Goal: Task Accomplishment & Management: Use online tool/utility

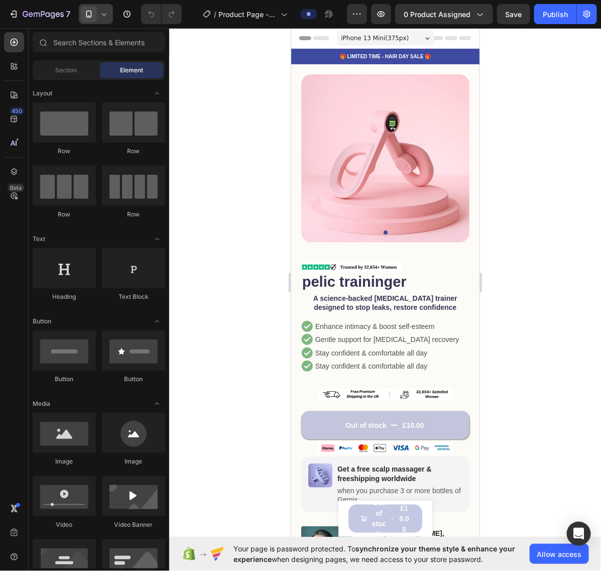
click at [106, 0] on icon at bounding box center [104, 14] width 10 height 10
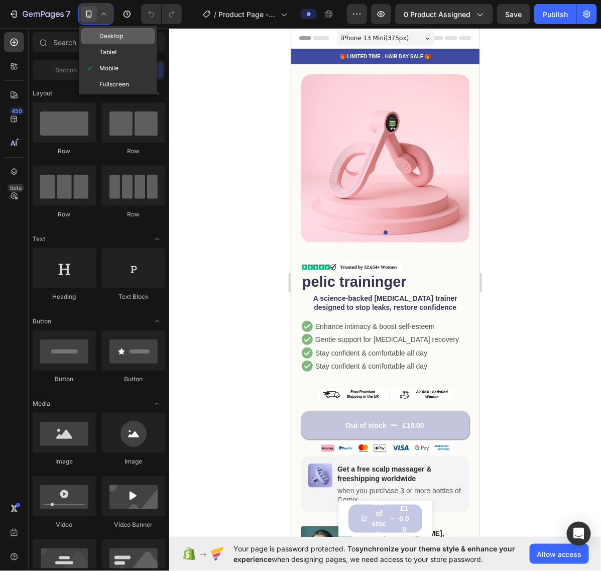
click at [116, 0] on span "Desktop" at bounding box center [111, 36] width 24 height 10
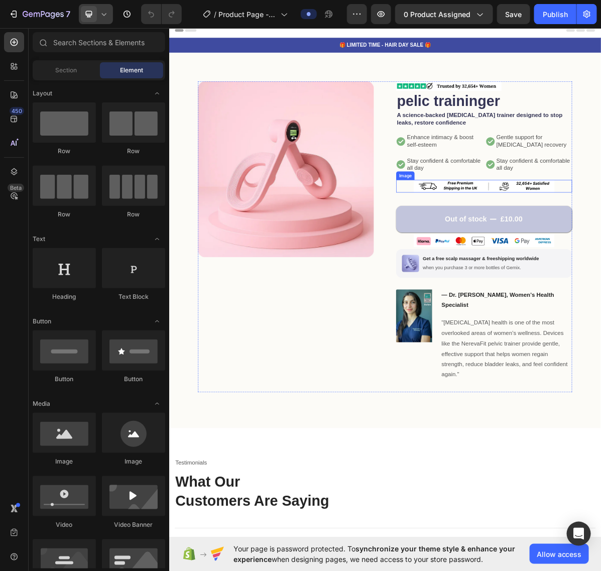
click at [313, 0] on img at bounding box center [608, 251] width 196 height 18
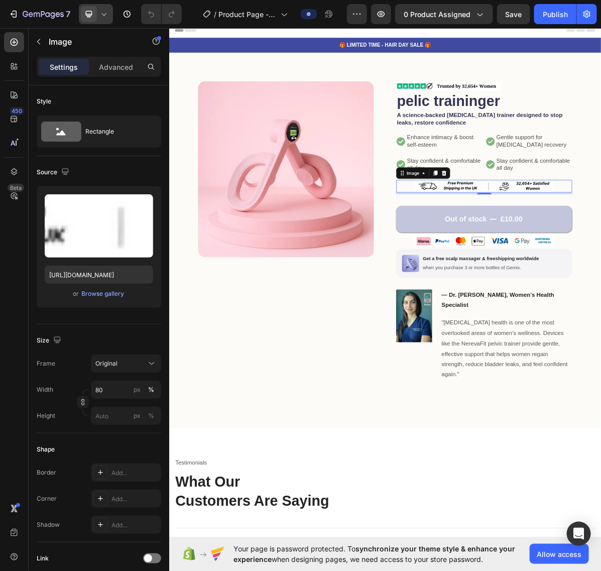
click at [109, 0] on icon at bounding box center [104, 14] width 10 height 10
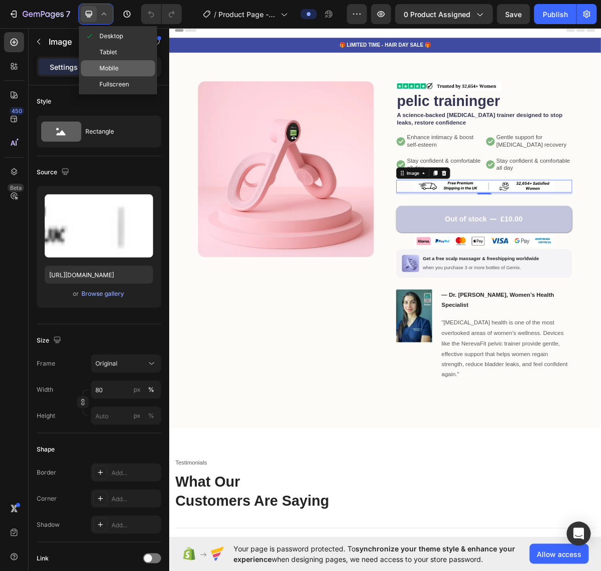
click at [112, 0] on div "Mobile" at bounding box center [118, 68] width 74 height 16
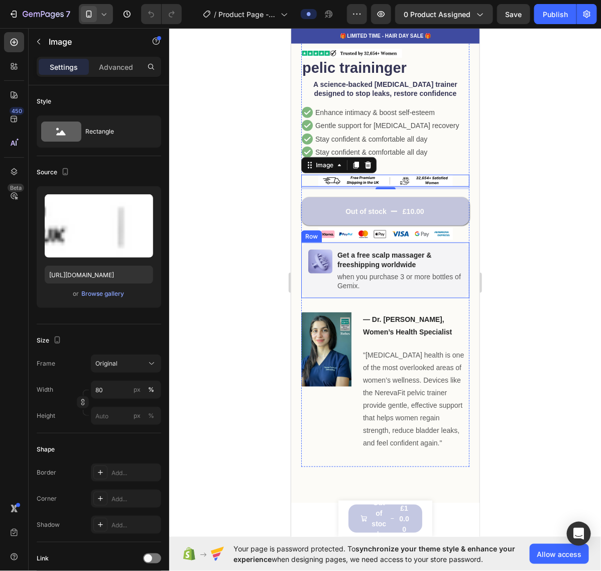
scroll to position [190, 0]
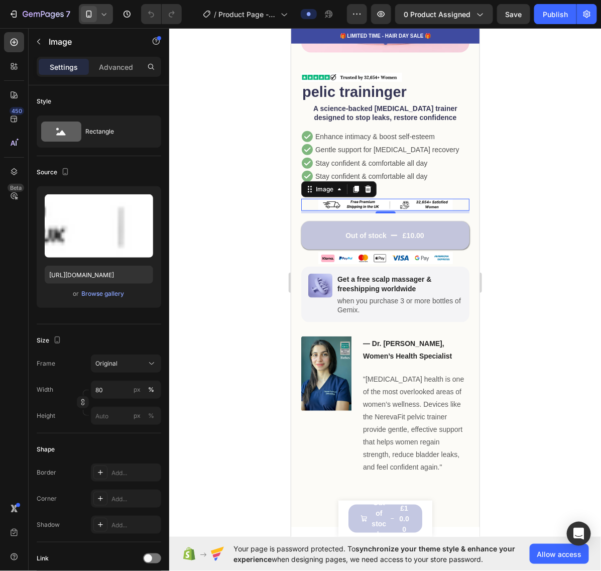
click at [96, 0] on span at bounding box center [89, 14] width 16 height 16
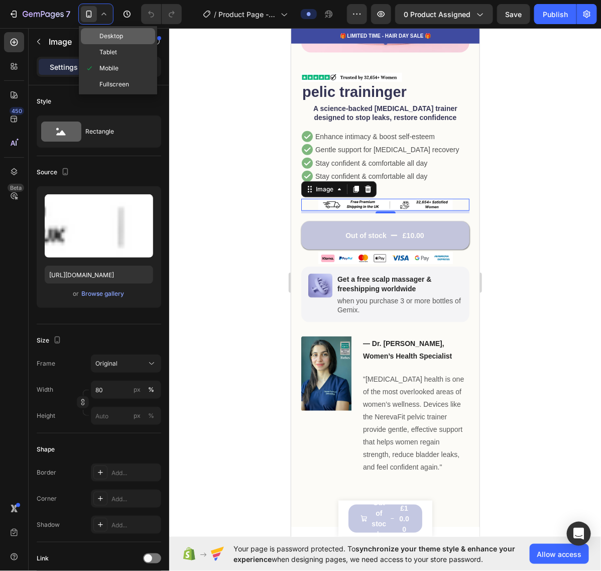
click at [106, 0] on span "Desktop" at bounding box center [111, 36] width 24 height 10
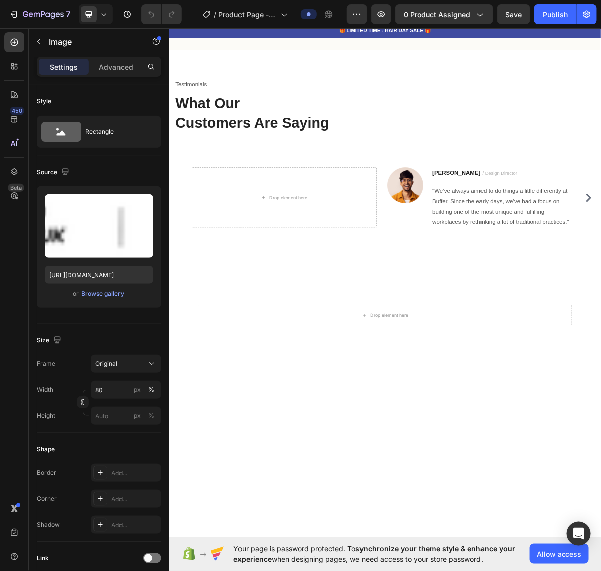
scroll to position [121, 0]
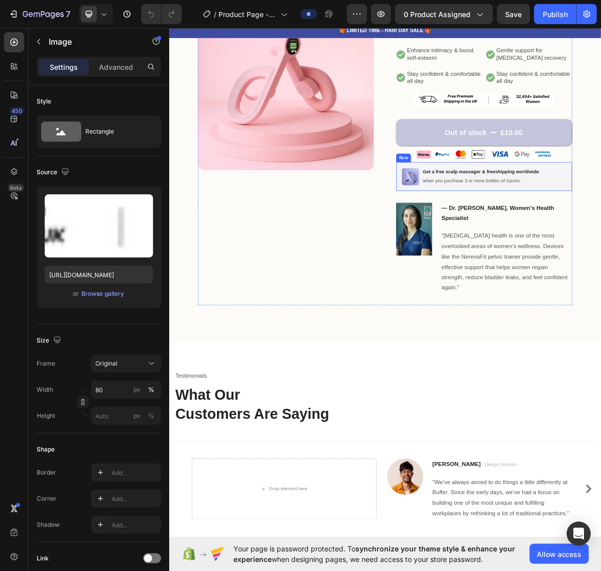
click at [313, 0] on div "Image Get a free scalp massager & freeshipping worldwide Text Block when you pu…" at bounding box center [609, 238] width 246 height 40
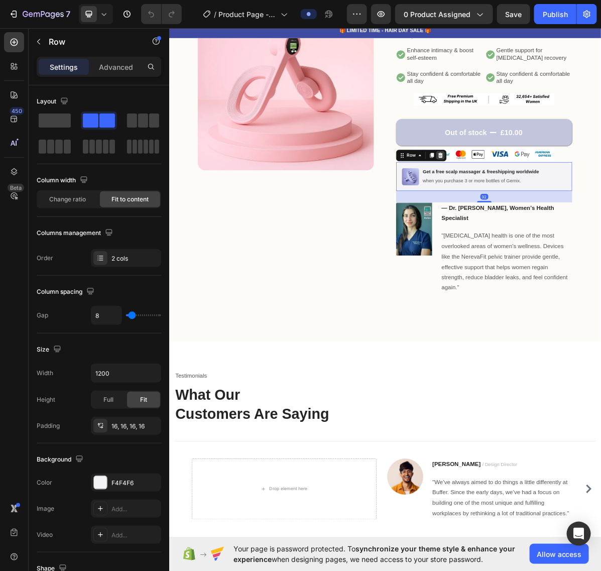
click at [313, 0] on icon at bounding box center [548, 207] width 7 height 7
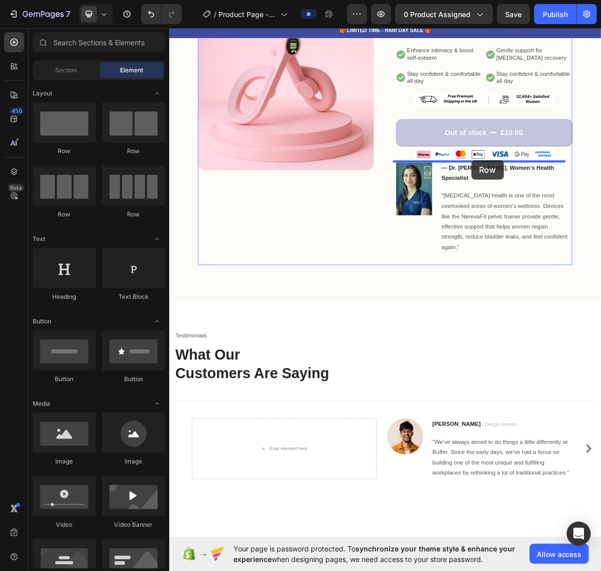
drag, startPoint x: 245, startPoint y: 205, endPoint x: 590, endPoint y: 214, distance: 345.2
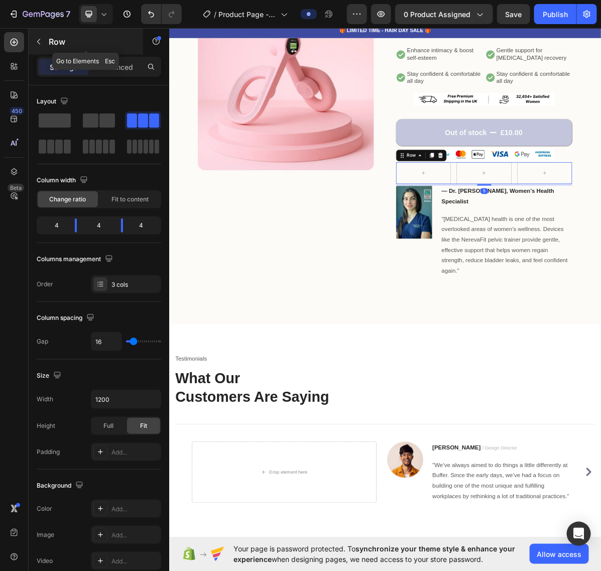
click at [43, 0] on button "button" at bounding box center [39, 42] width 16 height 16
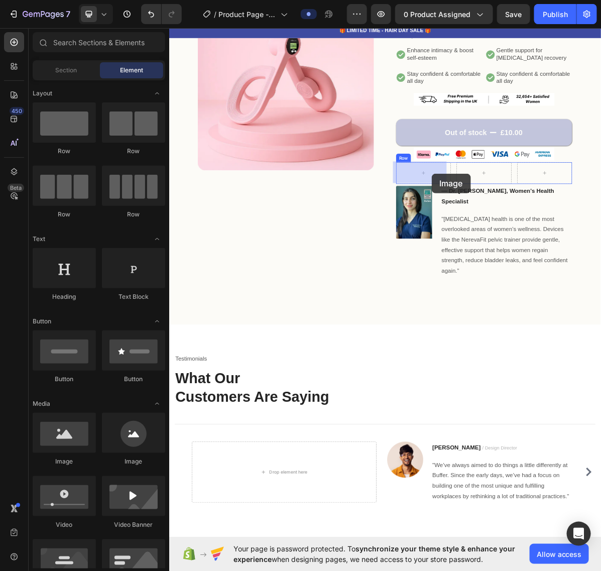
drag, startPoint x: 240, startPoint y: 463, endPoint x: 535, endPoint y: 233, distance: 374.4
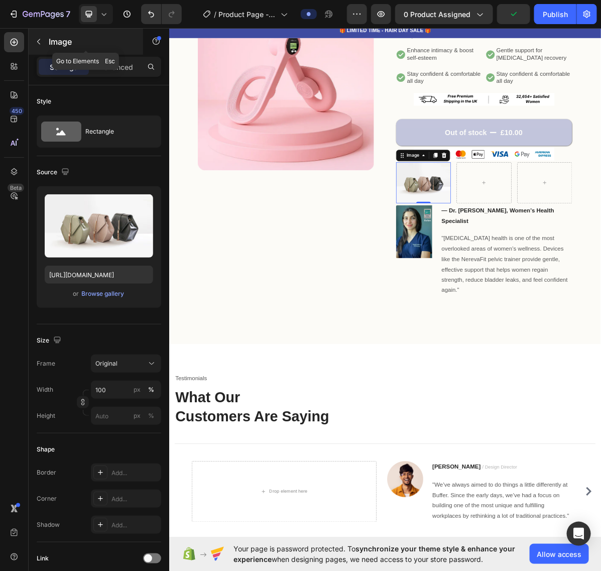
click at [38, 0] on icon "button" at bounding box center [39, 42] width 8 height 8
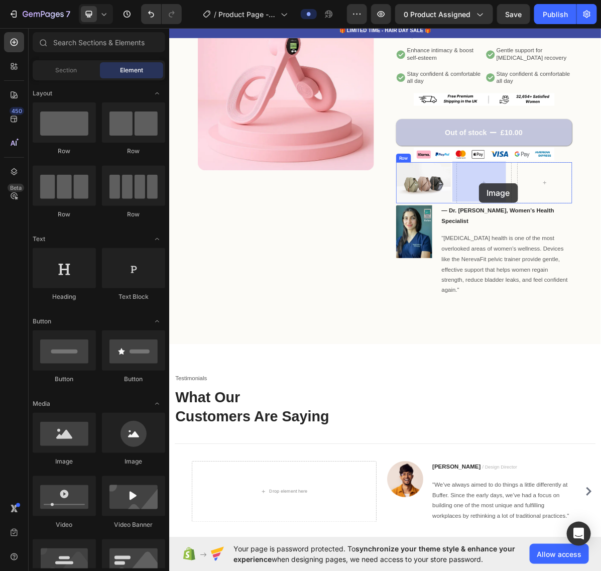
drag, startPoint x: 573, startPoint y: 267, endPoint x: 593, endPoint y: 251, distance: 26.1
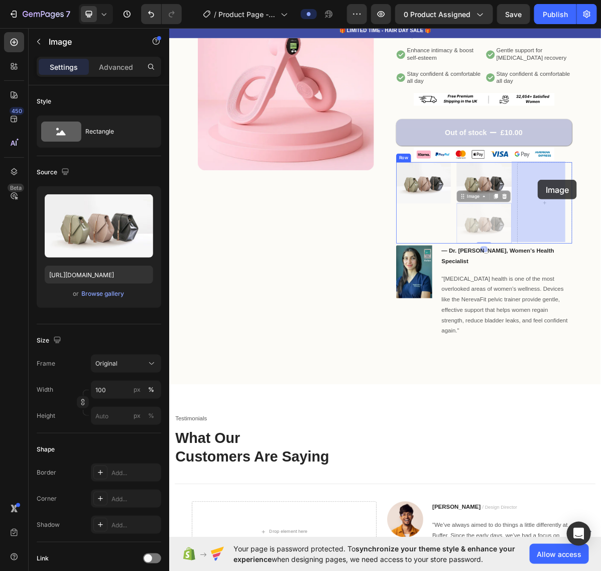
drag, startPoint x: 574, startPoint y: 265, endPoint x: 683, endPoint y: 242, distance: 111.5
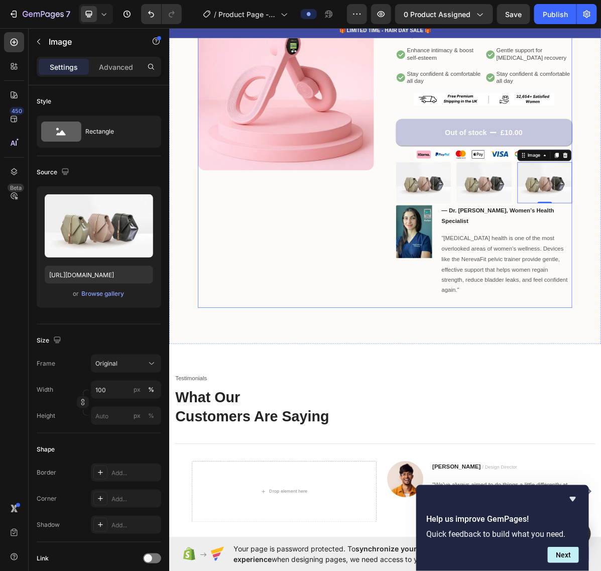
scroll to position [0, 0]
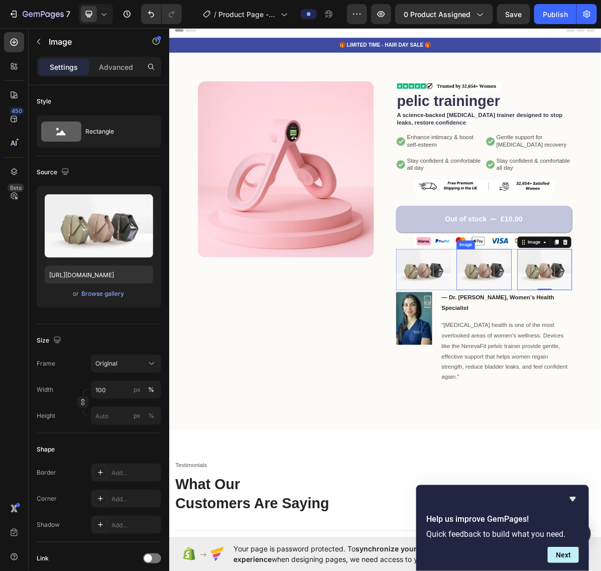
click at [313, 0] on img at bounding box center [608, 367] width 76 height 57
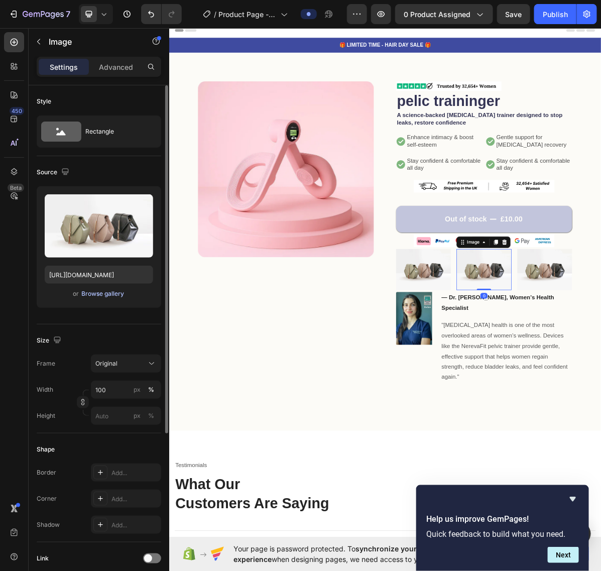
click at [109, 0] on div "Browse gallery" at bounding box center [103, 293] width 43 height 9
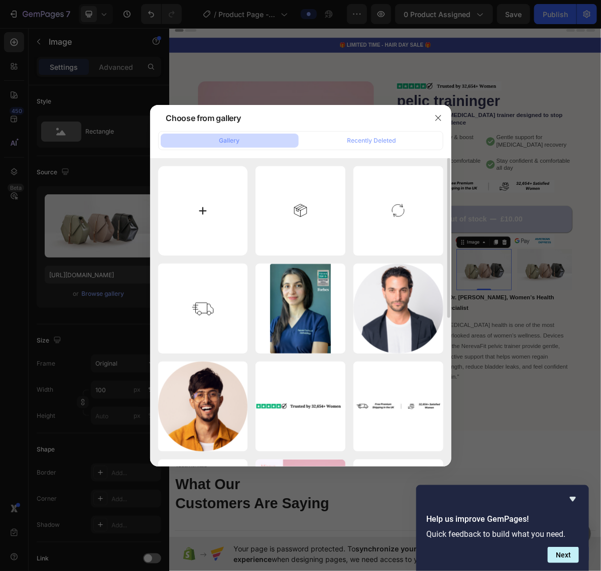
click at [191, 0] on input "file" at bounding box center [203, 211] width 90 height 90
type input "C:\fakepath\trust 45.png"
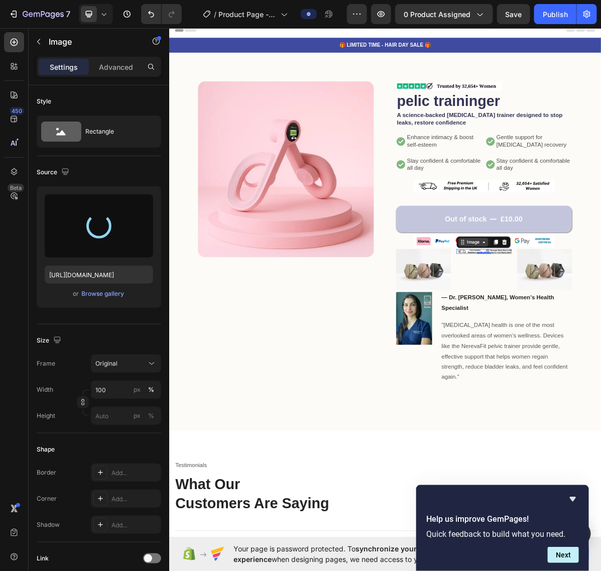
type input "[URL][DOMAIN_NAME]"
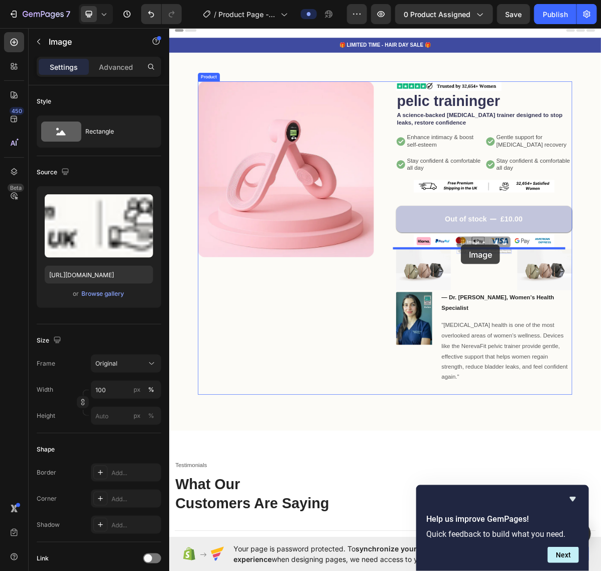
drag, startPoint x: 571, startPoint y: 328, endPoint x: 578, endPoint y: 332, distance: 8.4
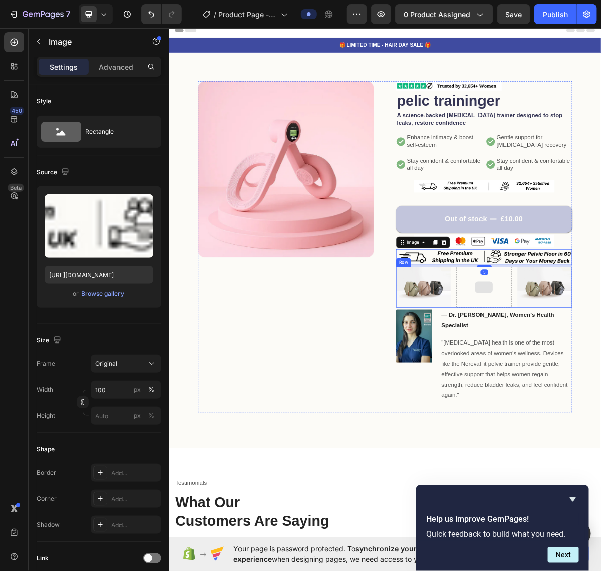
click at [313, 0] on div at bounding box center [608, 391] width 76 height 57
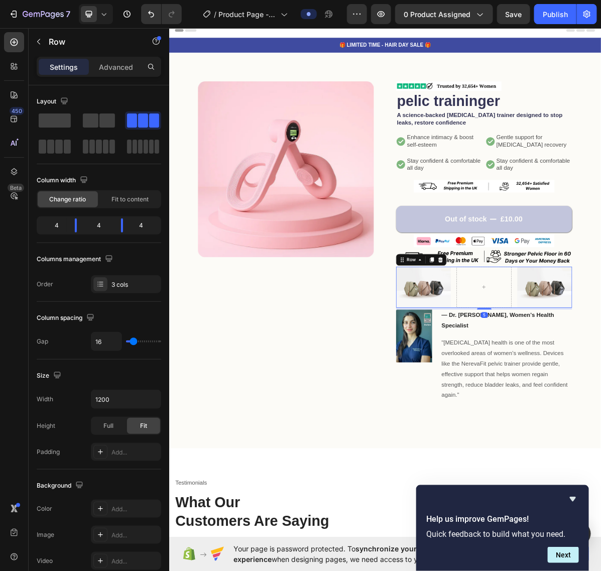
click at [313, 0] on div at bounding box center [548, 354] width 12 height 12
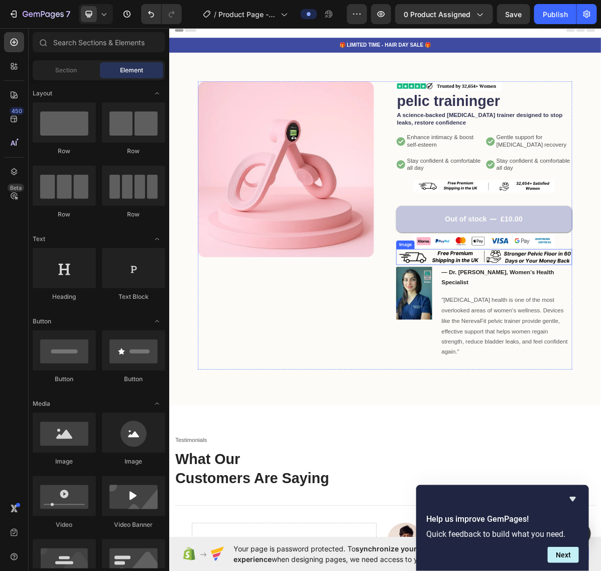
click at [313, 0] on img at bounding box center [609, 350] width 246 height 22
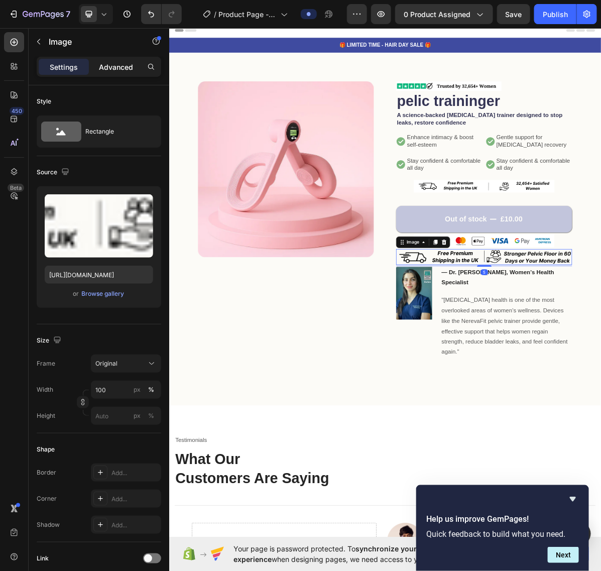
click at [107, 0] on div "Advanced" at bounding box center [116, 67] width 50 height 16
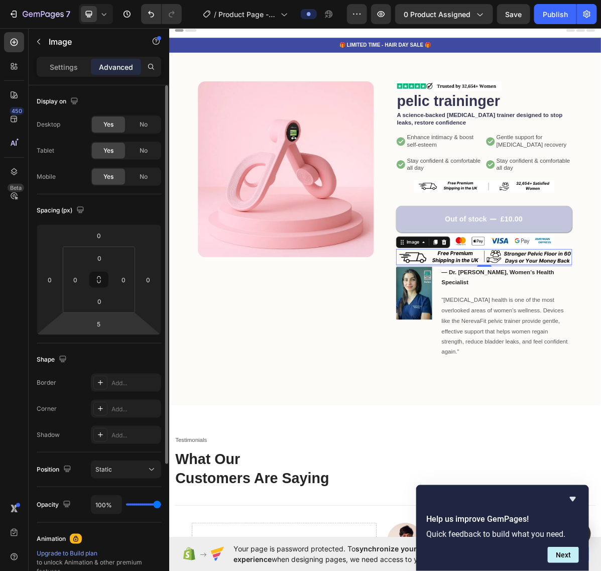
drag, startPoint x: 96, startPoint y: 326, endPoint x: 81, endPoint y: 331, distance: 15.9
click at [96, 0] on input "5" at bounding box center [99, 323] width 20 height 15
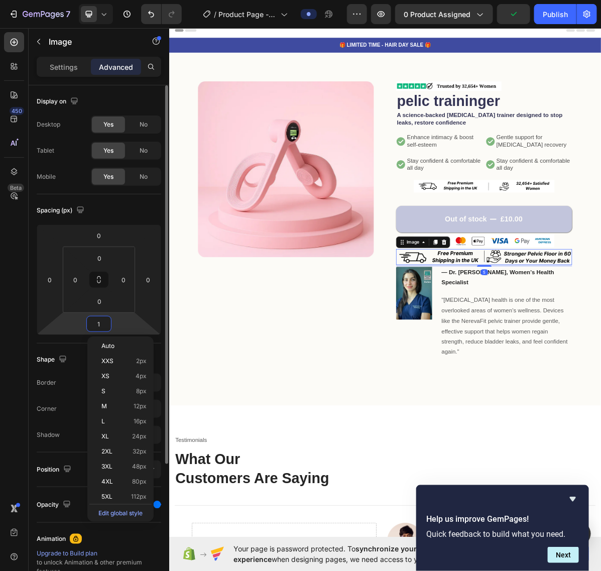
type input "15"
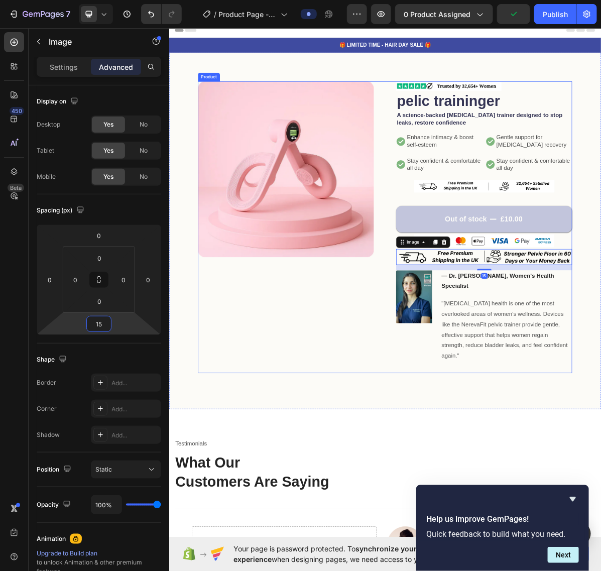
click at [313, 0] on div "Product Images" at bounding box center [332, 307] width 246 height 407
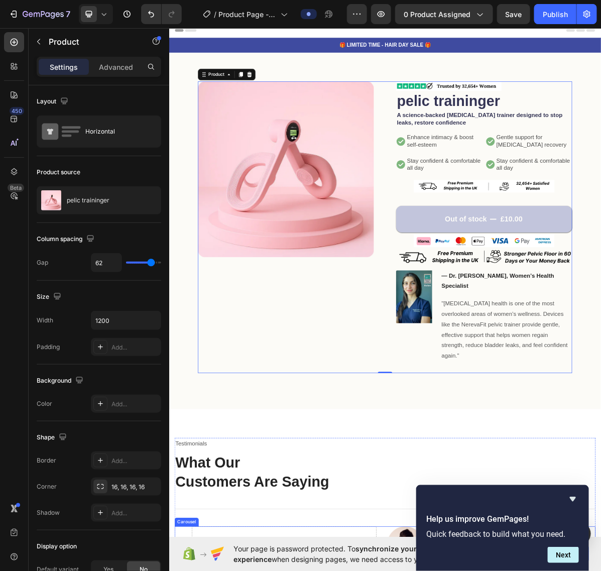
scroll to position [314, 0]
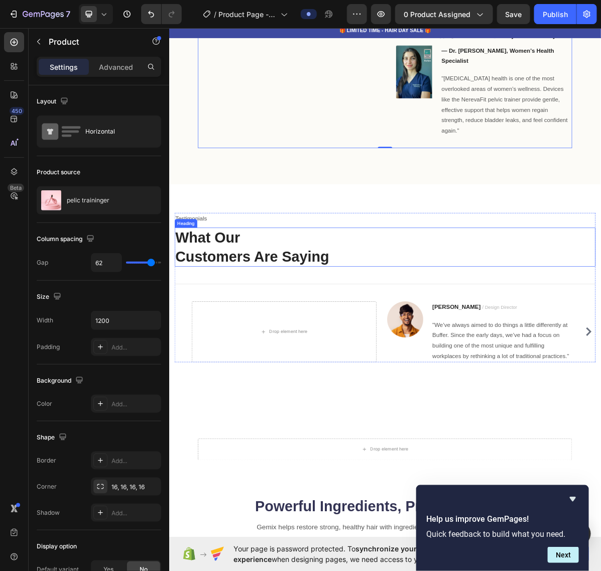
click at [313, 0] on p "What Our Customers Are Saying" at bounding box center [470, 336] width 586 height 52
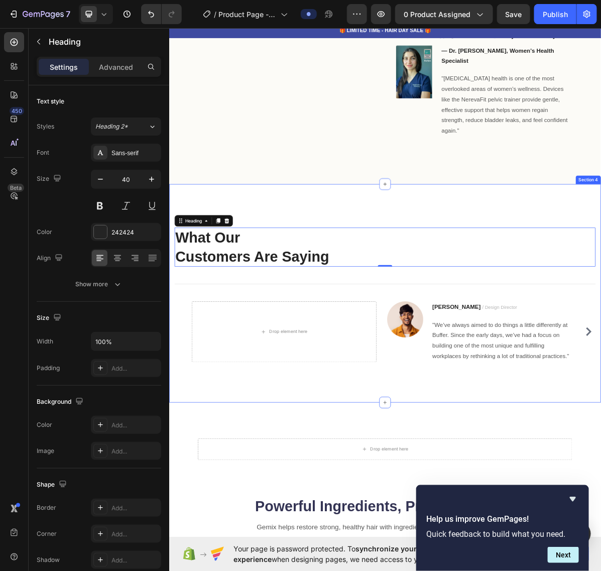
click at [313, 0] on div "Testimonials Text block What Our Customers Are Saying Heading 0 Title Line Drop…" at bounding box center [470, 400] width 603 height 305
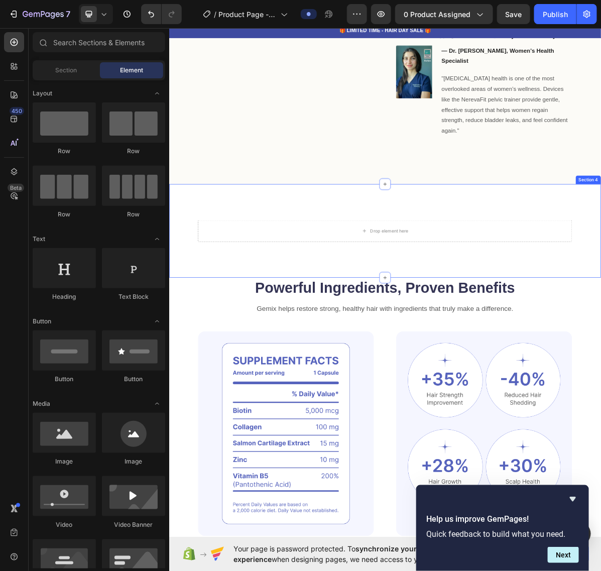
click at [313, 0] on div "Drop element here Section 4" at bounding box center [470, 313] width 603 height 131
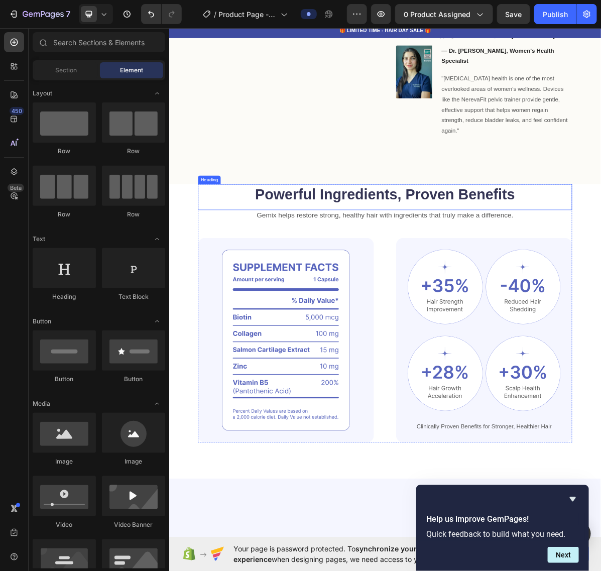
click at [313, 0] on h2 "Powerful Ingredients, Proven Benefits" at bounding box center [470, 262] width 522 height 28
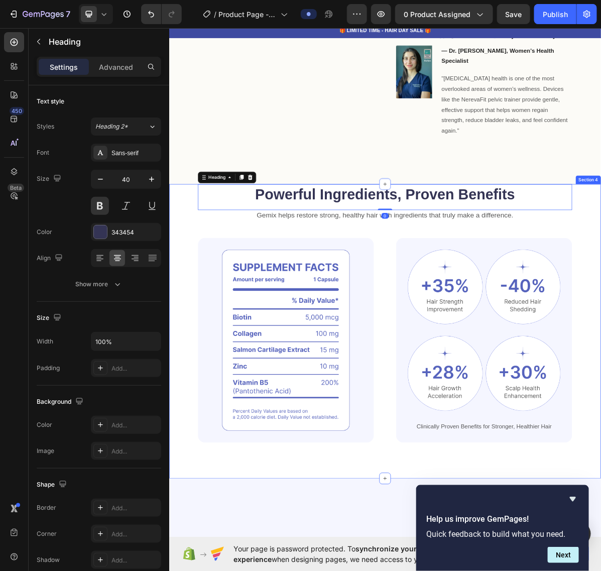
click at [313, 0] on div "Powerful Ingredients, Proven Benefits Heading 0 Gemix helps restore strong, hea…" at bounding box center [470, 453] width 603 height 411
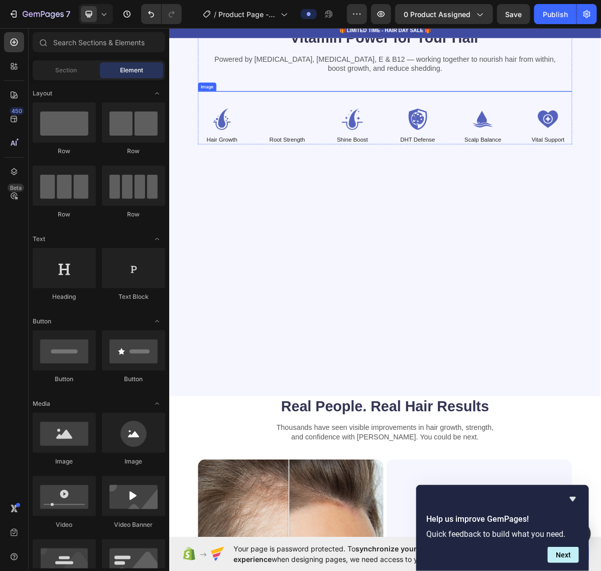
scroll to position [377, 0]
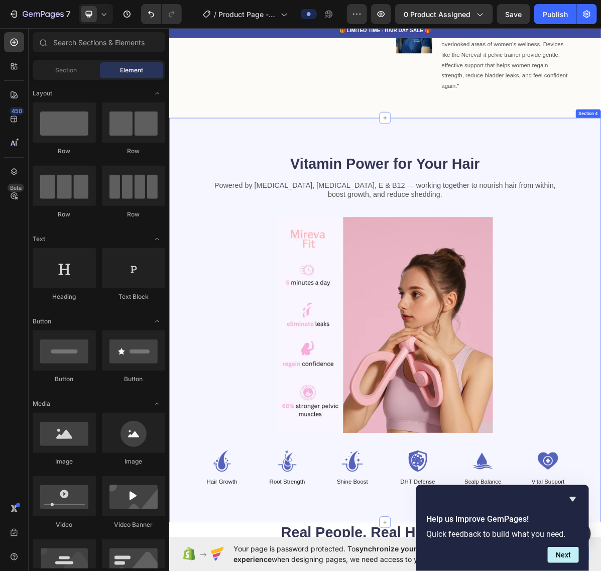
click at [313, 0] on div "Vitamin Power for Your Hair Heading Powered by Biotin, Vitamin B5, E & B12 — wo…" at bounding box center [470, 437] width 603 height 565
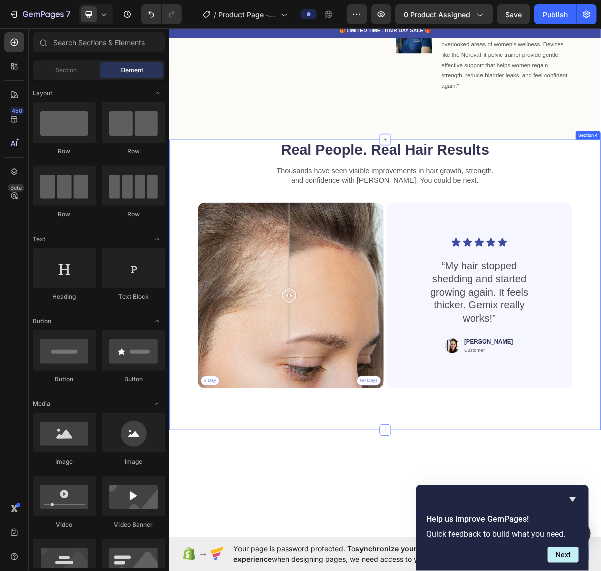
click at [313, 0] on div "Real People. Real Hair Results Heading Thousands have seen visible improvements…" at bounding box center [470, 388] width 603 height 406
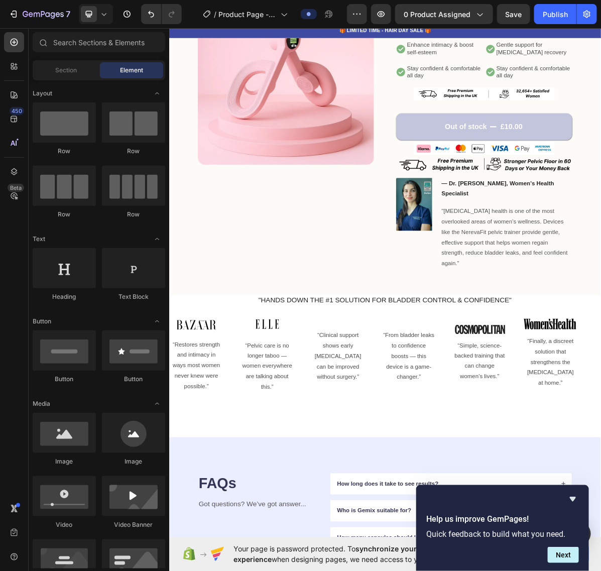
scroll to position [63, 0]
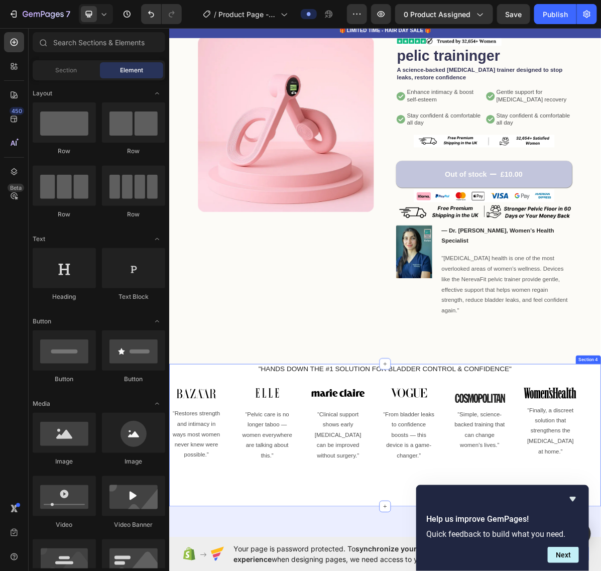
click at [204, 0] on div ""HANDS DOWN THE #1 SOLUTION FOR BLADDER CONTROL & CONFIDENCE" Heading Image “Re…" at bounding box center [470, 573] width 603 height 149
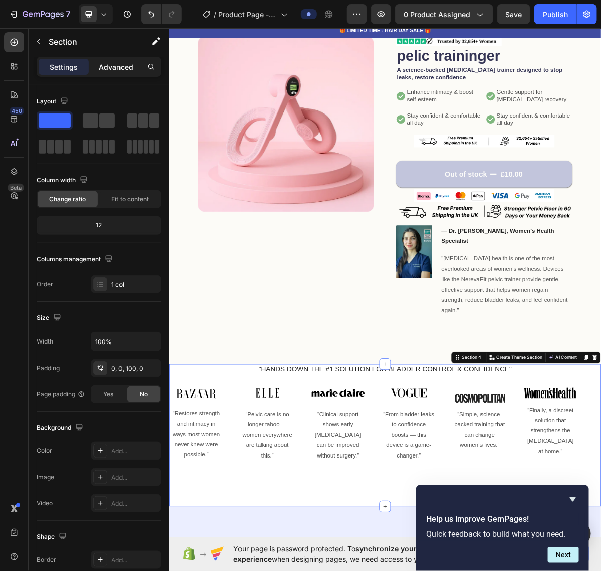
click at [109, 0] on p "Advanced" at bounding box center [116, 67] width 34 height 11
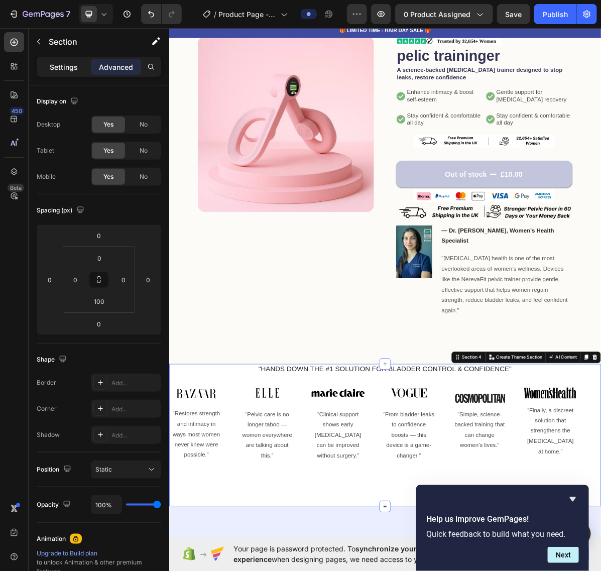
click at [59, 0] on p "Settings" at bounding box center [64, 67] width 28 height 11
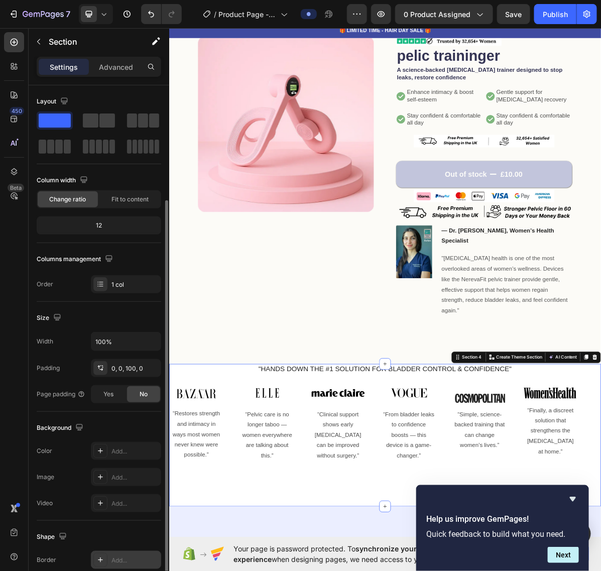
scroll to position [99, 0]
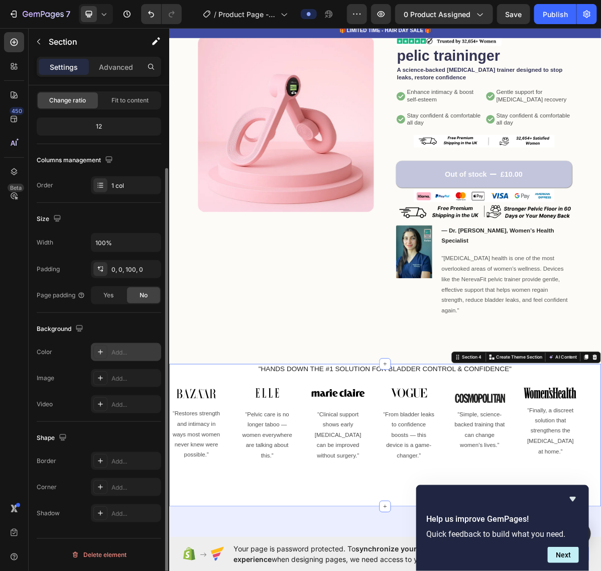
click at [98, 0] on icon at bounding box center [100, 352] width 8 height 8
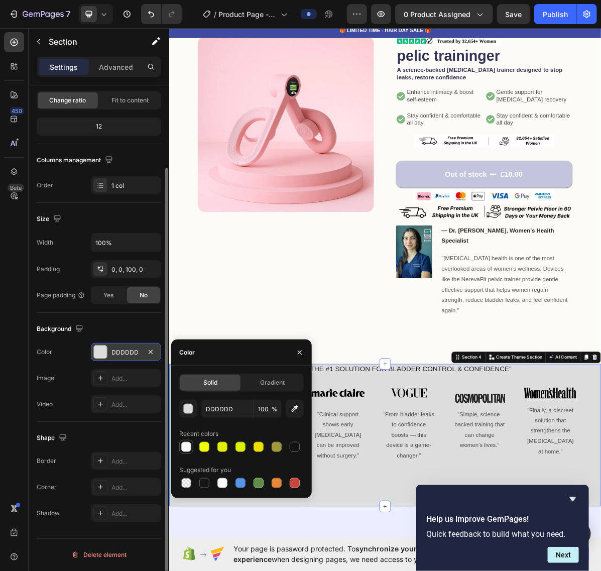
click at [185, 0] on div at bounding box center [186, 447] width 10 height 10
type input "FCFBF7"
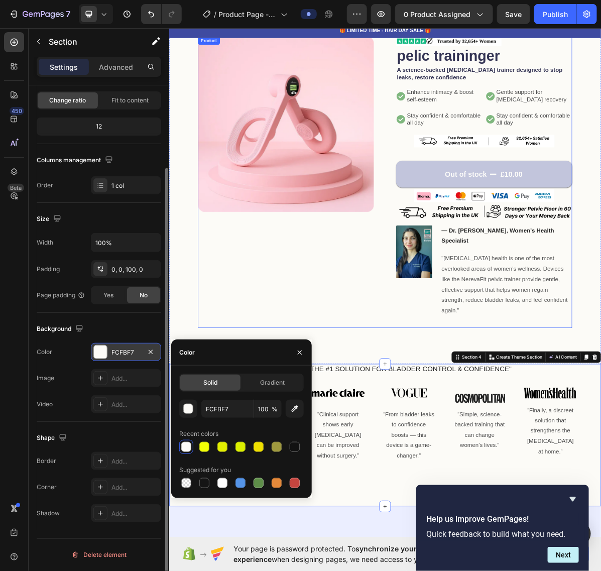
click at [299, 0] on div "Product Images" at bounding box center [332, 245] width 246 height 407
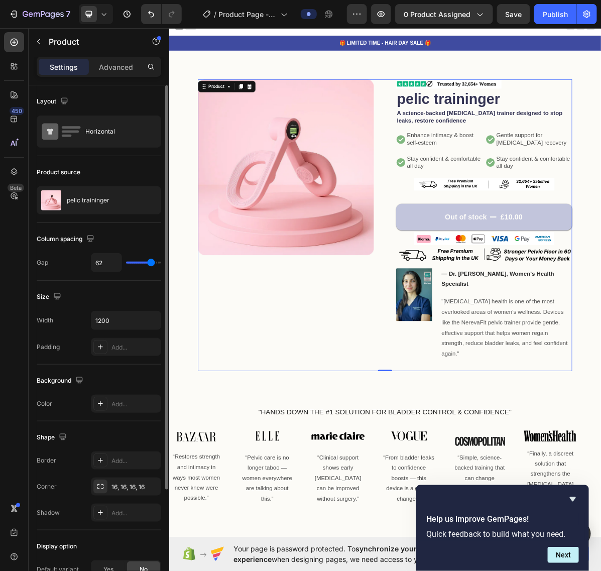
scroll to position [0, 0]
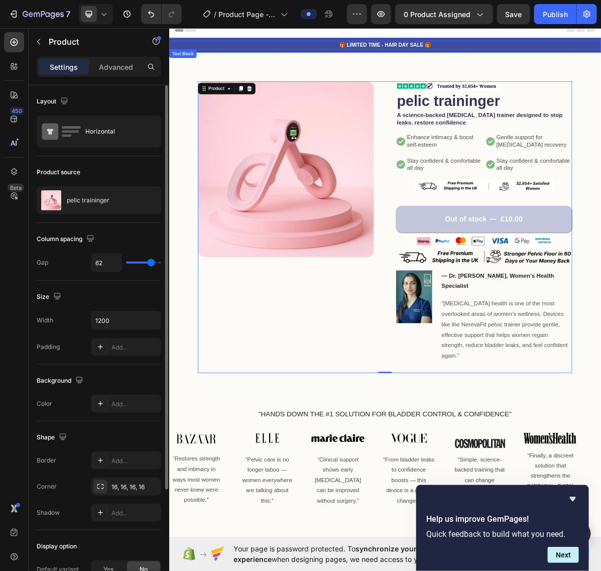
click at [313, 0] on p "🎁 LIMITED TIME - HAIR DAY SALE 🎁" at bounding box center [470, 54] width 601 height 11
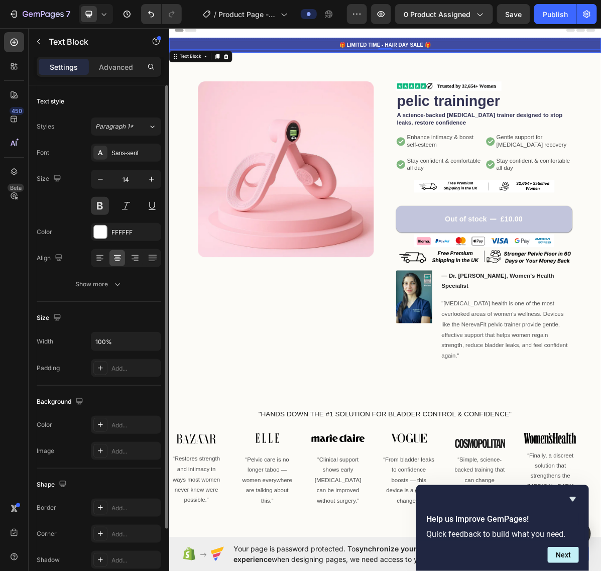
click at [313, 0] on p "🎁 LIMITED TIME - HAIR DAY SALE 🎁" at bounding box center [470, 54] width 601 height 11
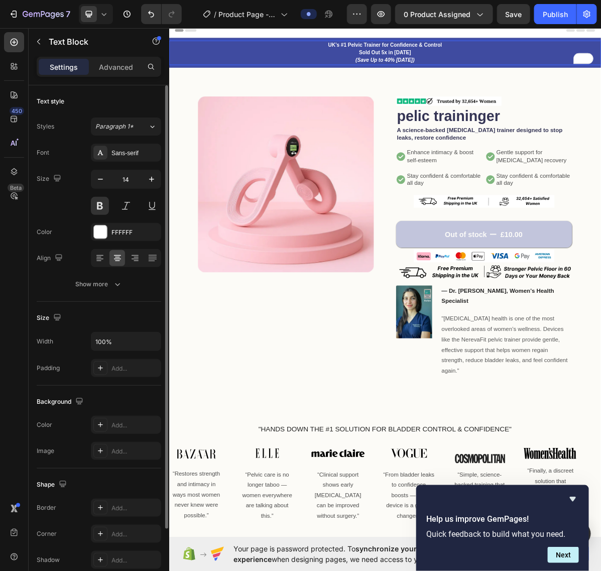
click at [313, 0] on p "UK’s #1 Pelvic Trainer for Confidence & Control Sold Out 5x in 2024 (Save Up to…" at bounding box center [470, 65] width 601 height 32
click at [271, 0] on p "UK’s #1 Pelvic Trainer for Confidence & Control Sold Out 5x in 2024 (Save Up to…" at bounding box center [470, 65] width 601 height 32
click at [215, 0] on div "Product Images Image pelic traininger Product Title A science-backed pelvic flo…" at bounding box center [470, 334] width 603 height 498
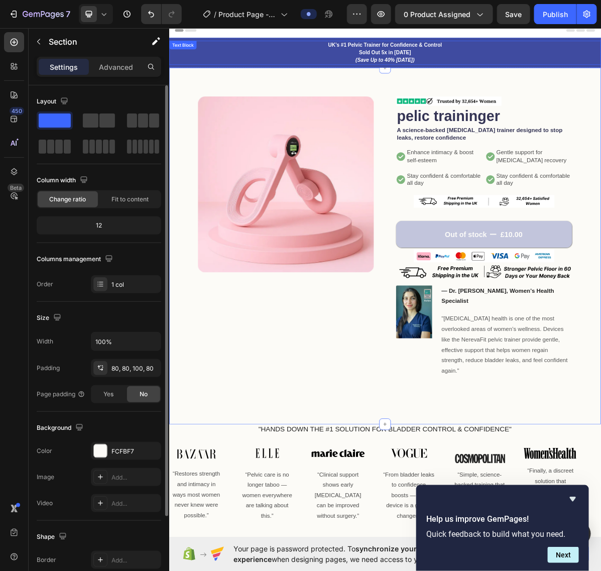
click at [226, 0] on p "UK’s #1 Pelvic Trainer for Confidence & Control Sold Out 5x in 2024 (Save Up to…" at bounding box center [470, 65] width 601 height 32
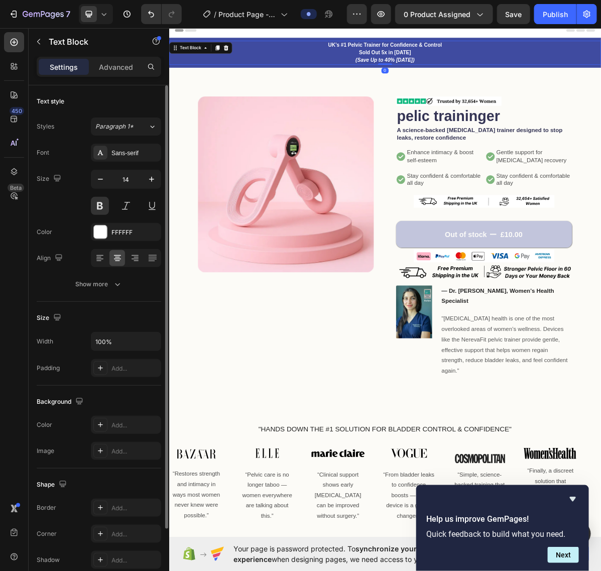
click at [196, 0] on div "Text Block" at bounding box center [213, 58] width 88 height 16
click at [194, 0] on div "Text Block" at bounding box center [198, 57] width 34 height 9
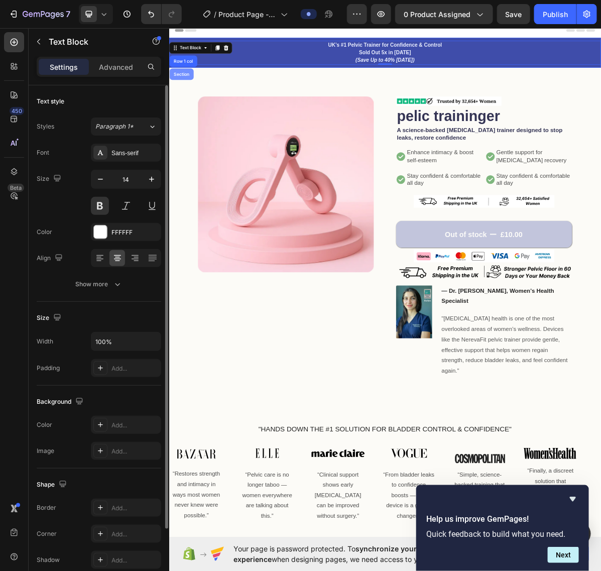
click at [194, 0] on div "Section" at bounding box center [186, 94] width 34 height 16
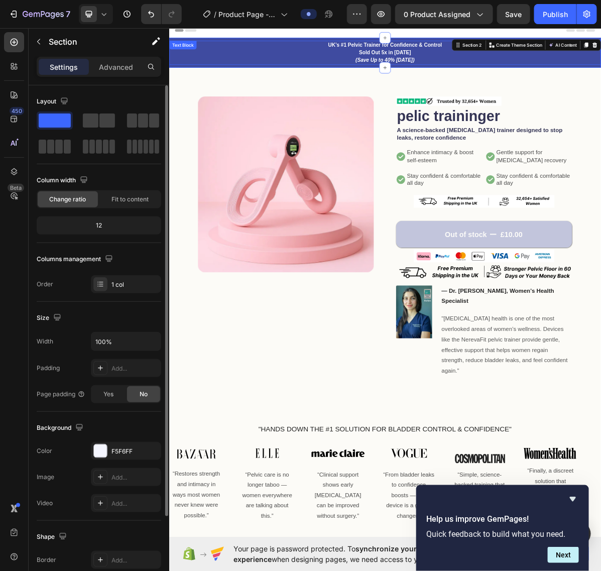
click at [216, 0] on div "UK’s #1 Pelvic Trainer for Confidence & Control Sold Out 5x in 2024 (Save Up to…" at bounding box center [470, 65] width 603 height 34
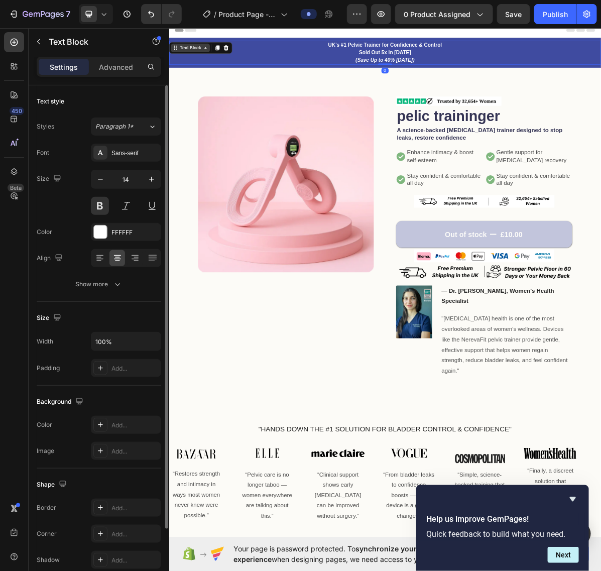
click at [204, 0] on div "Text Block" at bounding box center [198, 58] width 54 height 12
click at [208, 0] on p "UK’s #1 Pelvic Trainer for Confidence & Control Sold Out 5x in 2024 (Save Up to…" at bounding box center [470, 65] width 601 height 32
click at [226, 0] on p "UK’s #1 Pelvic Trainer for Confidence & Control Sold Out 5x in 2024 (Save Up to…" at bounding box center [470, 65] width 601 height 32
click at [203, 0] on div "Product Images Image pelic traininger Product Title A science-backed pelvic flo…" at bounding box center [470, 334] width 603 height 498
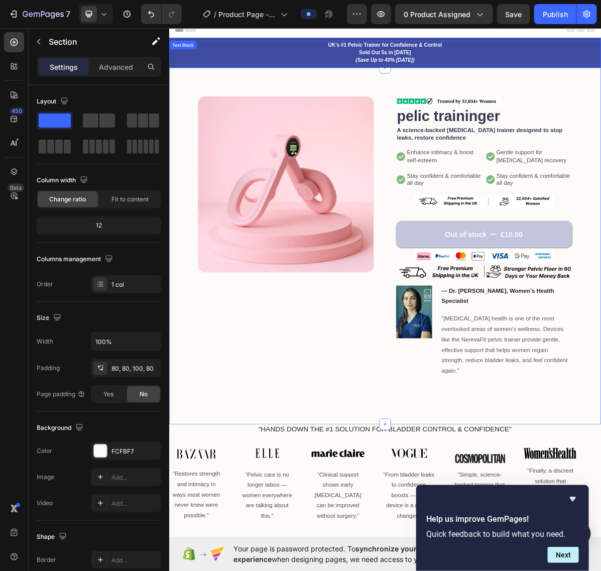
click at [201, 0] on div "UK’s #1 Pelvic Trainer for Confidence & Control Sold Out 5x in 2024 (Save Up to…" at bounding box center [470, 65] width 603 height 34
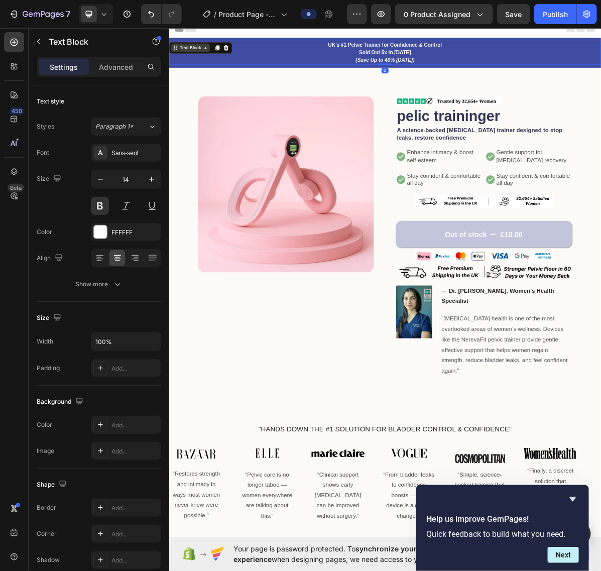
click at [194, 0] on div "Text Block" at bounding box center [198, 57] width 34 height 9
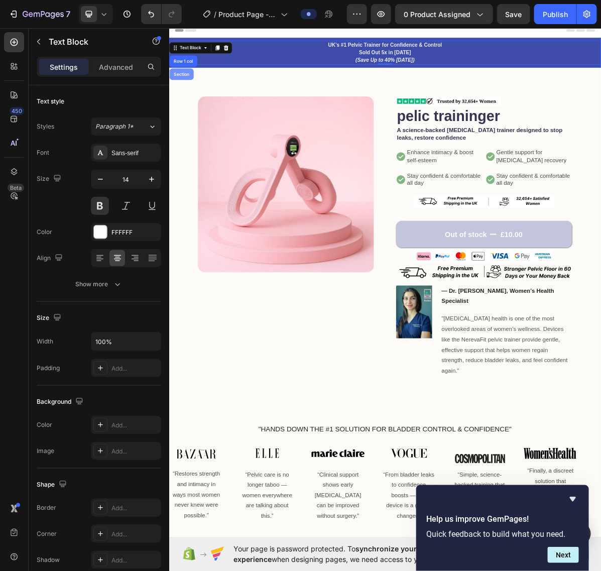
click at [186, 0] on div "Section" at bounding box center [186, 94] width 26 height 6
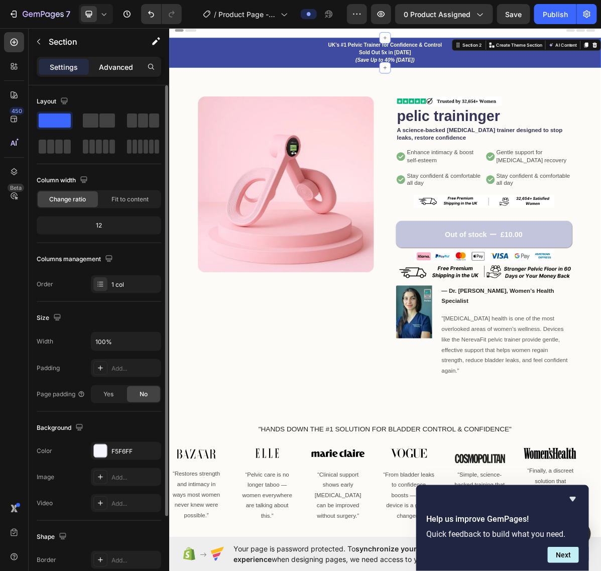
click at [109, 0] on div "Advanced" at bounding box center [116, 67] width 50 height 16
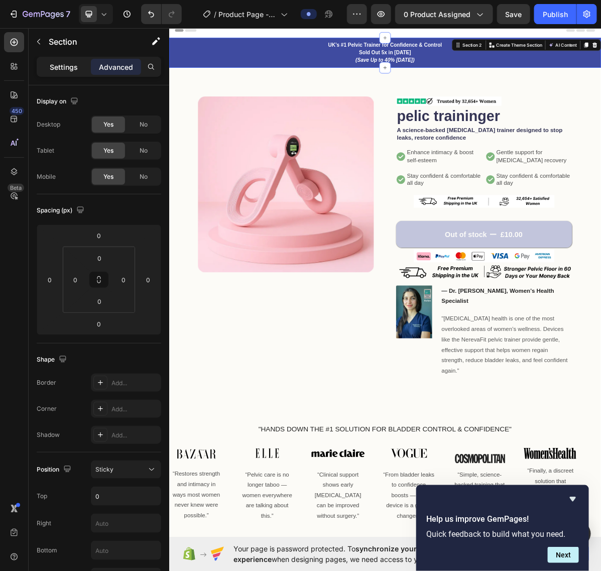
click at [55, 0] on p "Settings" at bounding box center [64, 67] width 28 height 11
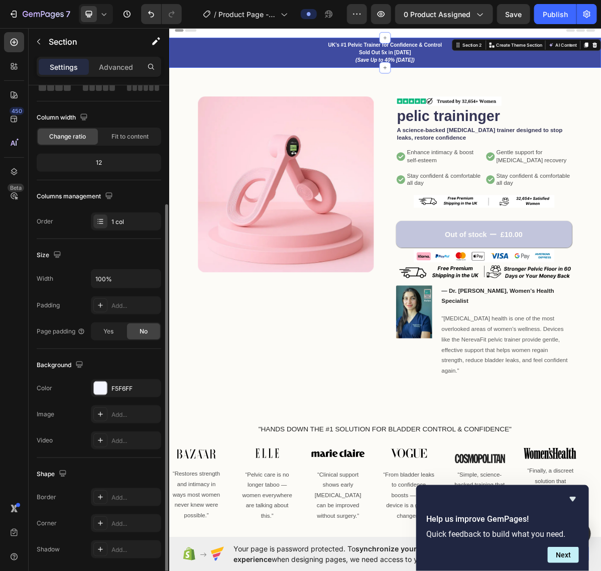
scroll to position [99, 0]
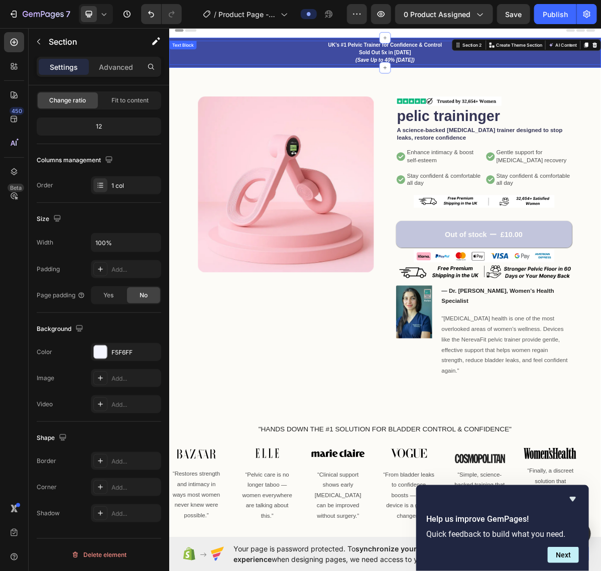
click at [283, 0] on p "UK’s #1 Pelvic Trainer for Confidence & Control Sold Out 5x in 2024 (Save Up to…" at bounding box center [470, 65] width 601 height 32
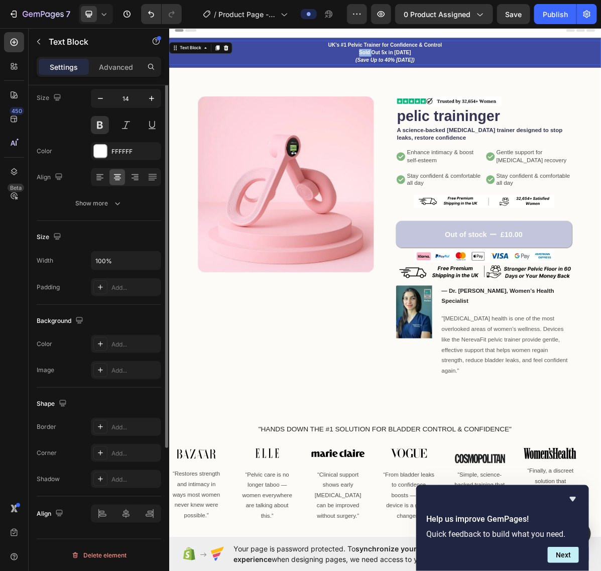
scroll to position [0, 0]
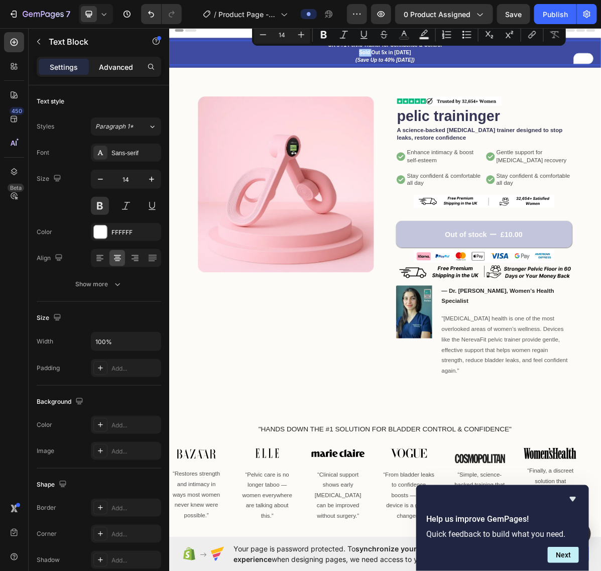
click at [118, 0] on p "Advanced" at bounding box center [116, 67] width 34 height 11
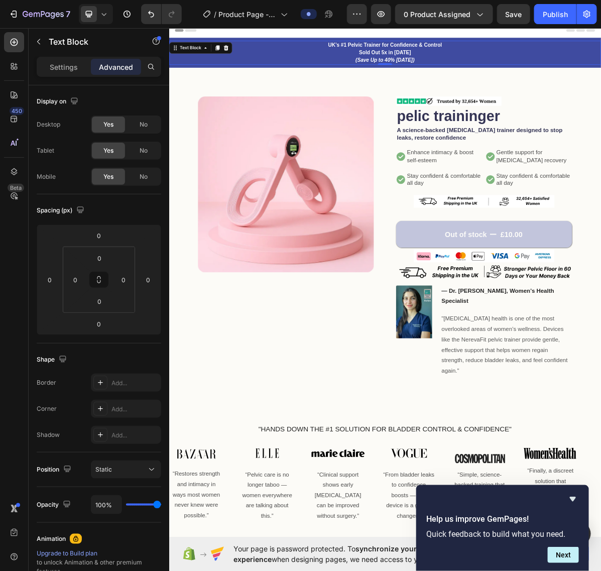
click at [208, 0] on div "Text Block" at bounding box center [213, 58] width 88 height 16
click at [208, 0] on div "Text Block" at bounding box center [198, 57] width 34 height 9
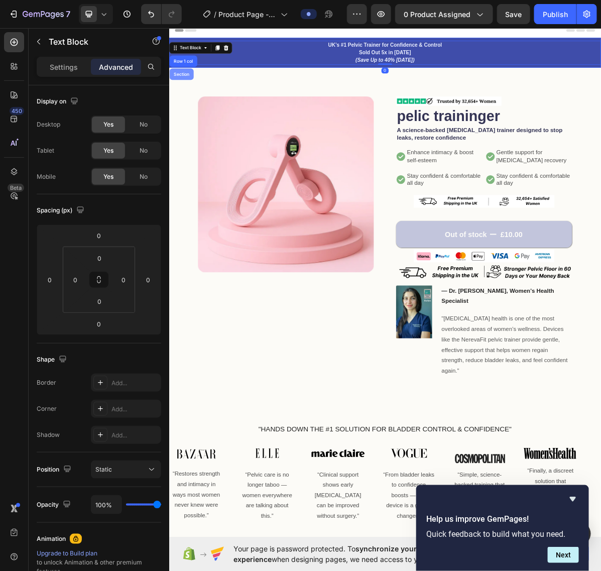
click at [196, 0] on div "Section" at bounding box center [186, 94] width 26 height 6
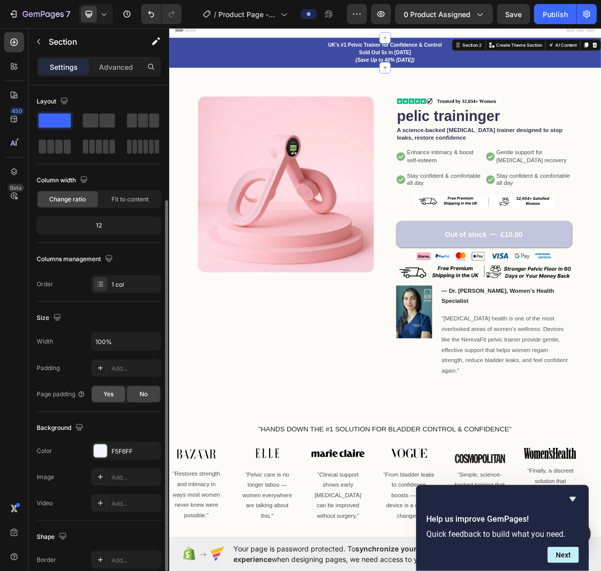
scroll to position [63, 0]
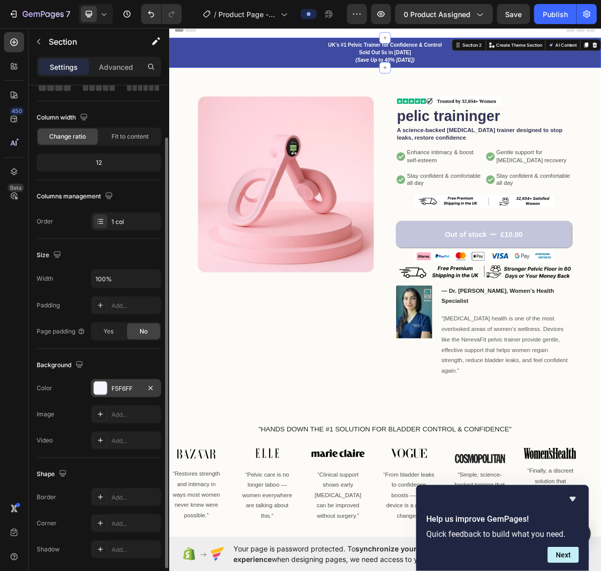
click at [103, 0] on div at bounding box center [100, 388] width 13 height 13
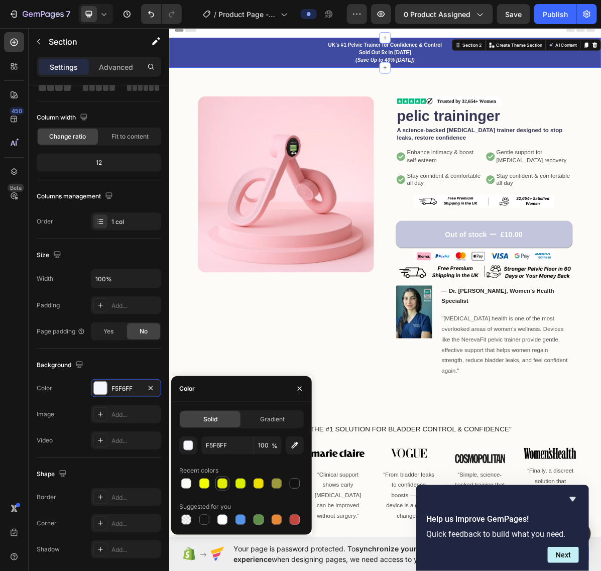
click at [224, 0] on div at bounding box center [223, 484] width 10 height 10
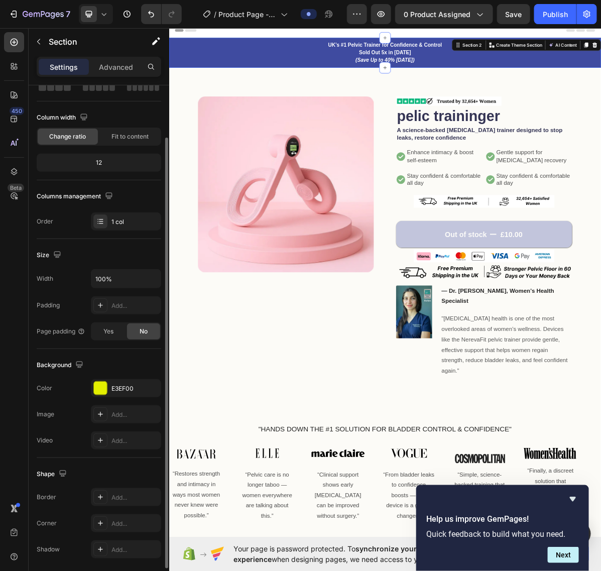
click at [112, 0] on div "Background" at bounding box center [99, 365] width 125 height 16
click at [101, 0] on div "E3EF00" at bounding box center [126, 388] width 70 height 18
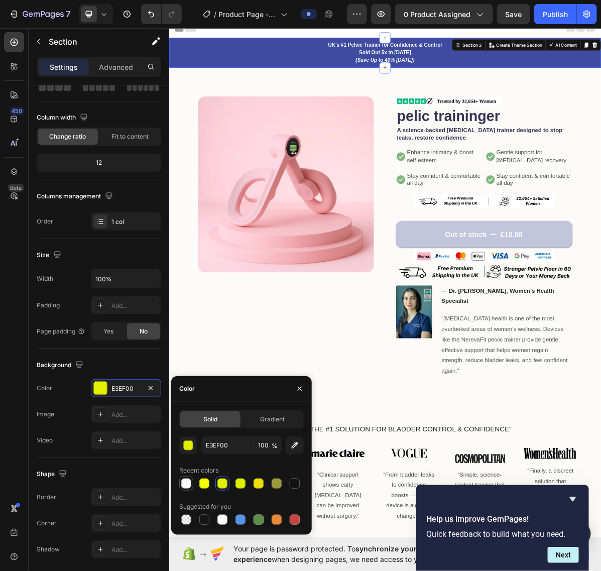
click at [191, 0] on div at bounding box center [186, 484] width 12 height 12
type input "FCFBF7"
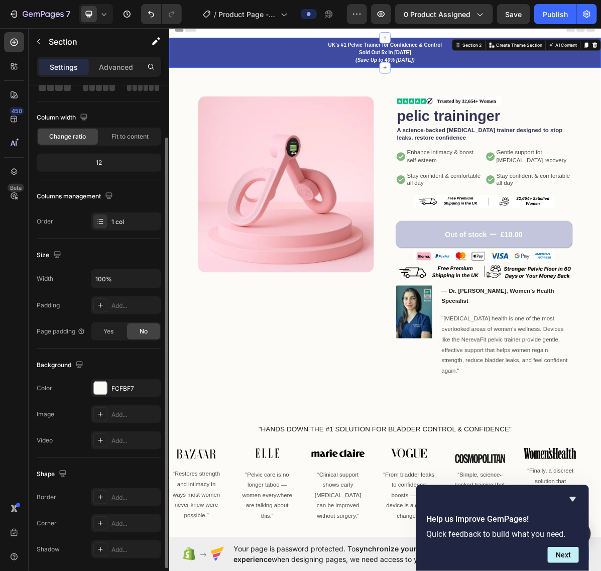
click at [133, 0] on div "Background" at bounding box center [99, 365] width 125 height 16
click at [313, 0] on strong "UK’s #1 Pelvic Trainer for Confidence & Control" at bounding box center [470, 54] width 159 height 8
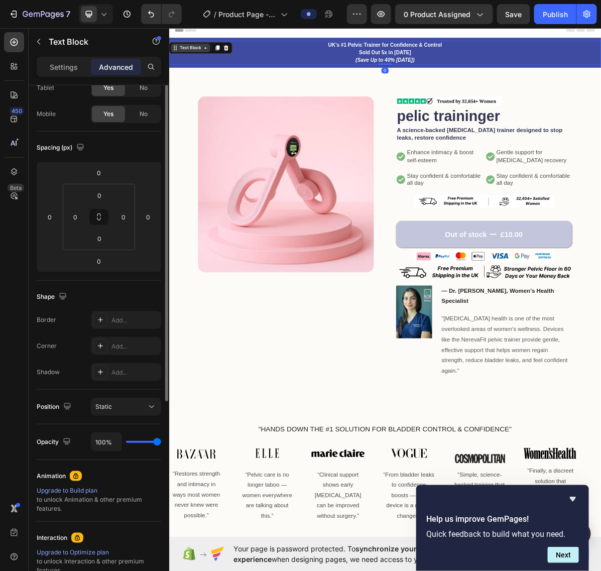
scroll to position [0, 0]
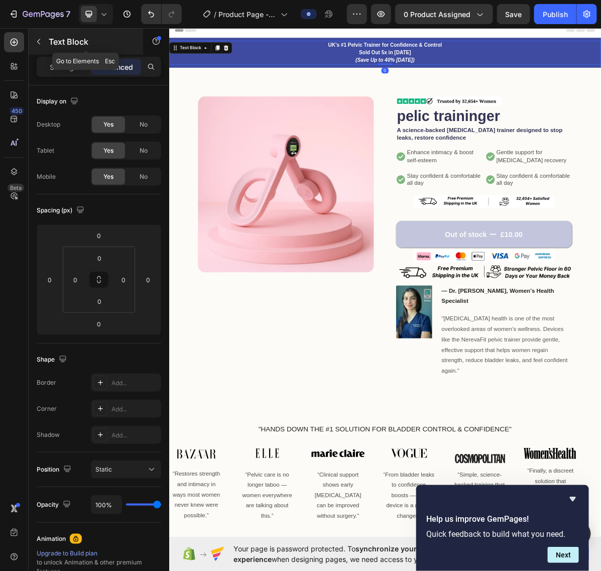
click at [41, 0] on icon "button" at bounding box center [39, 42] width 8 height 8
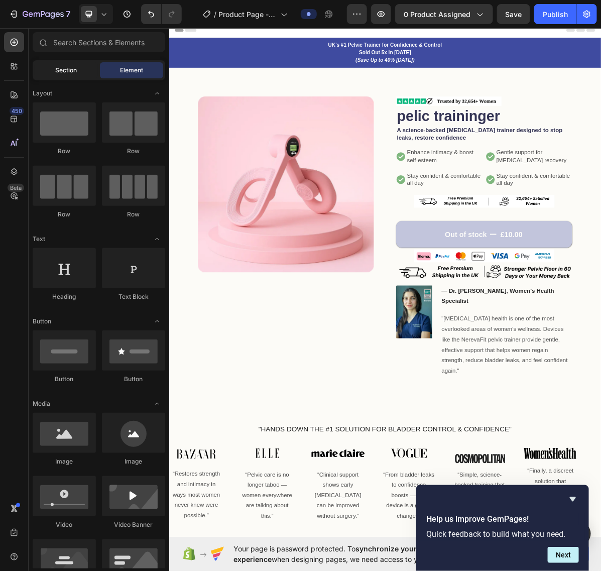
click at [73, 0] on div "Section" at bounding box center [66, 70] width 63 height 16
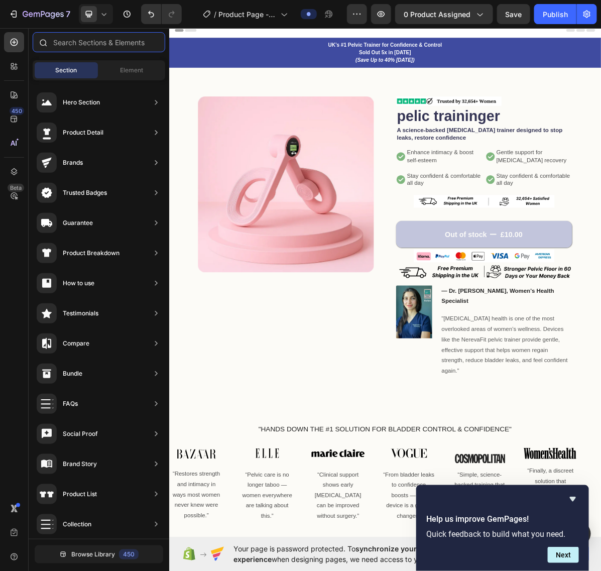
click at [76, 0] on input "text" at bounding box center [99, 42] width 133 height 20
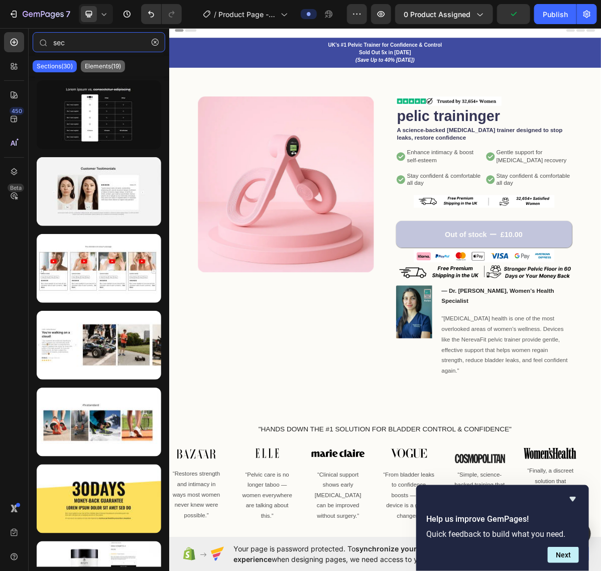
type input "sec"
click at [108, 0] on p "Elements(19)" at bounding box center [103, 66] width 36 height 8
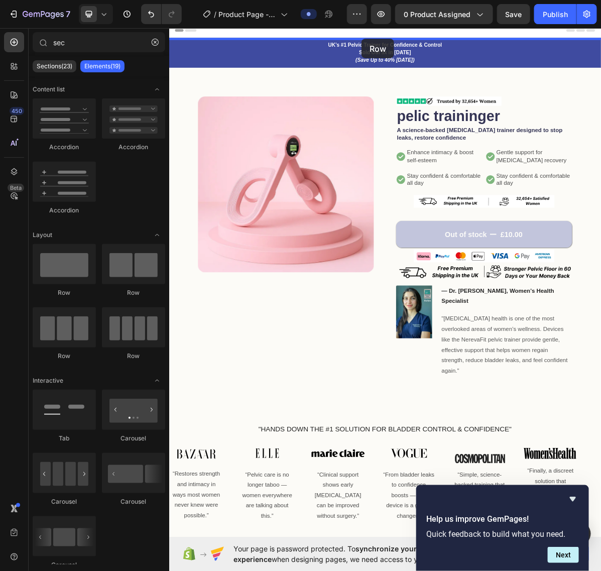
drag, startPoint x: 246, startPoint y: 285, endPoint x: 435, endPoint y: 43, distance: 307.4
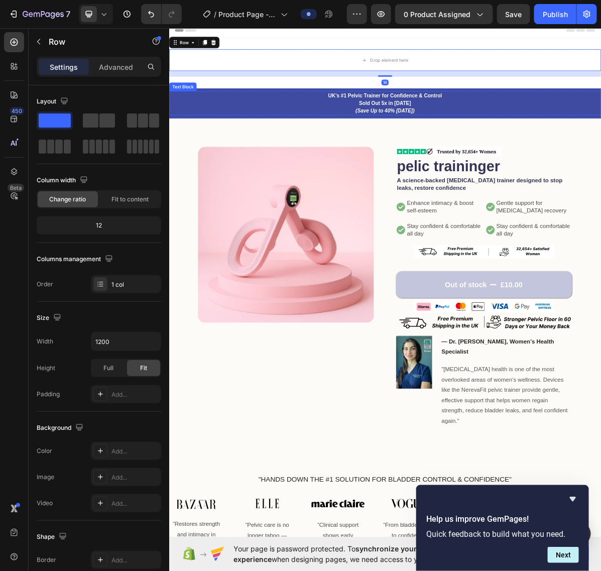
click at [313, 0] on strong "UK’s #1 Pelvic Trainer for Confidence & Control" at bounding box center [470, 124] width 159 height 8
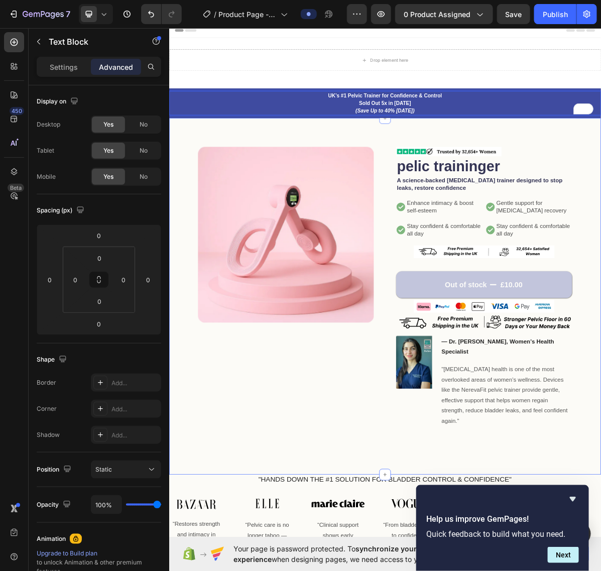
click at [294, 0] on div "Product Images Image pelic traininger Product Title A science-backed pelvic flo…" at bounding box center [470, 405] width 603 height 498
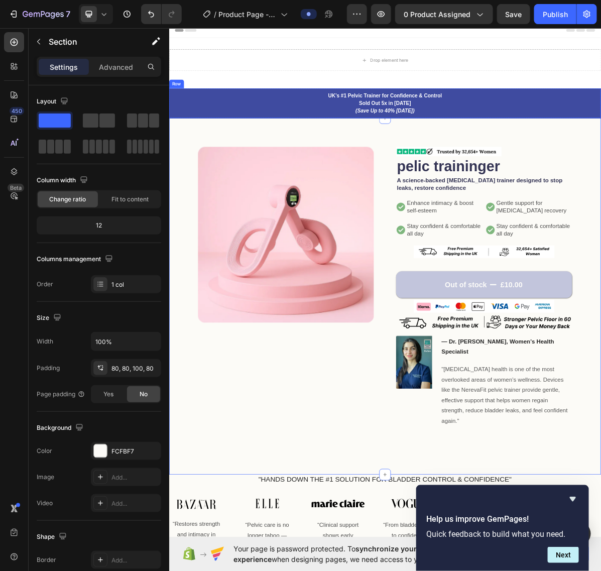
click at [313, 0] on p "UK’s #1 Pelvic Trainer for Confidence & Control Sold Out 5x in 2024 (Save Up to…" at bounding box center [470, 135] width 601 height 32
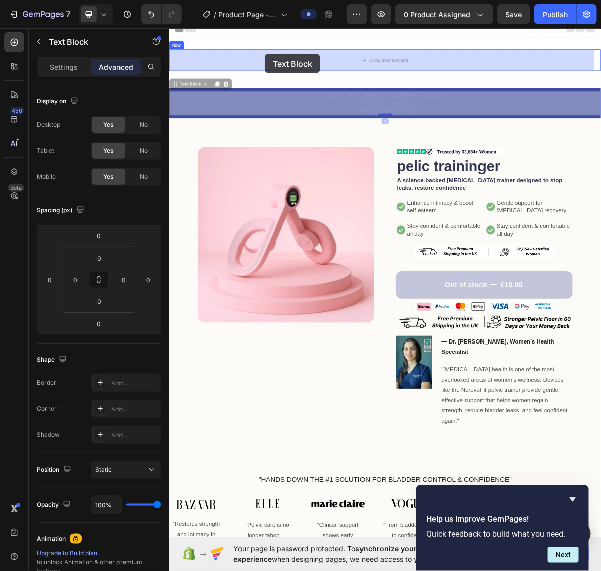
drag, startPoint x: 177, startPoint y: 108, endPoint x: 302, endPoint y: 66, distance: 131.5
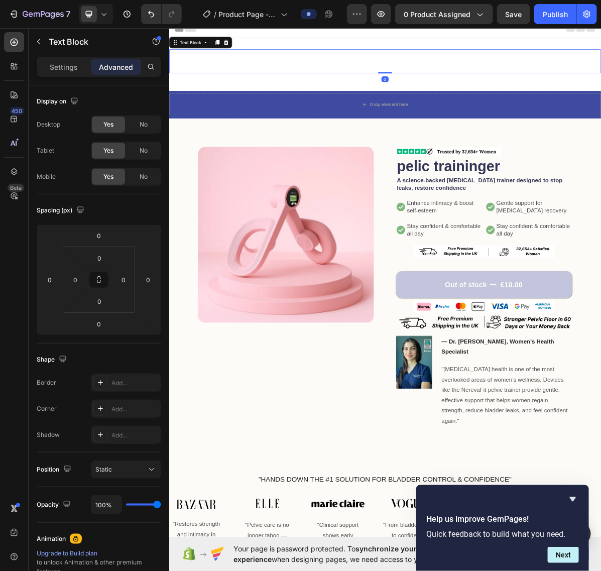
click at [313, 0] on strong "UK’s #1 Pelvic Trainer for Confidence & Control" at bounding box center [470, 66] width 159 height 8
click at [313, 0] on p "UK’s #1 Pelvic Trainer for Confidence & Control Sold Out 5x in 2024 (Save Up to…" at bounding box center [470, 77] width 601 height 32
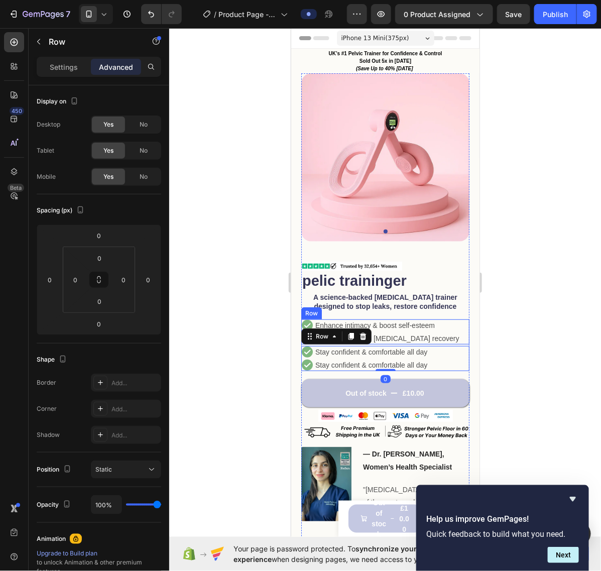
scroll to position [63, 0]
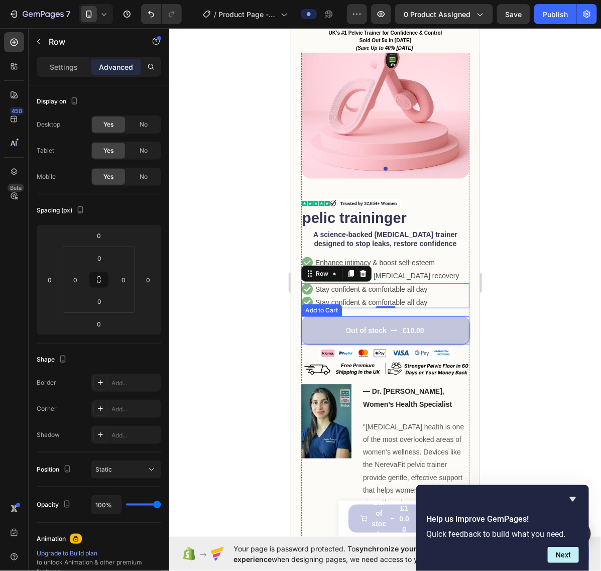
click at [301, 316] on button "Out of stock £10.00" at bounding box center [385, 330] width 168 height 28
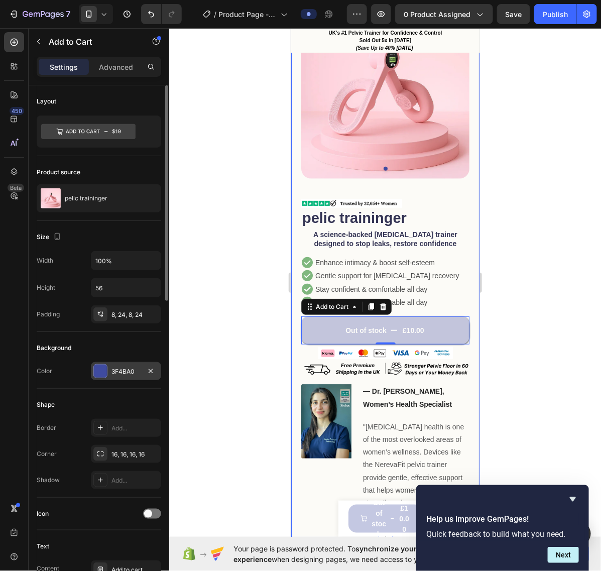
click at [110, 377] on div "3F4BA0" at bounding box center [126, 371] width 70 height 18
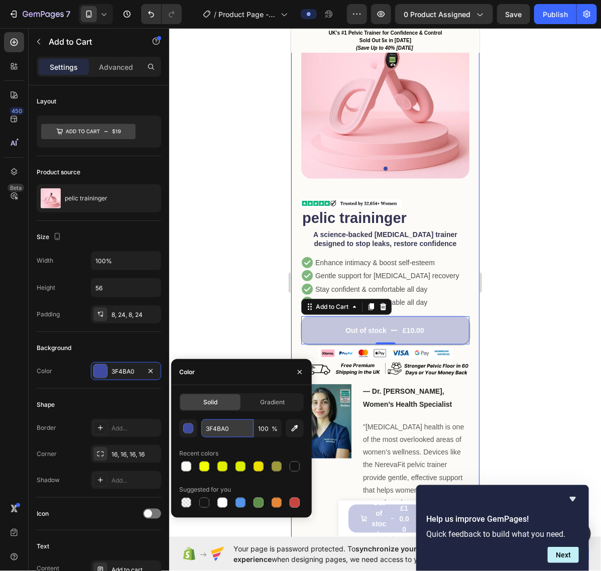
click at [217, 428] on input "3F4BA0" at bounding box center [227, 428] width 52 height 18
paste input "e88043"
type input "e88043"
click at [150, 350] on div "Background" at bounding box center [99, 348] width 125 height 16
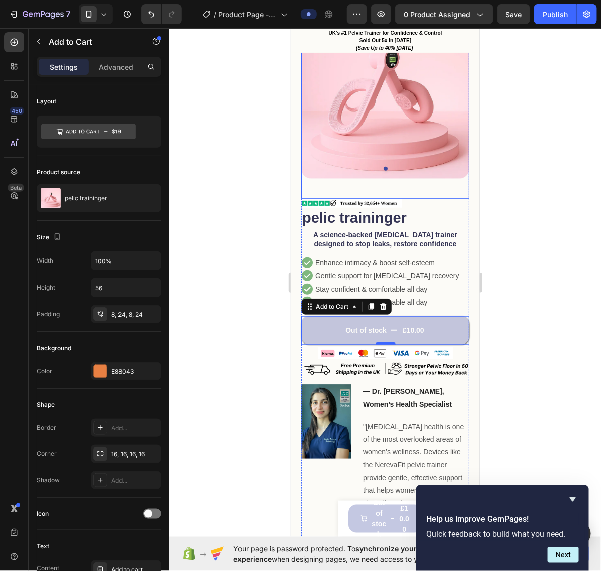
click at [397, 178] on div "Product Images" at bounding box center [385, 104] width 168 height 188
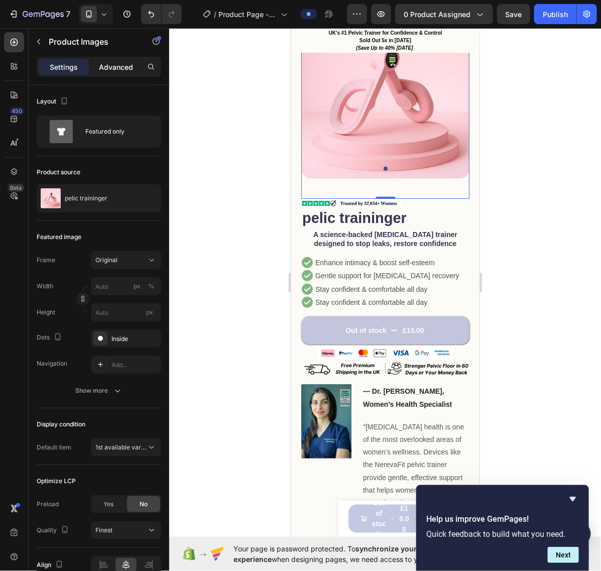
click at [112, 68] on p "Advanced" at bounding box center [116, 67] width 34 height 11
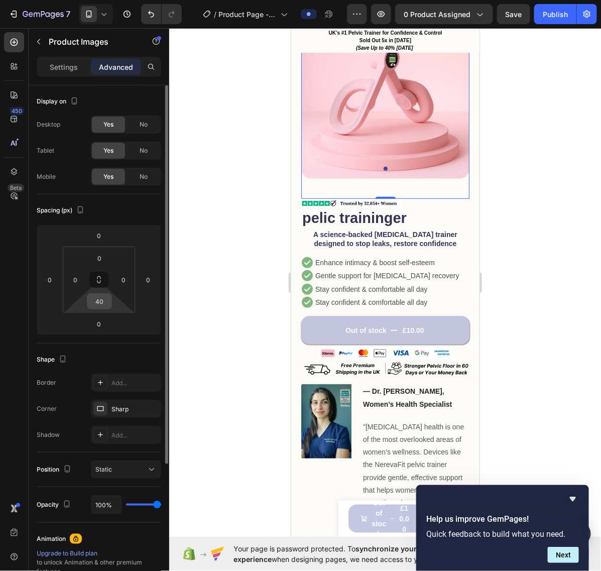
click at [101, 301] on input "40" at bounding box center [99, 301] width 20 height 15
type input "15"
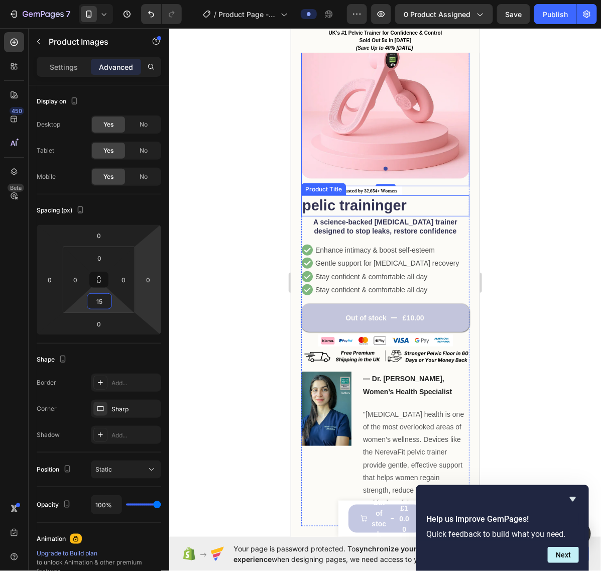
click at [379, 195] on h1 "pelic traininger" at bounding box center [385, 205] width 168 height 21
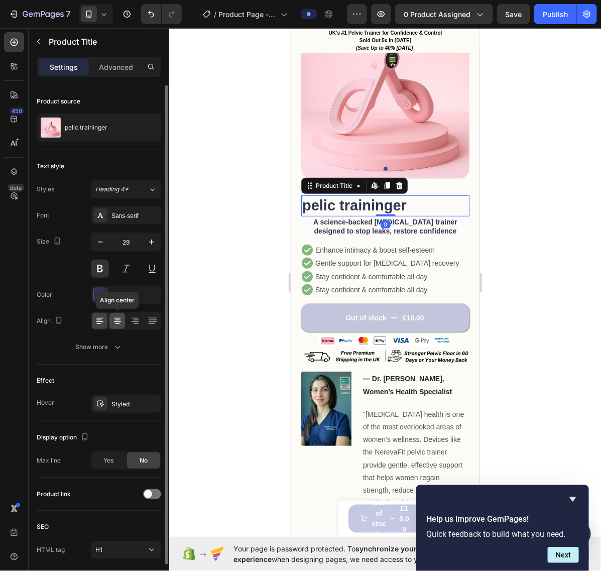
click at [117, 318] on icon at bounding box center [118, 321] width 10 height 10
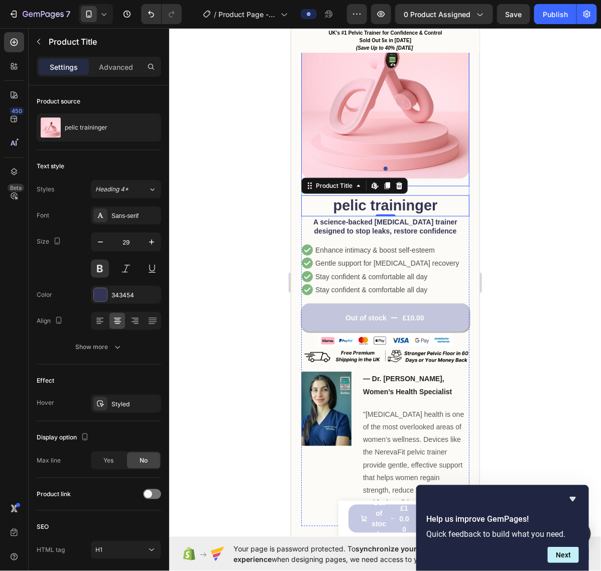
click at [429, 174] on div "Product Images" at bounding box center [385, 98] width 168 height 176
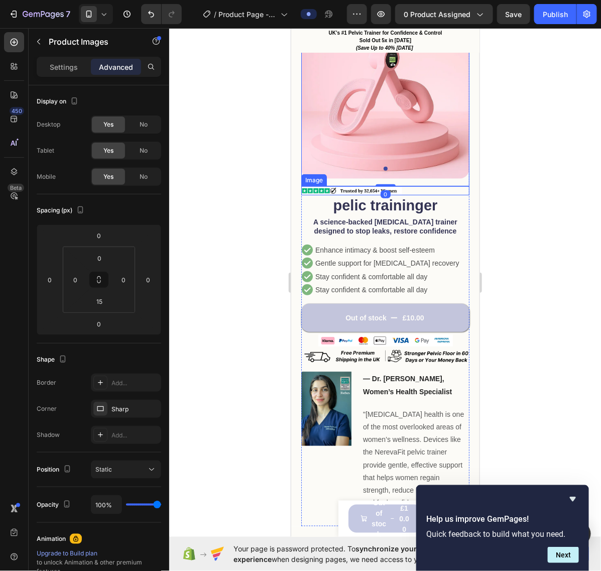
click at [424, 186] on div at bounding box center [385, 190] width 168 height 9
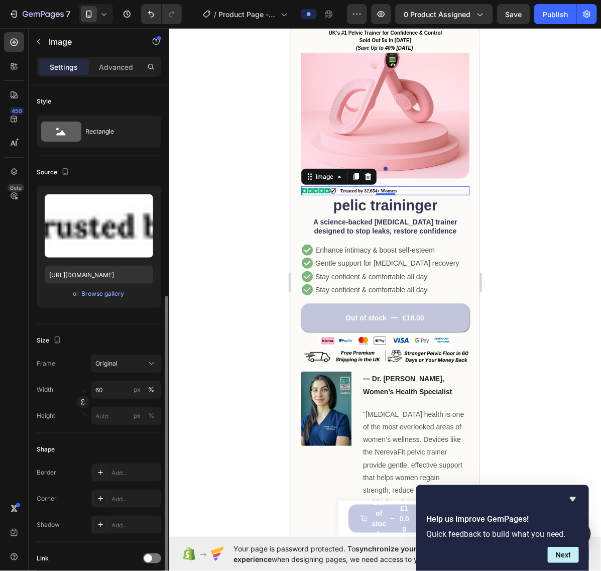
scroll to position [245, 0]
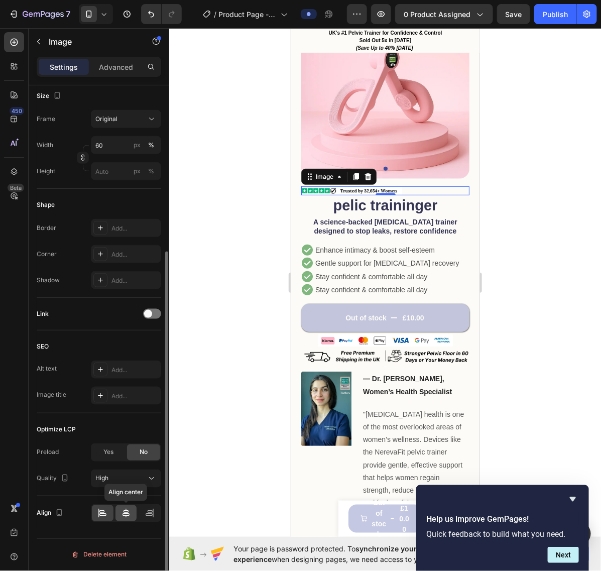
click at [126, 512] on icon at bounding box center [126, 513] width 10 height 10
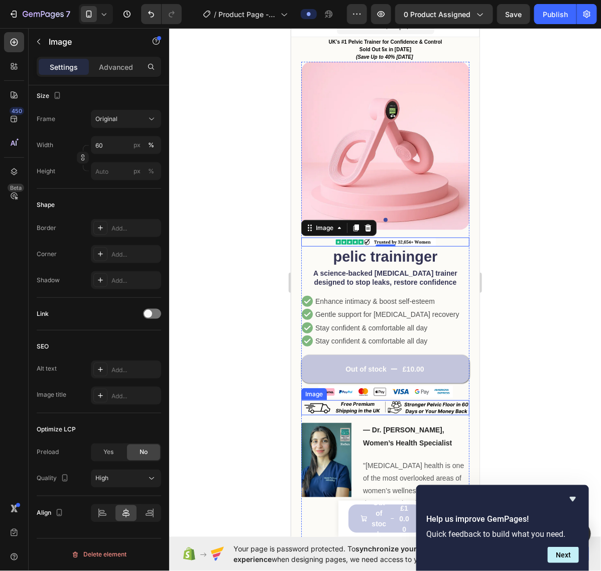
scroll to position [188, 0]
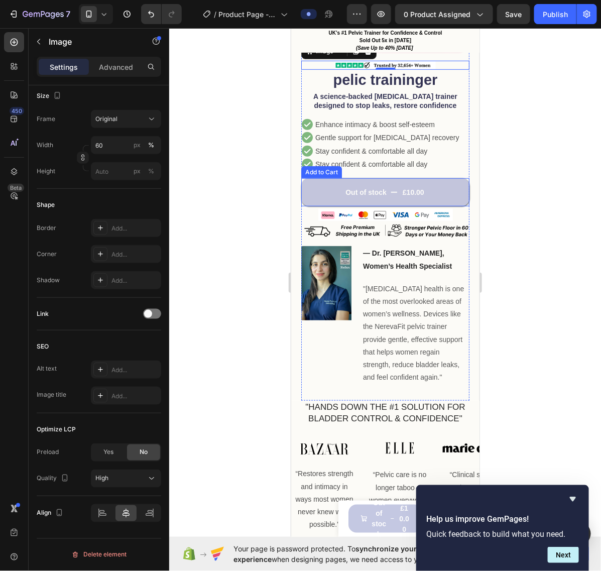
click at [319, 178] on button "Out of stock £10.00" at bounding box center [385, 192] width 168 height 28
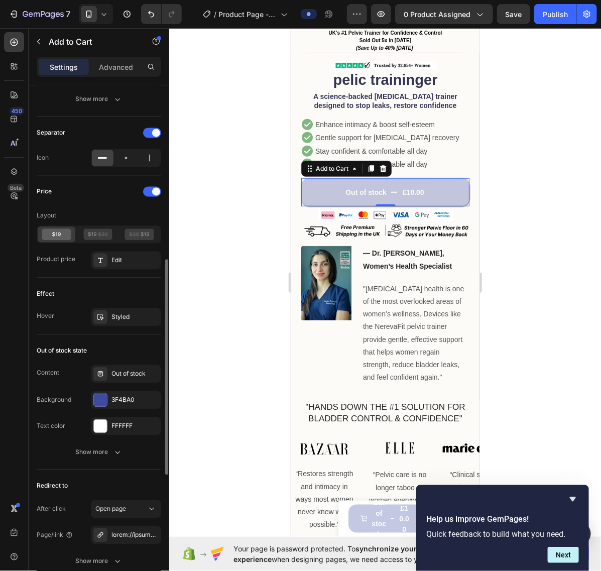
scroll to position [691, 0]
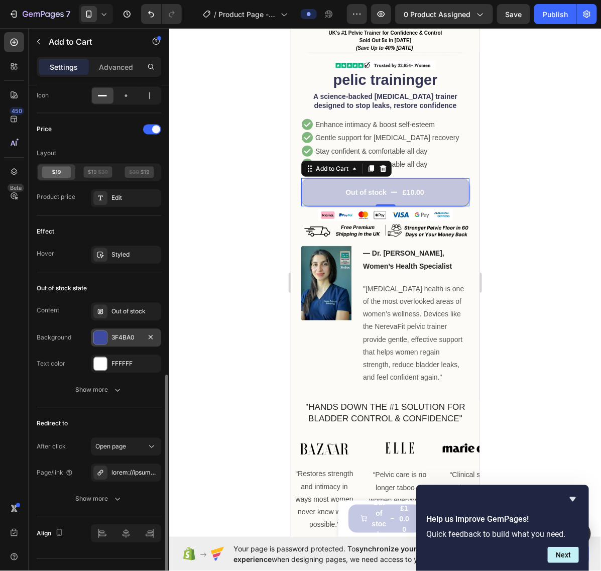
click at [103, 339] on div at bounding box center [100, 337] width 13 height 13
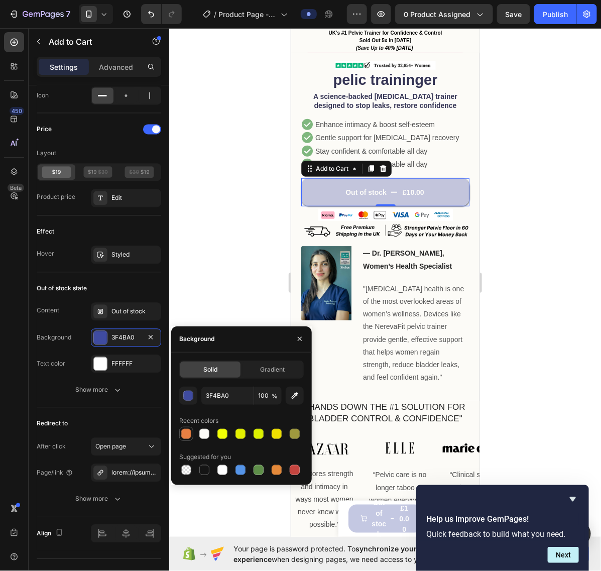
click at [184, 434] on div at bounding box center [186, 434] width 10 height 10
type input "E88043"
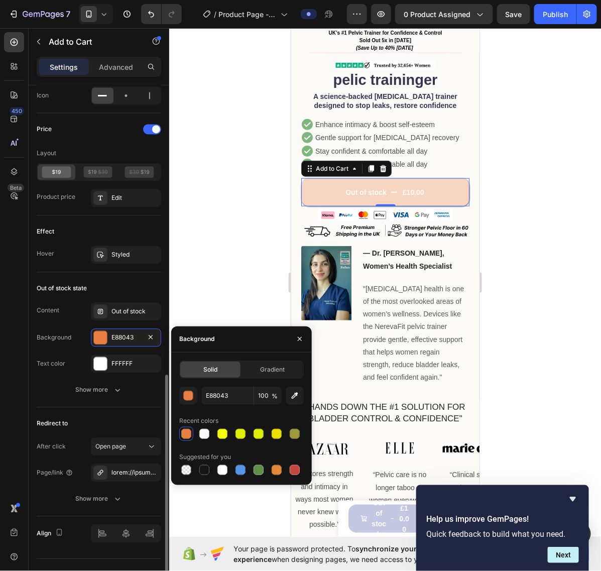
click at [118, 284] on div "Out of stock state" at bounding box center [99, 288] width 125 height 16
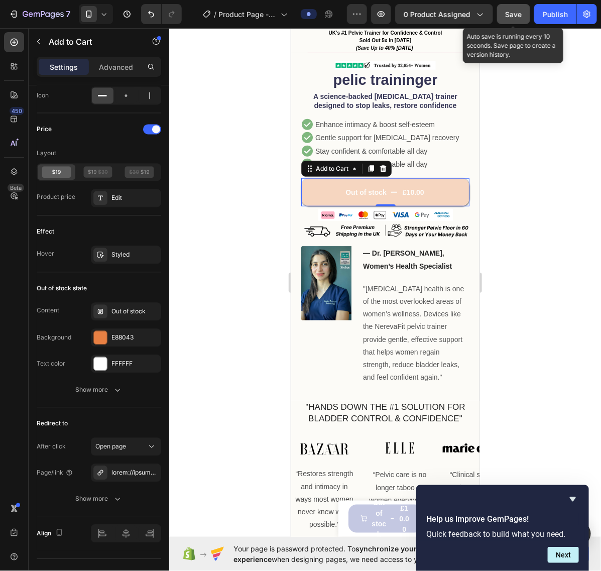
click at [505, 16] on button "Save" at bounding box center [513, 14] width 33 height 20
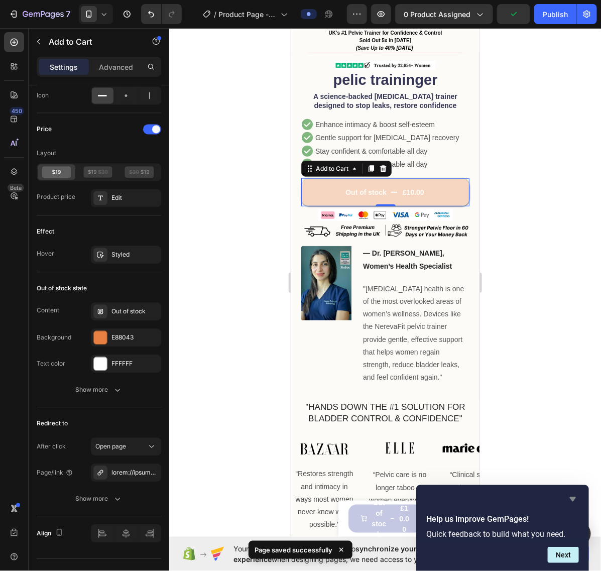
click at [574, 501] on icon "Hide survey" at bounding box center [573, 499] width 6 height 5
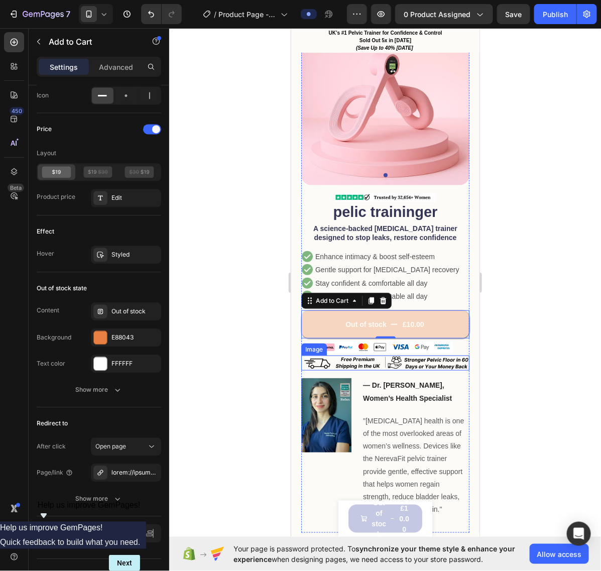
scroll to position [0, 0]
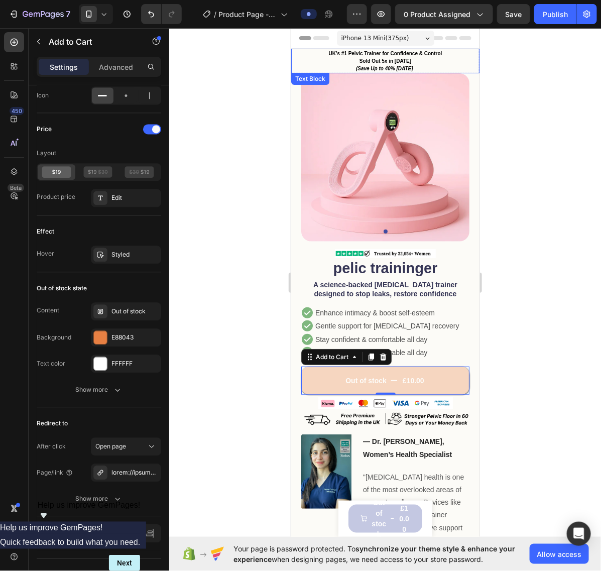
click at [430, 62] on p "UK’s #1 Pelvic Trainer for Confidence & Control Sold Out 5x in 2024 (Save Up to…" at bounding box center [385, 60] width 186 height 23
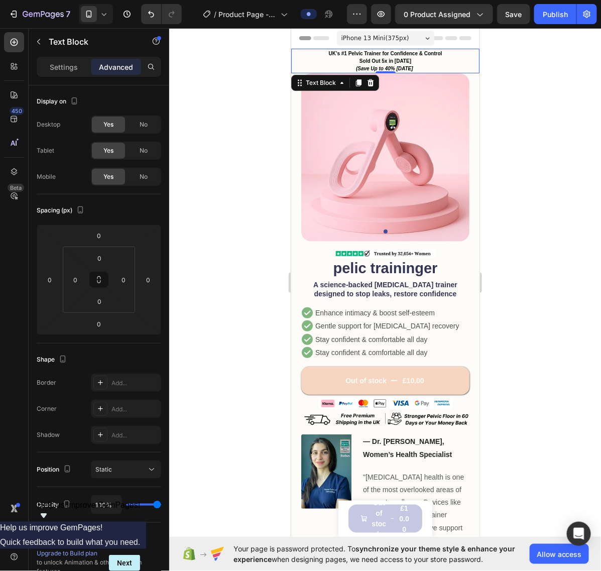
click at [417, 64] on p "UK’s #1 Pelvic Trainer for Confidence & Control Sold Out 5x in 2024 (Save Up to…" at bounding box center [385, 60] width 186 height 23
click at [414, 66] on p "UK’s #1 Pelvic Trainer for Confidence & Control Sold Out 5x in 2024 (Save Up to…" at bounding box center [385, 60] width 186 height 23
click at [413, 69] on icon ")" at bounding box center [414, 68] width 2 height 6
click at [356, 68] on icon "(Save Up to 40% Today" at bounding box center [384, 68] width 57 height 6
click at [380, 66] on icon "Save Up to 40% Today" at bounding box center [384, 68] width 55 height 6
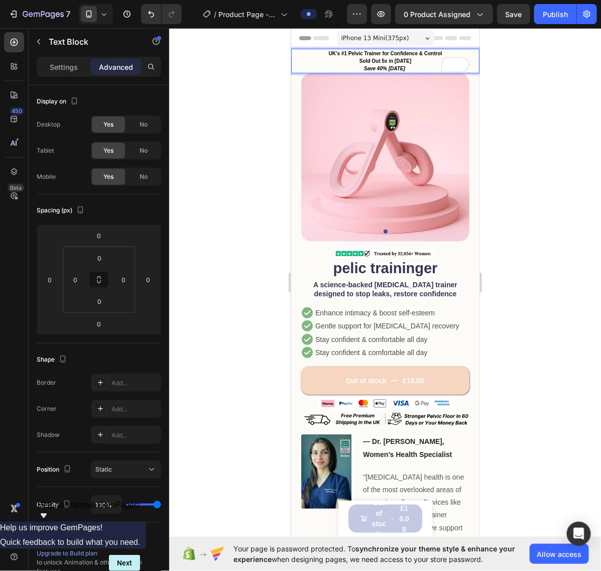
click at [541, 131] on div at bounding box center [385, 299] width 432 height 543
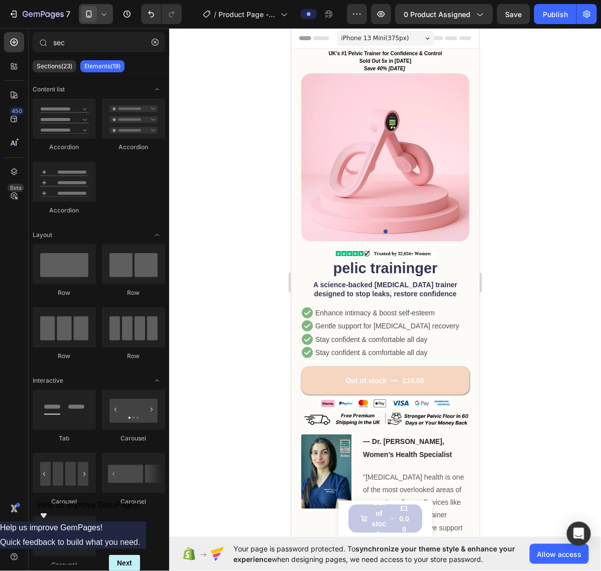
click at [86, 16] on icon at bounding box center [89, 14] width 6 height 7
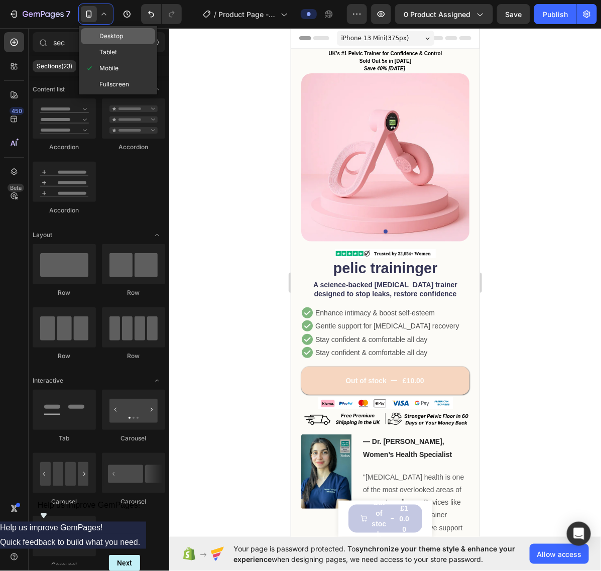
click at [121, 34] on span "Desktop" at bounding box center [111, 36] width 24 height 10
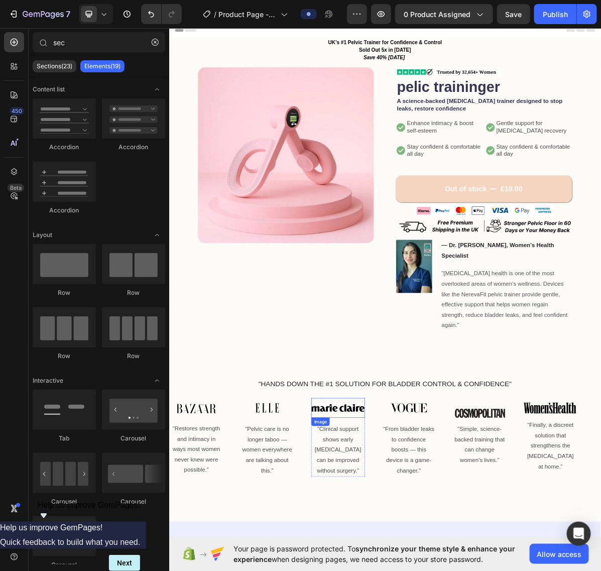
scroll to position [251, 0]
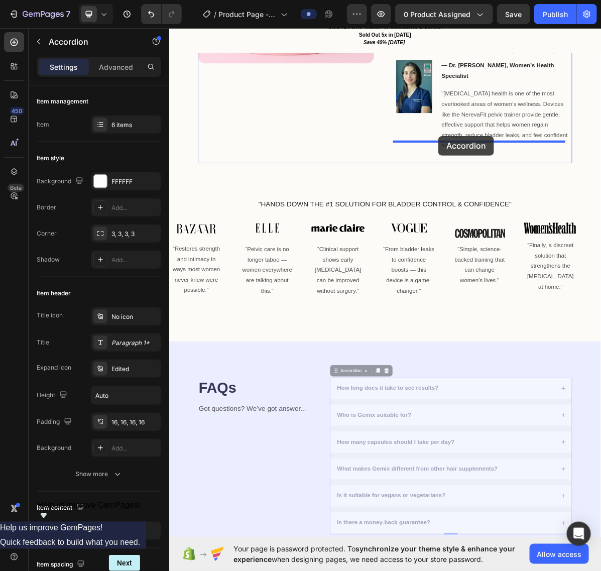
drag, startPoint x: 401, startPoint y: 482, endPoint x: 545, endPoint y: 180, distance: 333.9
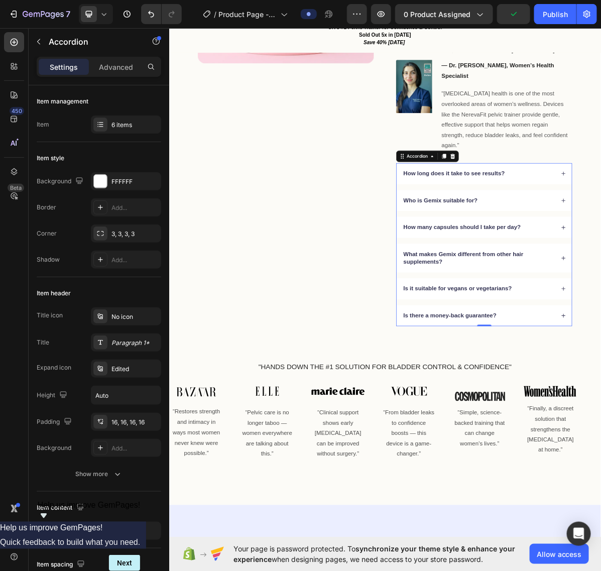
drag, startPoint x: 559, startPoint y: 179, endPoint x: 537, endPoint y: 182, distance: 22.4
click at [561, 205] on icon at bounding box center [565, 209] width 8 height 8
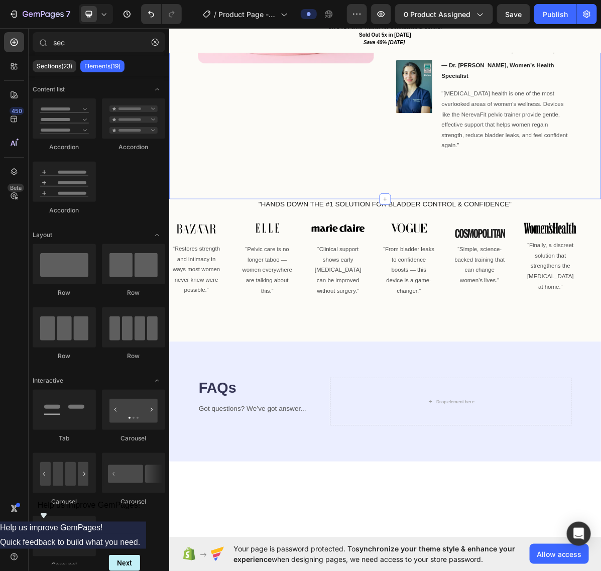
click at [419, 194] on div "Product Images Image pelic traininger Product Title A science-backed pelvic flo…" at bounding box center [470, 51] width 603 height 435
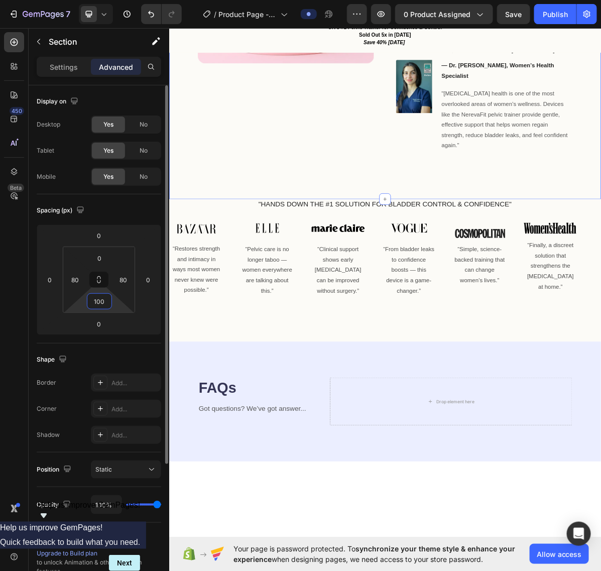
click at [99, 299] on input "100" at bounding box center [99, 301] width 20 height 15
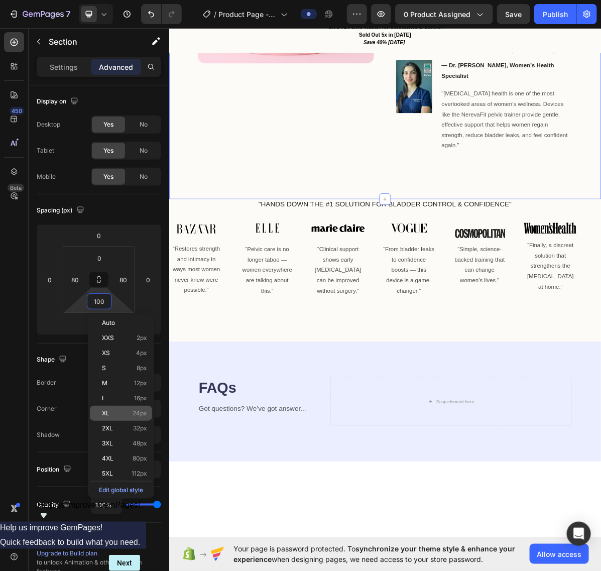
click at [110, 416] on p "XL 24px" at bounding box center [124, 413] width 45 height 7
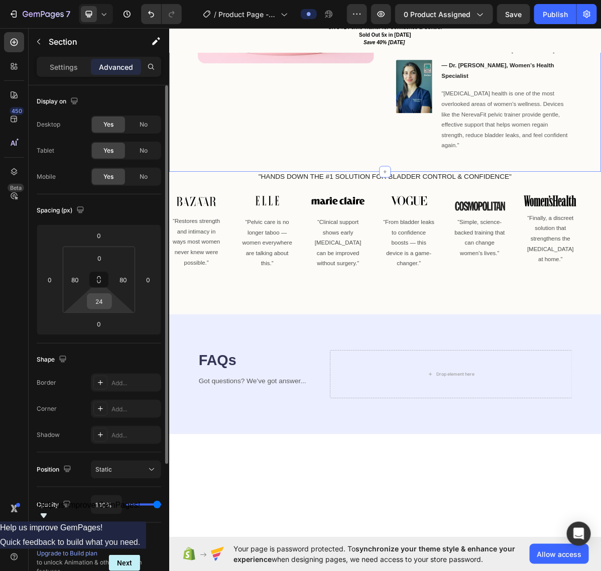
click at [109, 305] on div "24" at bounding box center [99, 301] width 25 height 16
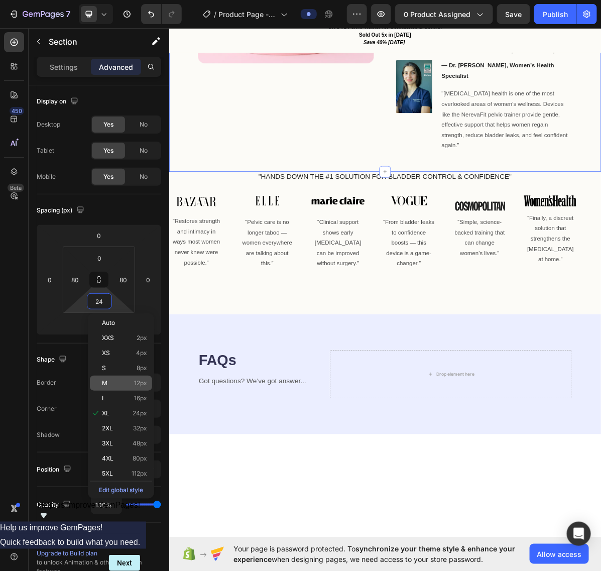
click at [111, 386] on p "M 12px" at bounding box center [124, 383] width 45 height 7
type input "12"
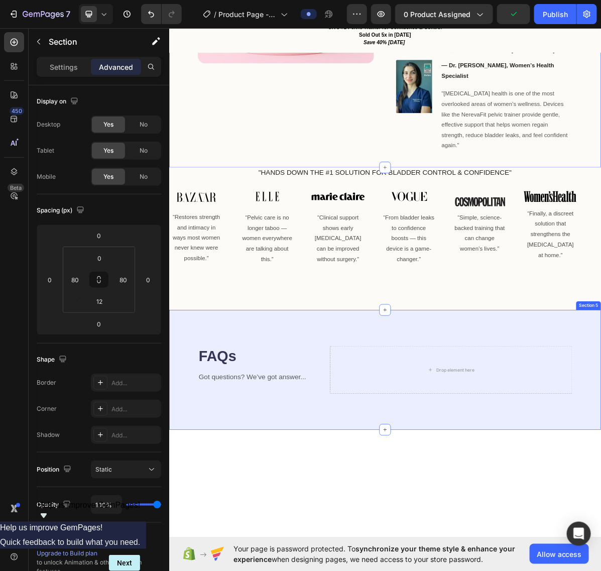
click at [310, 424] on div "FAQs Heading Got questions? We’ve got answer... Text Block Drop element here Ro…" at bounding box center [470, 507] width 603 height 167
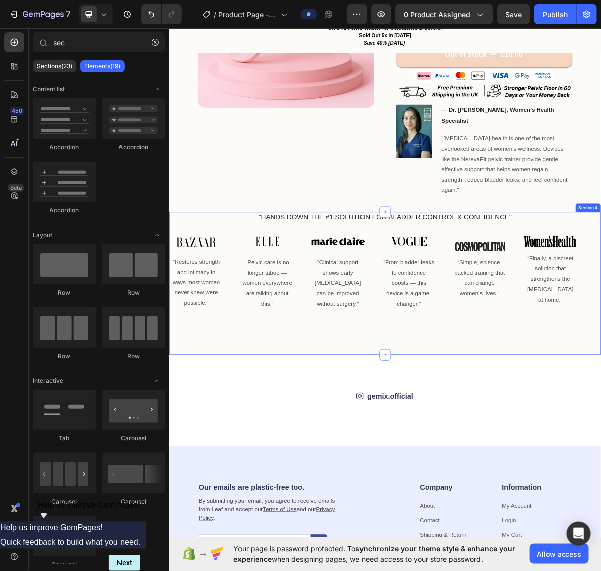
scroll to position [126, 0]
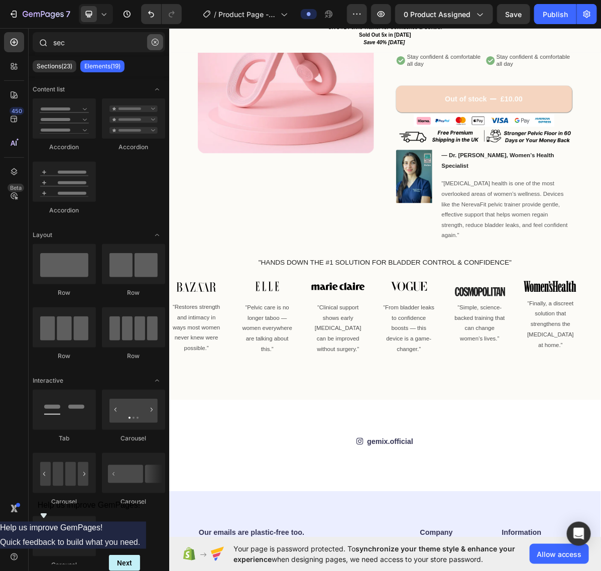
click at [159, 43] on button "button" at bounding box center [155, 42] width 16 height 16
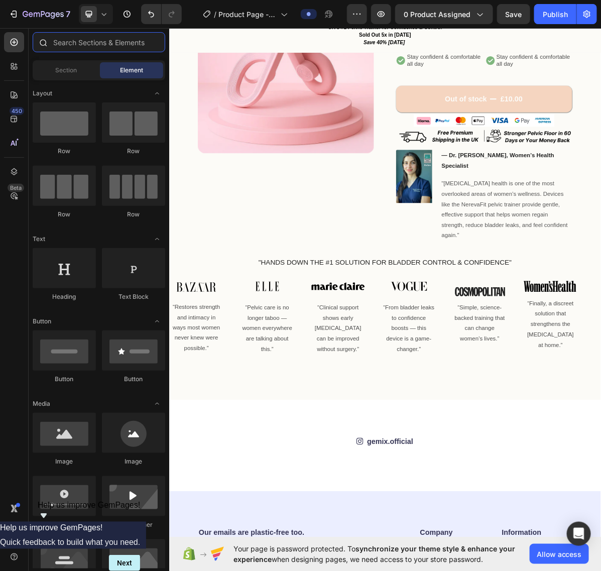
click at [119, 44] on input "text" at bounding box center [99, 42] width 133 height 20
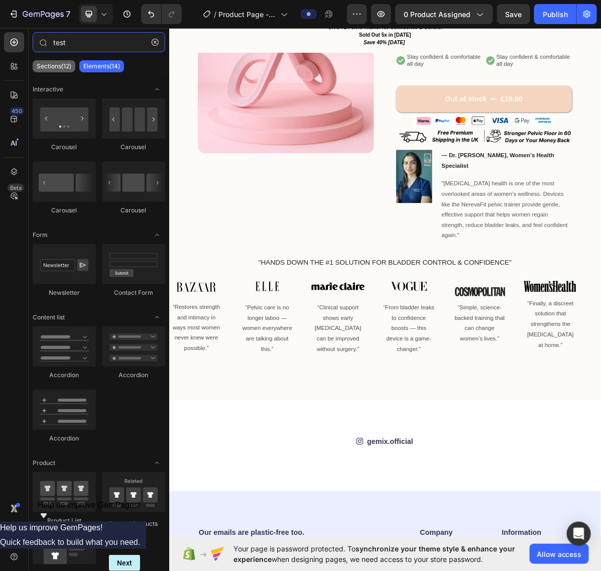
type input "test"
click at [61, 64] on p "Sections(12)" at bounding box center [54, 66] width 35 height 8
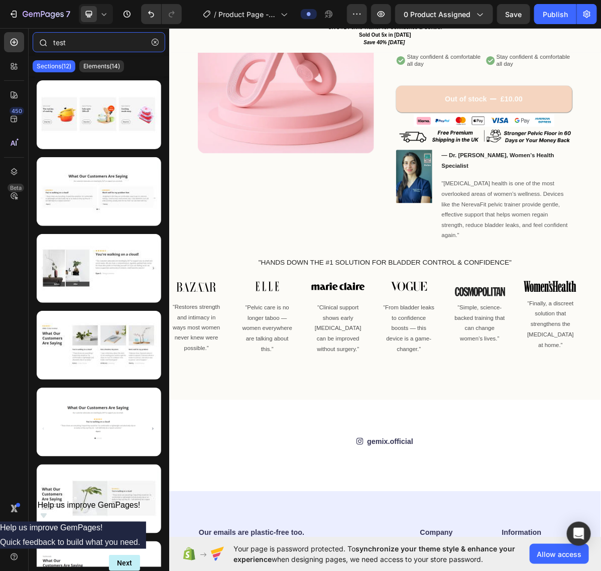
click at [74, 41] on input "test" at bounding box center [99, 42] width 133 height 20
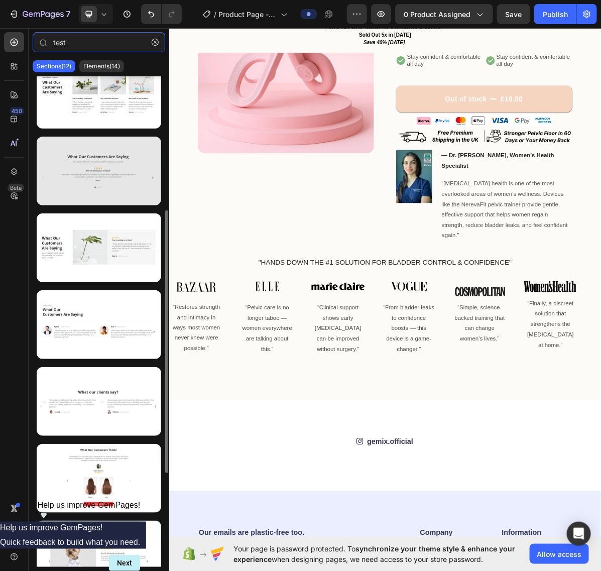
scroll to position [377, 0]
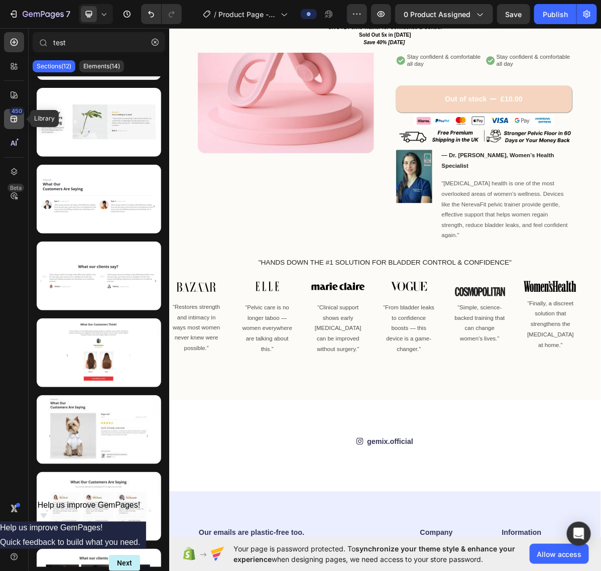
click at [12, 121] on icon at bounding box center [14, 119] width 10 height 10
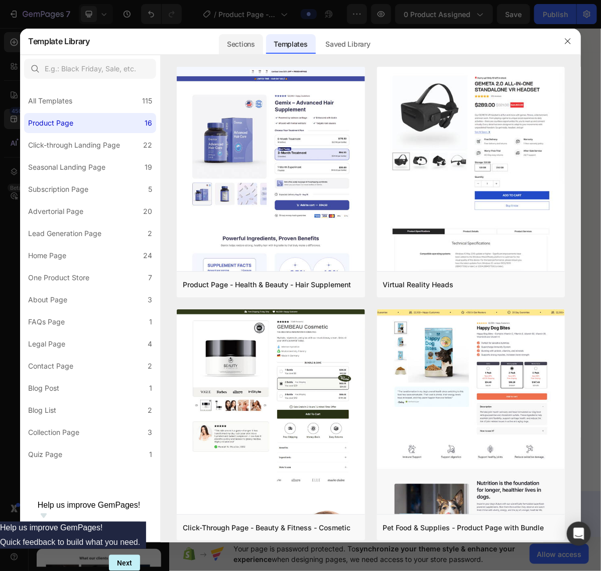
click at [238, 44] on div "Sections" at bounding box center [241, 44] width 44 height 20
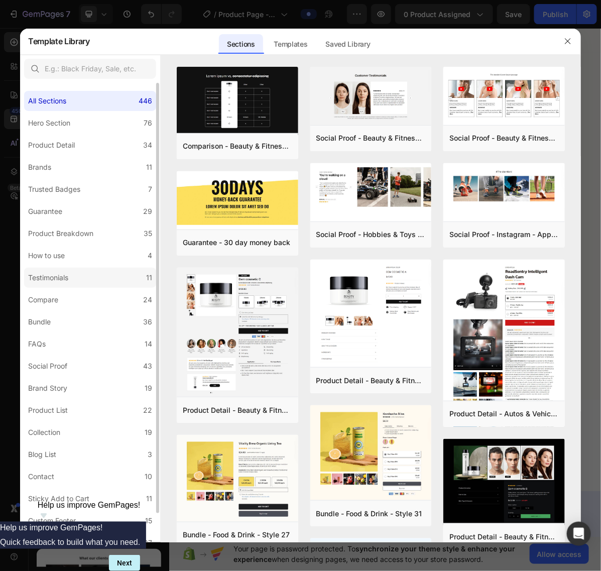
click at [99, 277] on label "Testimonials 11" at bounding box center [90, 278] width 132 height 20
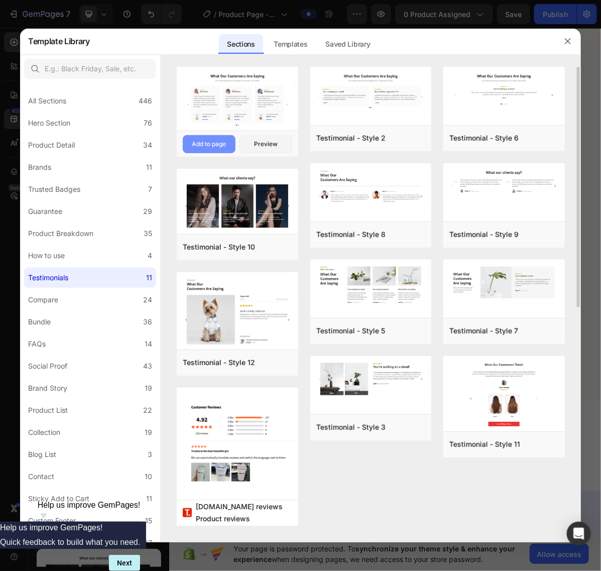
click at [210, 146] on div "Add to page" at bounding box center [209, 144] width 34 height 9
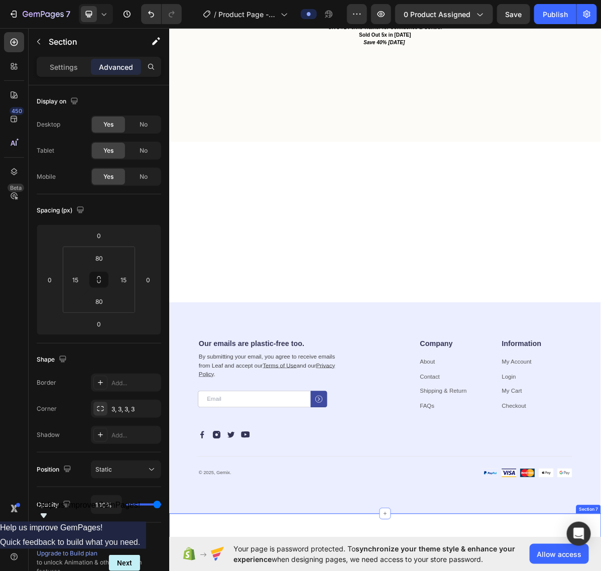
scroll to position [950, 0]
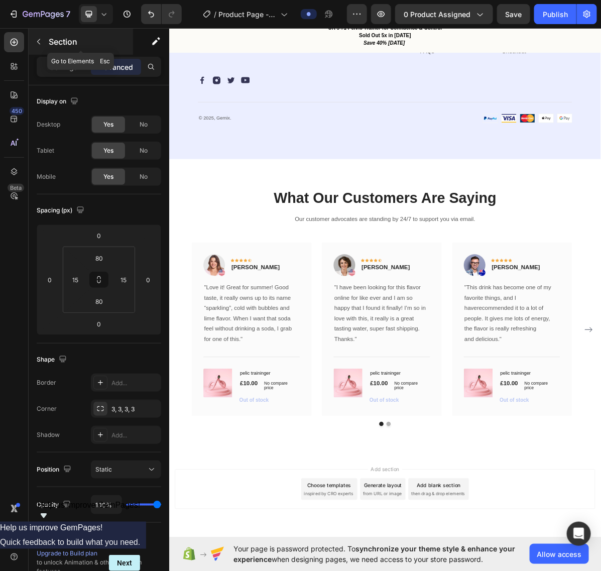
click at [39, 48] on button "button" at bounding box center [39, 42] width 16 height 16
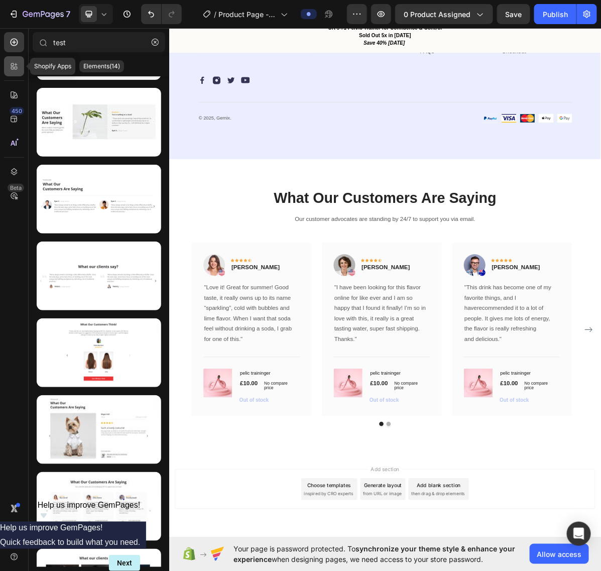
click at [12, 68] on icon at bounding box center [14, 66] width 10 height 10
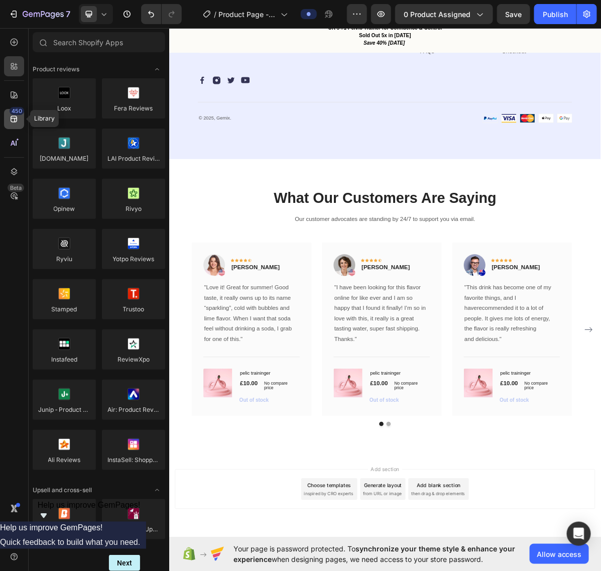
click at [16, 120] on icon at bounding box center [14, 119] width 7 height 7
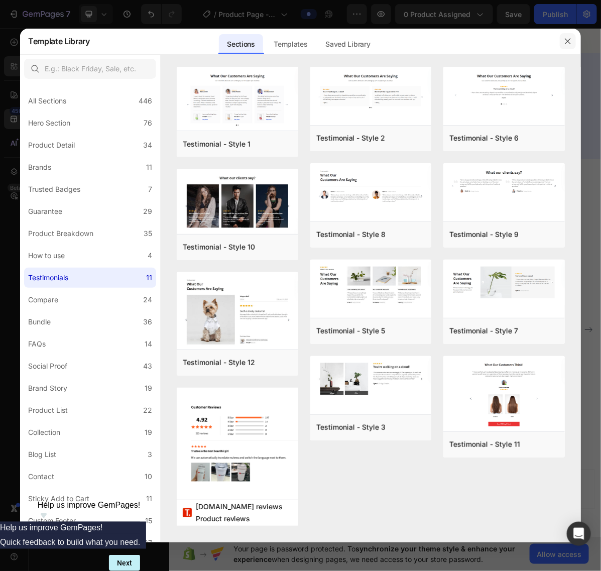
click at [561, 38] on button "button" at bounding box center [568, 41] width 16 height 16
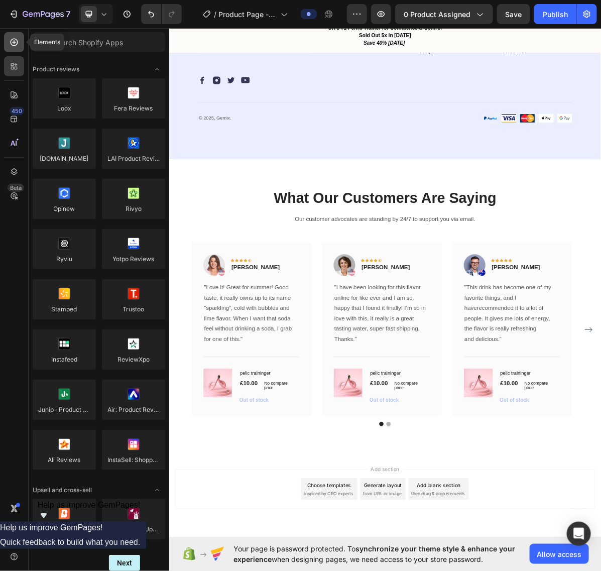
click at [8, 45] on div at bounding box center [14, 42] width 20 height 20
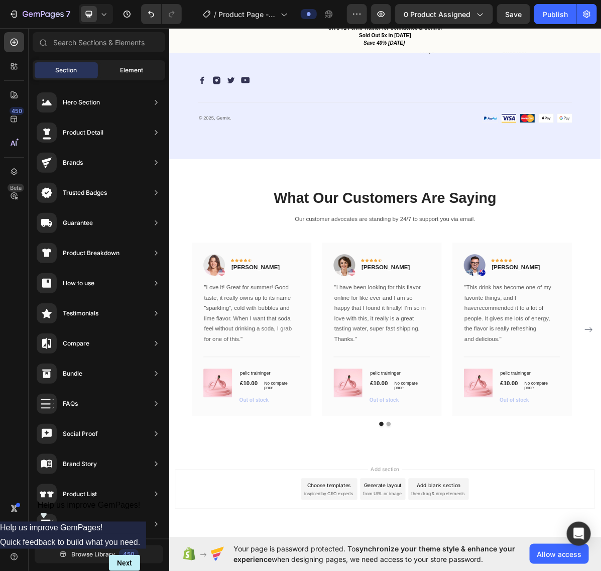
click at [129, 69] on span "Element" at bounding box center [131, 70] width 23 height 9
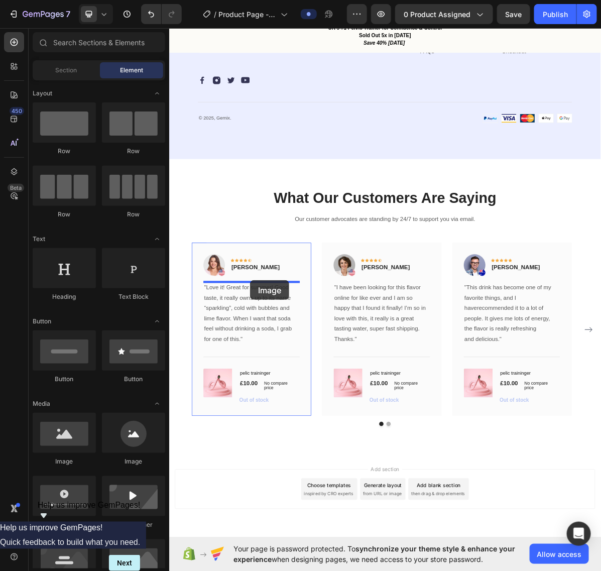
drag, startPoint x: 271, startPoint y: 398, endPoint x: 282, endPoint y: 382, distance: 19.2
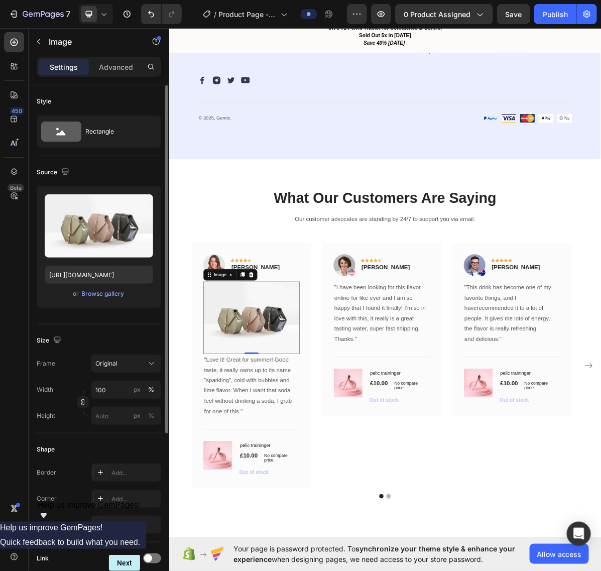
click at [88, 299] on div "or Browse gallery" at bounding box center [99, 294] width 109 height 12
click at [86, 295] on div "Browse gallery" at bounding box center [103, 293] width 43 height 9
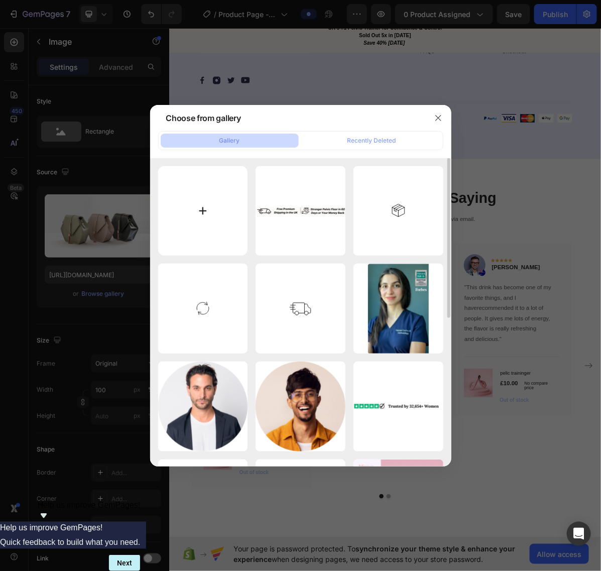
click at [189, 200] on input "file" at bounding box center [203, 211] width 90 height 90
type input "C:\fakepath\imgi_23_Untitled_design_13.gif"
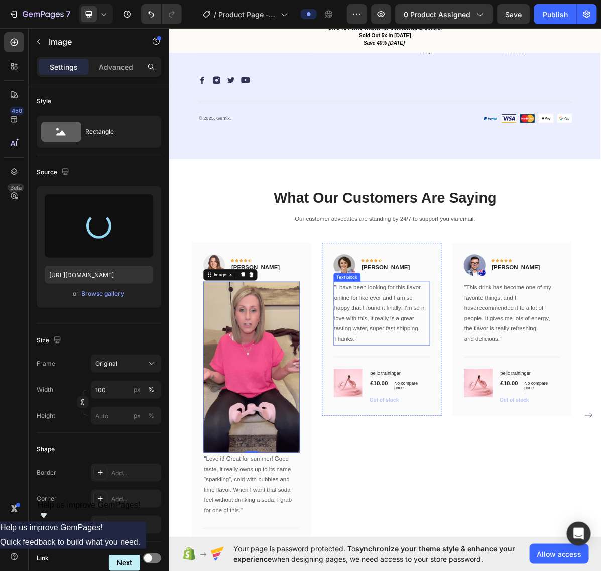
type input "https://cdn.shopify.com/s/files/1/0995/1717/0003/files/gempages_586325087276237…"
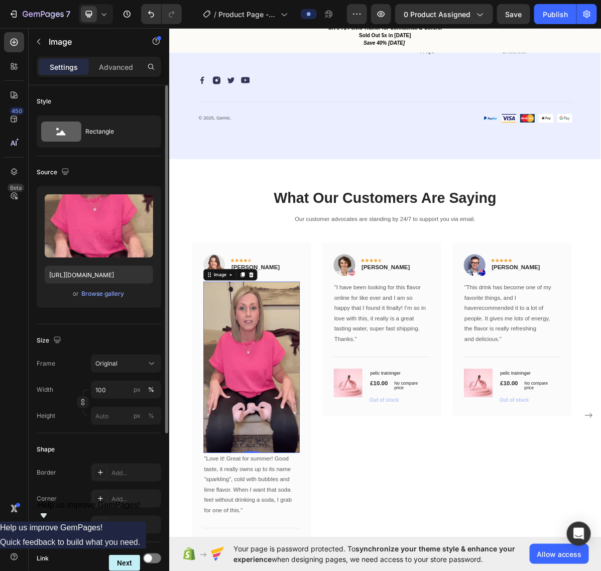
click at [137, 298] on div "or Browse gallery" at bounding box center [99, 294] width 109 height 12
click at [147, 167] on div "Source" at bounding box center [99, 172] width 125 height 16
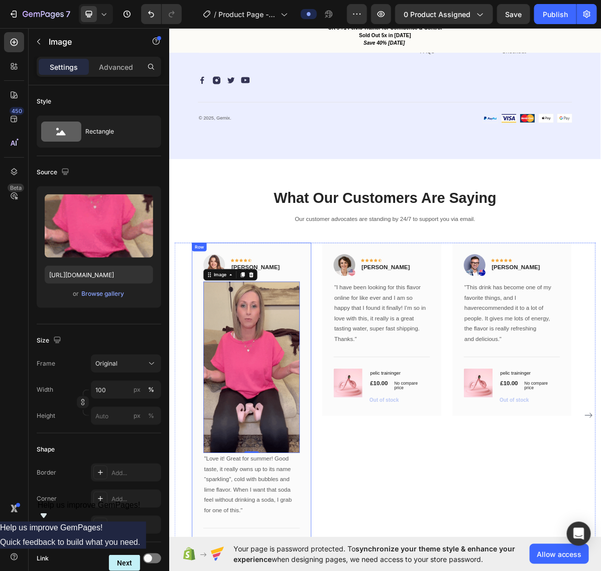
click at [359, 331] on div "Image Icon Icon Icon Icon Icon Row Rita Carroll Text block Row Image 0 "Love it…" at bounding box center [283, 570] width 167 height 481
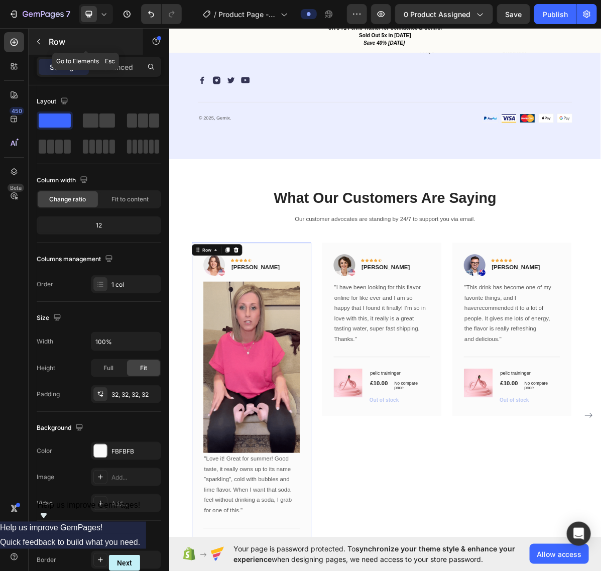
click at [39, 42] on icon "button" at bounding box center [39, 42] width 8 height 8
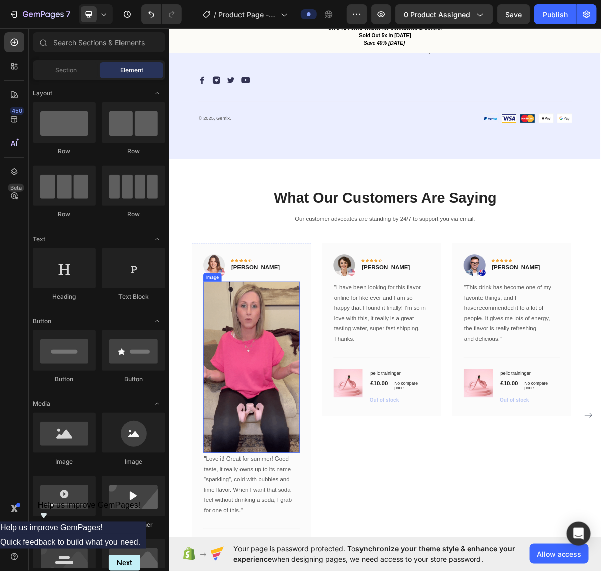
click at [268, 487] on img at bounding box center [284, 503] width 135 height 239
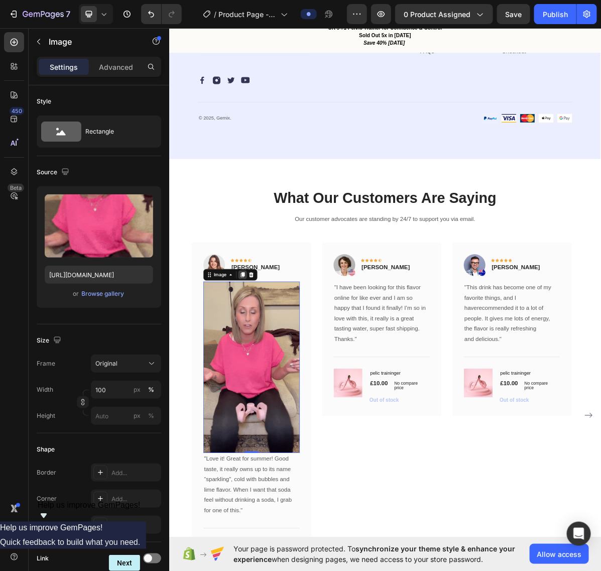
click at [267, 377] on icon at bounding box center [271, 375] width 8 height 8
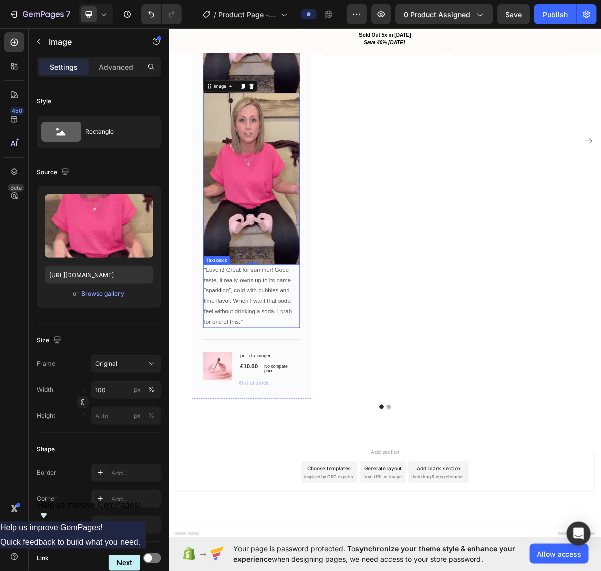
scroll to position [1202, 0]
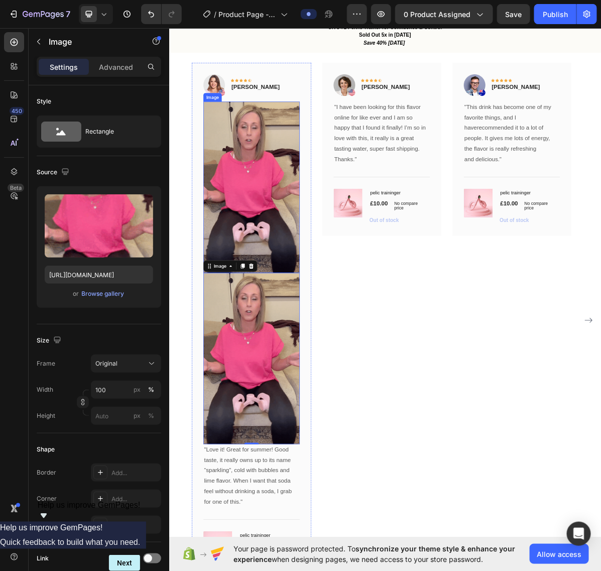
click at [265, 279] on img at bounding box center [284, 252] width 135 height 239
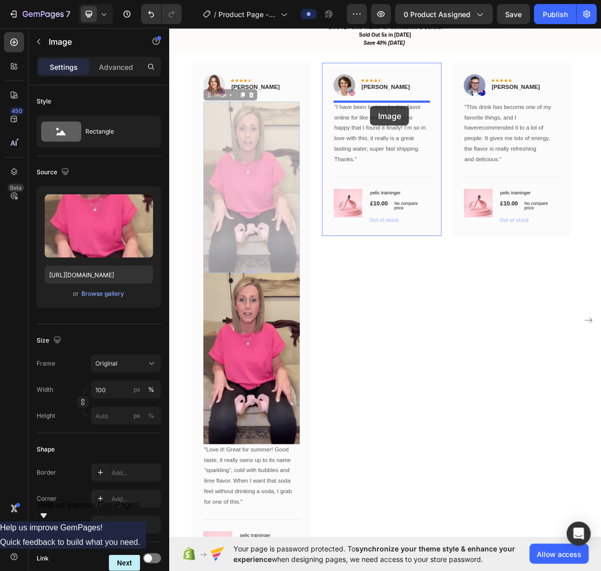
drag, startPoint x: 225, startPoint y: 124, endPoint x: 449, endPoint y: 139, distance: 225.1
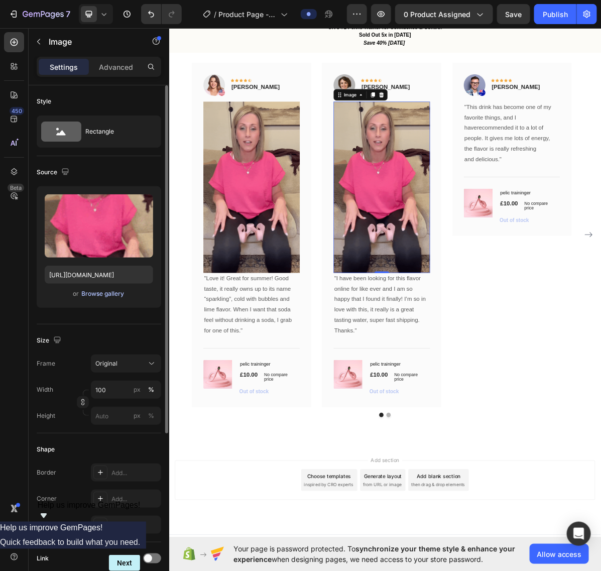
click at [104, 295] on div "Browse gallery" at bounding box center [103, 293] width 43 height 9
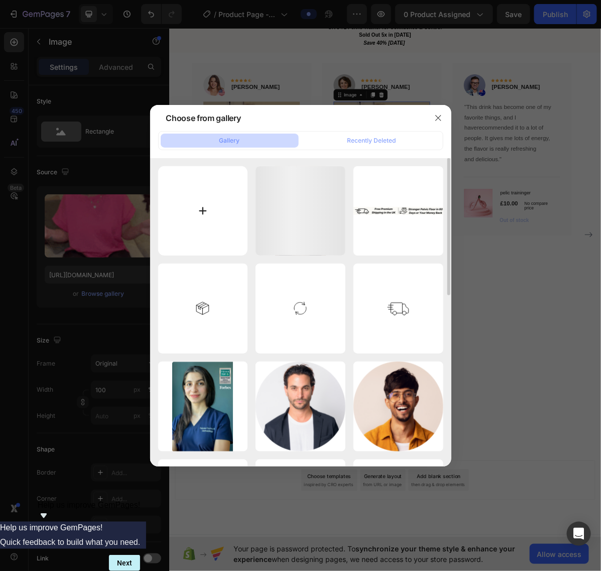
click at [196, 208] on input "file" at bounding box center [203, 211] width 90 height 90
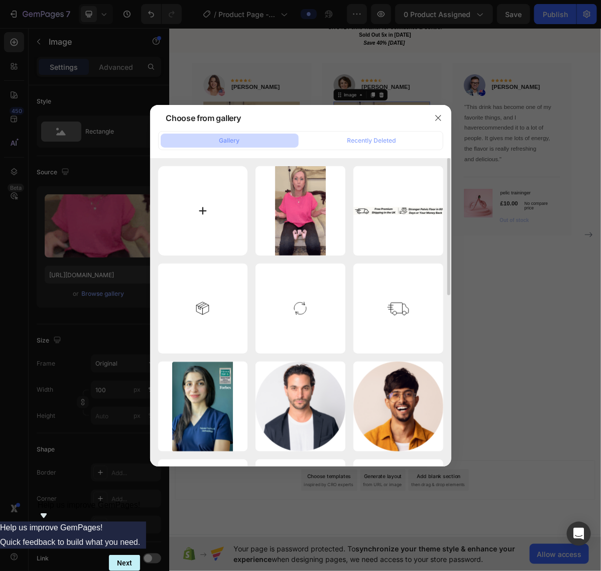
type input "C:\fakepath\imgi_26_CopyofUntitledDesign4-ezgif.com-optimize.gif"
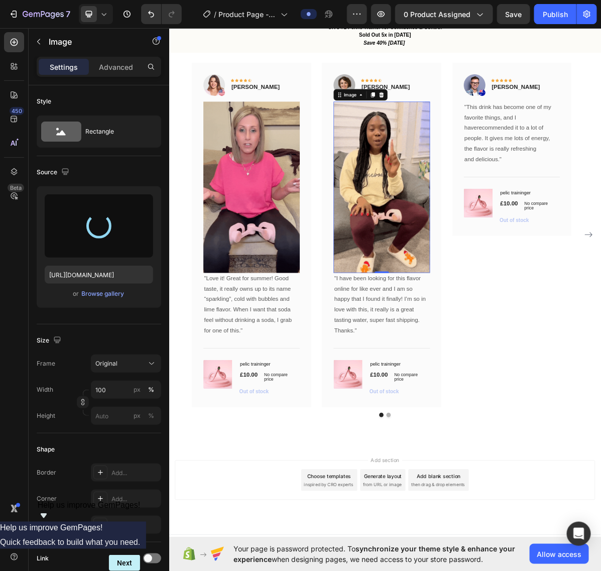
type input "https://cdn.shopify.com/s/files/1/0995/1717/0003/files/gempages_586325087276237…"
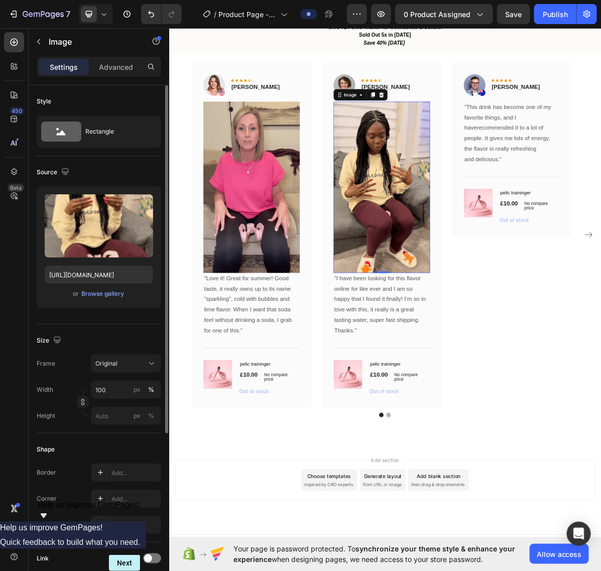
click at [128, 162] on div "Source Upload Image https://cdn.shopify.com/s/files/1/0995/1717/0003/files/gemp…" at bounding box center [99, 240] width 125 height 168
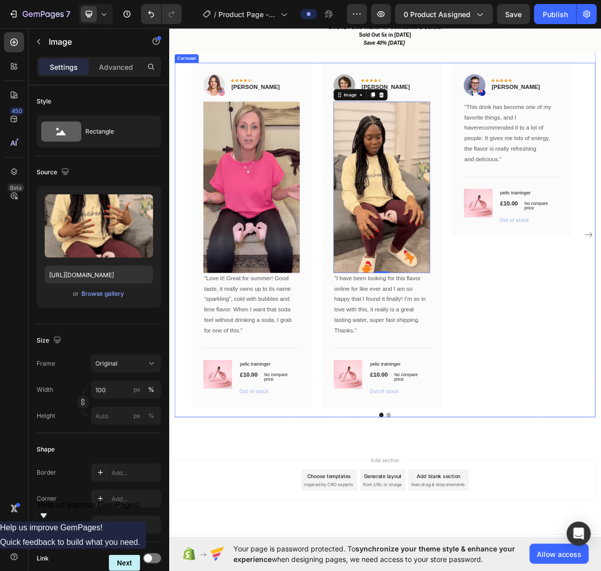
click at [188, 218] on div "Image Icon Icon Icon Icon Icon Row Rita Carroll Text block Row Image "Love it! …" at bounding box center [470, 318] width 588 height 481
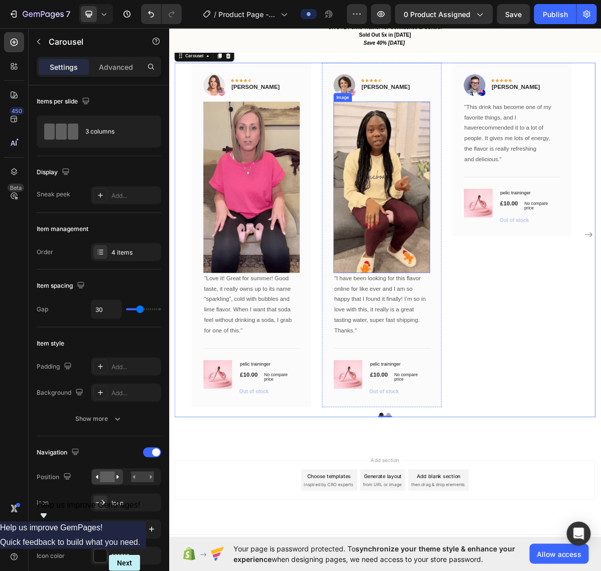
click at [461, 193] on img at bounding box center [465, 252] width 135 height 239
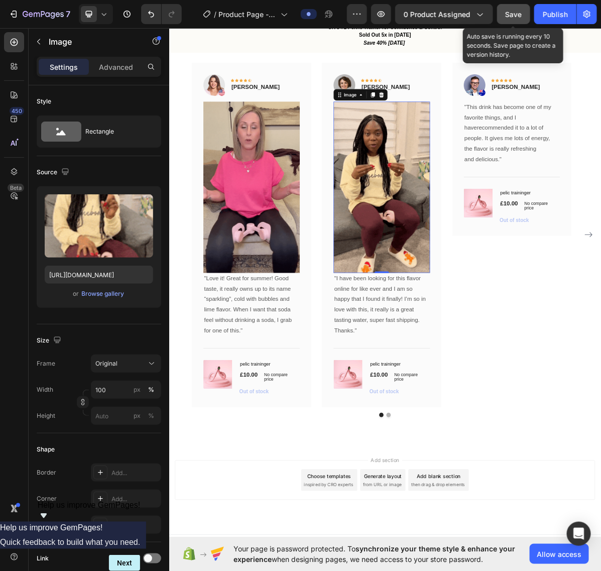
click at [523, 21] on button "Save" at bounding box center [513, 14] width 33 height 20
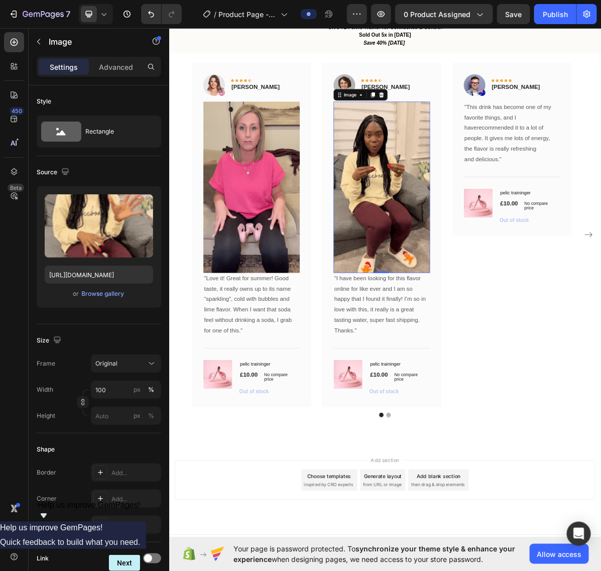
drag, startPoint x: 454, startPoint y: 122, endPoint x: 454, endPoint y: 157, distance: 35.2
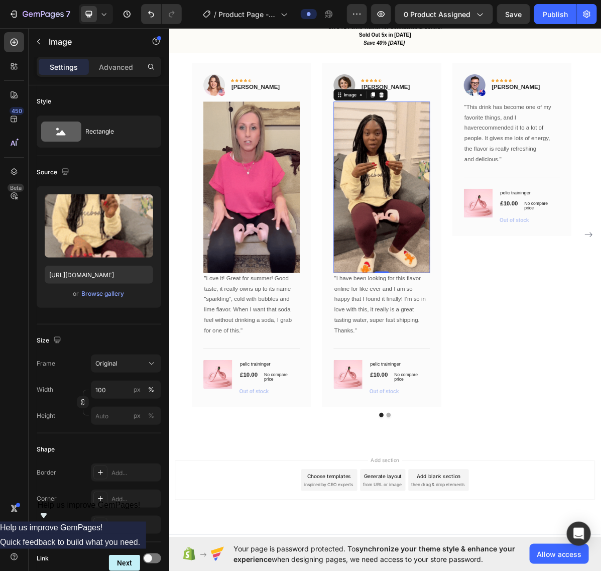
click at [454, 122] on icon at bounding box center [454, 123] width 6 height 7
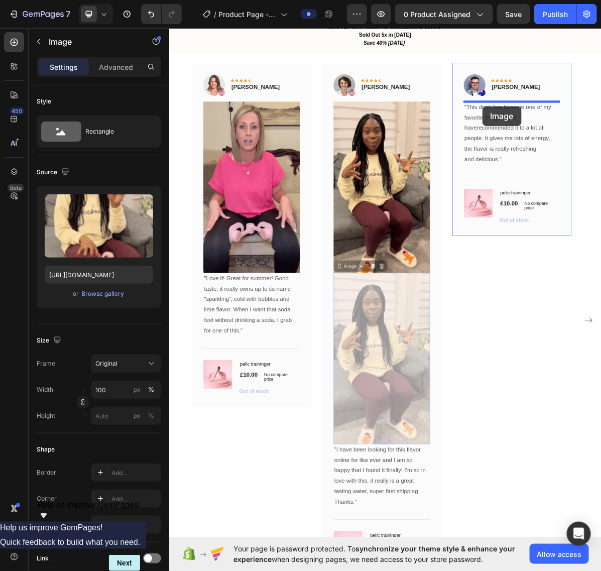
drag, startPoint x: 401, startPoint y: 355, endPoint x: 606, endPoint y: 139, distance: 297.4
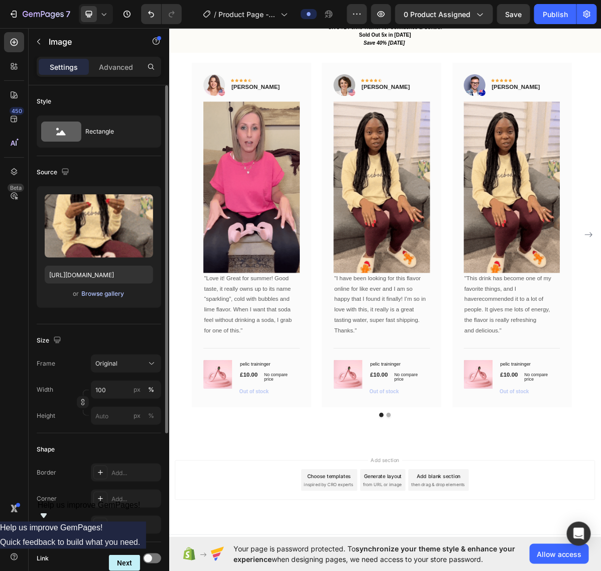
click at [88, 294] on div "Browse gallery" at bounding box center [103, 293] width 43 height 9
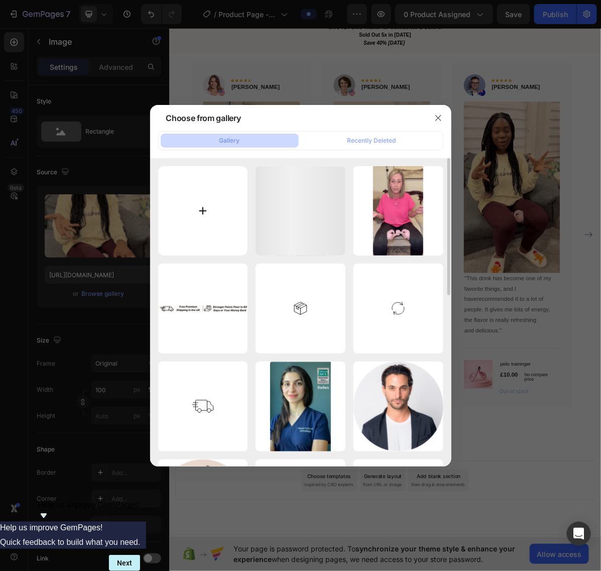
click at [204, 214] on input "file" at bounding box center [203, 211] width 90 height 90
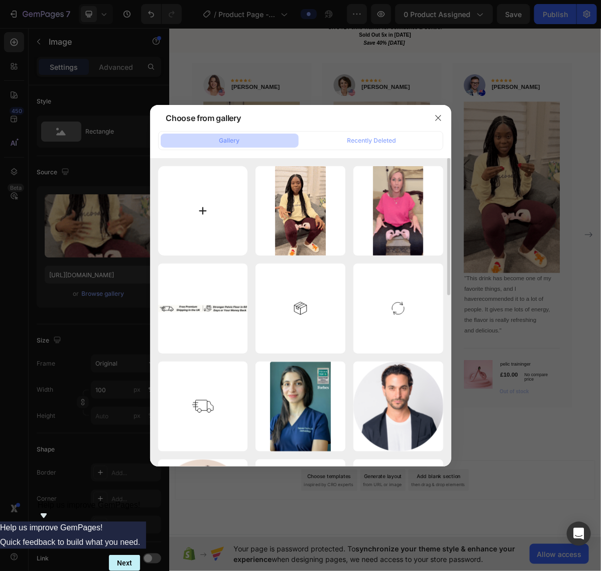
type input "C:\fakepath\imgi_24_Untitled_design_12.gif"
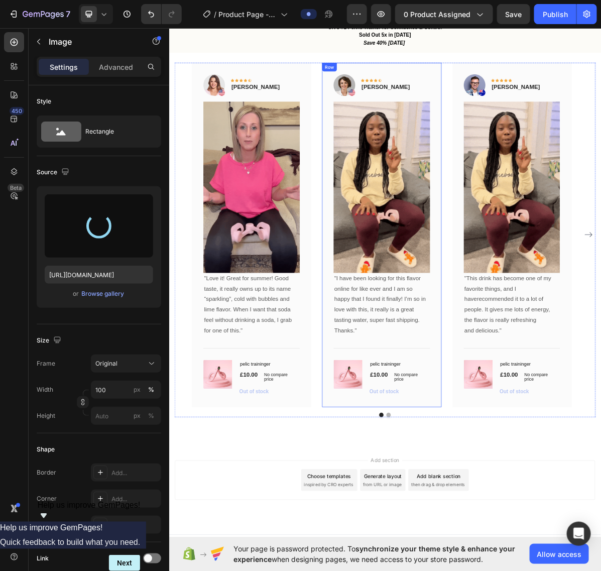
type input "https://cdn.shopify.com/s/files/1/0995/1717/0003/files/gempages_586325087276237…"
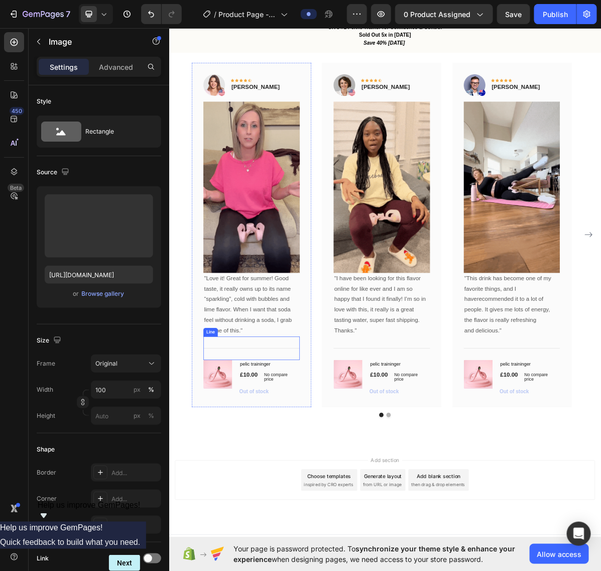
click at [303, 478] on div "Title Line" at bounding box center [284, 477] width 135 height 33
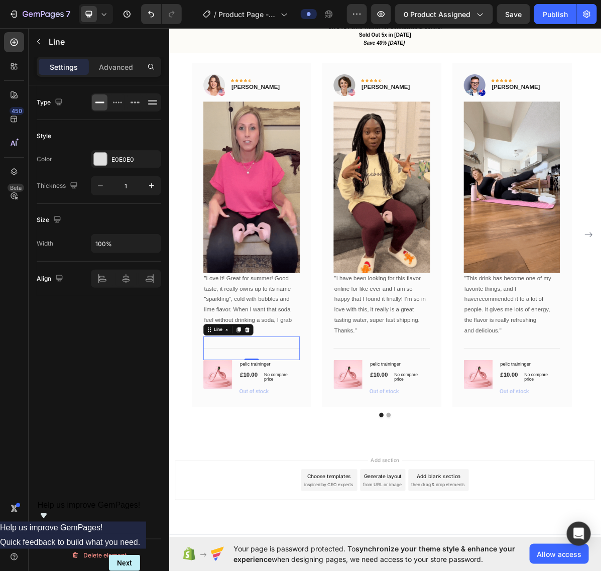
click at [98, 169] on div "Color E0E0E0 Thickness 1" at bounding box center [99, 172] width 125 height 45
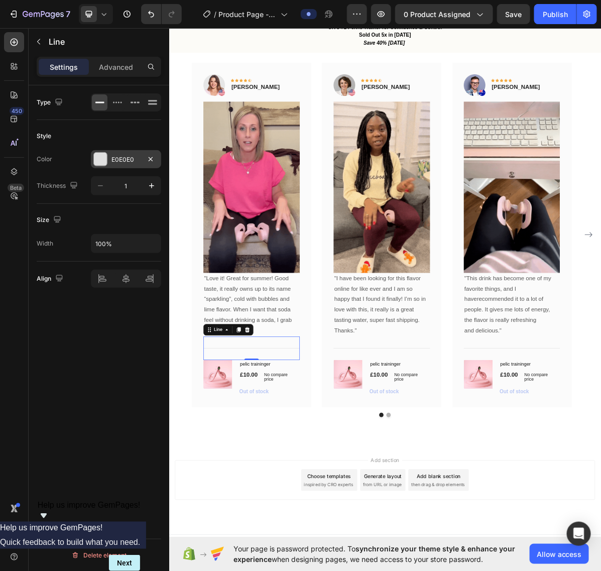
click at [98, 165] on div at bounding box center [100, 159] width 13 height 13
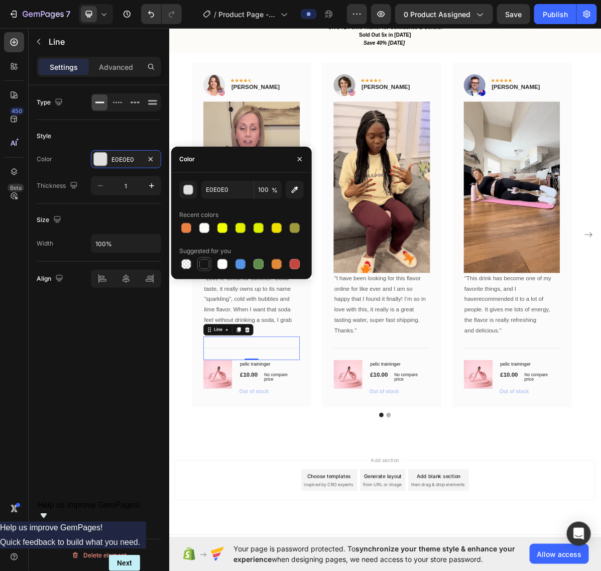
click at [204, 264] on div at bounding box center [204, 264] width 10 height 10
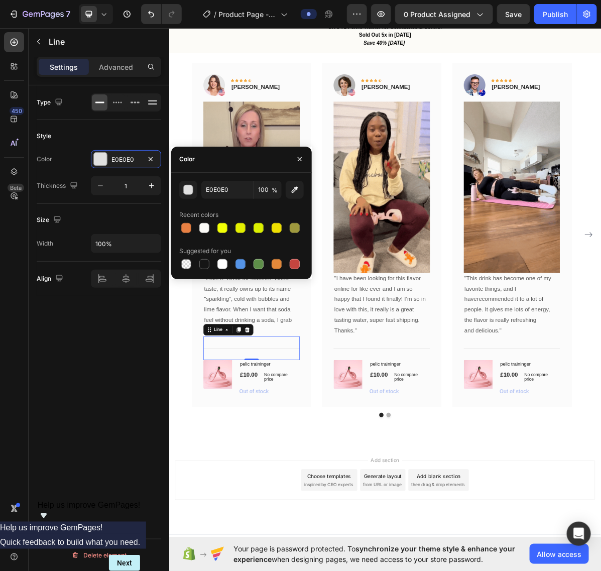
type input "151515"
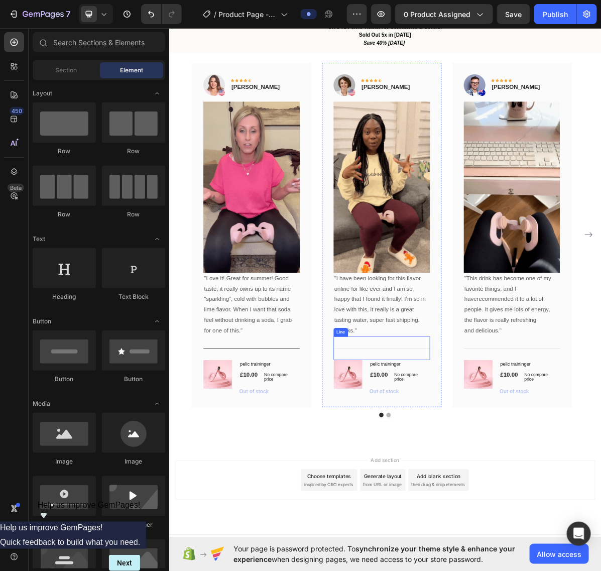
click at [440, 477] on div at bounding box center [465, 477] width 135 height 1
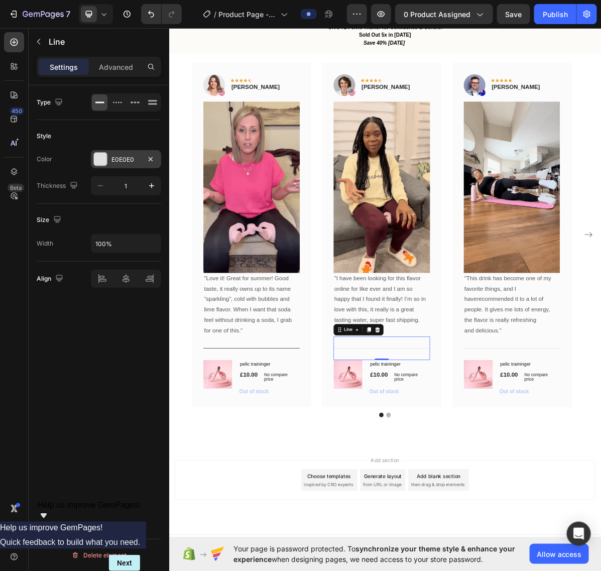
click at [100, 166] on div at bounding box center [100, 159] width 14 height 14
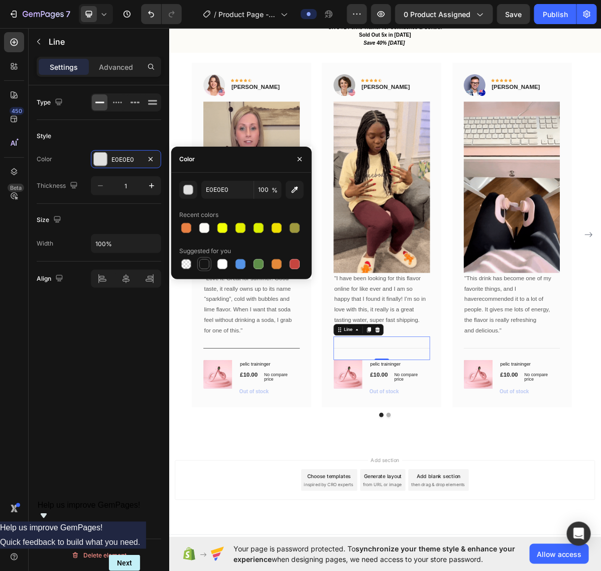
drag, startPoint x: 206, startPoint y: 268, endPoint x: 180, endPoint y: 385, distance: 120.3
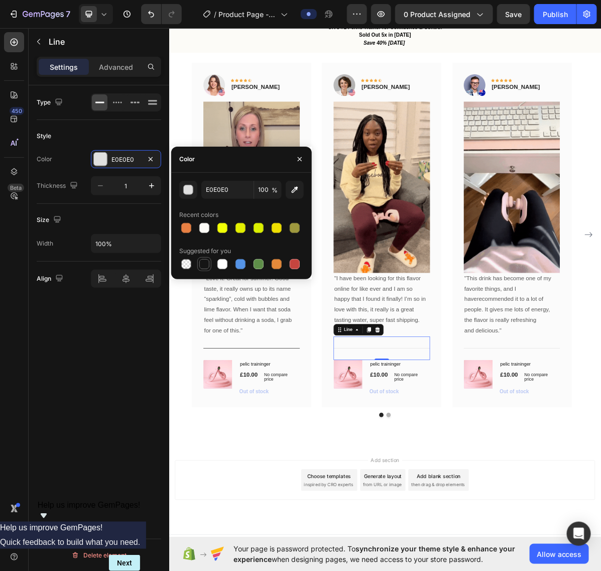
click at [206, 268] on div at bounding box center [204, 264] width 10 height 10
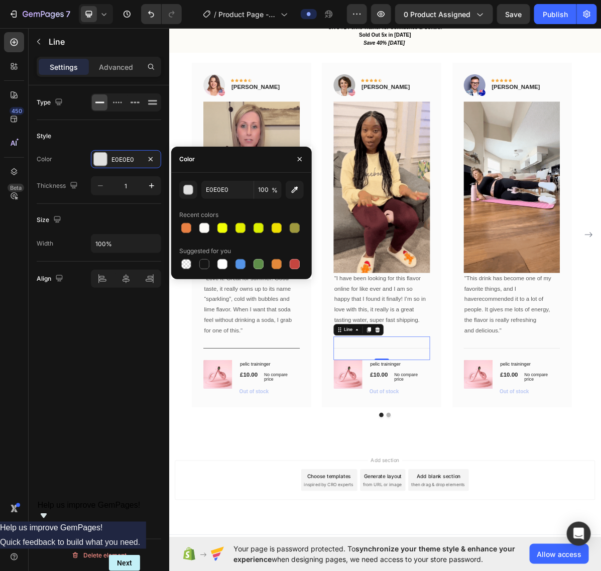
type input "151515"
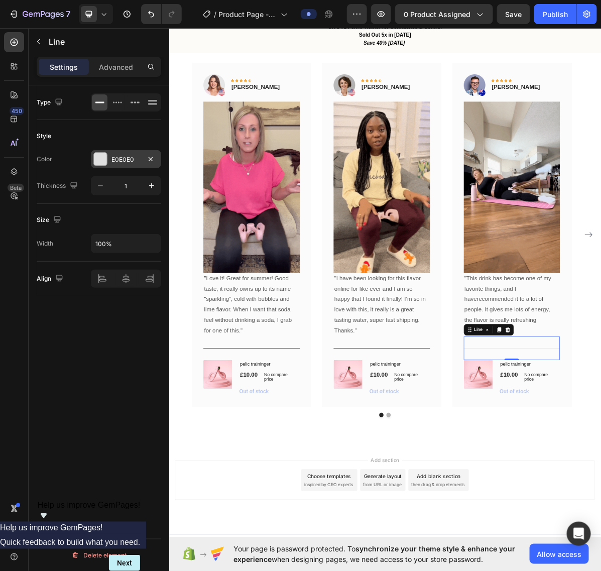
click at [100, 157] on div at bounding box center [100, 159] width 13 height 13
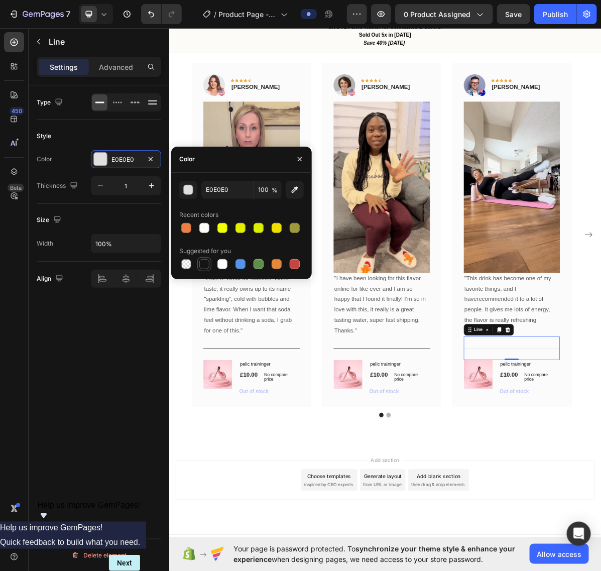
click at [206, 265] on div at bounding box center [204, 264] width 10 height 10
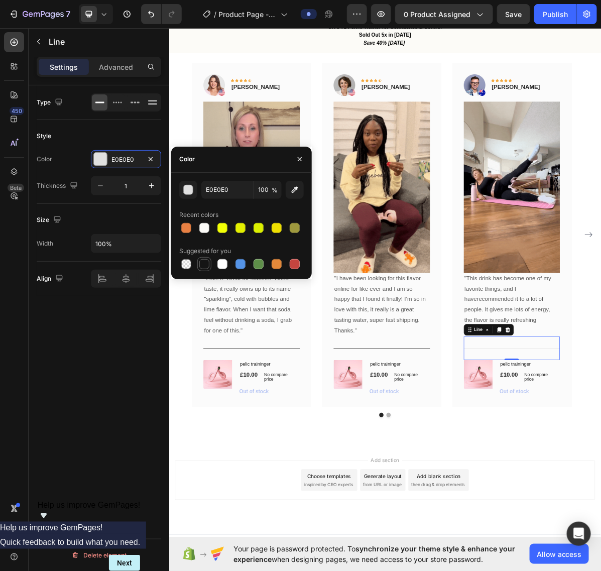
type input "151515"
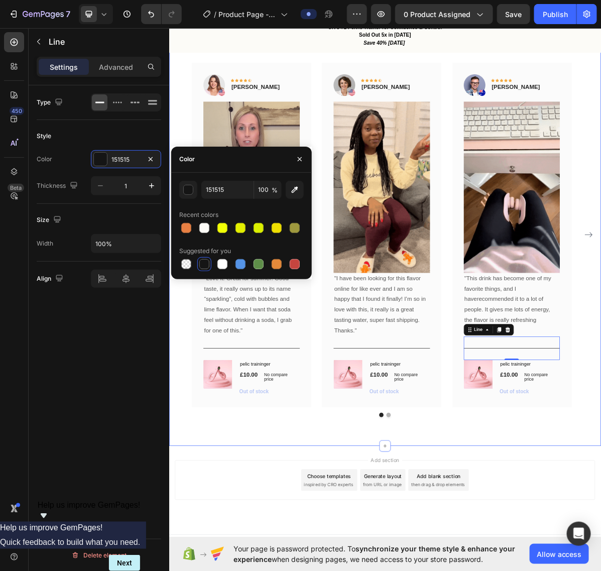
click at [285, 571] on div "What Our Customers Are Saying Heading Our customer advocates are standing by 24…" at bounding box center [470, 287] width 603 height 652
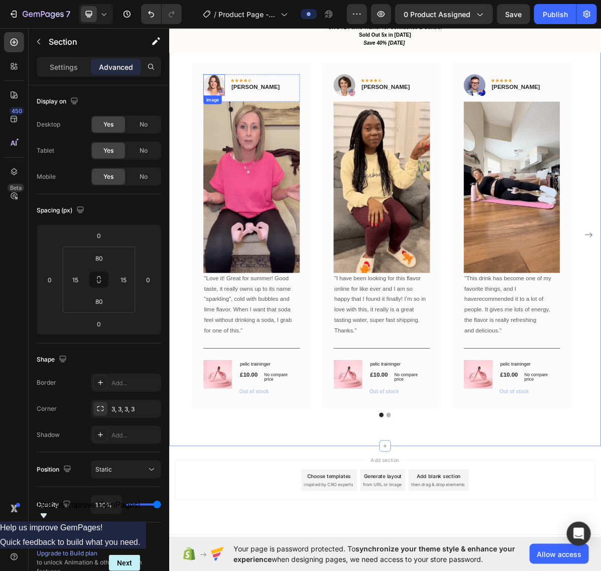
click at [235, 113] on img at bounding box center [232, 109] width 30 height 30
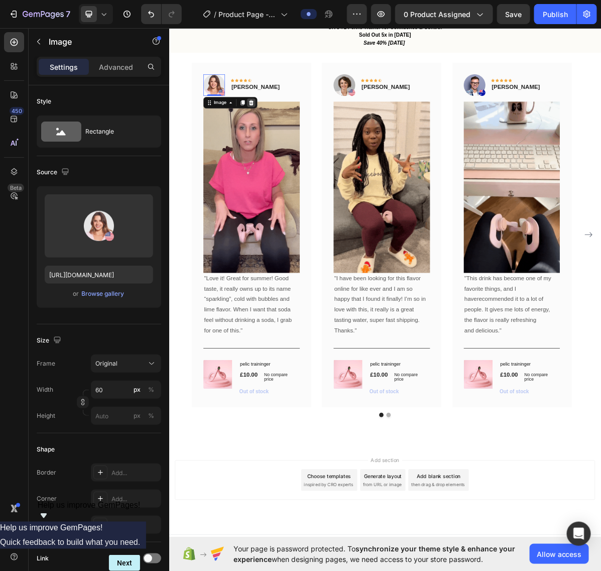
click at [287, 134] on icon at bounding box center [283, 134] width 8 height 8
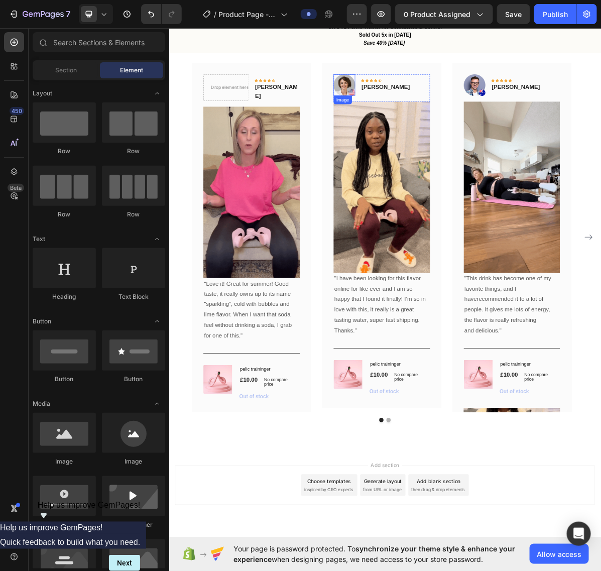
click at [409, 104] on img at bounding box center [413, 109] width 30 height 30
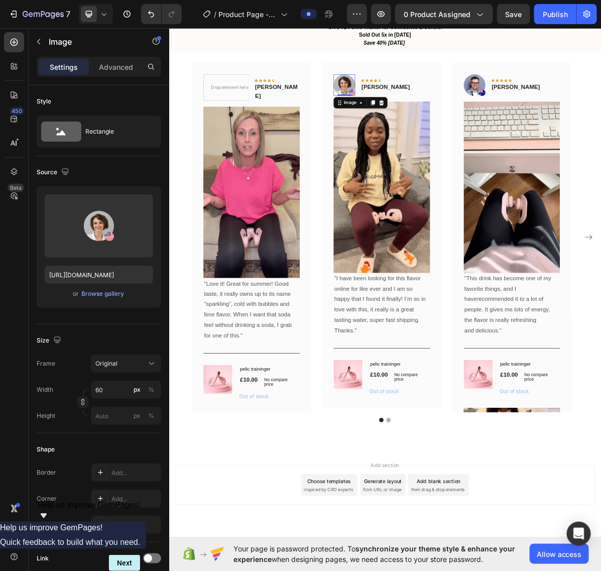
click at [465, 126] on div "Image" at bounding box center [435, 134] width 75 height 16
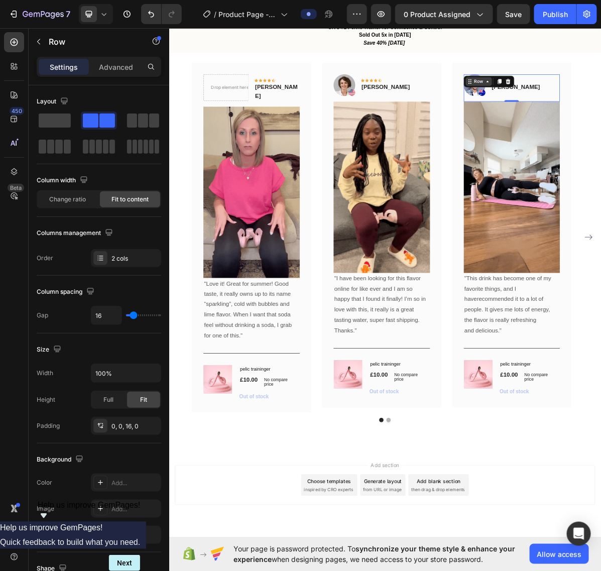
click at [597, 109] on div "Row" at bounding box center [601, 104] width 37 height 12
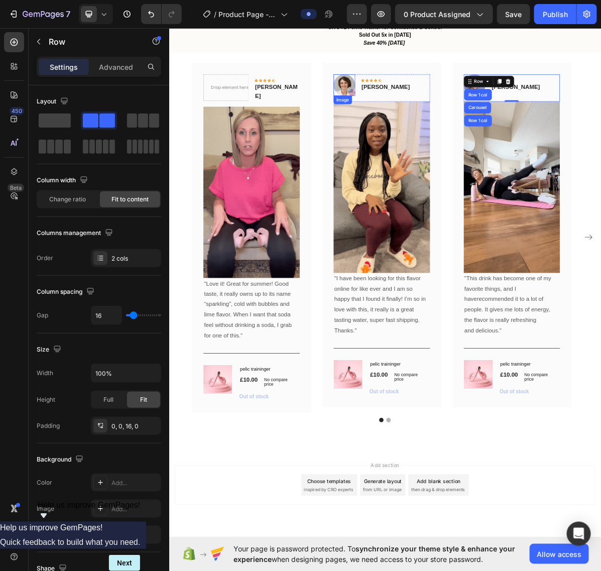
click at [427, 111] on img at bounding box center [413, 109] width 30 height 30
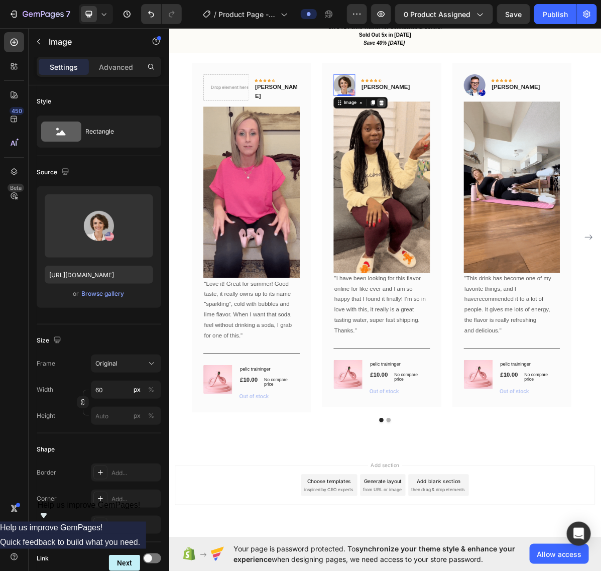
click at [463, 130] on icon at bounding box center [465, 134] width 8 height 8
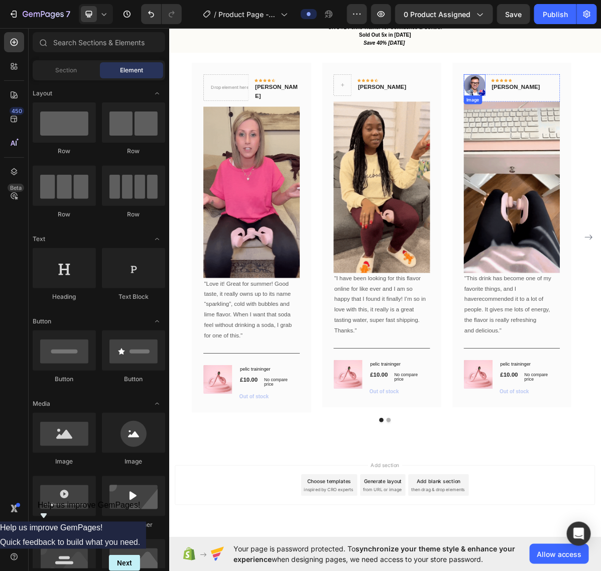
click at [599, 111] on img at bounding box center [595, 109] width 30 height 30
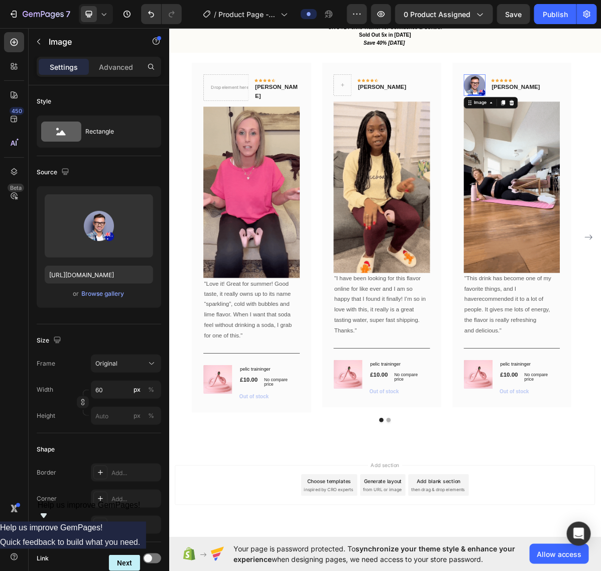
click at [588, 107] on img at bounding box center [595, 109] width 30 height 30
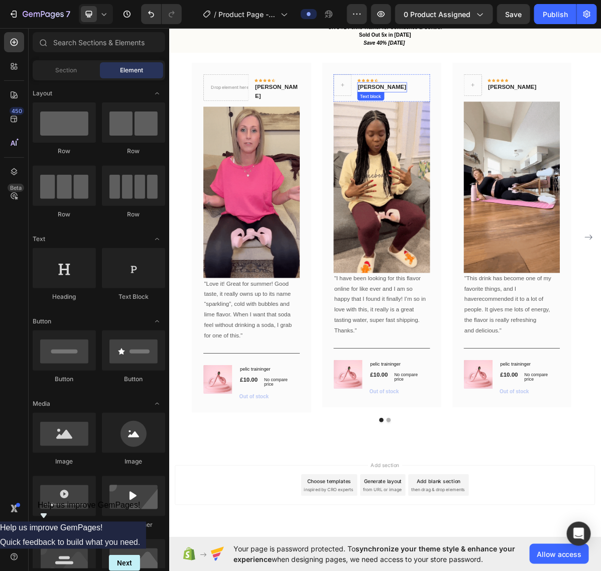
click at [474, 111] on p "Olivia Rowse" at bounding box center [466, 113] width 67 height 12
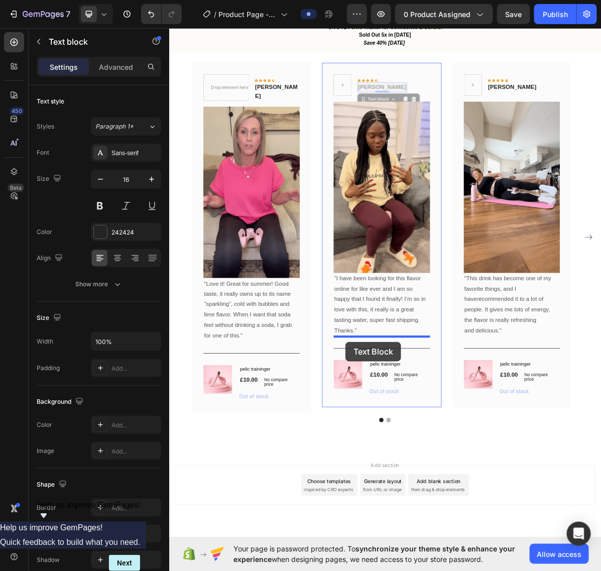
drag, startPoint x: 438, startPoint y: 132, endPoint x: 415, endPoint y: 468, distance: 336.8
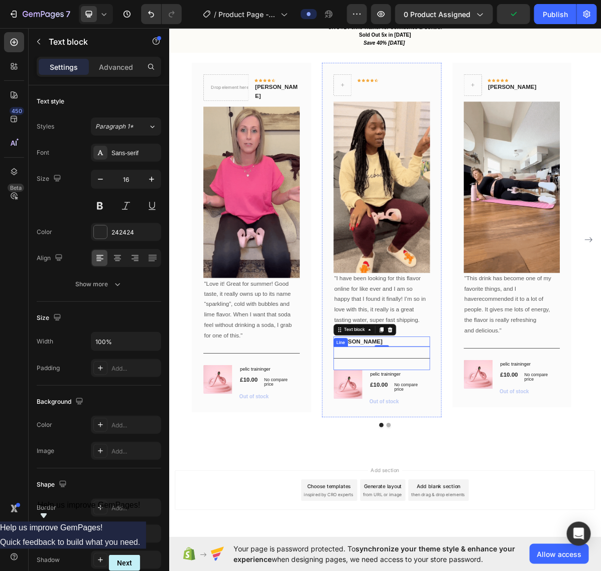
click at [446, 476] on div "Title Line" at bounding box center [465, 491] width 135 height 33
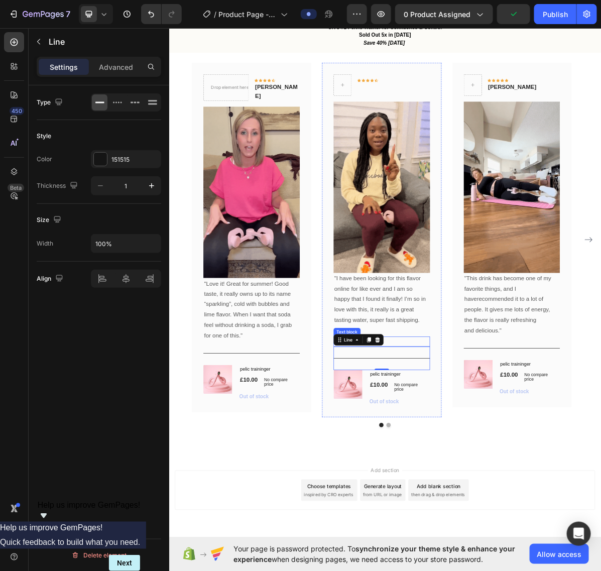
click at [488, 464] on p "Olivia Rowse" at bounding box center [465, 468] width 133 height 12
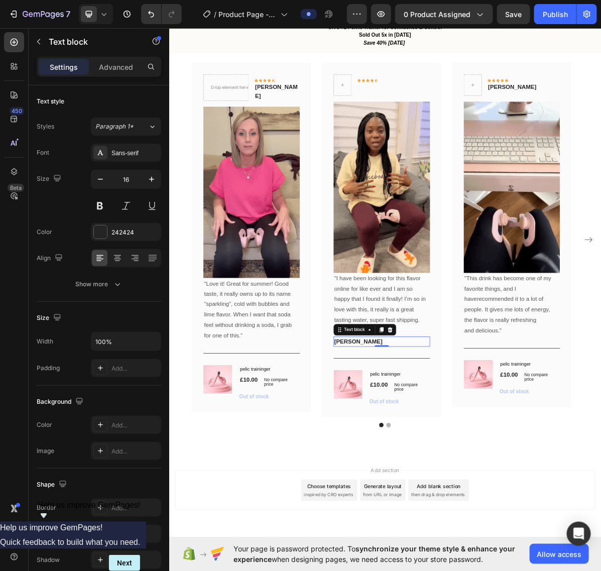
click at [418, 464] on p "Olivia Rowse" at bounding box center [465, 468] width 133 height 12
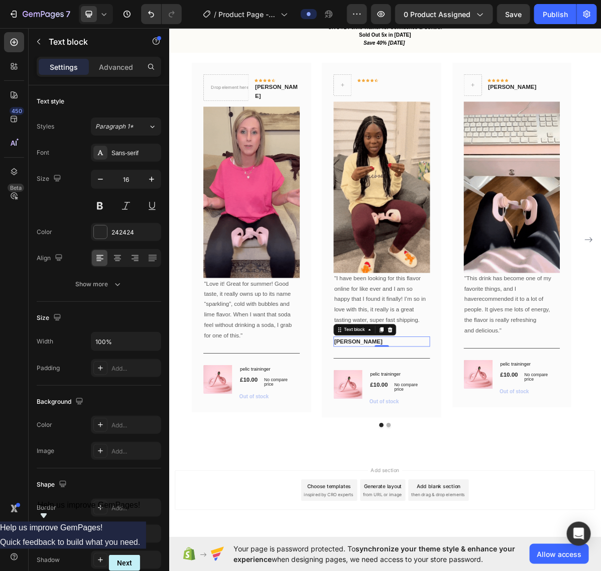
click at [418, 464] on p "Olivia Rowse" at bounding box center [465, 468] width 133 height 12
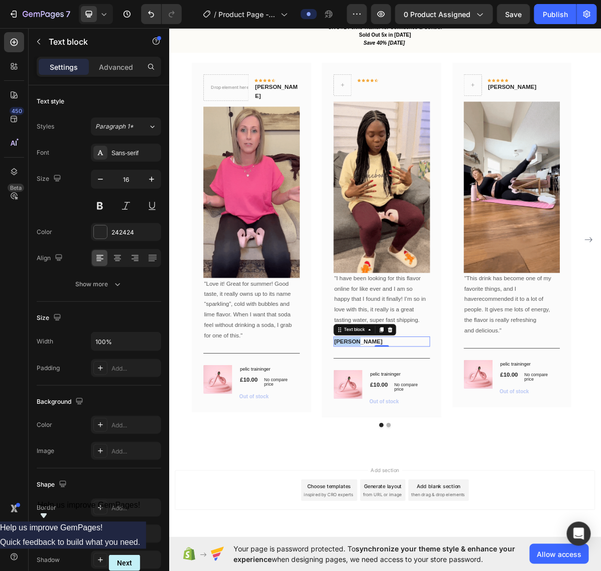
click at [418, 464] on p "Olivia Rowse" at bounding box center [465, 468] width 133 height 12
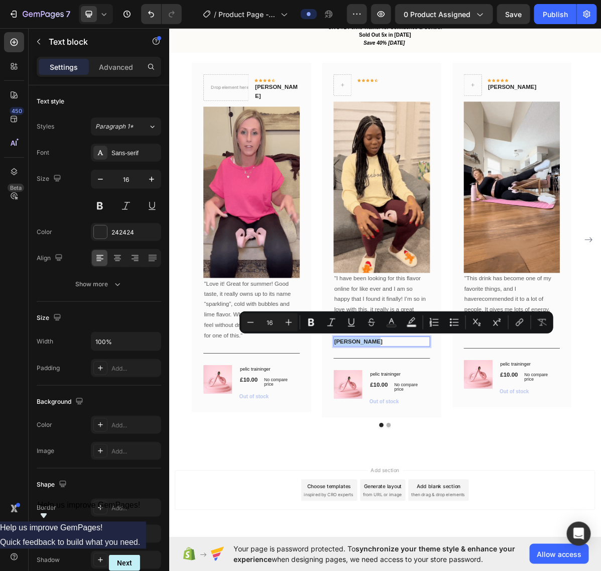
click at [484, 475] on div "Title Line" at bounding box center [465, 491] width 135 height 33
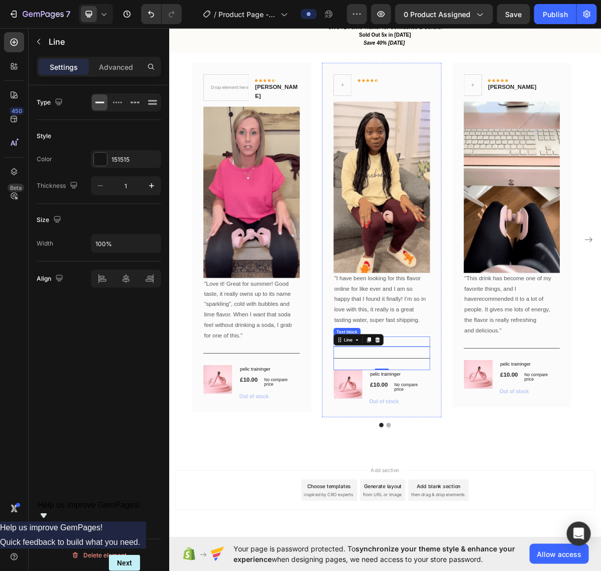
click at [496, 468] on p "Olivia Rowse" at bounding box center [465, 468] width 133 height 12
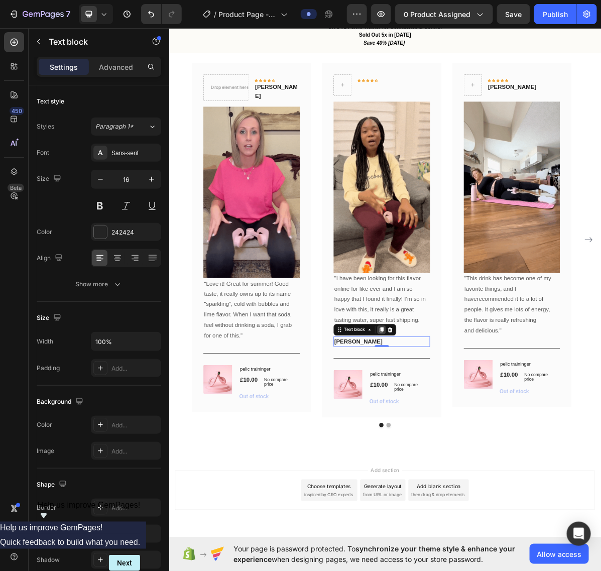
click at [467, 450] on icon at bounding box center [466, 451] width 6 height 7
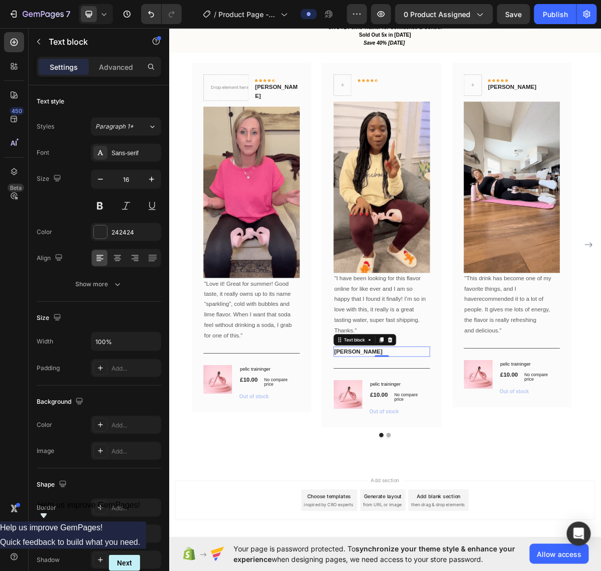
click at [432, 480] on p "Olivia Rowse" at bounding box center [465, 482] width 133 height 12
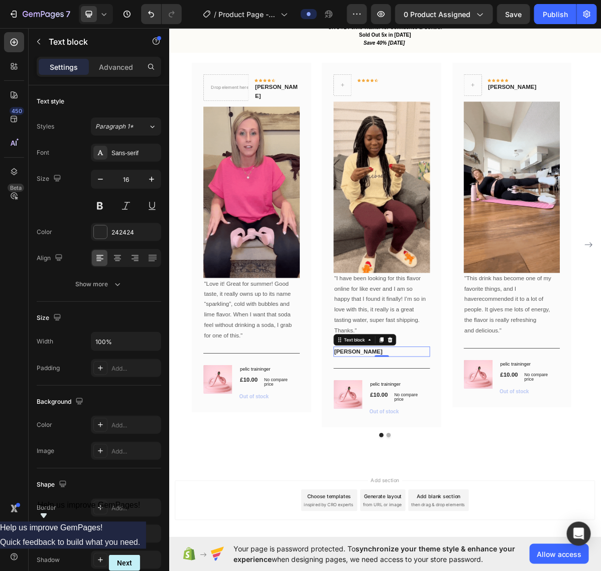
click at [432, 480] on p "Olivia Rowse" at bounding box center [465, 482] width 133 height 12
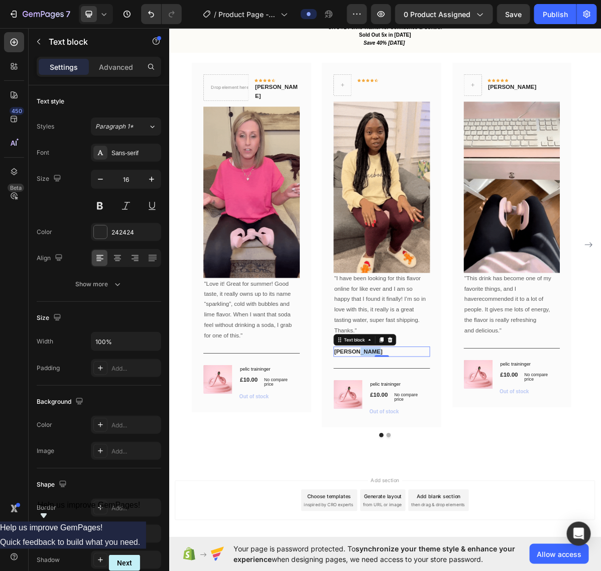
click at [432, 480] on p "Olivia Rowse" at bounding box center [465, 482] width 133 height 12
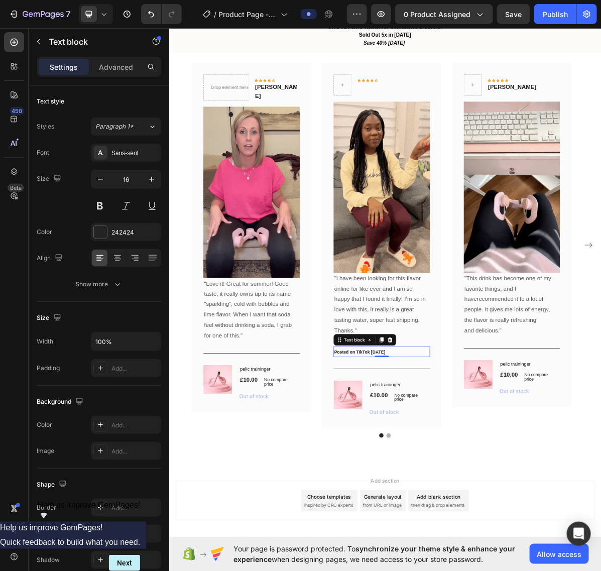
drag, startPoint x: 462, startPoint y: 468, endPoint x: 412, endPoint y: 483, distance: 52.0
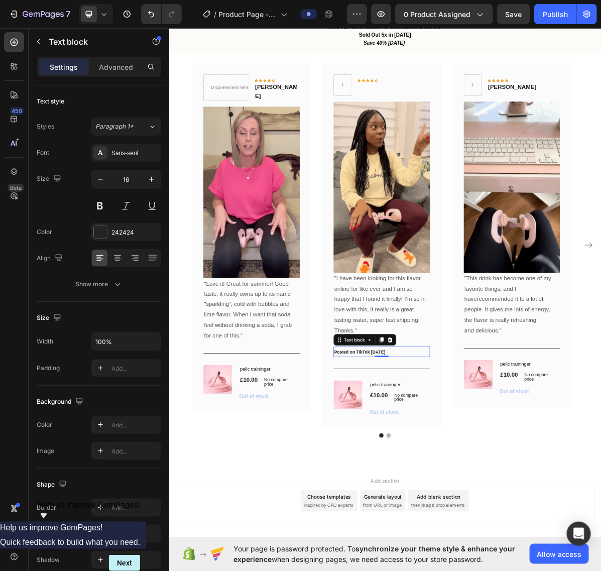
click at [462, 468] on icon at bounding box center [465, 465] width 8 height 8
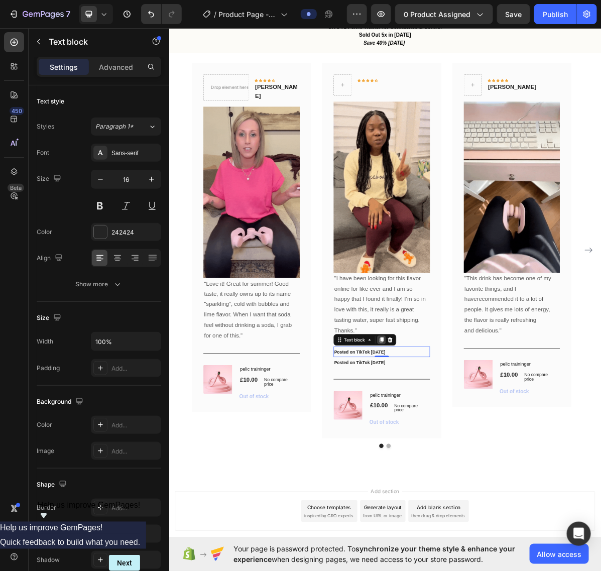
click at [462, 465] on icon at bounding box center [465, 465] width 8 height 8
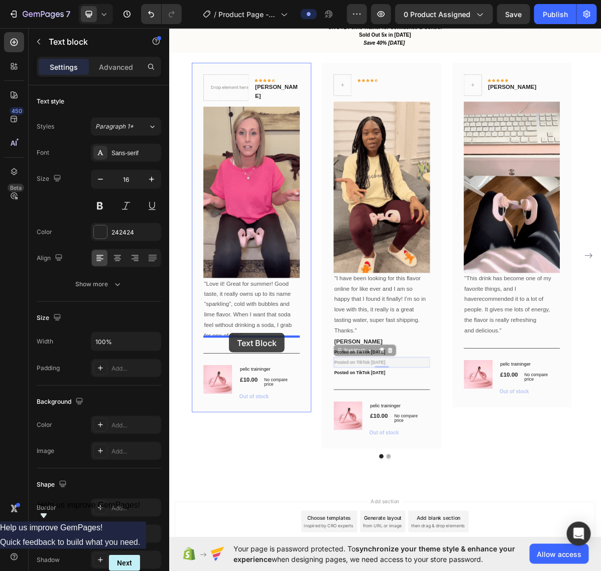
drag, startPoint x: 405, startPoint y: 482, endPoint x: 252, endPoint y: 456, distance: 155.4
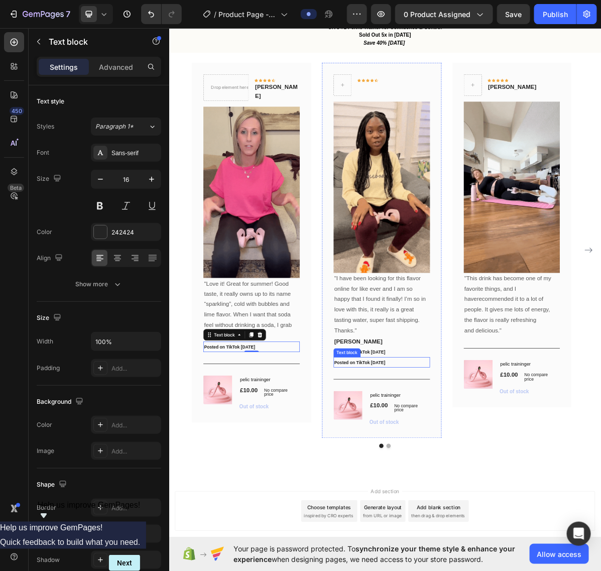
click at [415, 494] on span "Posted on TikTok [DATE]" at bounding box center [434, 496] width 71 height 7
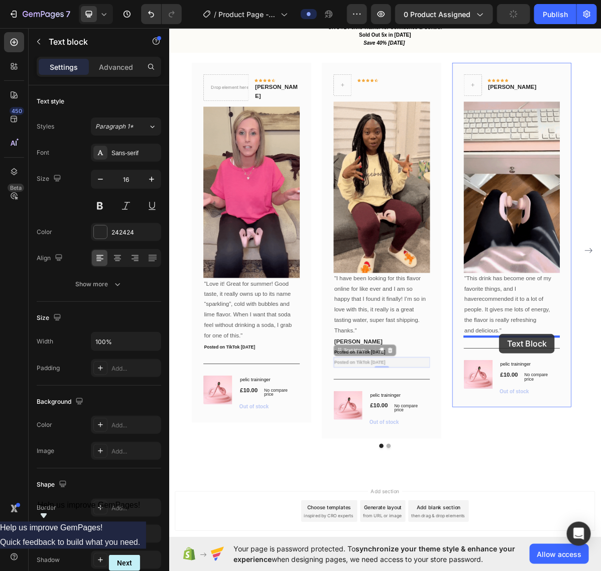
drag, startPoint x: 403, startPoint y: 481, endPoint x: 629, endPoint y: 457, distance: 227.9
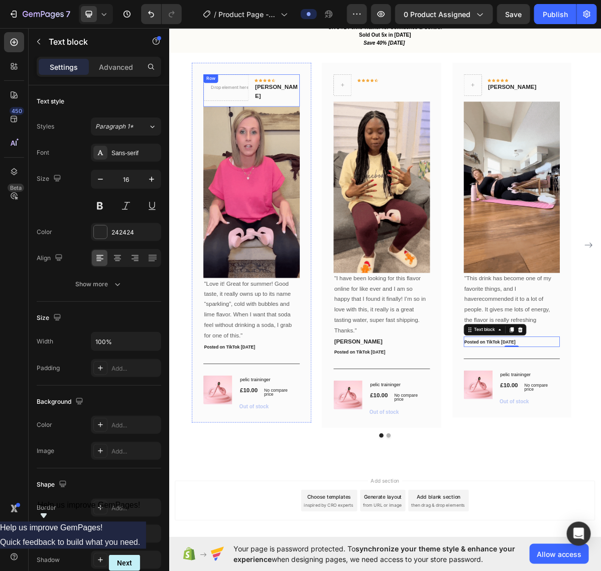
click at [302, 121] on div "Drop element here Icon Icon Icon Icon Icon Row Rita Carroll Text block Row" at bounding box center [284, 116] width 135 height 45
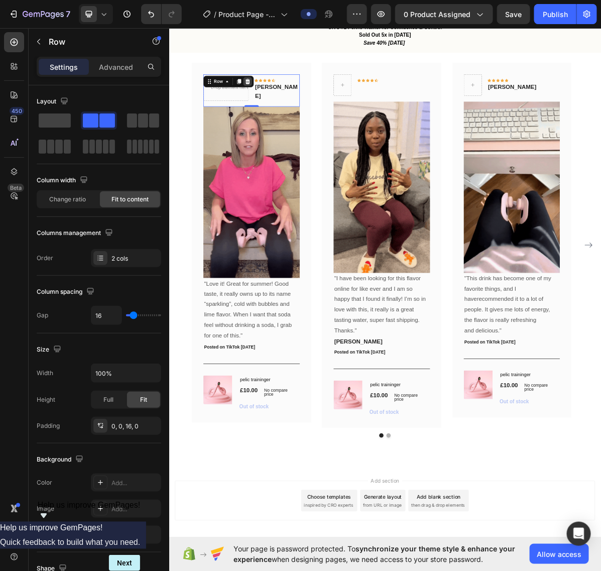
click at [281, 104] on icon at bounding box center [278, 104] width 8 height 8
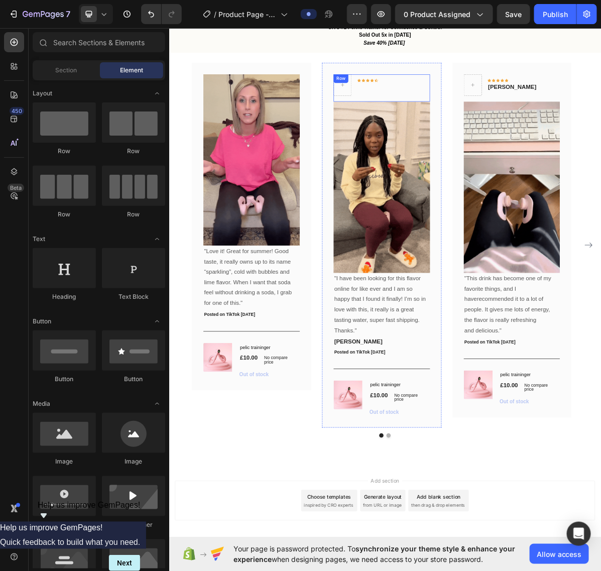
click at [453, 120] on div "Icon Icon Icon Icon Icon Row" at bounding box center [446, 109] width 29 height 30
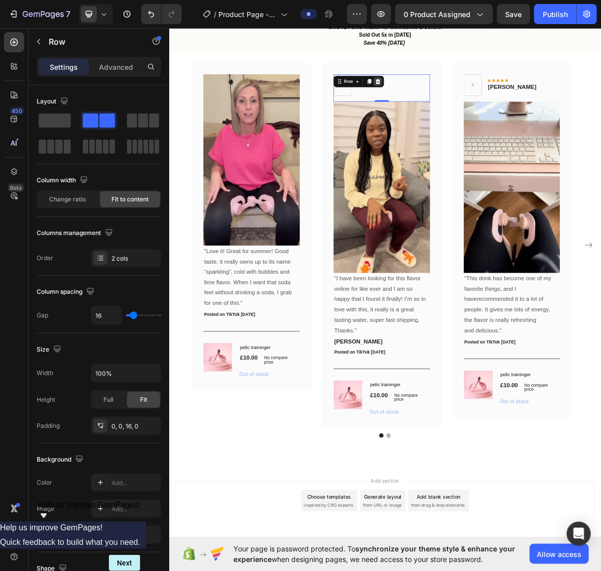
click at [462, 105] on icon at bounding box center [460, 104] width 7 height 7
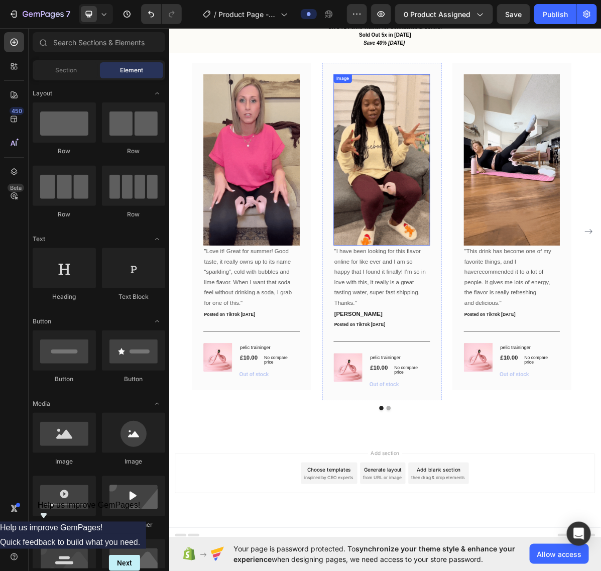
scroll to position [1139, 0]
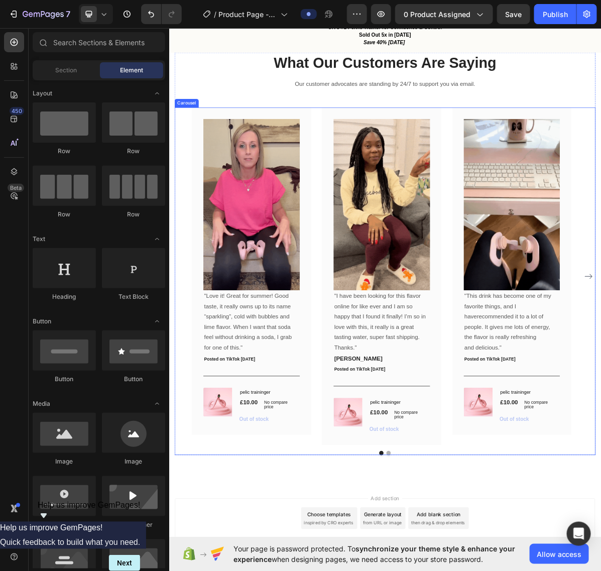
click at [184, 156] on div "Image "Love it! Great for summer! Good taste, it really owns up to its name “sp…" at bounding box center [470, 376] width 588 height 471
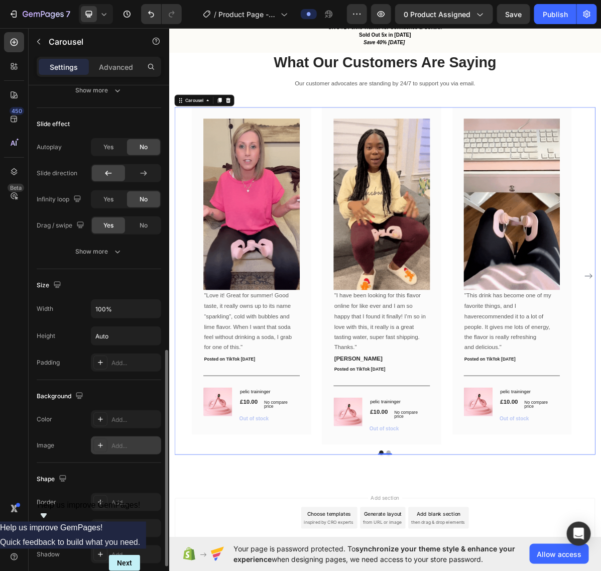
scroll to position [691, 0]
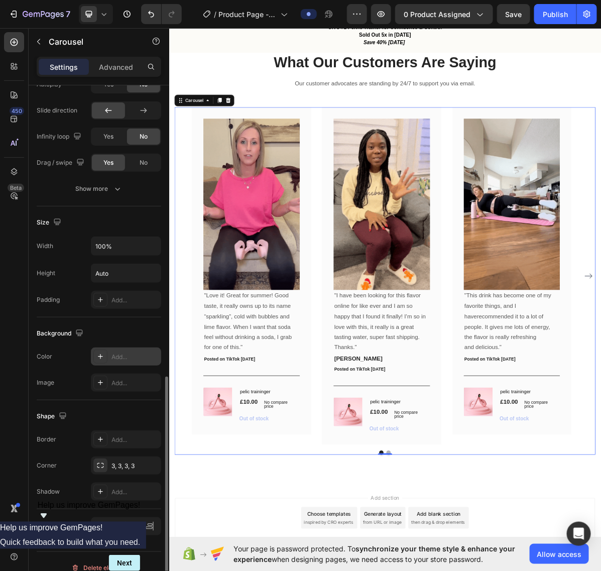
click at [106, 356] on div at bounding box center [100, 357] width 14 height 14
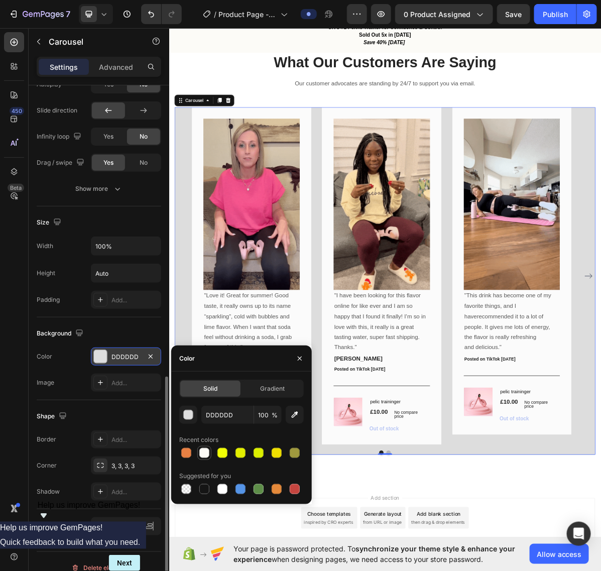
click at [202, 456] on div at bounding box center [204, 453] width 10 height 10
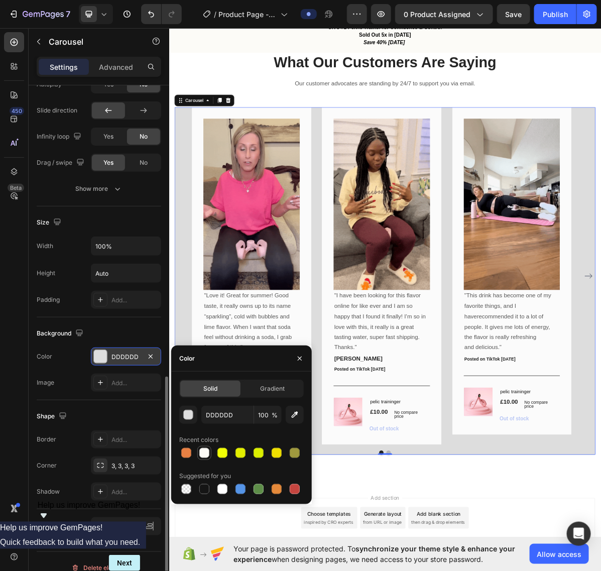
type input "FCFBF7"
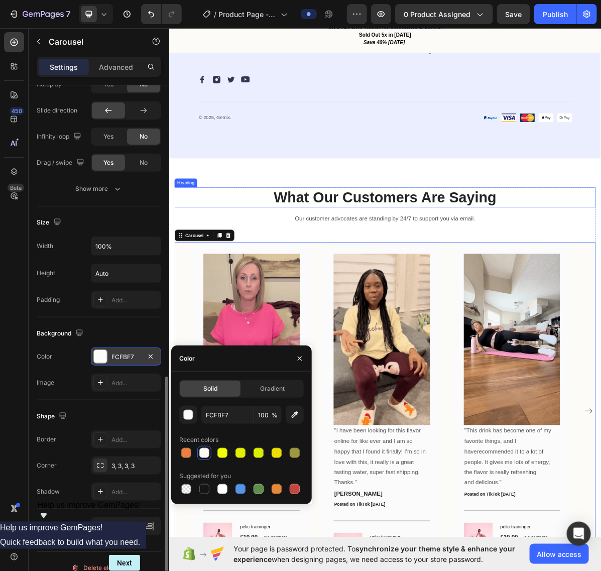
scroll to position [888, 0]
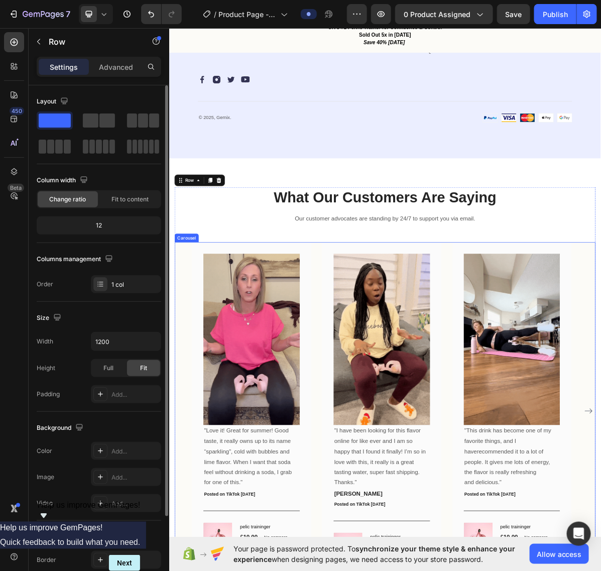
scroll to position [1014, 0]
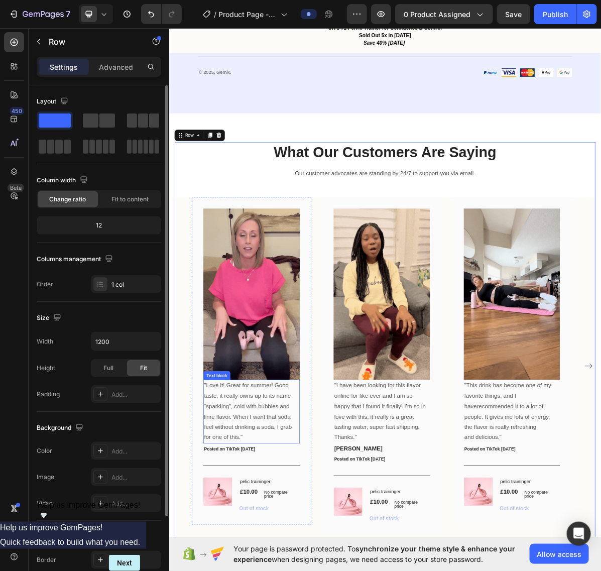
click at [253, 549] on p ""Love it! Great for summer! Good taste, it really owns up to its name “sparklin…" at bounding box center [284, 565] width 133 height 87
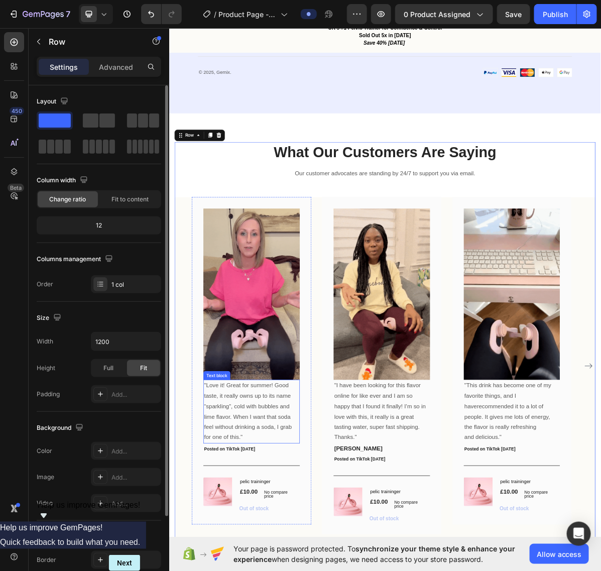
click at [254, 548] on p ""Love it! Great for summer! Good taste, it really owns up to its name “sparklin…" at bounding box center [284, 565] width 133 height 87
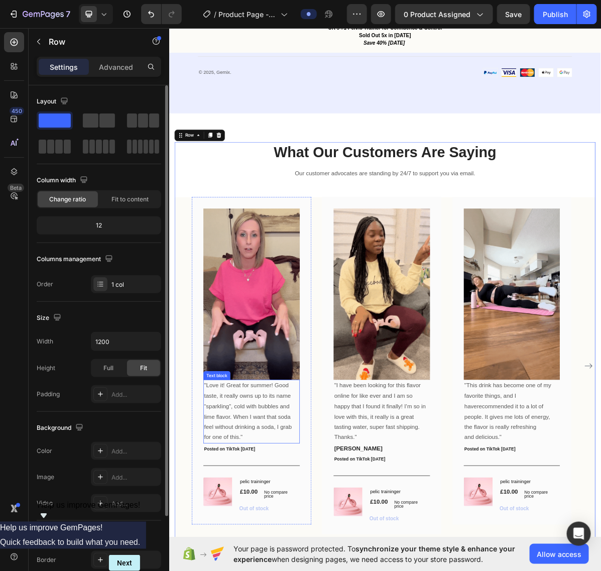
click at [254, 546] on p ""Love it! Great for summer! Good taste, it really owns up to its name “sparklin…" at bounding box center [284, 565] width 133 height 87
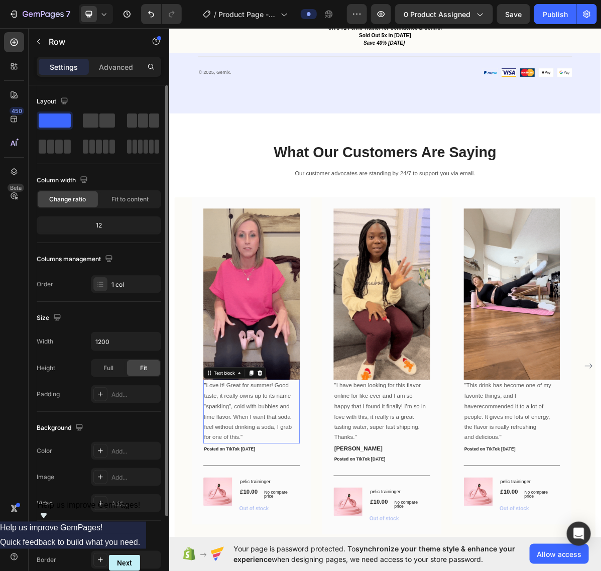
click at [254, 546] on p ""Love it! Great for summer! Good taste, it really owns up to its name “sparklin…" at bounding box center [284, 565] width 133 height 87
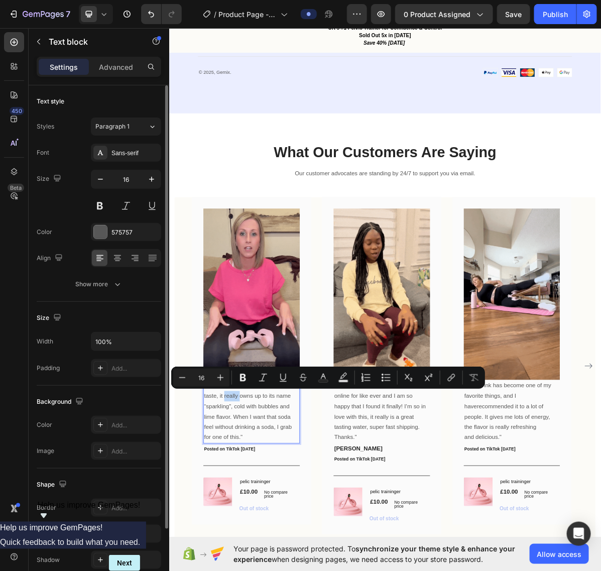
click at [272, 563] on p ""Love it! Great for summer! Good taste, it really owns up to its name “sparklin…" at bounding box center [284, 565] width 133 height 87
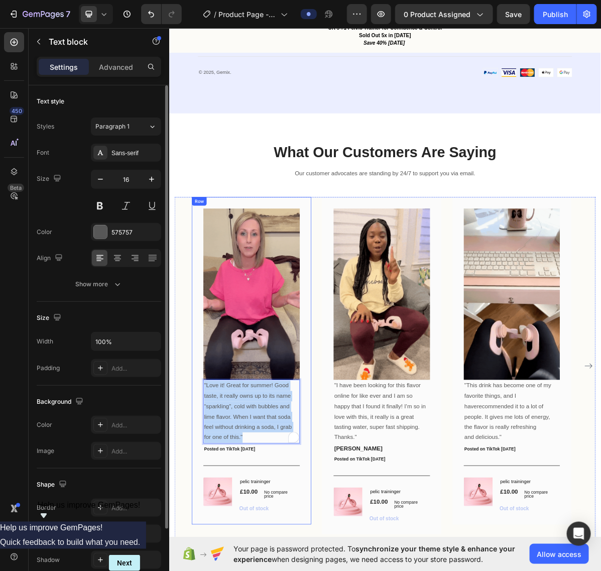
drag, startPoint x: 276, startPoint y: 599, endPoint x: 207, endPoint y: 534, distance: 94.9
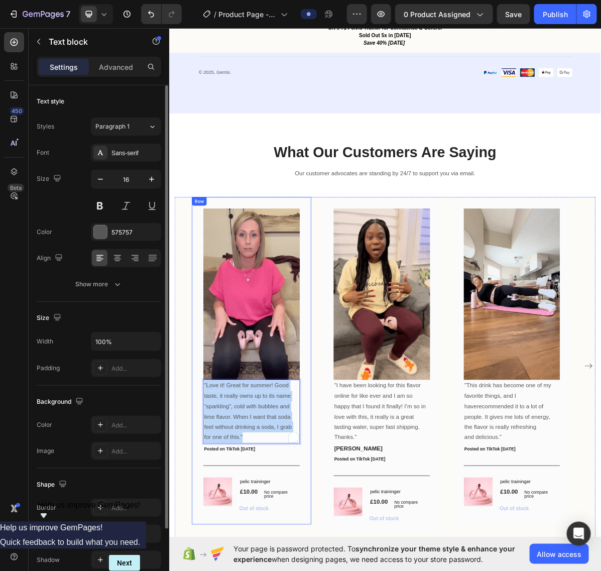
click at [207, 534] on div "Image "Love it! Great for summer! Good taste, it really owns up to its name “sp…" at bounding box center [283, 494] width 167 height 457
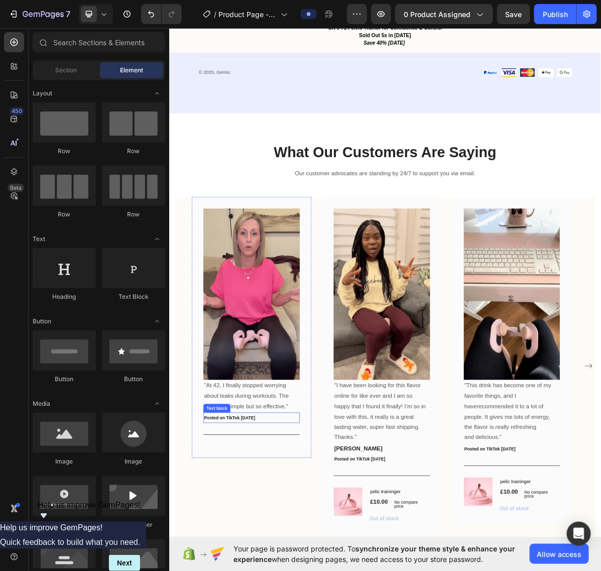
click at [260, 571] on span "Posted on TikTok [DATE]" at bounding box center [253, 574] width 71 height 7
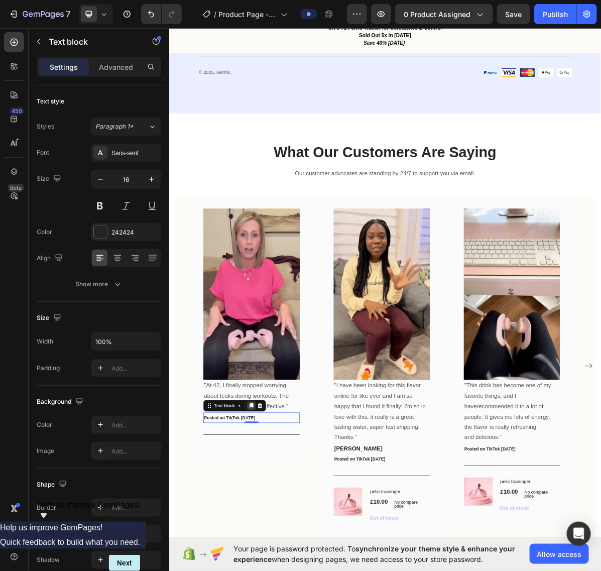
click at [282, 555] on icon at bounding box center [283, 558] width 8 height 8
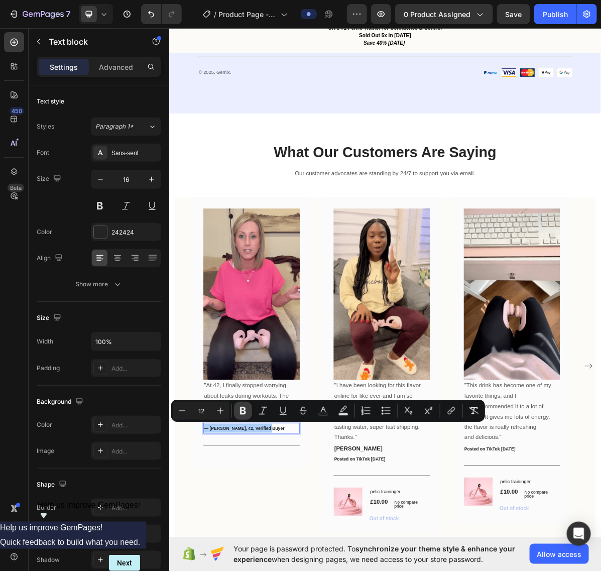
click at [240, 413] on icon "Editor contextual toolbar" at bounding box center [243, 411] width 6 height 8
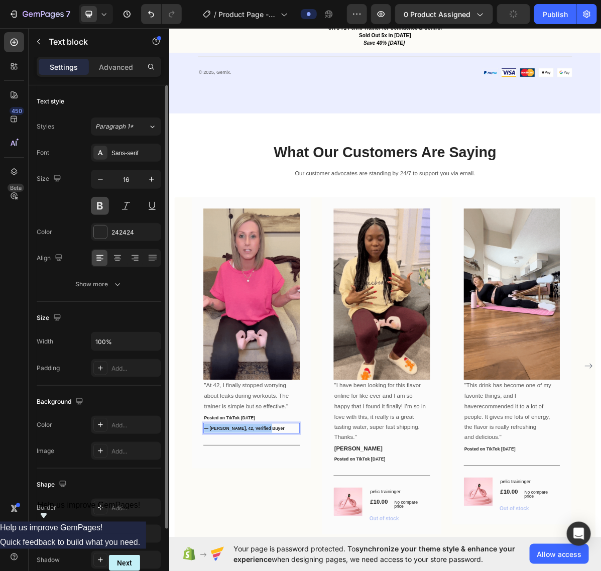
click at [103, 209] on button at bounding box center [100, 206] width 18 height 18
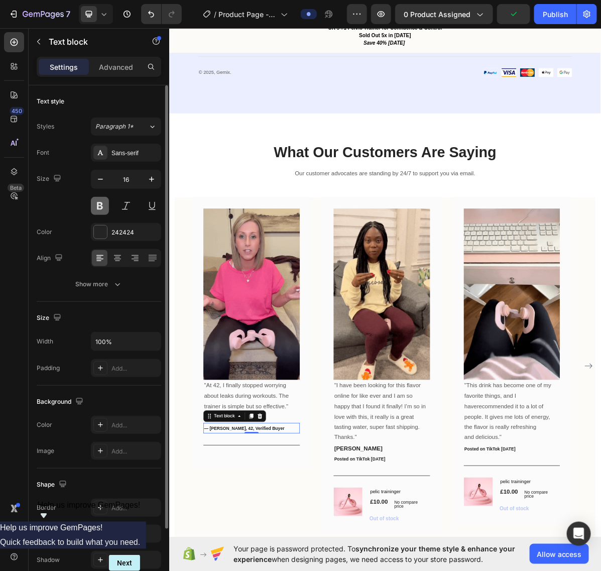
click at [103, 208] on button at bounding box center [100, 206] width 18 height 18
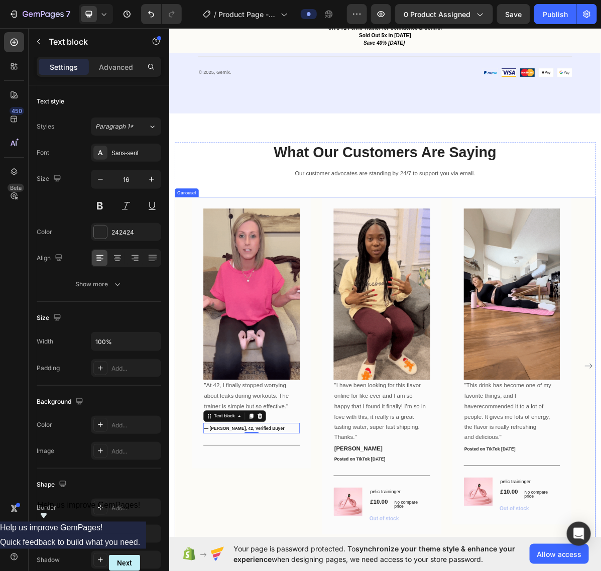
click at [340, 571] on div "Image "At 42, I finally stopped worrying about leaks during workouts. The train…" at bounding box center [283, 501] width 167 height 471
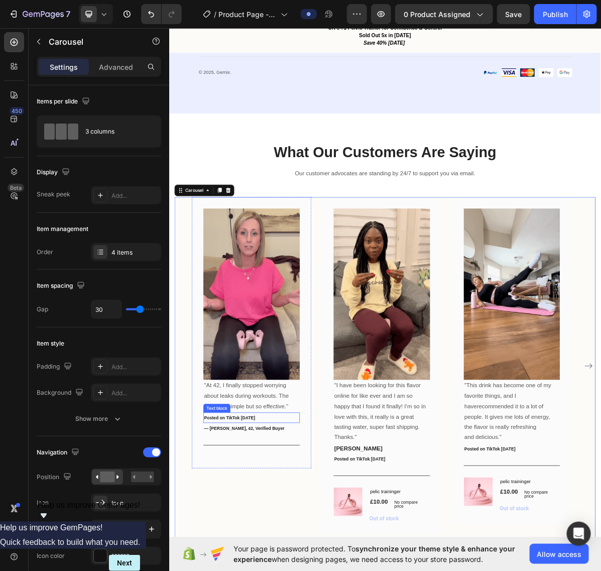
click at [271, 571] on span "Posted on TikTok [DATE]" at bounding box center [253, 574] width 71 height 7
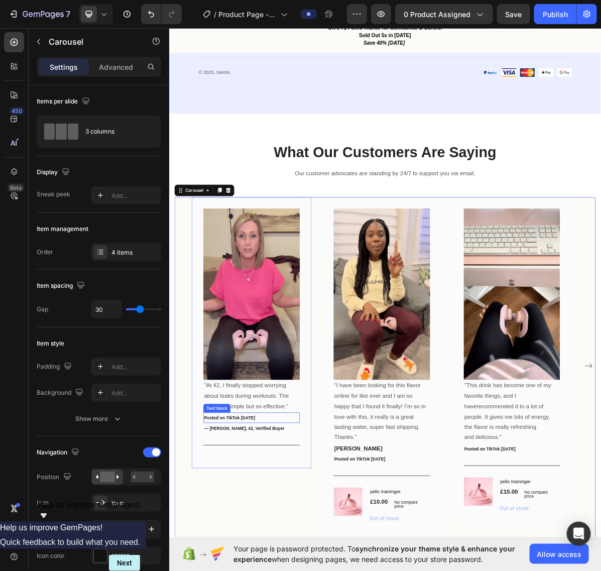
click at [271, 571] on span "Posted on TikTok [DATE]" at bounding box center [253, 574] width 71 height 7
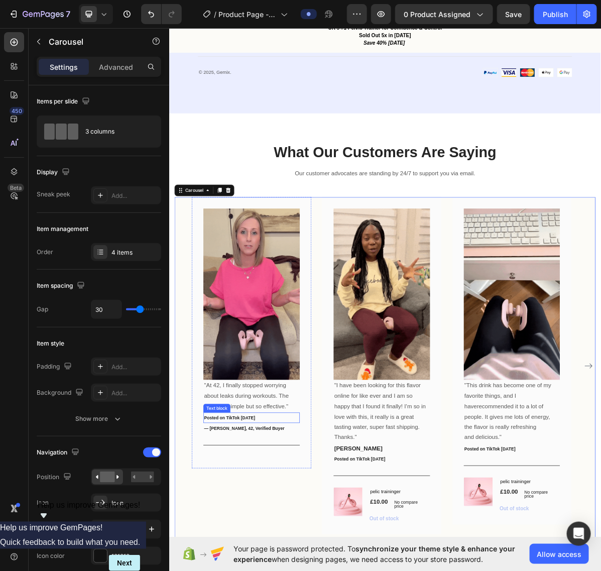
click at [271, 571] on span "Posted on TikTok [DATE]" at bounding box center [253, 574] width 71 height 7
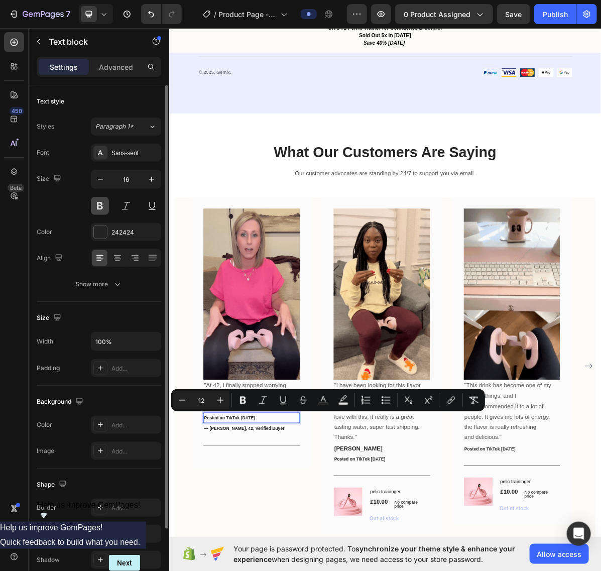
click at [103, 207] on button at bounding box center [100, 206] width 18 height 18
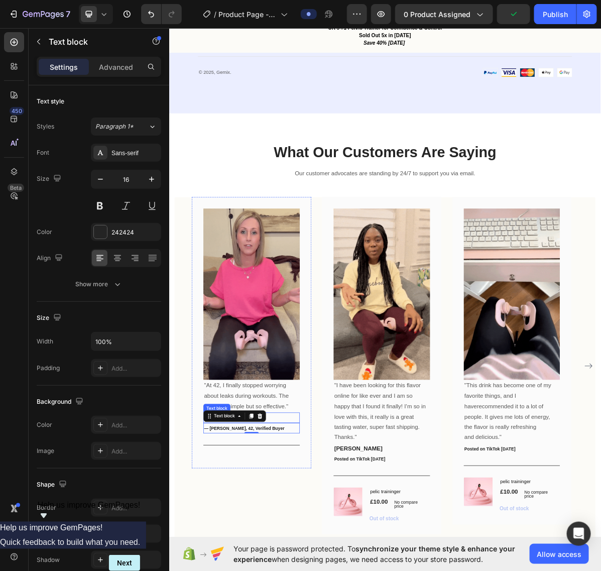
click at [330, 571] on p "Posted on TikTok [DATE]" at bounding box center [284, 574] width 133 height 13
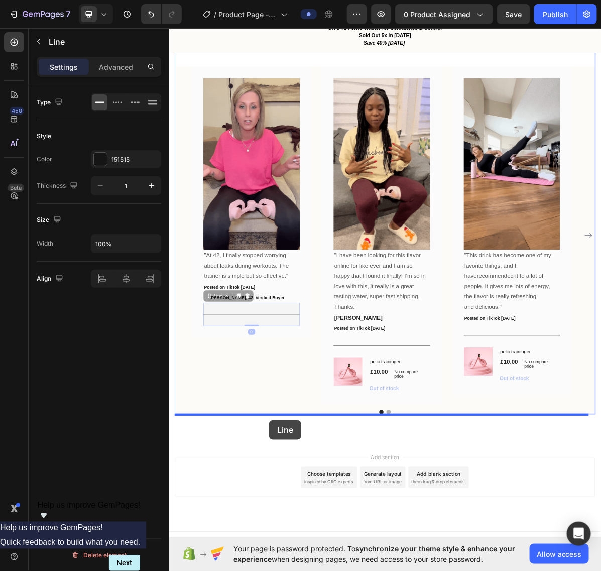
scroll to position [1205, 0]
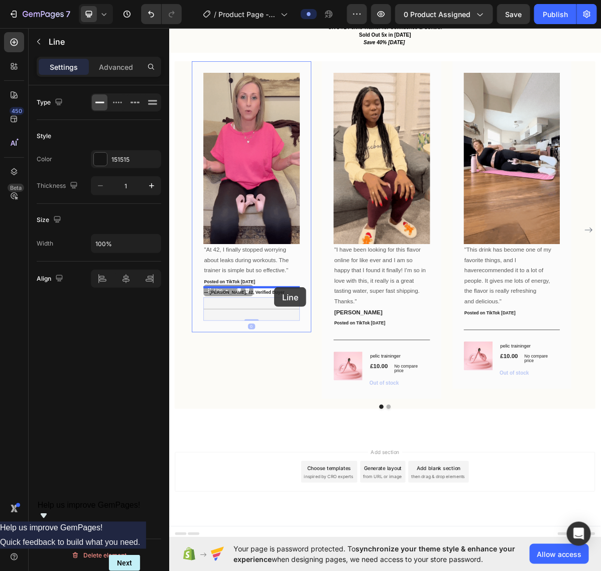
drag, startPoint x: 319, startPoint y: 611, endPoint x: 315, endPoint y: 392, distance: 219.1
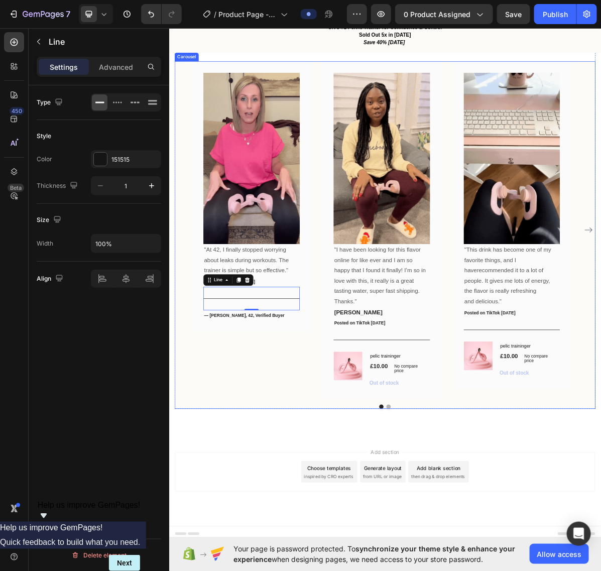
click at [264, 454] on div "Image "At 42, I finally stopped worrying about leaks during workouts. The train…" at bounding box center [283, 265] width 167 height 378
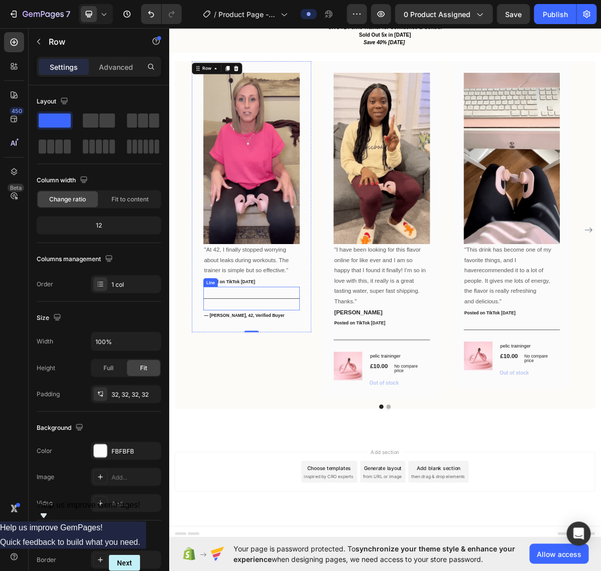
click at [290, 401] on div "Title Line" at bounding box center [284, 407] width 135 height 33
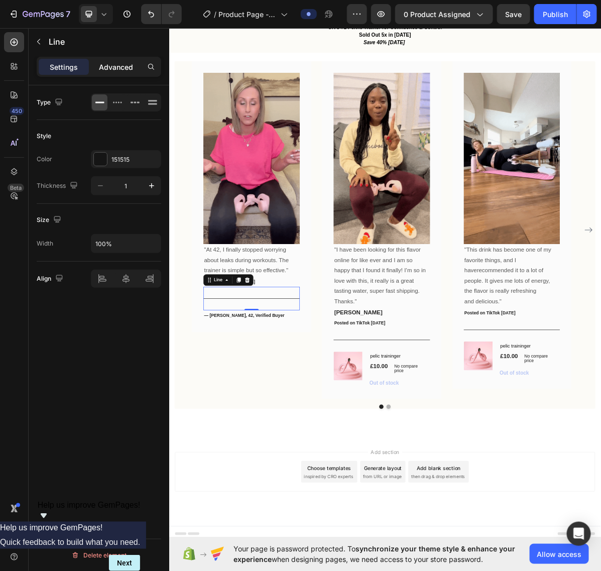
click at [107, 64] on p "Advanced" at bounding box center [116, 67] width 34 height 11
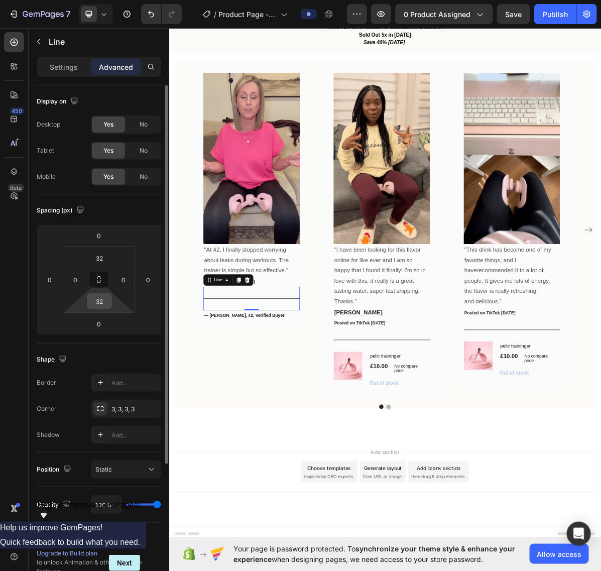
click at [112, 297] on div "32" at bounding box center [99, 301] width 25 height 16
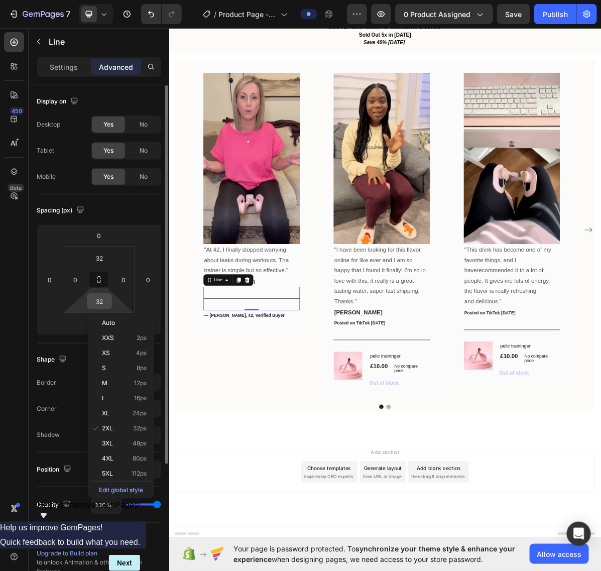
click at [101, 304] on input "32" at bounding box center [99, 301] width 20 height 15
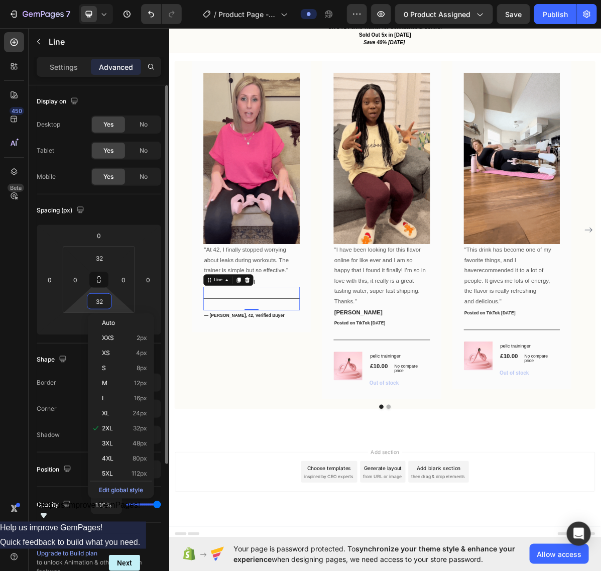
click at [101, 304] on input "32" at bounding box center [99, 301] width 20 height 15
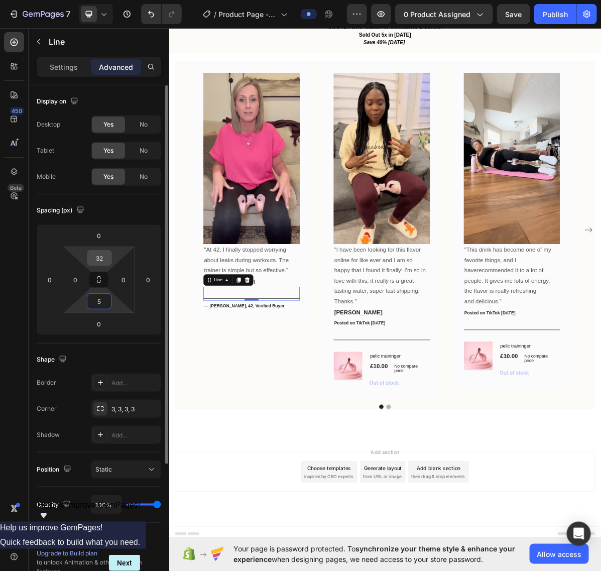
type input "5"
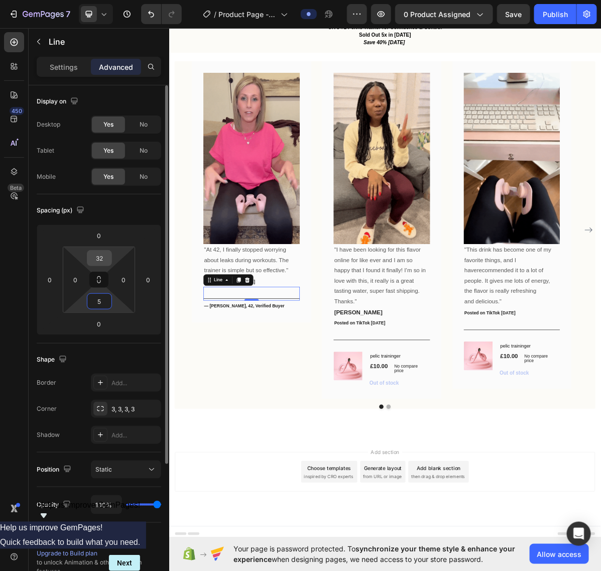
click at [99, 255] on input "32" at bounding box center [99, 258] width 20 height 15
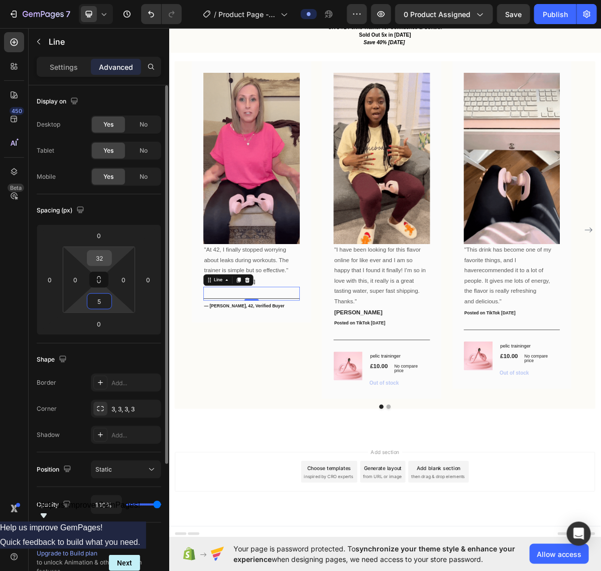
click at [99, 255] on input "32" at bounding box center [99, 258] width 20 height 15
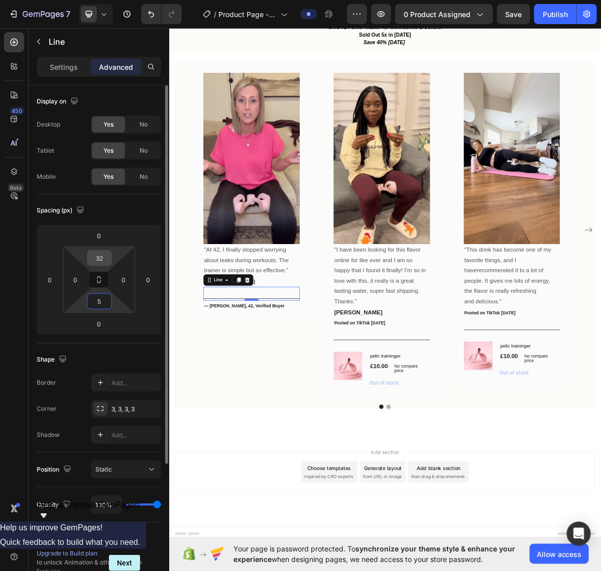
click at [99, 255] on input "32" at bounding box center [99, 258] width 20 height 15
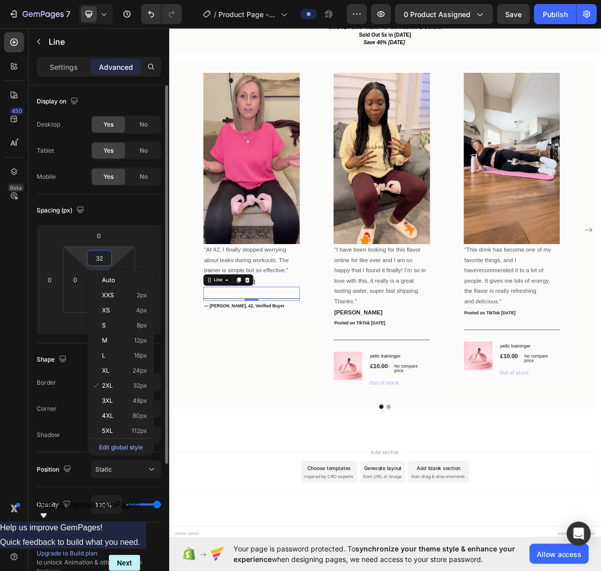
click at [99, 255] on input "32" at bounding box center [99, 258] width 20 height 15
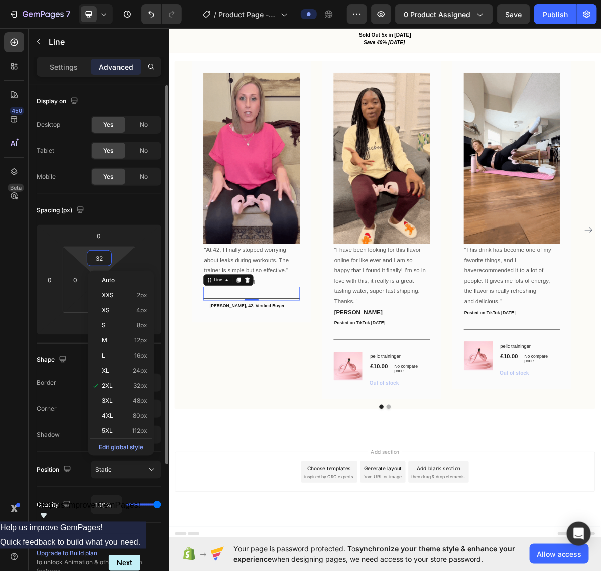
type input "5"
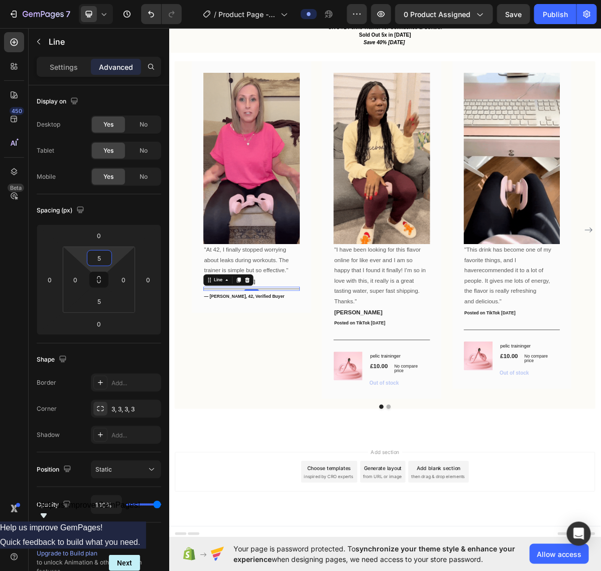
click at [269, 451] on div "Image "At 42, I finally stopped worrying about leaks during workouts. The train…" at bounding box center [283, 311] width 167 height 471
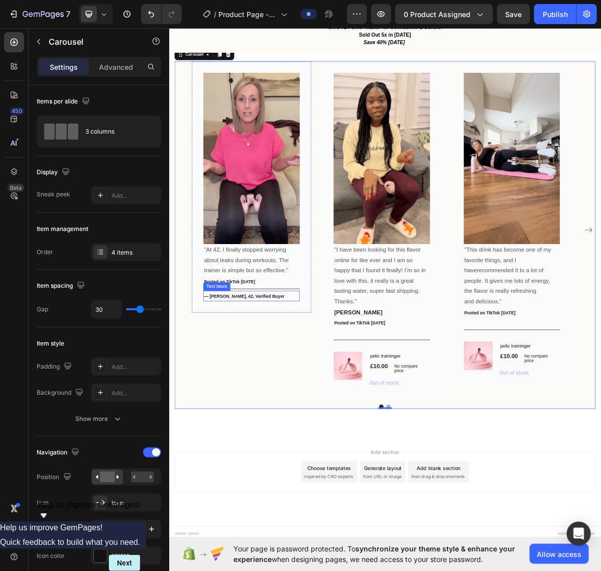
click at [276, 401] on strong "— Sarah J., 42, Verified Buyer" at bounding box center [274, 404] width 112 height 7
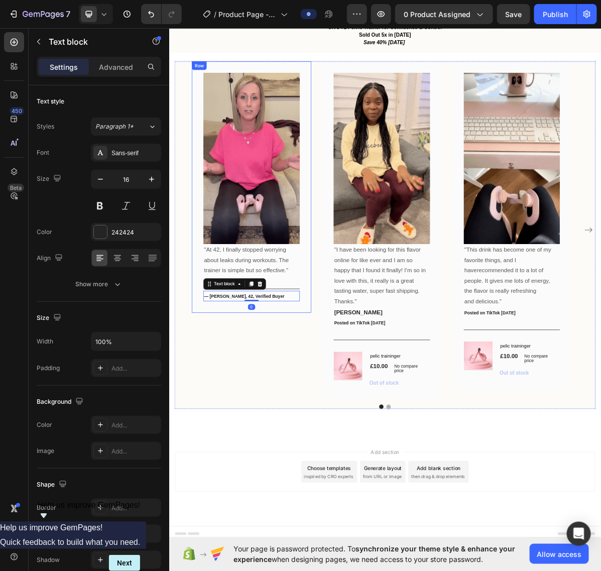
click at [252, 419] on div "Image "At 42, I finally stopped worrying about leaks during workouts. The train…" at bounding box center [283, 251] width 167 height 351
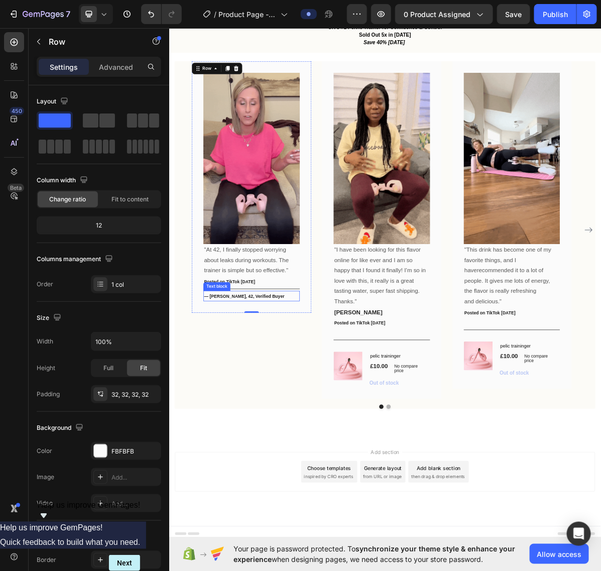
click at [272, 401] on strong "— Sarah J., 42, Verified Buyer" at bounding box center [274, 404] width 112 height 7
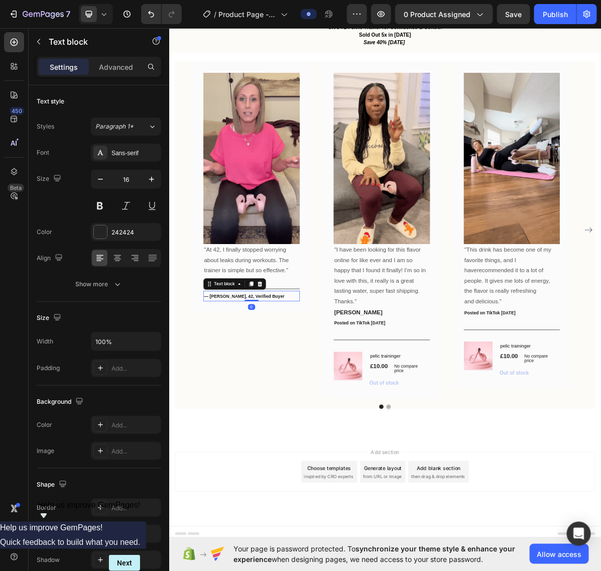
click at [272, 401] on strong "— Sarah J., 42, Verified Buyer" at bounding box center [274, 404] width 112 height 7
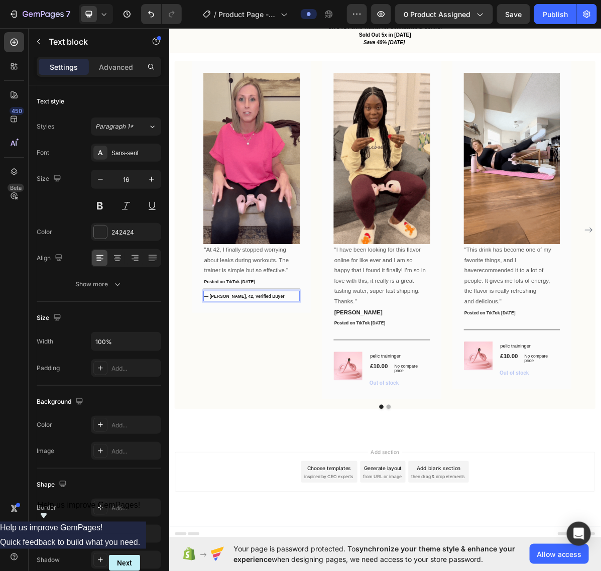
click at [266, 401] on strong "— Sarah J., 42, Verified Buyer" at bounding box center [274, 404] width 112 height 7
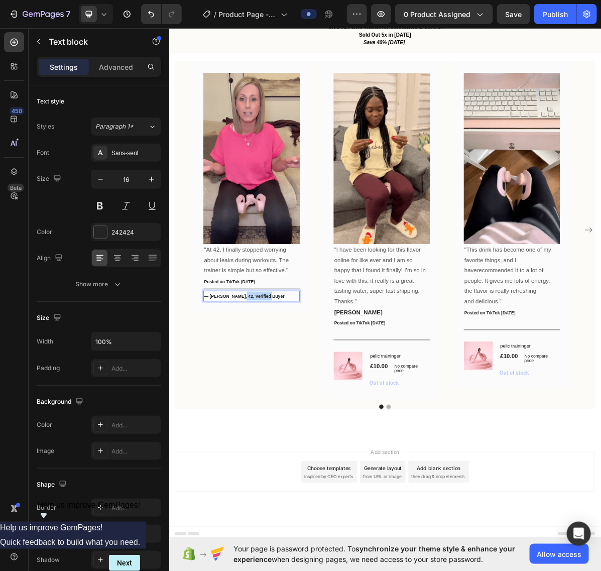
drag, startPoint x: 263, startPoint y: 402, endPoint x: 309, endPoint y: 404, distance: 45.7
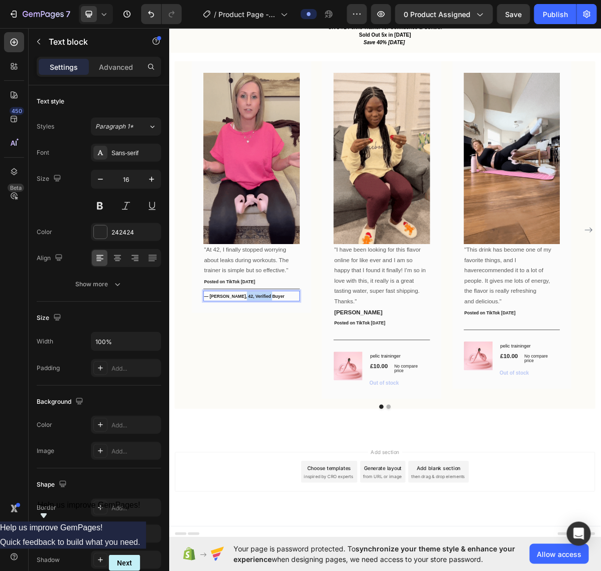
click at [309, 404] on p "— Sarah J., 42, Verified Buyer" at bounding box center [284, 404] width 133 height 13
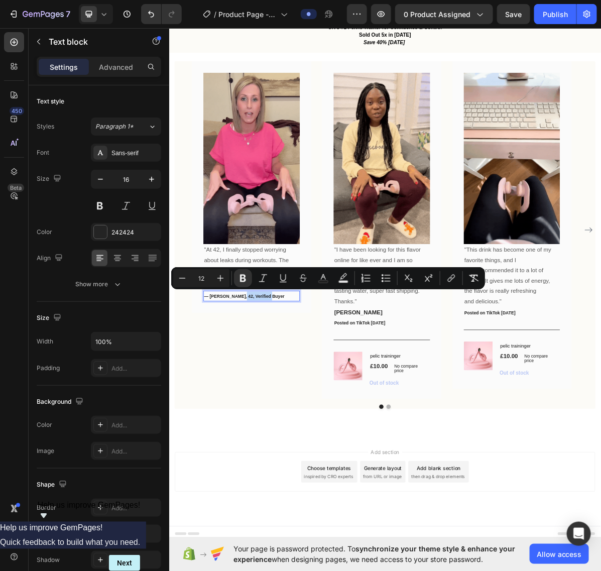
copy strong "Verified Buyer"
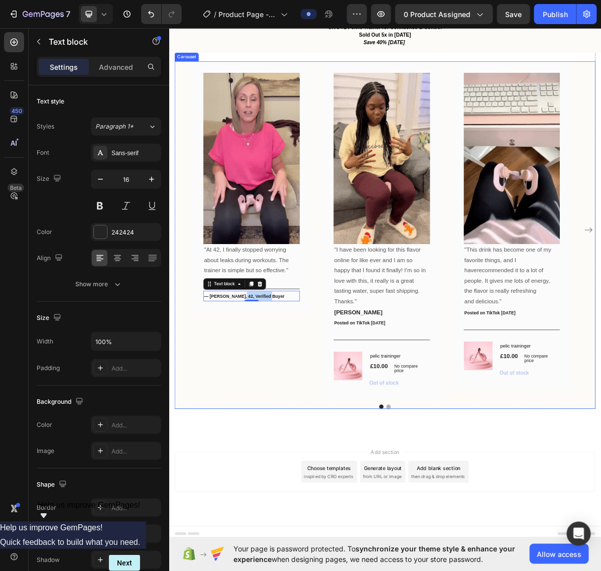
click at [262, 432] on div "Image "At 42, I finally stopped worrying about leaks during workouts. The train…" at bounding box center [283, 311] width 167 height 471
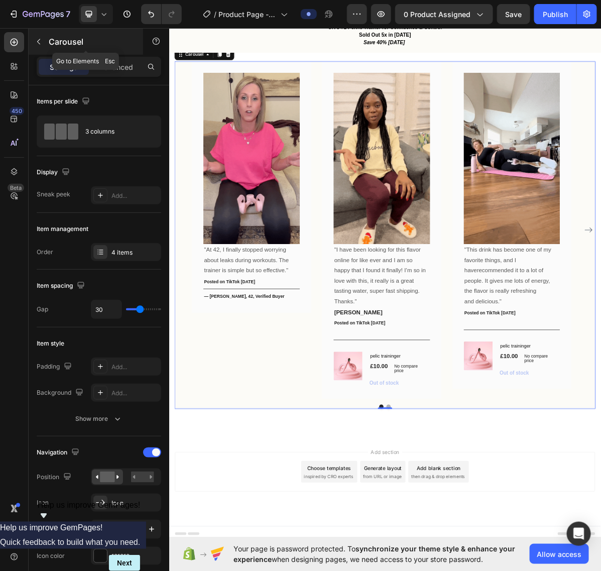
click at [36, 43] on icon "button" at bounding box center [39, 42] width 8 height 8
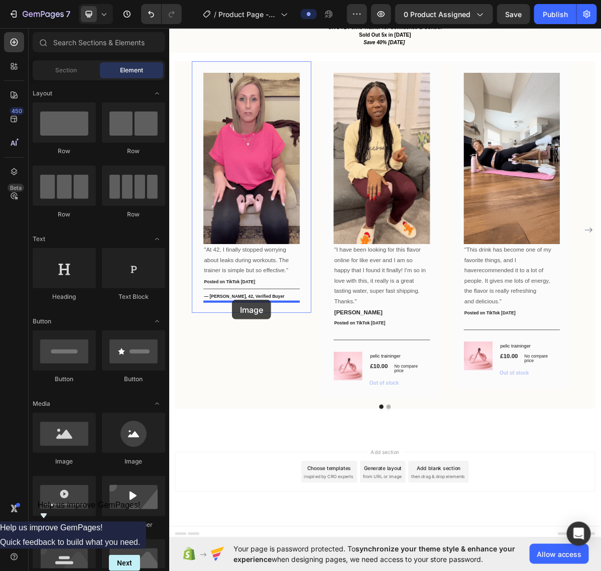
drag, startPoint x: 330, startPoint y: 401, endPoint x: 256, endPoint y: 409, distance: 73.8
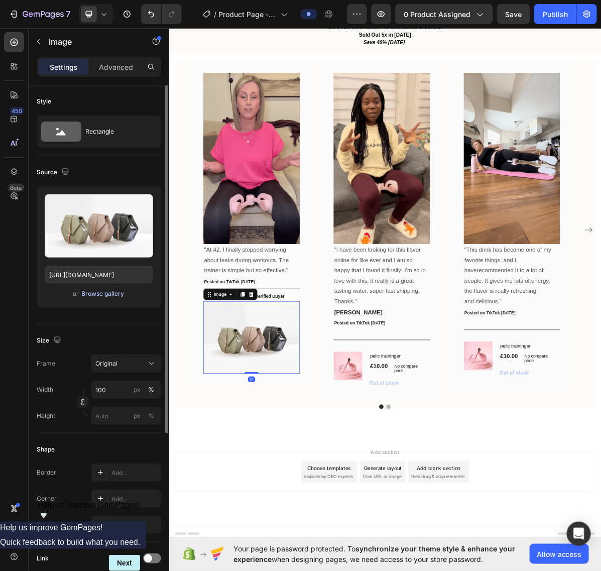
click at [117, 293] on div "Browse gallery" at bounding box center [103, 293] width 43 height 9
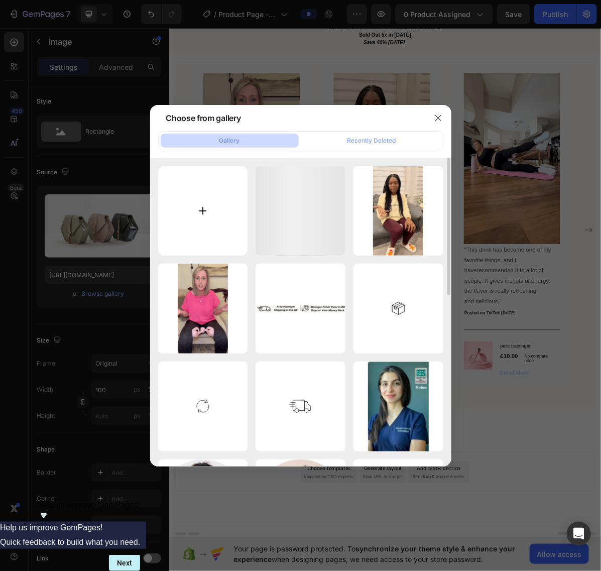
click at [199, 220] on input "file" at bounding box center [203, 211] width 90 height 90
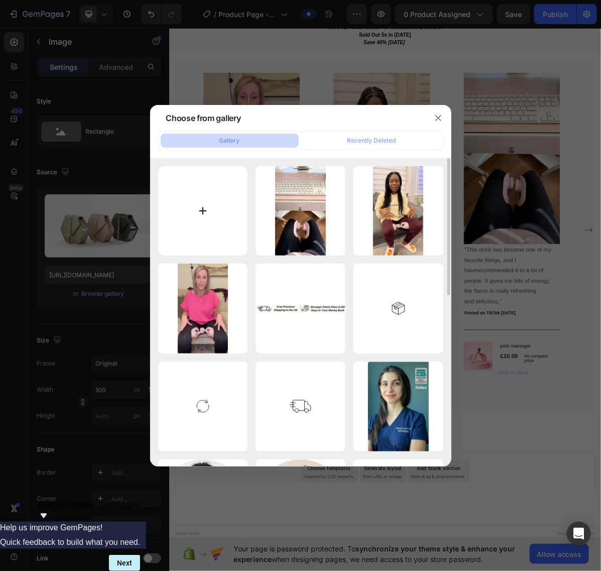
type input "C:\fakepath\7.png"
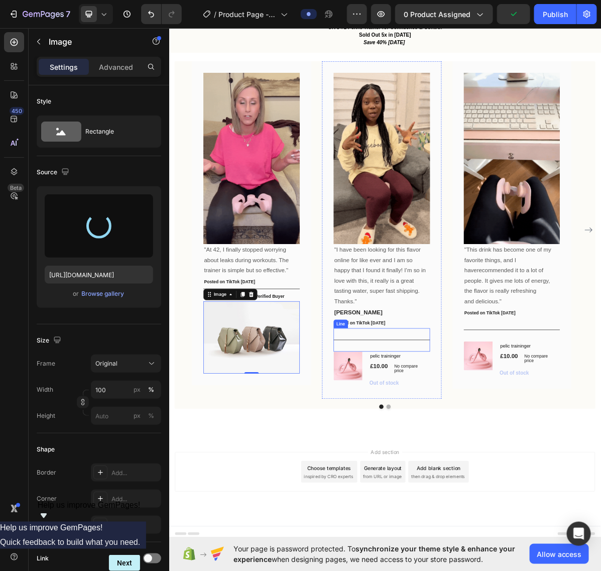
type input "https://cdn.shopify.com/s/files/1/0995/1717/0003/files/gempages_586325087276237…"
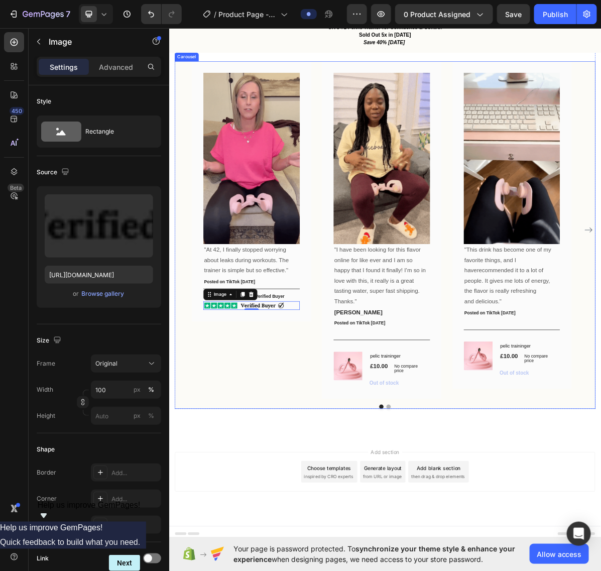
click at [322, 459] on div "Image "At 42, I finally stopped worrying about leaks during workouts. The train…" at bounding box center [283, 311] width 167 height 471
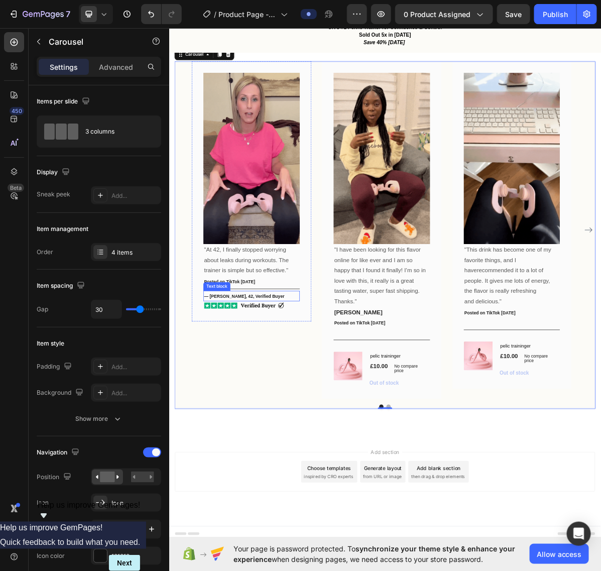
click at [295, 401] on strong "— Sarah J., 42, Verified Buyer" at bounding box center [274, 404] width 112 height 7
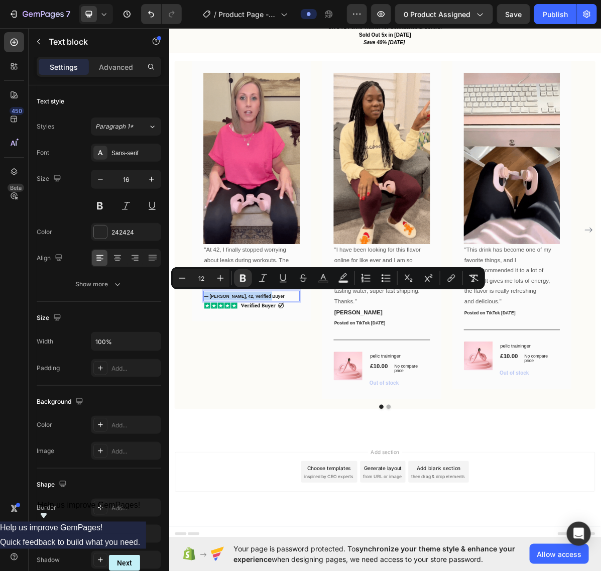
click at [300, 401] on strong "— Sarah J., 42, Verified Buyer" at bounding box center [274, 404] width 112 height 7
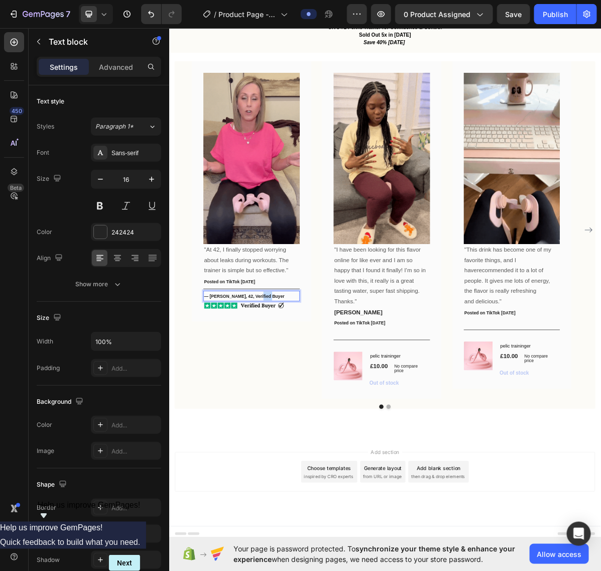
click at [300, 401] on strong "— Sarah J., 42, Verified Buyer" at bounding box center [274, 404] width 112 height 7
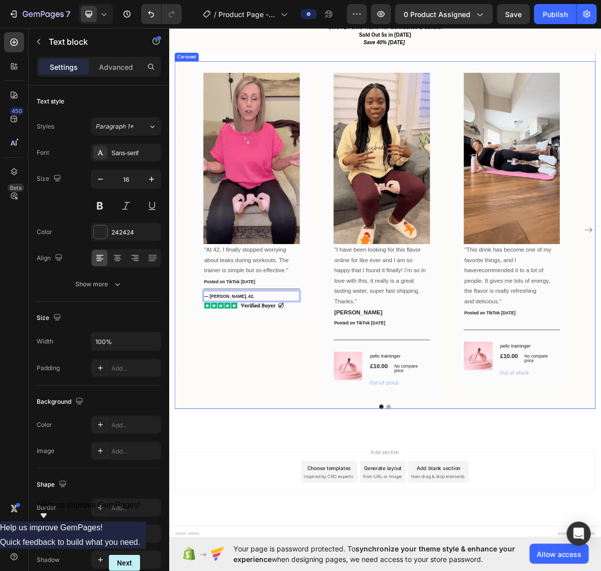
click at [310, 439] on div "Image "At 42, I finally stopped worrying about leaks during workouts. The train…" at bounding box center [283, 257] width 167 height 363
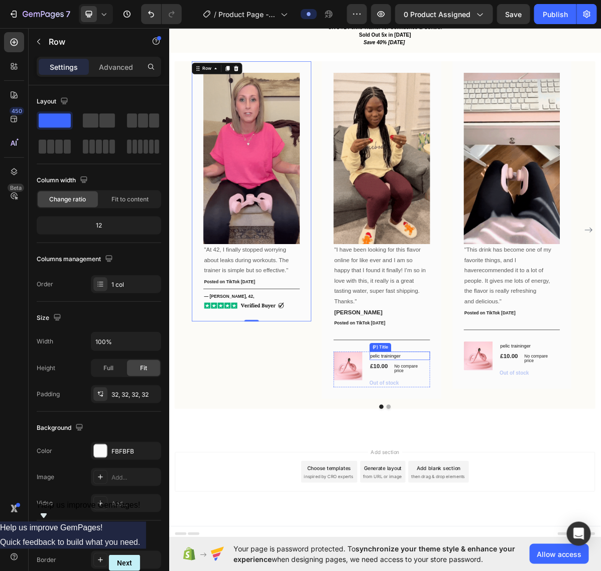
click at [521, 486] on h1 "pelic traininger" at bounding box center [491, 488] width 84 height 12
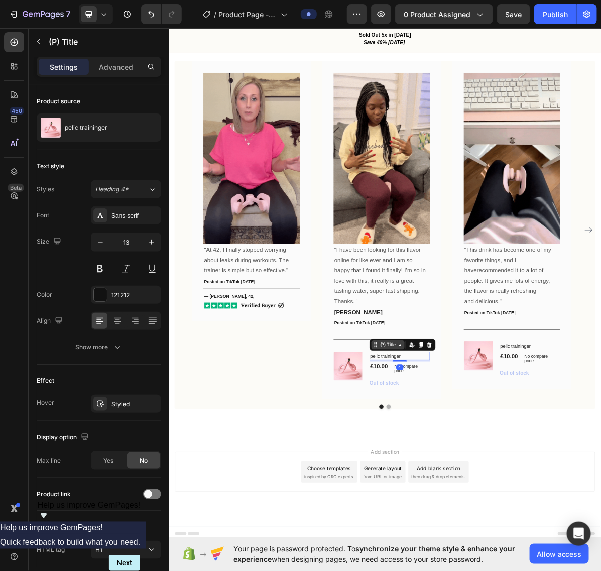
click at [480, 470] on div "(P) Title" at bounding box center [474, 472] width 26 height 9
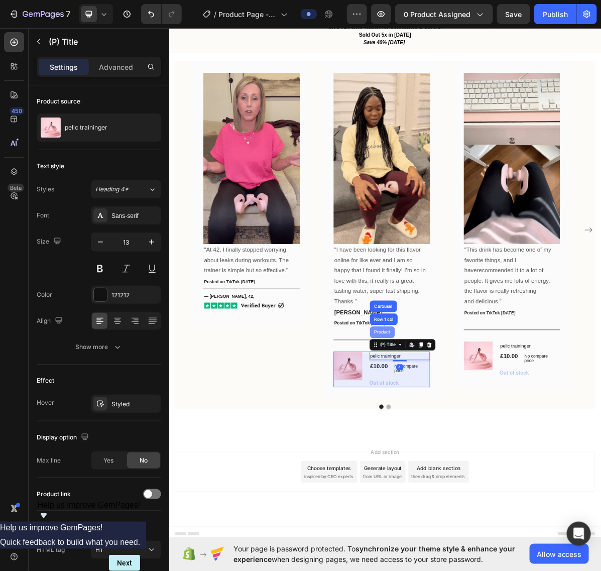
click at [475, 458] on div "Product" at bounding box center [466, 455] width 35 height 16
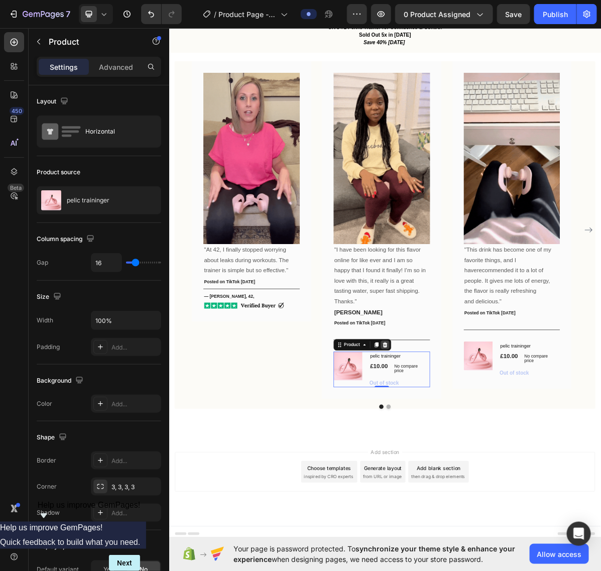
click at [468, 472] on icon at bounding box center [470, 471] width 7 height 7
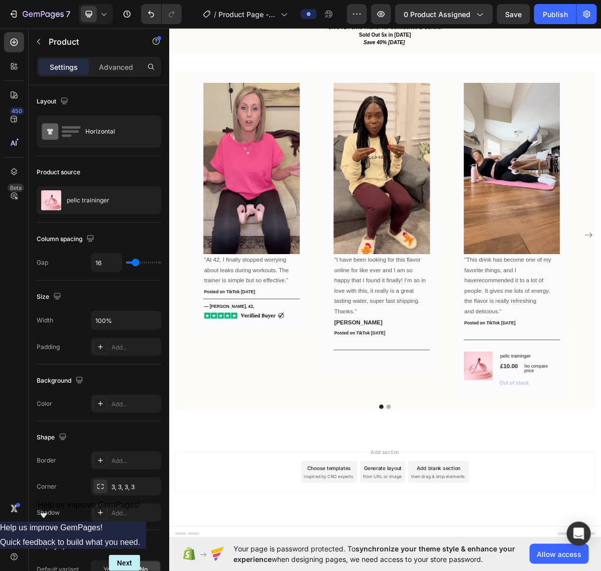
scroll to position [1191, 0]
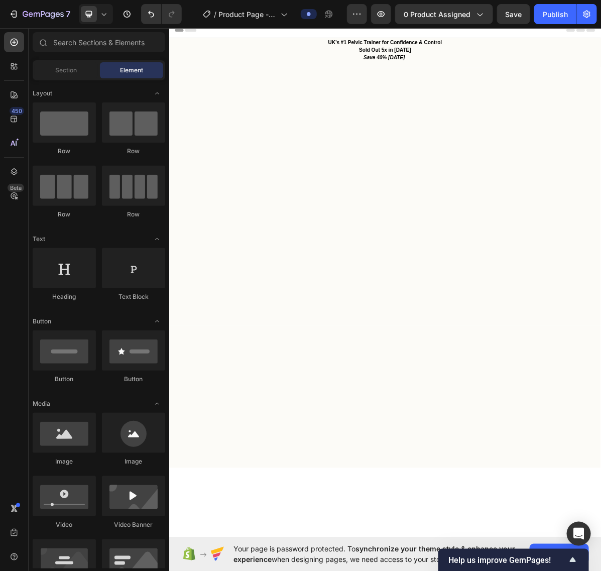
scroll to position [1191, 0]
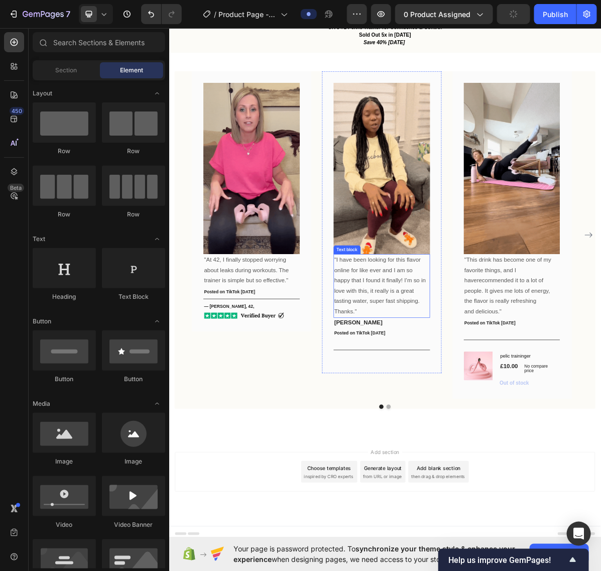
click at [468, 374] on p ""I have been looking for this flavor online for like ever and I am so happy tha…" at bounding box center [465, 383] width 133 height 72
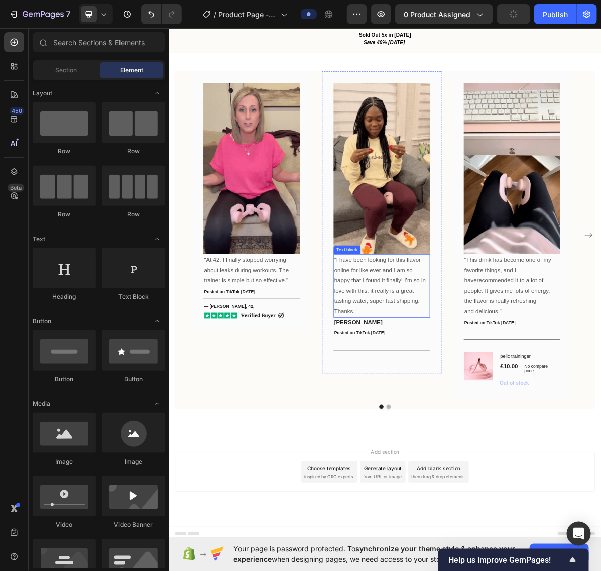
click at [468, 374] on p ""I have been looking for this flavor online for like ever and I am so happy tha…" at bounding box center [465, 383] width 133 height 72
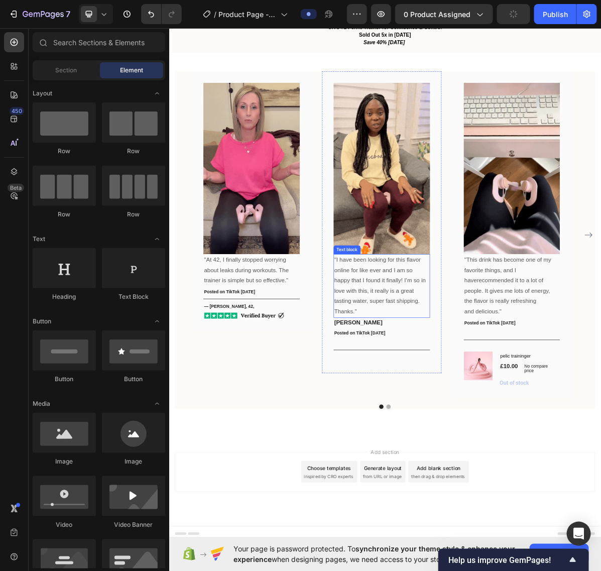
click at [468, 374] on p ""I have been looking for this flavor online for like ever and I am so happy tha…" at bounding box center [465, 383] width 133 height 72
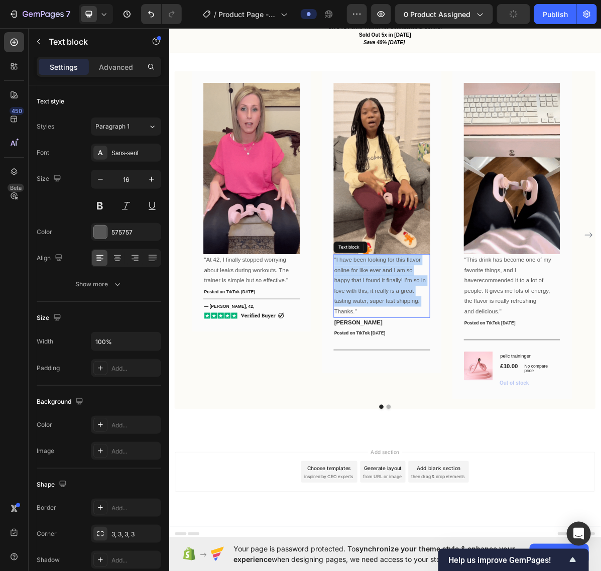
click at [468, 374] on p ""I have been looking for this flavor online for like ever and I am so happy tha…" at bounding box center [465, 383] width 133 height 72
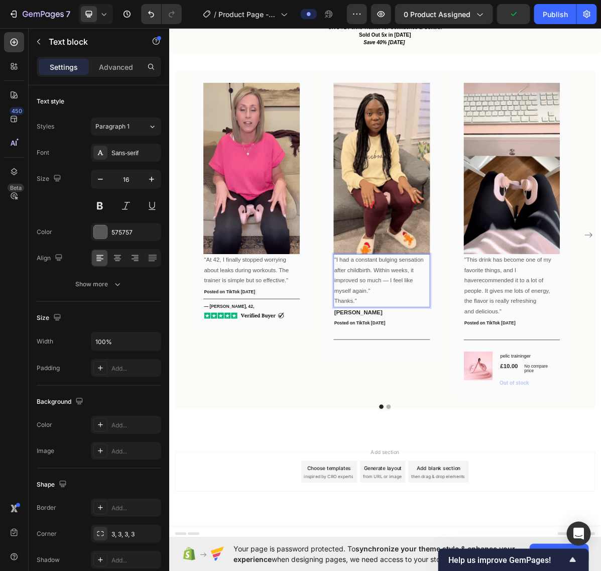
click at [456, 404] on p "Thanks."" at bounding box center [465, 411] width 133 height 15
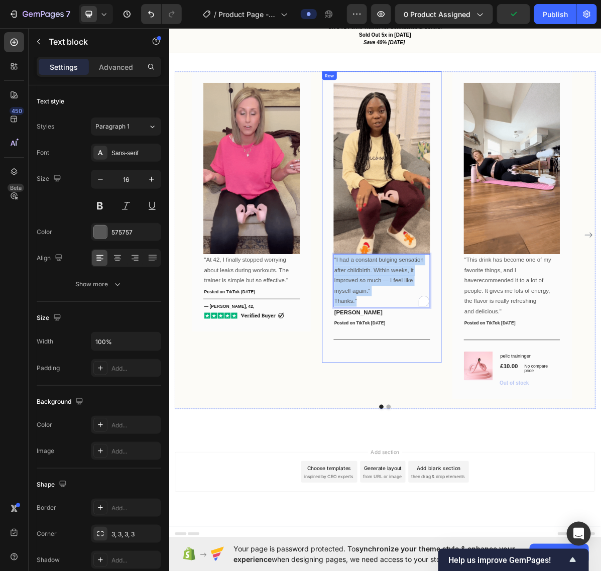
drag, startPoint x: 473, startPoint y: 406, endPoint x: 392, endPoint y: 340, distance: 104.2
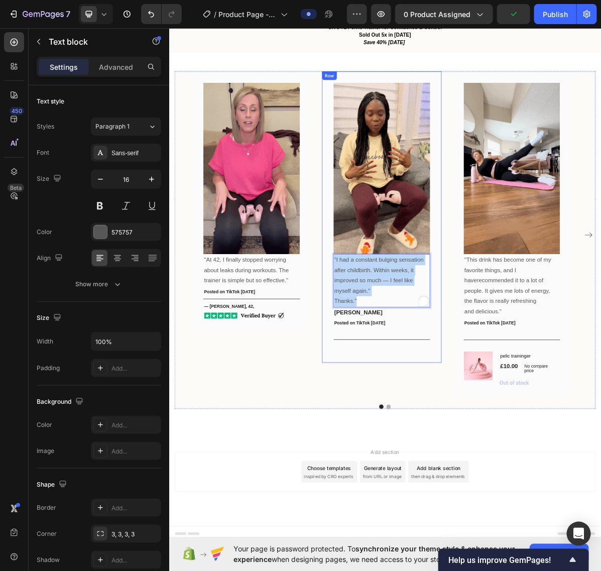
click at [392, 340] on div "Image "I had a constant bulging sensation after childbirth. Within weeks, it im…" at bounding box center [465, 293] width 167 height 407
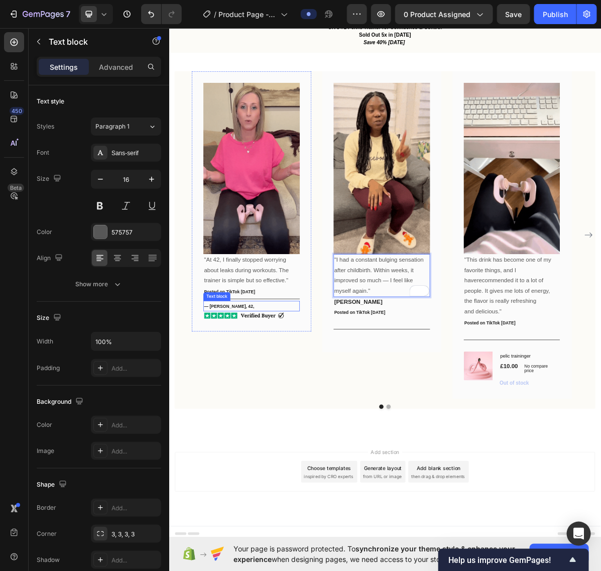
click at [232, 416] on strong "— Sarah J., 42," at bounding box center [253, 418] width 70 height 7
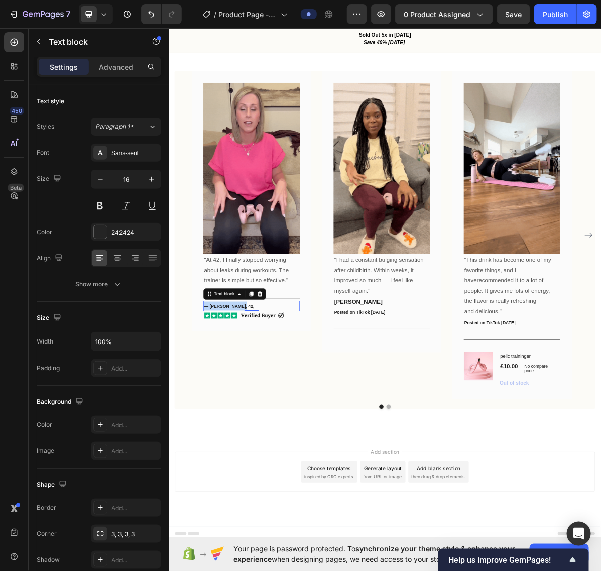
click at [242, 416] on strong "— Sarah J., 42," at bounding box center [253, 418] width 70 height 7
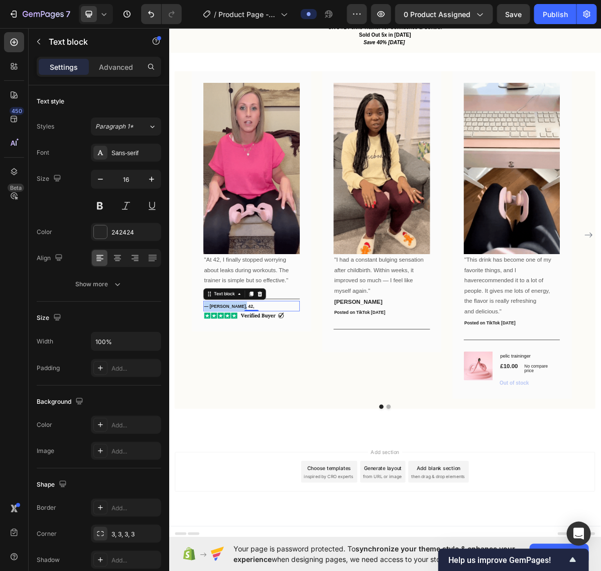
click at [242, 416] on strong "— Sarah J., 42," at bounding box center [253, 418] width 70 height 7
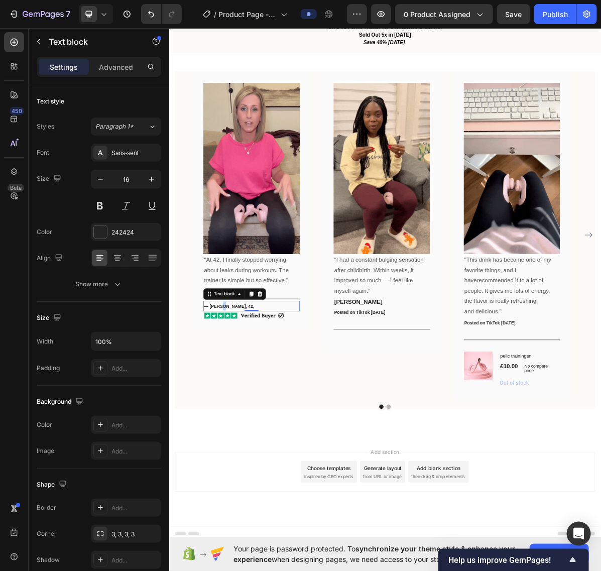
click at [242, 416] on strong "— Sarah J., 42," at bounding box center [253, 418] width 70 height 7
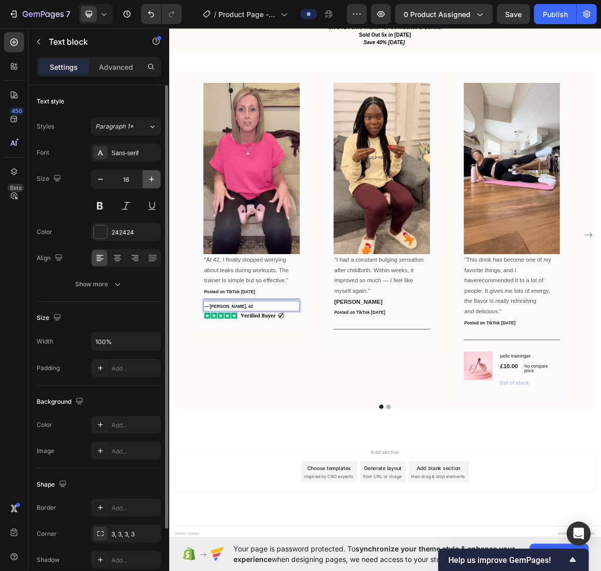
click at [152, 178] on icon "button" at bounding box center [152, 179] width 10 height 10
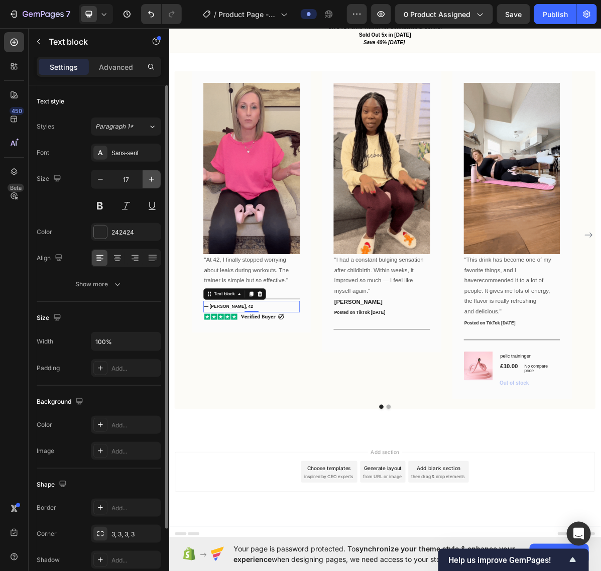
click at [152, 178] on icon "button" at bounding box center [152, 179] width 10 height 10
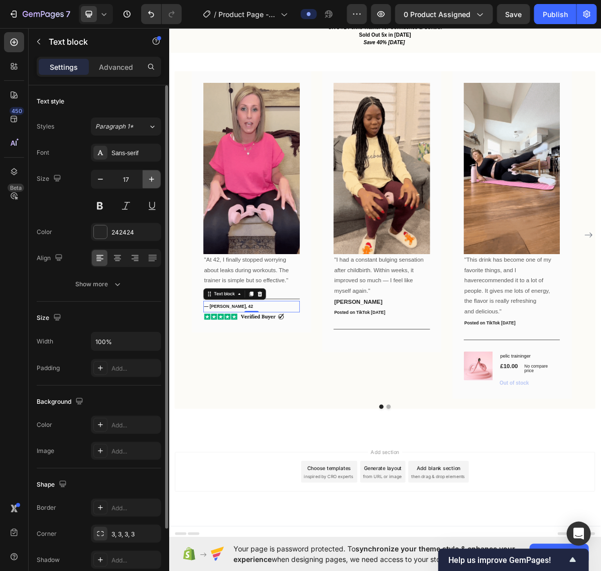
click at [152, 178] on icon "button" at bounding box center [152, 179] width 10 height 10
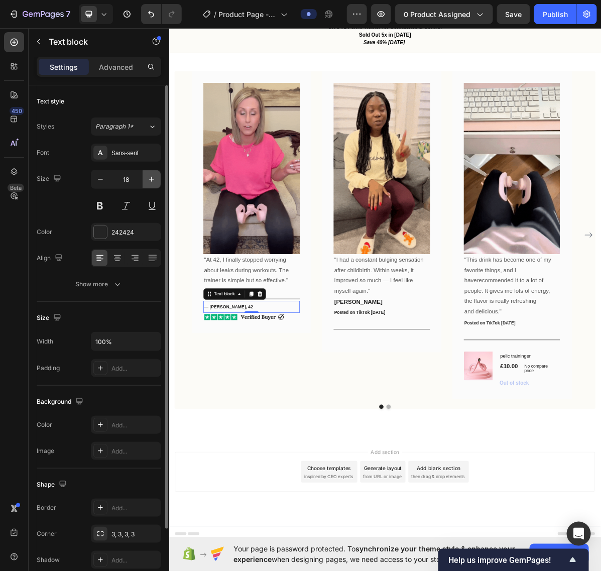
click at [152, 178] on icon "button" at bounding box center [152, 179] width 10 height 10
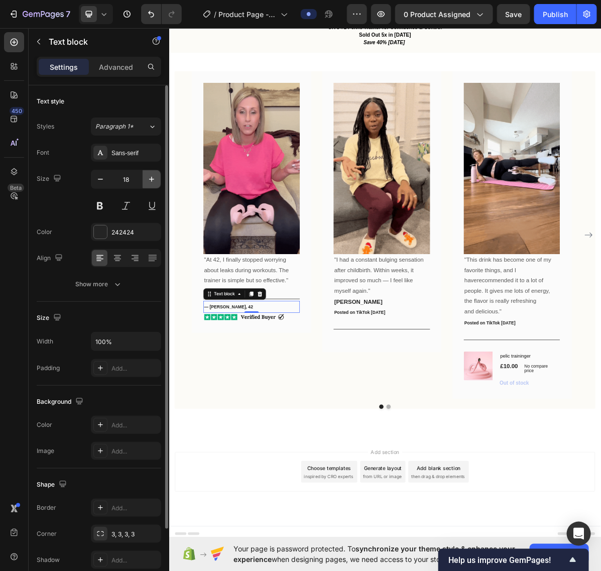
type input "19"
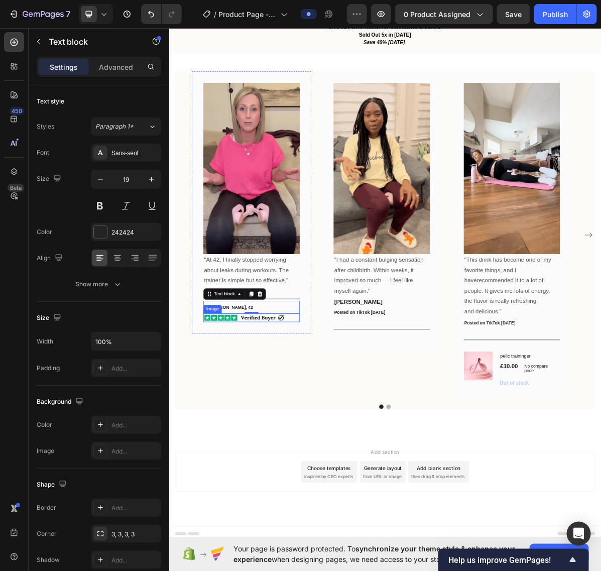
click at [249, 433] on img at bounding box center [284, 435] width 135 height 12
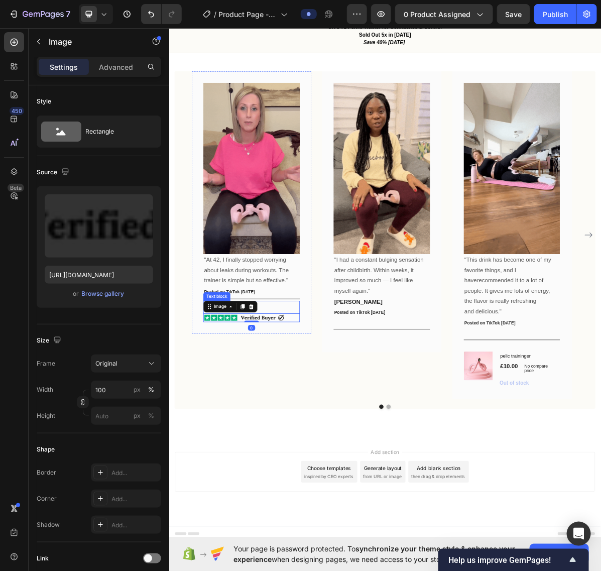
click at [329, 417] on p "— Sarah J., 42" at bounding box center [284, 420] width 133 height 16
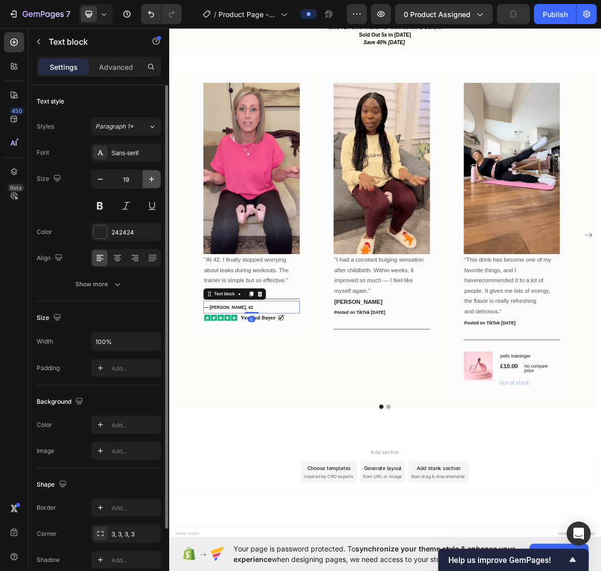
click at [148, 179] on icon "button" at bounding box center [152, 179] width 10 height 10
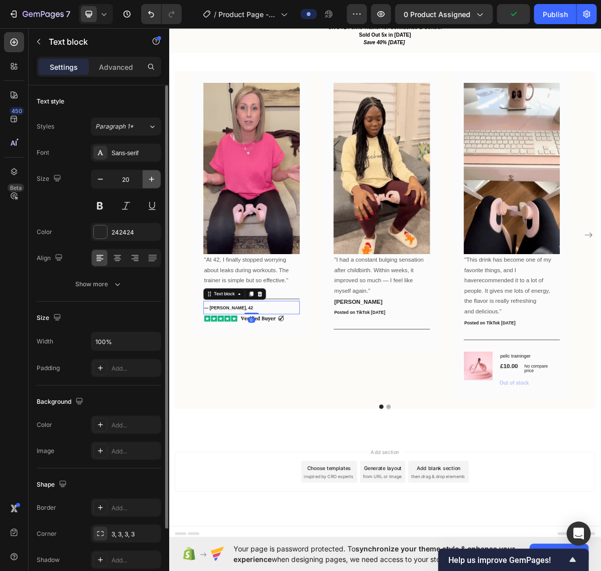
click at [148, 179] on icon "button" at bounding box center [152, 179] width 10 height 10
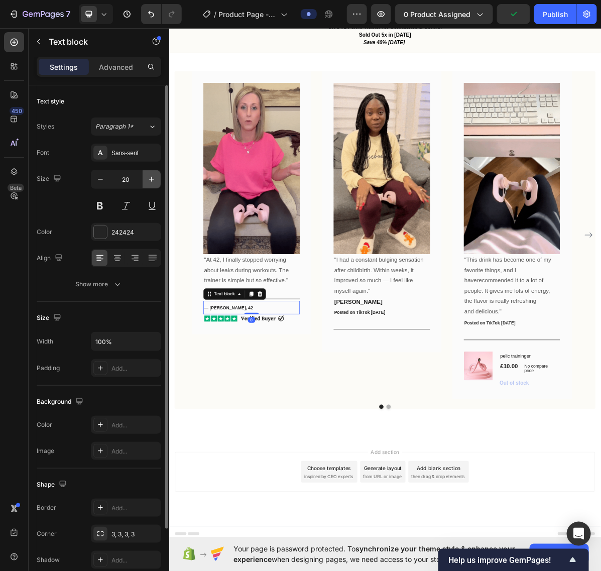
click at [148, 179] on icon "button" at bounding box center [152, 179] width 10 height 10
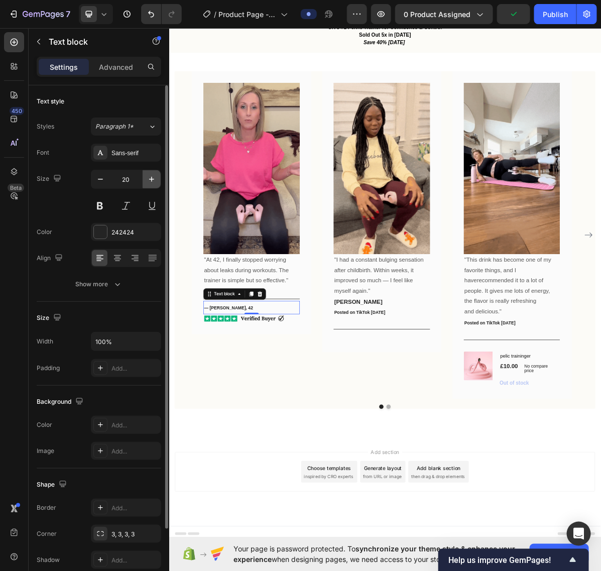
click at [148, 179] on icon "button" at bounding box center [152, 179] width 10 height 10
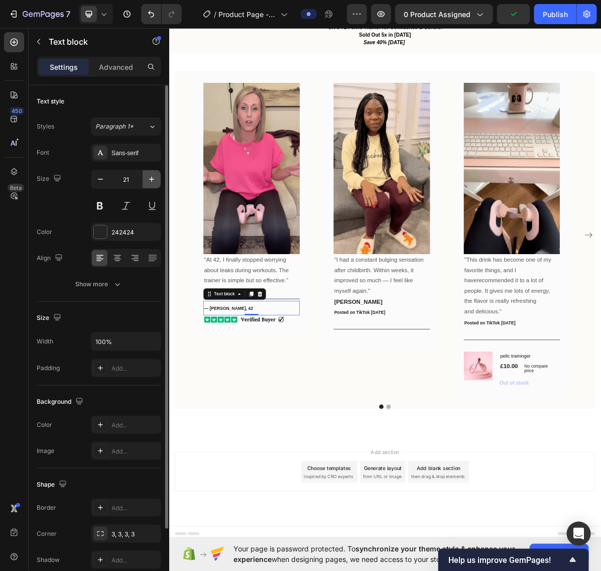
click at [148, 179] on icon "button" at bounding box center [152, 179] width 10 height 10
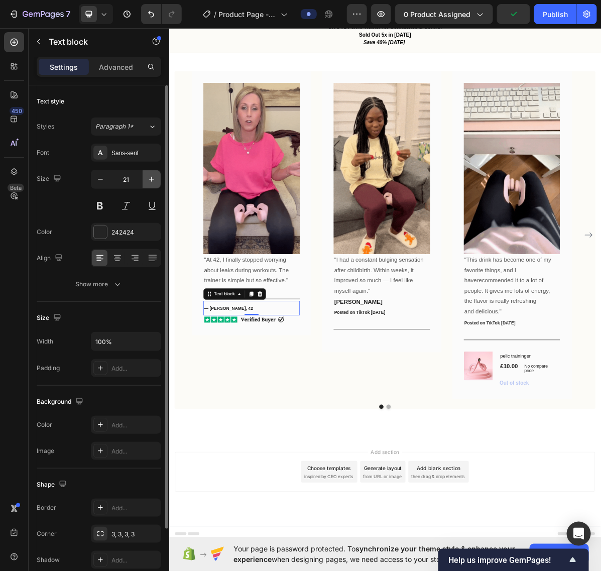
click at [148, 179] on icon "button" at bounding box center [152, 179] width 10 height 10
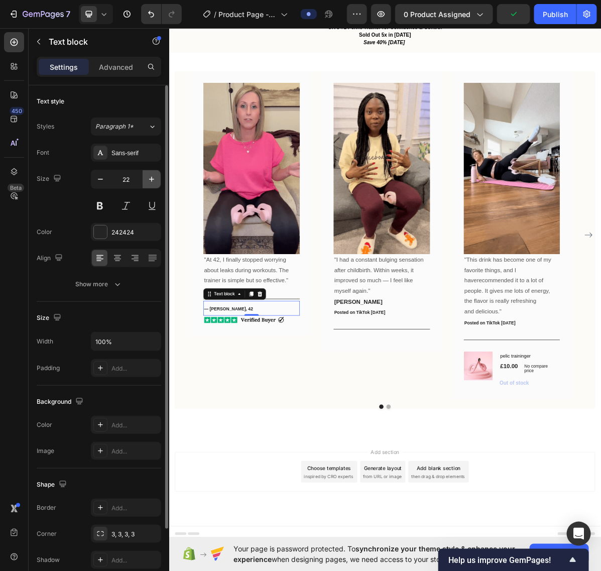
click at [148, 179] on icon "button" at bounding box center [152, 179] width 10 height 10
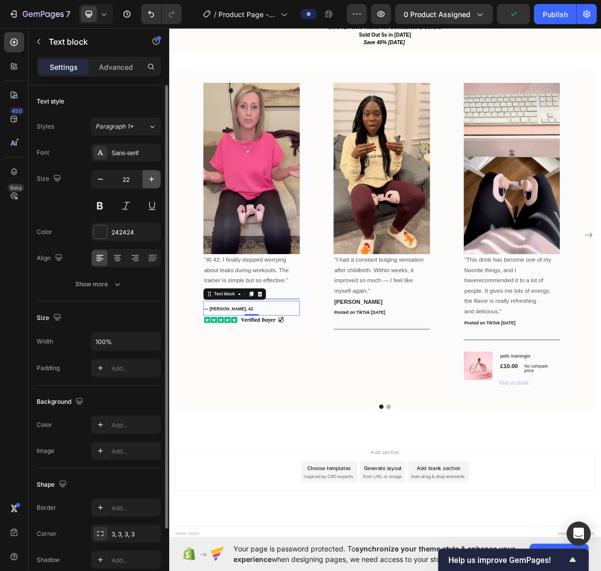
click at [148, 179] on icon "button" at bounding box center [152, 179] width 10 height 10
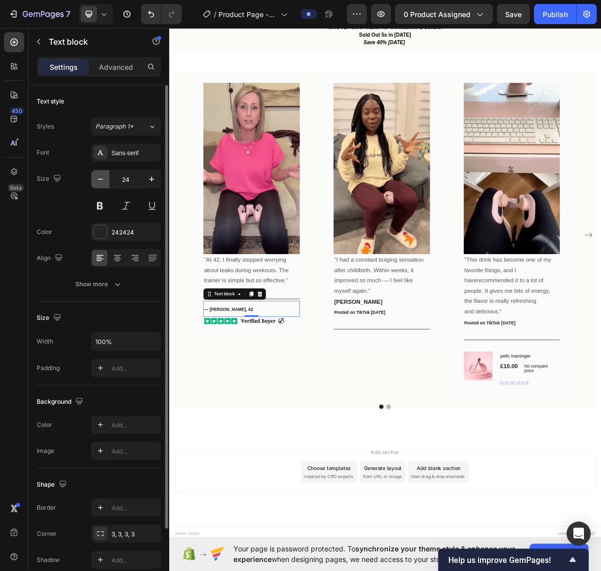
click at [91, 186] on button "button" at bounding box center [100, 179] width 18 height 18
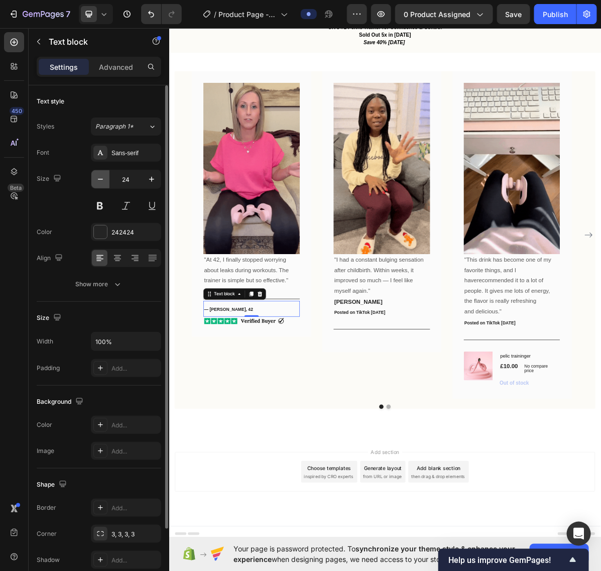
click at [94, 185] on button "button" at bounding box center [100, 179] width 18 height 18
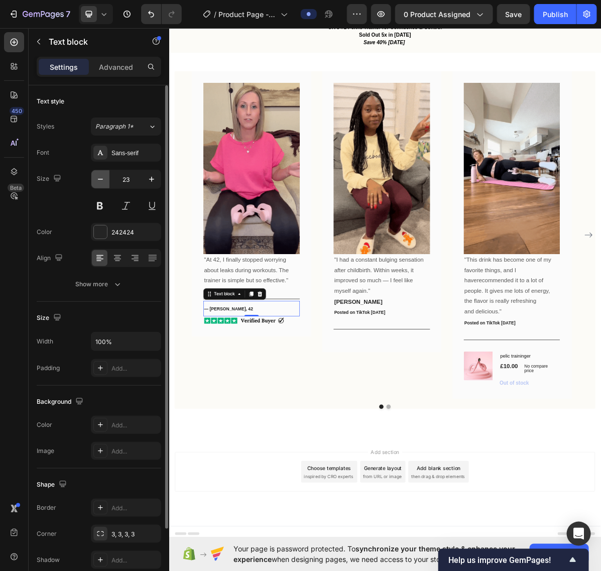
click at [94, 185] on button "button" at bounding box center [100, 179] width 18 height 18
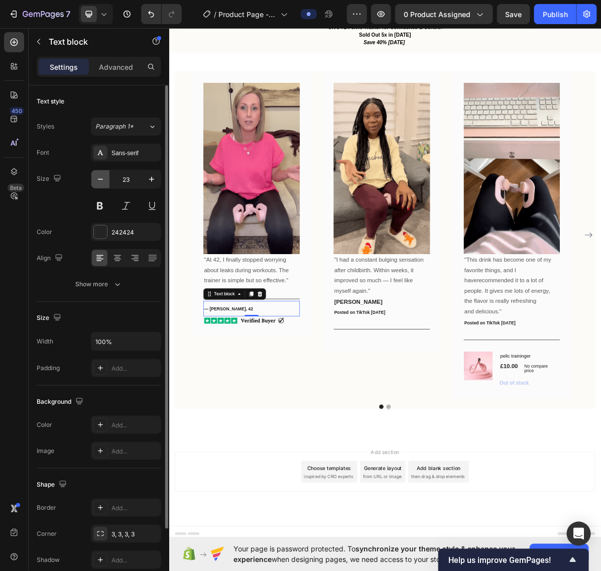
click at [94, 185] on button "button" at bounding box center [100, 179] width 18 height 18
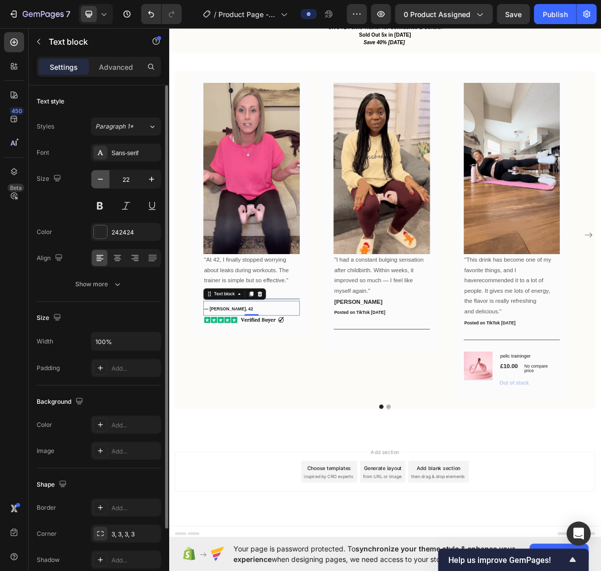
click at [94, 185] on button "button" at bounding box center [100, 179] width 18 height 18
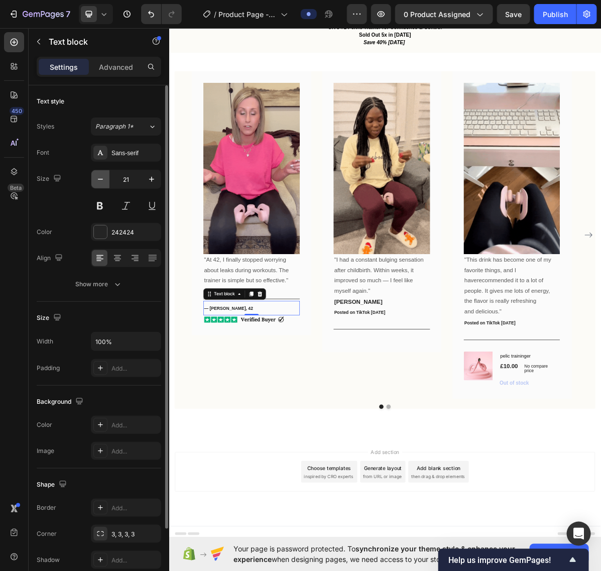
click at [94, 185] on button "button" at bounding box center [100, 179] width 18 height 18
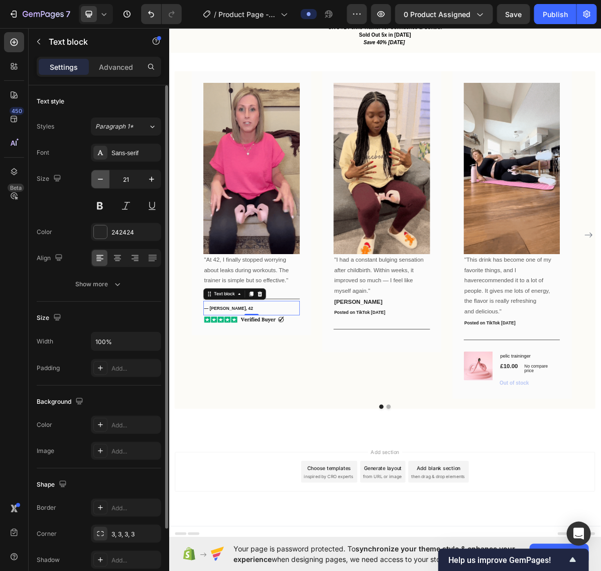
click at [94, 185] on button "button" at bounding box center [100, 179] width 18 height 18
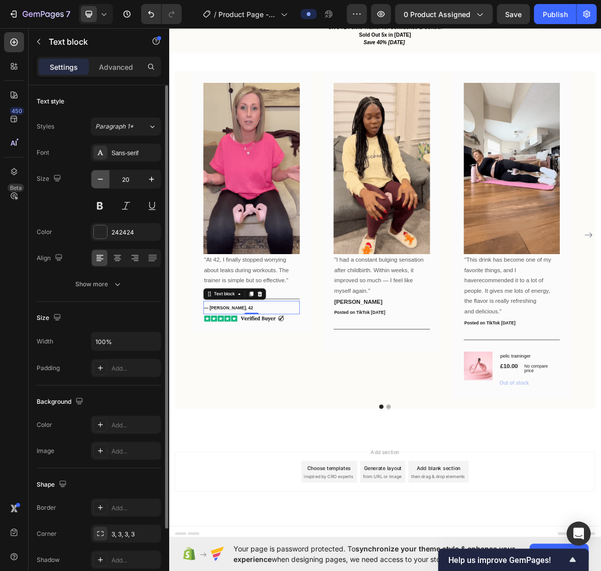
click at [94, 185] on button "button" at bounding box center [100, 179] width 18 height 18
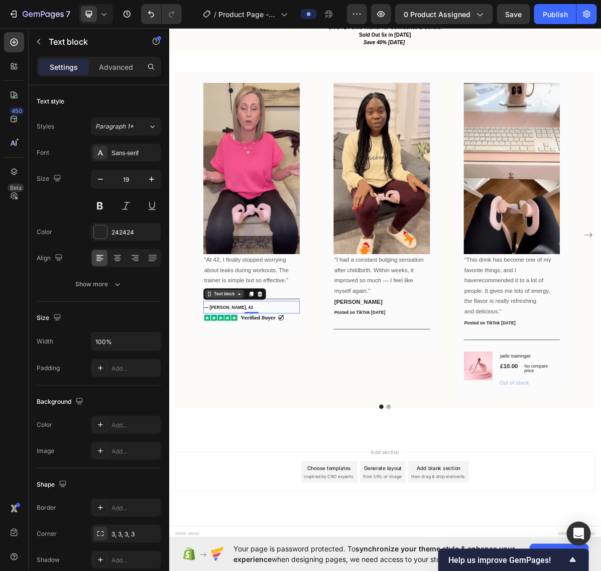
type input "18"
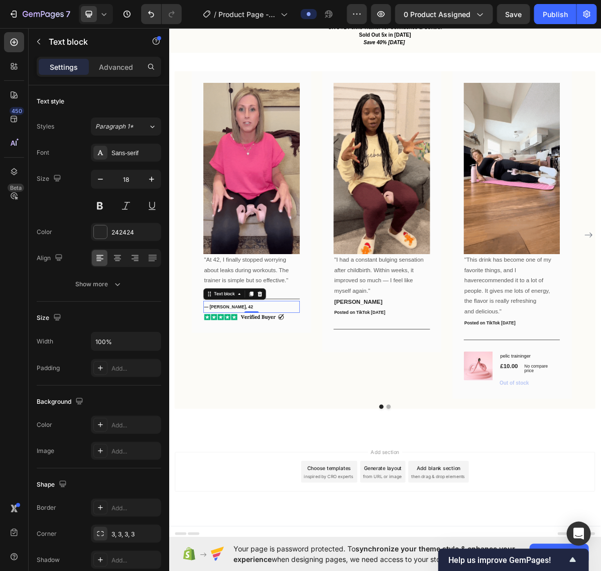
click at [238, 418] on strong "— Sarah J., 42" at bounding box center [252, 419] width 68 height 7
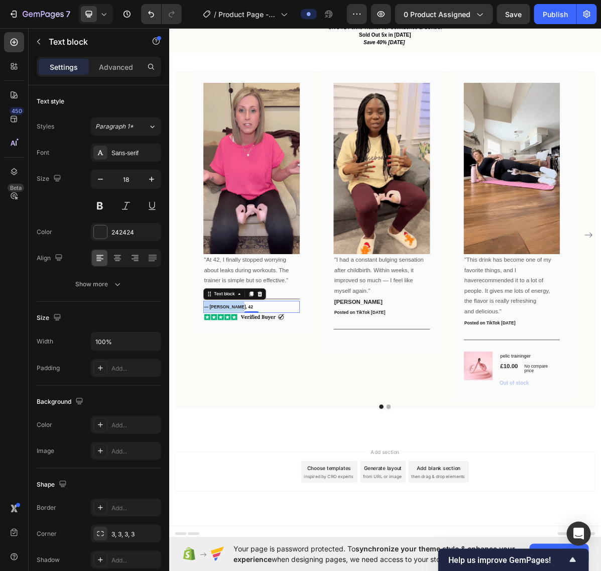
click at [238, 418] on strong "— Sarah J., 42" at bounding box center [252, 419] width 68 height 7
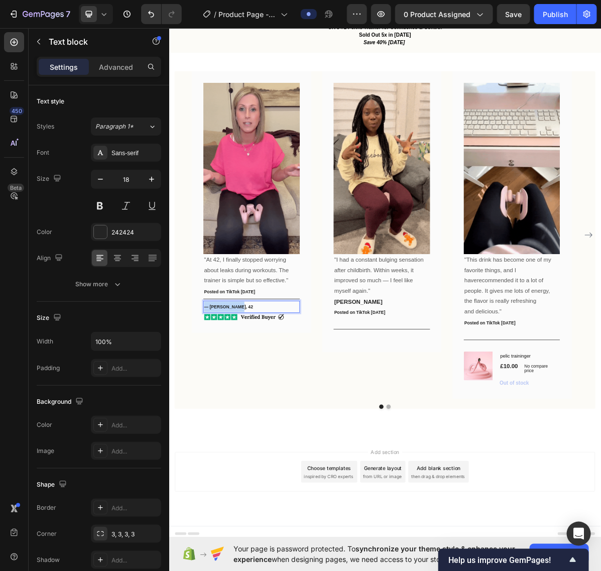
click at [238, 418] on strong "— Sarah J., 42" at bounding box center [252, 419] width 68 height 7
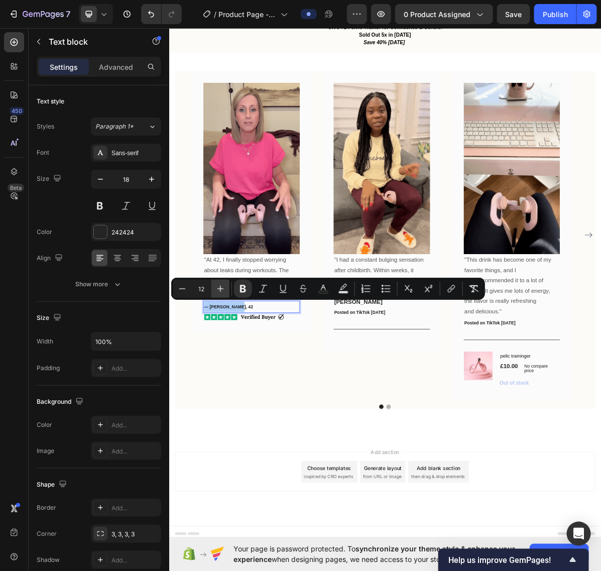
click at [219, 286] on icon "Editor contextual toolbar" at bounding box center [221, 289] width 10 height 10
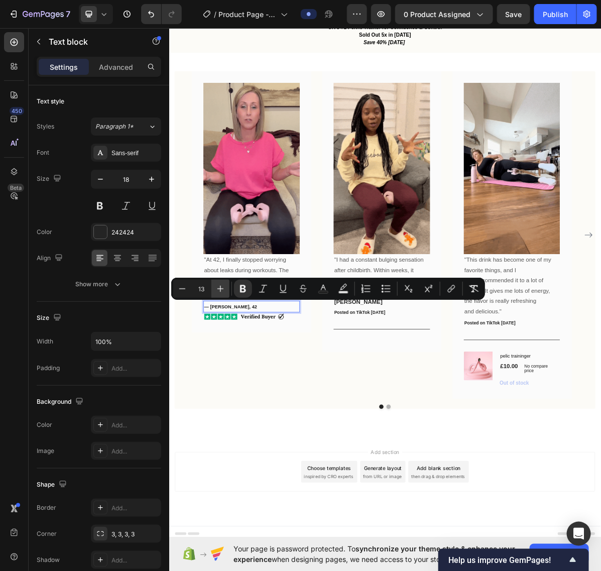
click at [219, 286] on icon "Editor contextual toolbar" at bounding box center [221, 289] width 10 height 10
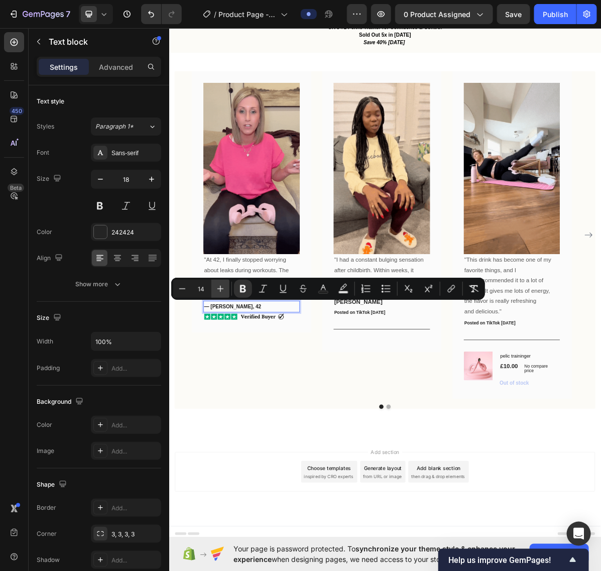
click at [219, 286] on icon "Editor contextual toolbar" at bounding box center [221, 289] width 10 height 10
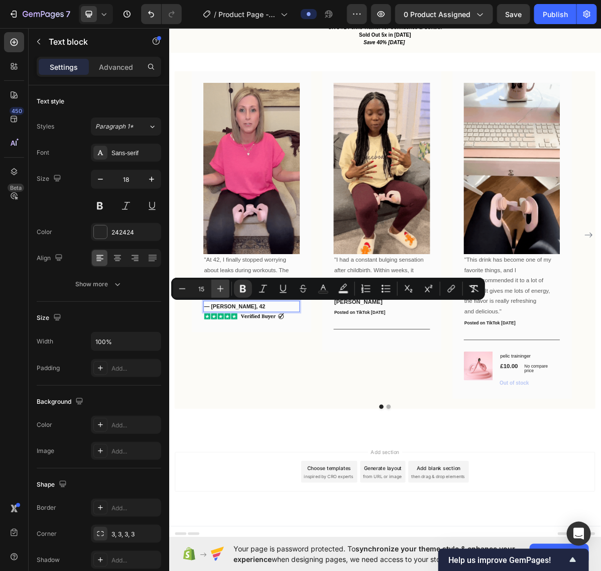
click at [219, 286] on icon "Editor contextual toolbar" at bounding box center [221, 289] width 10 height 10
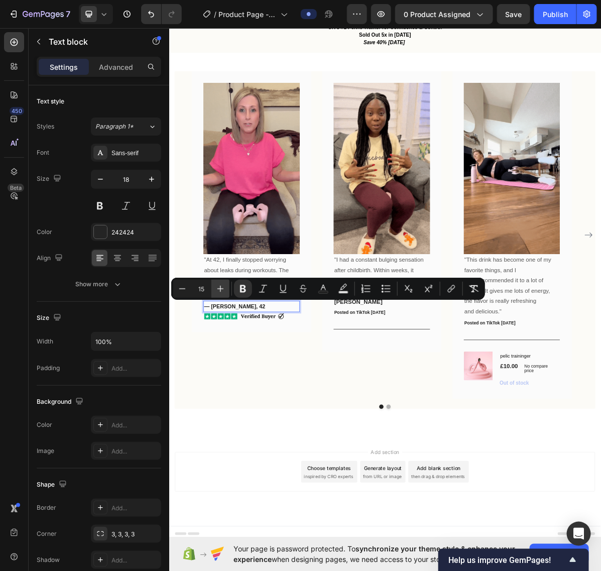
type input "16"
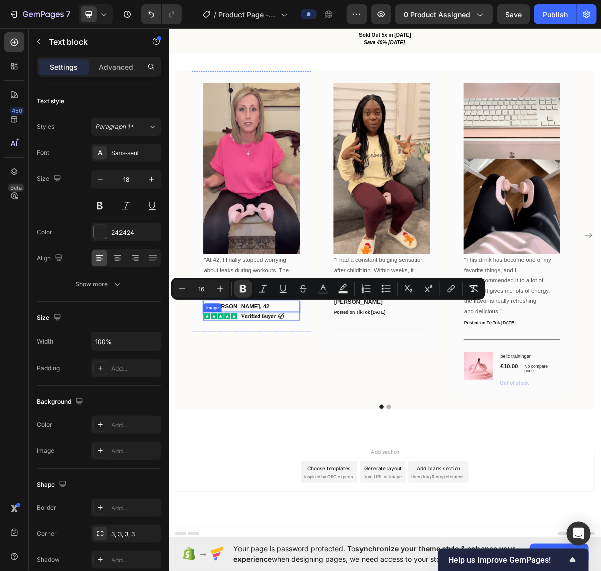
click at [252, 434] on img at bounding box center [284, 433] width 135 height 12
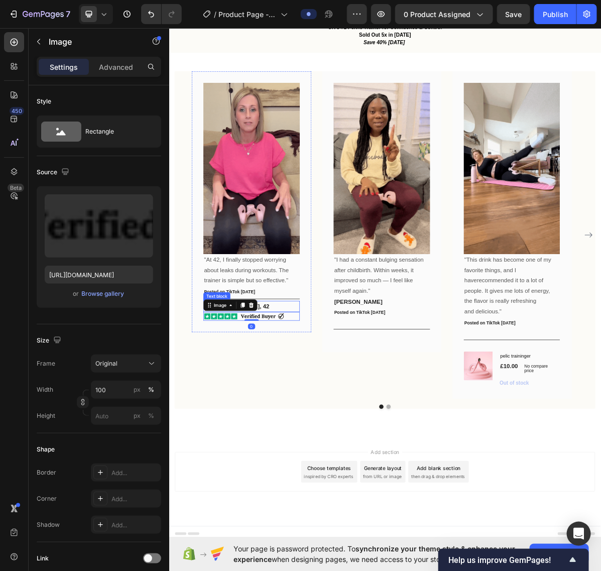
click at [330, 417] on p "— Sarah J., 42" at bounding box center [284, 419] width 133 height 14
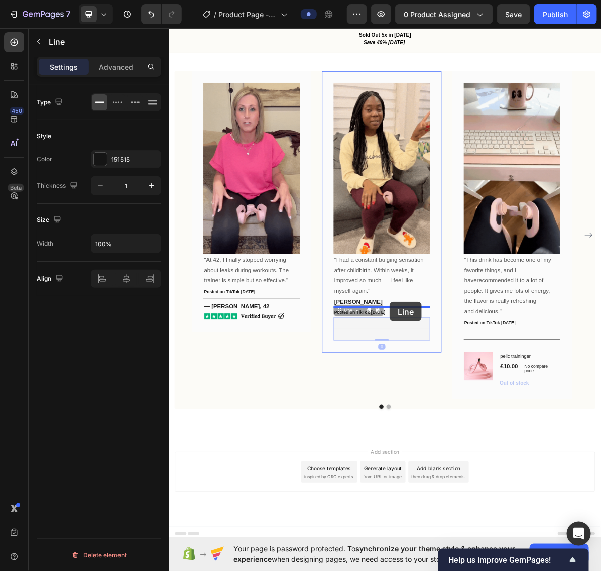
drag, startPoint x: 475, startPoint y: 445, endPoint x: 476, endPoint y: 412, distance: 33.2
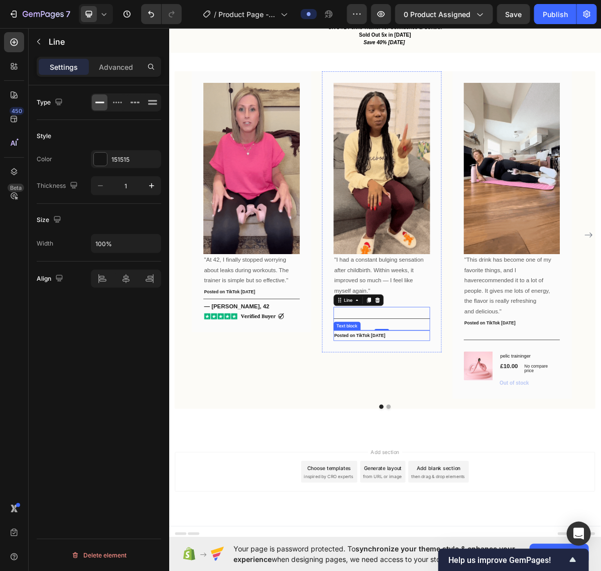
click at [485, 462] on p "Posted on TikTok 10/10/2024" at bounding box center [465, 459] width 133 height 13
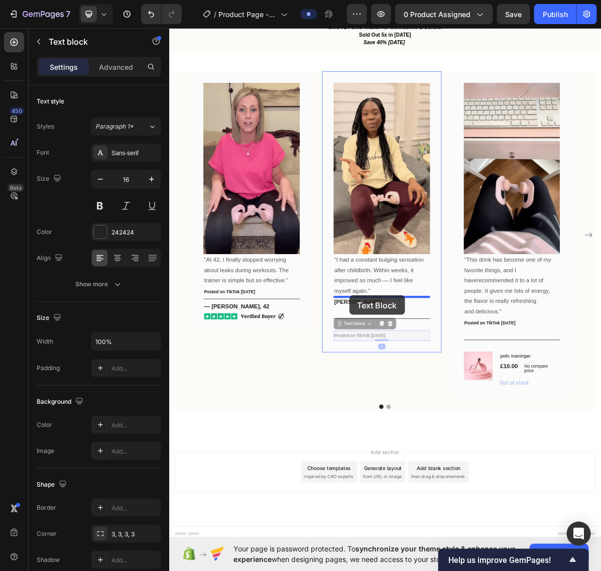
drag, startPoint x: 408, startPoint y: 444, endPoint x: 423, endPoint y: 403, distance: 43.4
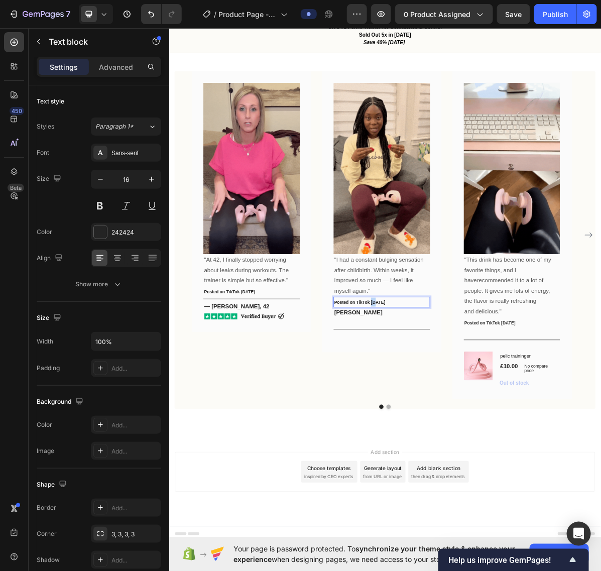
click at [452, 412] on span "Posted on TikTok 10/10/2024" at bounding box center [434, 412] width 71 height 7
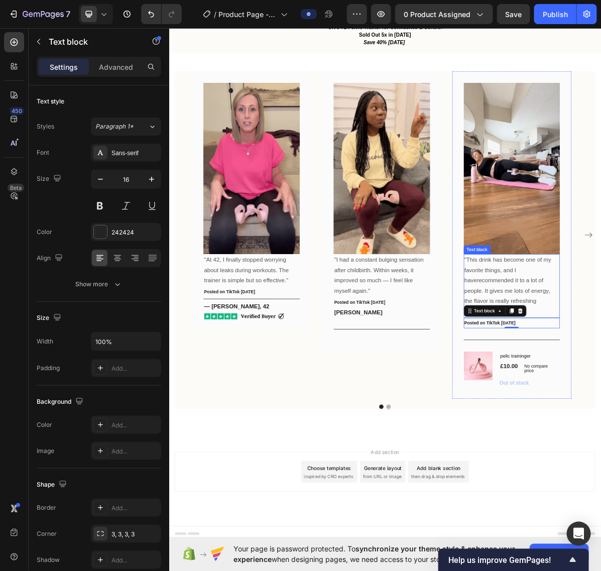
drag, startPoint x: 702, startPoint y: 399, endPoint x: 693, endPoint y: 416, distance: 19.1
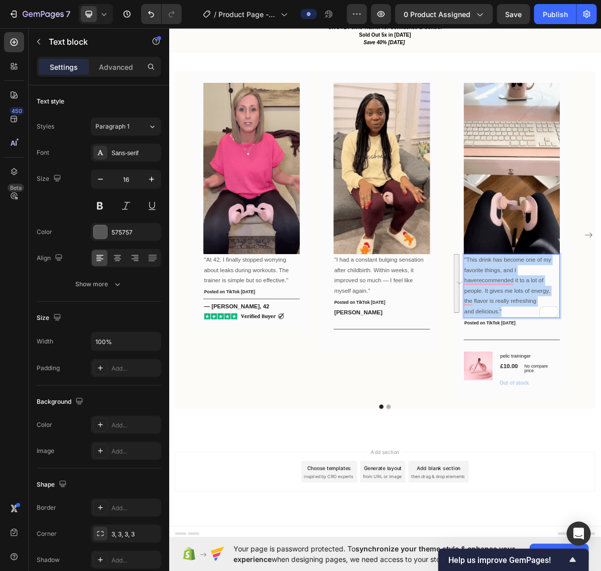
drag, startPoint x: 665, startPoint y: 424, endPoint x: 581, endPoint y: 353, distance: 109.8
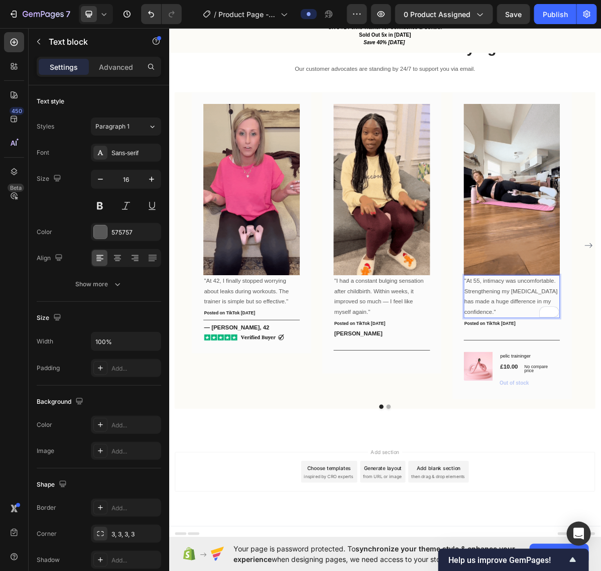
scroll to position [1161, 0]
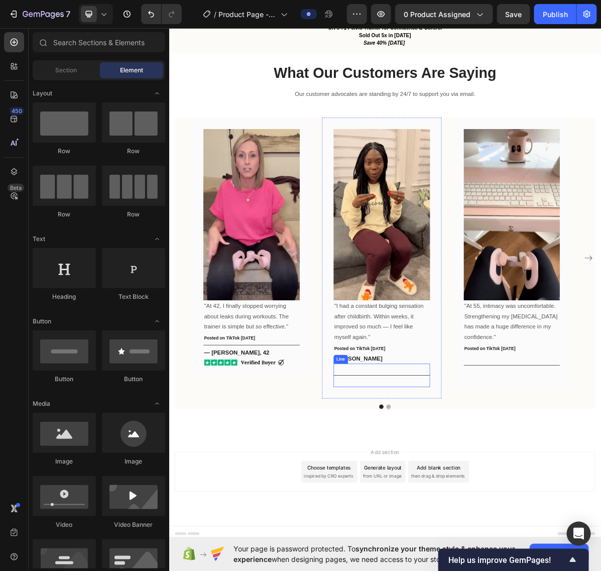
scroll to position [1126, 0]
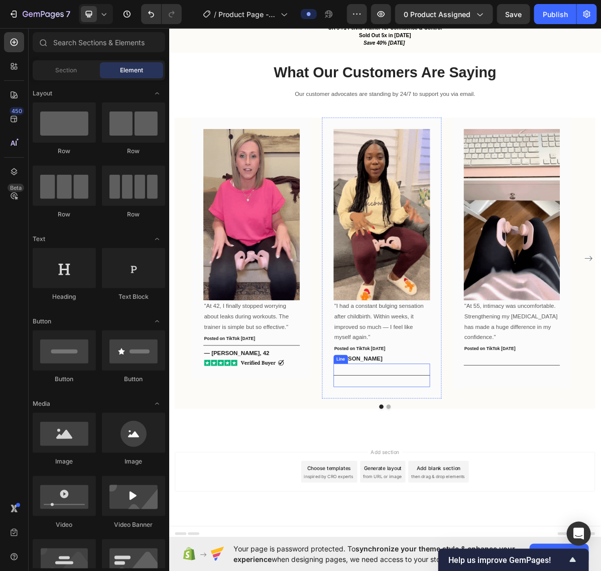
click at [411, 518] on div "Title Line" at bounding box center [465, 515] width 135 height 33
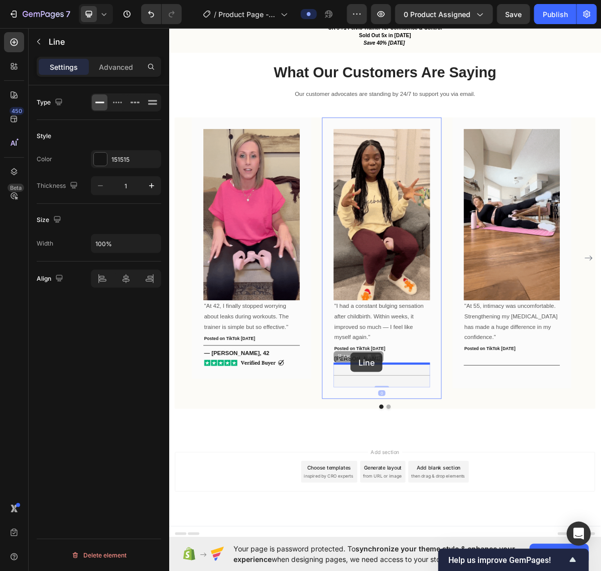
drag, startPoint x: 404, startPoint y: 490, endPoint x: 422, endPoint y: 483, distance: 18.9
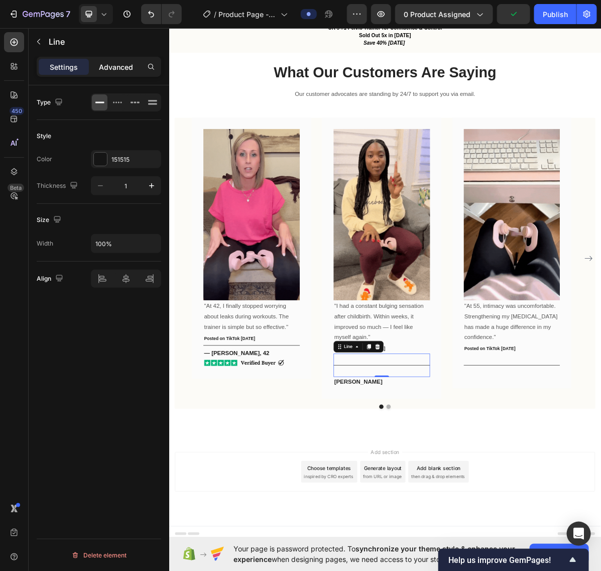
click at [122, 64] on p "Advanced" at bounding box center [116, 67] width 34 height 11
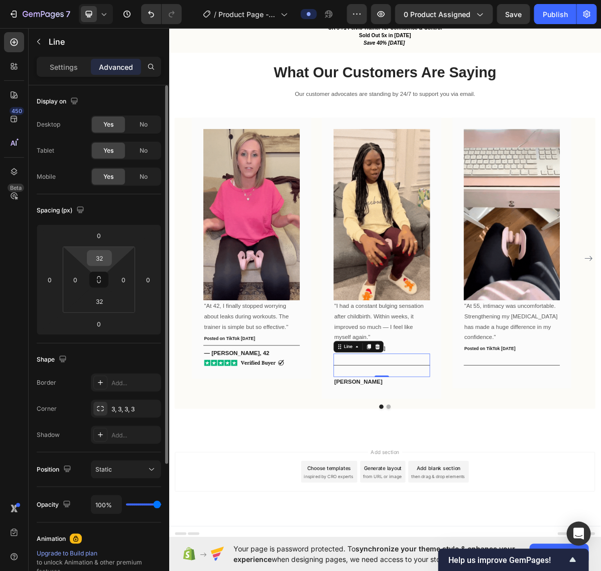
click at [102, 261] on input "32" at bounding box center [99, 258] width 20 height 15
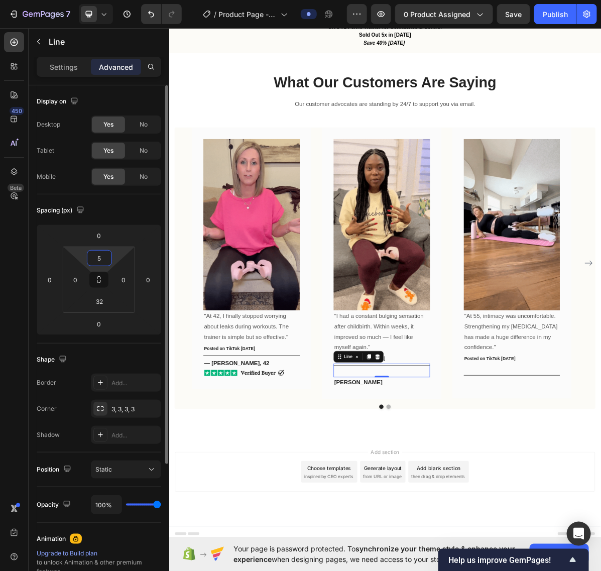
scroll to position [1113, 0]
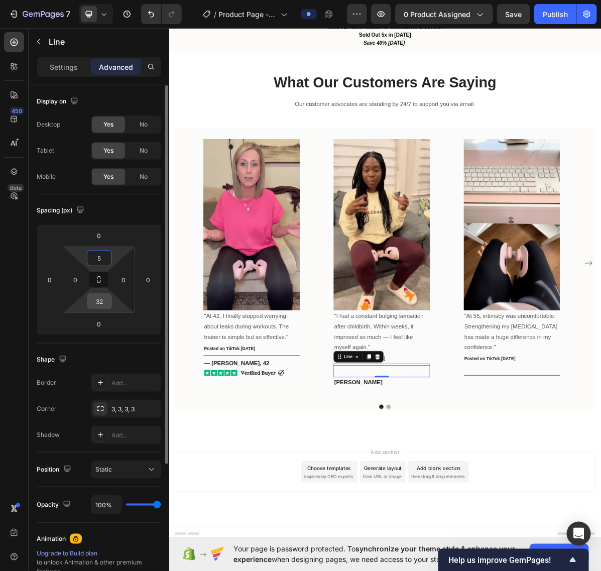
type input "5"
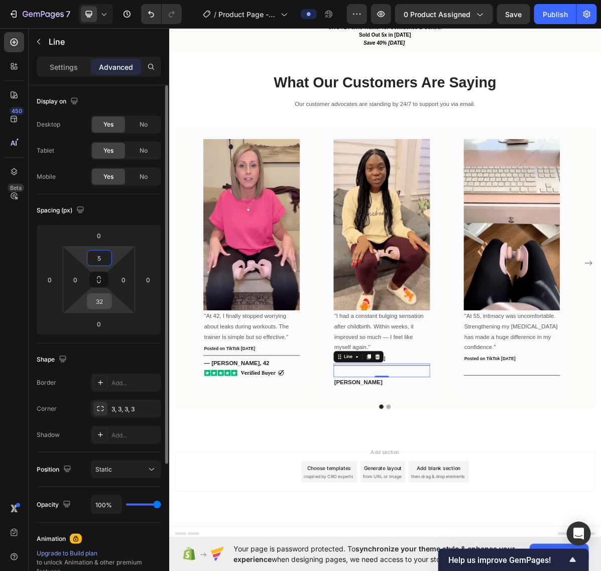
click at [96, 302] on input "32" at bounding box center [99, 301] width 20 height 15
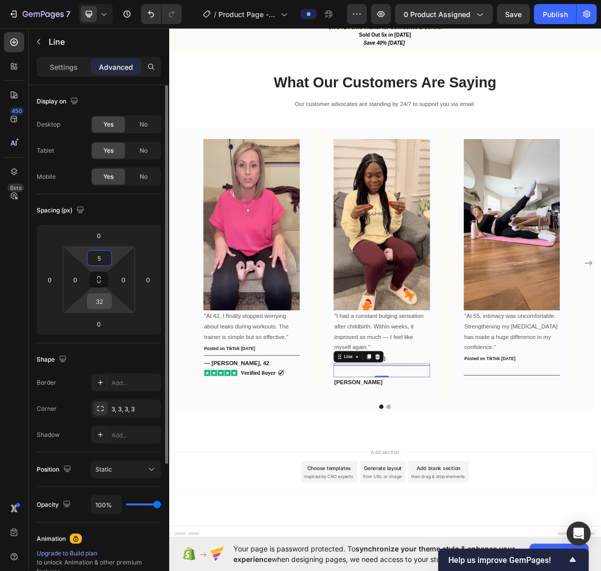
click at [96, 302] on input "32" at bounding box center [99, 301] width 20 height 15
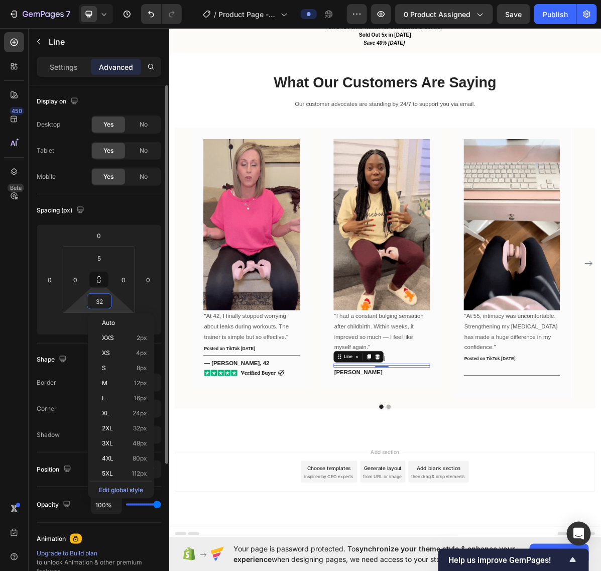
type input "5"
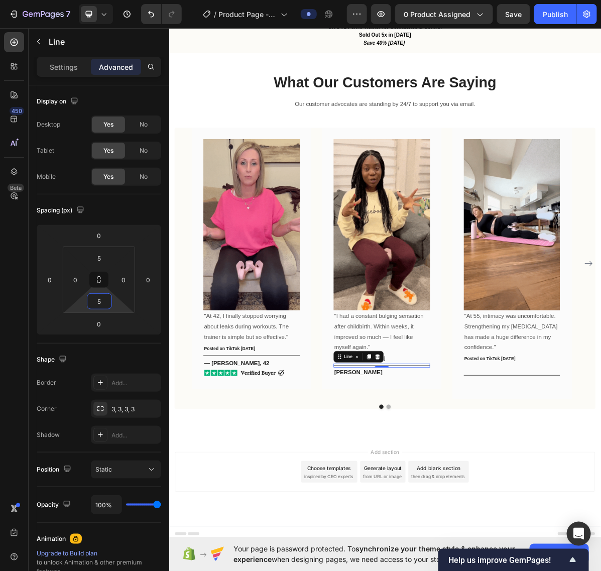
scroll to position [1112, 0]
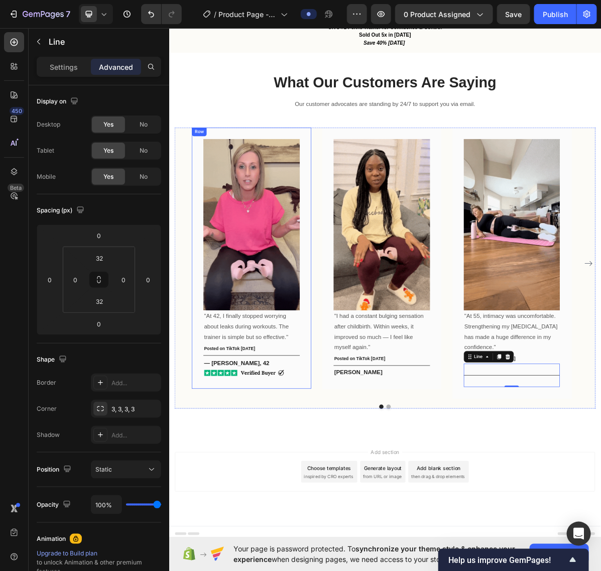
click at [294, 516] on img at bounding box center [284, 512] width 135 height 12
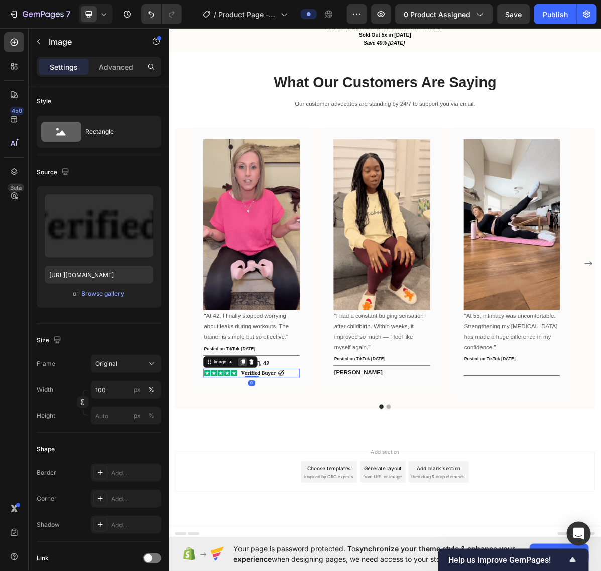
click at [269, 495] on icon at bounding box center [271, 496] width 8 height 8
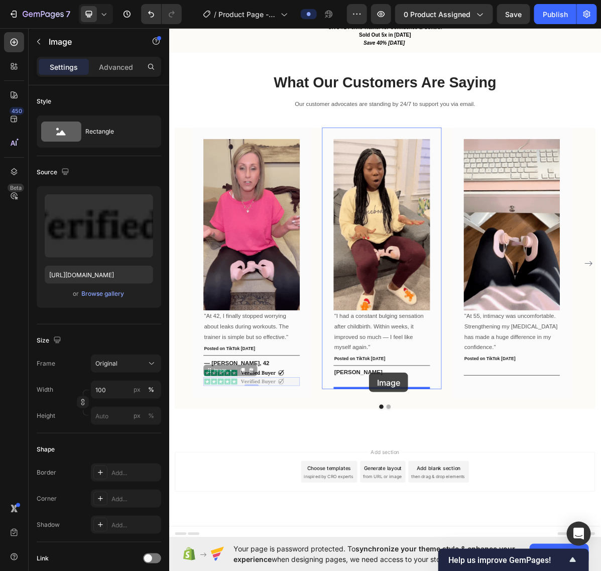
drag, startPoint x: 222, startPoint y: 505, endPoint x: 448, endPoint y: 511, distance: 225.6
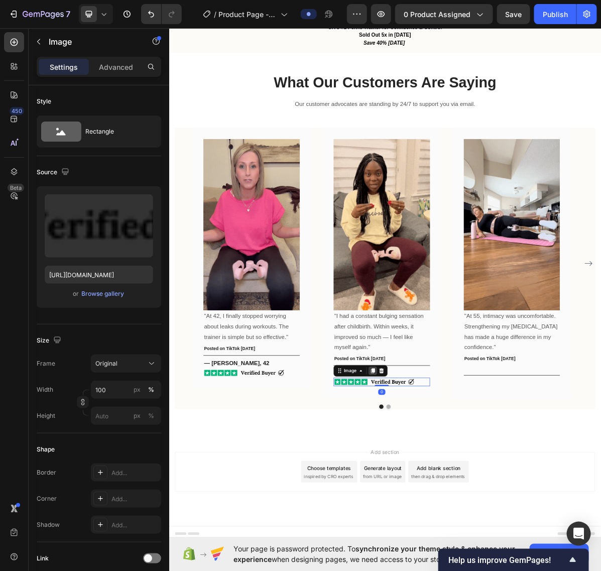
click at [454, 510] on icon at bounding box center [454, 509] width 6 height 7
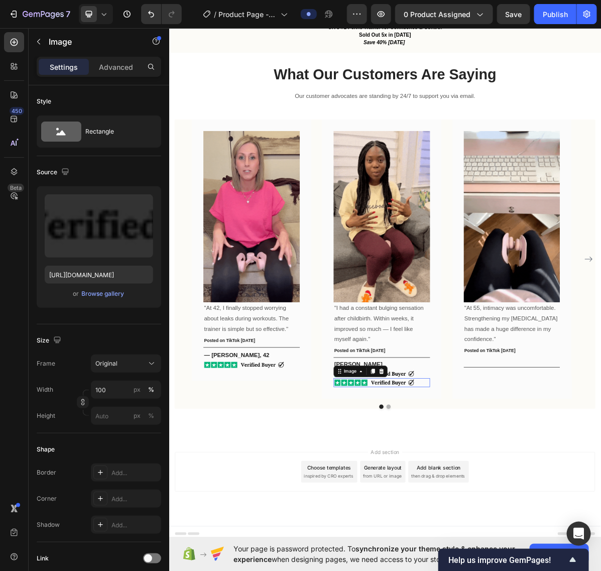
scroll to position [1123, 0]
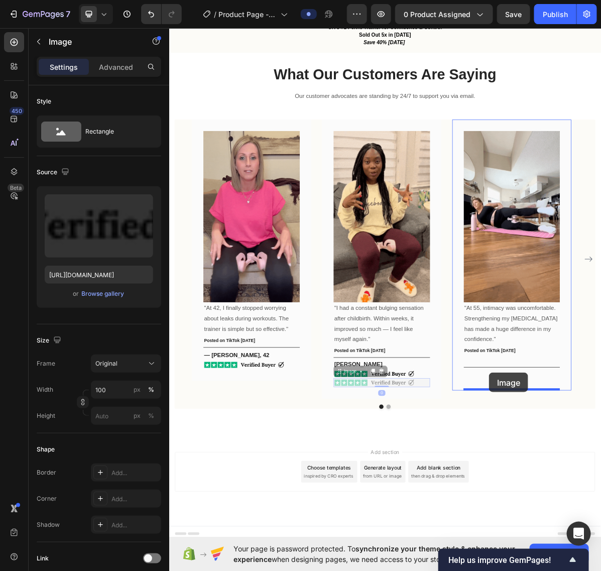
drag, startPoint x: 404, startPoint y: 512, endPoint x: 615, endPoint y: 511, distance: 211.0
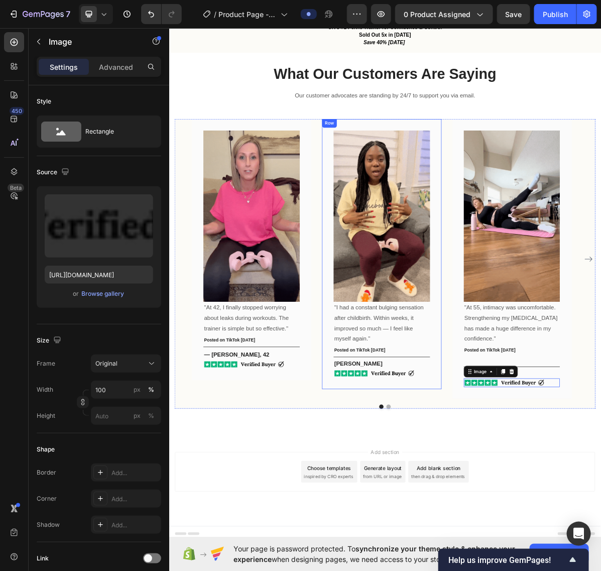
scroll to position [1124, 0]
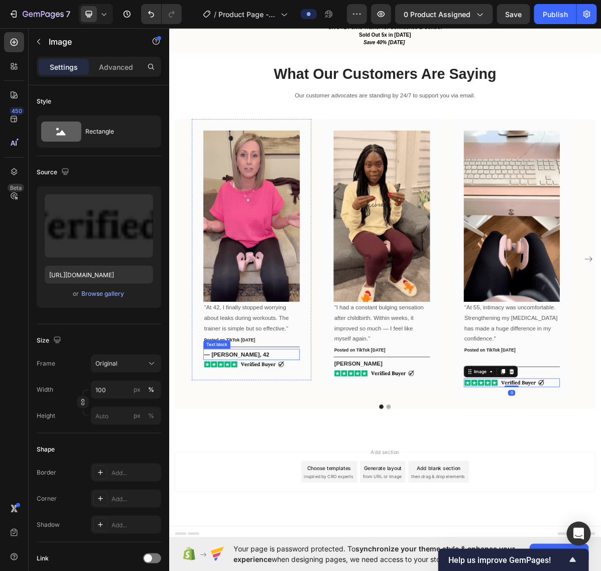
click at [296, 481] on p "— Sarah J., 42" at bounding box center [284, 486] width 133 height 14
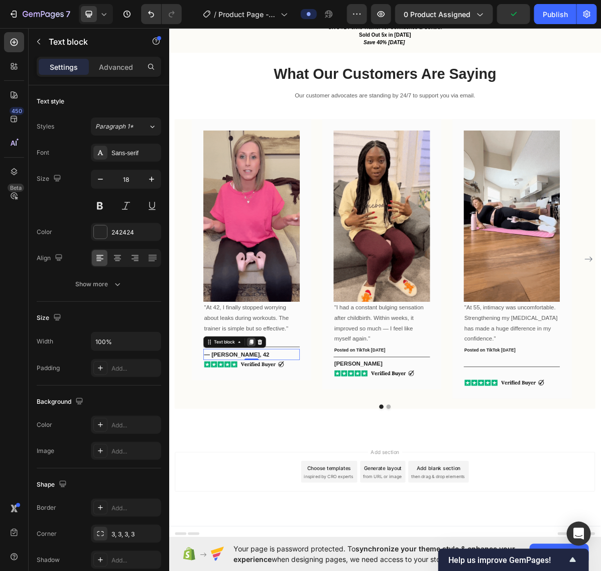
click at [286, 468] on icon at bounding box center [284, 468] width 6 height 7
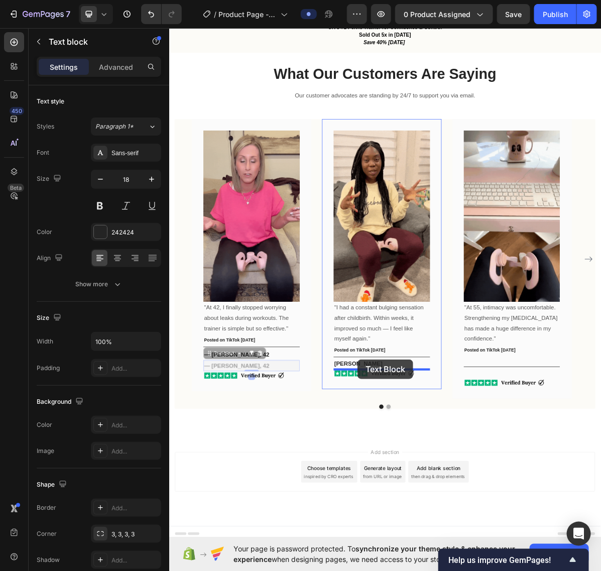
drag, startPoint x: 224, startPoint y: 486, endPoint x: 432, endPoint y: 492, distance: 207.6
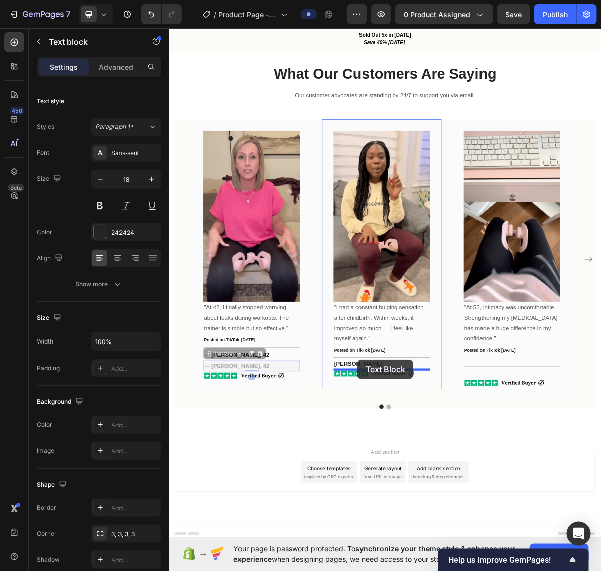
scroll to position [1126, 0]
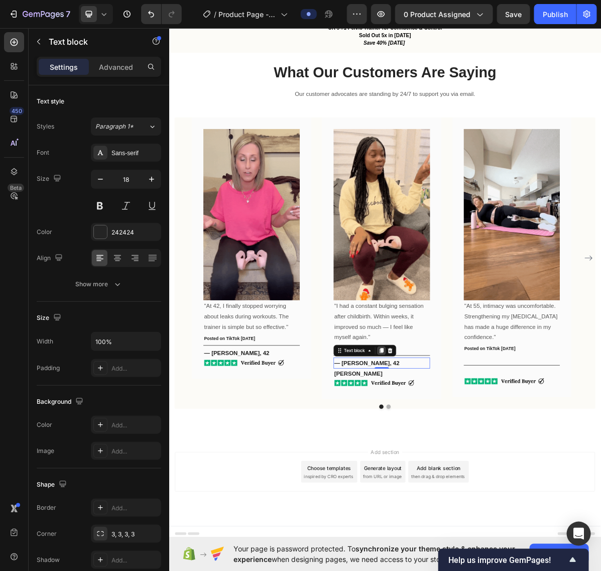
click at [463, 480] on icon at bounding box center [465, 480] width 8 height 8
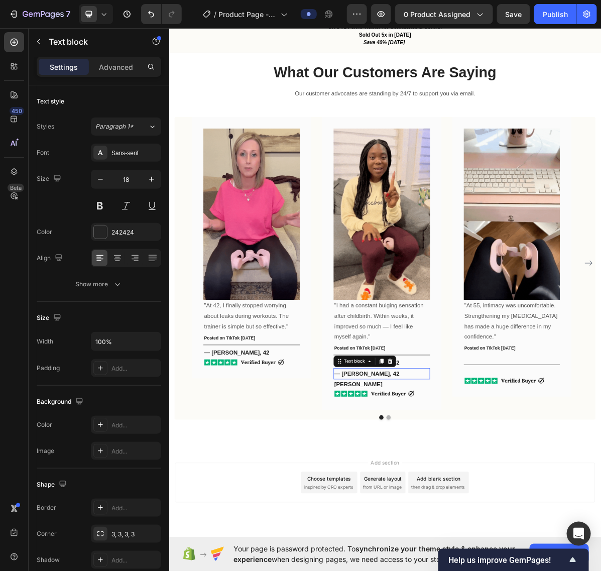
scroll to position [1142, 0]
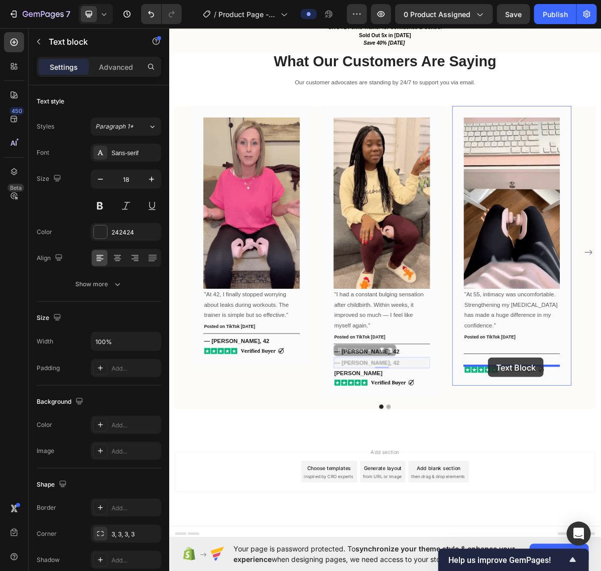
drag, startPoint x: 411, startPoint y: 482, endPoint x: 614, endPoint y: 490, distance: 202.6
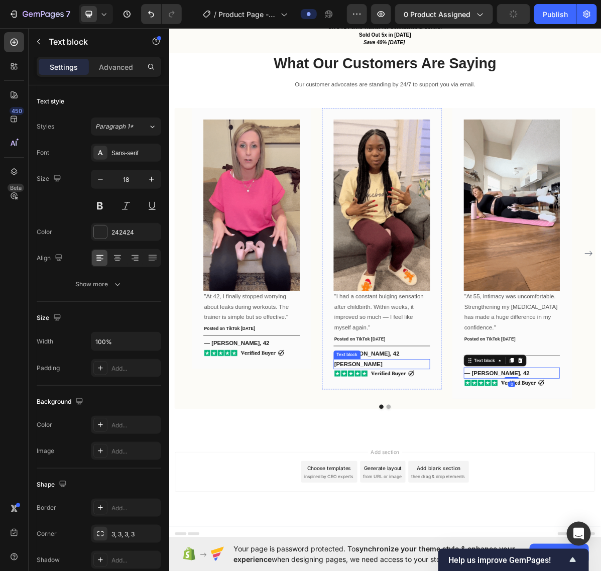
scroll to position [1139, 0]
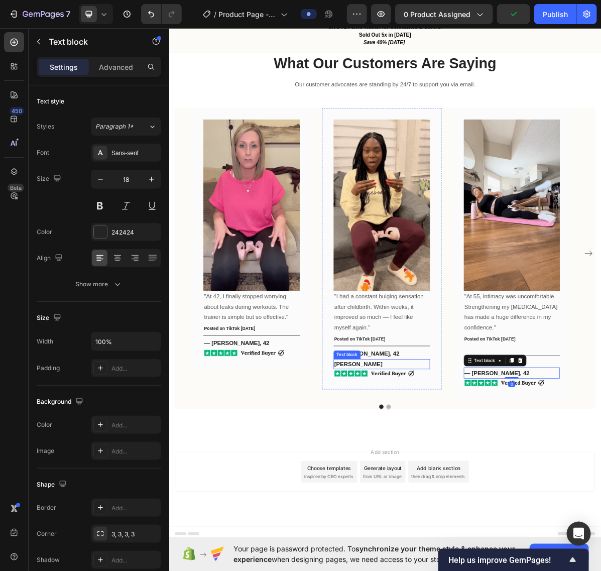
click at [457, 502] on p "Olivia Rowse" at bounding box center [465, 499] width 133 height 12
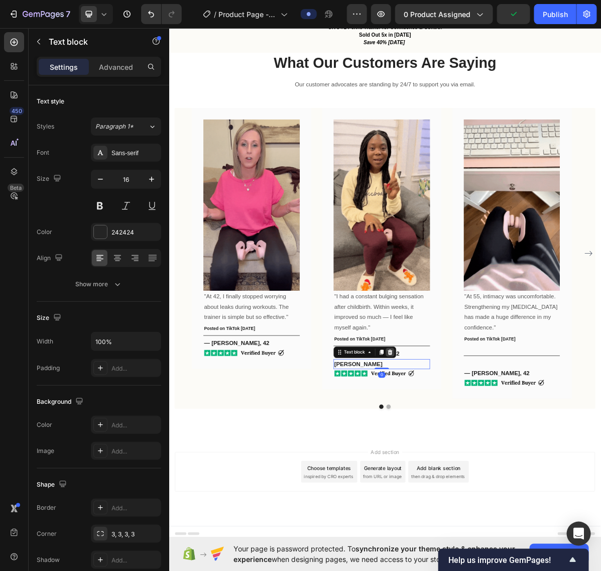
click at [479, 483] on icon at bounding box center [477, 482] width 7 height 7
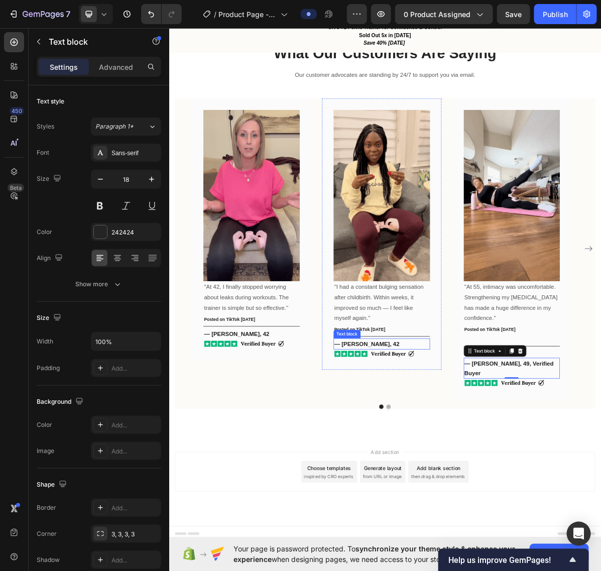
click at [429, 475] on strong "— Sarah J., 42" at bounding box center [444, 471] width 91 height 9
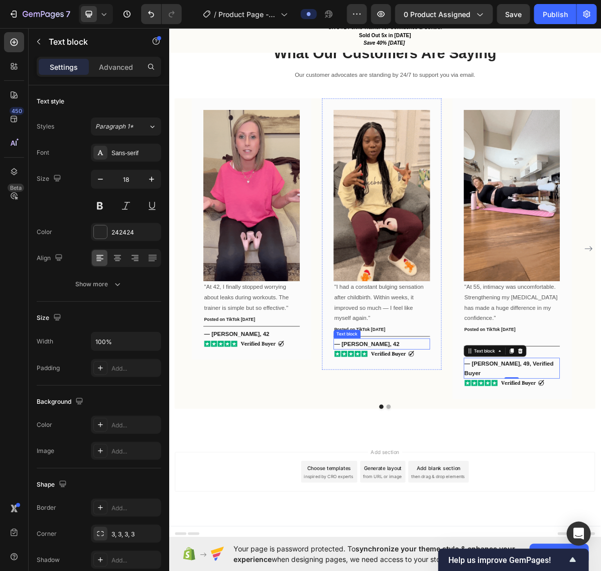
click at [428, 475] on strong "— Sarah J., 42" at bounding box center [444, 471] width 91 height 9
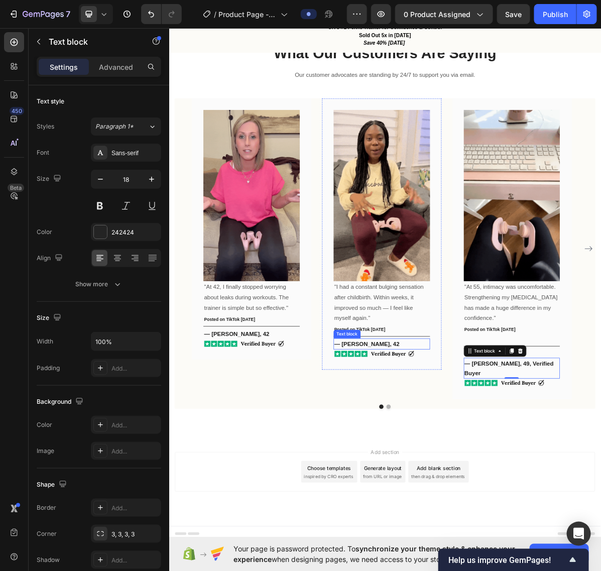
click at [428, 475] on strong "— Sarah J., 42" at bounding box center [444, 471] width 91 height 9
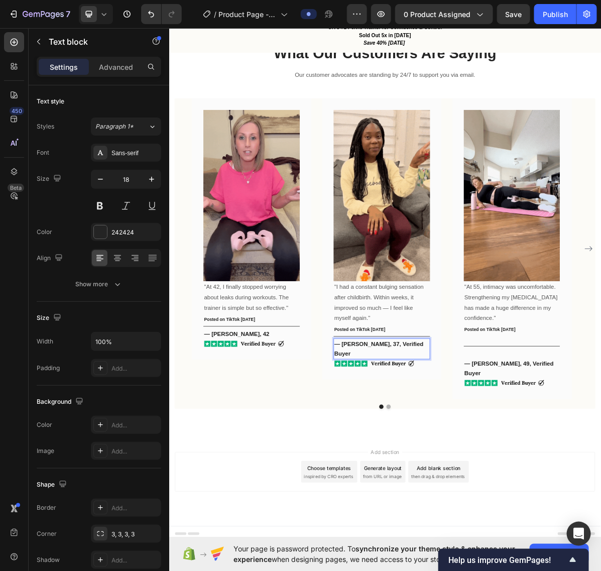
click at [512, 485] on strong "— Amanda L., 37, Verified Buyer" at bounding box center [461, 478] width 125 height 22
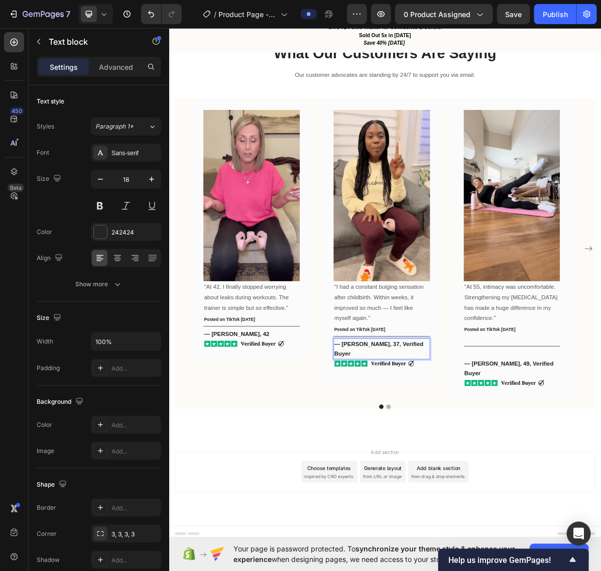
click at [512, 485] on strong "— Amanda L., 37, Verified Buyer" at bounding box center [461, 478] width 125 height 22
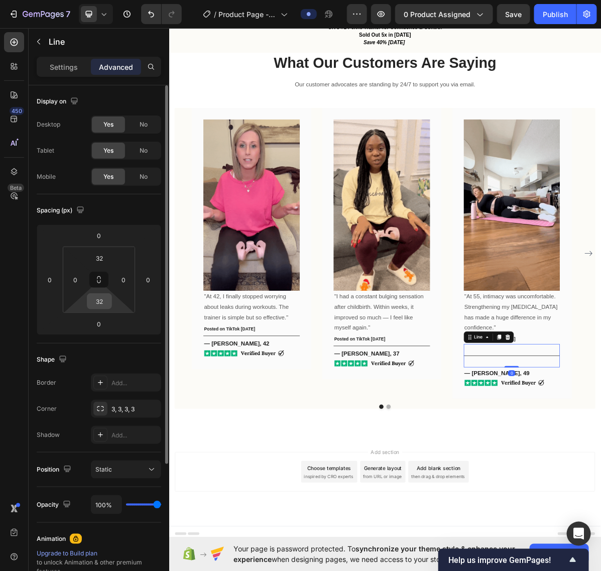
click at [100, 299] on input "32" at bounding box center [99, 301] width 20 height 15
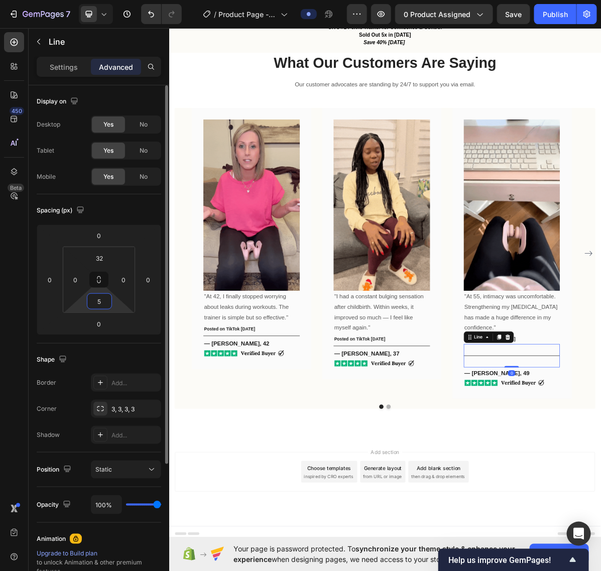
scroll to position [1126, 0]
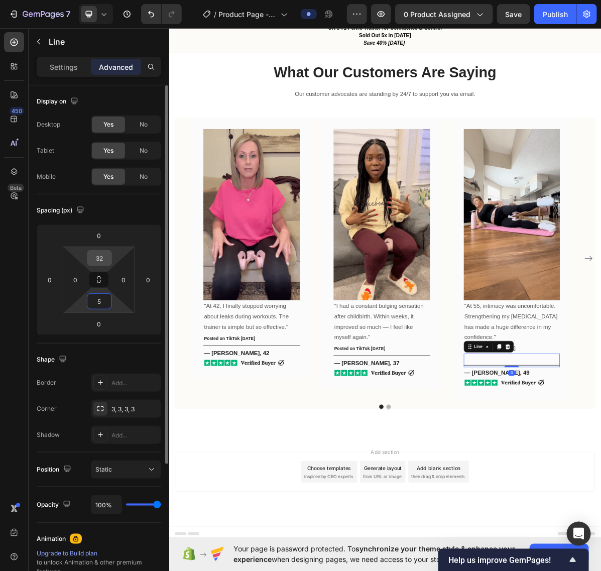
type input "5"
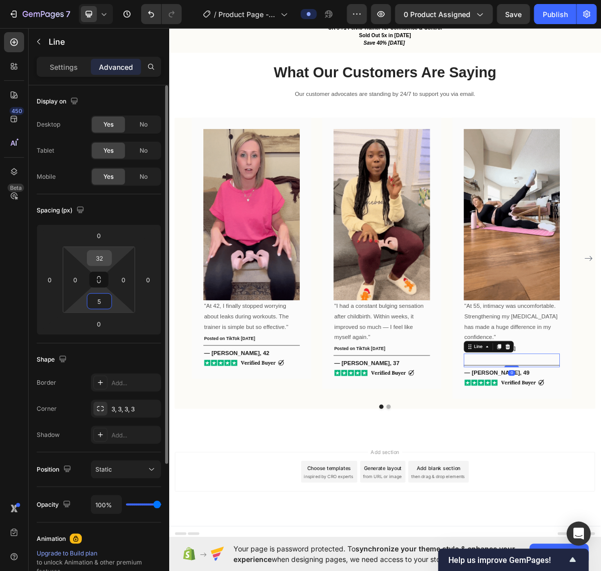
click at [99, 263] on input "32" at bounding box center [99, 258] width 20 height 15
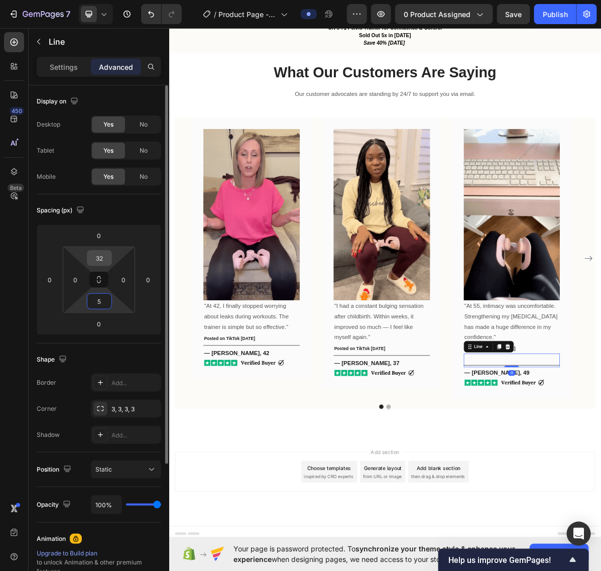
click at [99, 263] on input "32" at bounding box center [99, 258] width 20 height 15
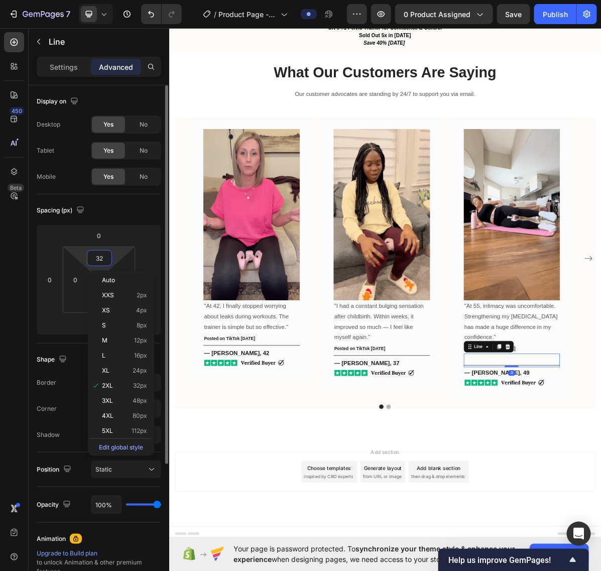
type input "5"
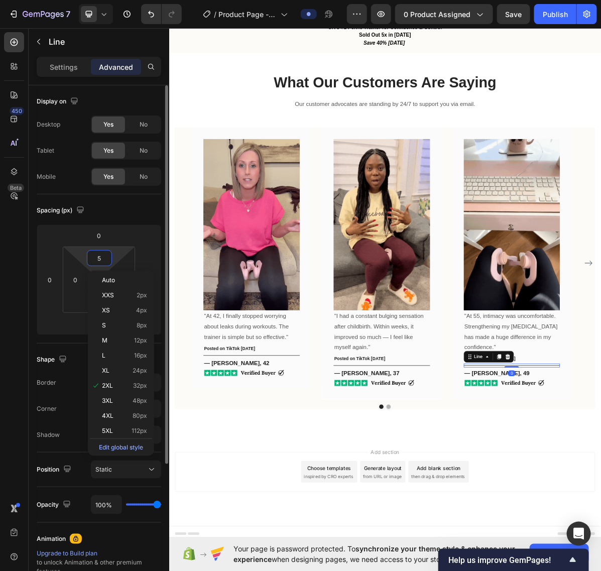
scroll to position [1113, 0]
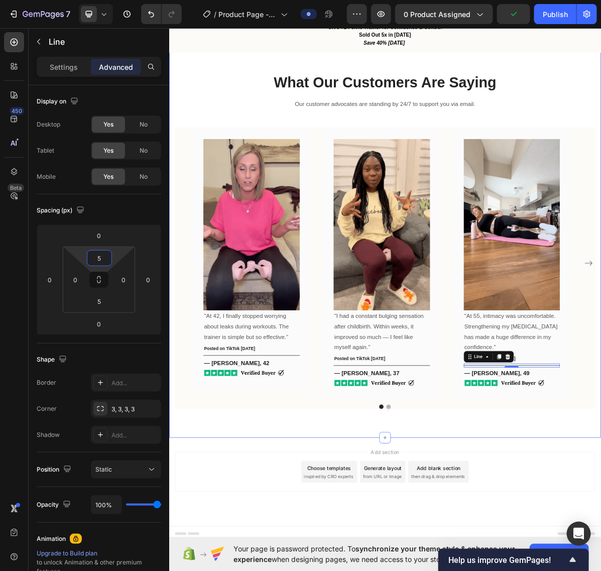
click at [601, 571] on div "What Our Customers Are Saying Heading Our customer advocates are standing by 24…" at bounding box center [470, 327] width 603 height 550
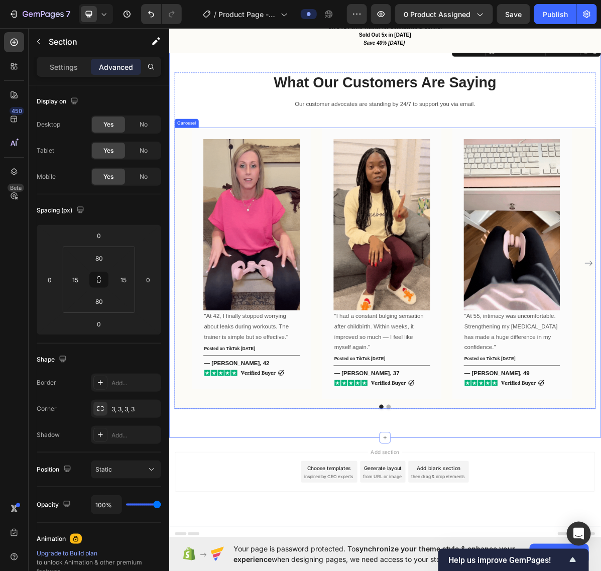
click at [472, 556] on button "Dot" at bounding box center [475, 559] width 6 height 6
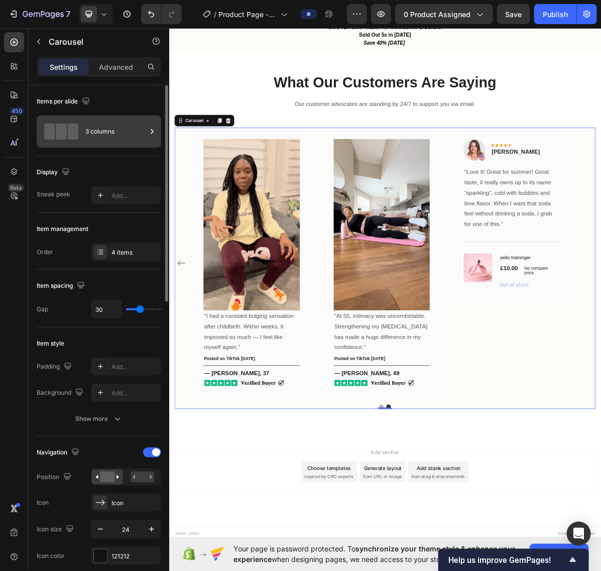
click at [134, 132] on div "3 columns" at bounding box center [115, 131] width 61 height 23
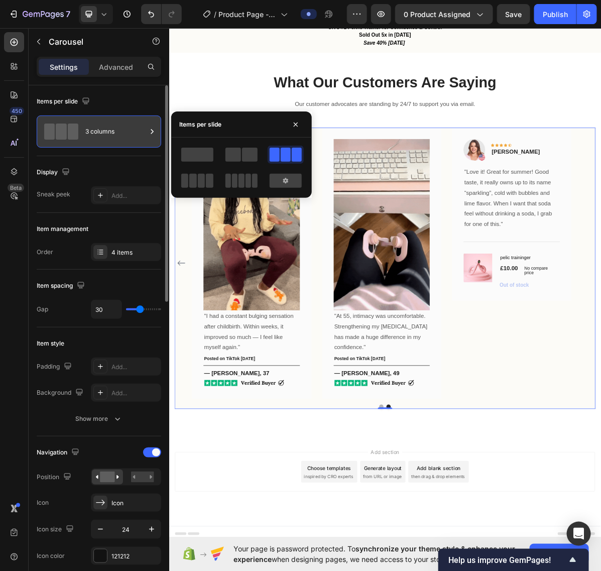
click at [134, 132] on div "3 columns" at bounding box center [115, 131] width 61 height 23
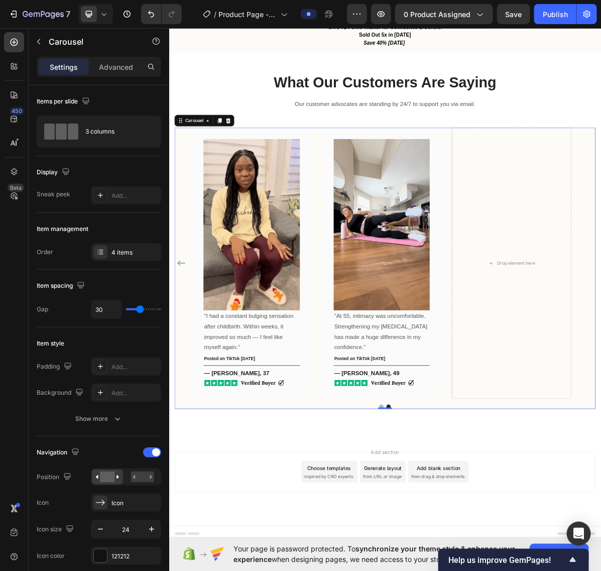
click at [462, 557] on button "Dot" at bounding box center [465, 559] width 6 height 6
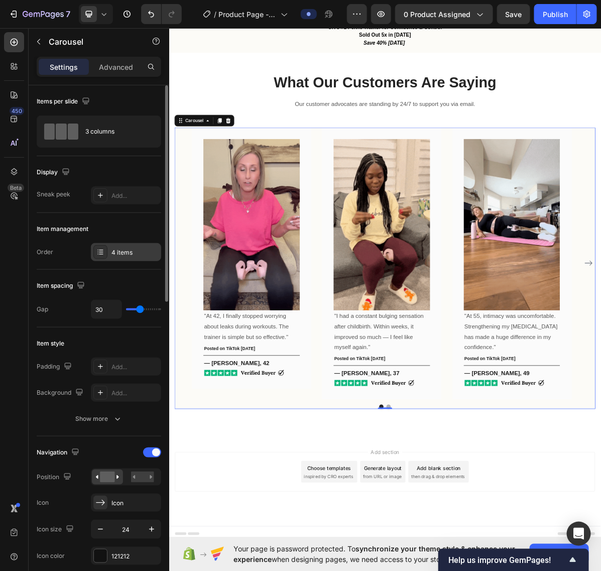
click at [116, 255] on div "4 items" at bounding box center [135, 252] width 47 height 9
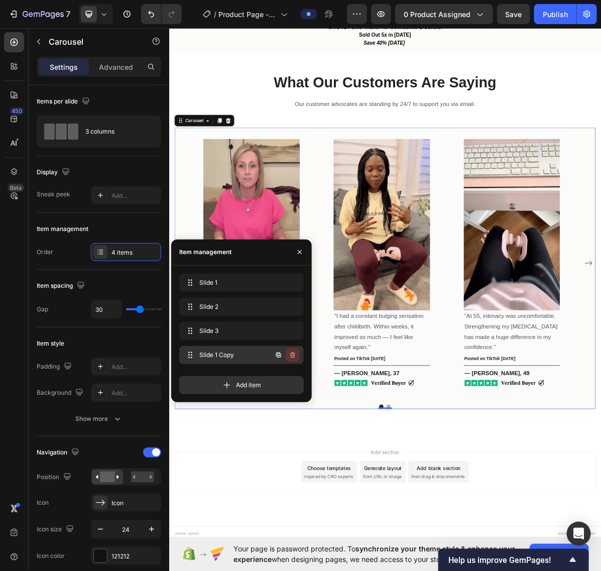
click at [294, 352] on icon "button" at bounding box center [293, 355] width 8 height 8
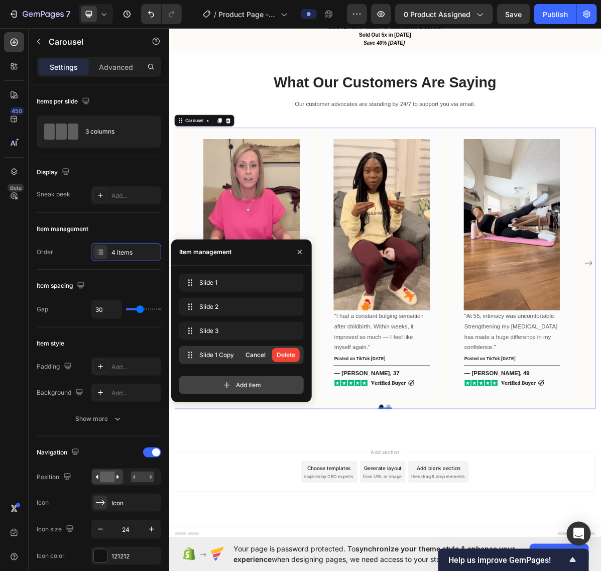
click at [293, 353] on div "Delete" at bounding box center [286, 355] width 19 height 9
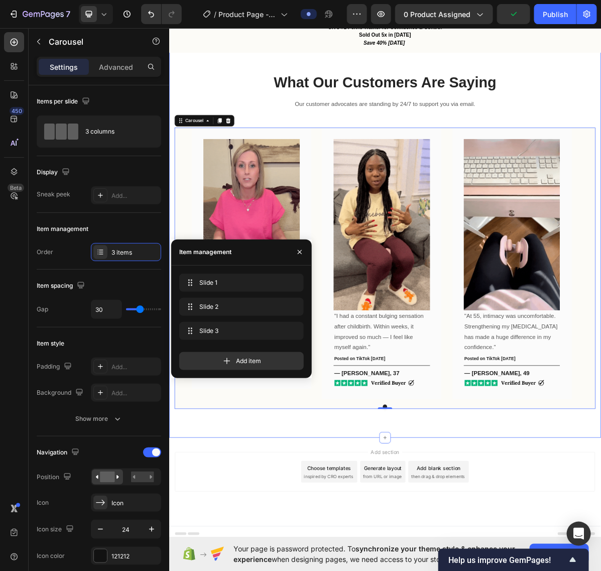
click at [370, 571] on div "What Our Customers Are Saying Heading Our customer advocates are standing by 24…" at bounding box center [470, 327] width 603 height 550
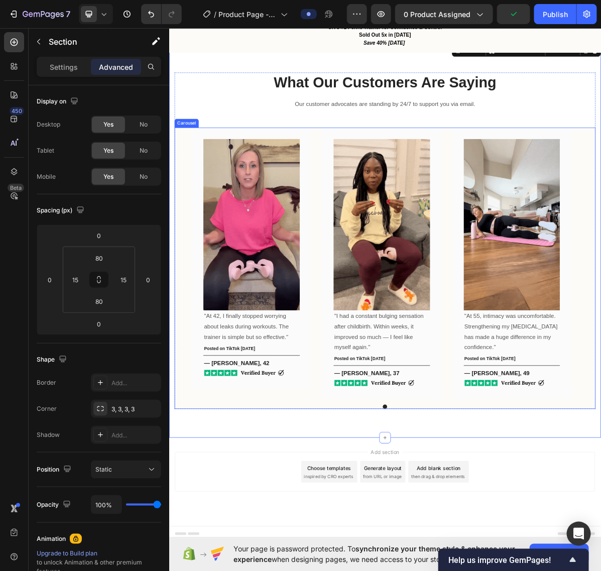
click at [388, 550] on div "Image "At 42, I finally stopped worrying about leaks during workouts. The train…" at bounding box center [470, 365] width 588 height 393
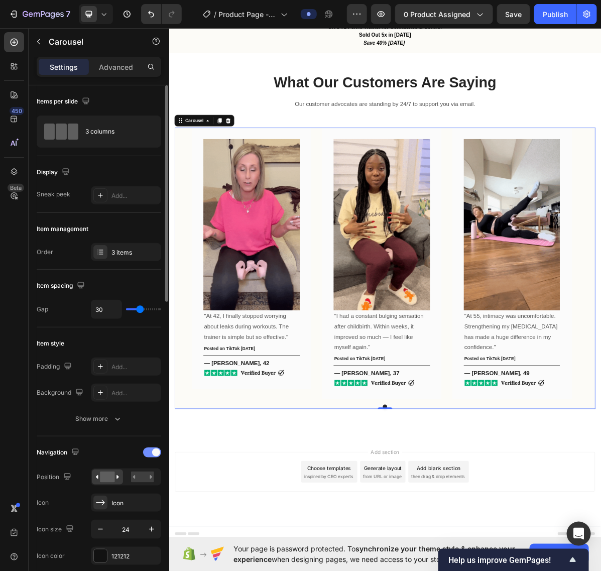
click at [154, 455] on span at bounding box center [156, 453] width 8 height 8
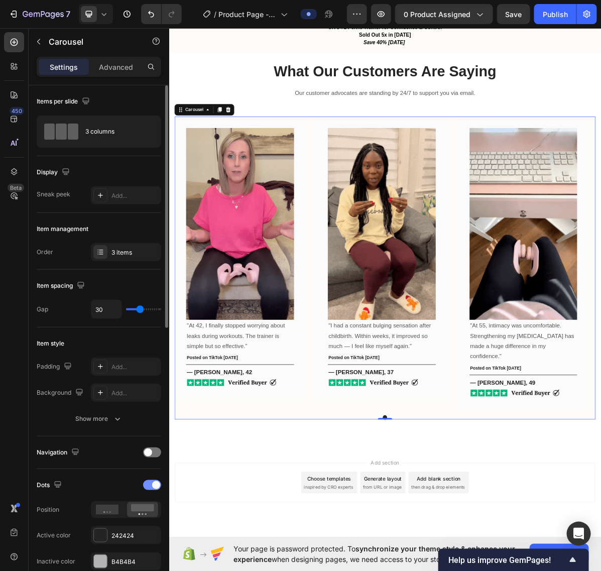
click at [156, 486] on span at bounding box center [156, 485] width 8 height 8
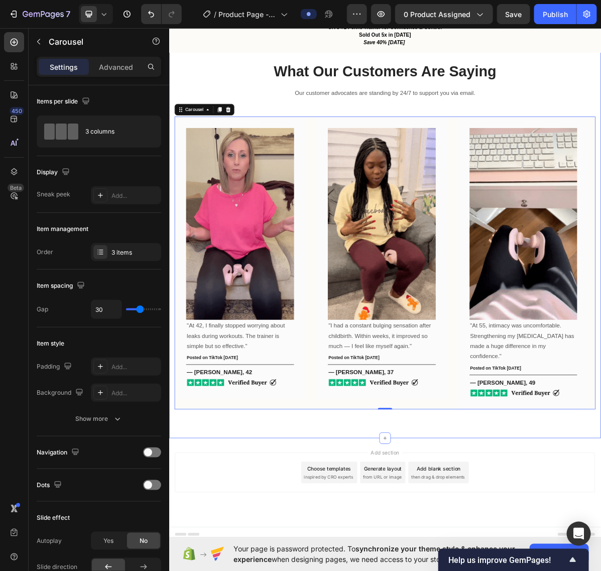
click at [601, 571] on div "What Our Customers Are Saying Heading Our customer advocates are standing by 24…" at bounding box center [470, 320] width 603 height 566
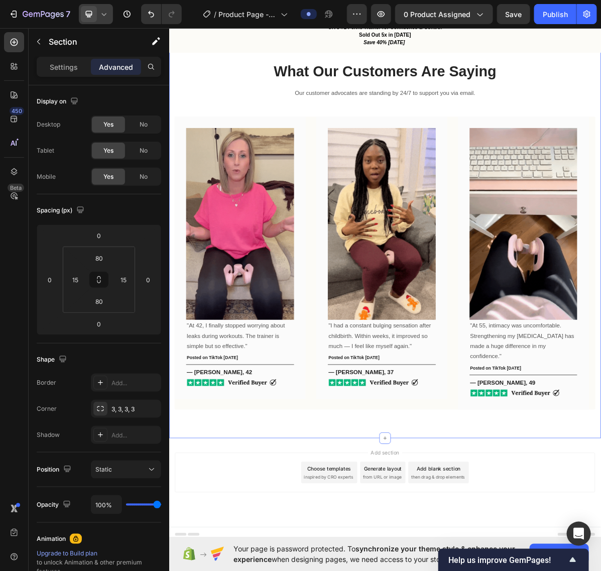
click at [103, 15] on icon at bounding box center [104, 14] width 5 height 3
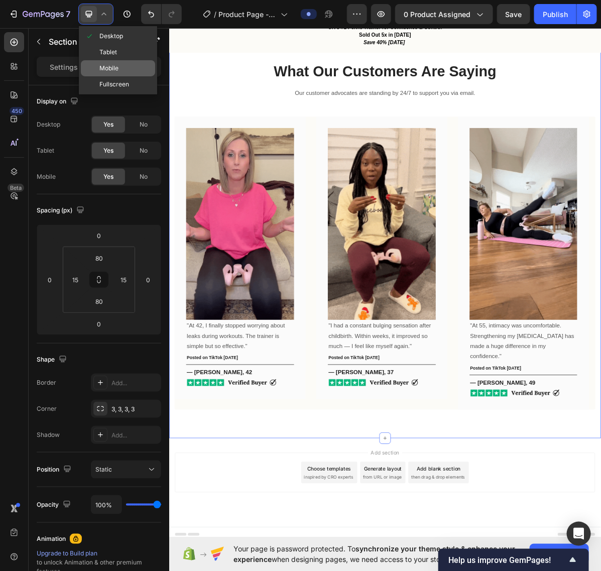
click at [111, 67] on span "Mobile" at bounding box center [108, 68] width 19 height 10
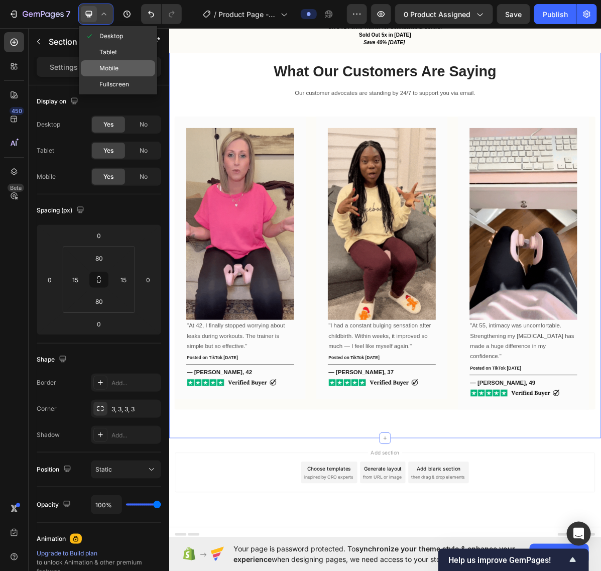
type input "70"
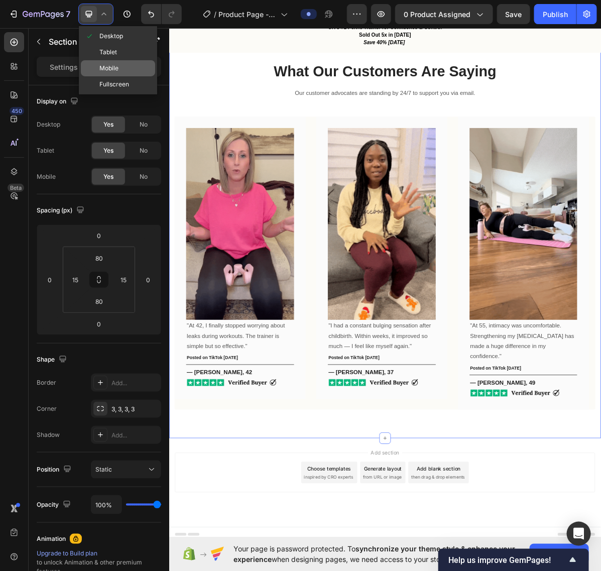
type input "0"
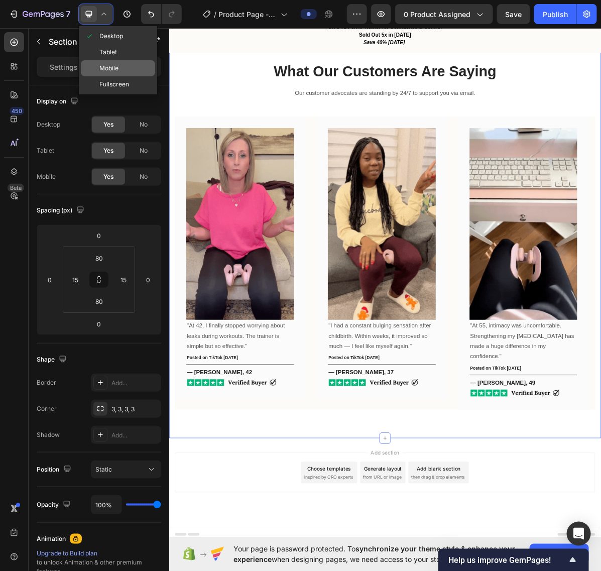
type input "70"
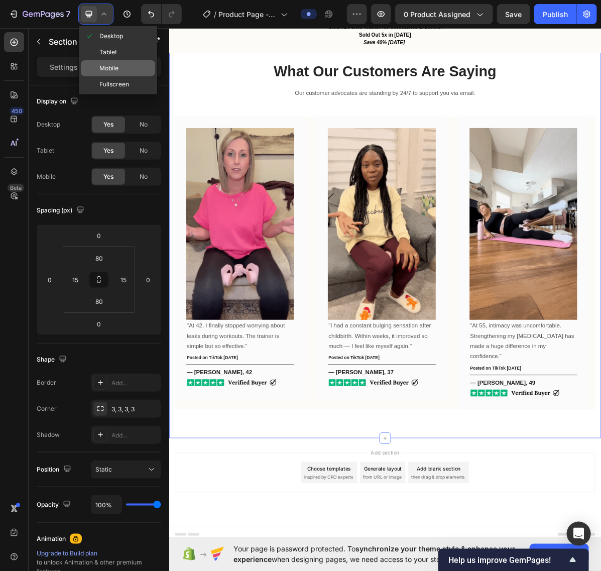
type input "0"
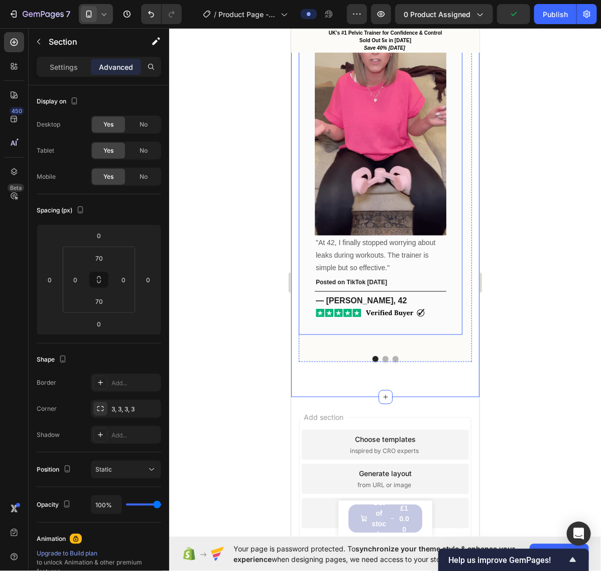
scroll to position [1420, 0]
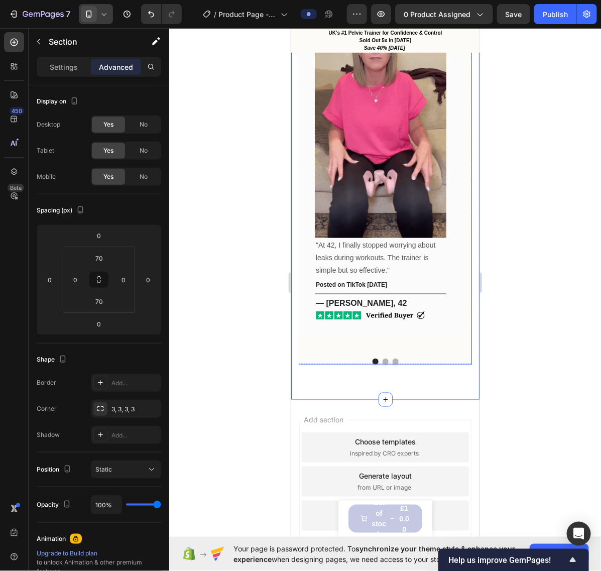
click at [383, 358] on div at bounding box center [384, 361] width 173 height 6
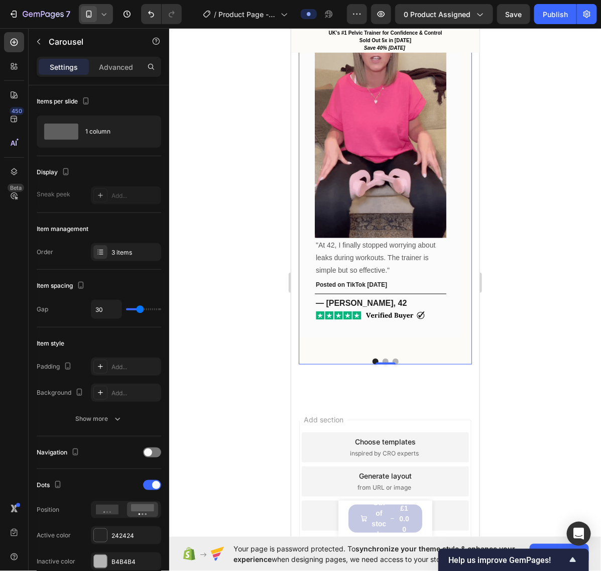
click at [382, 358] on button "Dot" at bounding box center [385, 361] width 6 height 6
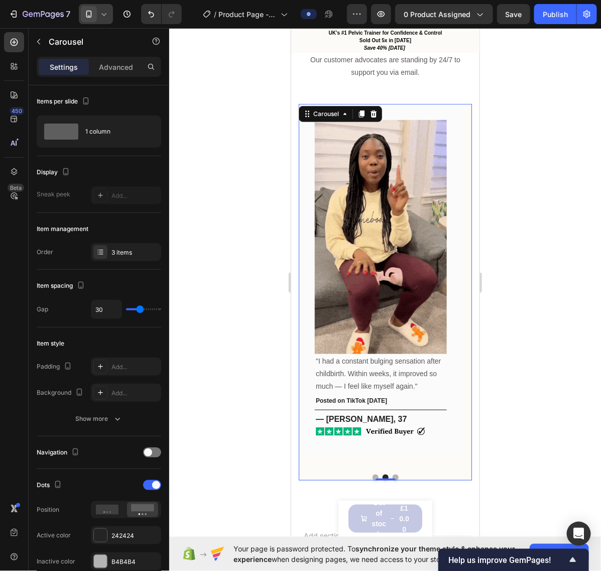
scroll to position [1294, 0]
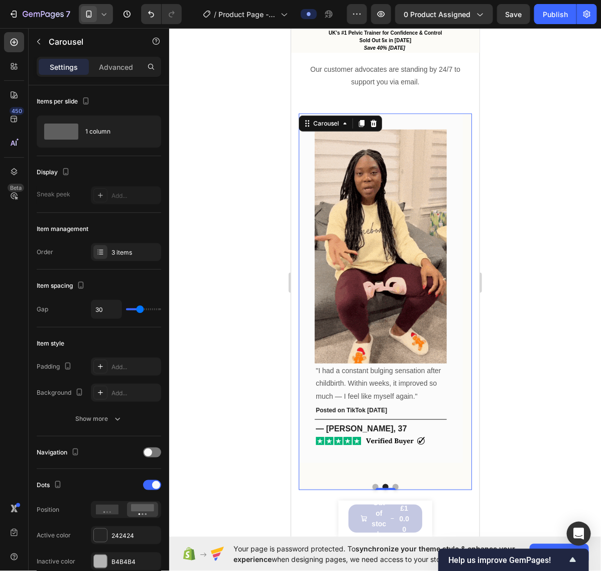
click at [392, 484] on button "Dot" at bounding box center [395, 487] width 6 height 6
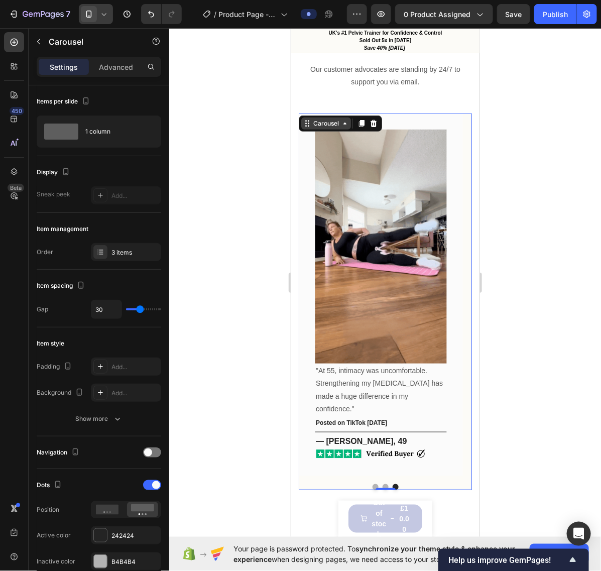
click at [313, 128] on div "Carousel" at bounding box center [326, 123] width 50 height 12
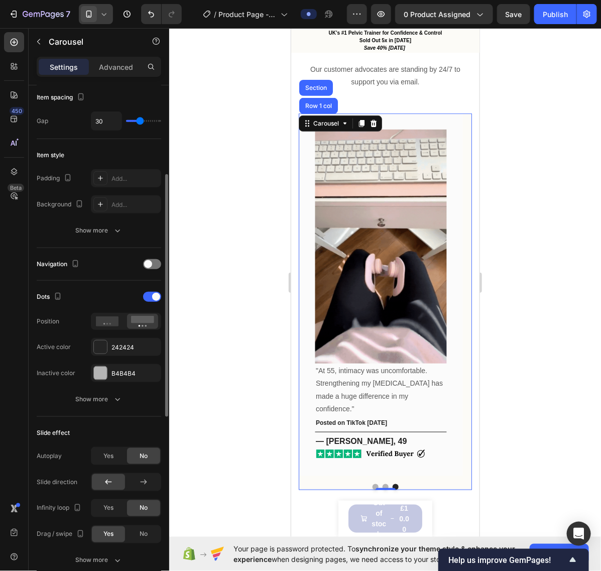
scroll to position [251, 0]
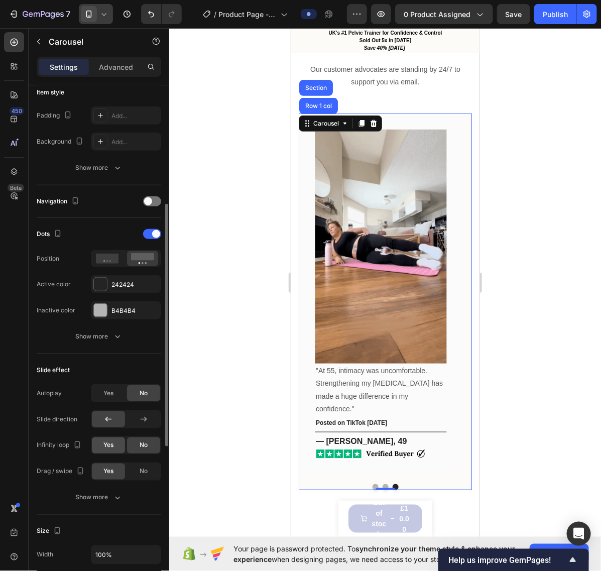
click at [100, 454] on div "Yes" at bounding box center [108, 446] width 33 height 16
click at [103, 494] on div "Show more" at bounding box center [99, 498] width 47 height 10
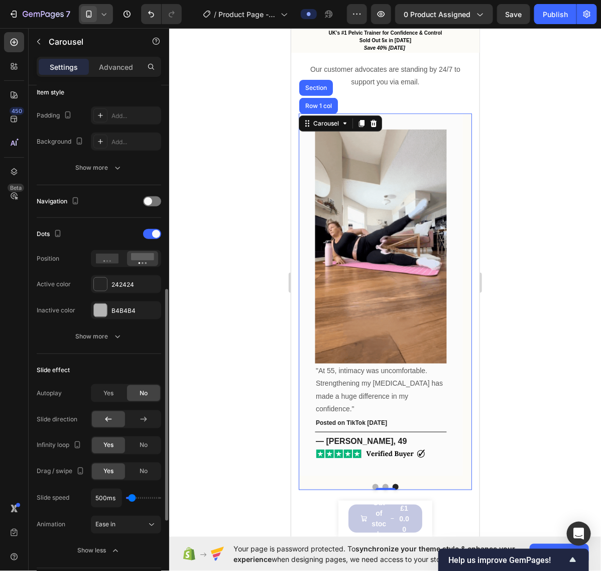
scroll to position [314, 0]
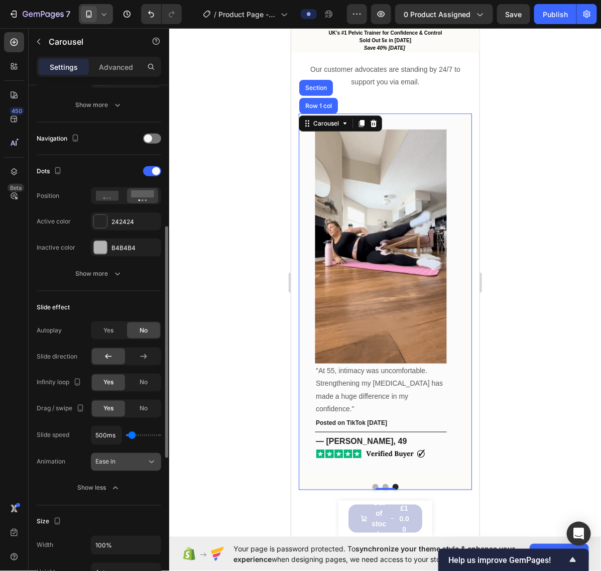
click at [141, 463] on div "Ease in" at bounding box center [120, 462] width 51 height 9
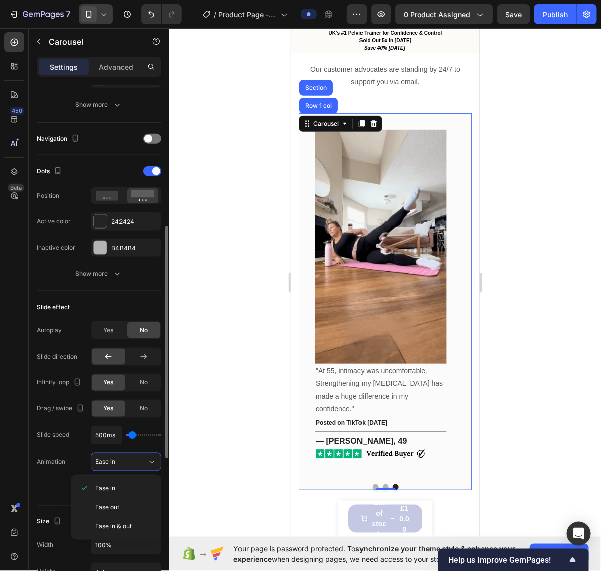
click at [79, 305] on div "Slide effect" at bounding box center [99, 307] width 125 height 16
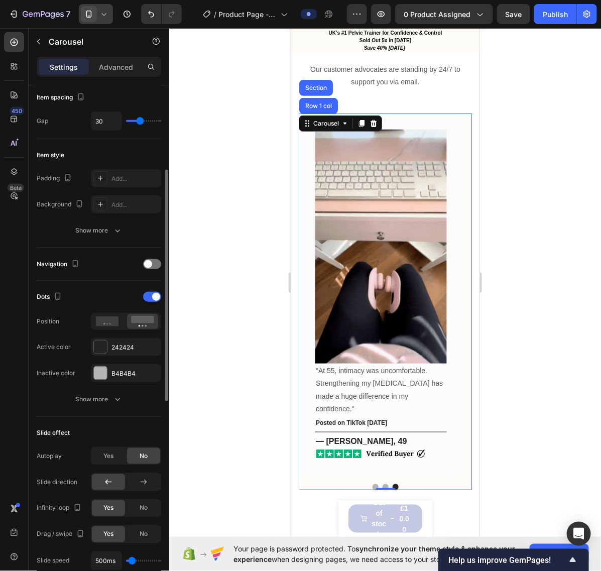
scroll to position [126, 0]
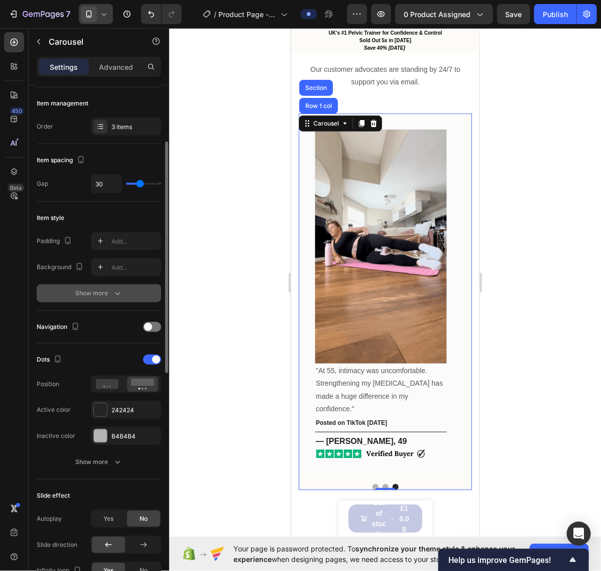
click at [105, 292] on div "Show more" at bounding box center [99, 293] width 47 height 10
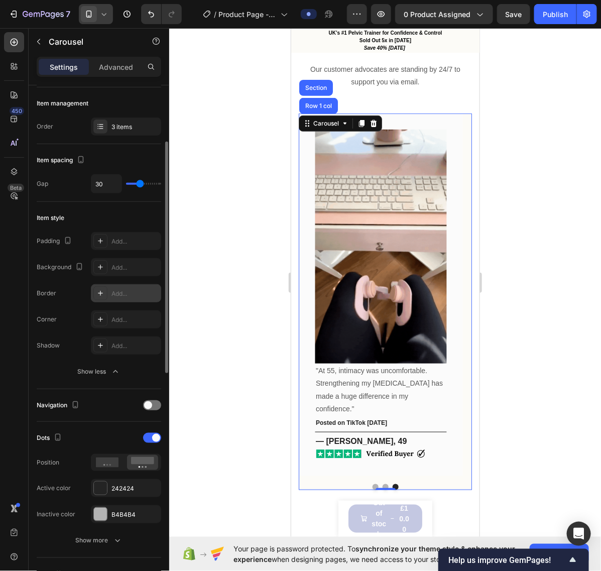
scroll to position [0, 0]
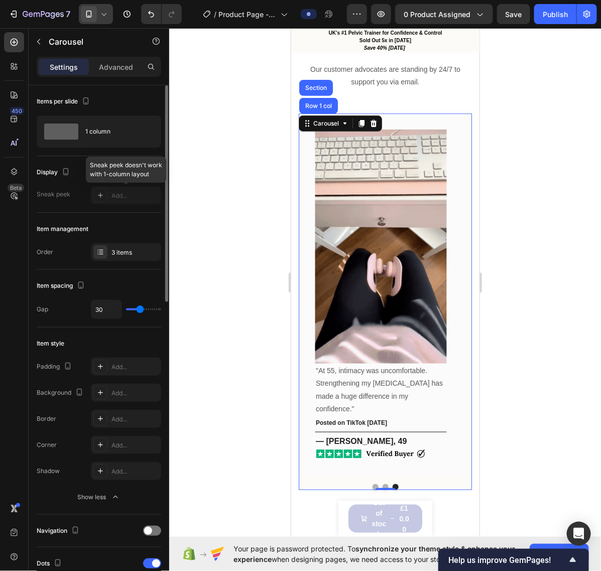
click at [101, 200] on div at bounding box center [126, 195] width 70 height 18
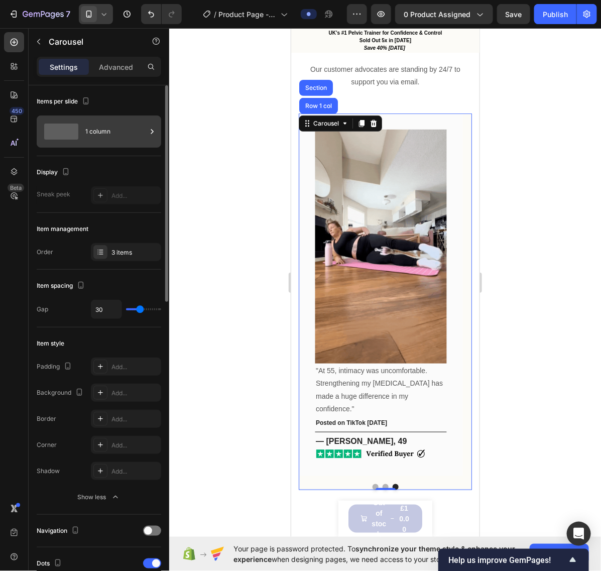
click at [122, 131] on div "1 column" at bounding box center [115, 131] width 61 height 23
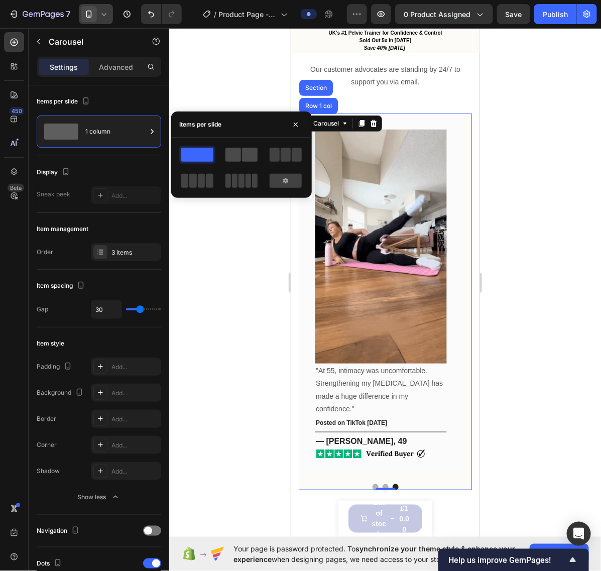
click at [235, 161] on span at bounding box center [234, 155] width 16 height 14
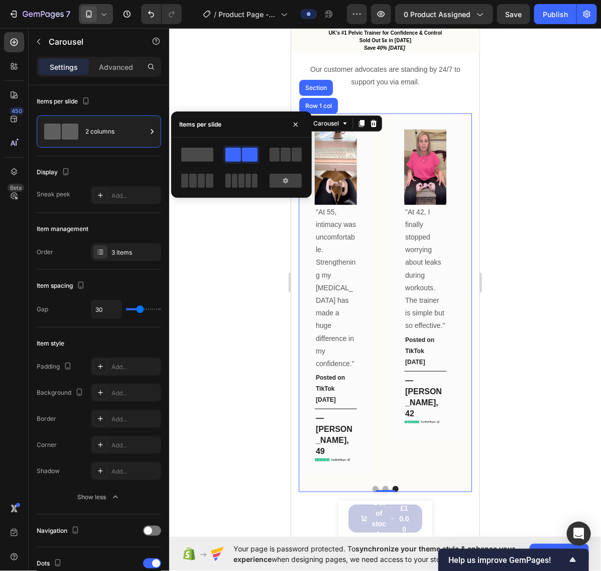
click at [192, 156] on span at bounding box center [197, 155] width 32 height 14
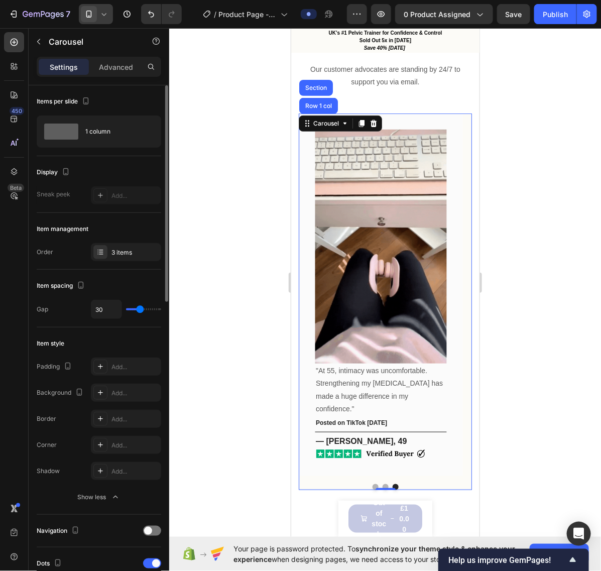
click at [150, 94] on div "Items per slide" at bounding box center [99, 101] width 125 height 16
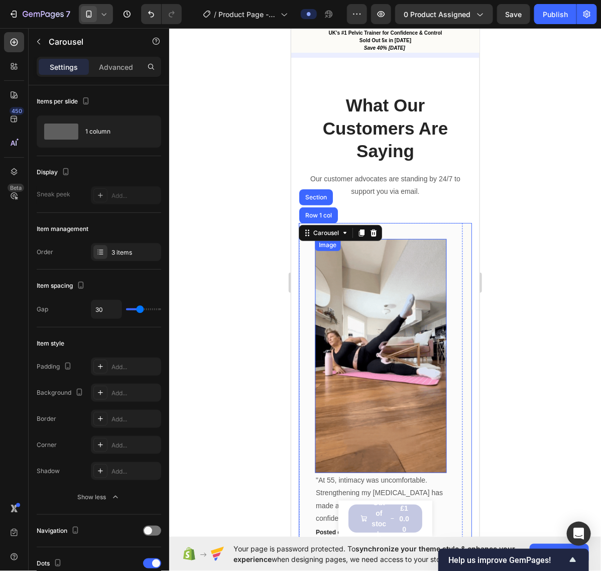
scroll to position [1053, 0]
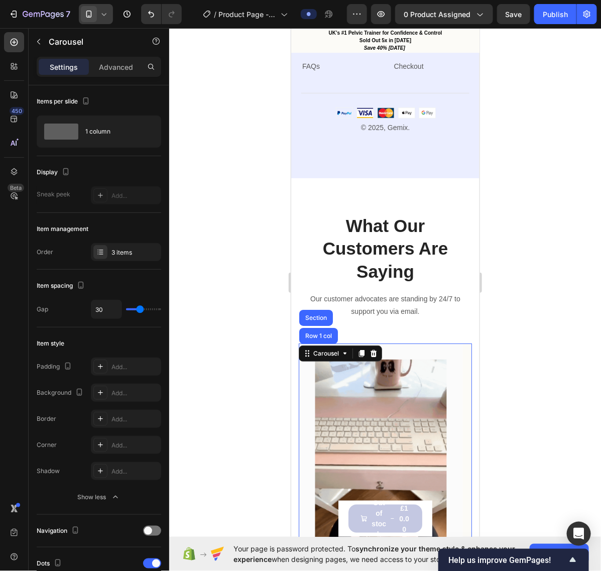
click at [104, 20] on div at bounding box center [96, 14] width 34 height 20
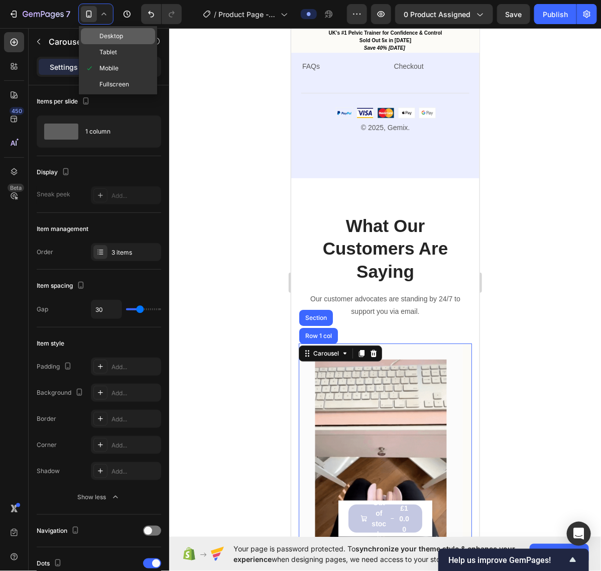
click at [119, 37] on span "Desktop" at bounding box center [111, 36] width 24 height 10
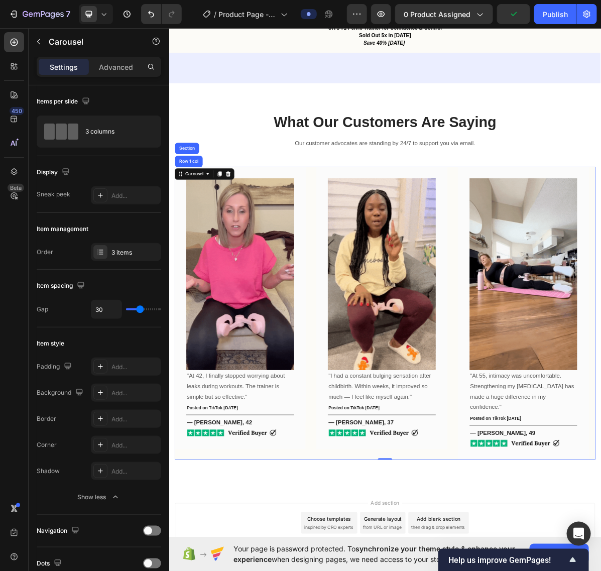
scroll to position [1114, 0]
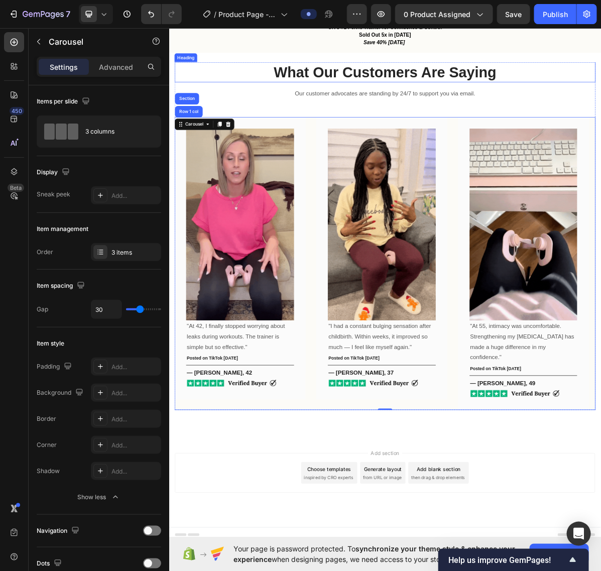
click at [329, 98] on p "What Our Customers Are Saying" at bounding box center [470, 91] width 586 height 26
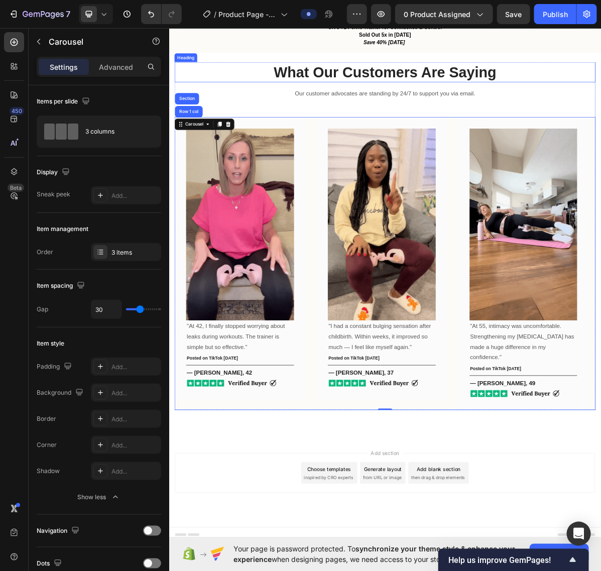
click at [329, 98] on p "What Our Customers Are Saying" at bounding box center [470, 91] width 586 height 26
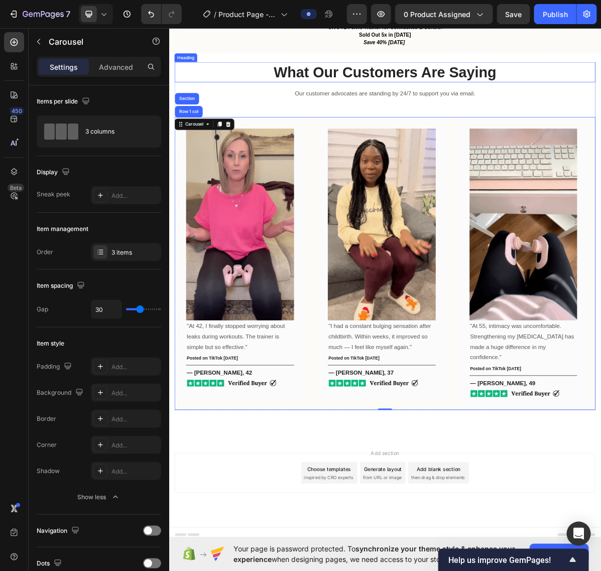
click at [329, 98] on p "What Our Customers Are Saying" at bounding box center [470, 91] width 586 height 26
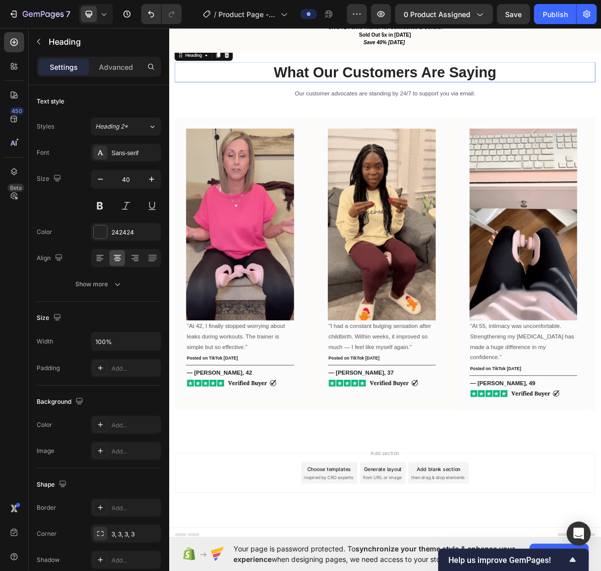
click at [329, 98] on p "What Our Customers Are Saying" at bounding box center [470, 91] width 586 height 26
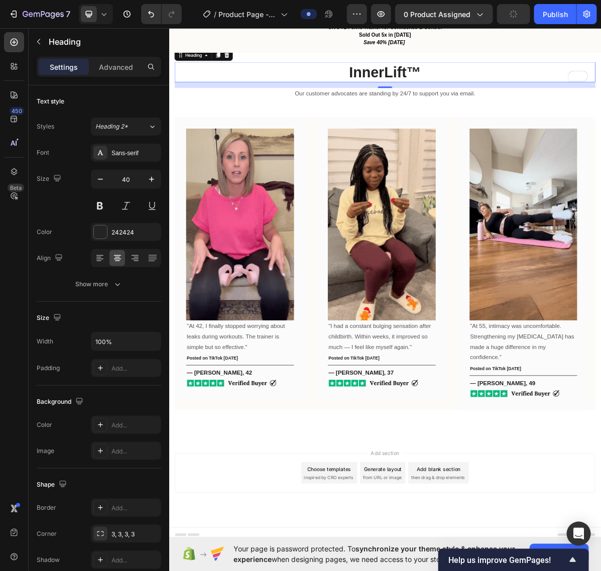
click at [565, 88] on div "InnerLift™ Heading 16 Our customer advocates are standing by 24/7 to support yo…" at bounding box center [470, 320] width 603 height 566
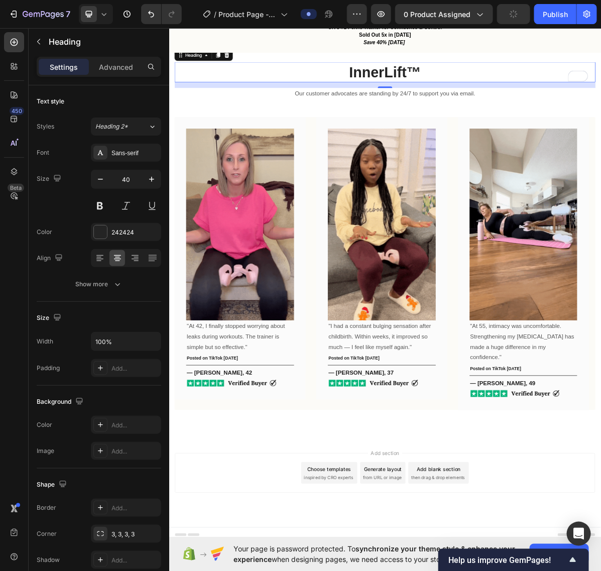
click at [552, 104] on p "InnerLift™" at bounding box center [470, 91] width 586 height 26
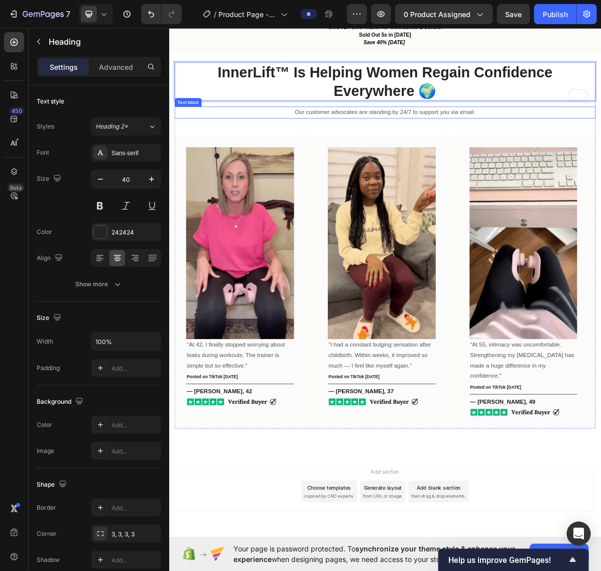
click at [601, 154] on p "Our customer advocates are standing by 24/7 to support you via email." at bounding box center [470, 148] width 586 height 15
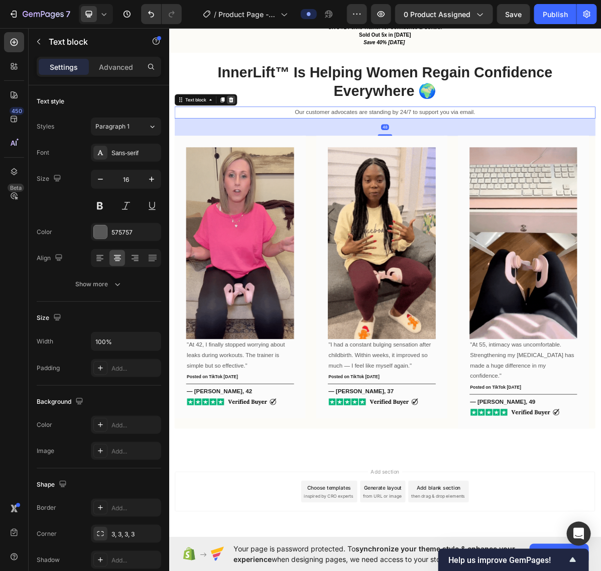
click at [259, 134] on icon at bounding box center [255, 130] width 8 height 8
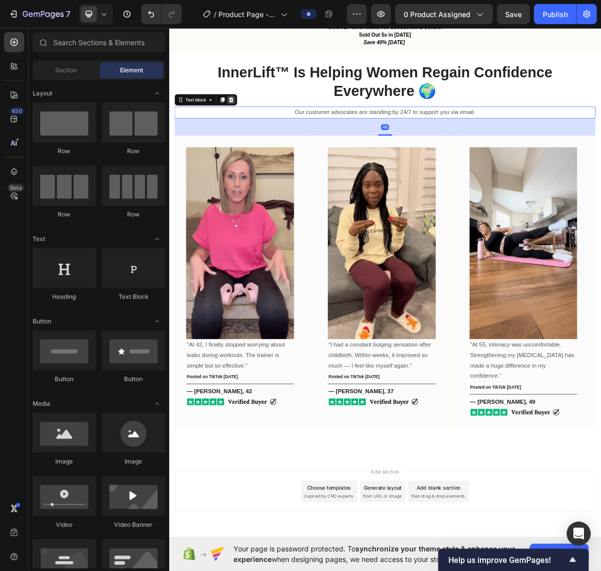
scroll to position [1099, 0]
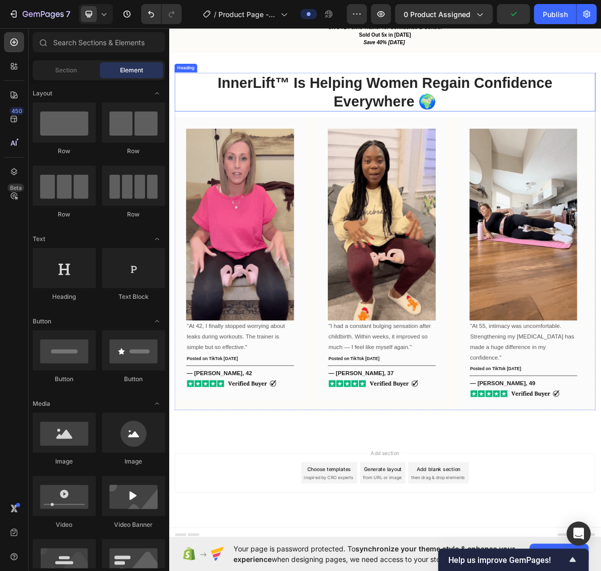
click at [196, 116] on p "InnerLift™ Is Helping Women Regain Confidence Everywhere 🌍" at bounding box center [470, 119] width 586 height 52
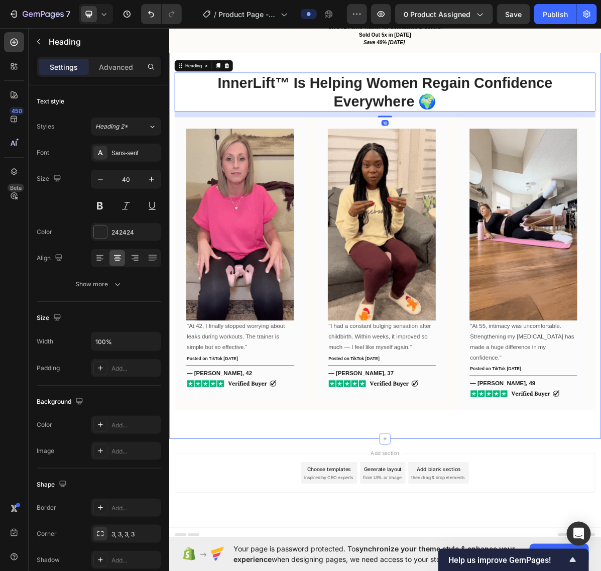
click at [359, 88] on div "InnerLift™ Is Helping Women Regain Confidence Everywhere 🌍 Heading 16 Image "At…" at bounding box center [470, 328] width 603 height 552
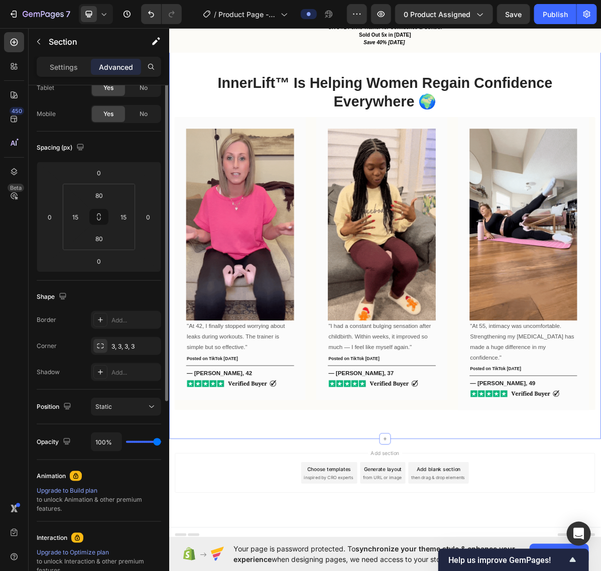
scroll to position [0, 0]
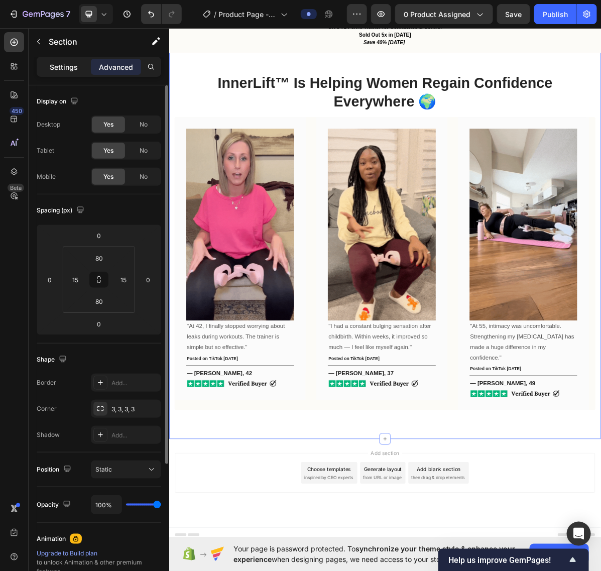
click at [56, 68] on p "Settings" at bounding box center [64, 67] width 28 height 11
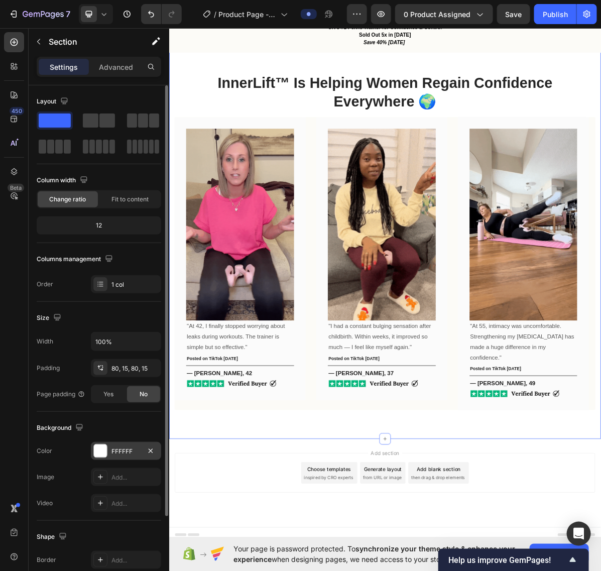
click at [98, 444] on div "FFFFFF" at bounding box center [126, 451] width 70 height 18
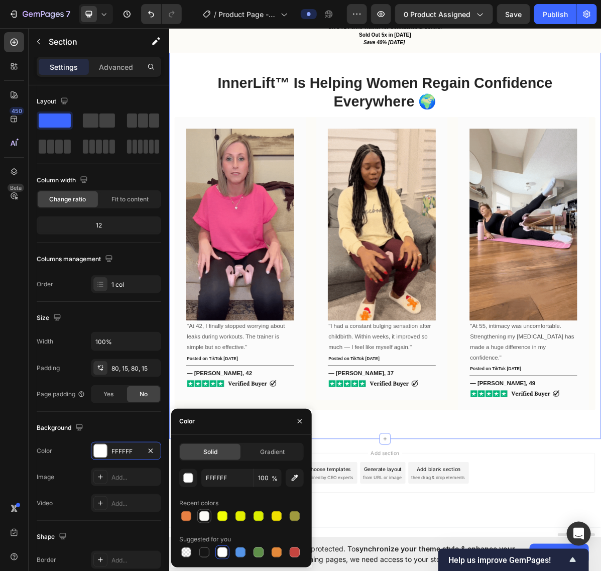
click at [204, 514] on div at bounding box center [204, 516] width 10 height 10
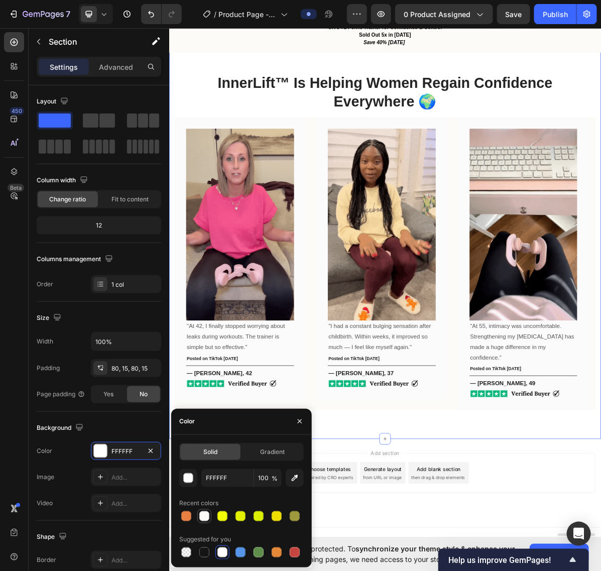
type input "FCFBF7"
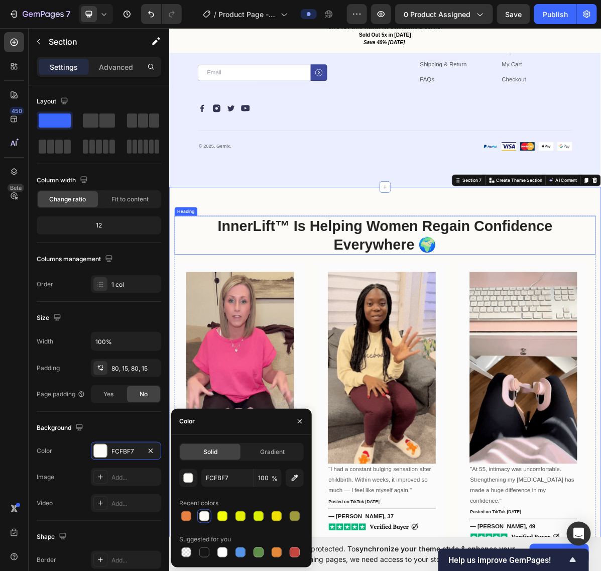
scroll to position [597, 0]
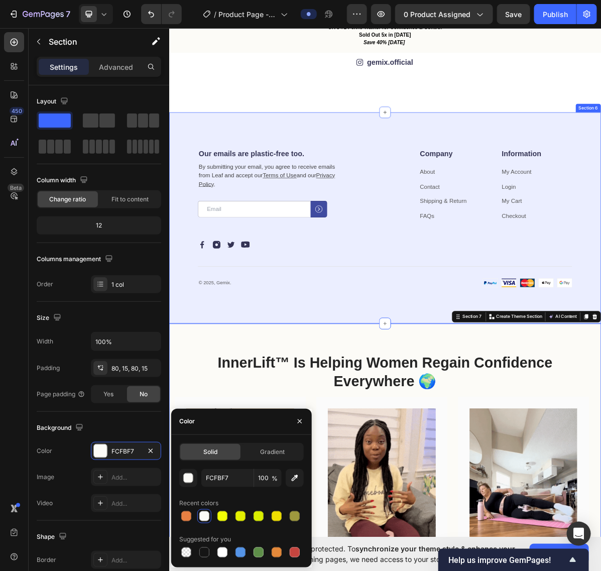
click at [601, 317] on div "Our emails are plastic-free too. Heading By submitting your email, you agree to…" at bounding box center [470, 295] width 603 height 295
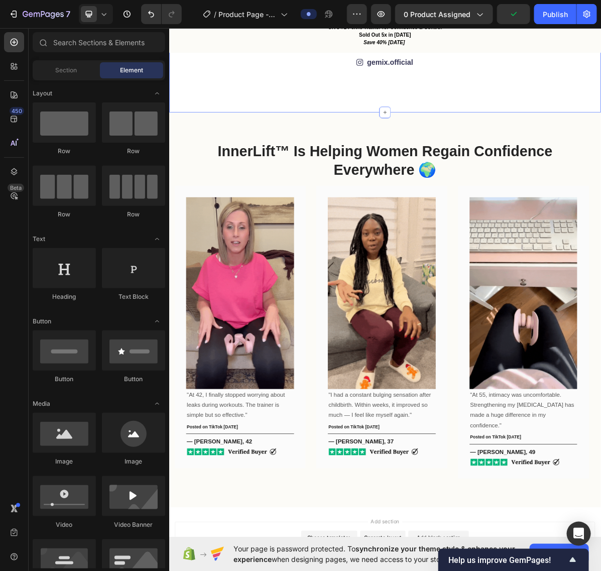
click at [601, 148] on div "Icon gemix.official Text Block Row Image Image Image Image Image Image Image Im…" at bounding box center [470, 84] width 603 height 128
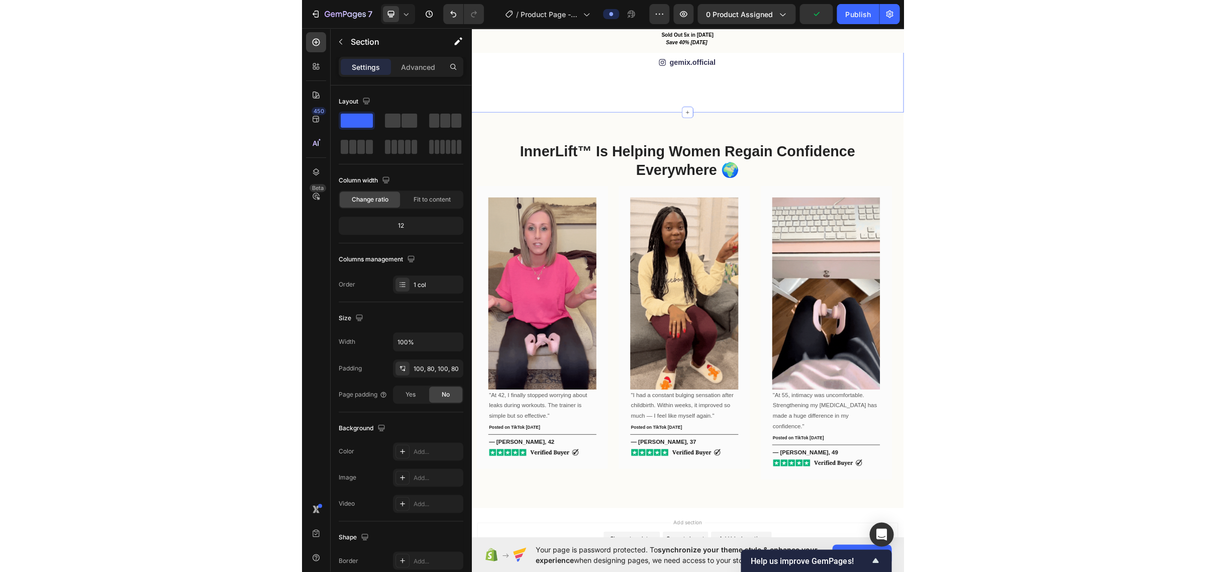
scroll to position [346, 0]
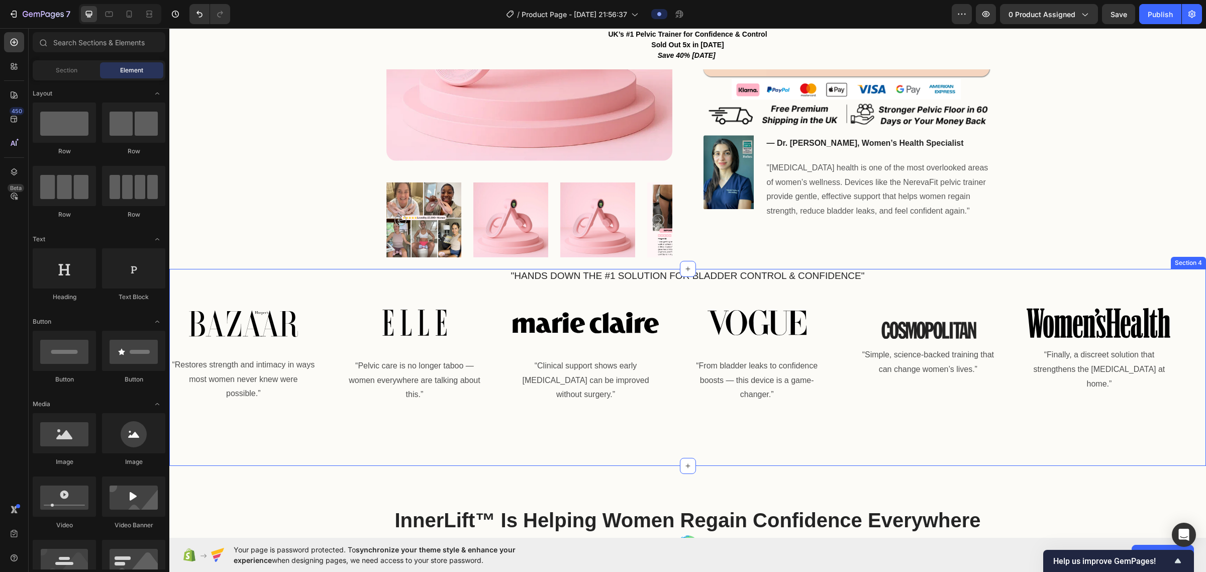
scroll to position [157, 0]
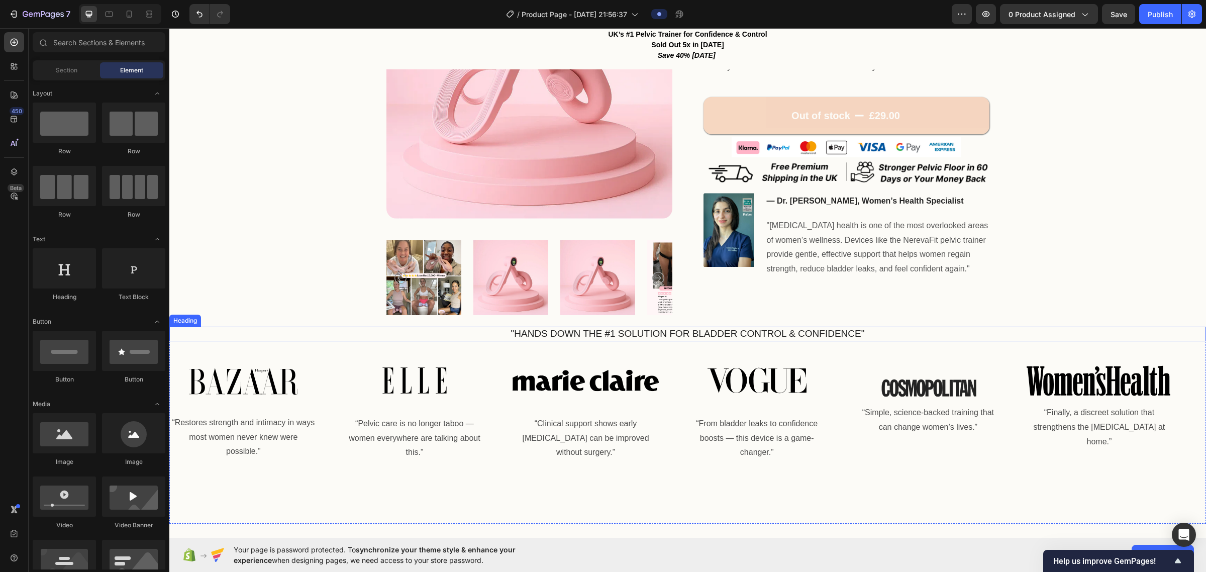
click at [601, 332] on h2 ""HANDS DOWN THE #1 SOLUTION FOR BLADDER CONTROL & CONFIDENCE"" at bounding box center [687, 334] width 1021 height 15
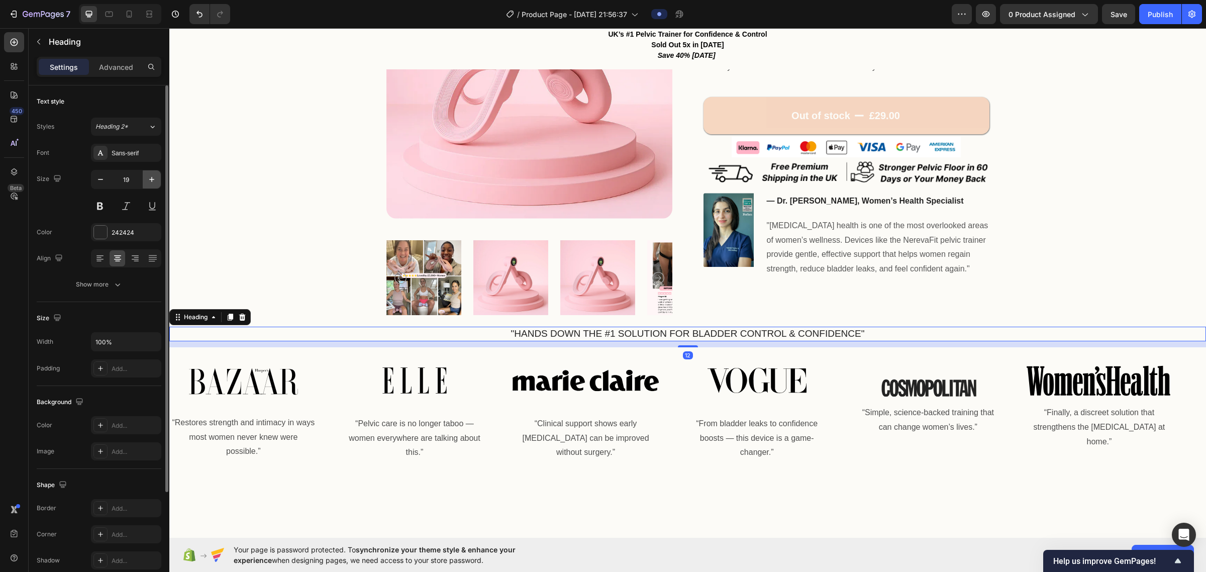
click at [150, 181] on icon "button" at bounding box center [152, 179] width 10 height 10
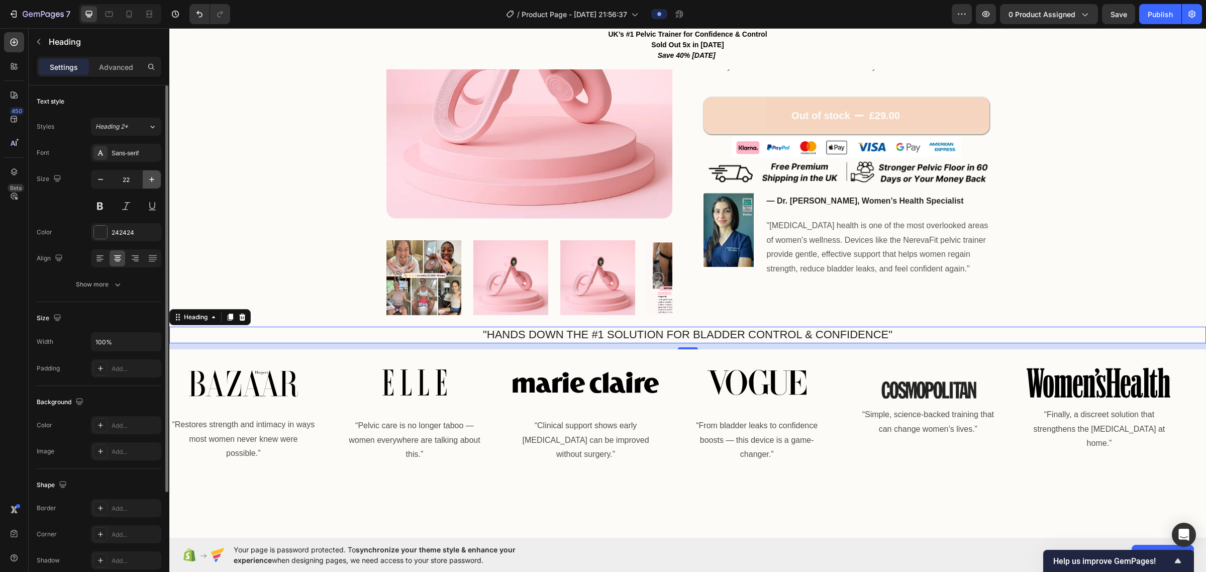
click at [151, 181] on icon "button" at bounding box center [152, 179] width 10 height 10
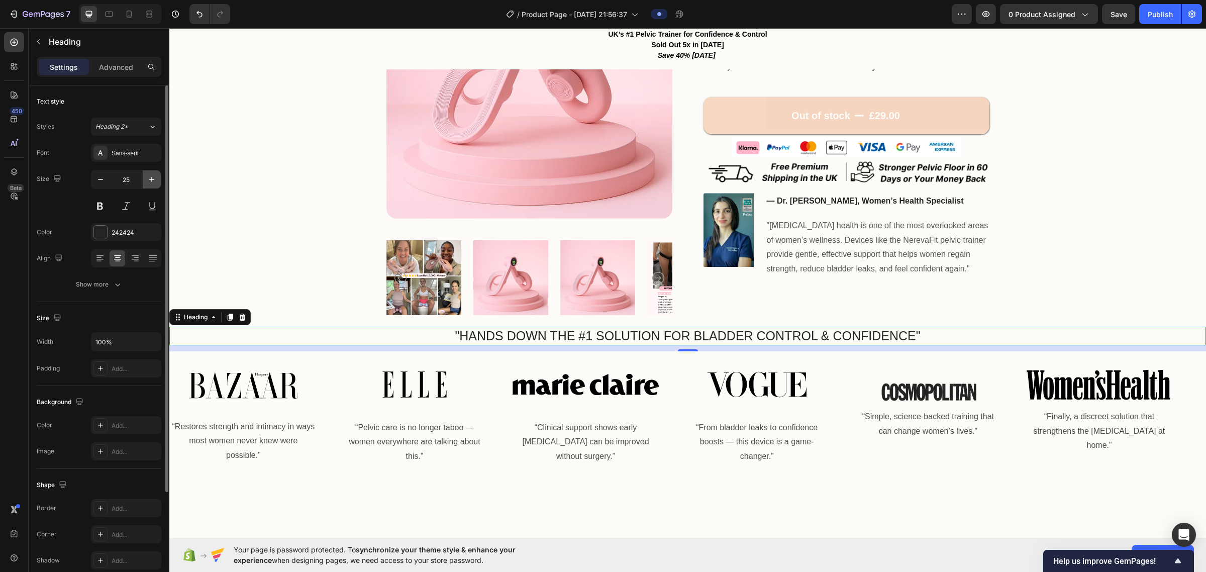
click at [151, 181] on icon "button" at bounding box center [152, 179] width 10 height 10
type input "27"
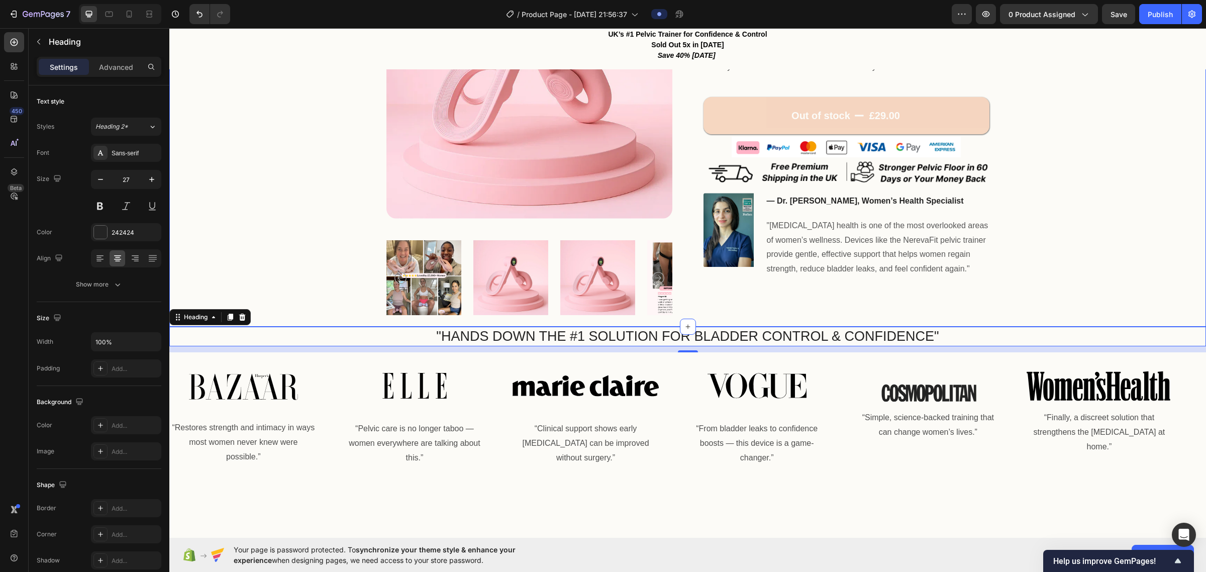
click at [301, 294] on div "Product Images Image InnerLift™ [MEDICAL_DATA] Trainer Product Title A science-…" at bounding box center [687, 127] width 956 height 388
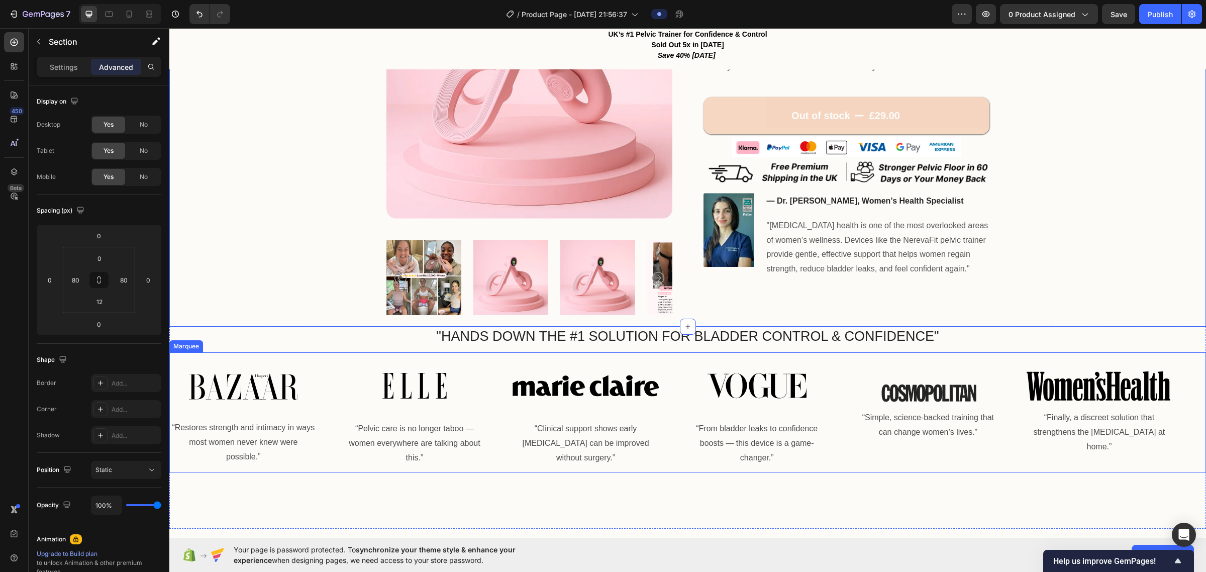
click at [297, 352] on div "Image “Restores strength and intimacy in ways most women never knew were possib…" at bounding box center [687, 412] width 1036 height 120
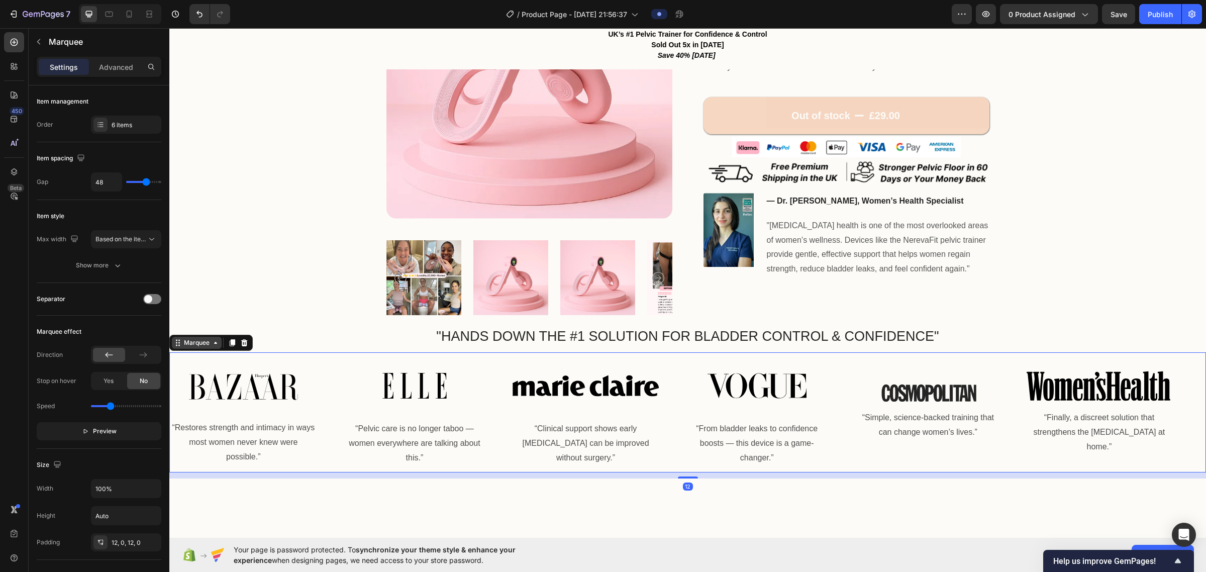
click at [209, 342] on div "Marquee" at bounding box center [197, 342] width 30 height 9
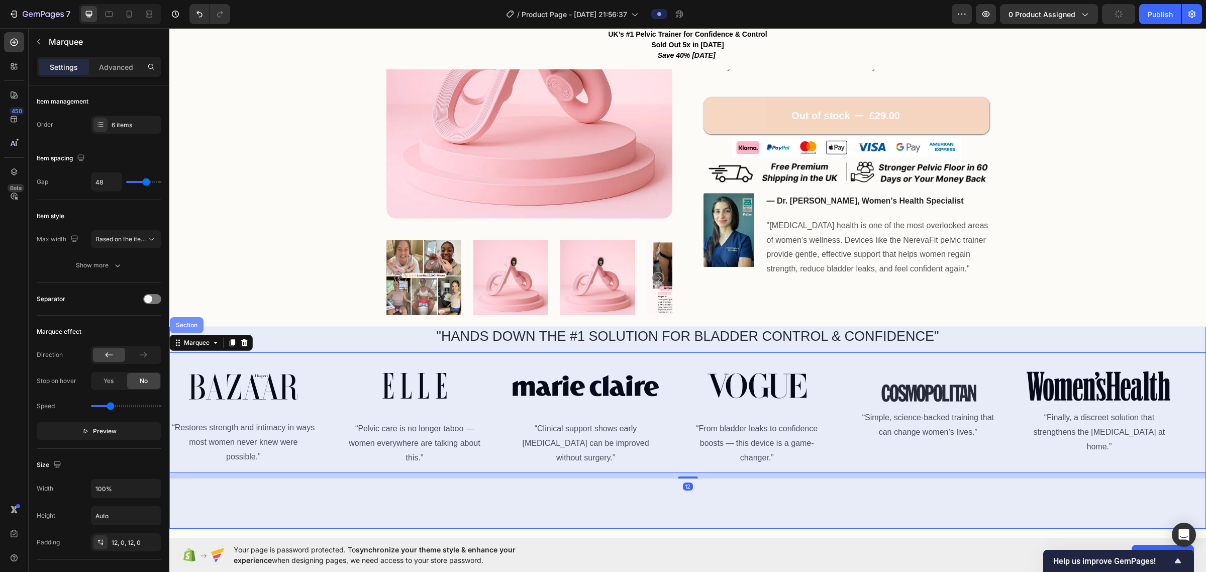
click at [188, 322] on div "Section" at bounding box center [187, 325] width 26 height 6
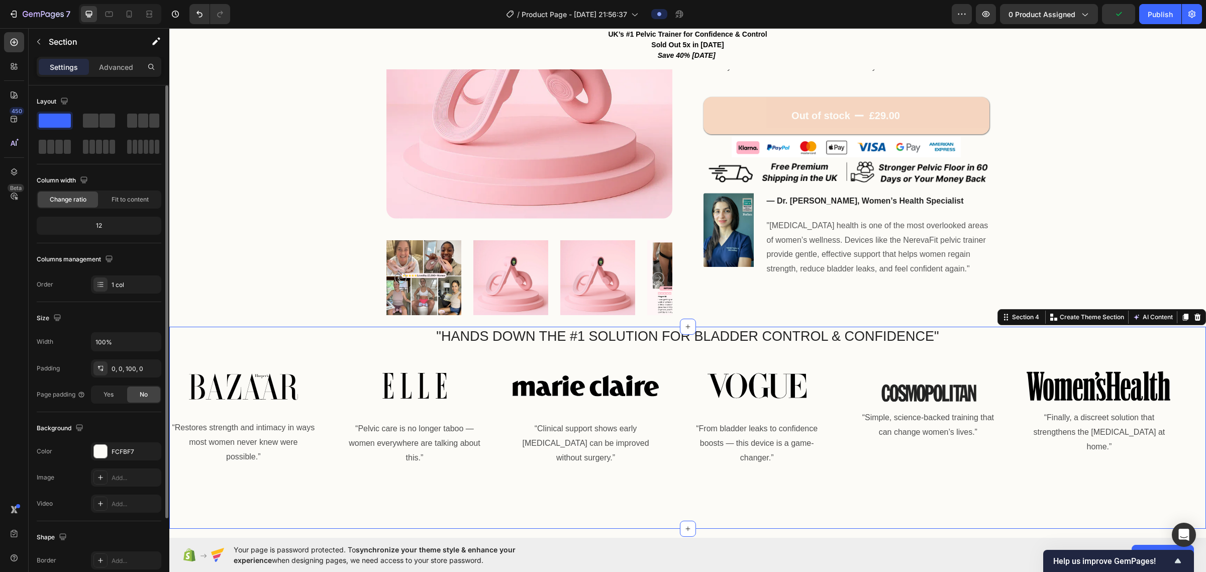
drag, startPoint x: 108, startPoint y: 67, endPoint x: 111, endPoint y: 114, distance: 47.3
click at [109, 67] on p "Advanced" at bounding box center [116, 67] width 34 height 11
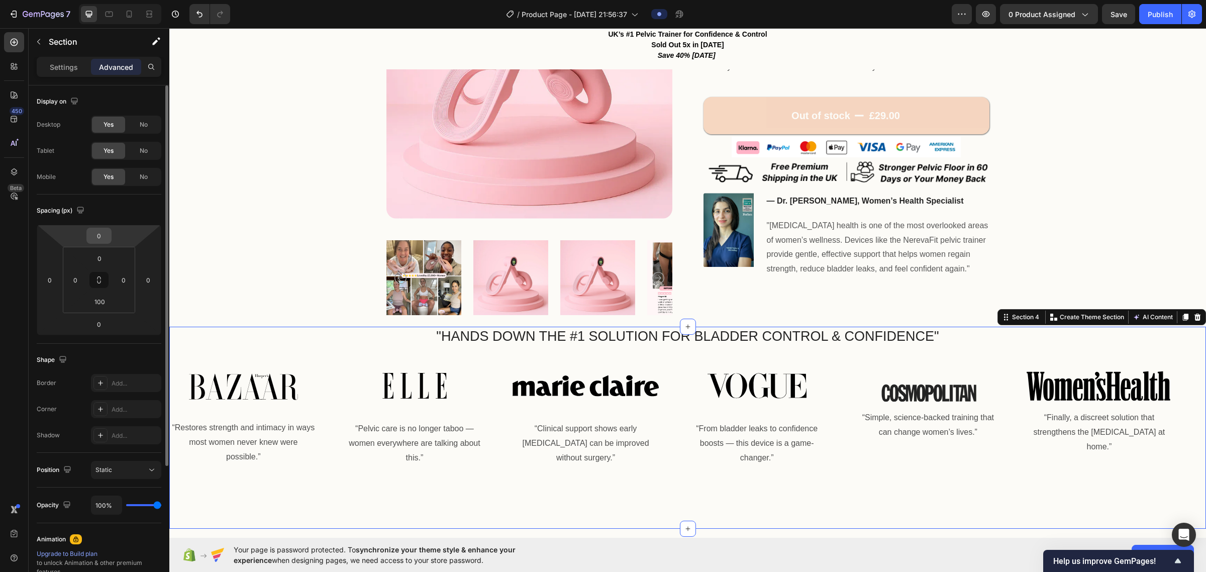
click at [103, 234] on input "0" at bounding box center [99, 235] width 20 height 15
type input "015"
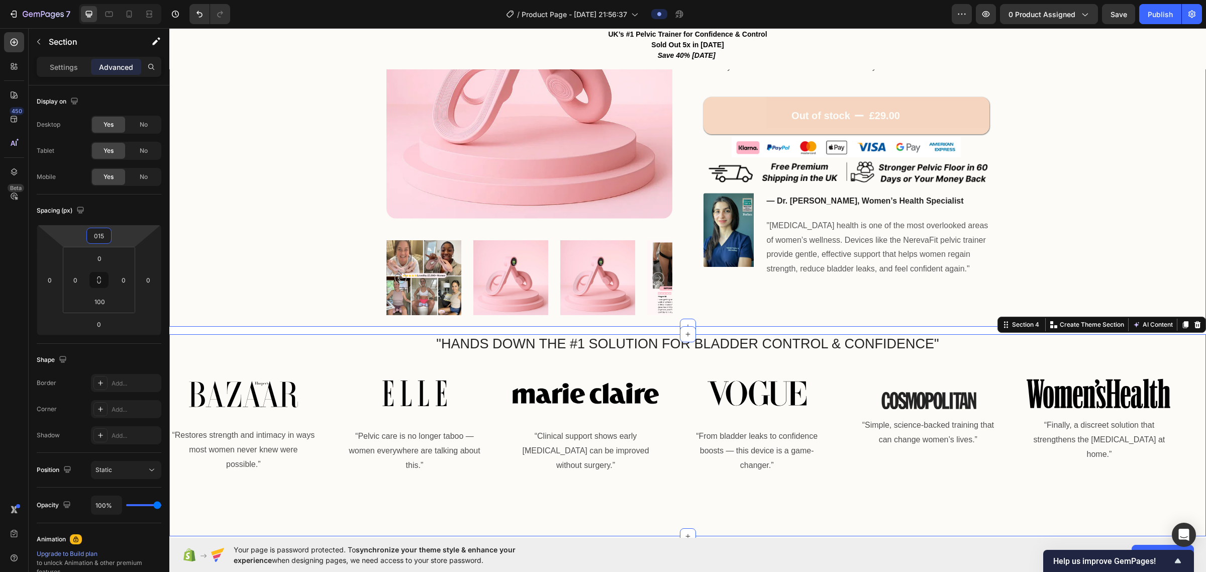
click at [601, 249] on div "Product Images Image InnerLift™ [MEDICAL_DATA] Trainer Product Title A science-…" at bounding box center [687, 127] width 956 height 388
click at [601, 265] on div "Product Images Image InnerLift™ [MEDICAL_DATA] Trainer Product Title A science-…" at bounding box center [687, 127] width 956 height 388
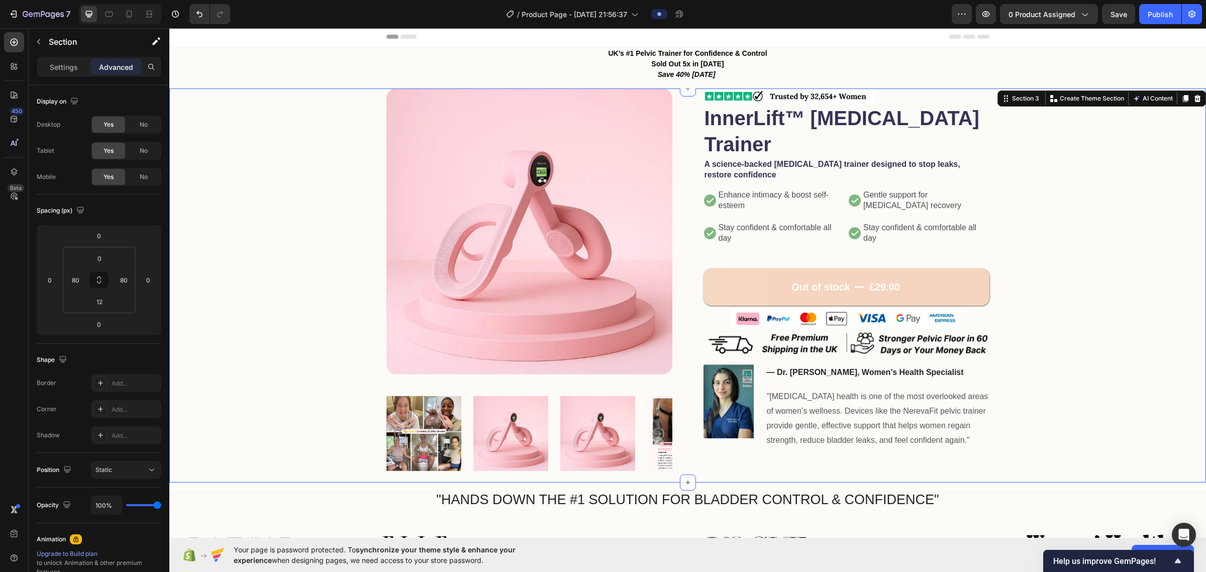
scroll to position [0, 0]
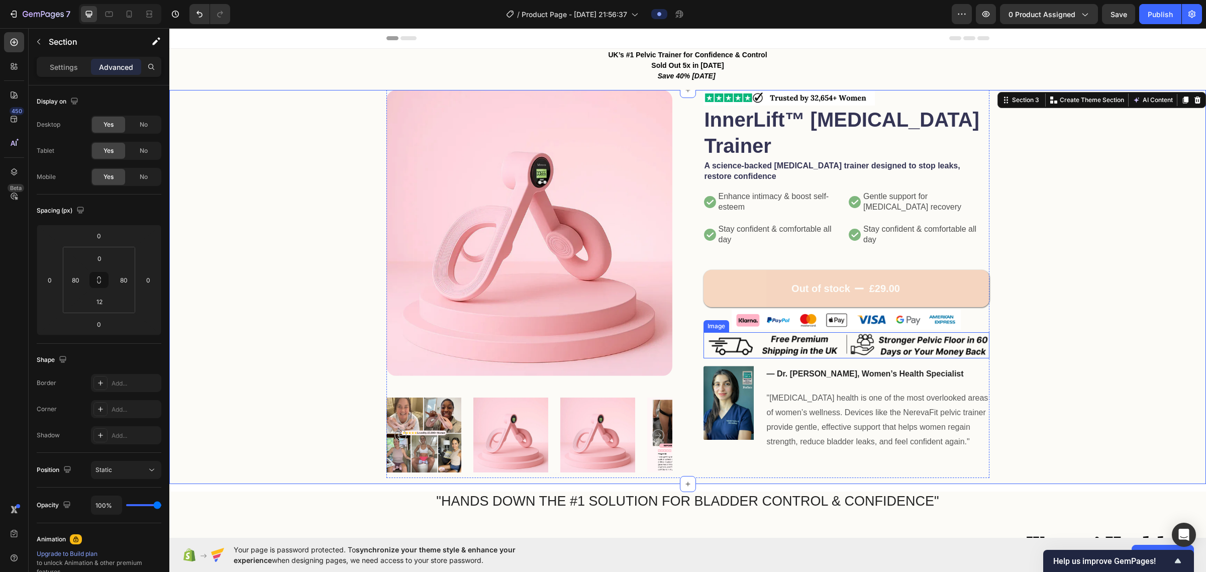
click at [601, 346] on img at bounding box center [846, 345] width 286 height 26
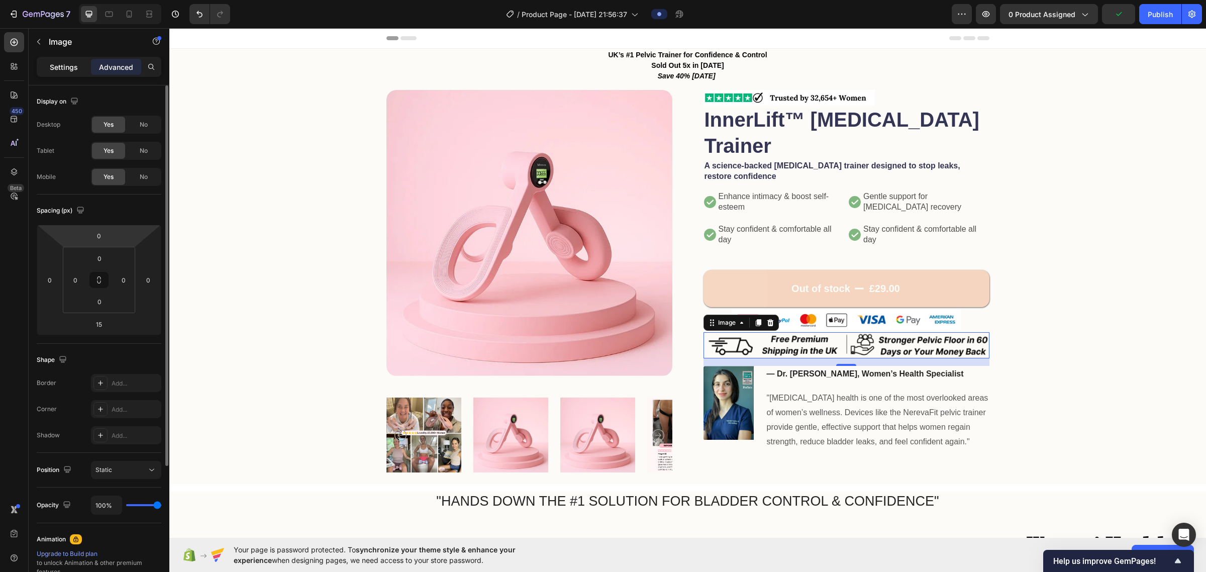
drag, startPoint x: 54, startPoint y: 64, endPoint x: 59, endPoint y: 74, distance: 11.0
click at [55, 65] on p "Settings" at bounding box center [64, 67] width 28 height 11
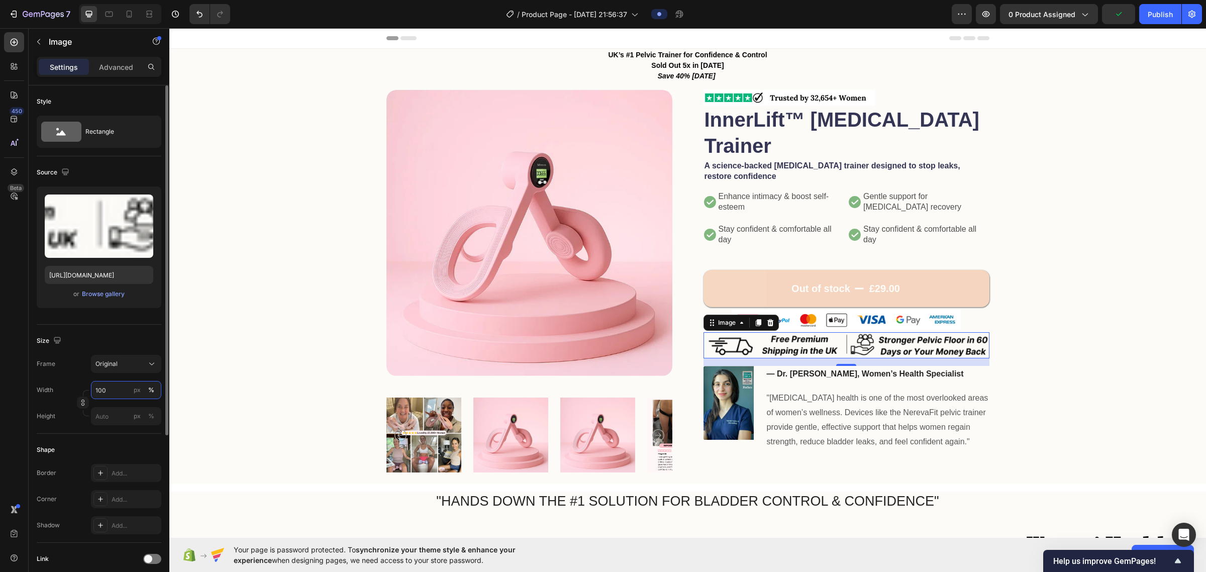
click at [112, 390] on input "100" at bounding box center [126, 390] width 70 height 18
type input "80"
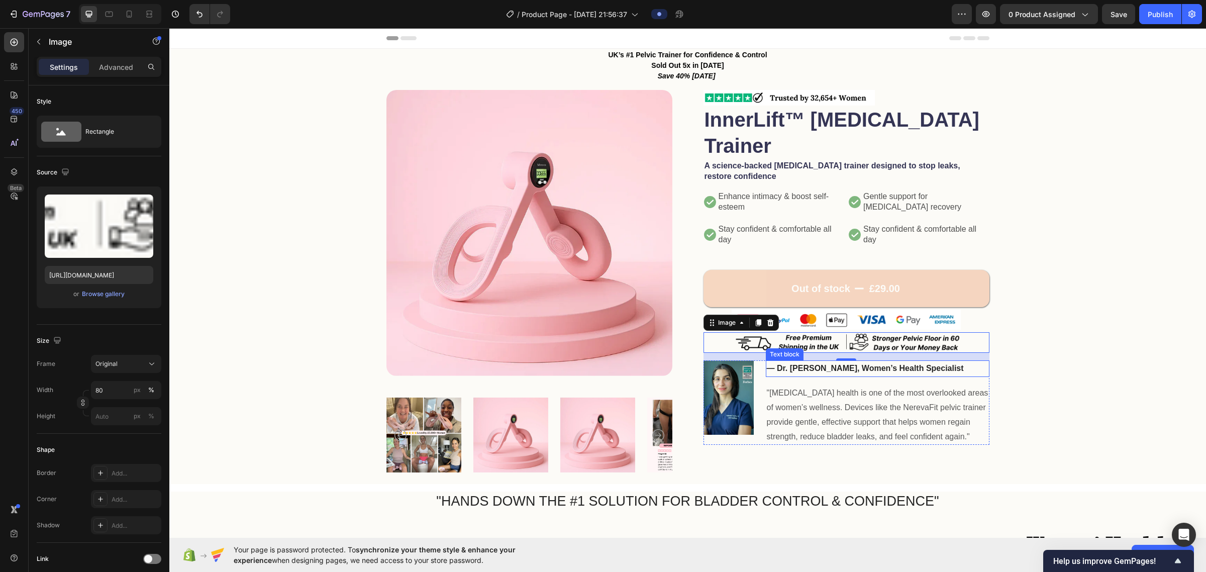
click at [601, 333] on div "Product Images Image InnerLift™ Pelvic Floor Trainer Product Title A science-ba…" at bounding box center [687, 284] width 956 height 388
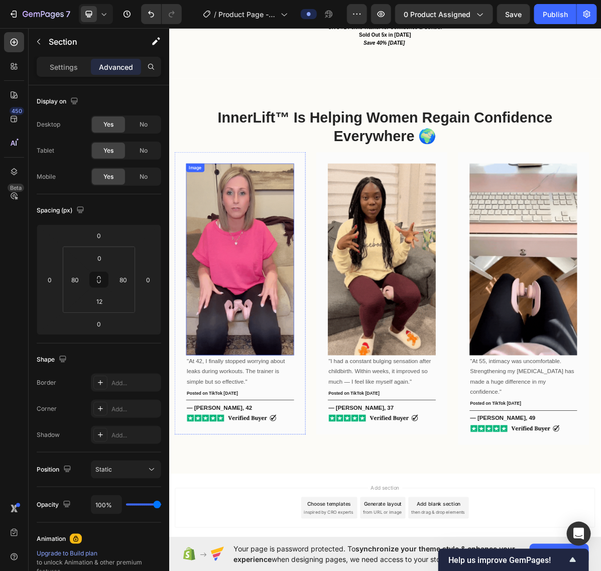
scroll to position [614, 0]
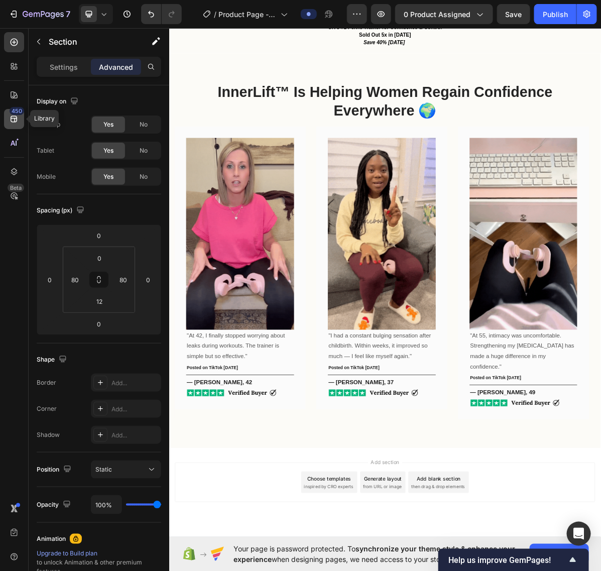
click at [11, 126] on div "450" at bounding box center [14, 119] width 20 height 20
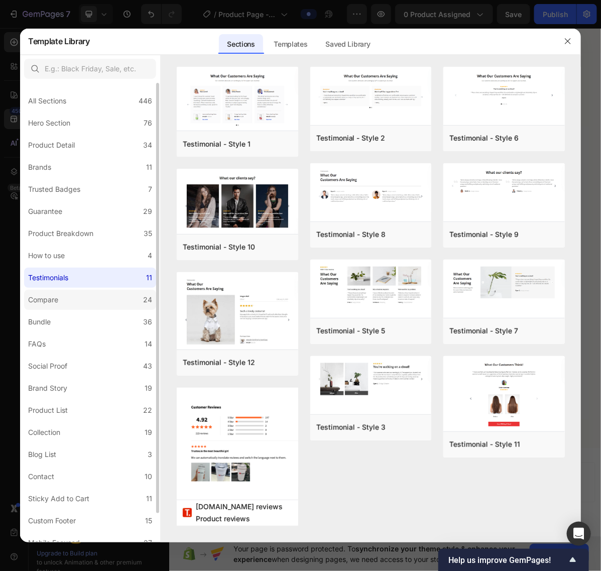
click at [72, 293] on label "Compare 24" at bounding box center [90, 300] width 132 height 20
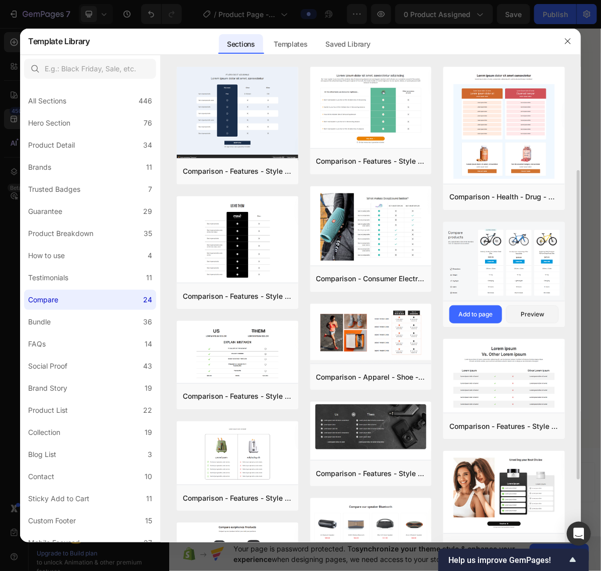
scroll to position [126, 0]
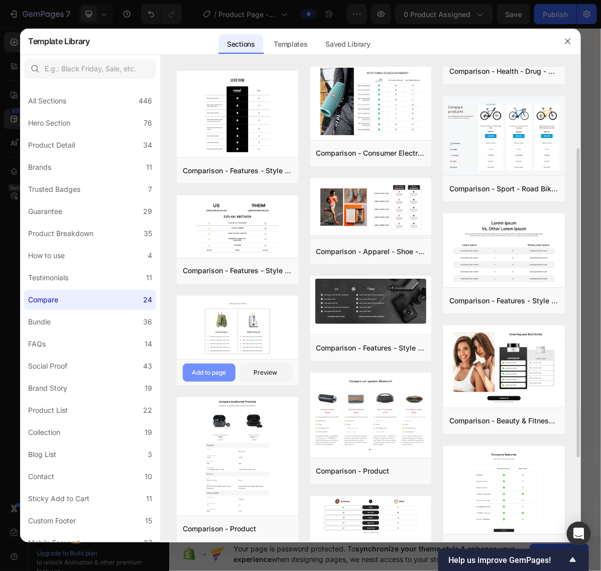
click at [211, 372] on div "Add to page" at bounding box center [209, 372] width 34 height 9
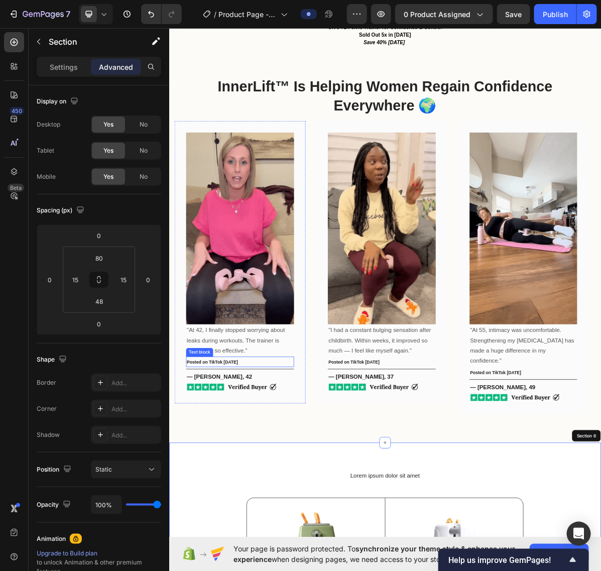
scroll to position [1011, 0]
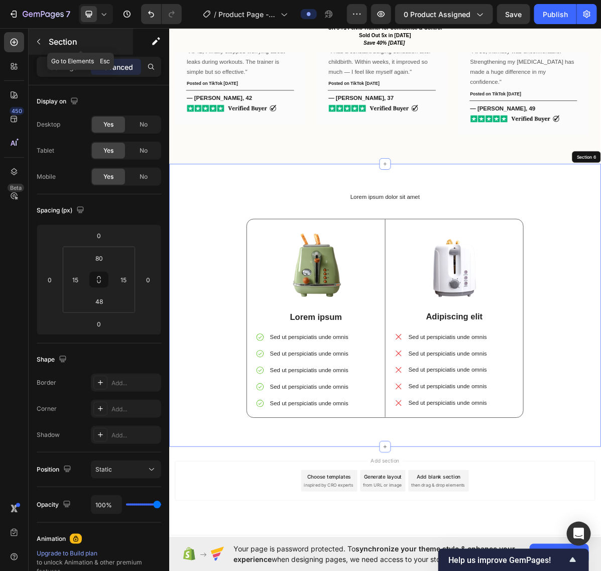
click at [41, 39] on icon "button" at bounding box center [39, 42] width 8 height 8
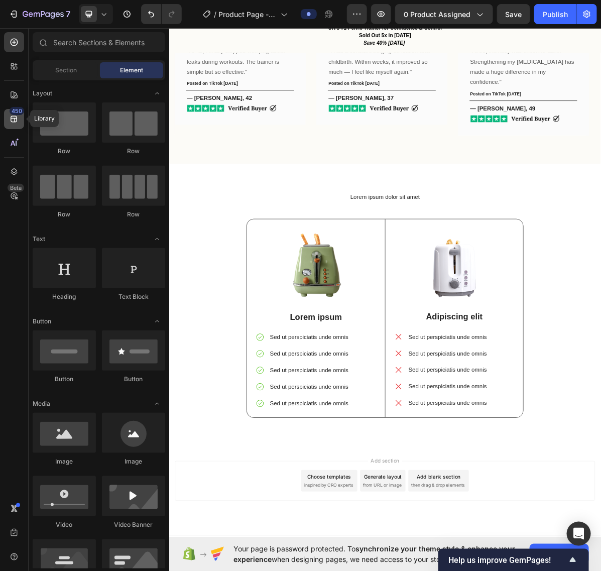
click at [8, 119] on div "450" at bounding box center [14, 119] width 20 height 20
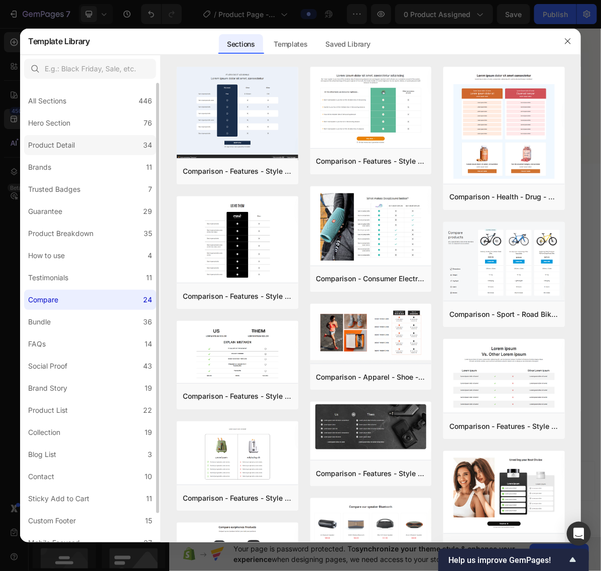
click at [76, 148] on div "Product Detail" at bounding box center [53, 145] width 51 height 12
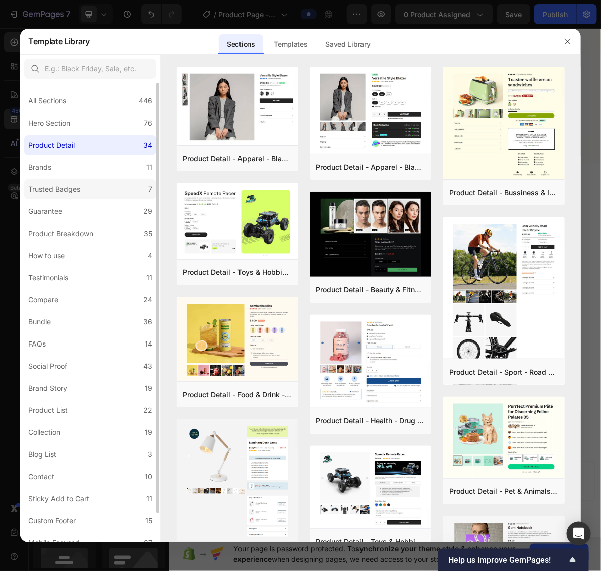
click at [76, 187] on div "Trusted Badges" at bounding box center [54, 189] width 52 height 12
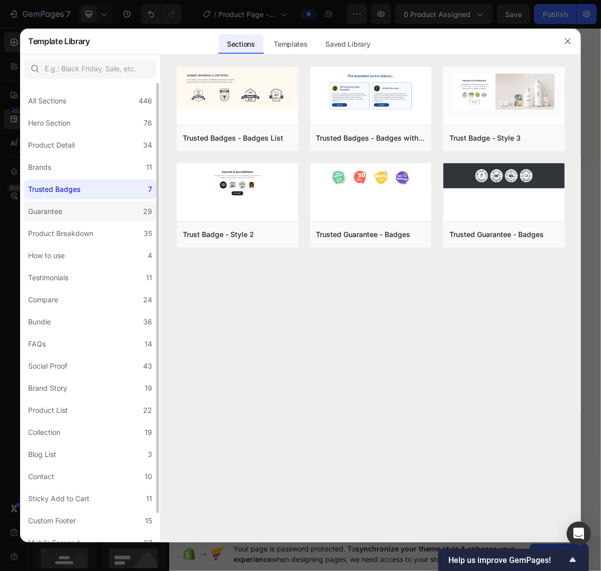
click at [70, 204] on label "Guarantee 29" at bounding box center [90, 211] width 132 height 20
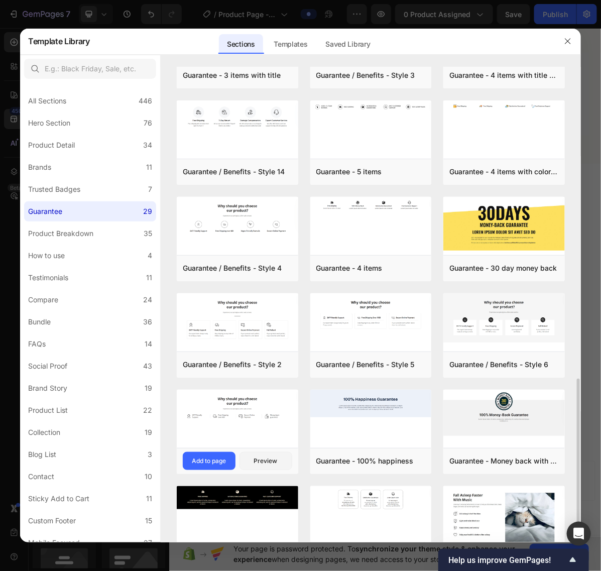
scroll to position [251, 0]
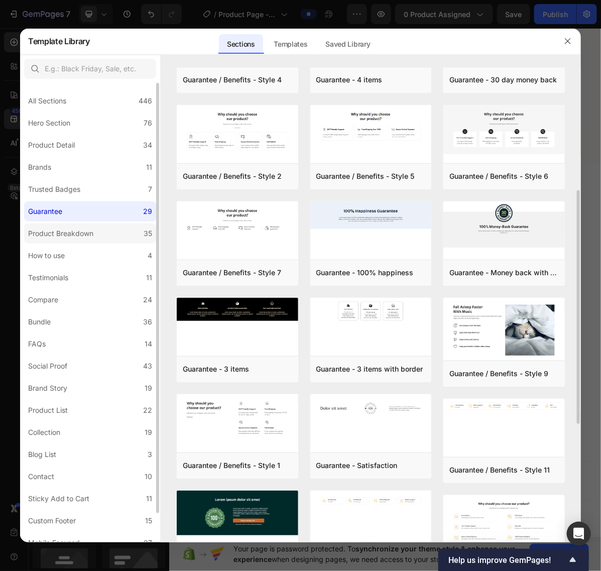
click at [100, 230] on label "Product Breakdown 35" at bounding box center [90, 234] width 132 height 20
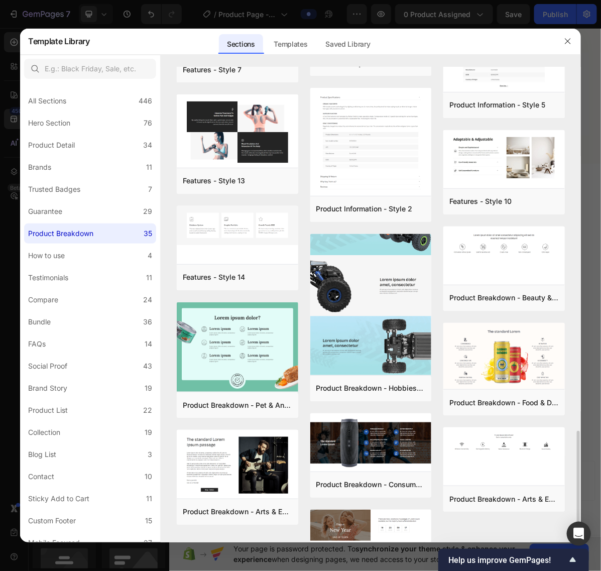
scroll to position [817, 0]
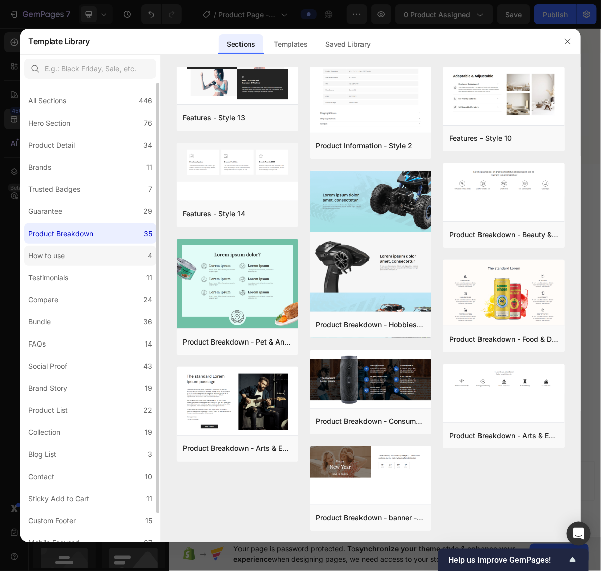
click at [71, 252] on label "How to use 4" at bounding box center [90, 256] width 132 height 20
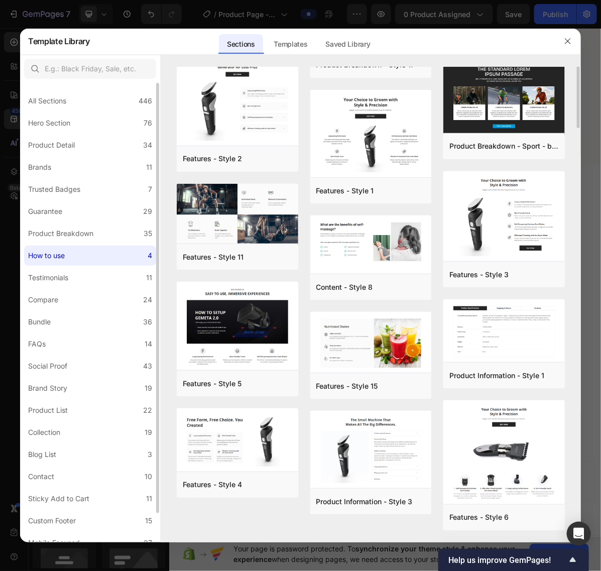
scroll to position [0, 0]
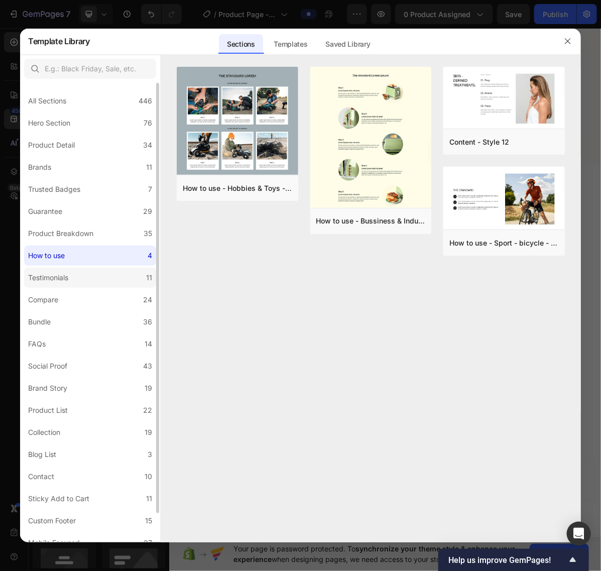
click at [76, 275] on label "Testimonials 11" at bounding box center [90, 278] width 132 height 20
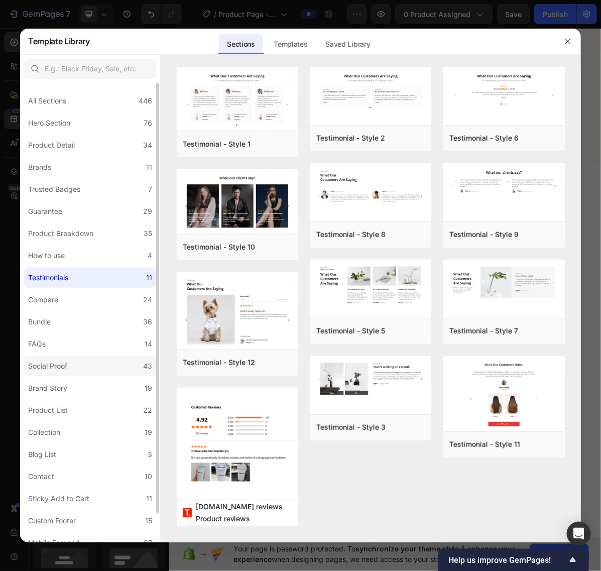
click at [71, 365] on div "Social Proof" at bounding box center [49, 366] width 43 height 12
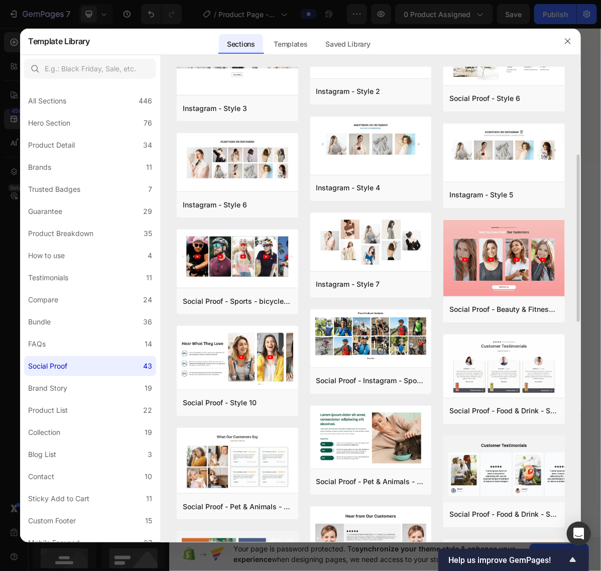
scroll to position [313, 0]
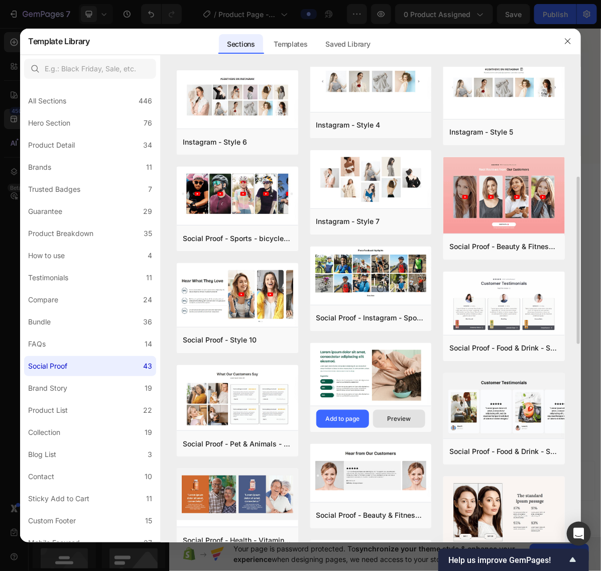
click at [388, 419] on div "Preview" at bounding box center [399, 418] width 24 height 9
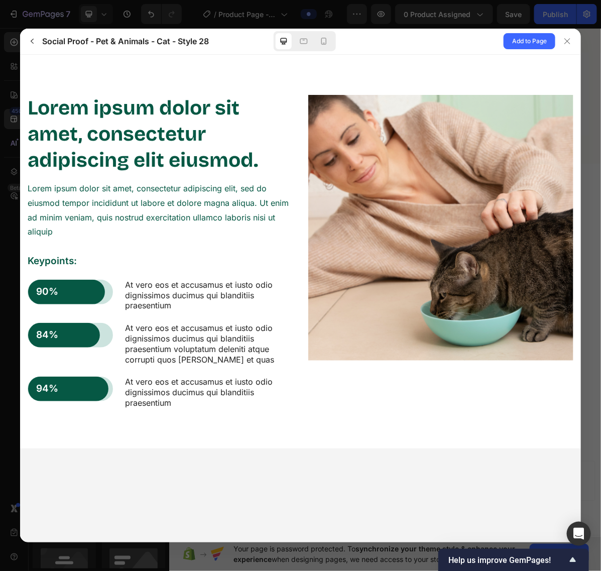
scroll to position [0, 0]
click at [564, 41] on icon at bounding box center [568, 41] width 8 height 8
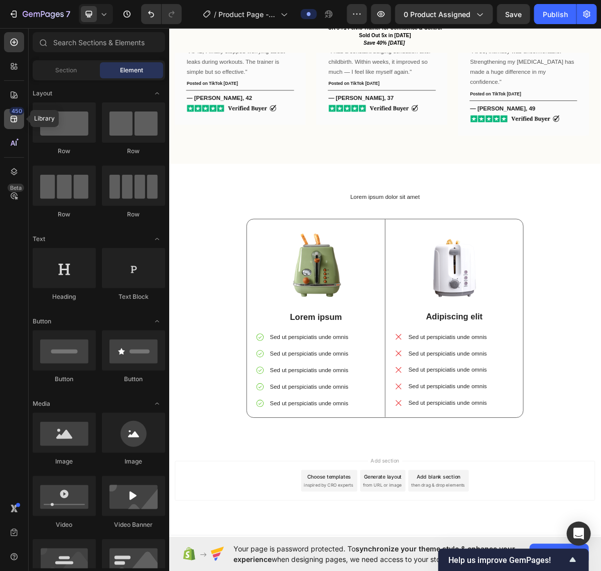
click at [14, 121] on icon at bounding box center [14, 119] width 7 height 7
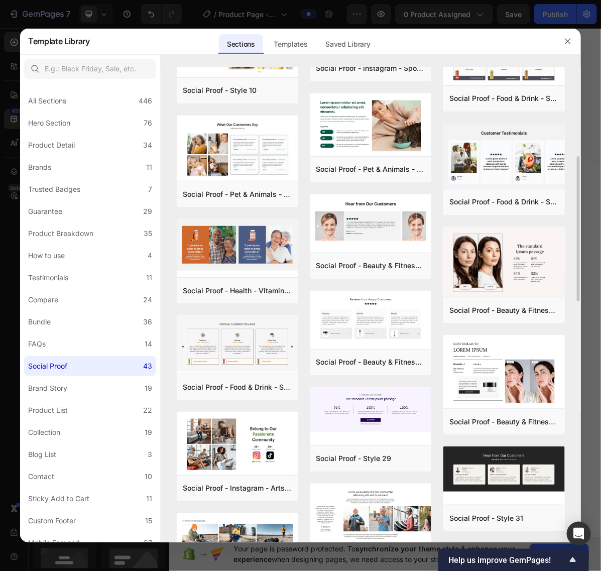
scroll to position [500, 0]
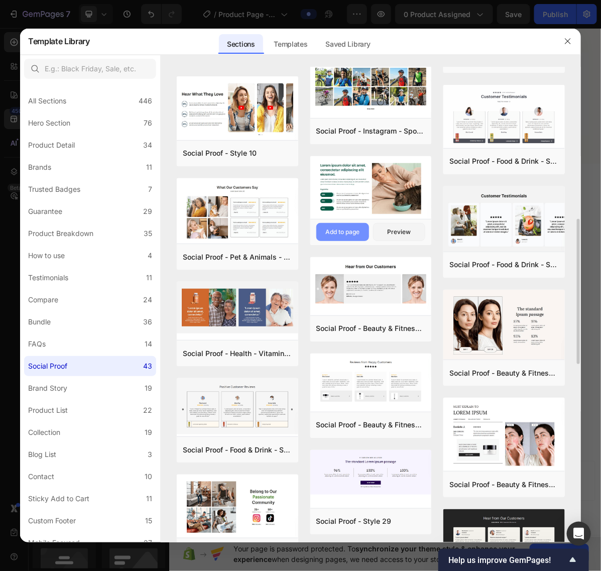
click at [346, 231] on div "Add to page" at bounding box center [343, 232] width 34 height 9
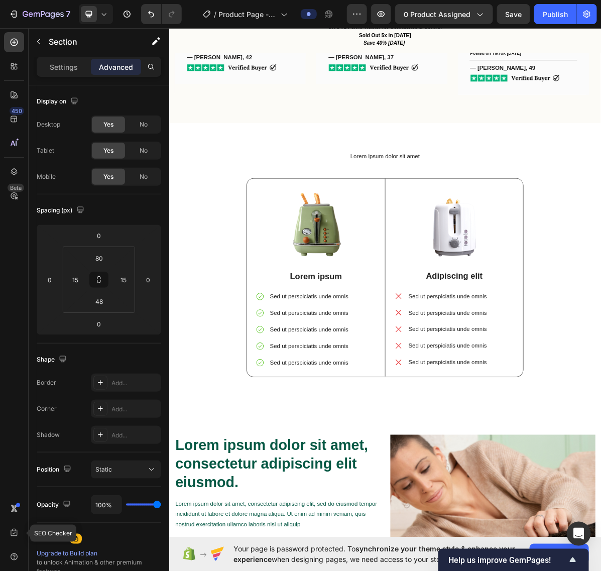
scroll to position [1193, 0]
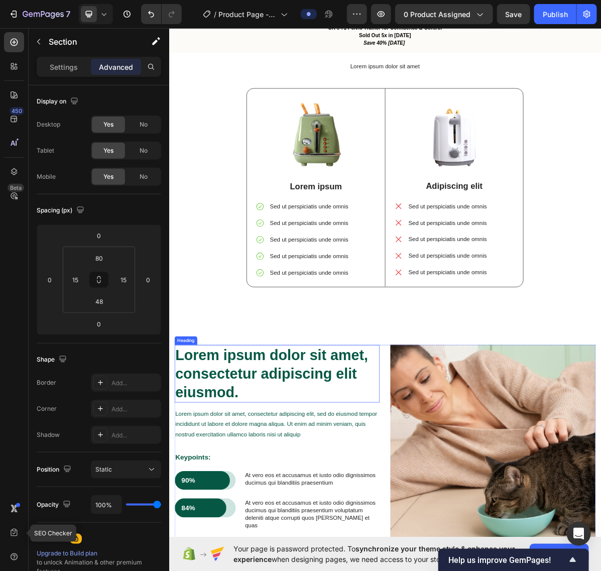
click at [272, 492] on h2 "Lorem ipsum dolor sit amet, consectetur adipiscing elit eiusmod." at bounding box center [319, 512] width 286 height 80
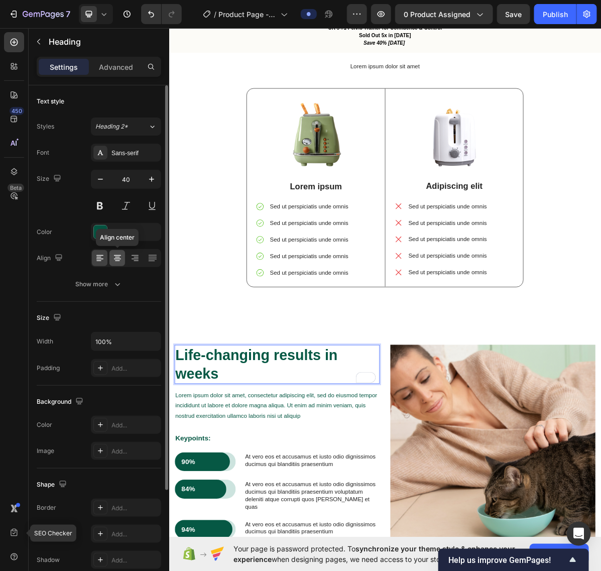
click at [111, 259] on div at bounding box center [118, 258] width 16 height 16
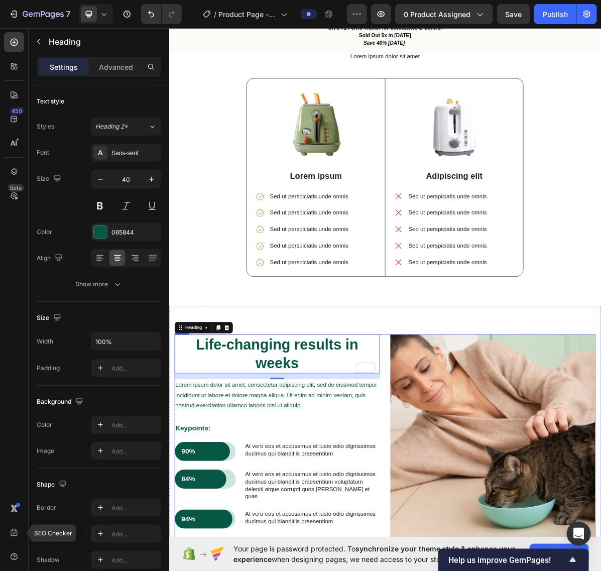
scroll to position [1256, 0]
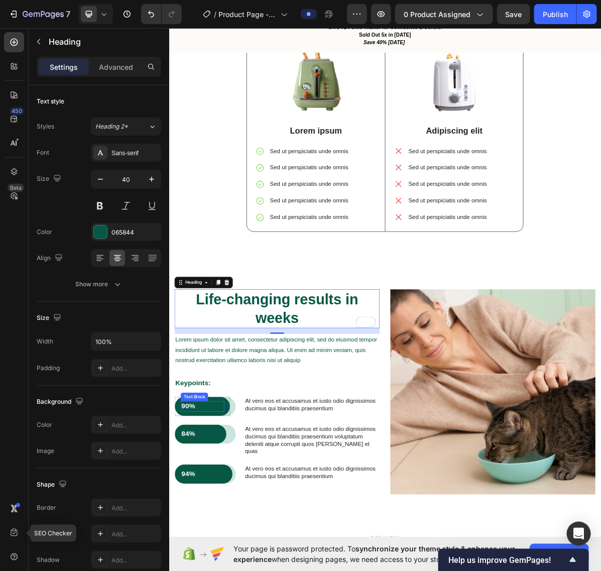
click at [196, 560] on p "90%" at bounding box center [215, 558] width 59 height 13
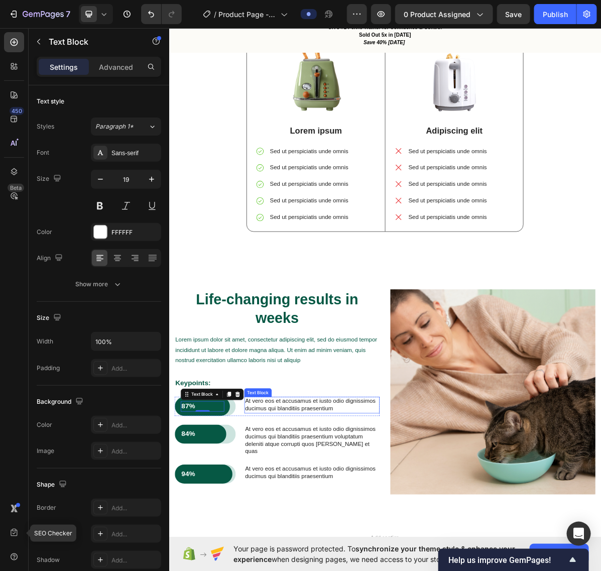
click at [325, 565] on p "At vero eos et accusamus et iusto odio dignissimos ducimus qui blanditiis praes…" at bounding box center [368, 556] width 187 height 21
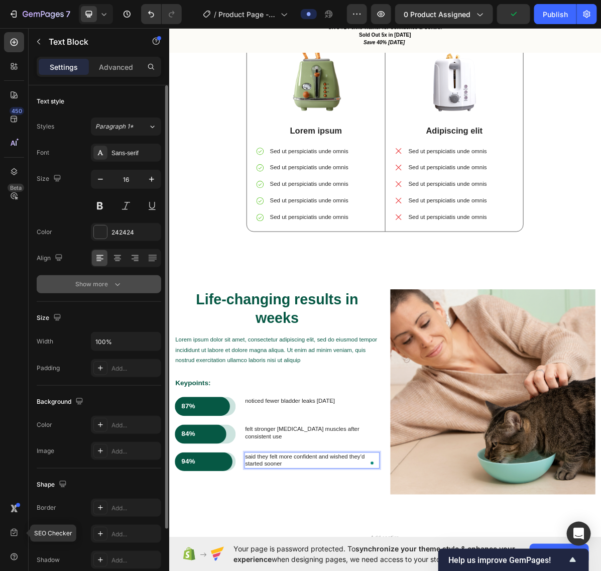
click at [91, 284] on div "Show more" at bounding box center [99, 284] width 47 height 10
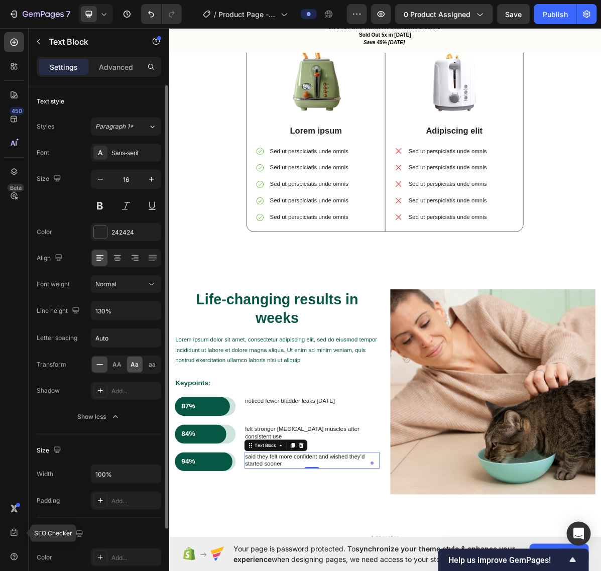
click at [132, 368] on span "Aa" at bounding box center [135, 364] width 8 height 9
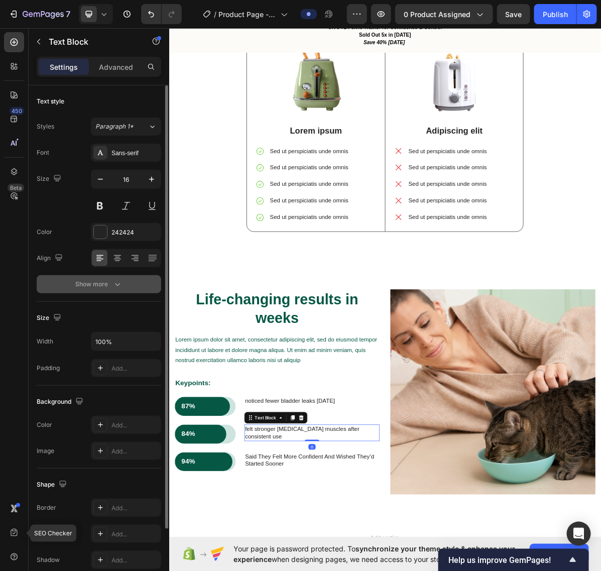
click at [106, 284] on div "Show more" at bounding box center [99, 284] width 47 height 10
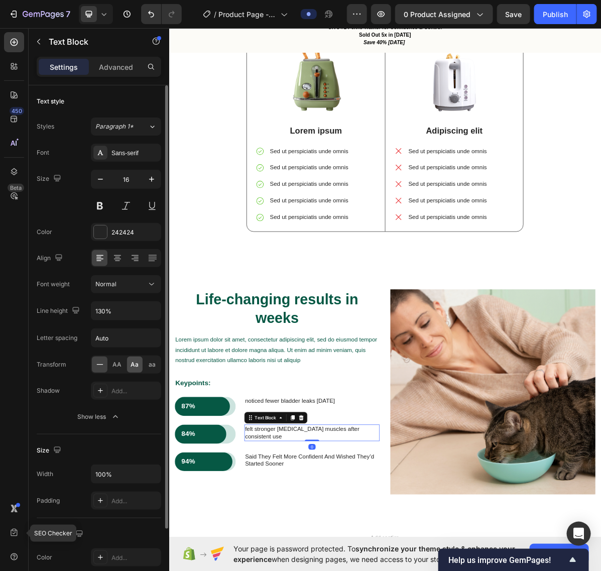
drag, startPoint x: 132, startPoint y: 368, endPoint x: 76, endPoint y: 531, distance: 171.6
click at [132, 368] on span "Aa" at bounding box center [135, 364] width 8 height 9
click at [382, 558] on div "noticed fewer bladder leaks within 30 days" at bounding box center [338, 551] width 128 height 13
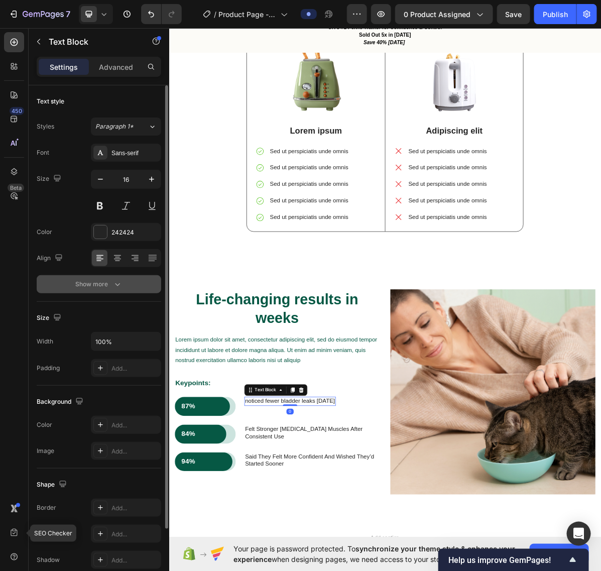
click at [108, 277] on button "Show more" at bounding box center [99, 284] width 125 height 18
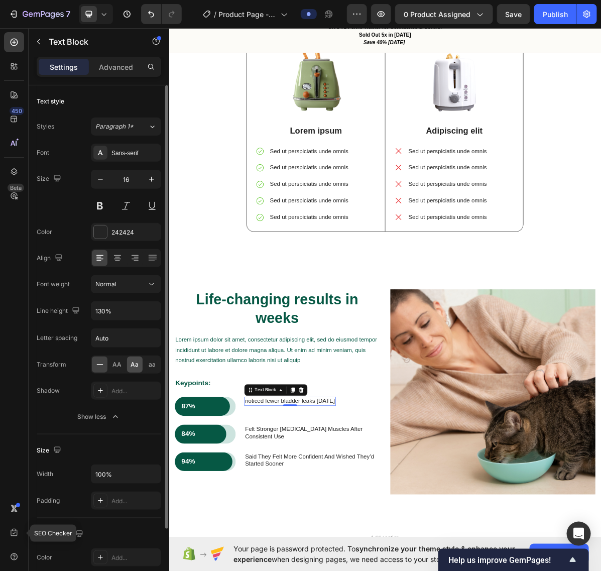
click at [136, 368] on span "Aa" at bounding box center [135, 364] width 8 height 9
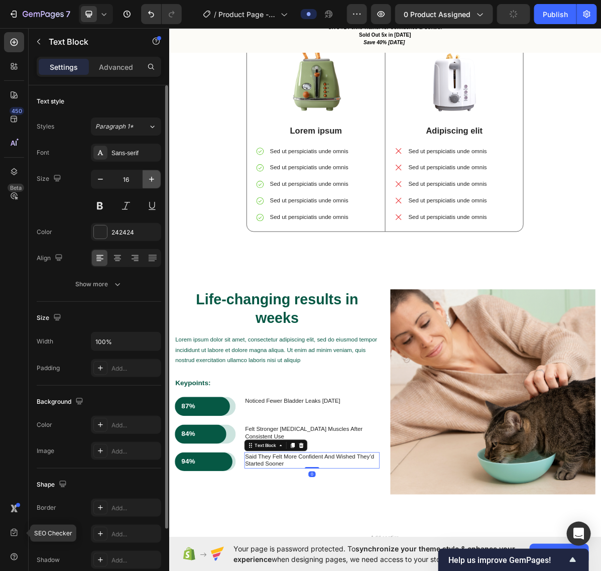
click at [150, 181] on icon "button" at bounding box center [152, 179] width 10 height 10
type input "19"
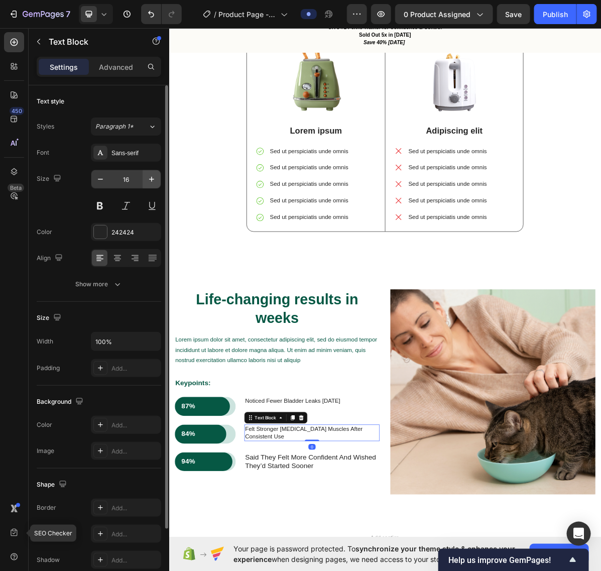
click at [154, 187] on button "button" at bounding box center [152, 179] width 18 height 18
type input "19"
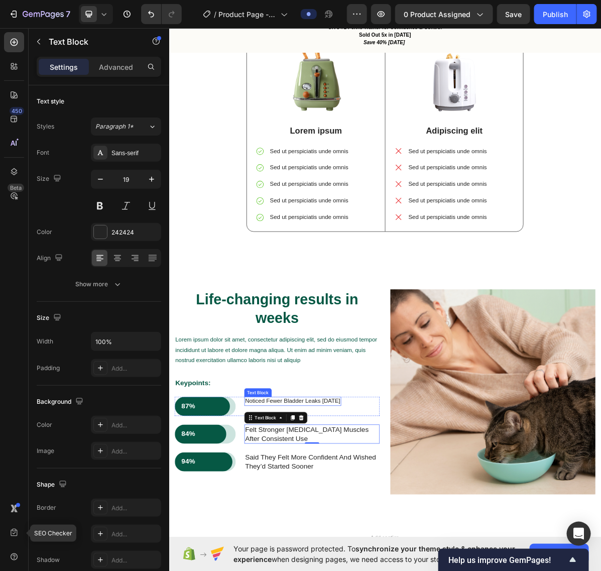
click at [362, 556] on p "noticed fewer bladder leaks within 30 days" at bounding box center [341, 551] width 133 height 11
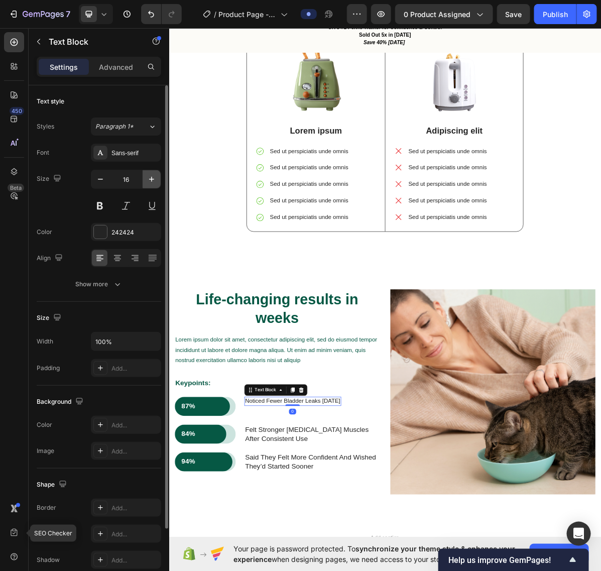
click at [152, 184] on icon "button" at bounding box center [152, 179] width 10 height 10
type input "19"
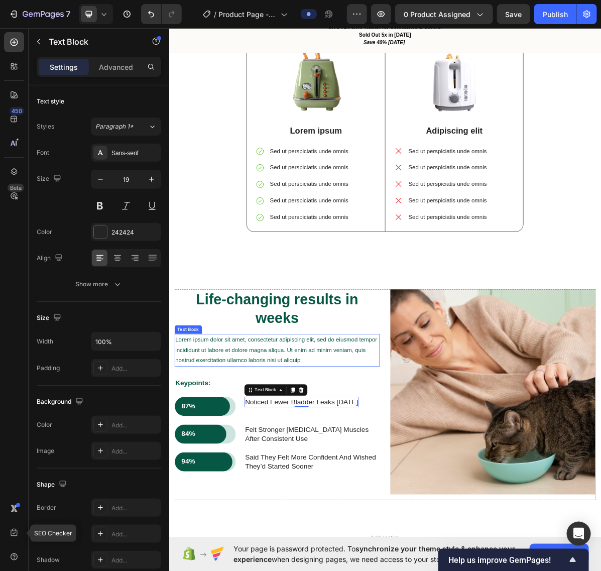
click at [349, 484] on p "Lorem ipsum dolor sit amet, consectetur adipiscing elit, sed do eiusmod tempor …" at bounding box center [319, 479] width 284 height 43
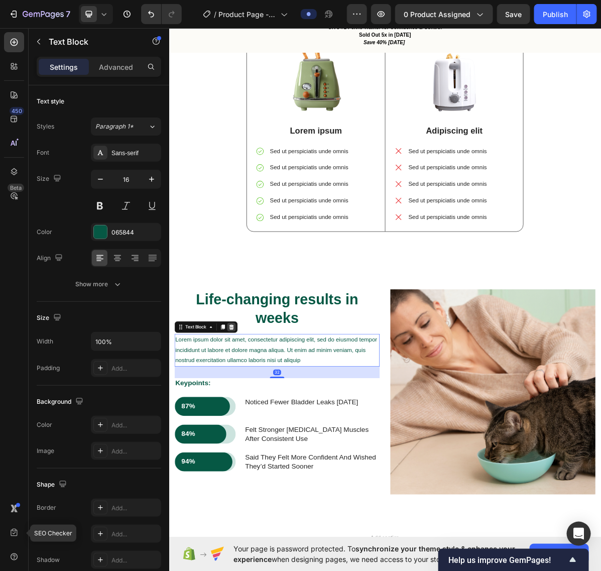
click at [261, 450] on div at bounding box center [256, 448] width 12 height 12
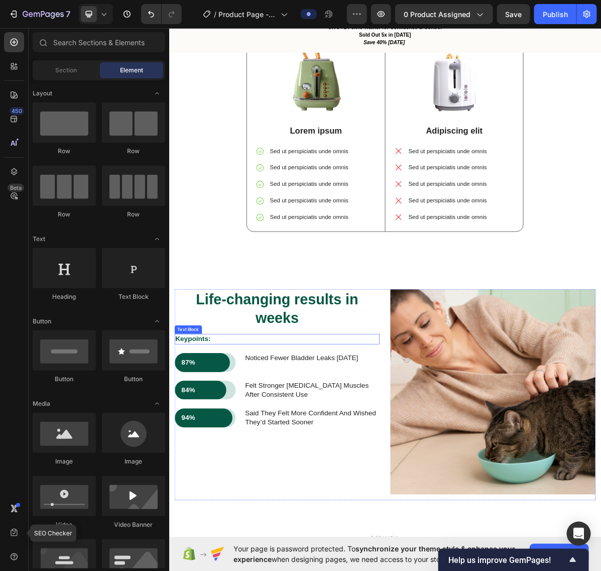
click at [211, 460] on p "Keypoints:" at bounding box center [319, 464] width 284 height 13
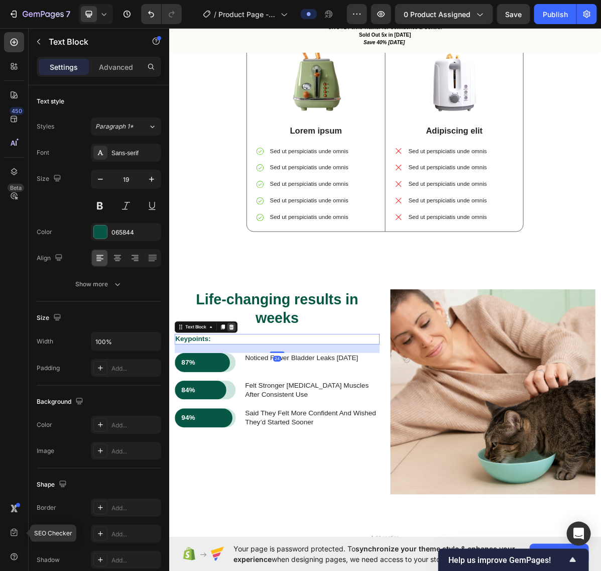
click at [257, 450] on icon at bounding box center [256, 447] width 7 height 7
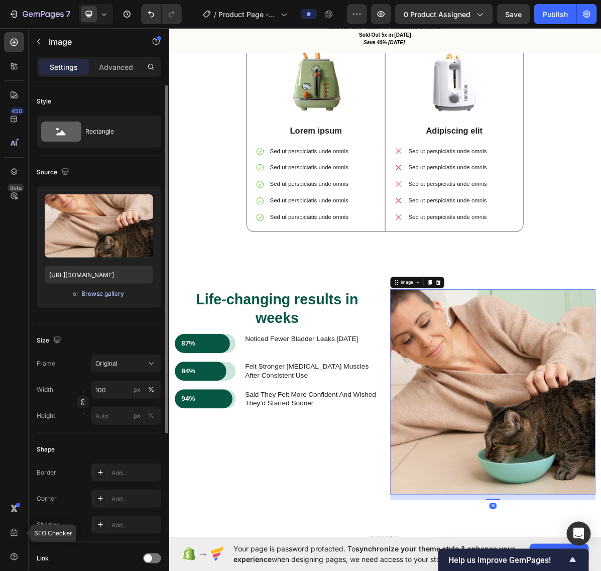
click at [115, 295] on div "Browse gallery" at bounding box center [103, 293] width 43 height 9
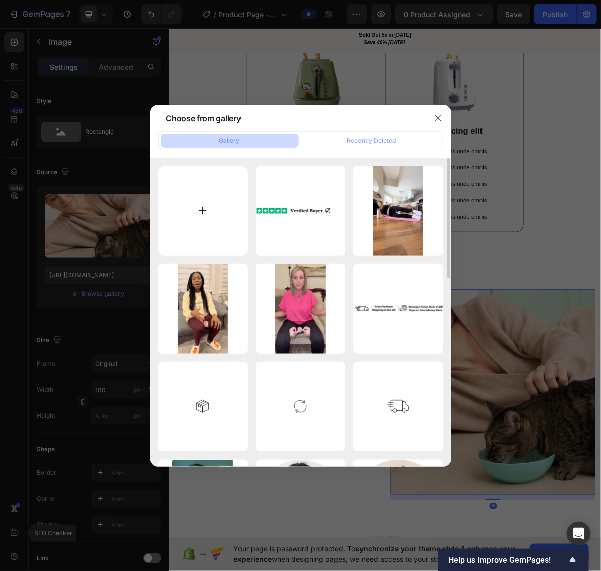
click at [201, 200] on input "file" at bounding box center [203, 211] width 90 height 90
type input "C:\fakepath\imgi_94_Copy_of_Loved_by_10.000.png"
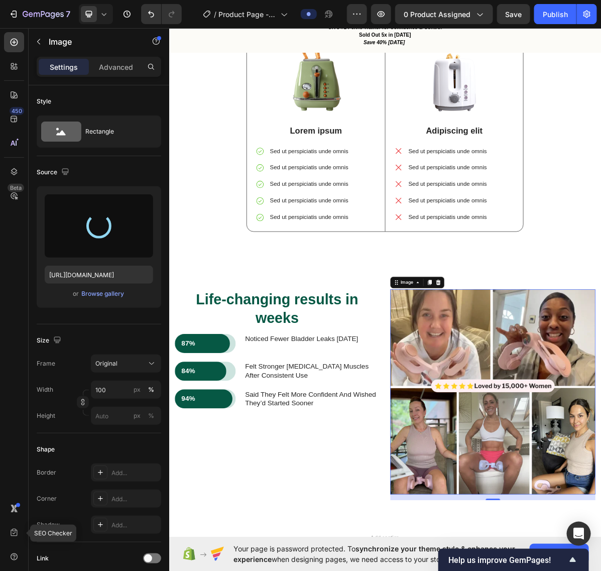
type input "https://cdn.shopify.com/s/files/1/0995/1717/0003/files/gempages_586325087276237…"
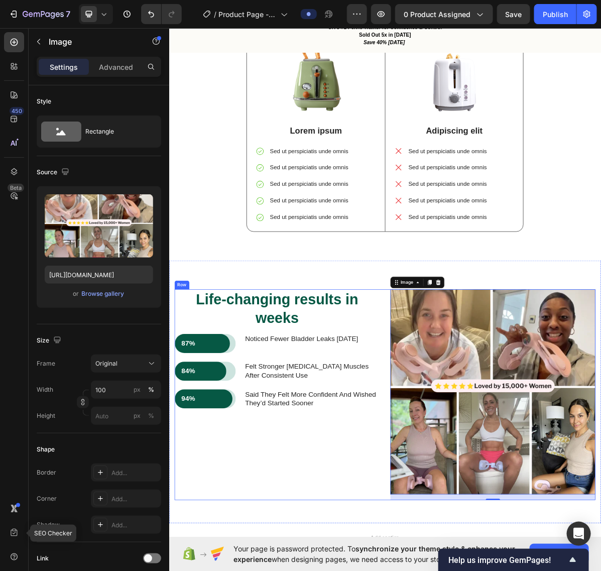
click at [466, 406] on div "Life-changing results in weeks Heading 87% Text Block Row Row noticed fewer bla…" at bounding box center [470, 542] width 588 height 294
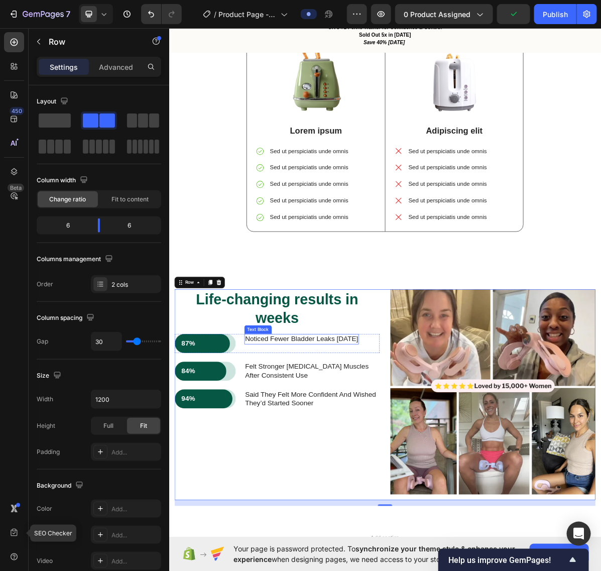
click at [291, 460] on p "noticed fewer bladder leaks within 30 days" at bounding box center [354, 464] width 158 height 13
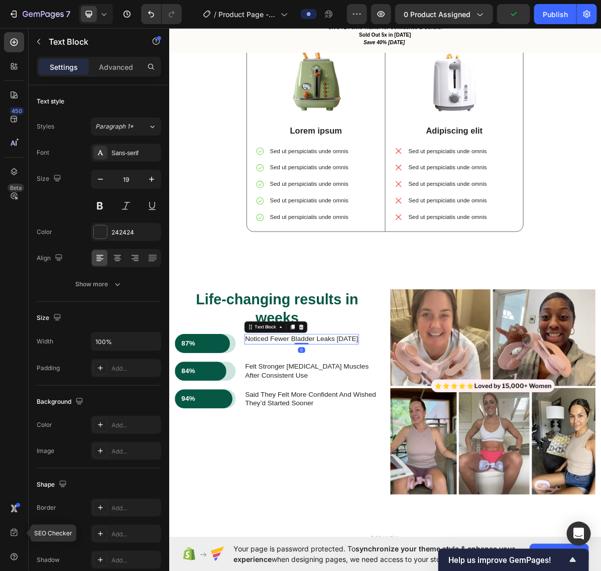
click at [293, 456] on div "Text Block" at bounding box center [318, 448] width 88 height 16
click at [293, 451] on div "Text Block" at bounding box center [303, 447] width 34 height 9
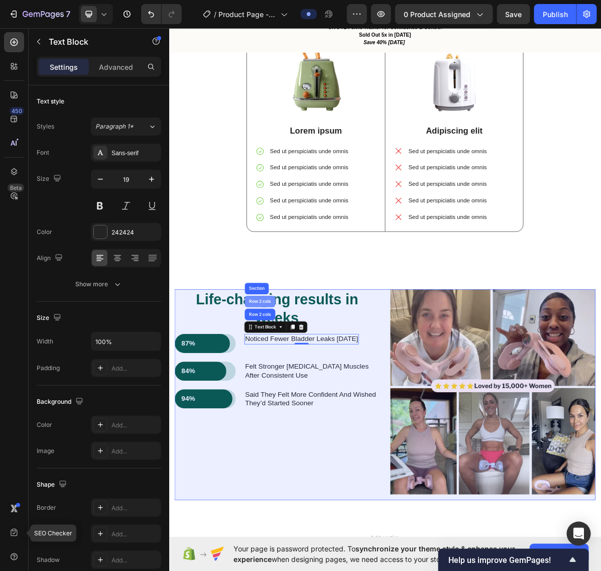
click at [296, 418] on div "Row 2 cols" at bounding box center [295, 412] width 43 height 16
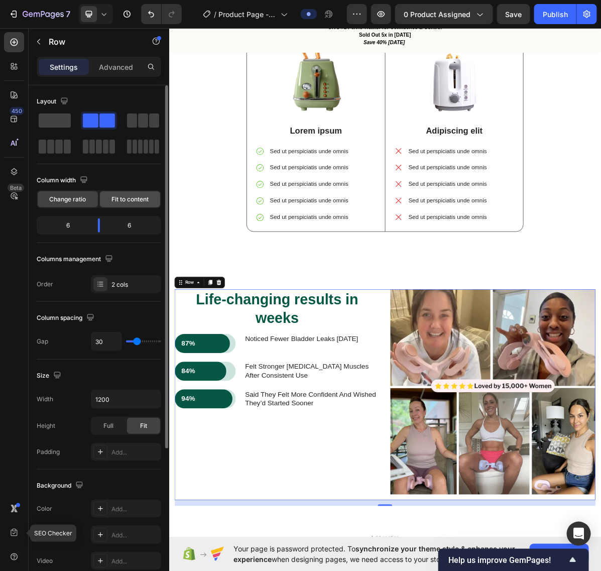
click at [125, 195] on span "Fit to content" at bounding box center [130, 199] width 37 height 9
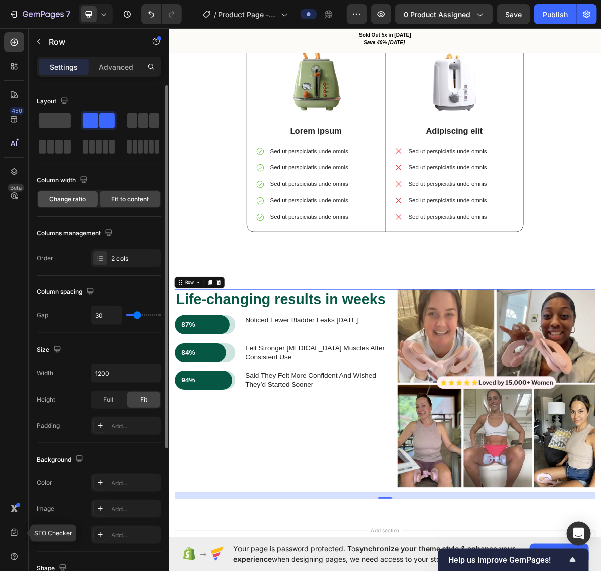
click at [51, 201] on span "Change ratio" at bounding box center [68, 199] width 37 height 9
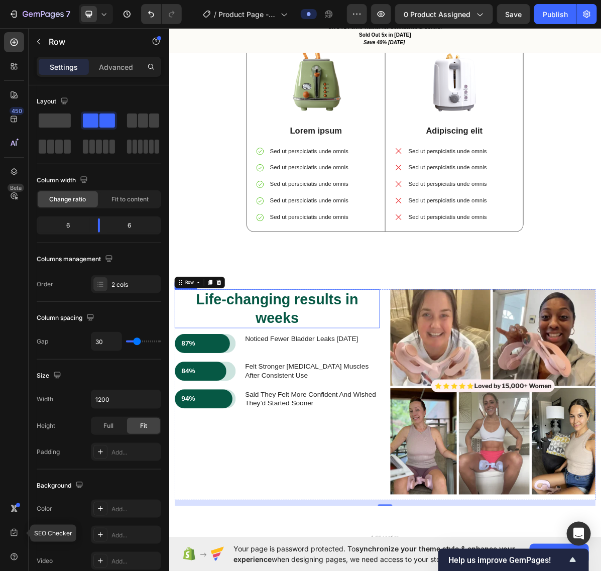
click at [448, 419] on p "Life-changing results in weeks" at bounding box center [319, 422] width 284 height 52
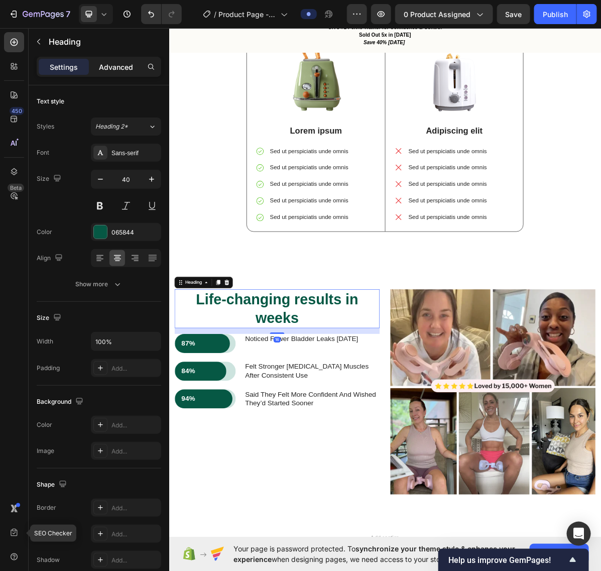
click at [112, 64] on div "Advanced" at bounding box center [116, 67] width 50 height 16
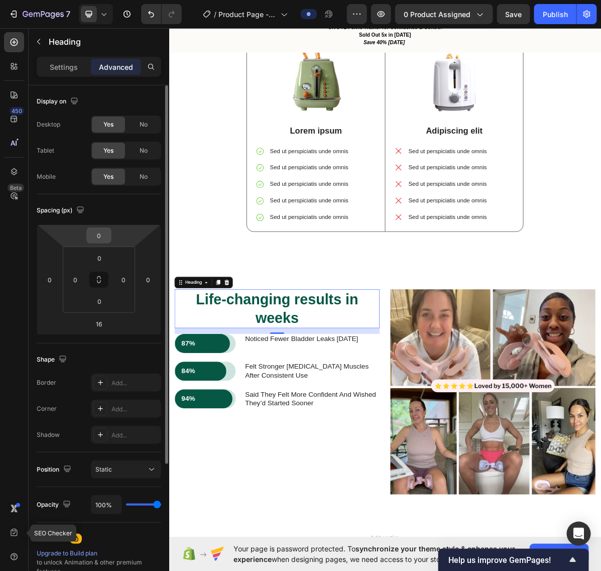
click at [105, 239] on input "0" at bounding box center [99, 235] width 20 height 15
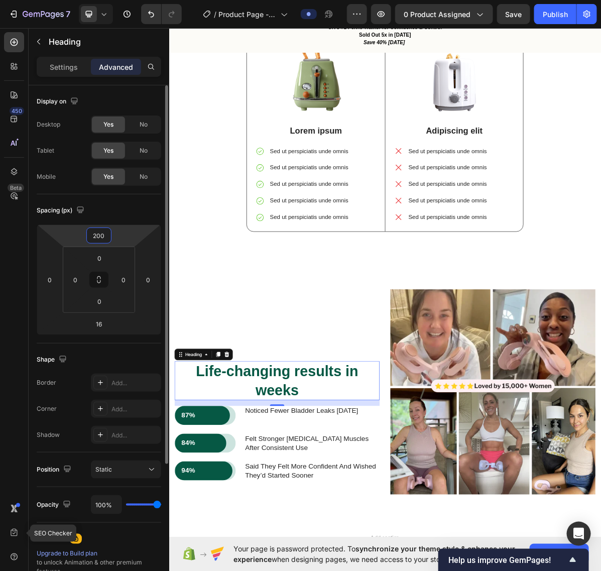
click at [105, 239] on input "200" at bounding box center [99, 235] width 20 height 15
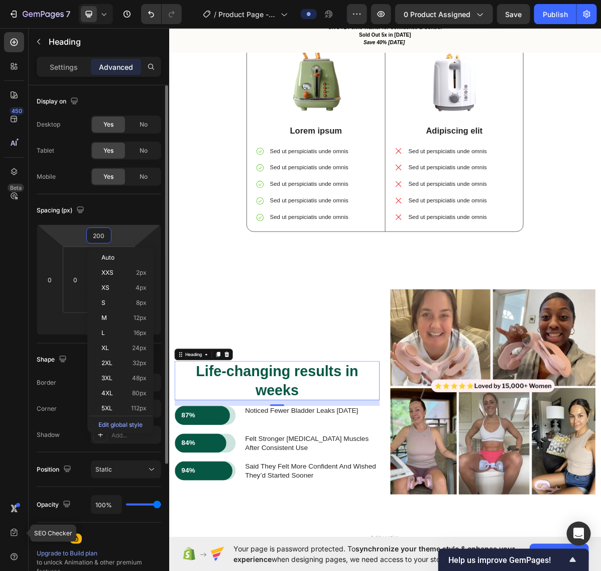
click at [105, 239] on input "200" at bounding box center [99, 235] width 20 height 15
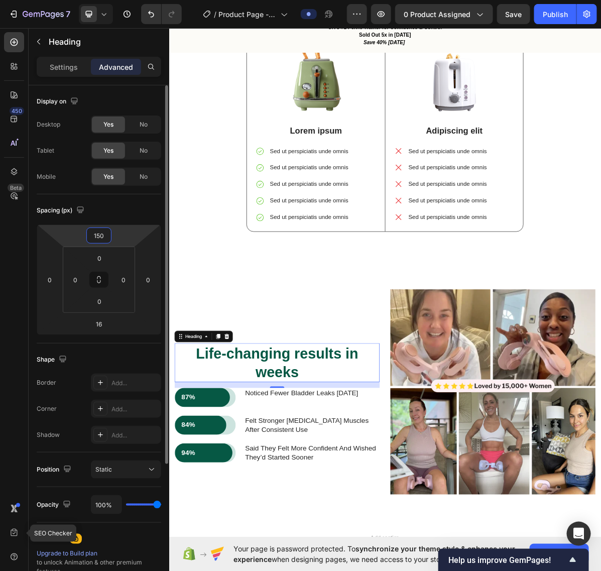
click at [104, 237] on input "150" at bounding box center [99, 235] width 20 height 15
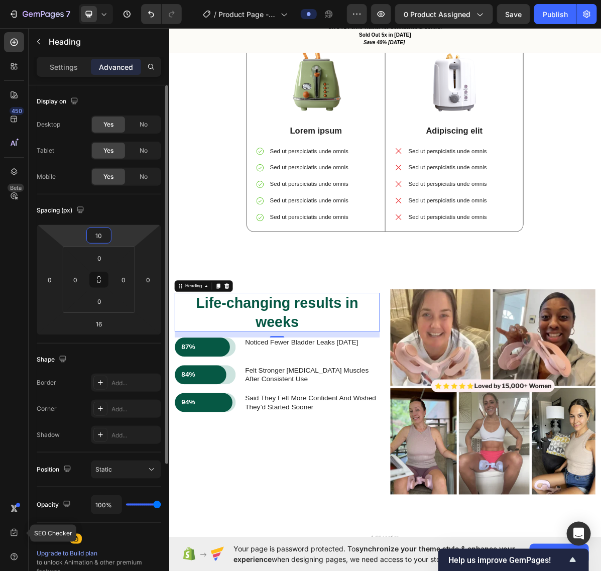
type input "100"
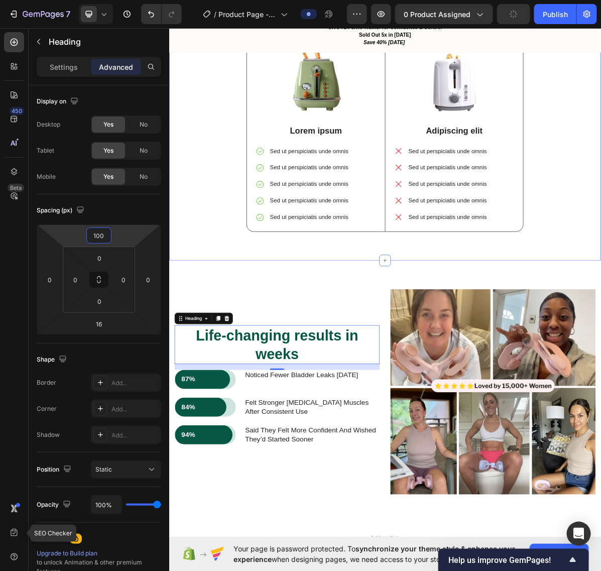
click at [296, 344] on div "Lorem ipsum dolor sit amet Heading Image Lorem ipsum Text Block Sed ut perspici…" at bounding box center [470, 157] width 603 height 394
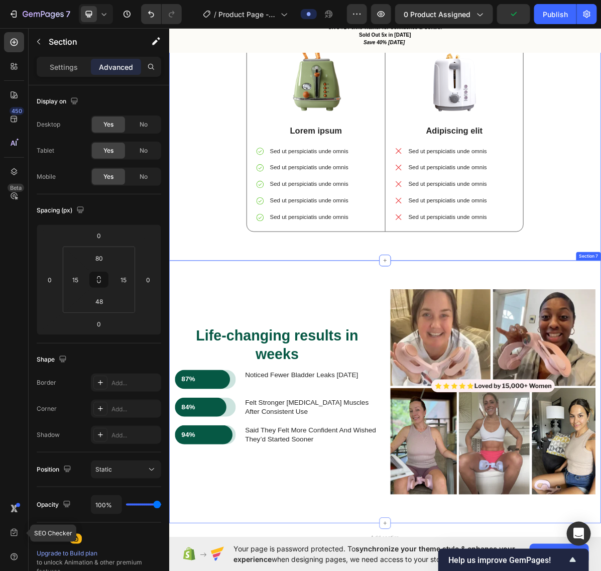
click at [319, 393] on div "Life-changing results in weeks Heading 87% Text Block Row Row noticed fewer bla…" at bounding box center [470, 538] width 603 height 367
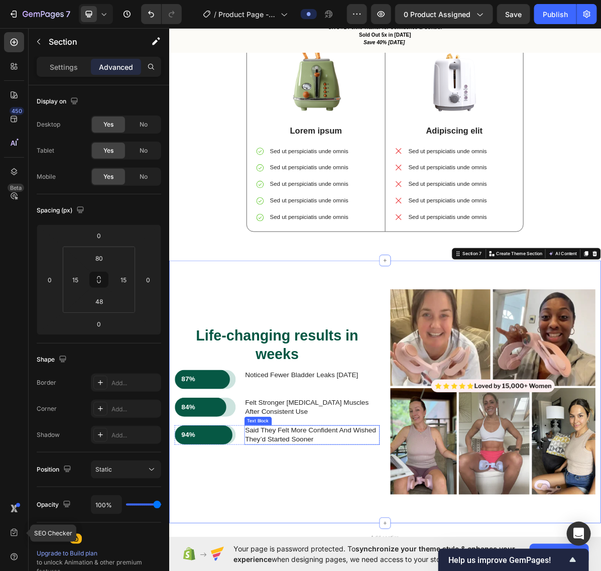
drag, startPoint x: 315, startPoint y: 591, endPoint x: 335, endPoint y: 577, distance: 24.5
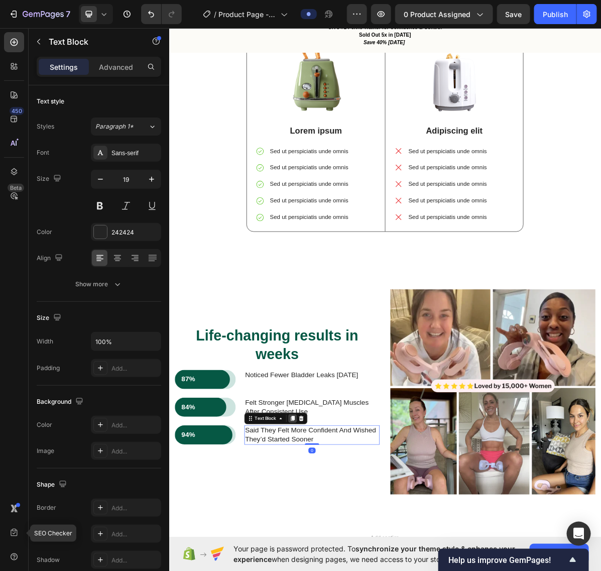
click at [340, 571] on div at bounding box center [341, 575] width 12 height 12
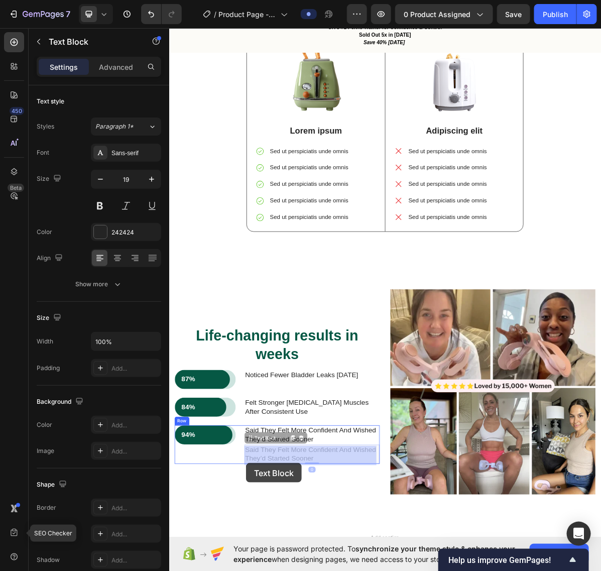
scroll to position [1372, 0]
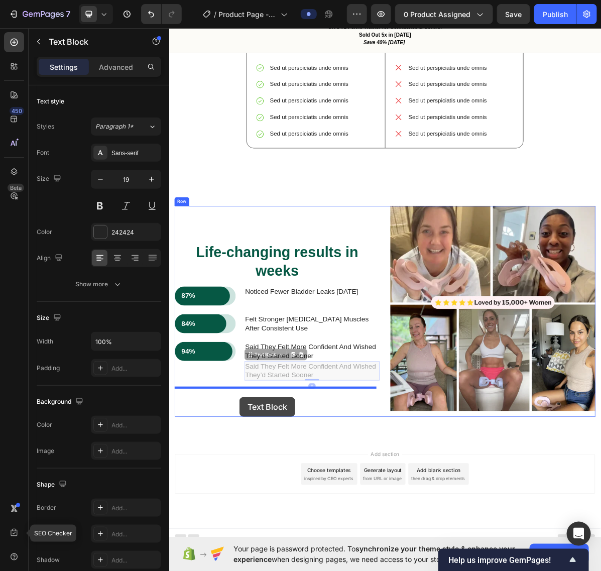
drag, startPoint x: 283, startPoint y: 611, endPoint x: 267, endPoint y: 545, distance: 68.4
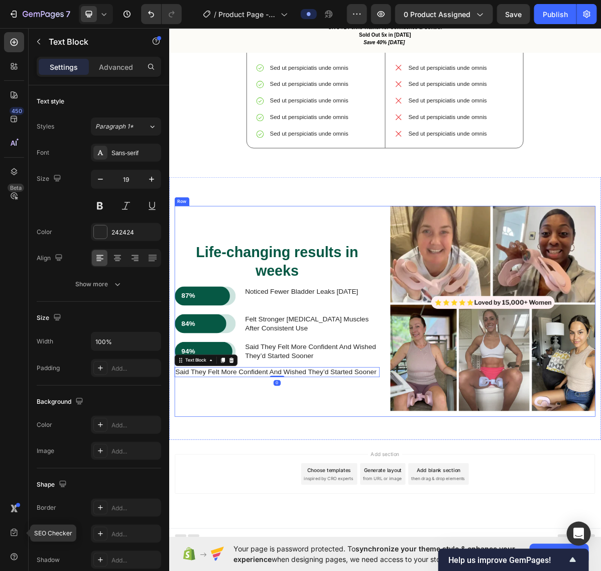
click at [268, 516] on p "said they felt more confident and wished they’d started sooner" at bounding box center [319, 510] width 284 height 13
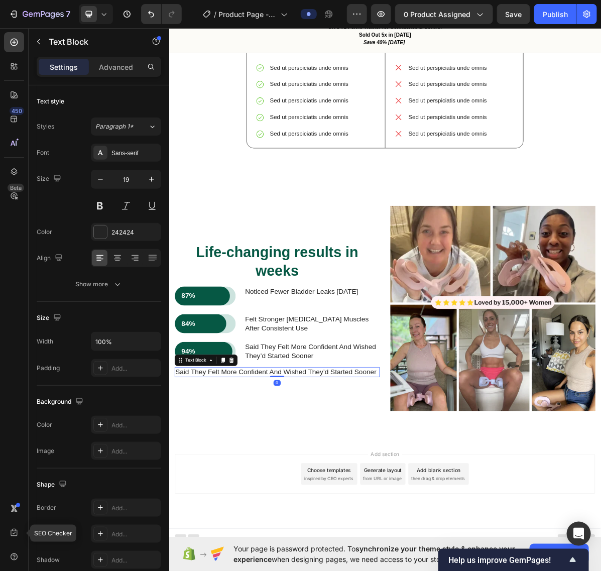
click at [268, 516] on p "said they felt more confident and wished they’d started sooner" at bounding box center [319, 510] width 284 height 13
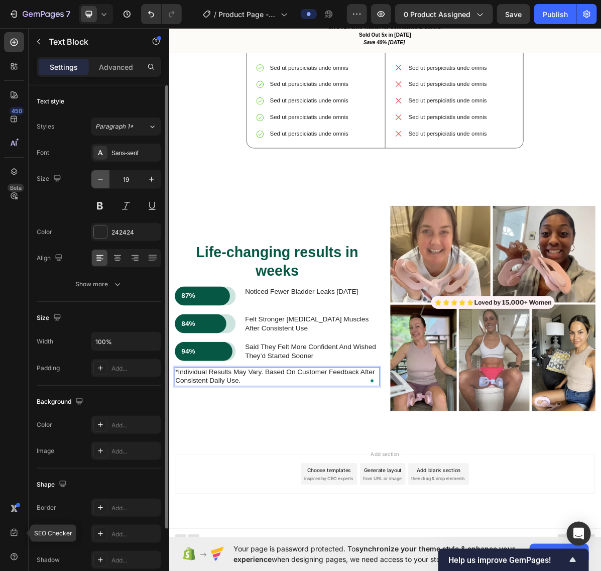
click at [94, 185] on button "button" at bounding box center [100, 179] width 18 height 18
type input "17"
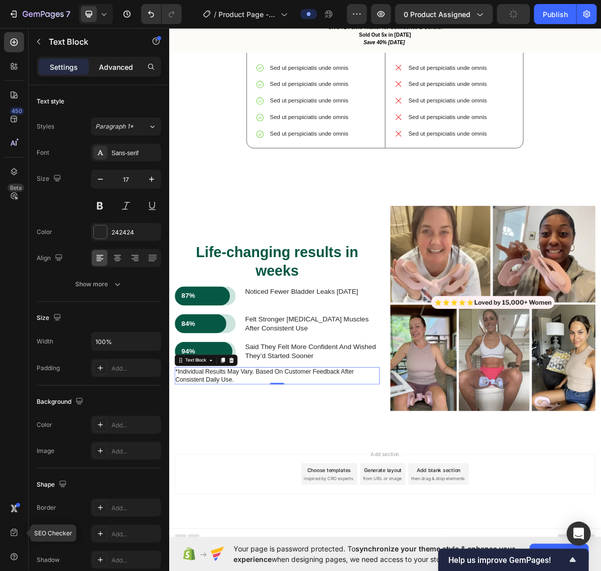
click at [102, 74] on div "Advanced" at bounding box center [116, 67] width 50 height 16
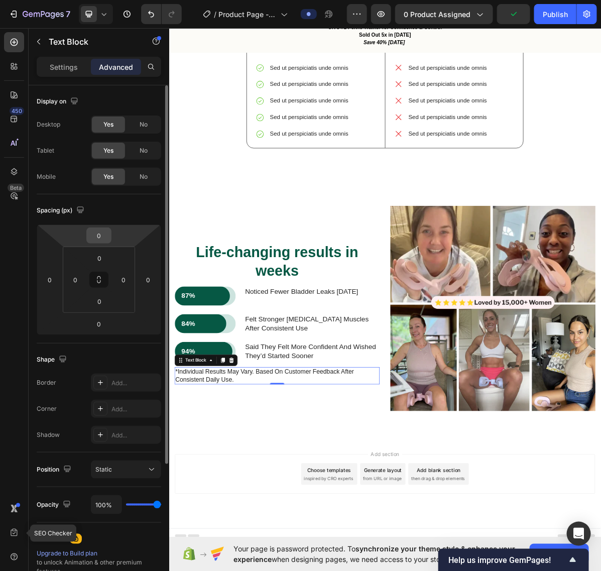
click at [97, 238] on input "0" at bounding box center [99, 235] width 20 height 15
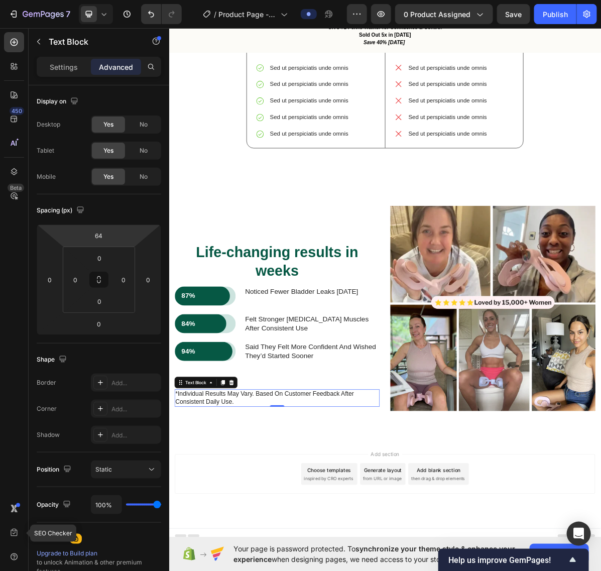
type input "70"
drag, startPoint x: 127, startPoint y: 238, endPoint x: 131, endPoint y: 216, distance: 22.0
click at [131, 0] on html "7 / Product Page - Sep 27, 21:56:37 Preview 0 product assigned Save Publish 450…" at bounding box center [300, 0] width 601 height 0
click at [390, 236] on div "Lorem ipsum dolor sit amet Heading Image Lorem ipsum Text Block Sed ut perspici…" at bounding box center [470, 41] width 603 height 394
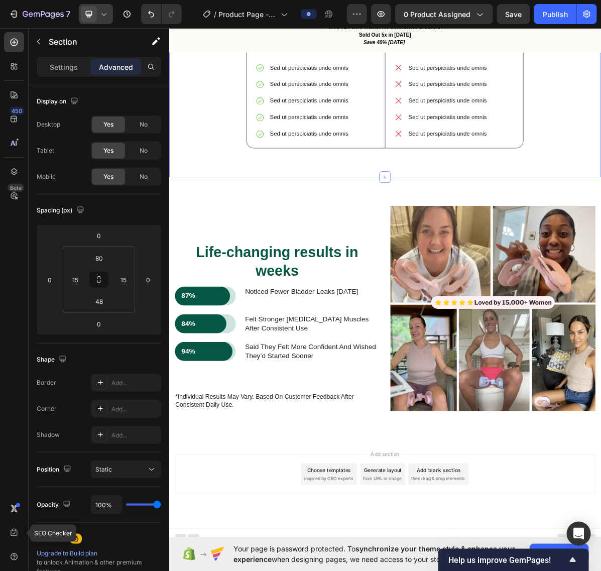
click at [99, 14] on icon at bounding box center [104, 14] width 10 height 10
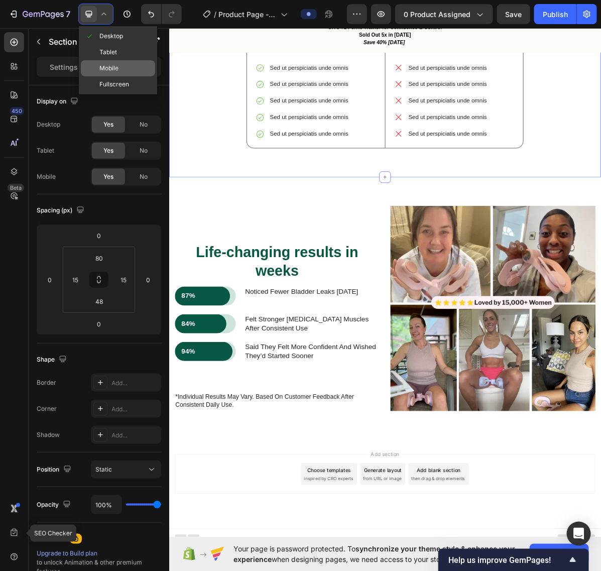
click at [99, 68] on span "Mobile" at bounding box center [108, 68] width 19 height 10
type input "70"
type input "42"
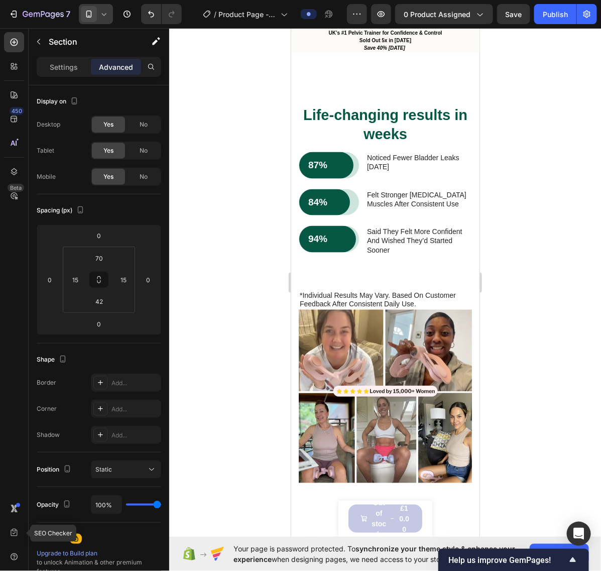
scroll to position [1518, 0]
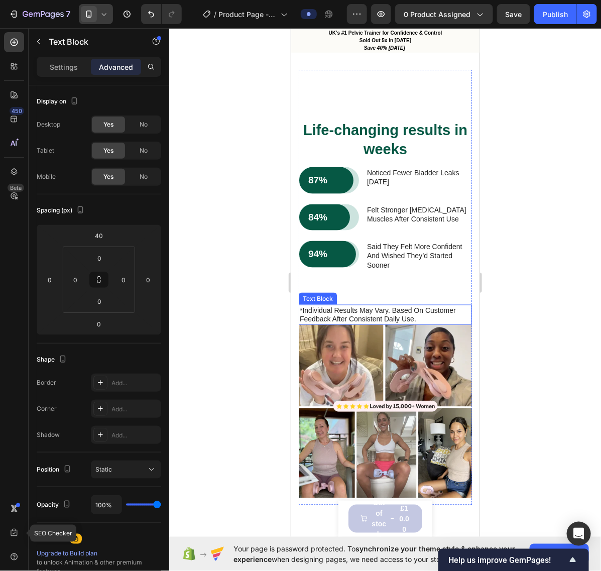
click at [367, 324] on p "*individual results may vary. based on customer feedback after consistent daily…" at bounding box center [384, 314] width 171 height 18
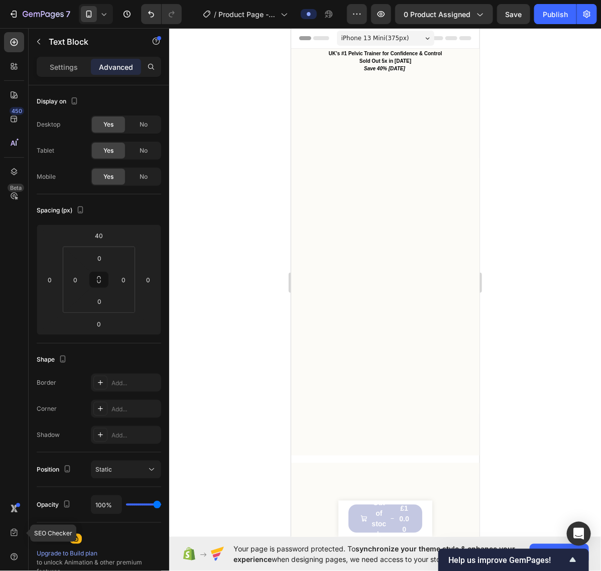
scroll to position [1518, 0]
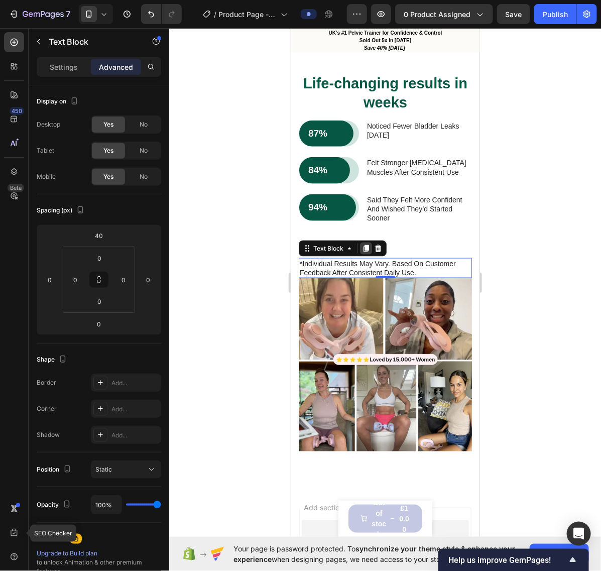
click at [368, 252] on icon at bounding box center [366, 248] width 8 height 8
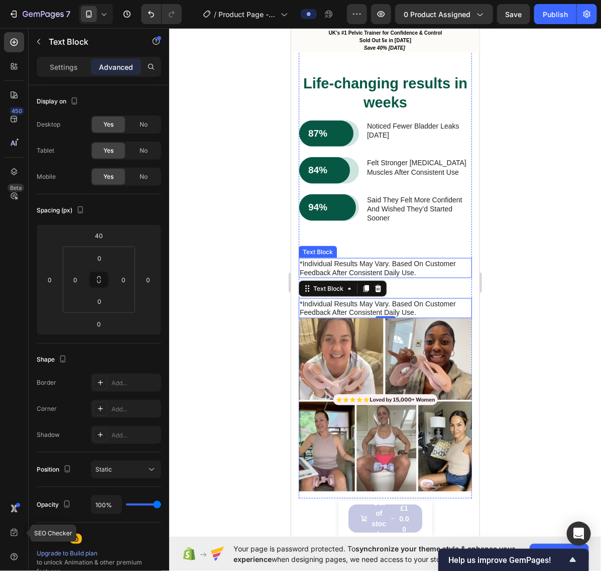
click at [393, 277] on p "*individual results may vary. based on customer feedback after consistent daily…" at bounding box center [384, 268] width 171 height 18
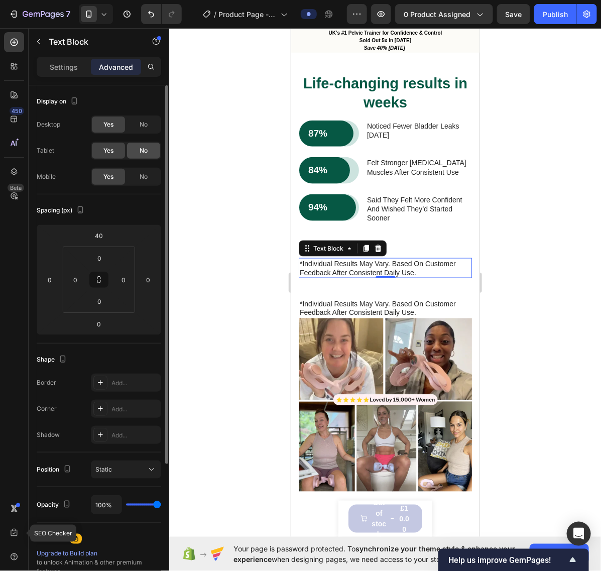
click at [149, 151] on div "No" at bounding box center [143, 151] width 33 height 16
click at [144, 125] on span "No" at bounding box center [144, 124] width 8 height 9
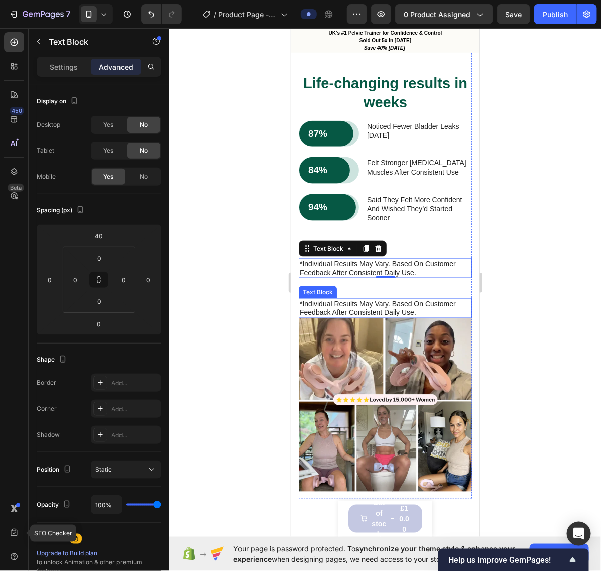
click at [371, 317] on p "*individual results may vary. based on customer feedback after consistent daily…" at bounding box center [384, 308] width 171 height 18
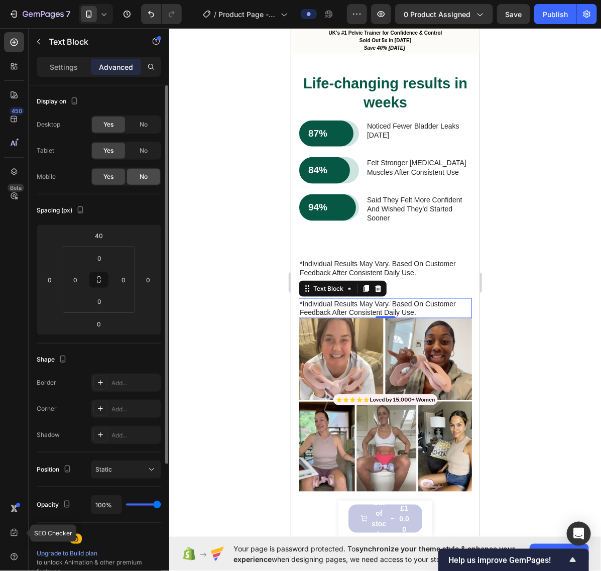
click at [148, 176] on div "No" at bounding box center [143, 177] width 33 height 16
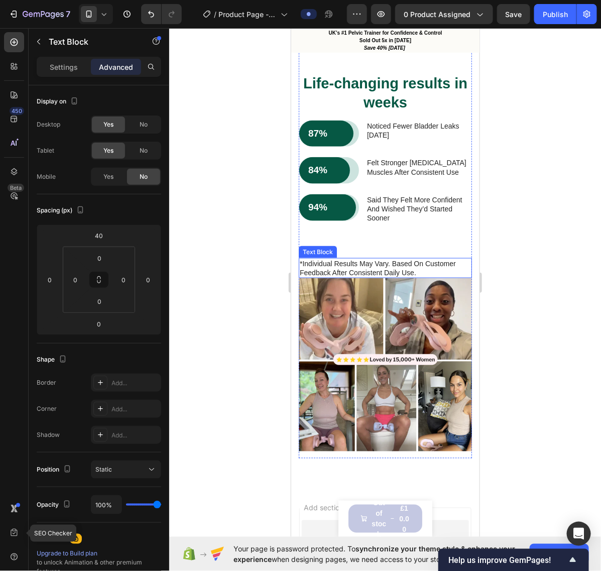
click at [394, 277] on p "*individual results may vary. based on customer feedback after consistent daily…" at bounding box center [384, 268] width 171 height 18
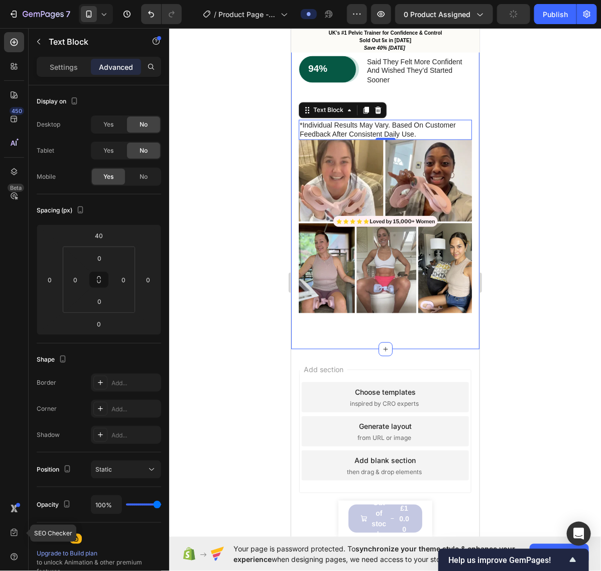
scroll to position [1769, 0]
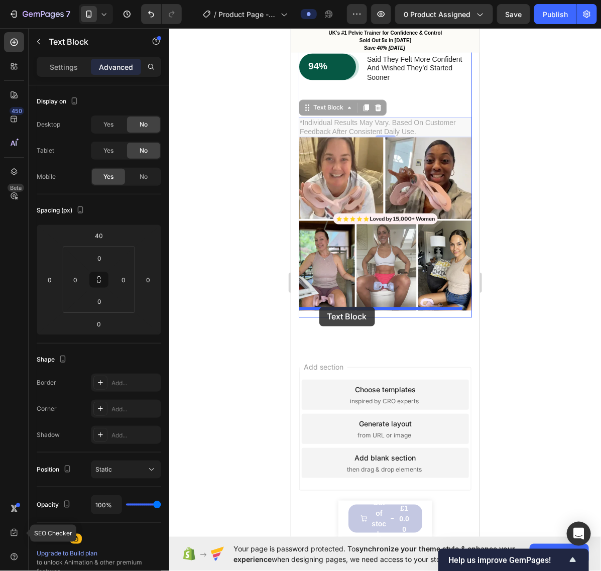
drag, startPoint x: 304, startPoint y: 110, endPoint x: 319, endPoint y: 306, distance: 197.0
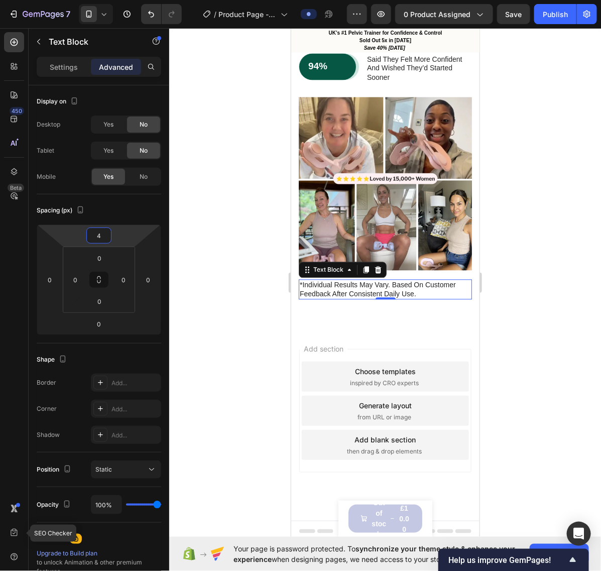
scroll to position [1765, 0]
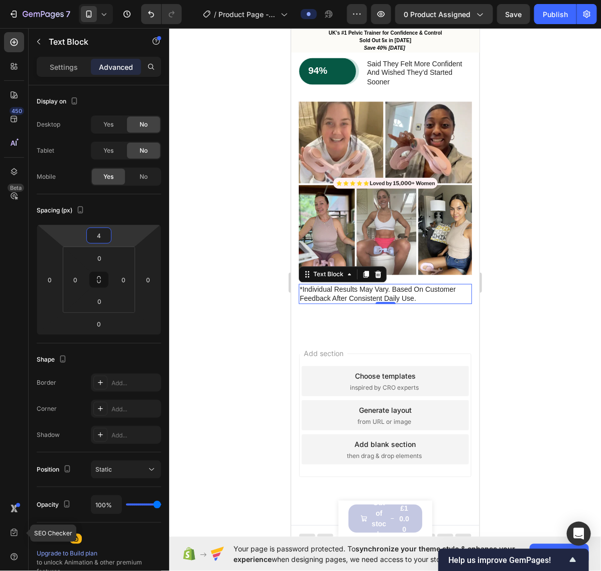
drag, startPoint x: 119, startPoint y: 229, endPoint x: 120, endPoint y: 240, distance: 11.1
click at [120, 0] on html "7 / Product Page - [DATE] 21:56:37 Preview 0 product assigned Save Publish 450 …" at bounding box center [300, 0] width 601 height 0
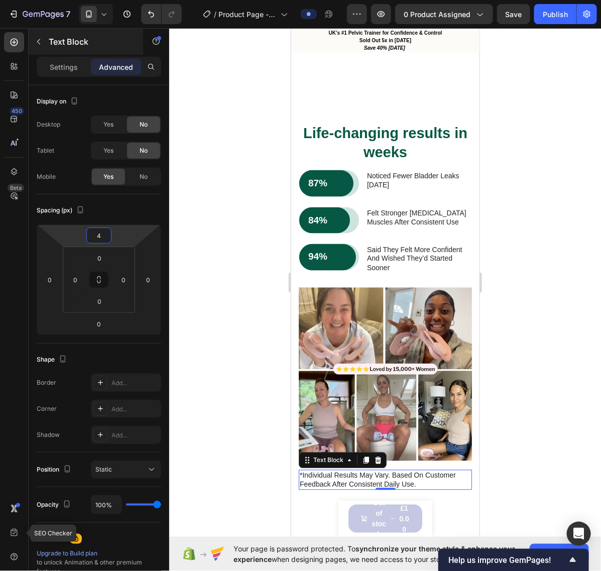
scroll to position [1514, 0]
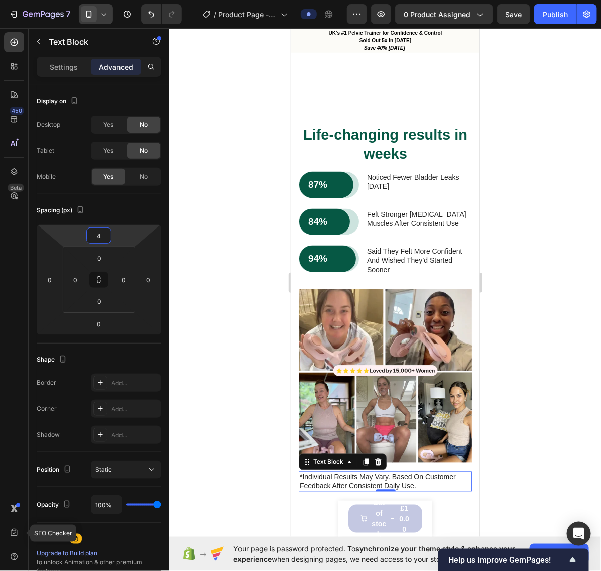
click at [96, 12] on span at bounding box center [89, 14] width 16 height 16
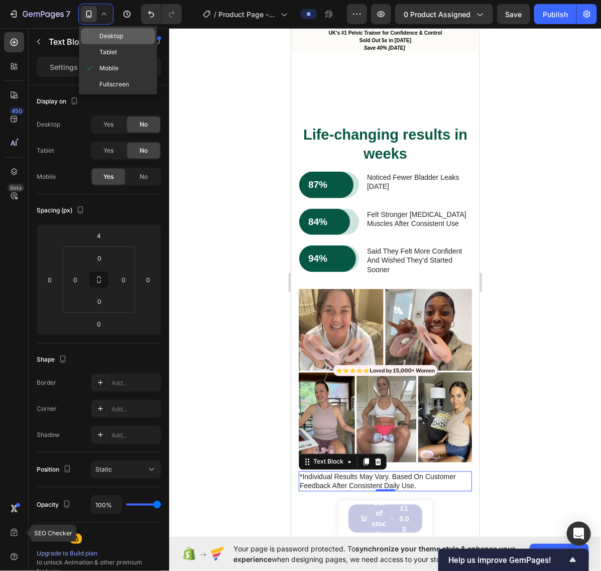
click at [125, 39] on div "Desktop" at bounding box center [118, 36] width 74 height 16
type input "70"
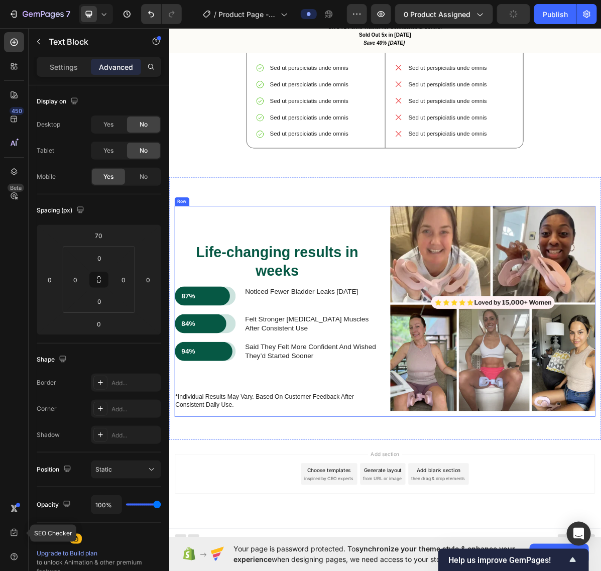
scroll to position [1335, 0]
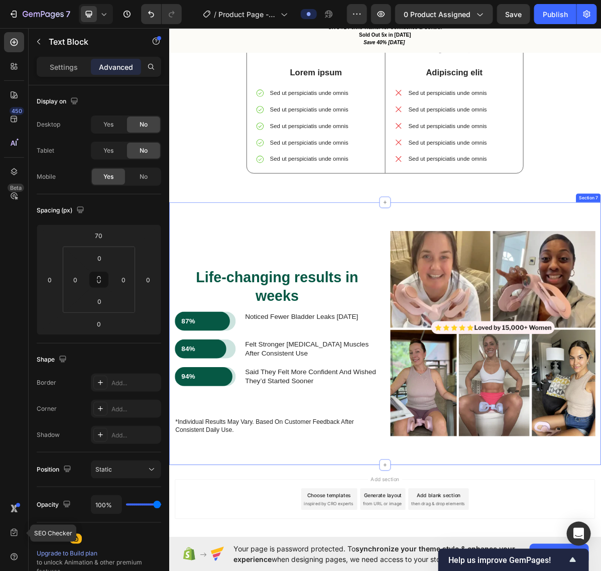
click at [423, 287] on div "Life-changing results in weeks Heading 87% Text Block Row Row noticed fewer bla…" at bounding box center [470, 456] width 603 height 367
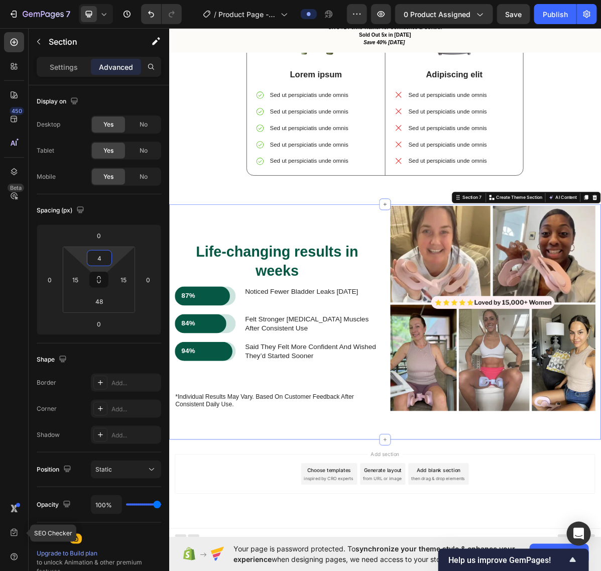
type input "2"
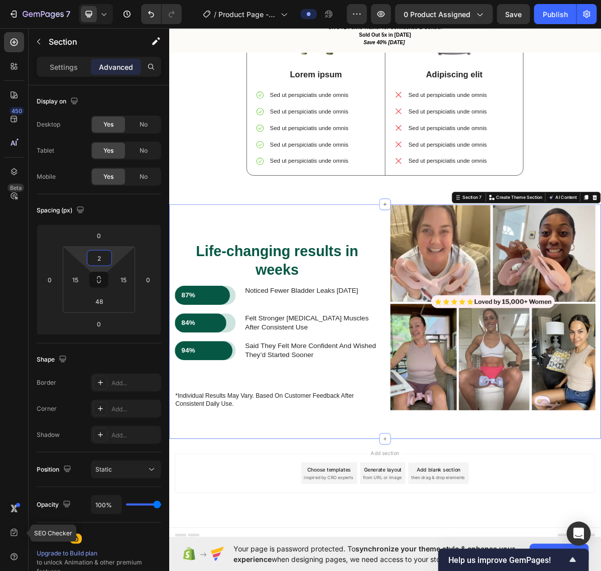
scroll to position [1332, 0]
drag, startPoint x: 119, startPoint y: 256, endPoint x: 114, endPoint y: 280, distance: 24.5
click at [114, 0] on html "7 / Product Page - [DATE] 21:56:37 Preview 0 product assigned Save Publish 450 …" at bounding box center [300, 0] width 601 height 0
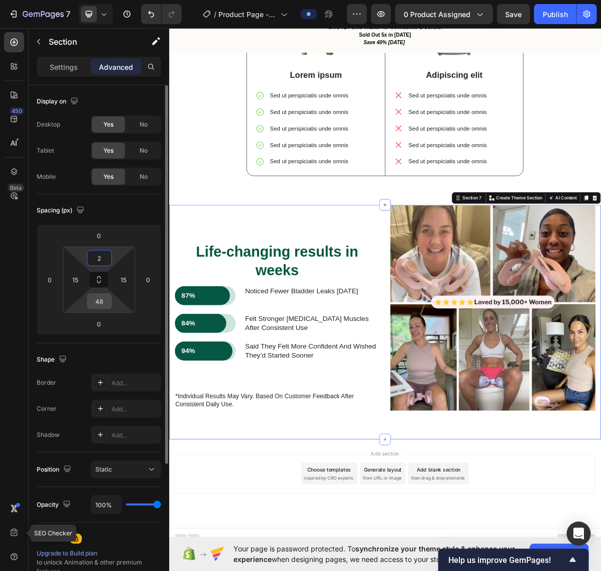
click at [104, 300] on input "48" at bounding box center [99, 301] width 20 height 15
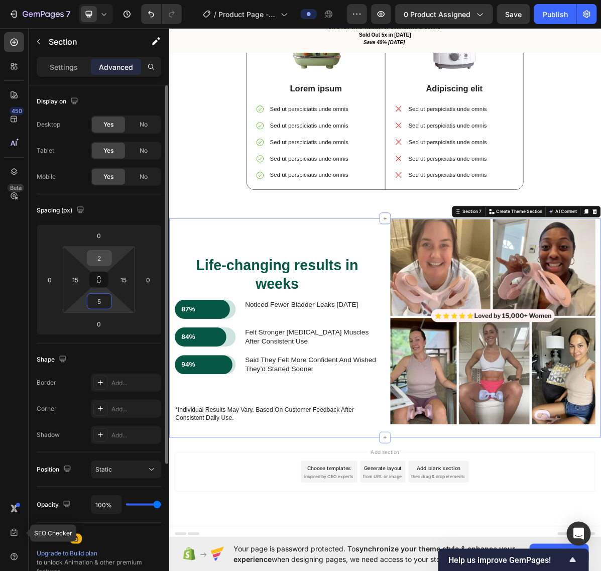
scroll to position [1310, 0]
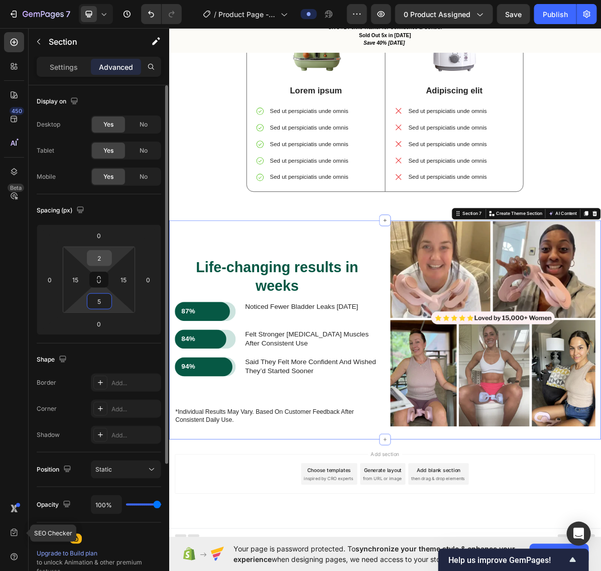
type input "5"
click at [102, 260] on input "2" at bounding box center [99, 258] width 20 height 15
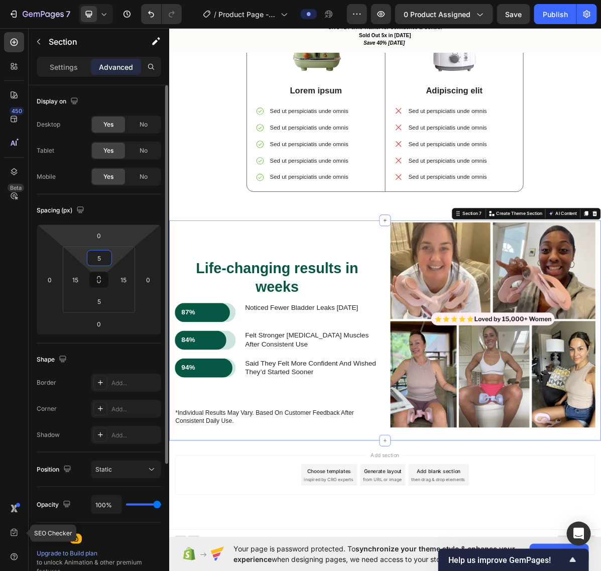
scroll to position [1312, 0]
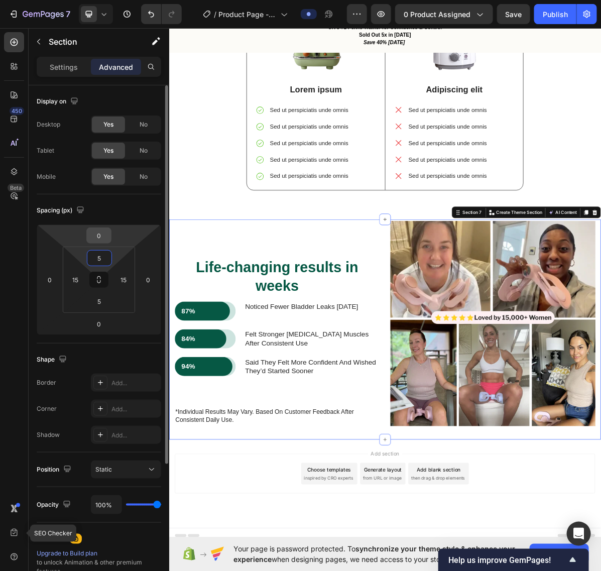
type input "5"
click at [102, 232] on input "0" at bounding box center [99, 235] width 20 height 15
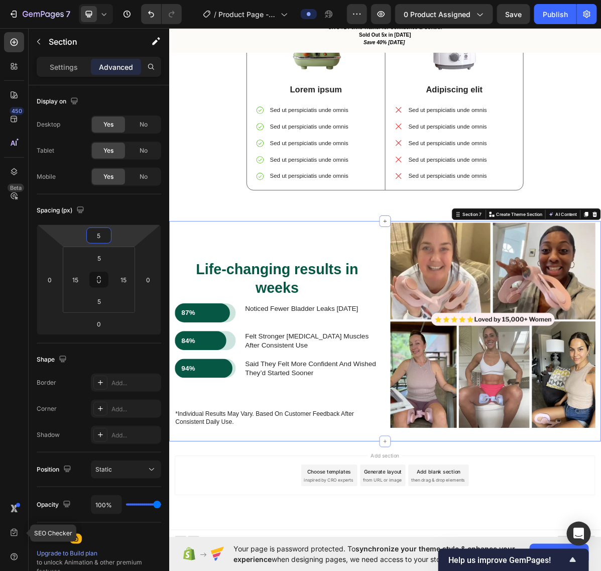
scroll to position [1314, 0]
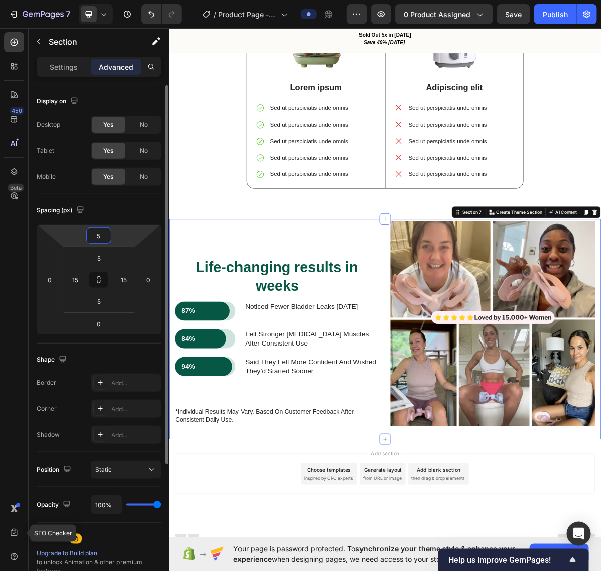
type input "5"
click at [127, 203] on div "Spacing (px)" at bounding box center [99, 210] width 125 height 16
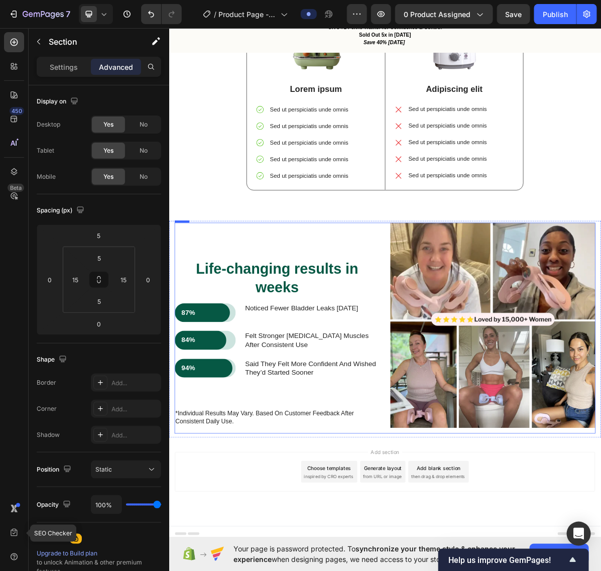
scroll to position [1189, 0]
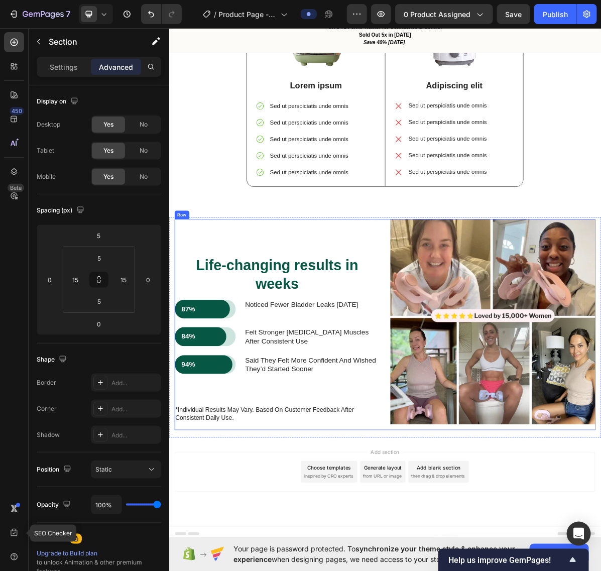
click at [181, 435] on div "Life-changing results in weeks Heading 87% Text Block Row Row noticed fewer bla…" at bounding box center [319, 444] width 286 height 294
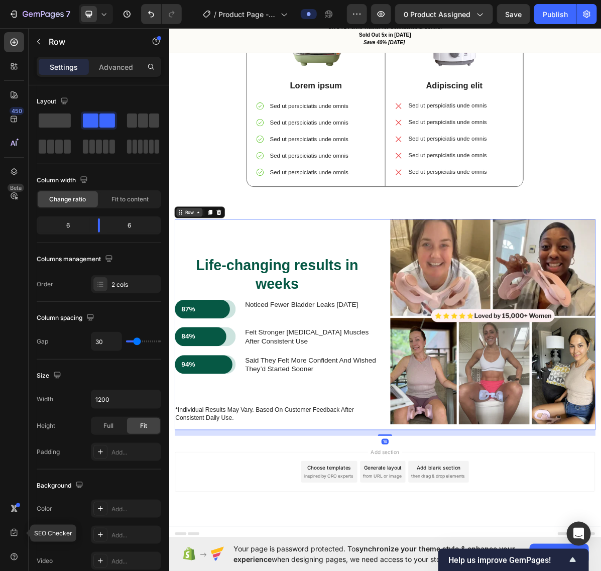
click at [195, 292] on div "Row" at bounding box center [197, 287] width 17 height 9
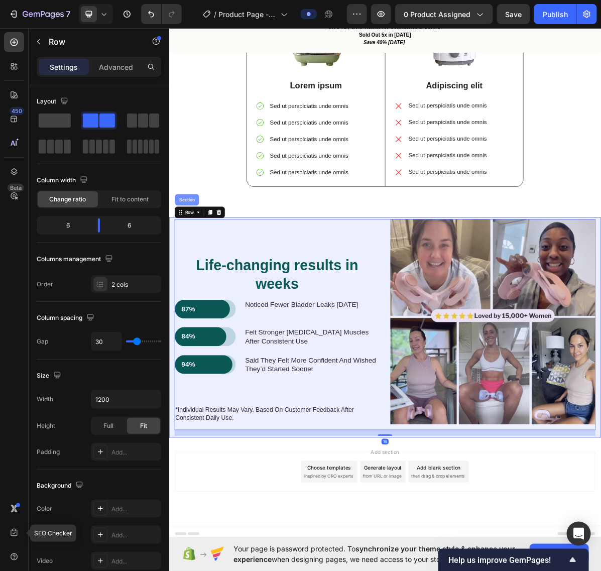
click at [197, 273] on div "Section" at bounding box center [194, 270] width 26 height 6
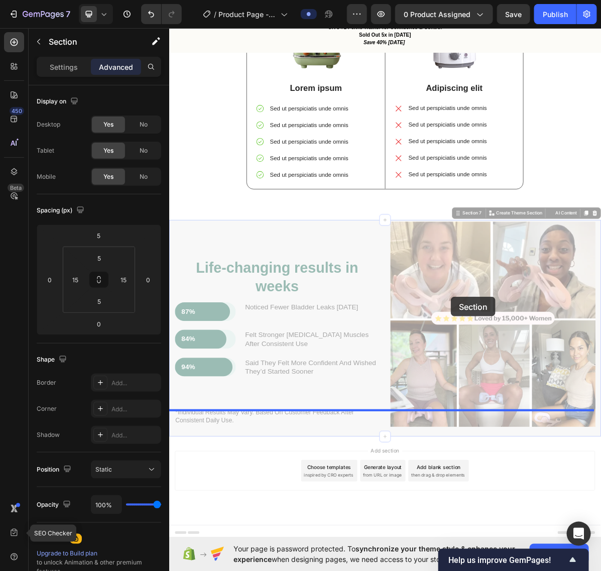
scroll to position [812, 0]
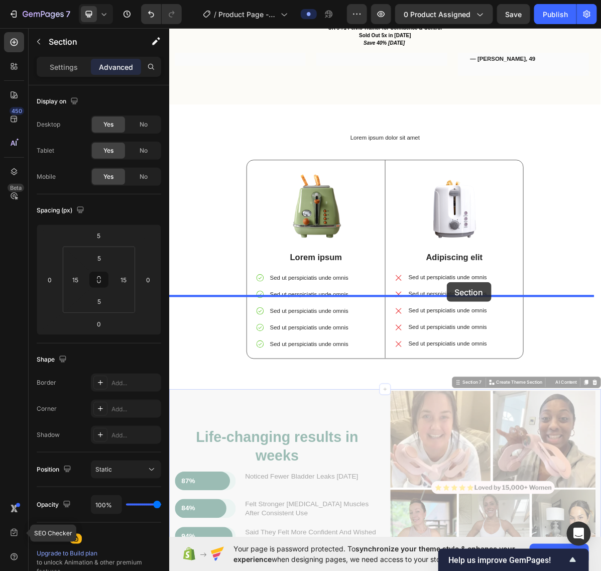
drag, startPoint x: 563, startPoint y: 416, endPoint x: 556, endPoint y: 385, distance: 31.9
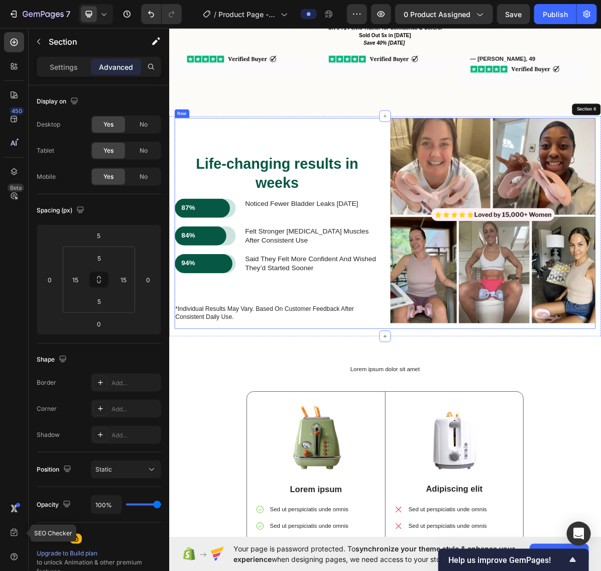
click at [196, 427] on div "Life-changing results in weeks Heading 87% Text Block Row Row noticed fewer bla…" at bounding box center [319, 303] width 286 height 294
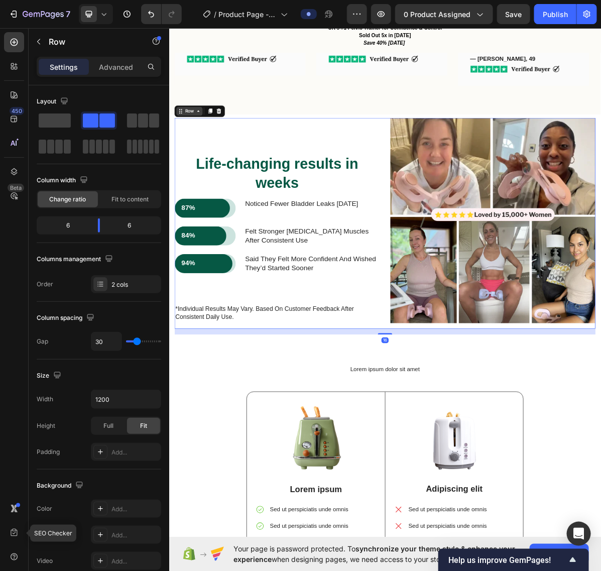
click at [192, 151] on div "Row" at bounding box center [197, 146] width 17 height 9
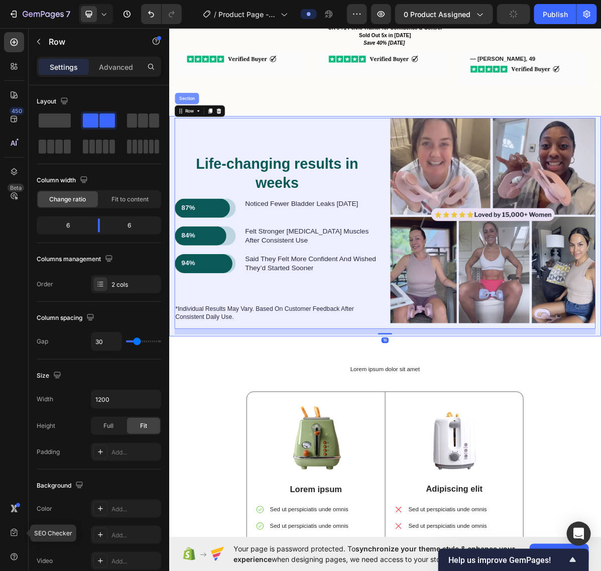
click at [197, 132] on div "Section" at bounding box center [194, 129] width 26 height 6
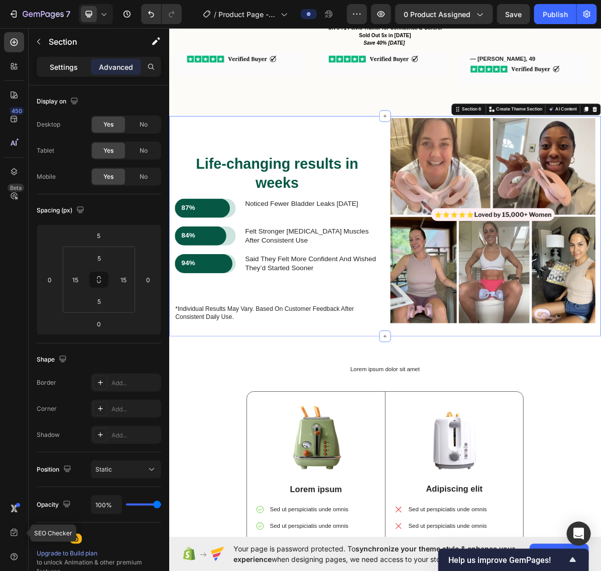
click at [67, 61] on div "Settings" at bounding box center [64, 67] width 50 height 16
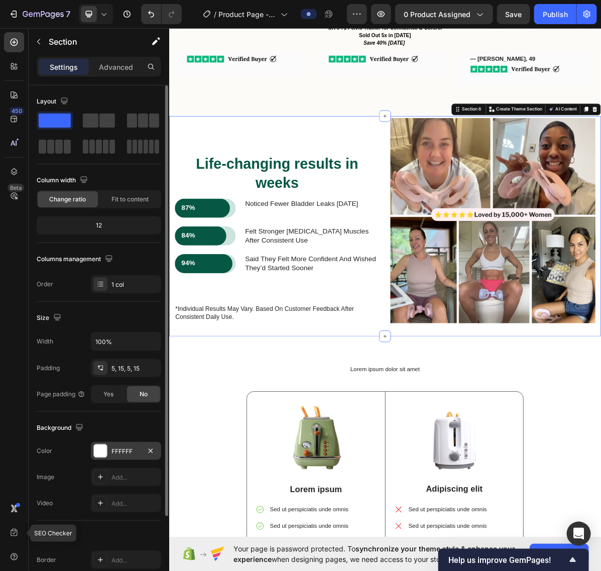
click at [100, 455] on div at bounding box center [100, 451] width 13 height 13
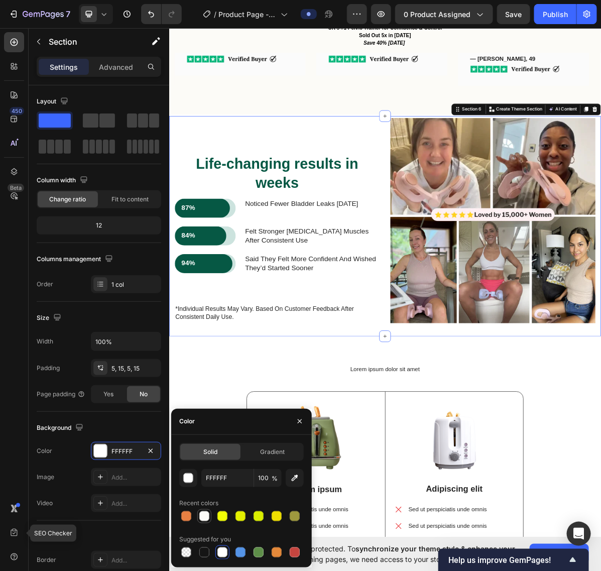
click at [206, 516] on div at bounding box center [204, 516] width 10 height 10
type input "FCFBF7"
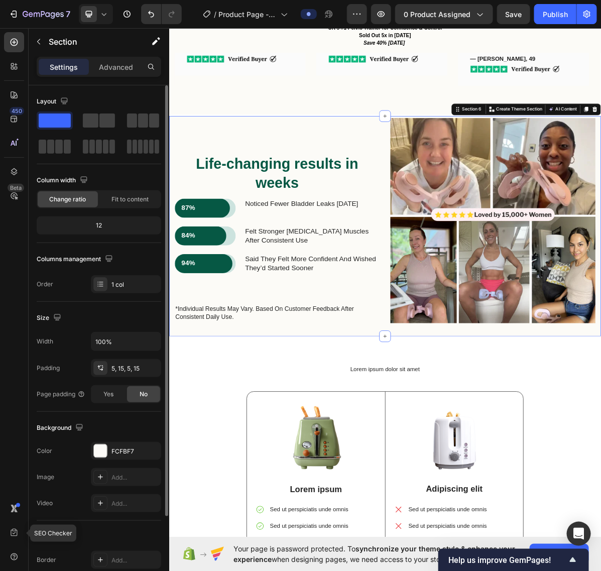
click at [141, 423] on div "Background" at bounding box center [99, 428] width 125 height 16
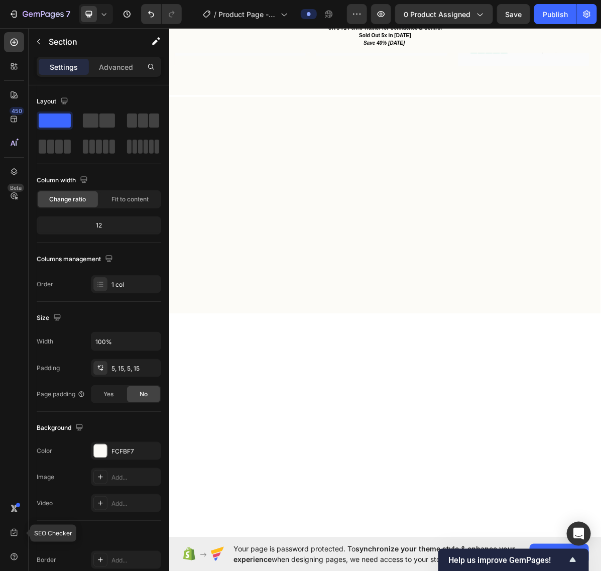
scroll to position [247, 0]
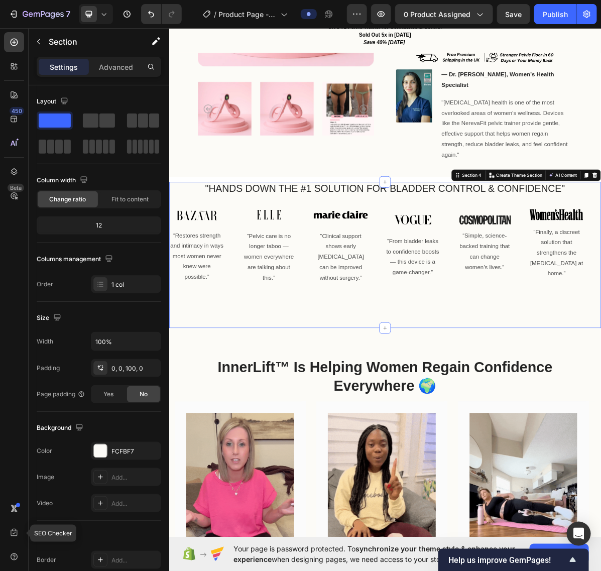
click at [412, 404] on div ""HANDS DOWN THE #1 SOLUTION FOR BLADDER CONTROL & CONFIDENCE" Heading Image “Re…" at bounding box center [470, 347] width 603 height 204
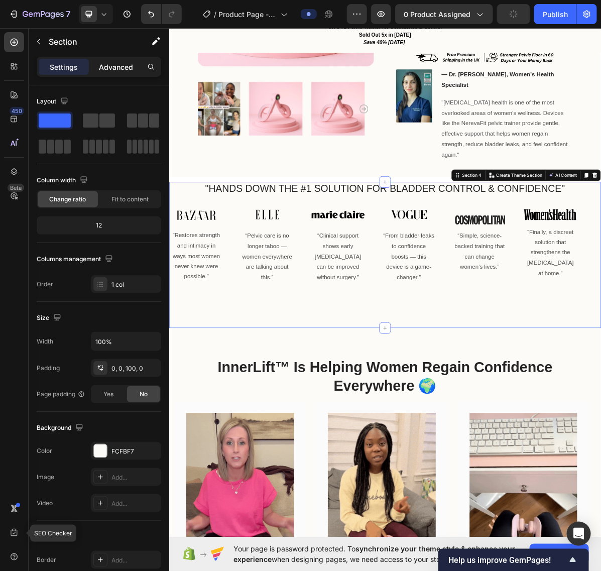
click at [116, 68] on p "Advanced" at bounding box center [116, 67] width 34 height 11
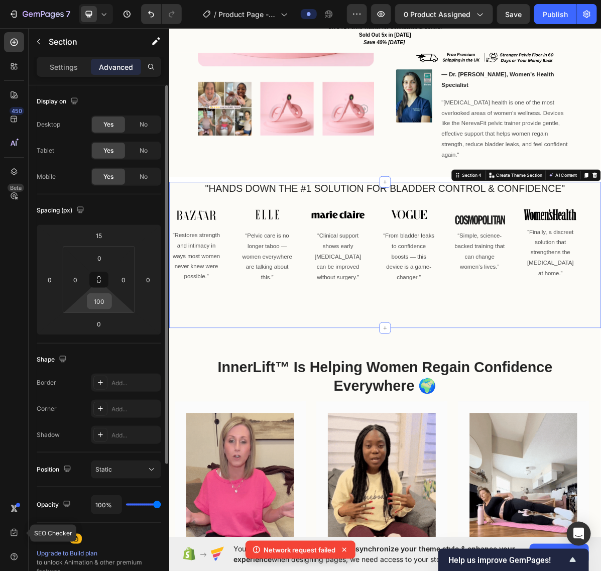
click at [100, 303] on input "100" at bounding box center [99, 301] width 20 height 15
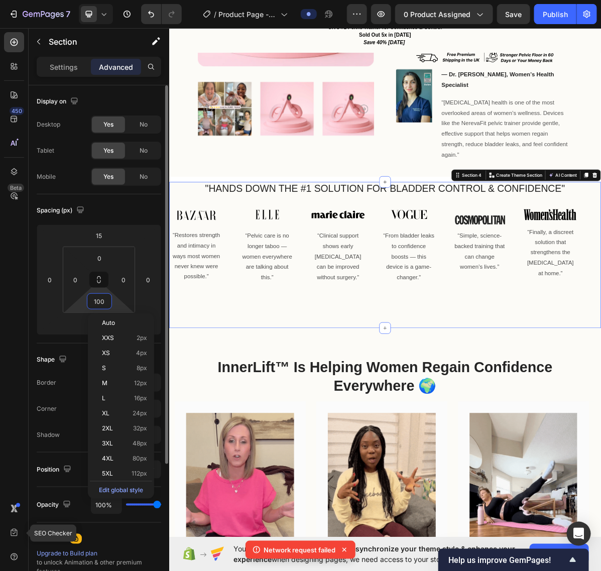
type input "5"
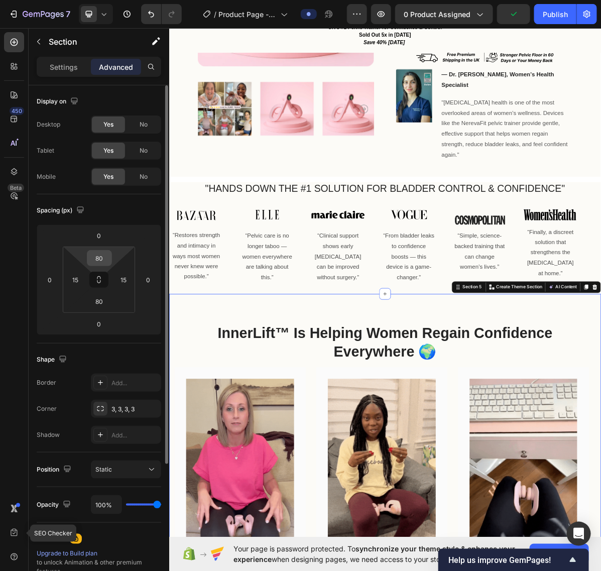
click at [101, 257] on input "80" at bounding box center [99, 258] width 20 height 15
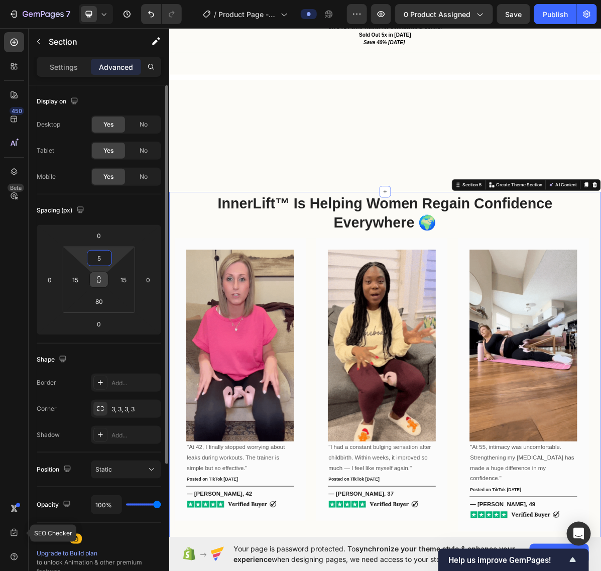
scroll to position [749, 0]
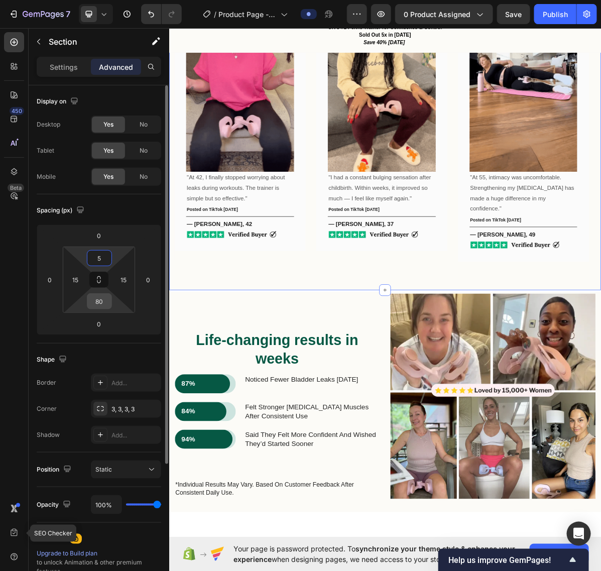
type input "5"
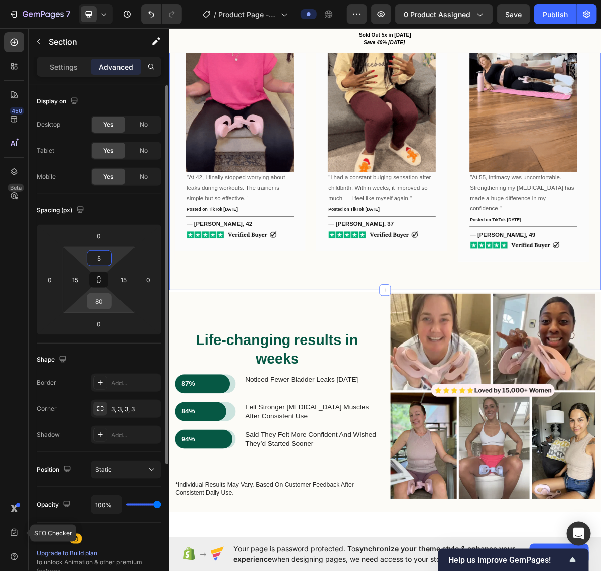
click at [98, 299] on input "80" at bounding box center [99, 301] width 20 height 15
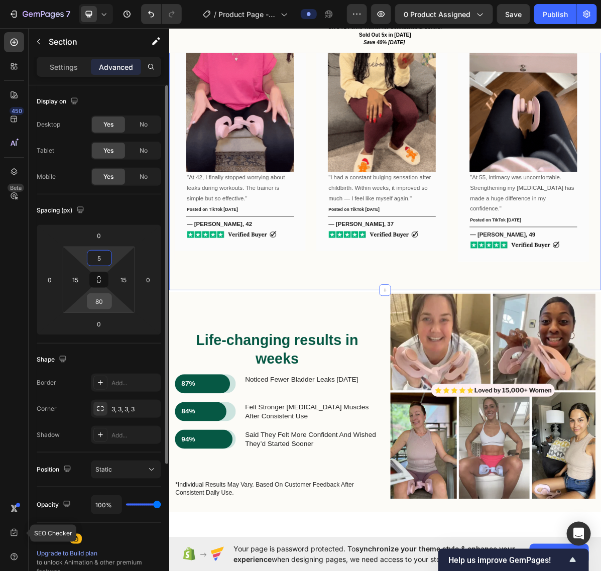
click at [99, 299] on input "80" at bounding box center [99, 301] width 20 height 15
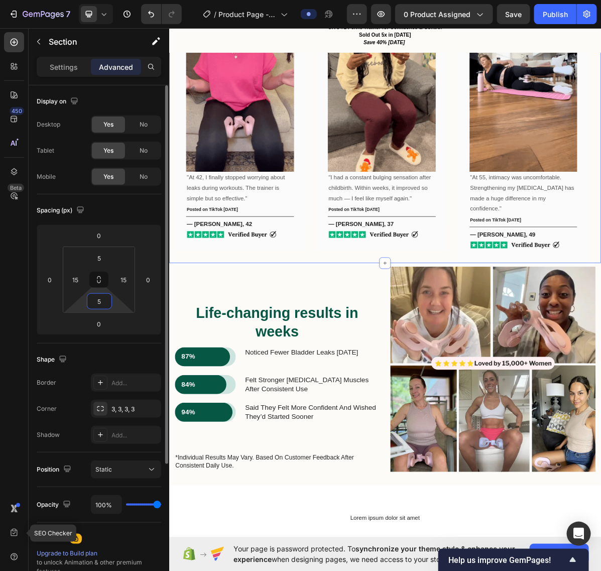
click at [102, 305] on input "5" at bounding box center [99, 301] width 20 height 15
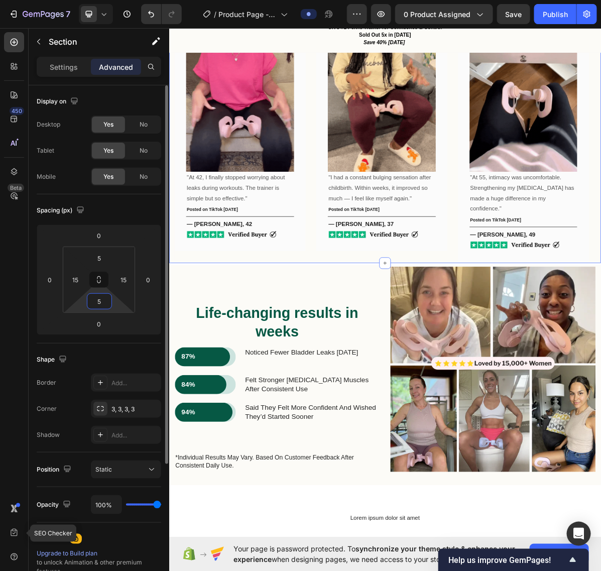
click at [102, 310] on div "5 15 5 15" at bounding box center [99, 280] width 72 height 66
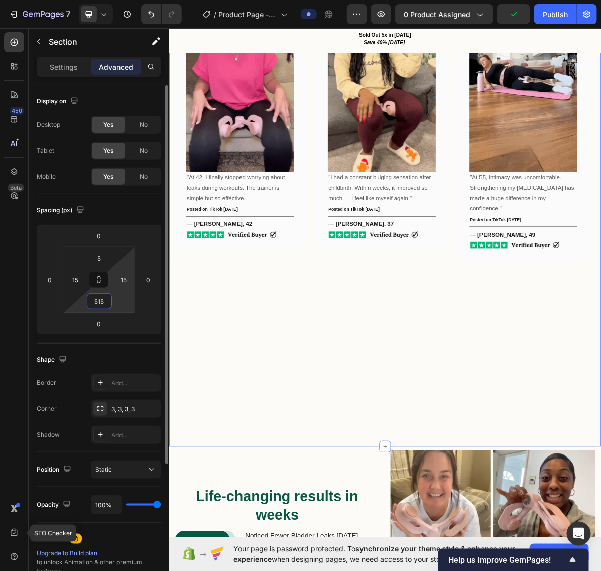
click at [108, 297] on input "515" at bounding box center [99, 301] width 20 height 15
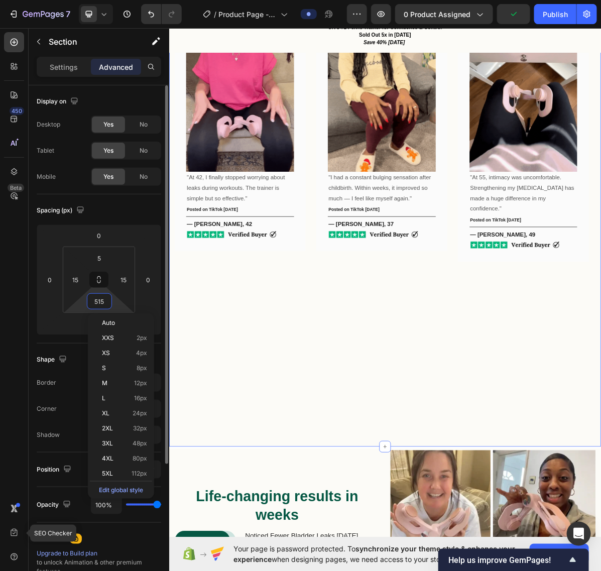
click at [103, 301] on input "515" at bounding box center [99, 301] width 20 height 15
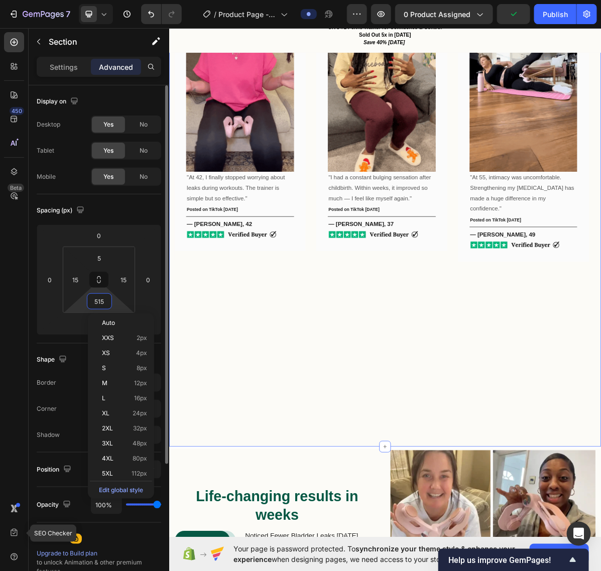
click at [103, 301] on input "515" at bounding box center [99, 301] width 20 height 15
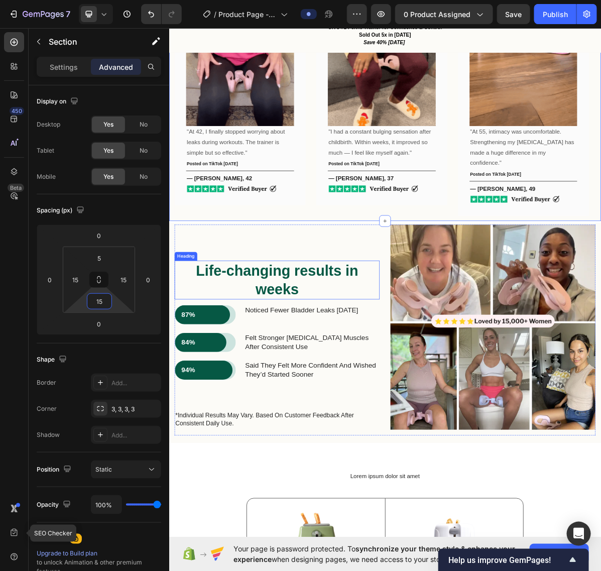
scroll to position [1000, 0]
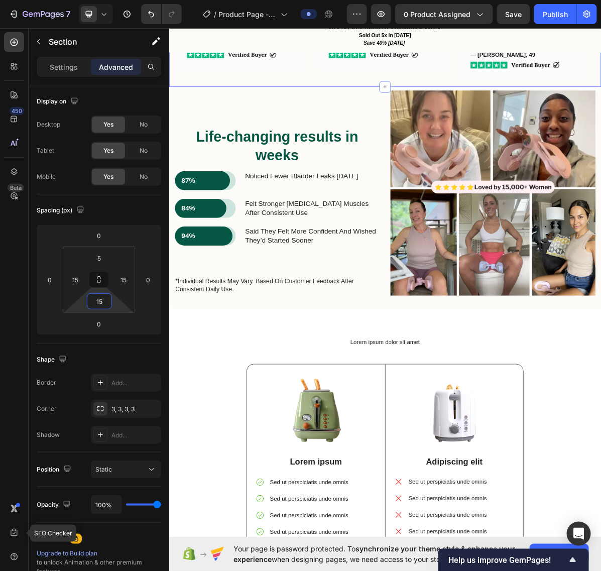
type input "15"
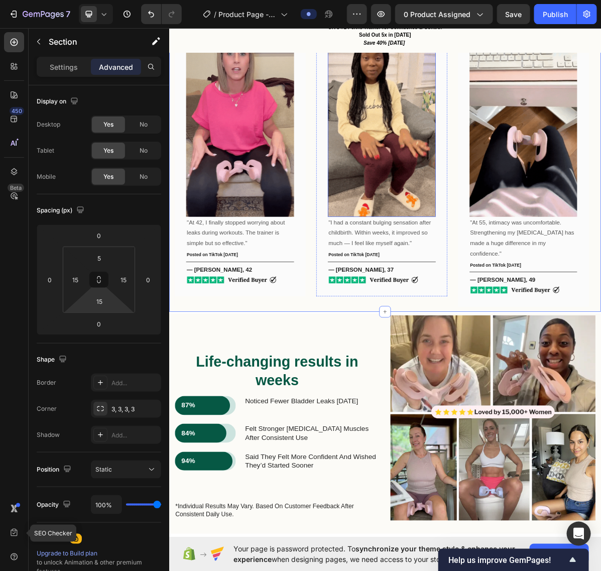
scroll to position [749, 0]
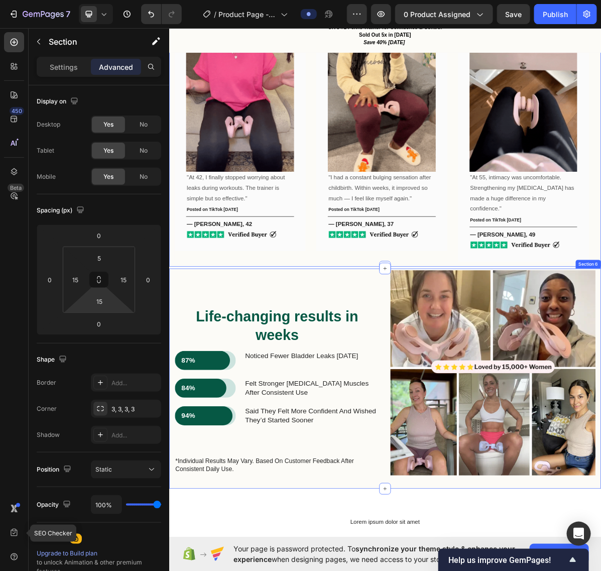
click at [170, 366] on div "Life-changing results in weeks Heading 87% Text Block Row Row noticed fewer bla…" at bounding box center [470, 519] width 603 height 307
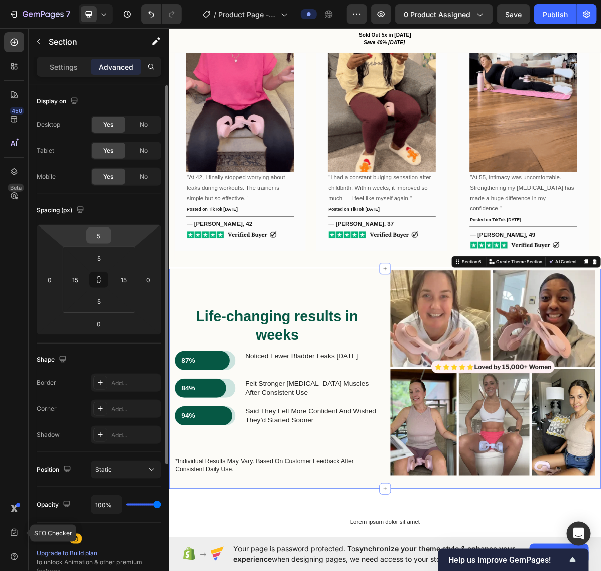
click at [104, 237] on input "5" at bounding box center [99, 235] width 20 height 15
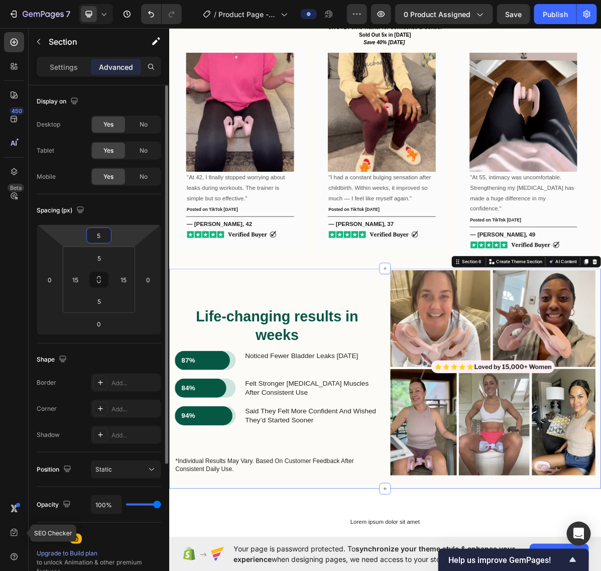
click at [104, 237] on input "5" at bounding box center [99, 235] width 20 height 15
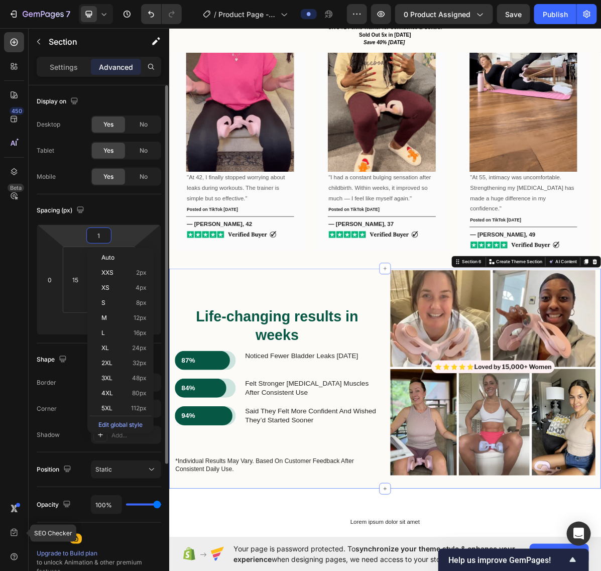
type input "15"
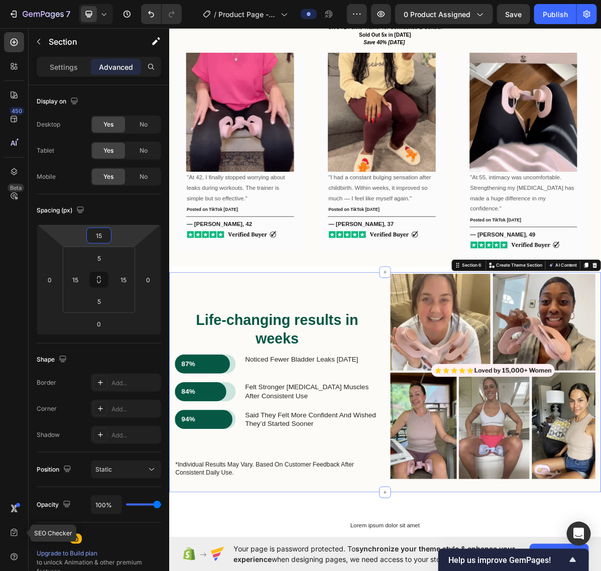
click at [208, 352] on div "Product Images pelic traininger Product Title £10.00 Product Price Product Pric…" at bounding box center [470, 184] width 603 height 1778
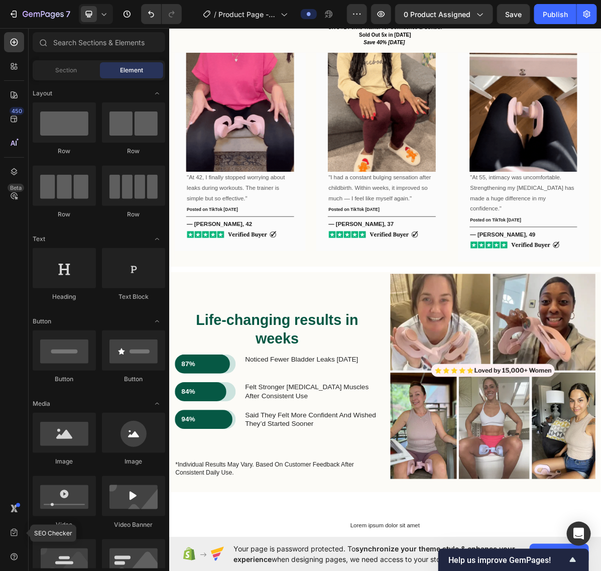
click at [601, 353] on div "Product Images pelic traininger Product Title £10.00 Product Price Product Pric…" at bounding box center [470, 184] width 603 height 1778
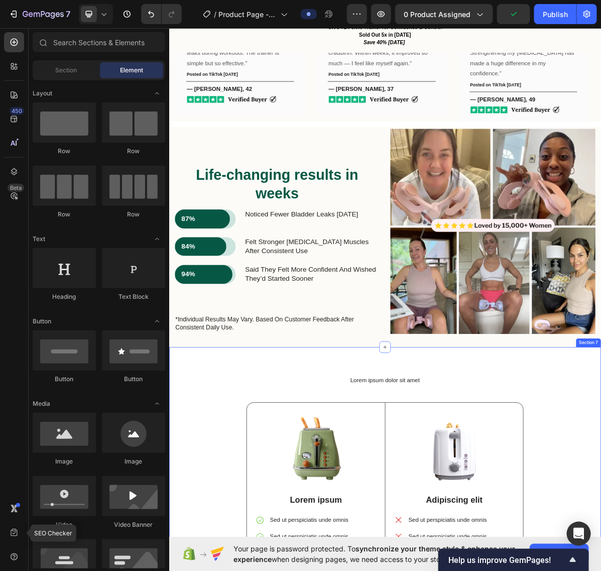
scroll to position [1203, 0]
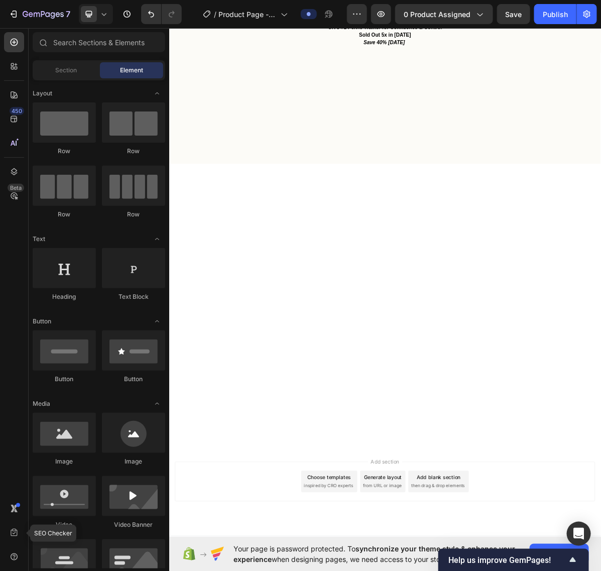
scroll to position [0, 0]
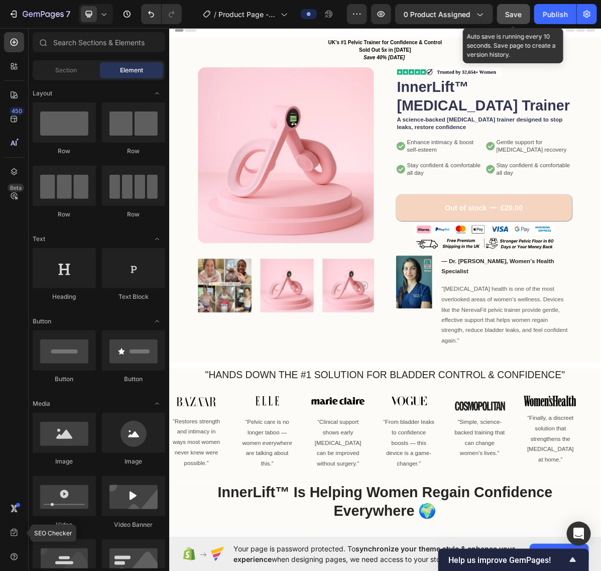
click at [512, 13] on span "Save" at bounding box center [514, 14] width 17 height 9
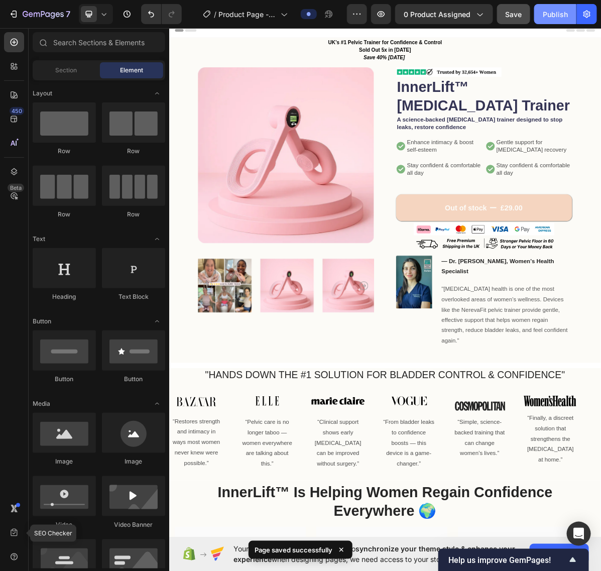
click at [553, 15] on div "Publish" at bounding box center [555, 14] width 25 height 11
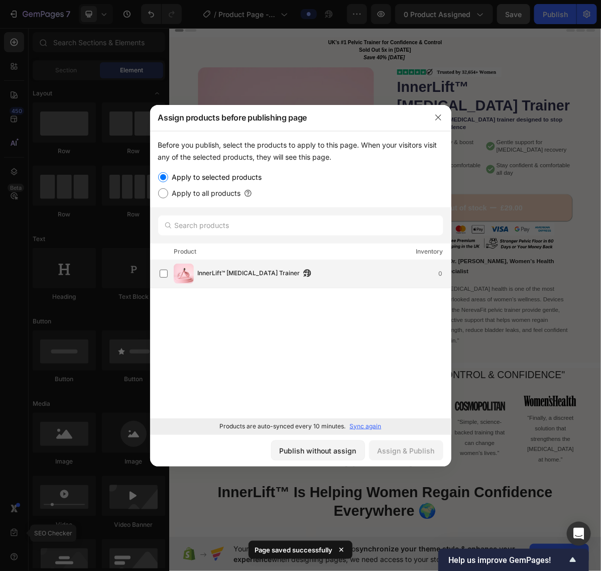
click at [265, 274] on span "InnerLift™ [MEDICAL_DATA] Trainer" at bounding box center [249, 273] width 102 height 11
click at [389, 451] on div "Assign & Publish" at bounding box center [406, 451] width 57 height 11
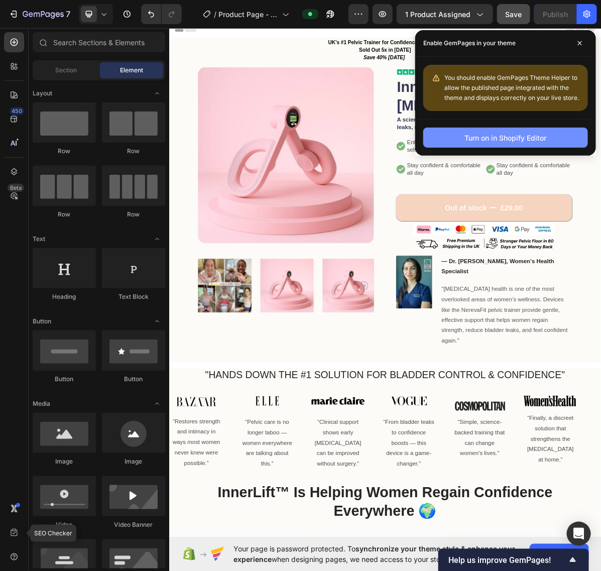
click at [475, 141] on div "Turn on in Shopify Editor" at bounding box center [506, 138] width 82 height 11
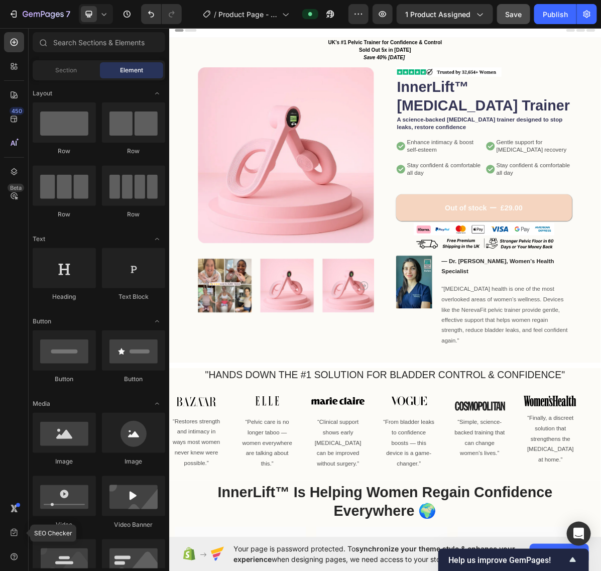
click at [356, 35] on div "Header" at bounding box center [470, 33] width 587 height 20
click at [10, 98] on icon at bounding box center [14, 95] width 10 height 10
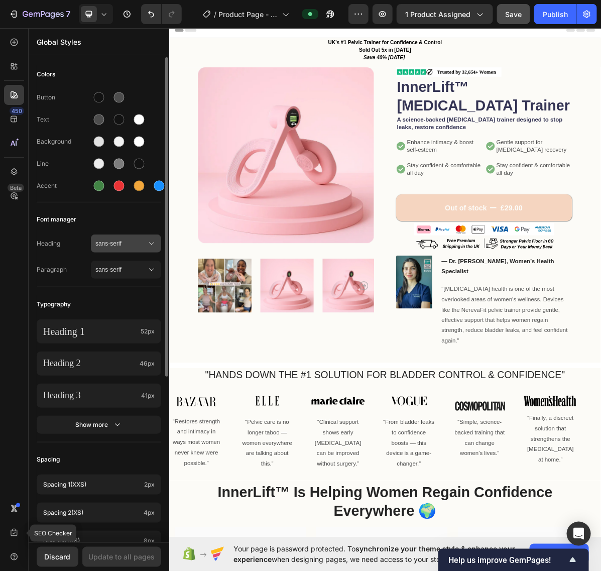
click at [141, 242] on span "sans-serif" at bounding box center [120, 243] width 51 height 9
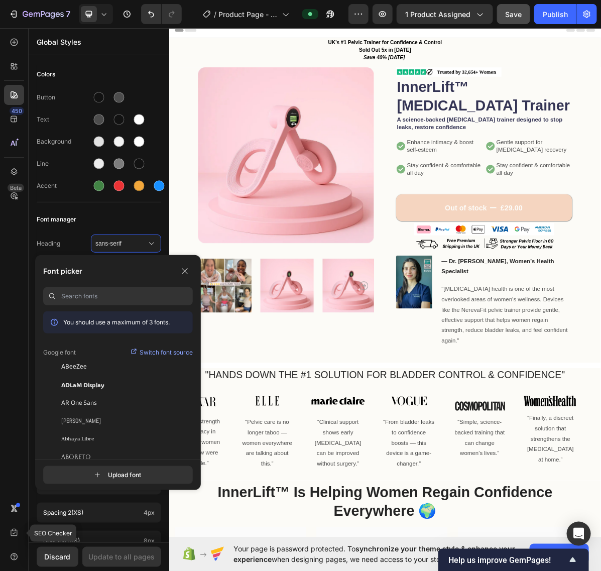
click at [105, 289] on input at bounding box center [127, 296] width 132 height 18
type input "playfai"
click at [98, 380] on span "Playfair Display" at bounding box center [82, 384] width 42 height 9
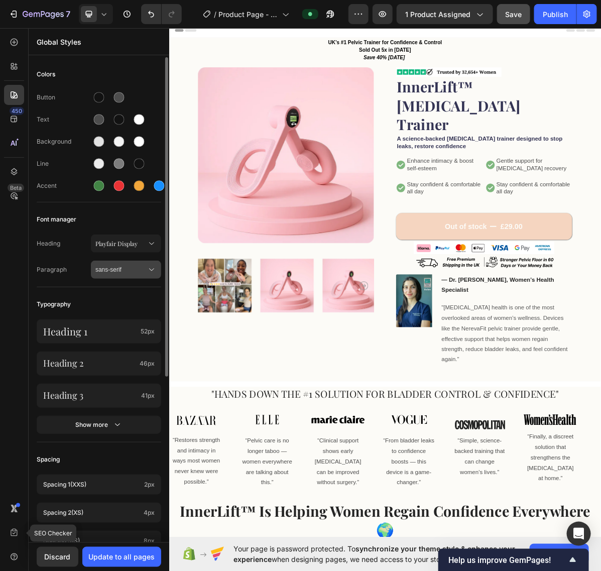
click at [130, 278] on button "sans-serif" at bounding box center [126, 270] width 70 height 18
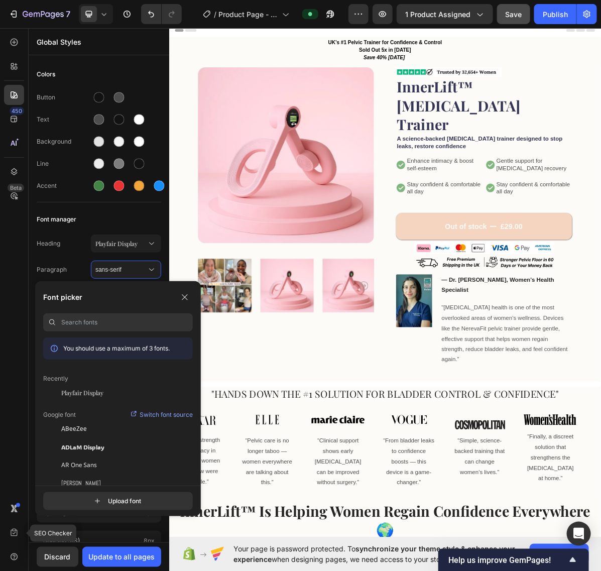
click at [84, 322] on input at bounding box center [127, 322] width 132 height 18
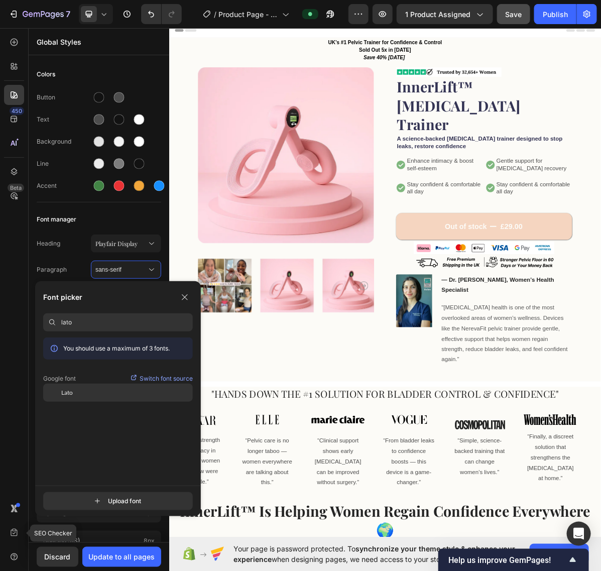
type input "lato"
click at [83, 394] on div "Lato" at bounding box center [127, 392] width 132 height 9
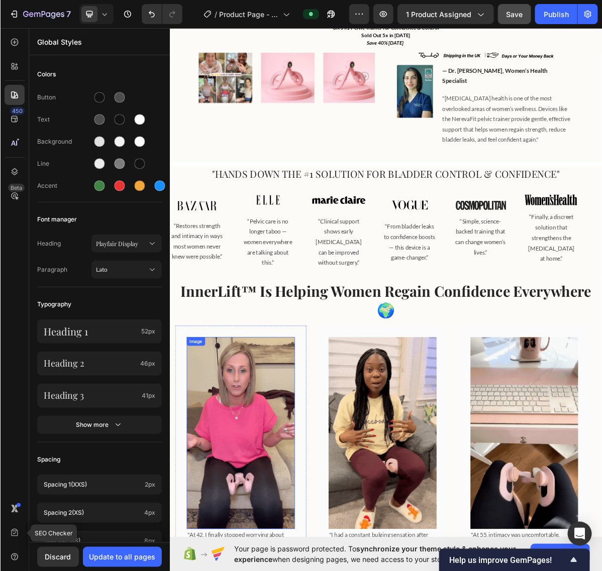
scroll to position [377, 0]
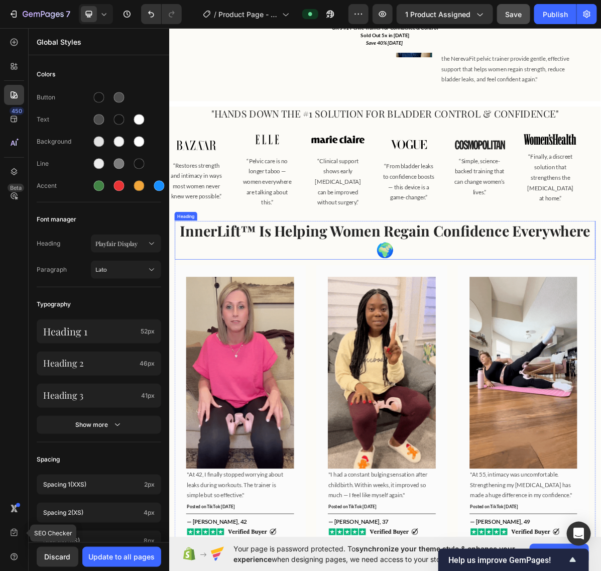
click at [338, 299] on h2 "InnerLift™ Is Helping Women Regain Confidence Everywhere 🌍" at bounding box center [470, 326] width 588 height 54
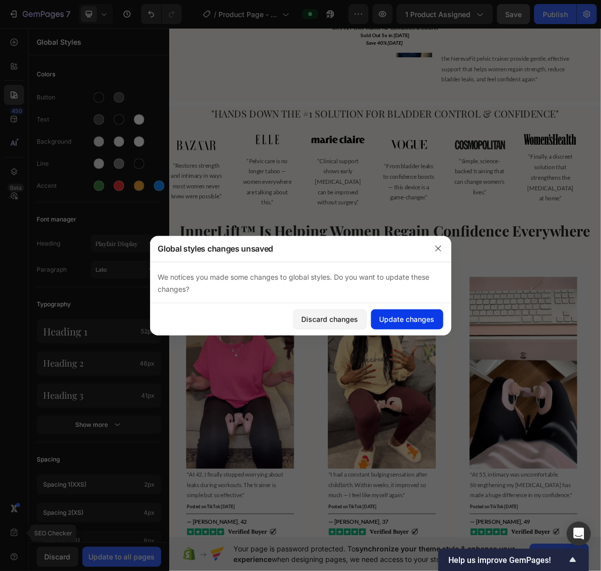
click at [393, 323] on div "Update changes" at bounding box center [407, 319] width 55 height 11
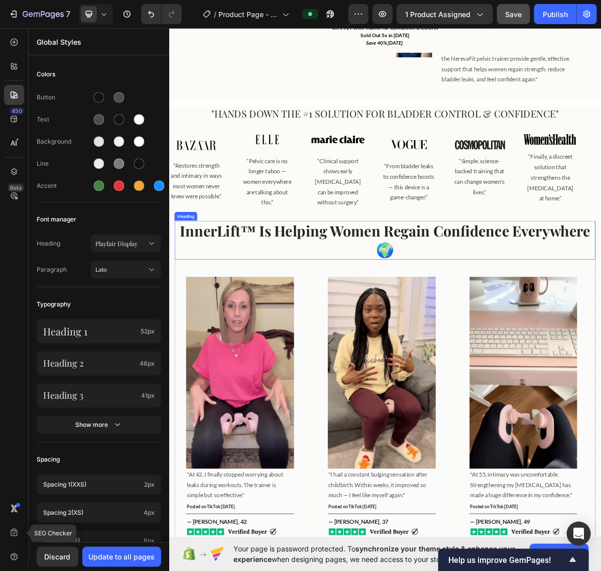
click at [391, 304] on h2 "InnerLift™ Is Helping Women Regain Confidence Everywhere 🌍" at bounding box center [470, 326] width 588 height 54
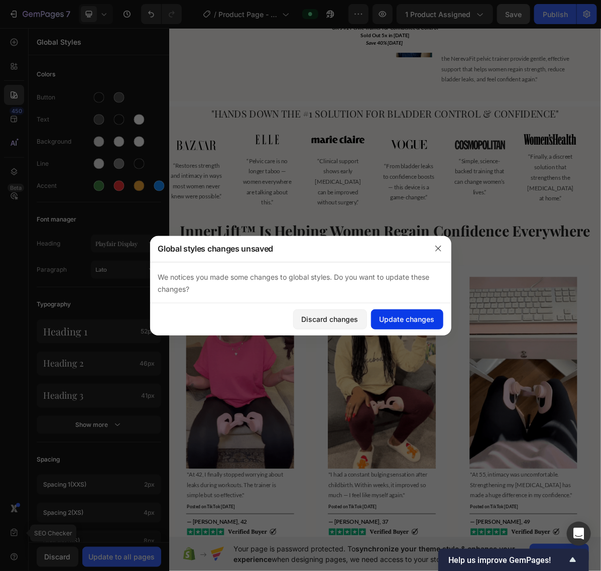
click at [398, 322] on div "Update changes" at bounding box center [407, 319] width 55 height 11
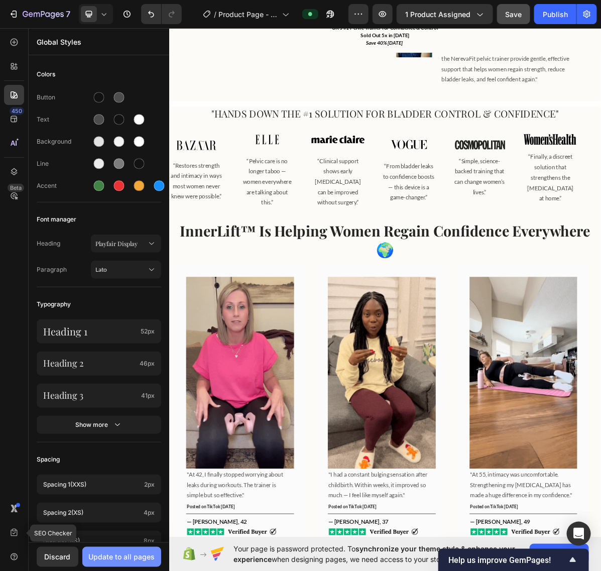
click at [139, 562] on div "Update to all pages" at bounding box center [122, 557] width 66 height 11
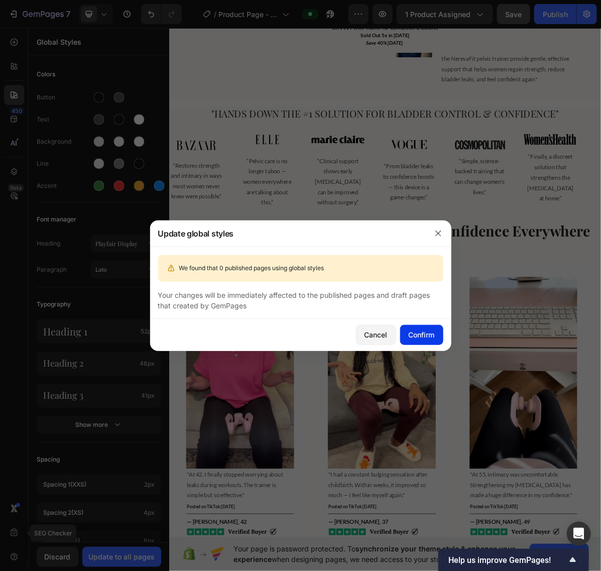
click at [422, 337] on div "Confirm" at bounding box center [422, 335] width 26 height 11
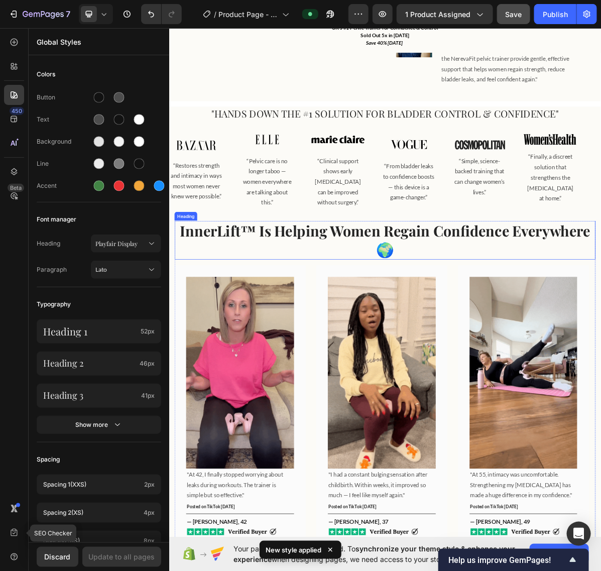
click at [328, 299] on h2 "InnerLift™ Is Helping Women Regain Confidence Everywhere 🌍" at bounding box center [470, 326] width 588 height 54
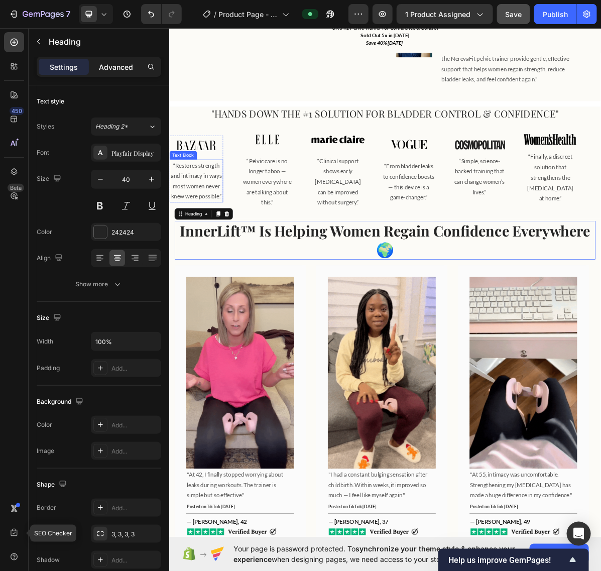
click at [121, 67] on p "Advanced" at bounding box center [116, 67] width 34 height 11
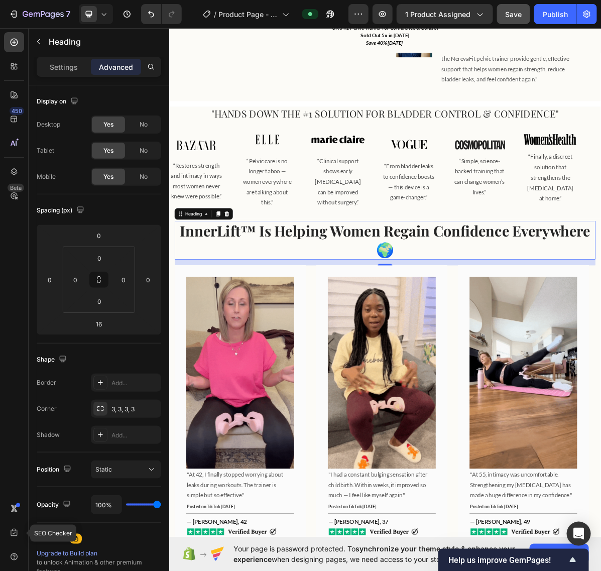
click at [412, 299] on h2 "InnerLift™ Is Helping Women Regain Confidence Everywhere 🌍" at bounding box center [470, 326] width 588 height 54
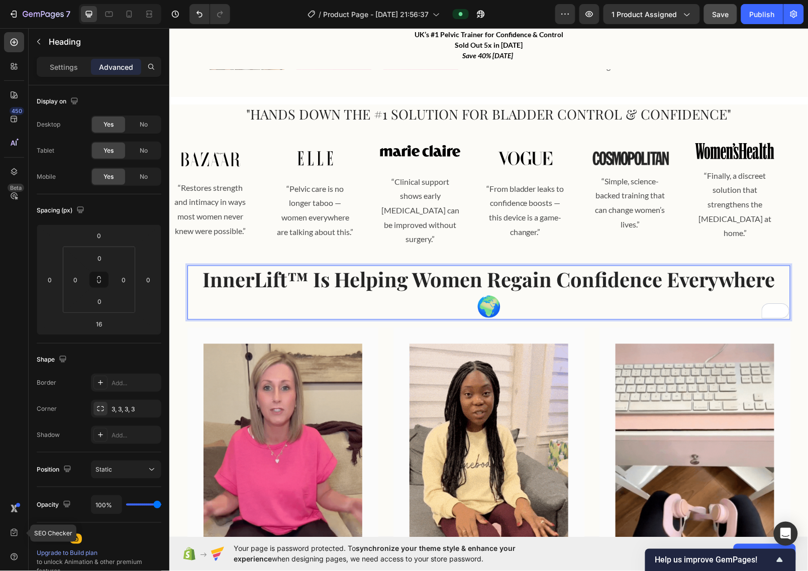
scroll to position [368, 0]
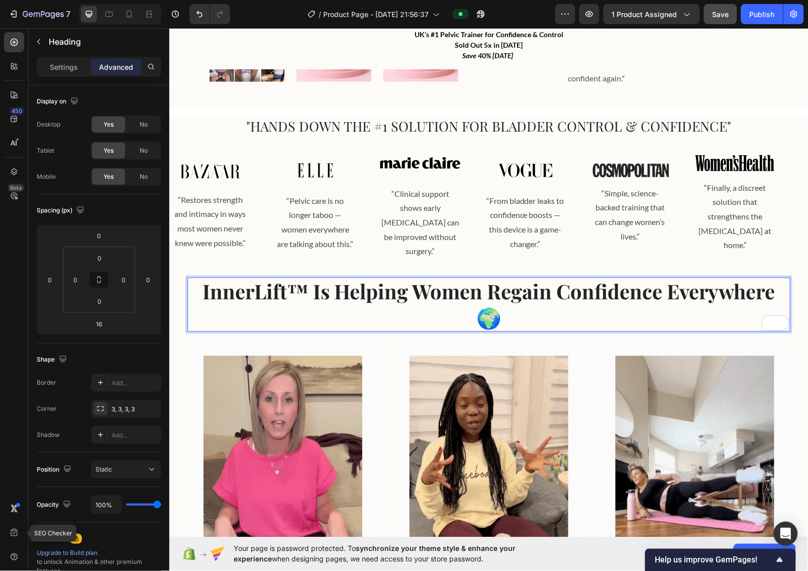
click at [512, 302] on p "InnerLift™ Is Helping Women Regain Confidence Everywhere 🌍" at bounding box center [488, 304] width 601 height 52
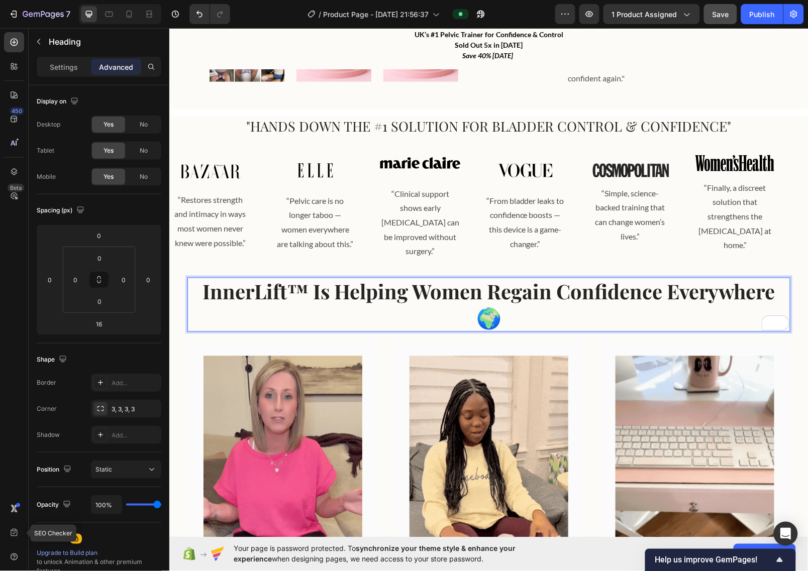
click at [477, 302] on p "InnerLift™ Is Helping Women Regain Confidence Everywhere 🌍" at bounding box center [488, 304] width 601 height 52
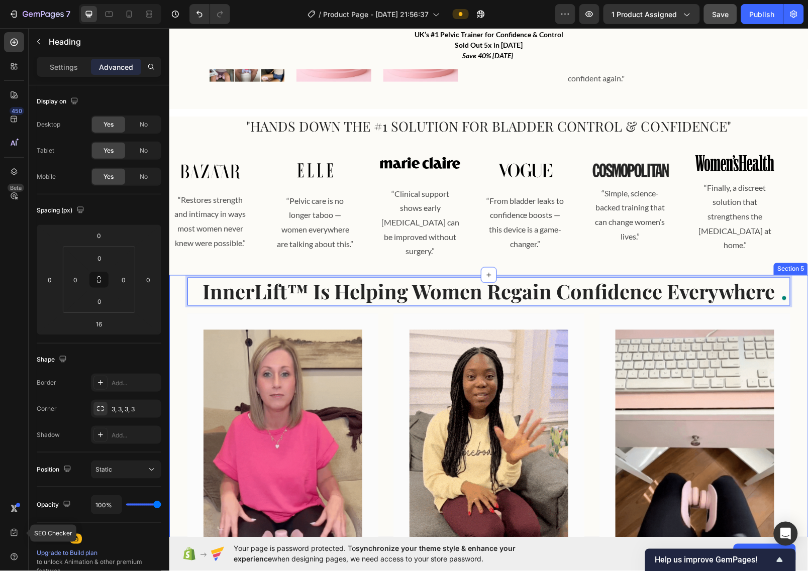
click at [497, 275] on div "InnerLift™ Is Helping Women Regain Confidence Everywhere Heading 16 Image "At 4…" at bounding box center [488, 503] width 639 height 457
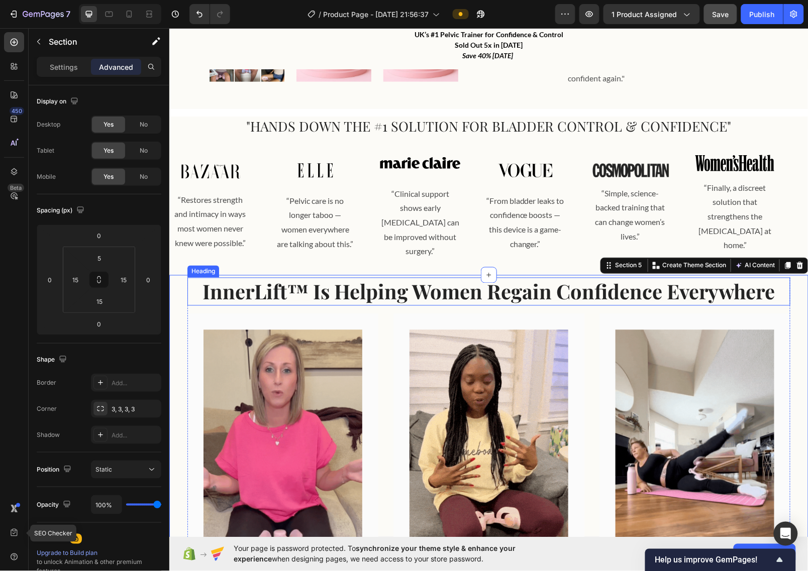
click at [548, 282] on p "InnerLift™ Is Helping Women Regain Confidence Everywhere" at bounding box center [488, 291] width 601 height 26
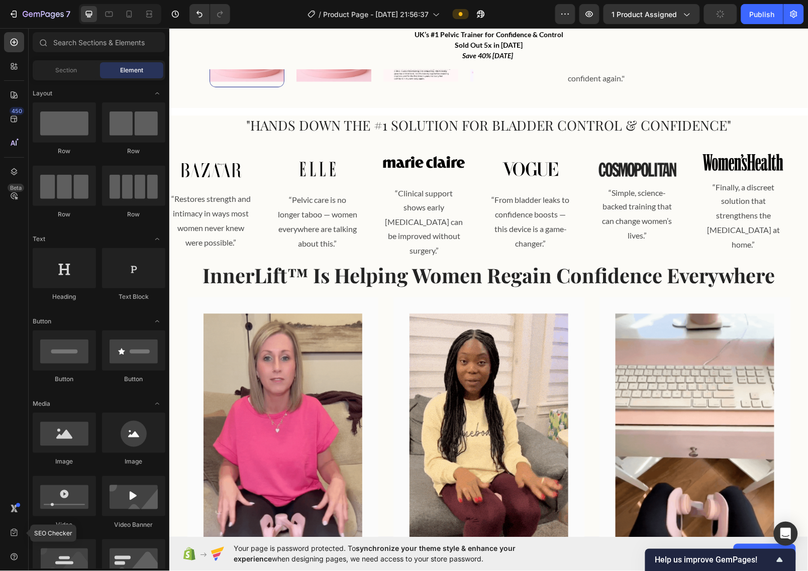
scroll to position [0, 0]
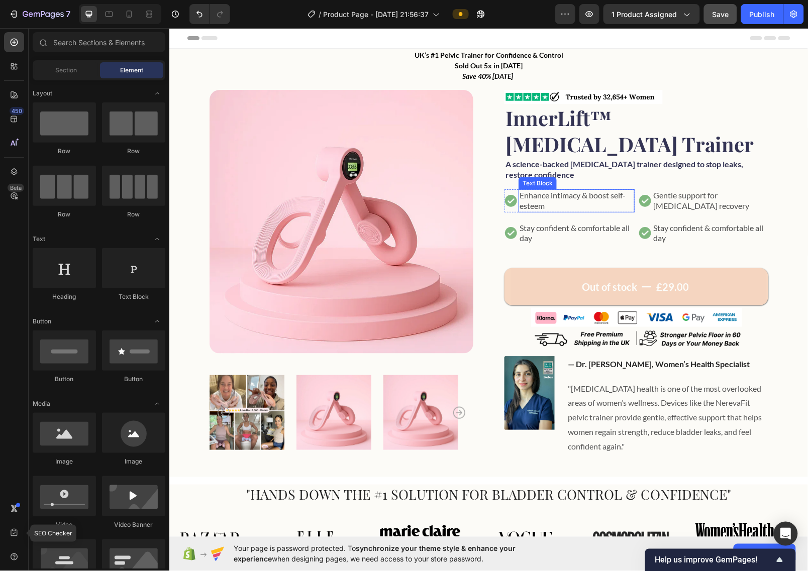
click at [583, 201] on p "Enhance intimacy & boost self-esteem" at bounding box center [576, 200] width 114 height 21
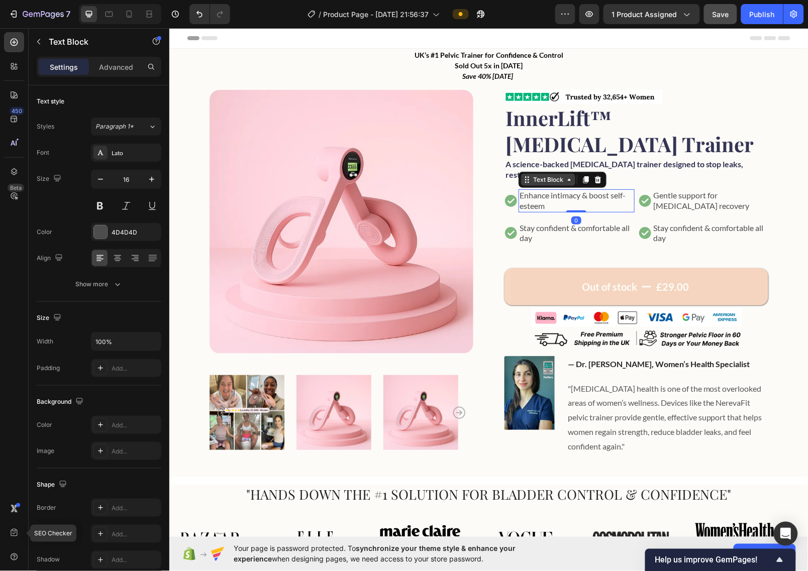
click at [549, 181] on div "Text Block" at bounding box center [548, 179] width 34 height 9
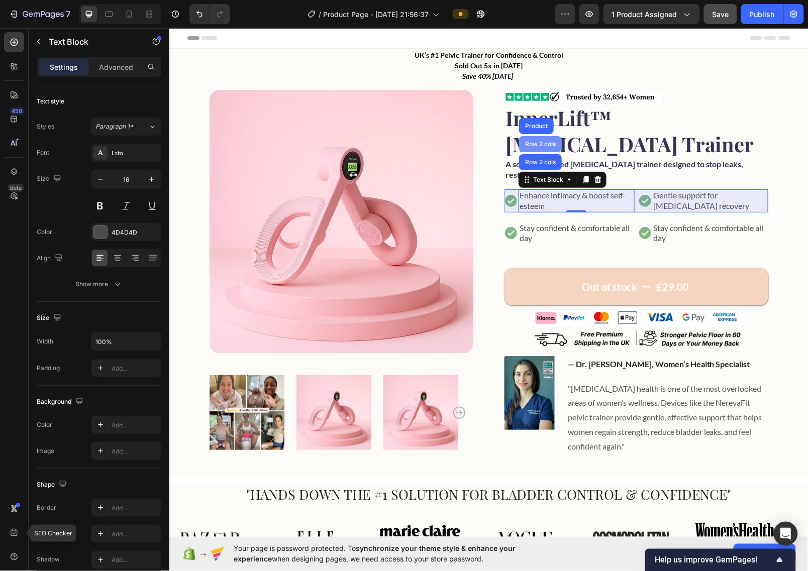
click at [543, 145] on div "Row 2 cols" at bounding box center [539, 144] width 35 height 6
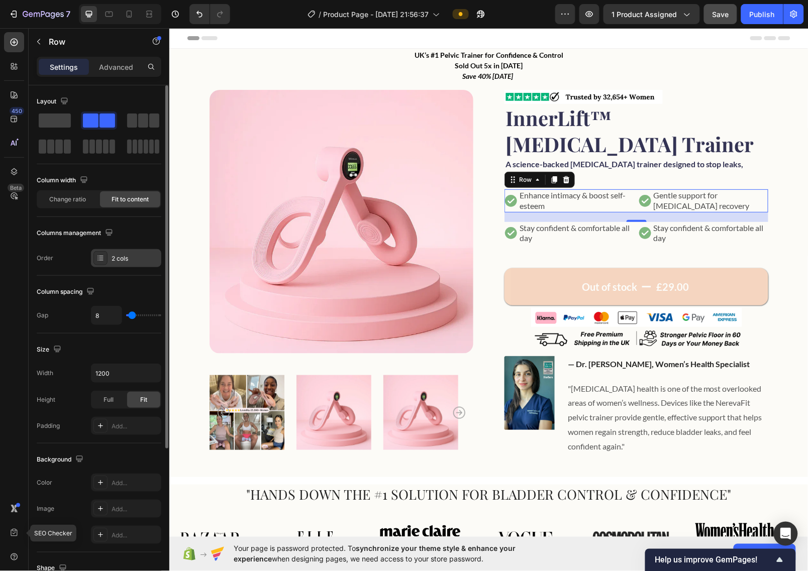
click at [105, 263] on div at bounding box center [100, 258] width 14 height 14
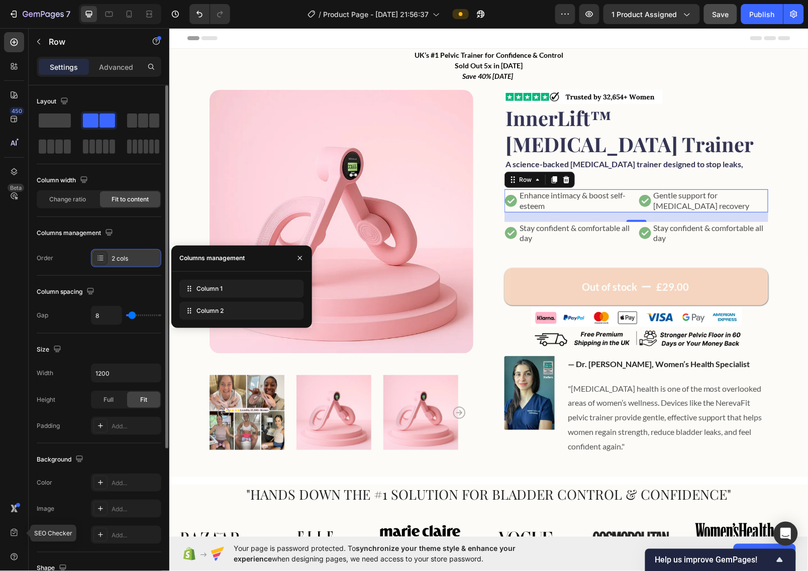
click at [105, 263] on div at bounding box center [100, 258] width 14 height 14
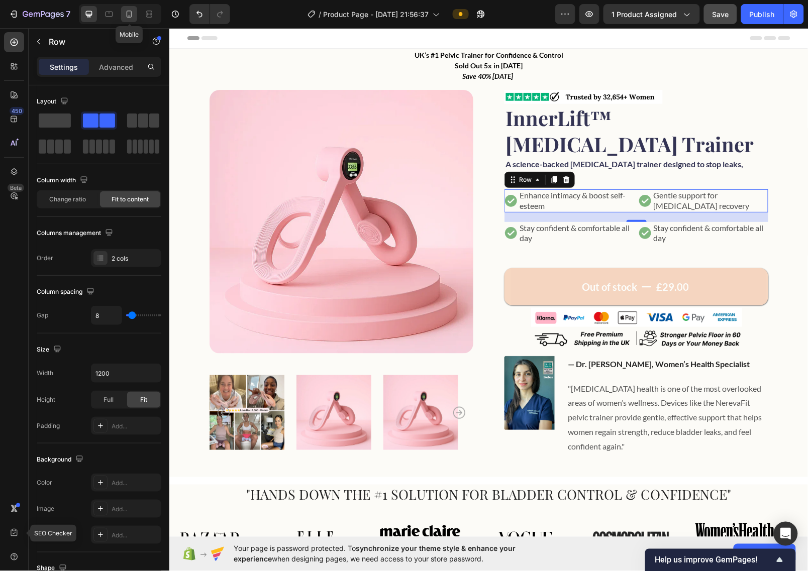
click at [130, 19] on div at bounding box center [129, 14] width 16 height 16
type input "0"
type input "100%"
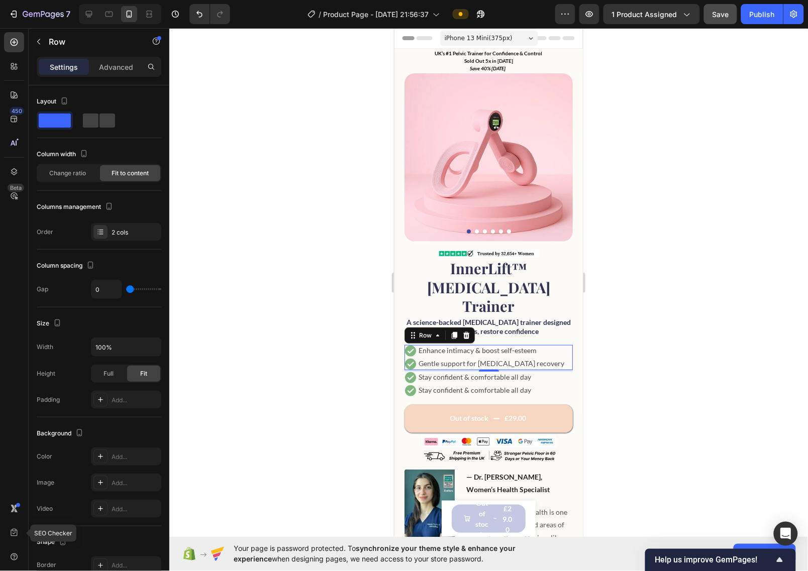
scroll to position [314, 0]
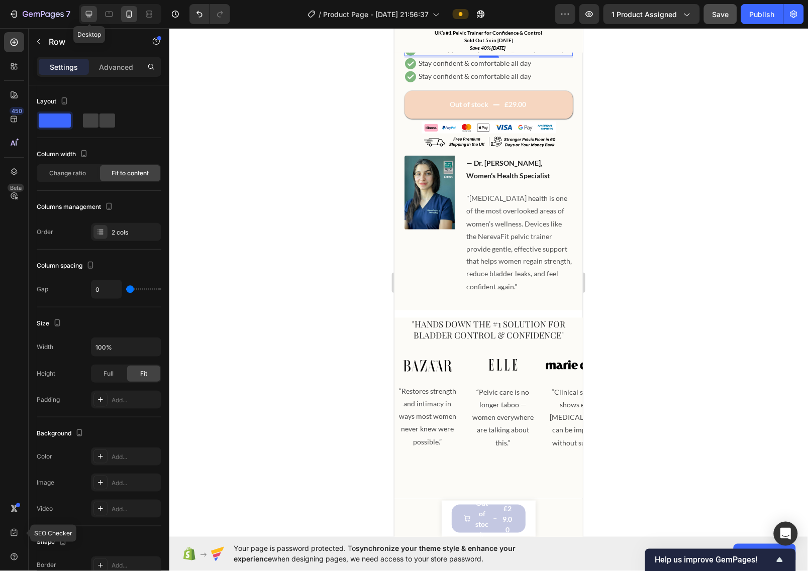
click at [86, 16] on icon at bounding box center [89, 14] width 10 height 10
type input "8"
type input "1200"
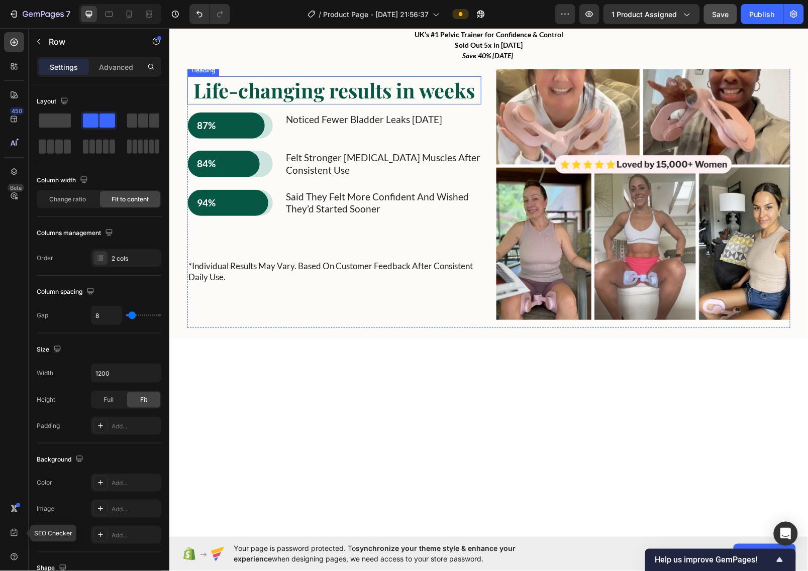
scroll to position [817, 0]
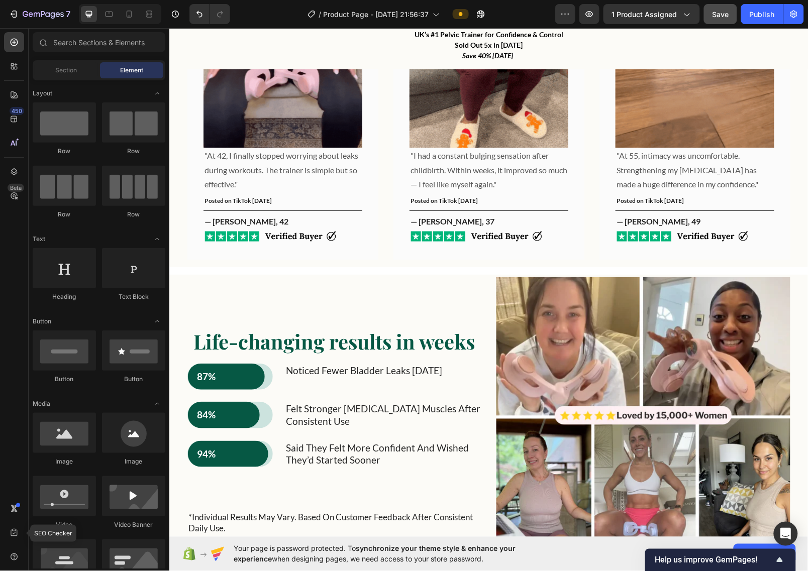
click at [357, 268] on div "Product Images InnerLift™ Pelvic Floor Trainer Product Title £29.00 Product Pri…" at bounding box center [488, 107] width 639 height 1753
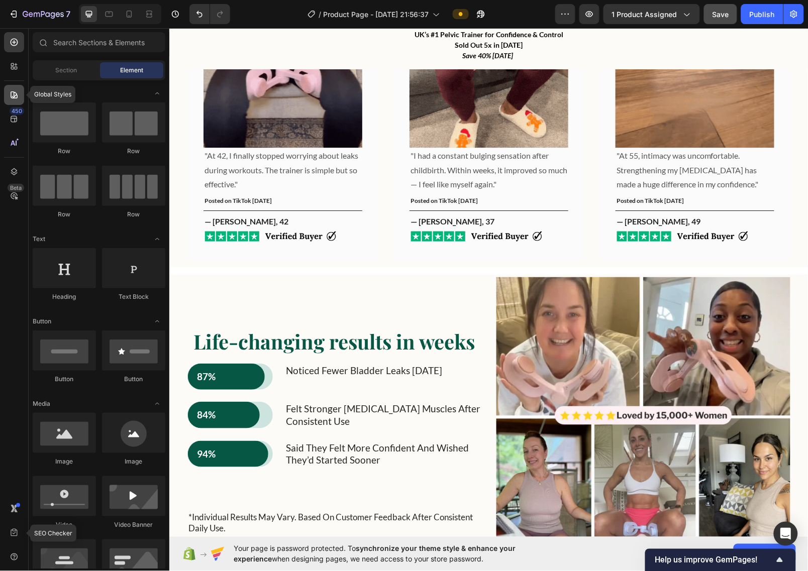
click at [15, 92] on icon at bounding box center [14, 94] width 7 height 7
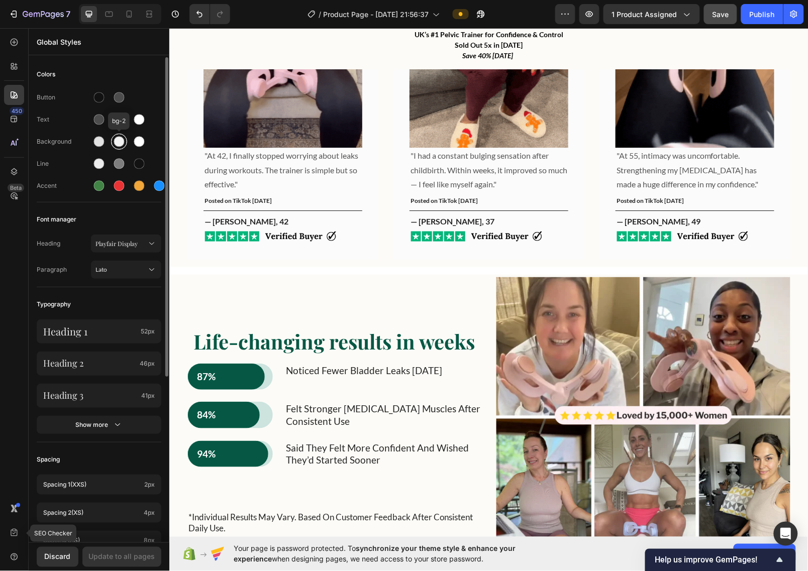
click at [119, 145] on div at bounding box center [119, 142] width 11 height 11
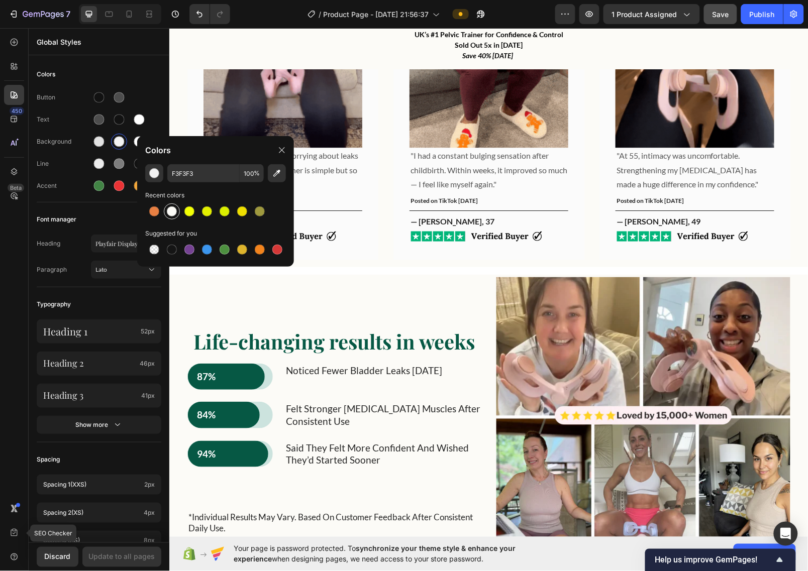
click at [174, 217] on div at bounding box center [172, 211] width 12 height 12
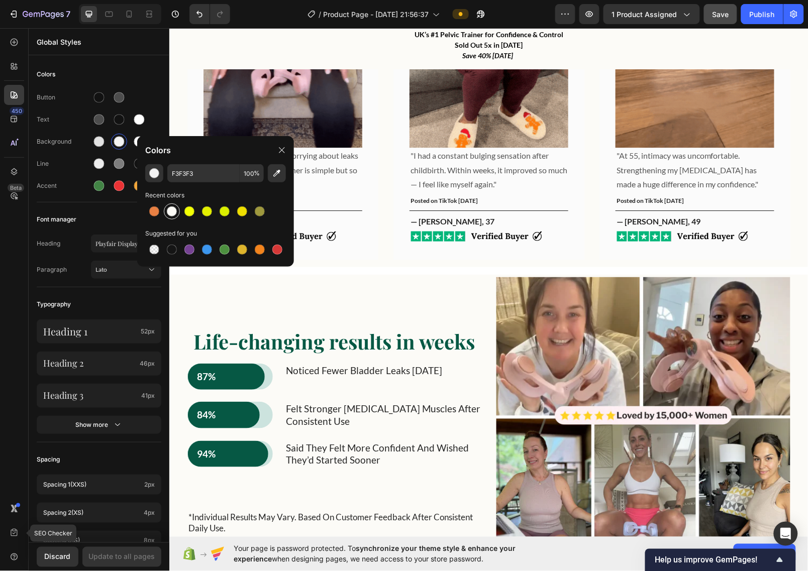
type input "FCFBF7"
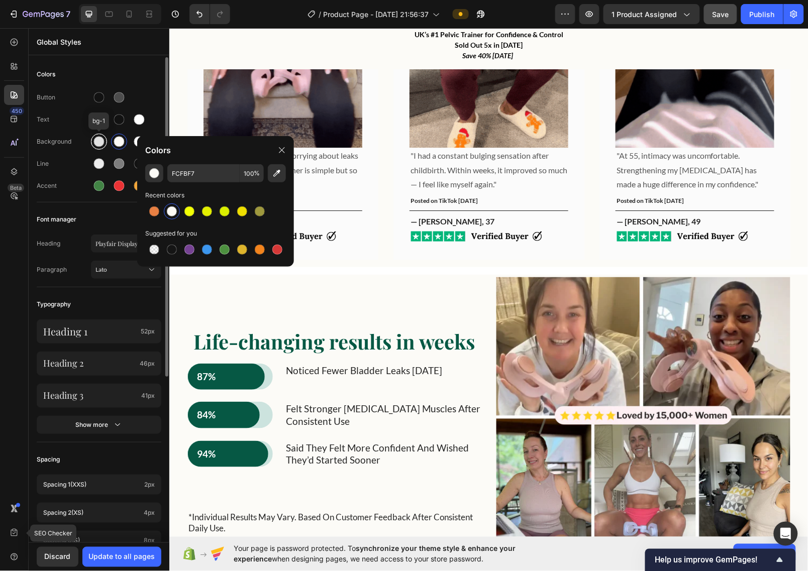
click at [101, 148] on div at bounding box center [99, 142] width 16 height 16
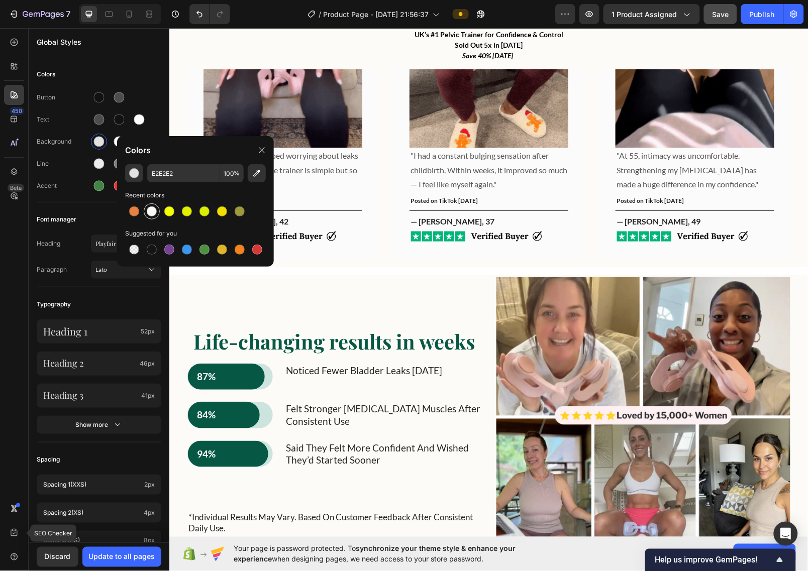
click at [154, 213] on div at bounding box center [152, 211] width 10 height 10
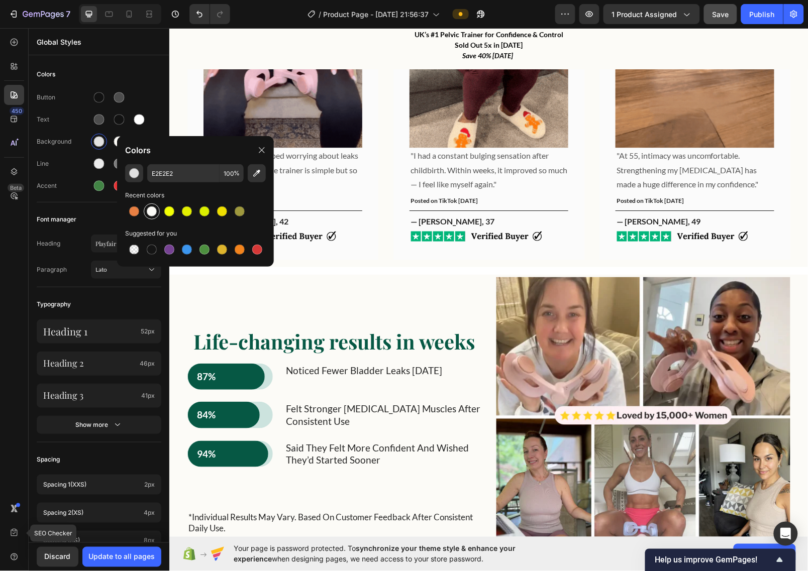
type input "FCFBF7"
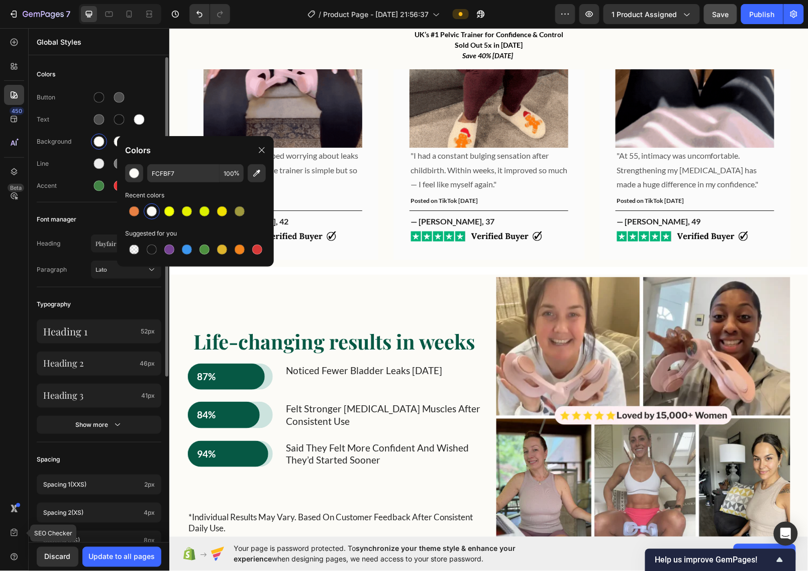
click at [154, 127] on div "Text" at bounding box center [99, 120] width 125 height 16
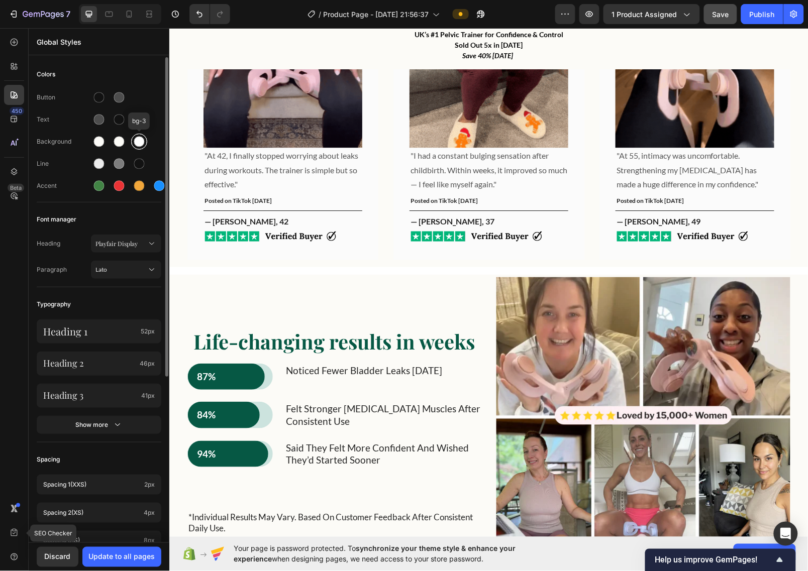
click at [141, 142] on div at bounding box center [139, 142] width 11 height 11
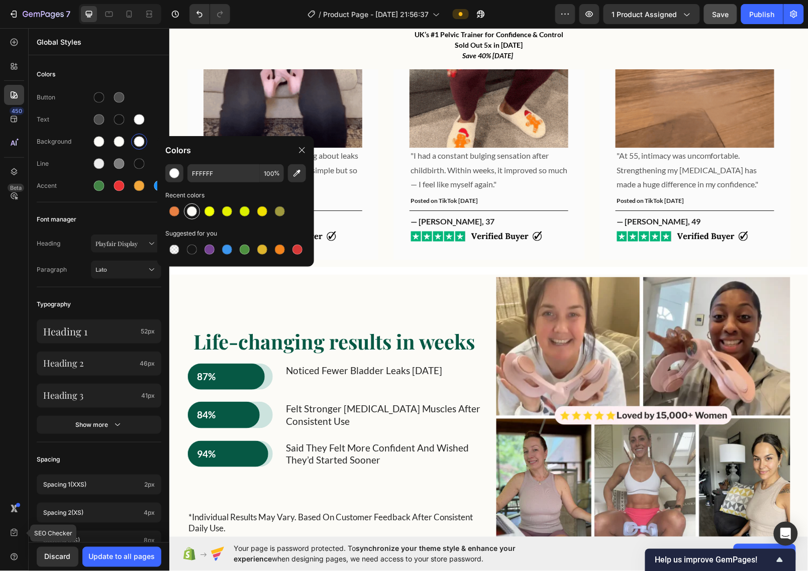
click at [196, 212] on div at bounding box center [192, 211] width 10 height 10
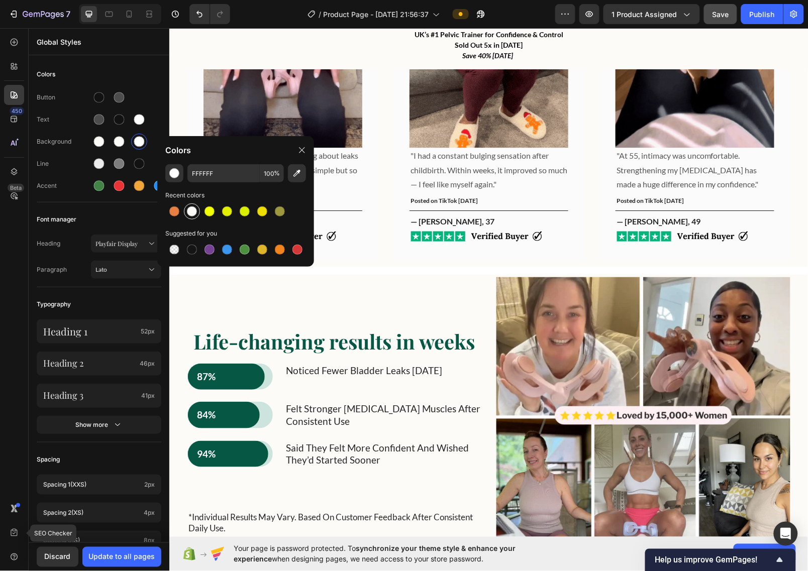
type input "FCFBF7"
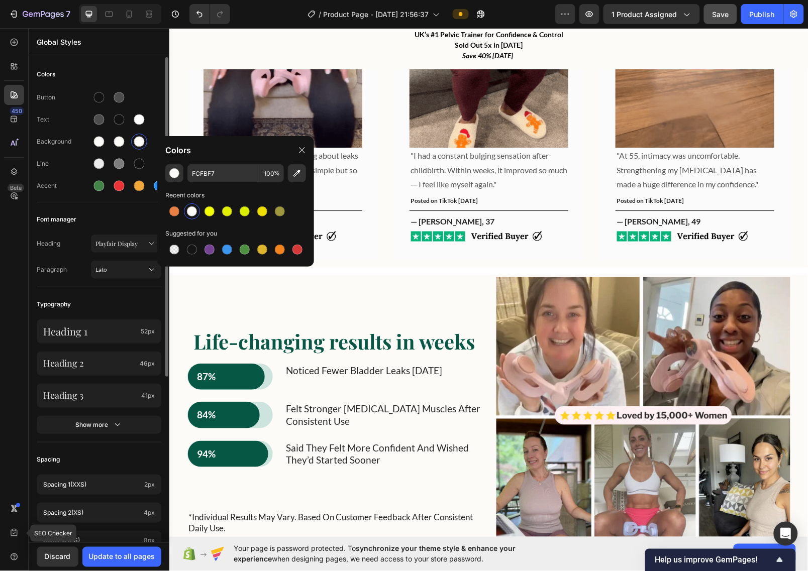
click at [128, 219] on div "Font manager" at bounding box center [99, 219] width 125 height 18
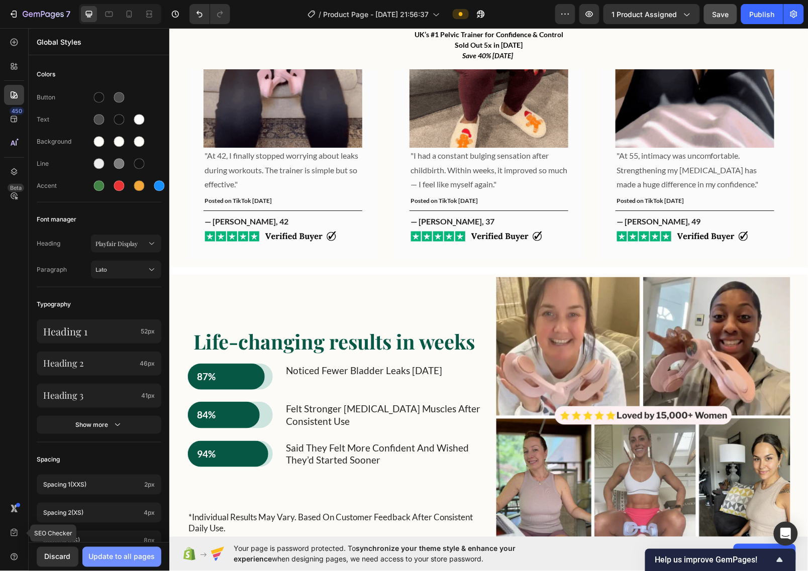
click at [126, 555] on div "Update to all pages" at bounding box center [122, 557] width 66 height 11
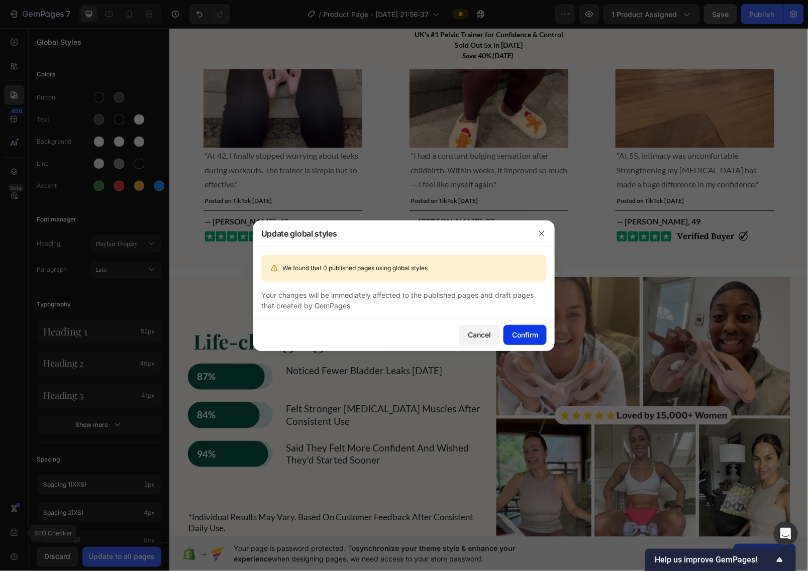
click at [518, 332] on div "Confirm" at bounding box center [525, 335] width 26 height 11
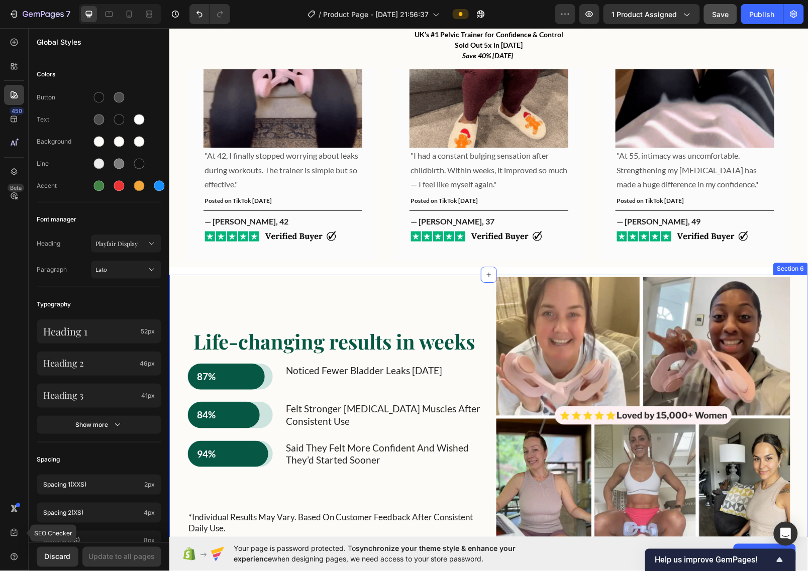
click at [176, 281] on div "Life-changing results in weeks Heading 87% Text Block Row Row noticed fewer bla…" at bounding box center [488, 432] width 624 height 310
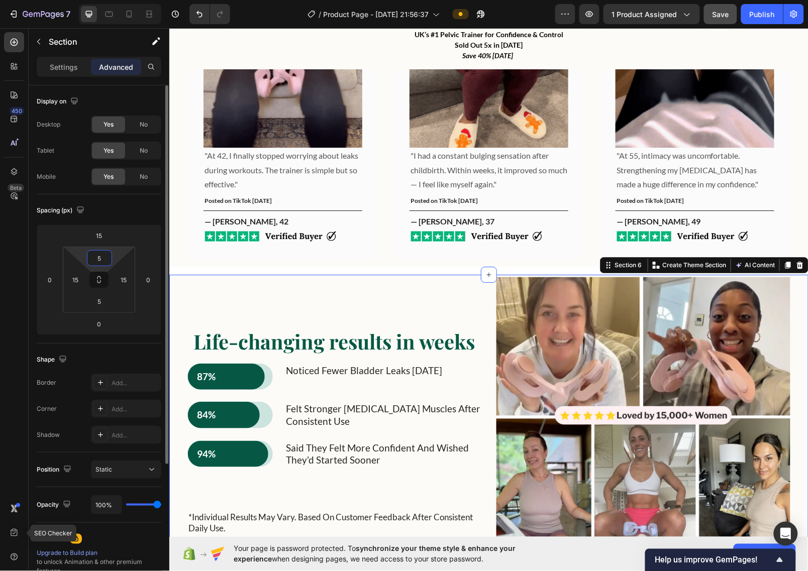
click at [102, 254] on input "5" at bounding box center [99, 258] width 20 height 15
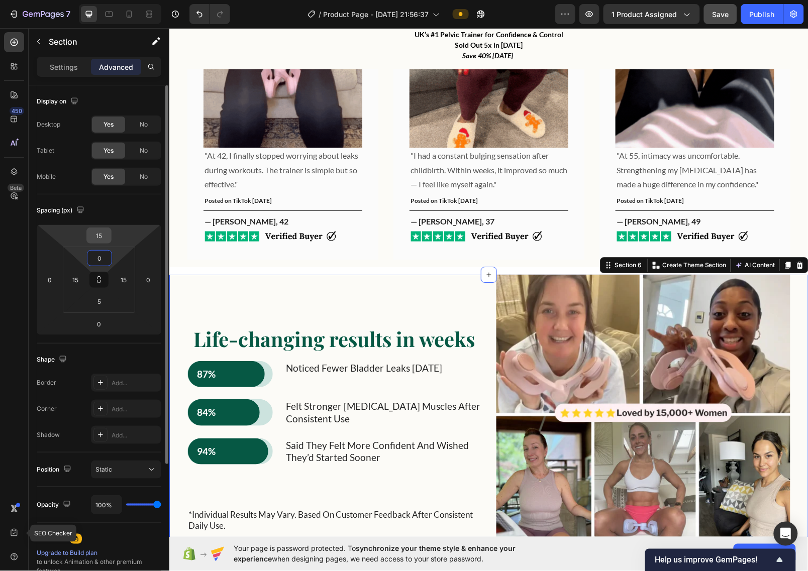
type input "0"
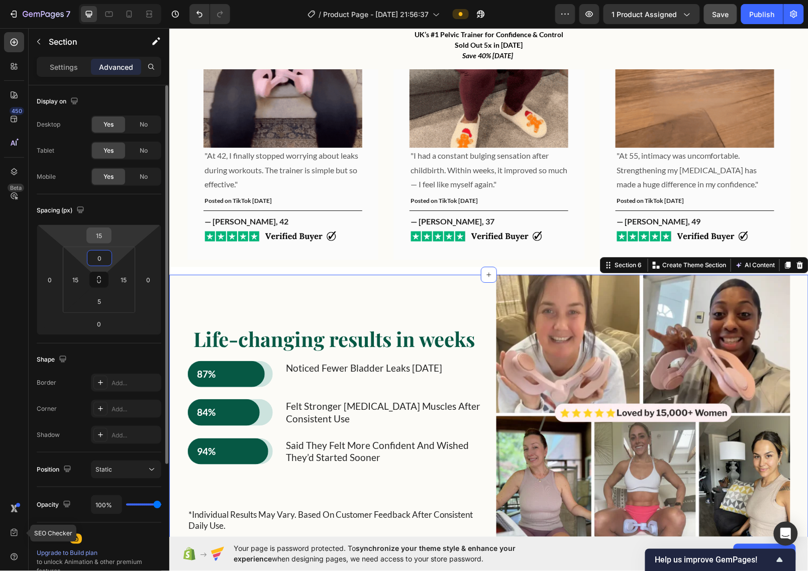
click at [109, 234] on input "15" at bounding box center [99, 235] width 20 height 15
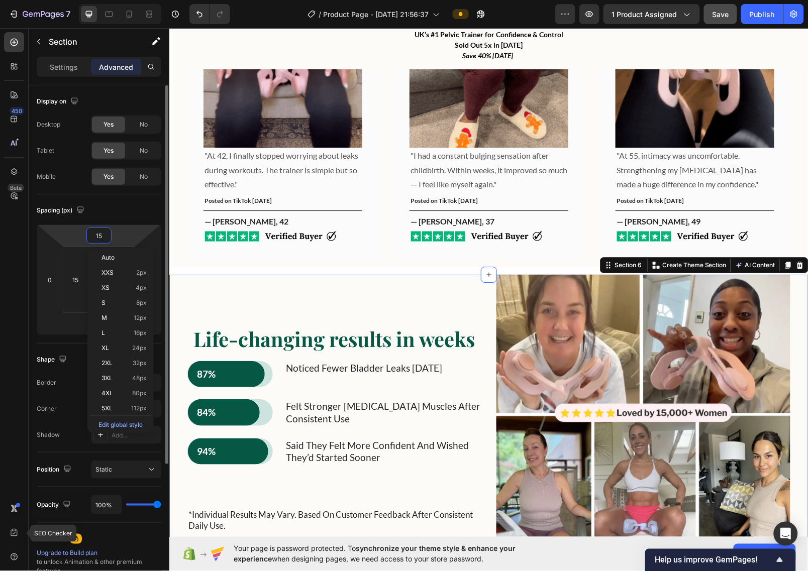
type input "0"
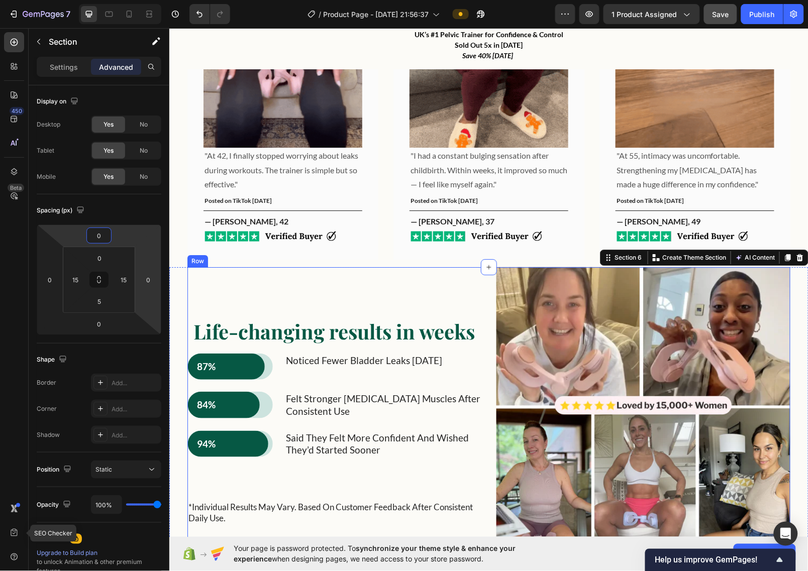
click at [394, 268] on div "Life-changing results in weeks Heading 87% Text Block Row Row noticed fewer bla…" at bounding box center [334, 418] width 294 height 302
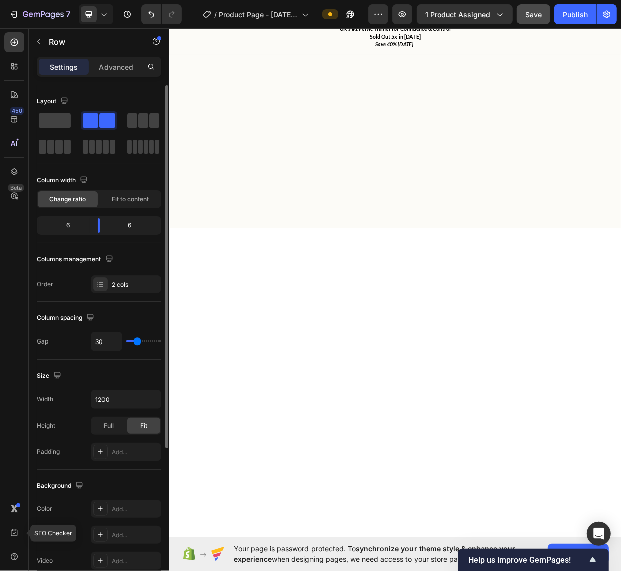
scroll to position [0, 0]
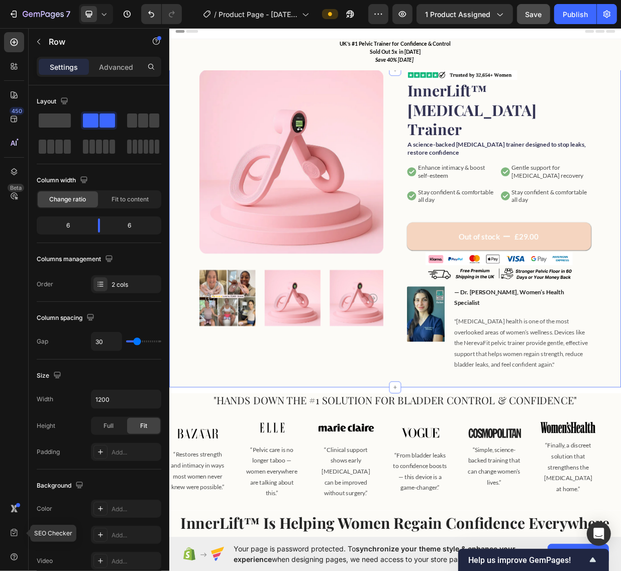
click at [601, 105] on div "Product Images Image InnerLift™ Pelvic Floor Trainer Product Title A science-ba…" at bounding box center [470, 297] width 603 height 424
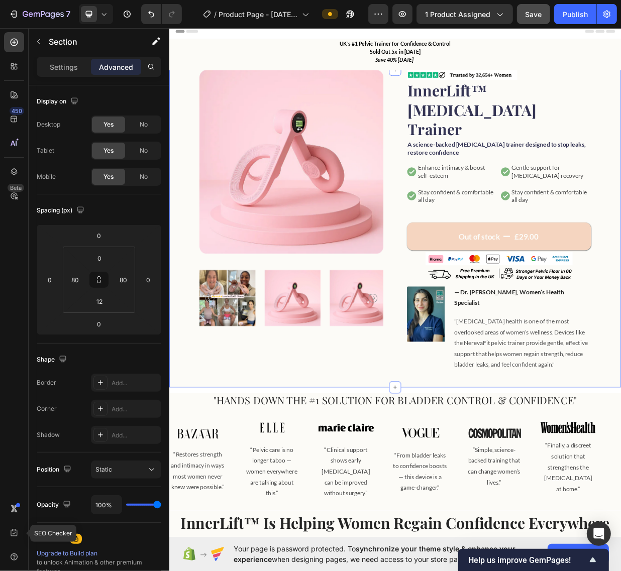
click at [601, 117] on div "Product Images Image InnerLift™ Pelvic Floor Trainer Product Title A science-ba…" at bounding box center [470, 297] width 603 height 424
click at [59, 68] on p "Settings" at bounding box center [64, 67] width 28 height 11
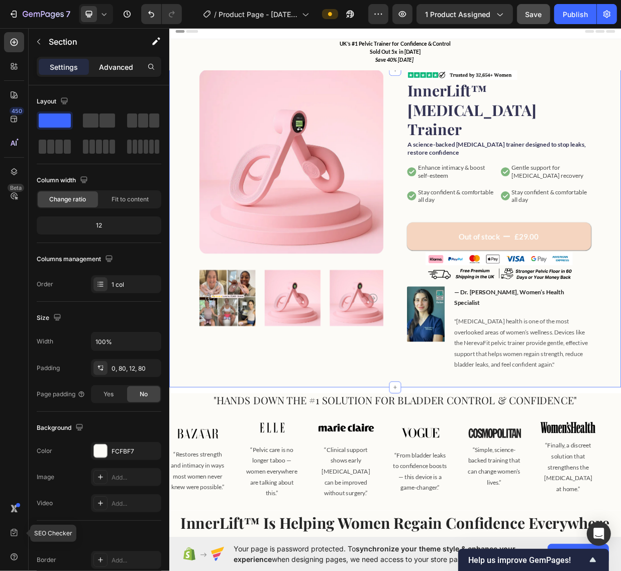
click at [112, 68] on p "Advanced" at bounding box center [116, 67] width 34 height 11
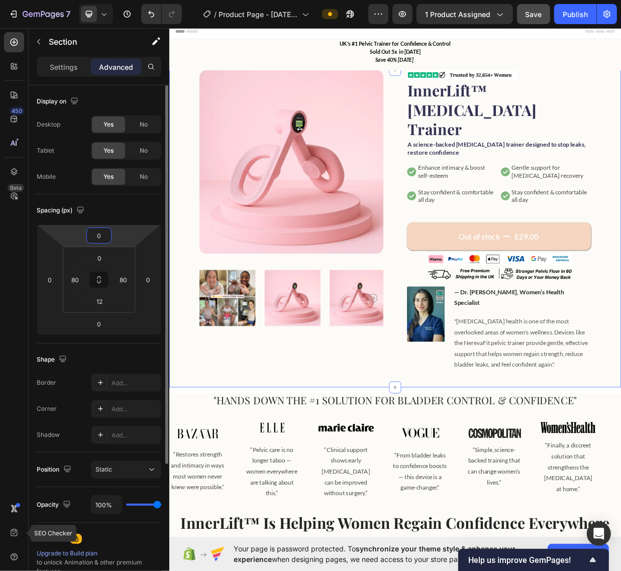
click at [107, 238] on input "0" at bounding box center [99, 235] width 20 height 15
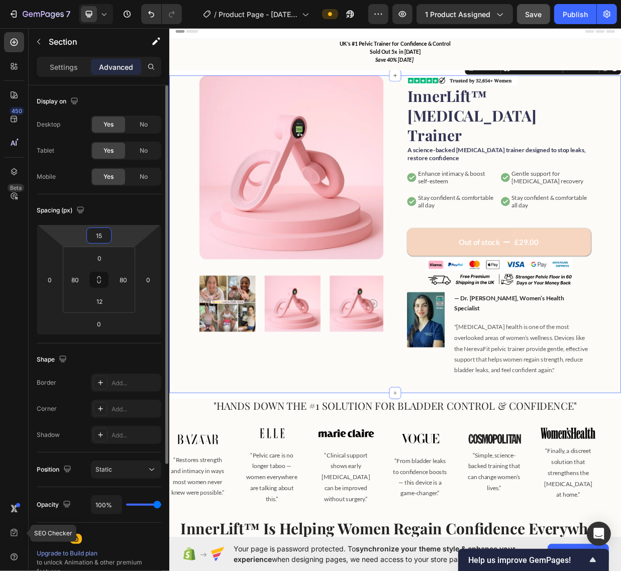
type input "155"
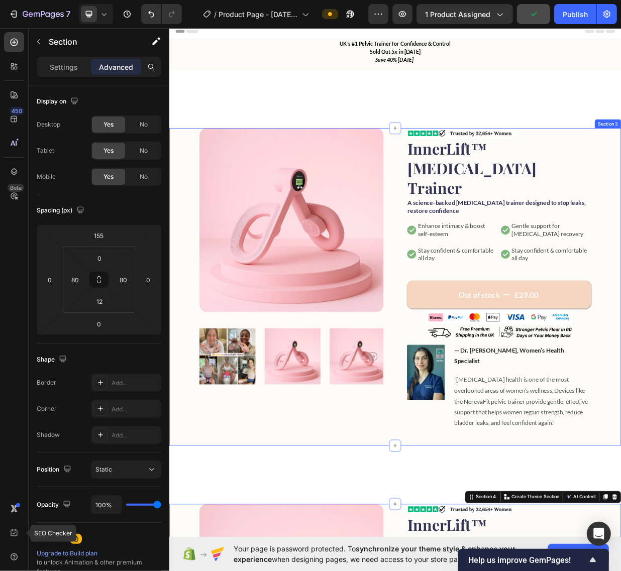
click at [185, 178] on div "Product Images Image InnerLift™ Pelvic Floor Trainer Product Title A science-ba…" at bounding box center [470, 375] width 603 height 424
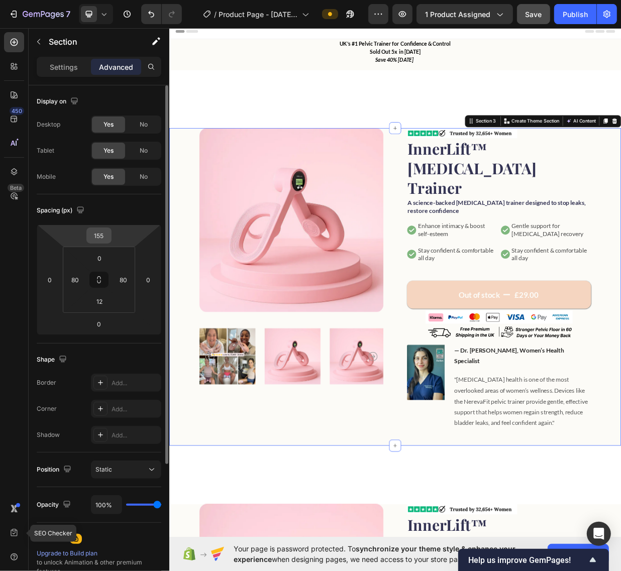
click at [102, 235] on input "155" at bounding box center [99, 235] width 20 height 15
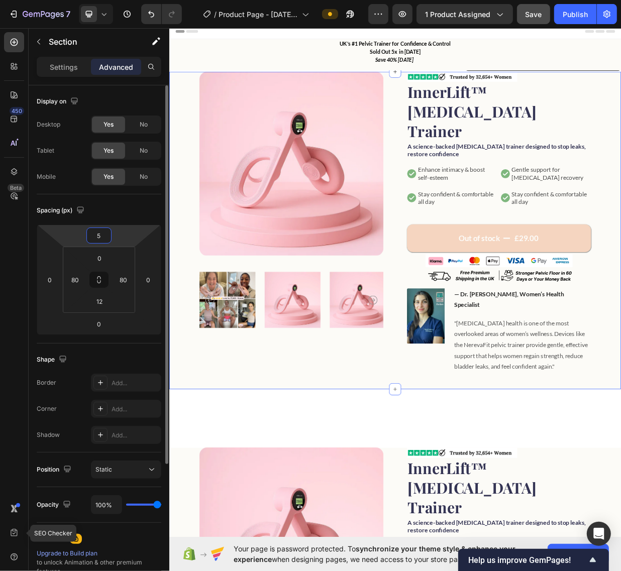
click at [103, 235] on input "5" at bounding box center [99, 235] width 20 height 15
drag, startPoint x: 103, startPoint y: 235, endPoint x: 90, endPoint y: 242, distance: 14.6
click at [90, 242] on input "5" at bounding box center [99, 235] width 20 height 15
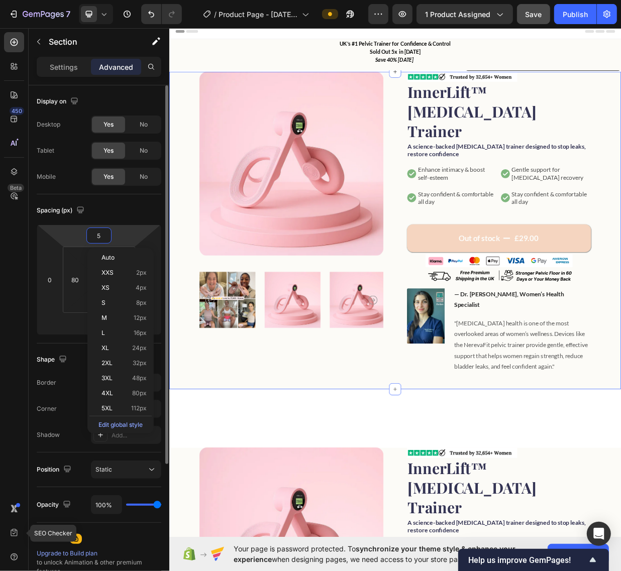
type input "0"
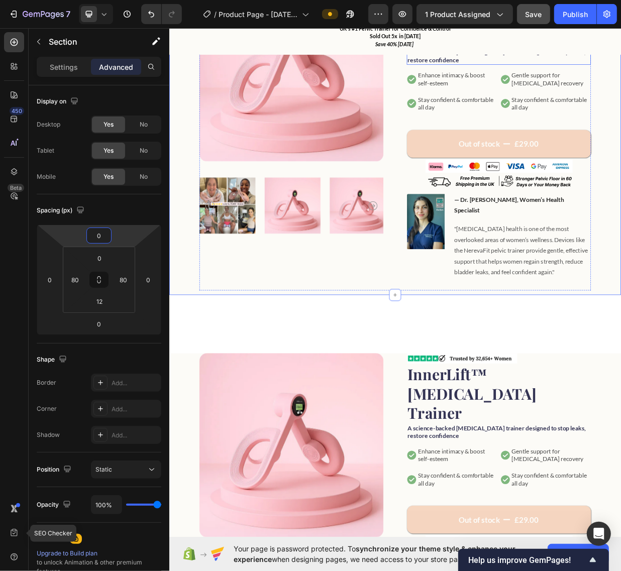
scroll to position [126, 0]
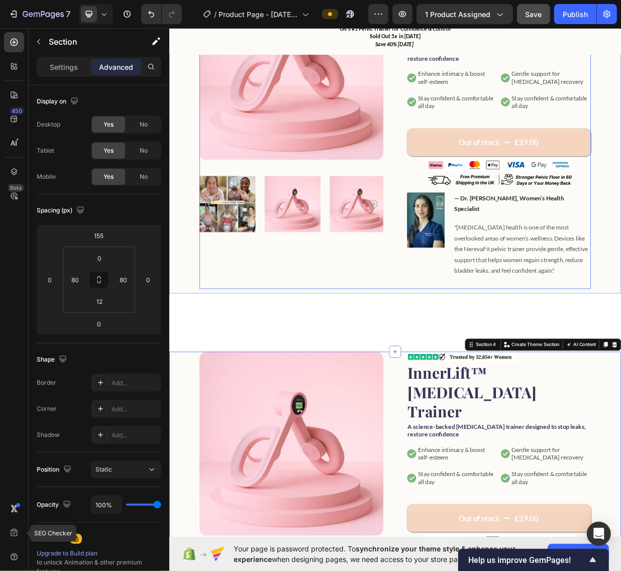
scroll to position [188, 0]
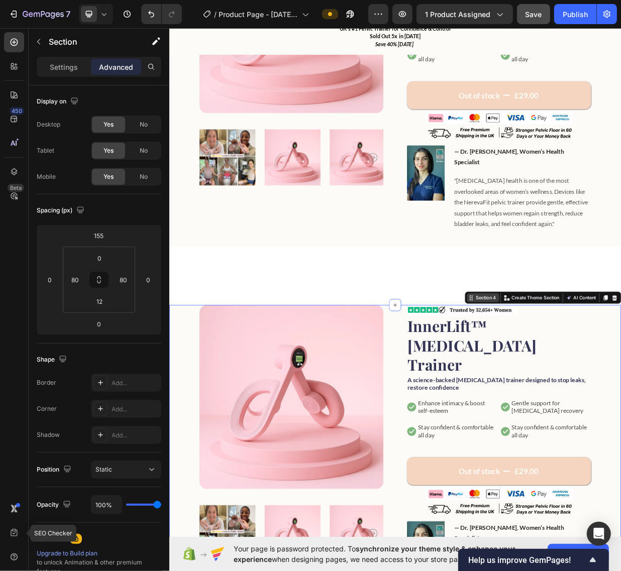
click at [570, 391] on icon at bounding box center [571, 392] width 2 height 2
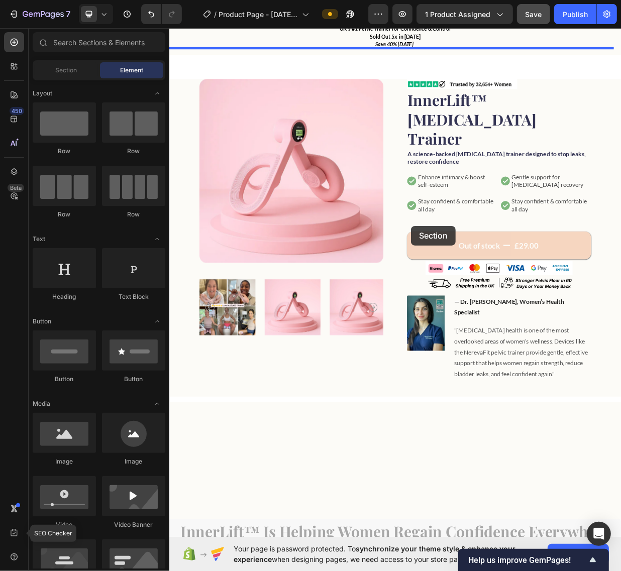
scroll to position [207, 0]
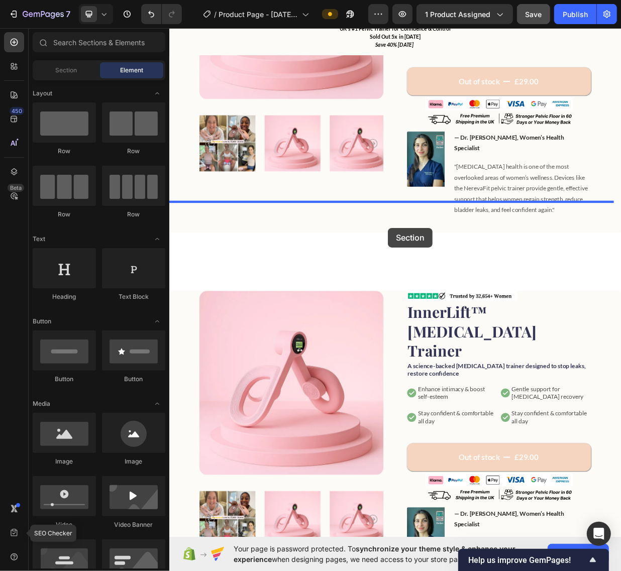
drag, startPoint x: 461, startPoint y: 277, endPoint x: 392, endPoint y: 37, distance: 249.7
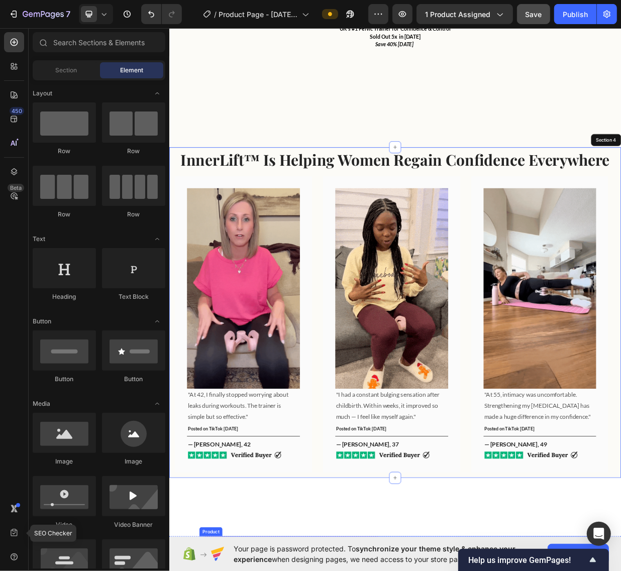
scroll to position [816, 0]
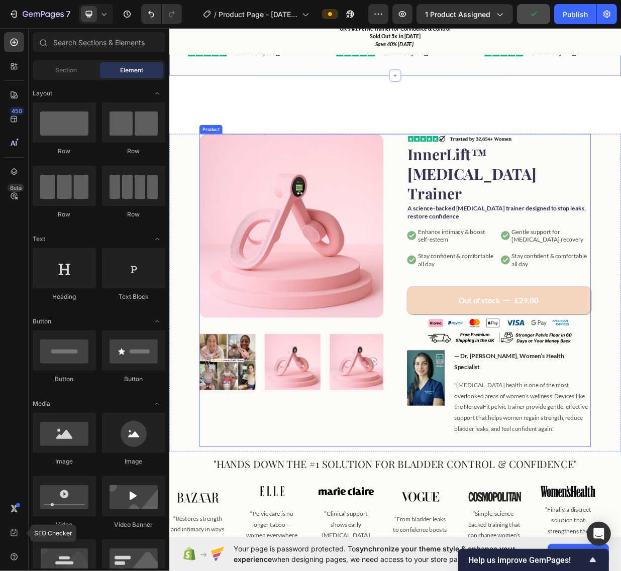
click at [462, 175] on div "Product Images Image InnerLift™ Pelvic Floor Trainer Product Title A science-ba…" at bounding box center [470, 380] width 522 height 418
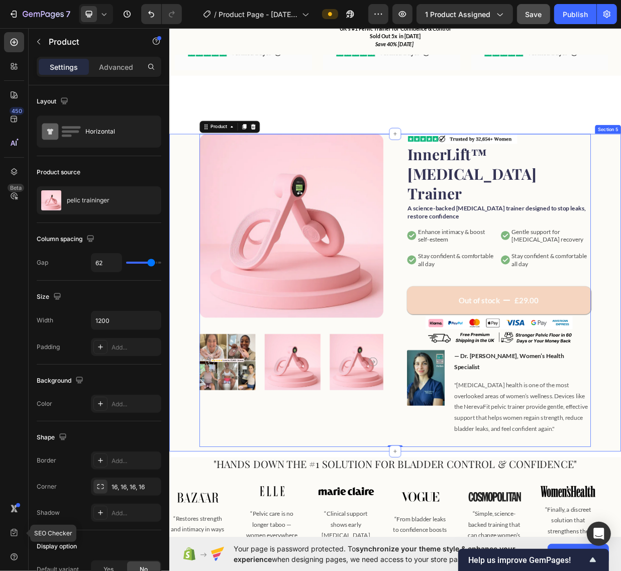
click at [175, 187] on div "Product Images Image InnerLift™ Pelvic Floor Trainer Product Title A science-ba…" at bounding box center [470, 383] width 603 height 424
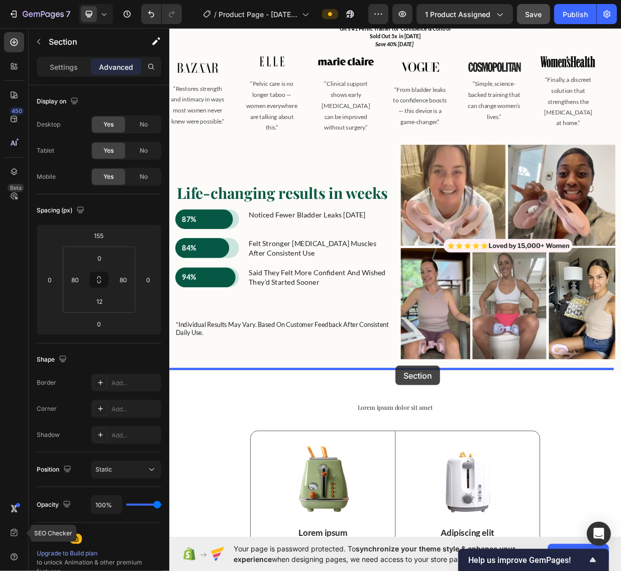
scroll to position [1359, 0]
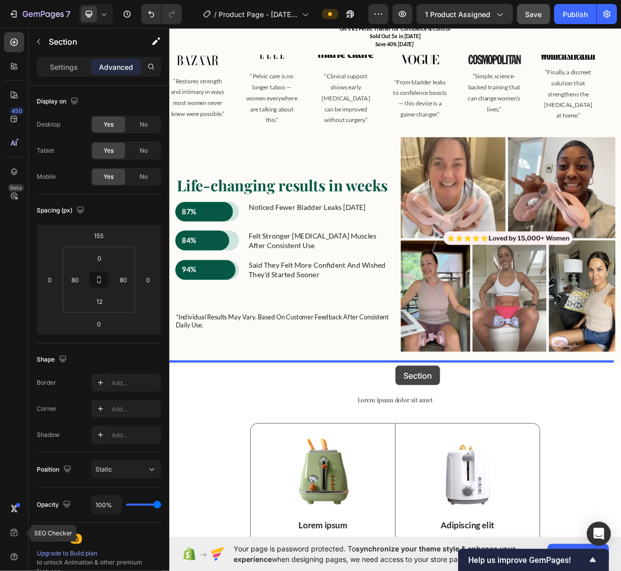
drag, startPoint x: 560, startPoint y: 164, endPoint x: 764, endPoint y: 421, distance: 328.3
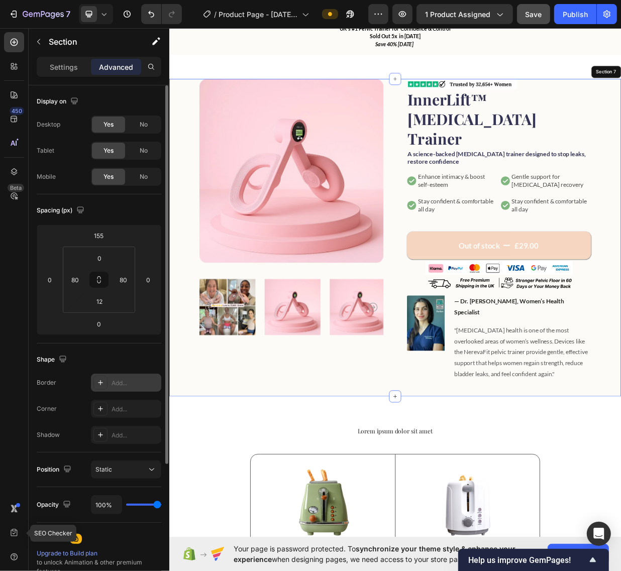
scroll to position [898, 0]
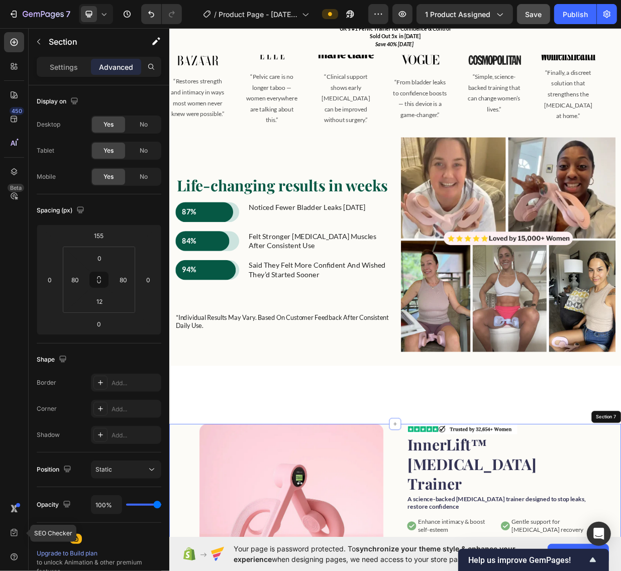
click at [409, 501] on div "Product Images InnerLift™ Pelvic Floor Trainer Product Title £29.00 Product Pri…" at bounding box center [470, 261] width 603 height 2231
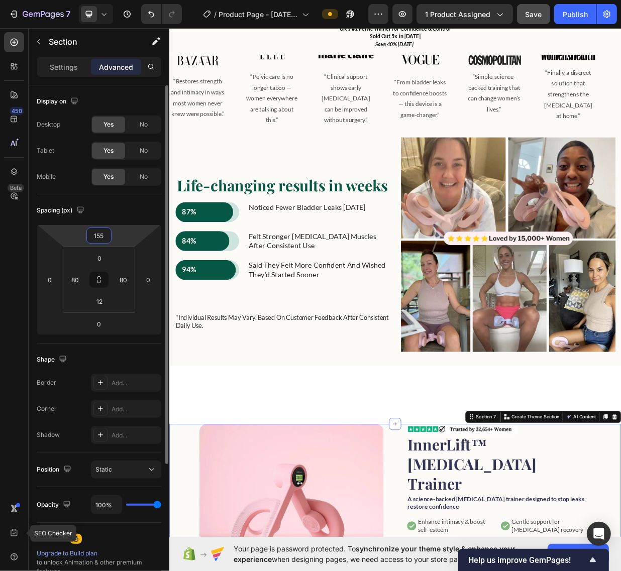
click at [107, 230] on input "155" at bounding box center [99, 235] width 20 height 15
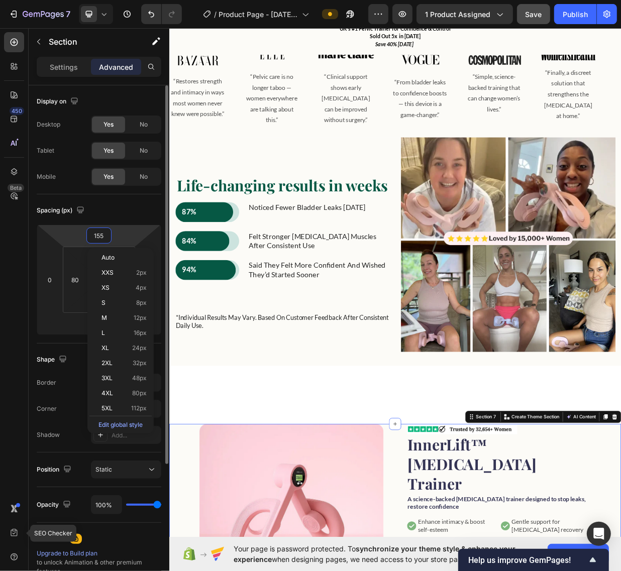
type input "0"
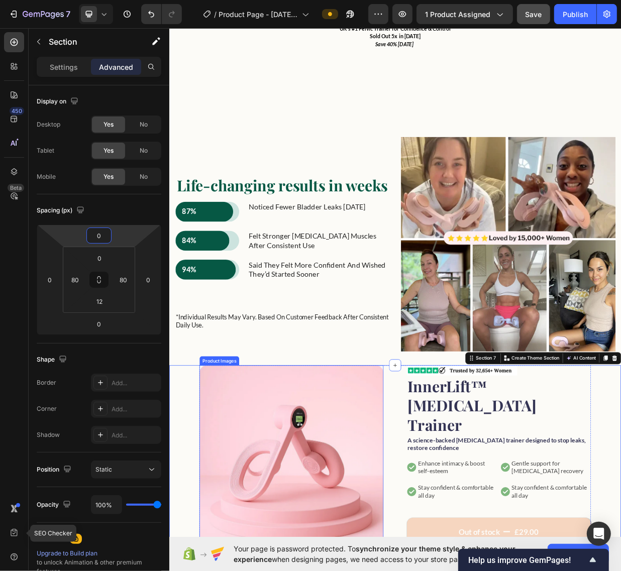
scroll to position [1087, 0]
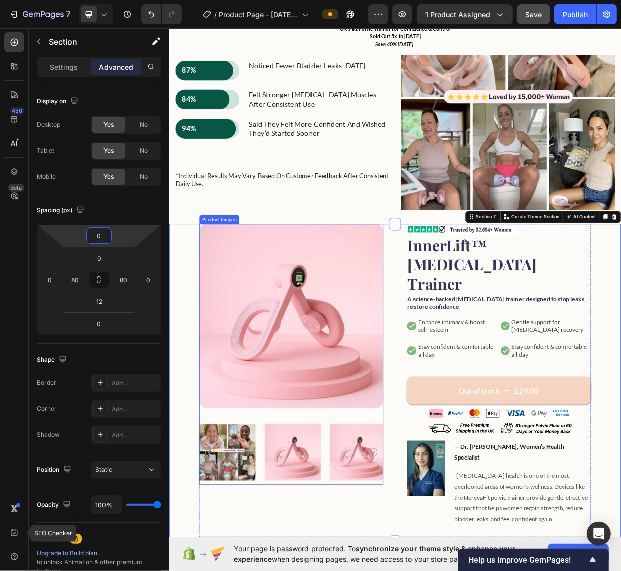
click at [403, 470] on img at bounding box center [332, 414] width 246 height 246
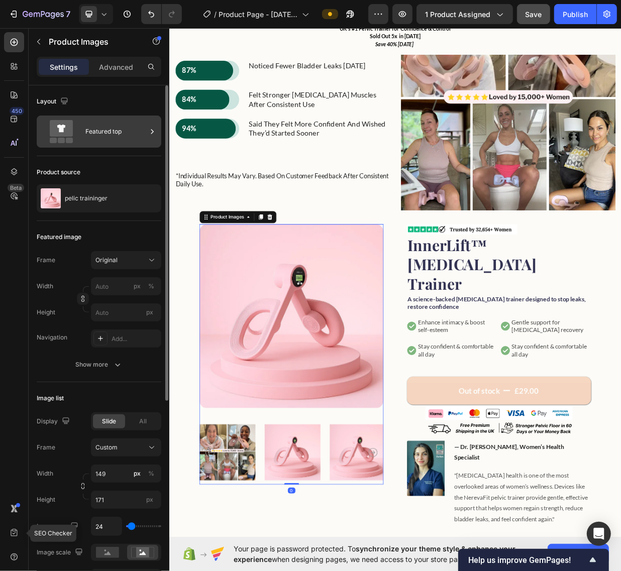
click at [107, 136] on div "Featured top" at bounding box center [115, 131] width 61 height 23
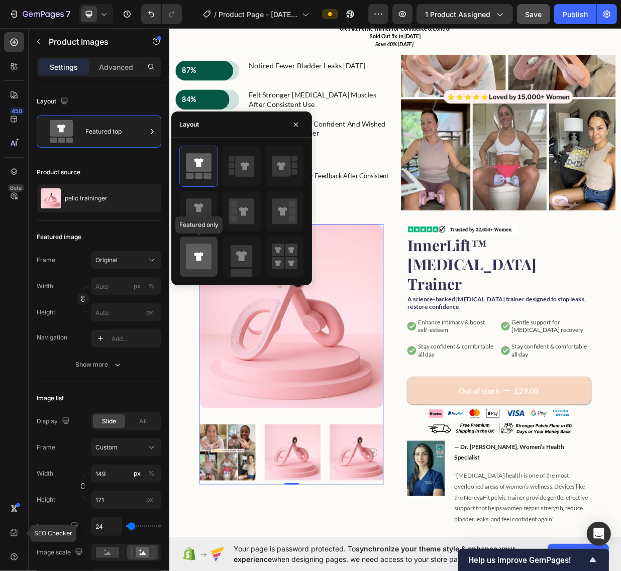
click at [204, 250] on icon at bounding box center [199, 257] width 26 height 26
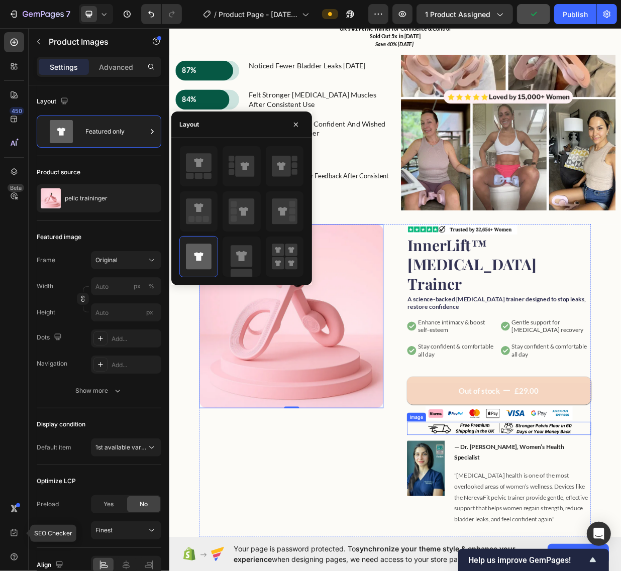
click at [601, 555] on div at bounding box center [609, 564] width 246 height 18
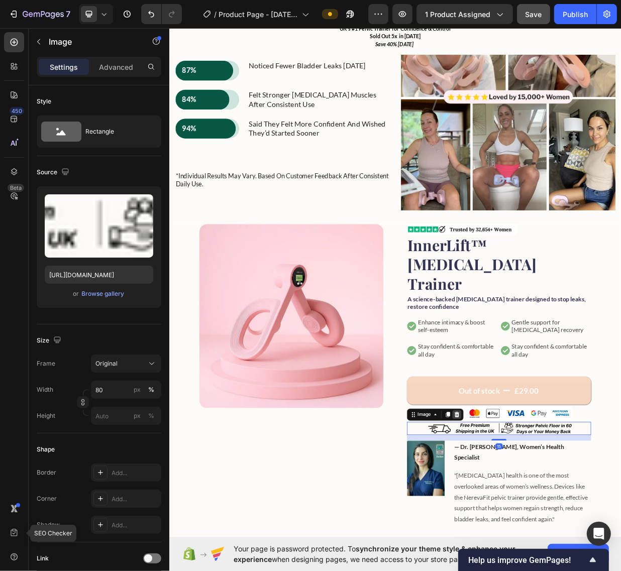
click at [550, 542] on icon at bounding box center [553, 545] width 7 height 7
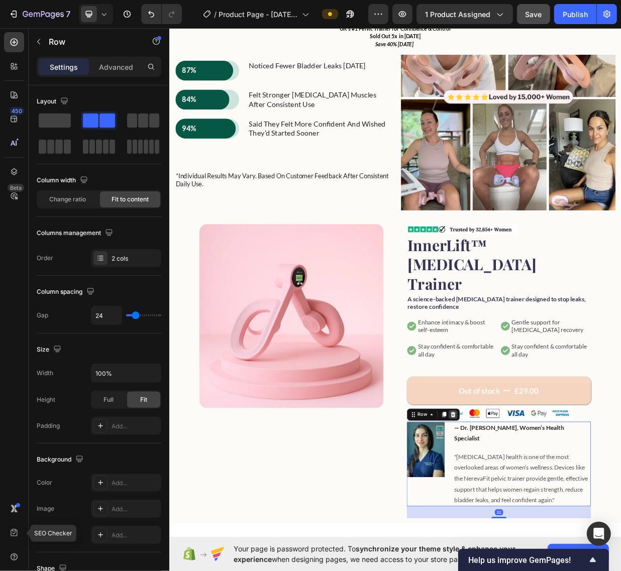
click at [544, 540] on div at bounding box center [548, 546] width 12 height 12
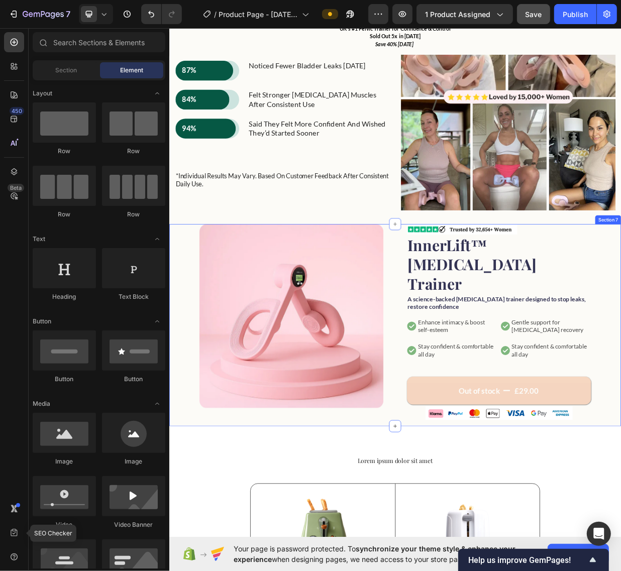
click at [199, 291] on div "Product Images Image InnerLift™ Pelvic Floor Trainer Product Title A science-ba…" at bounding box center [470, 425] width 603 height 269
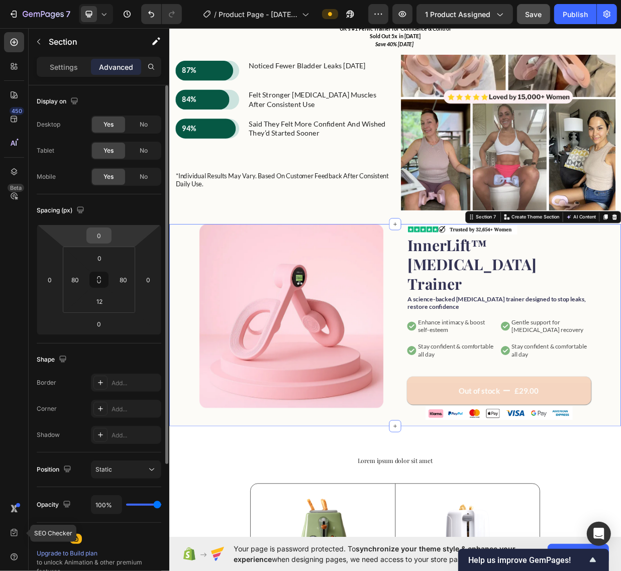
click at [107, 231] on input "0" at bounding box center [99, 235] width 20 height 15
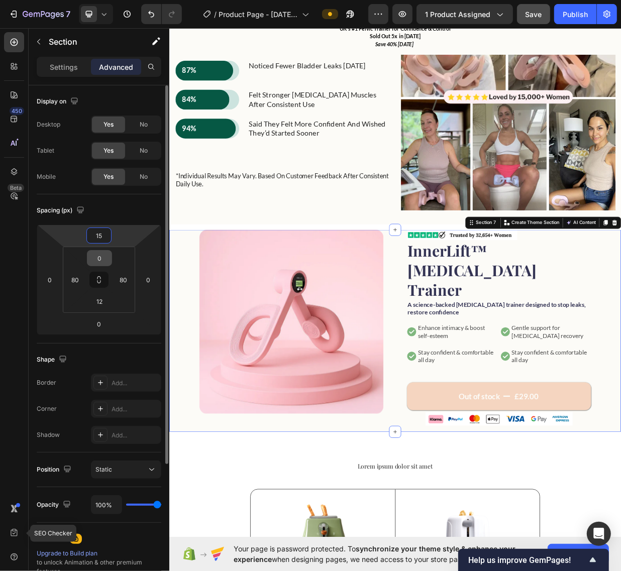
type input "15"
click at [99, 250] on div "0" at bounding box center [99, 258] width 25 height 16
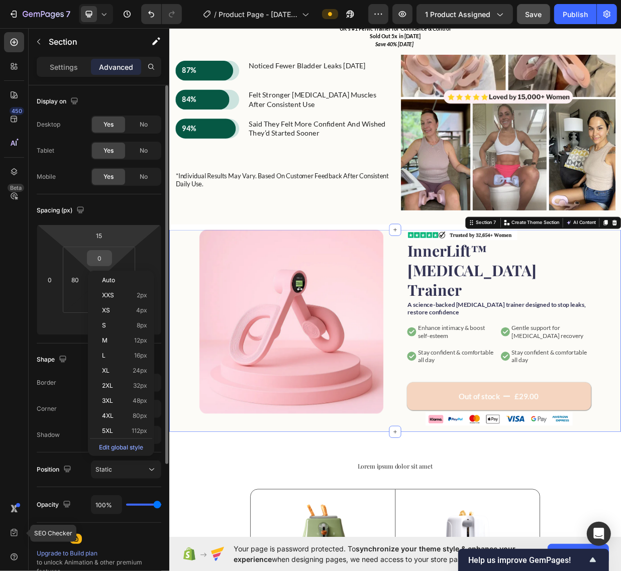
click at [101, 258] on input "0" at bounding box center [99, 258] width 20 height 15
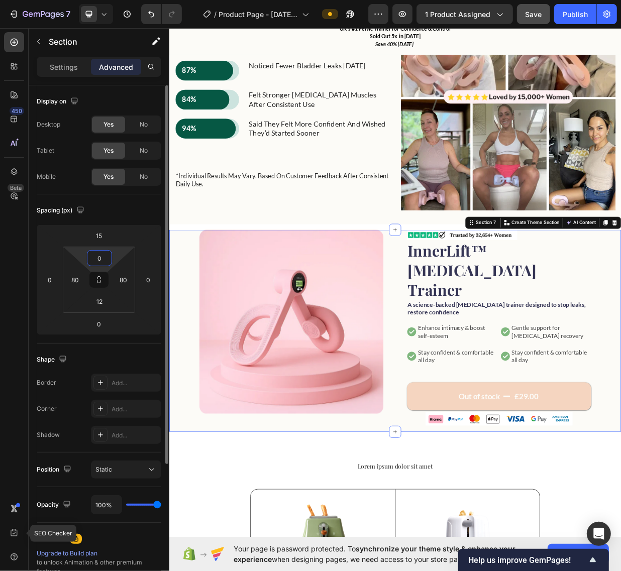
click at [101, 258] on input "0" at bounding box center [99, 258] width 20 height 15
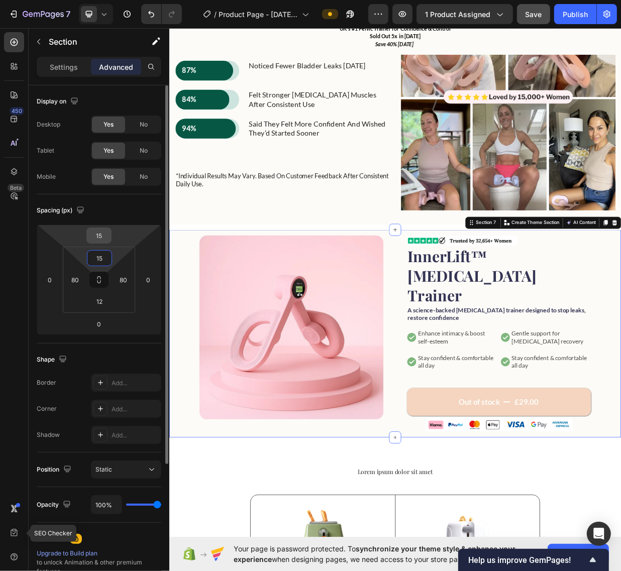
type input "15"
click at [100, 239] on input "15" at bounding box center [99, 235] width 20 height 15
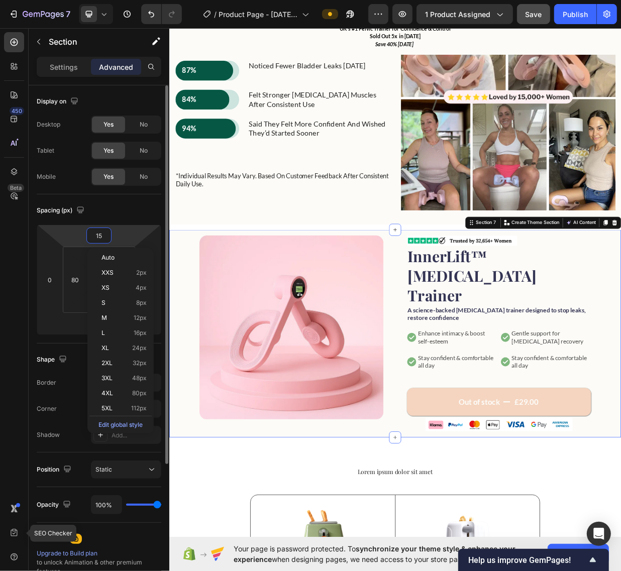
type input "0"
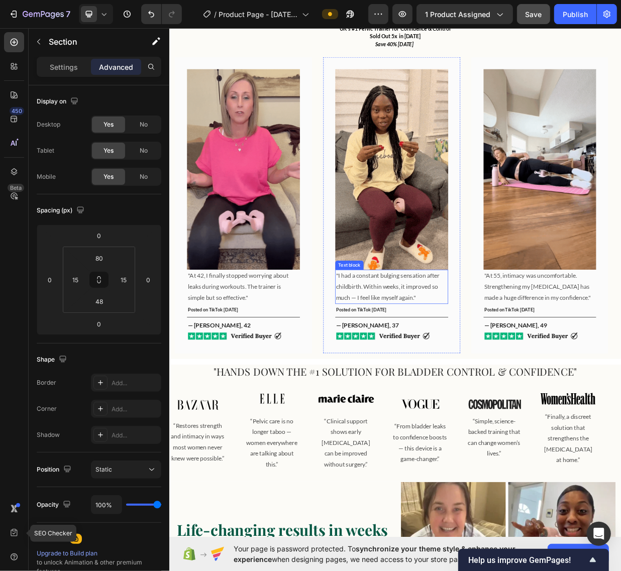
scroll to position [754, 0]
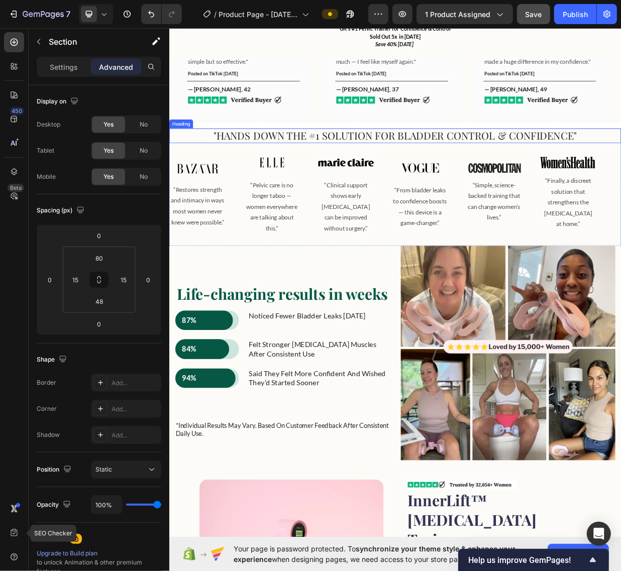
click at [207, 165] on h2 ""HANDS DOWN THE #1 SOLUTION FOR BLADDER CONTROL & CONFIDENCE"" at bounding box center [470, 173] width 588 height 20
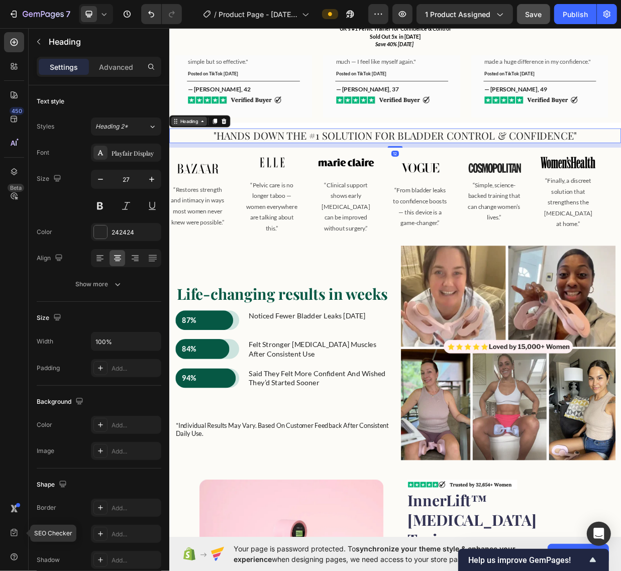
click at [196, 157] on div "Heading" at bounding box center [195, 153] width 28 height 9
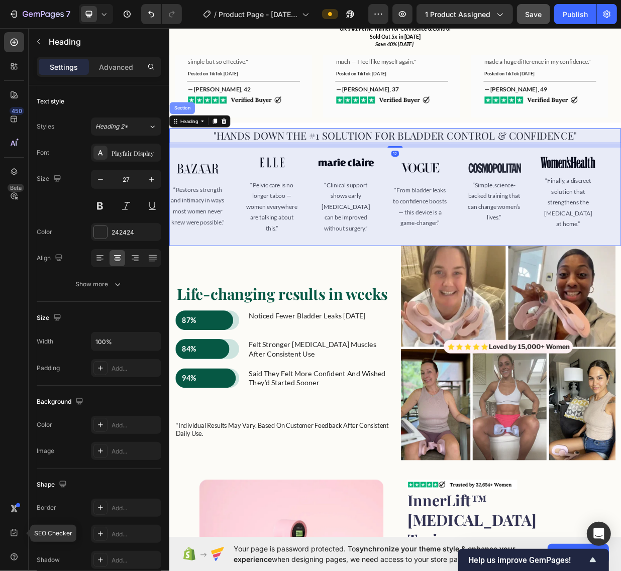
click at [191, 139] on div "Section" at bounding box center [186, 136] width 26 height 6
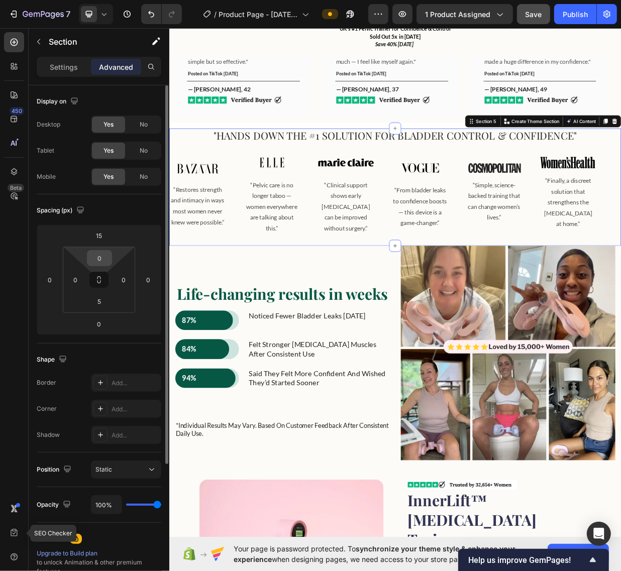
click at [98, 255] on input "0" at bounding box center [99, 258] width 20 height 15
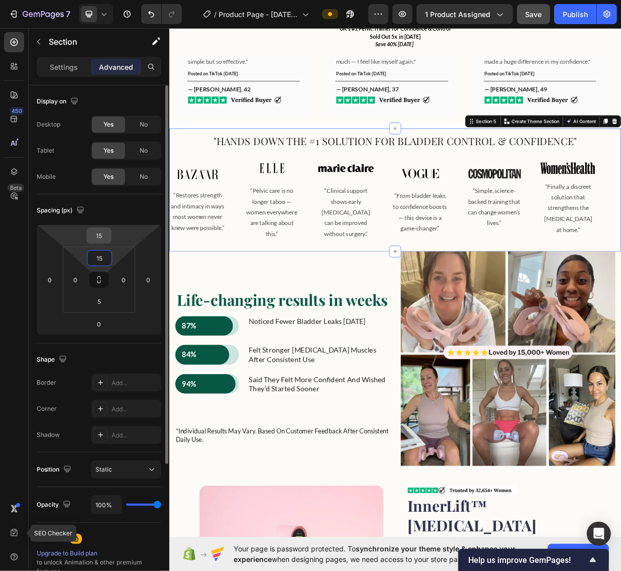
type input "15"
click at [98, 241] on input "15" at bounding box center [99, 235] width 20 height 15
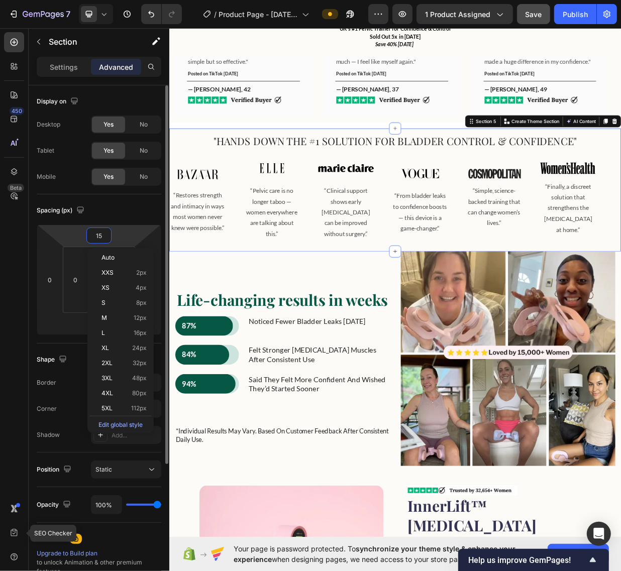
type input "0"
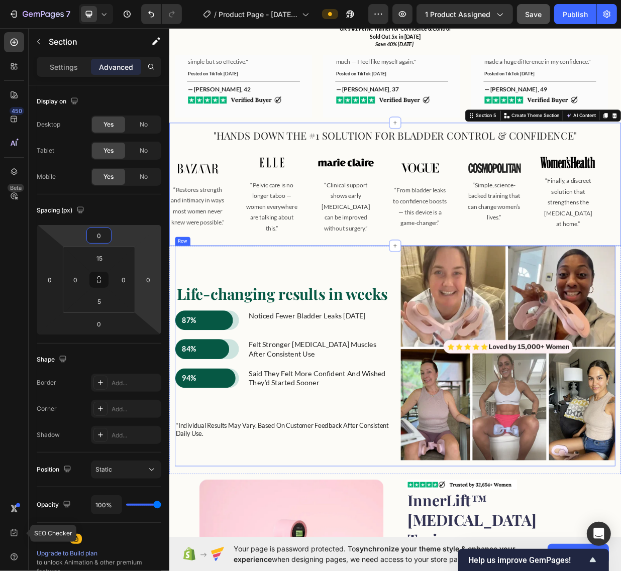
click at [430, 330] on div "Life-changing results in weeks Heading 87% Text Block Row Row noticed fewer bla…" at bounding box center [319, 467] width 286 height 294
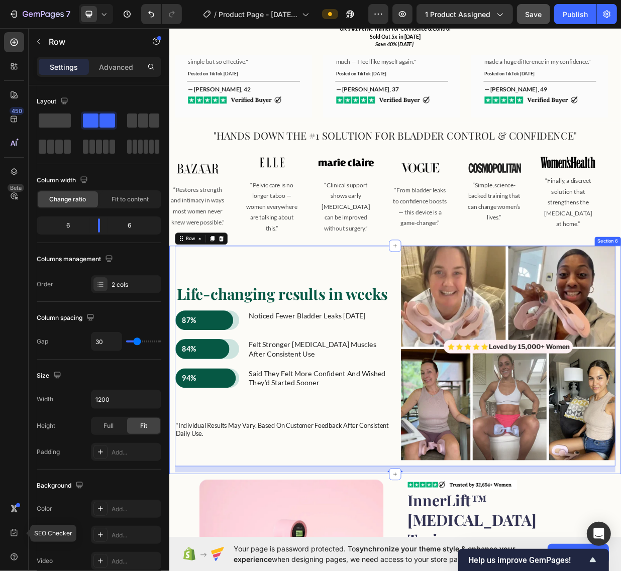
click at [171, 333] on div "Life-changing results in weeks Heading 87% Text Block Row Row noticed fewer bla…" at bounding box center [470, 472] width 603 height 305
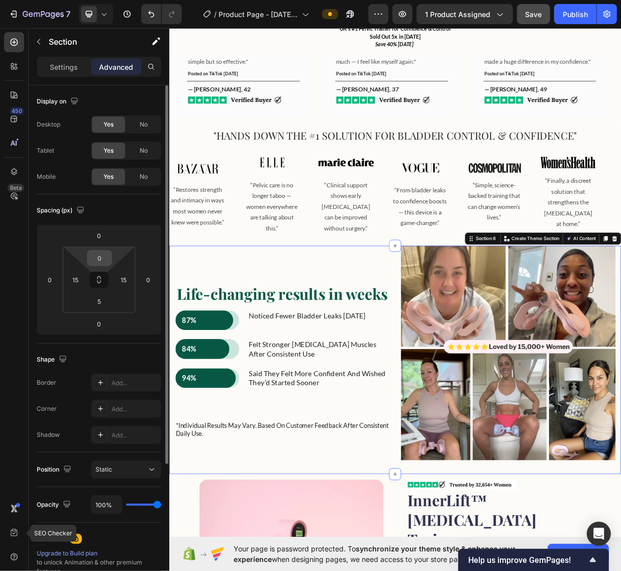
click at [104, 254] on input "0" at bounding box center [99, 258] width 20 height 15
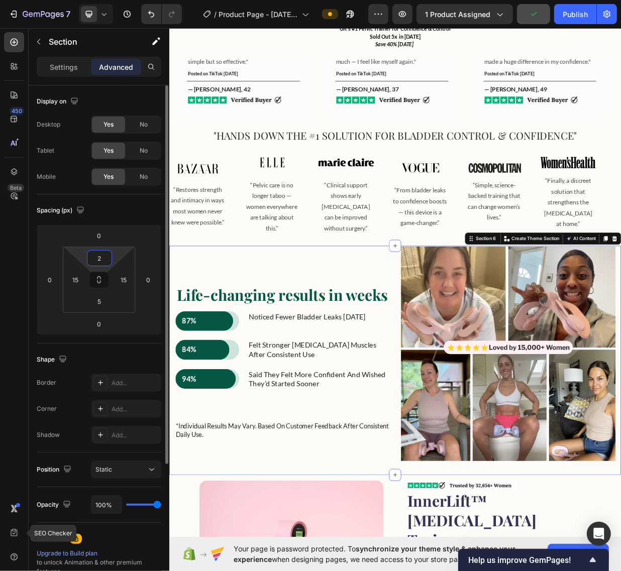
type input "20"
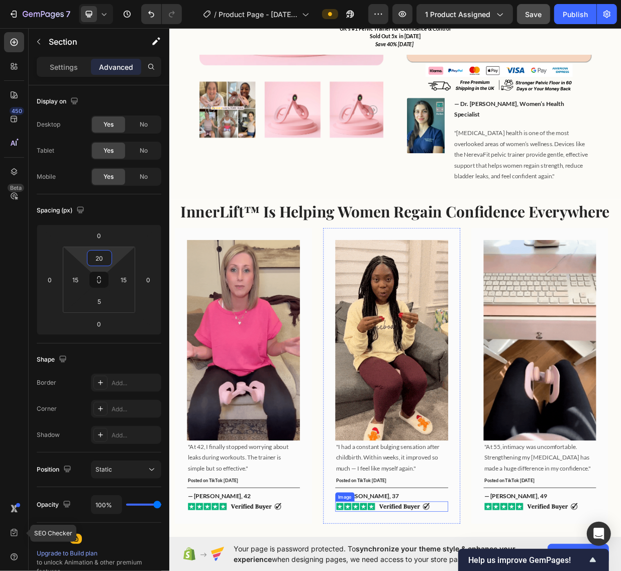
scroll to position [251, 0]
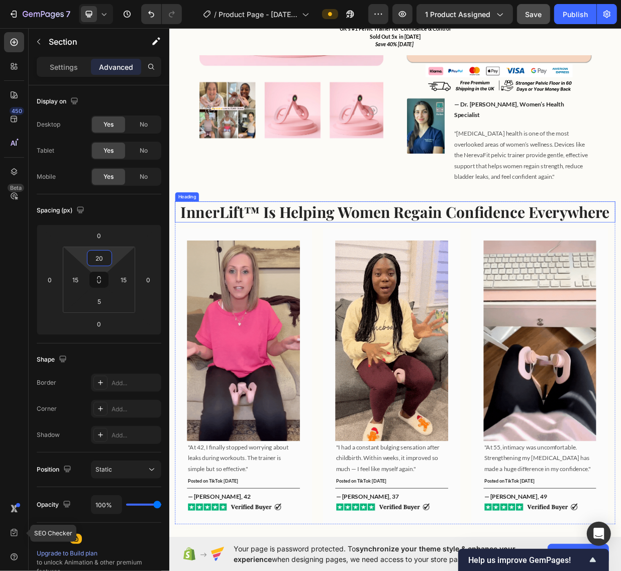
click at [459, 261] on h2 "InnerLift™ Is Helping Women Regain Confidence Everywhere" at bounding box center [470, 275] width 588 height 28
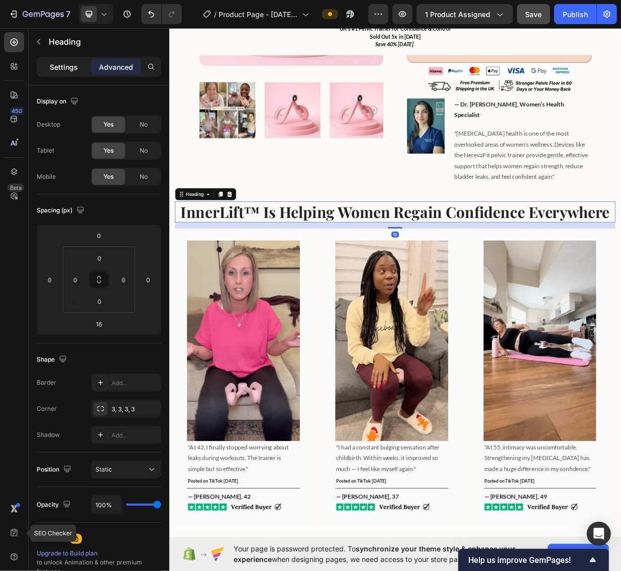
click at [81, 72] on div "Settings" at bounding box center [64, 67] width 50 height 16
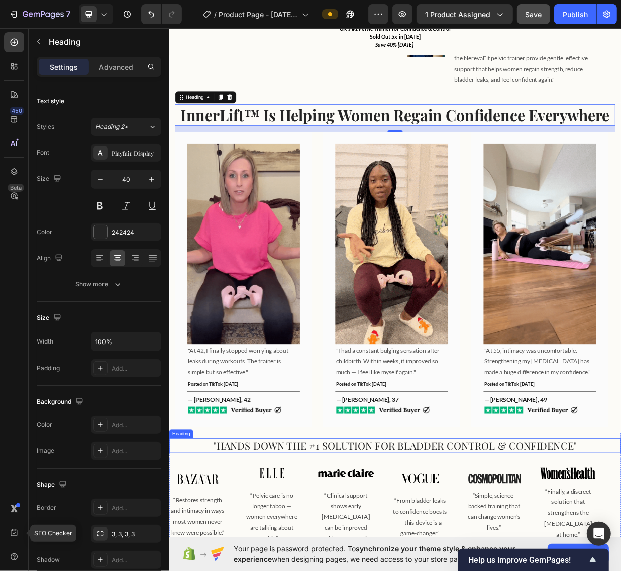
scroll to position [440, 0]
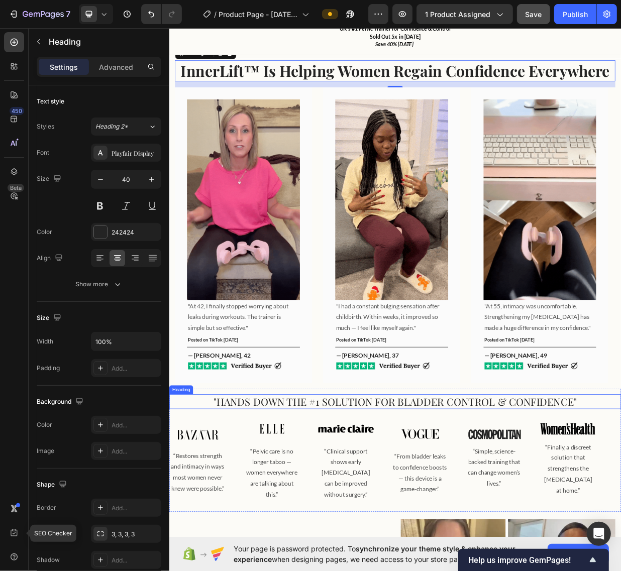
click at [431, 518] on h2 ""HANDS DOWN THE #1 SOLUTION FOR BLADDER CONTROL & CONFIDENCE"" at bounding box center [470, 528] width 588 height 20
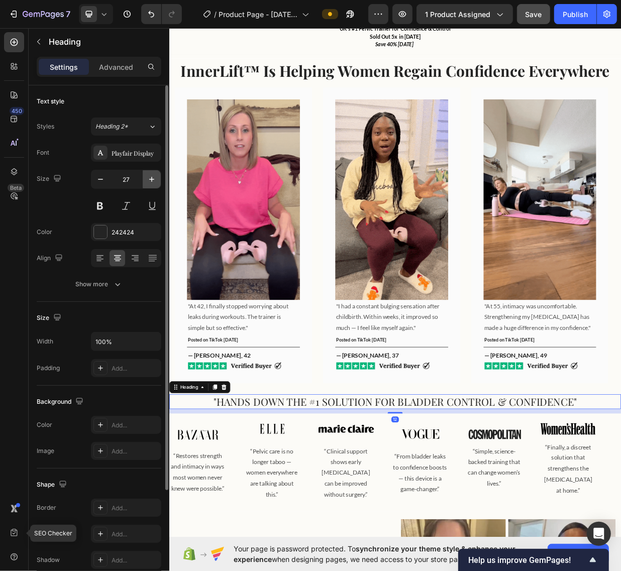
click at [153, 179] on icon "button" at bounding box center [151, 179] width 5 height 5
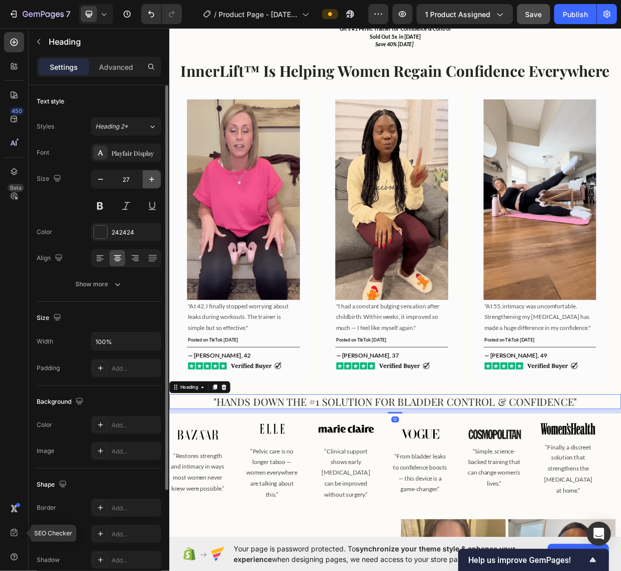
click at [153, 179] on icon "button" at bounding box center [151, 179] width 5 height 5
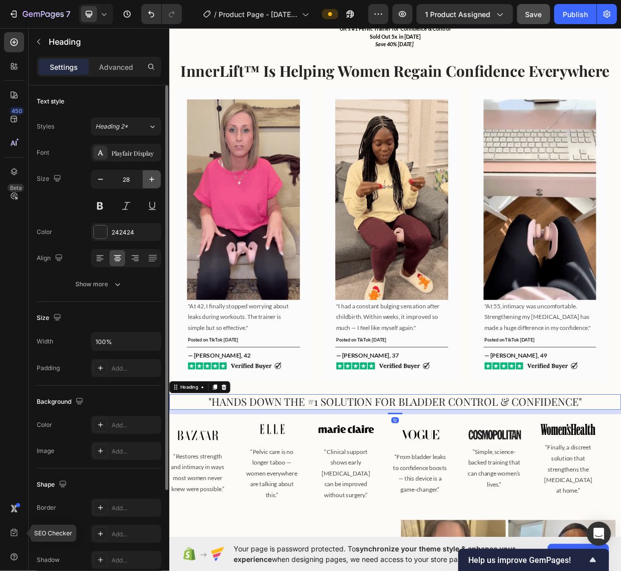
click at [153, 179] on icon "button" at bounding box center [151, 179] width 5 height 5
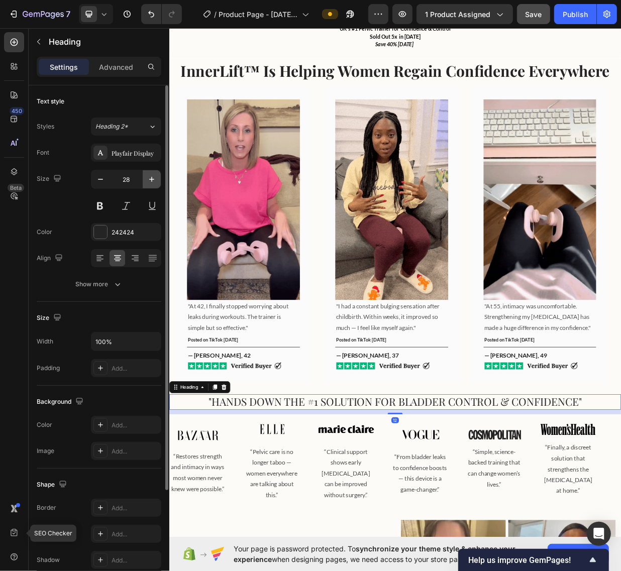
click at [153, 179] on icon "button" at bounding box center [151, 179] width 5 height 5
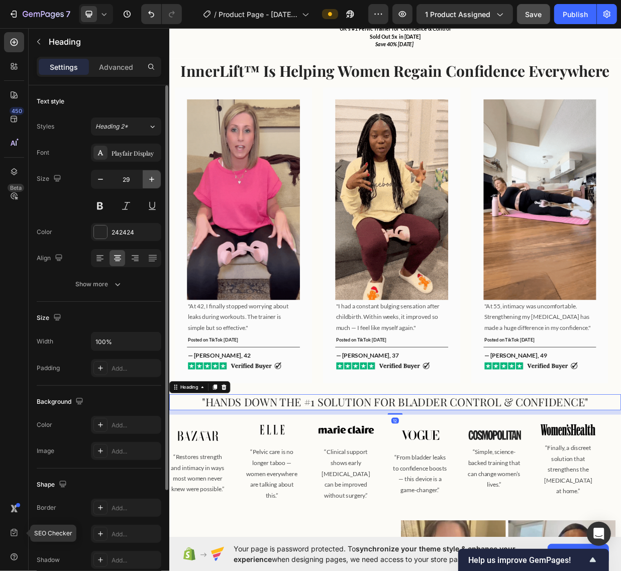
click at [153, 179] on icon "button" at bounding box center [151, 179] width 5 height 5
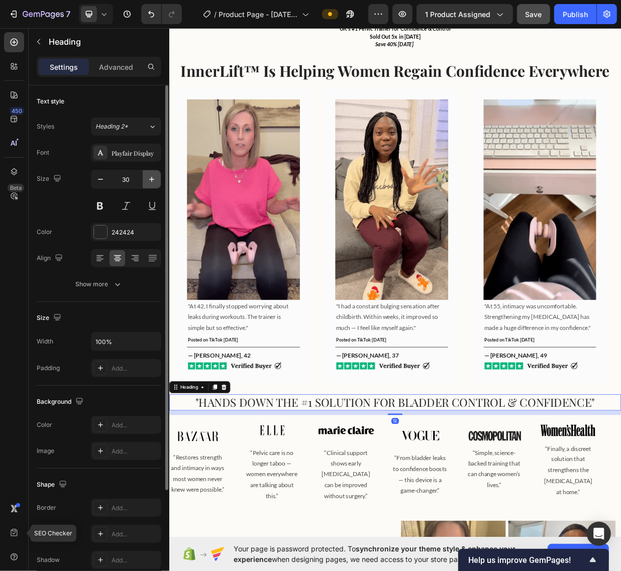
click at [153, 179] on icon "button" at bounding box center [151, 179] width 5 height 5
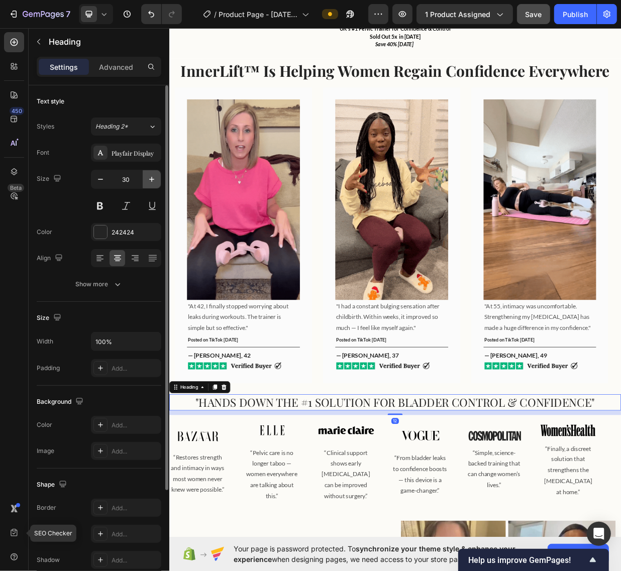
click at [153, 179] on icon "button" at bounding box center [151, 179] width 5 height 5
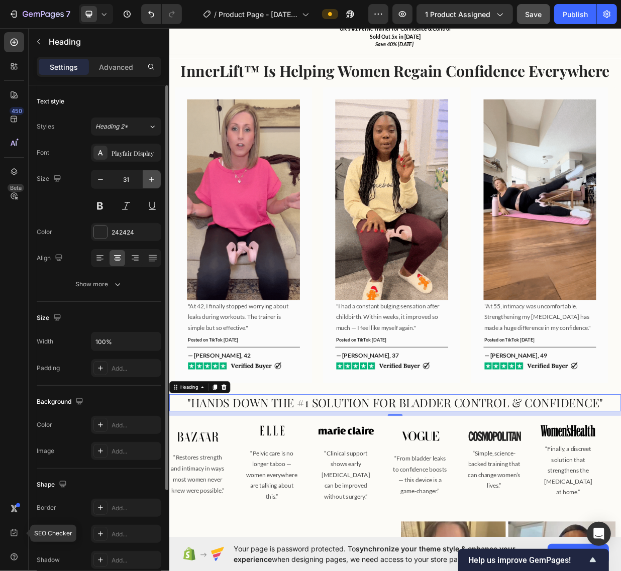
click at [153, 179] on icon "button" at bounding box center [151, 179] width 5 height 5
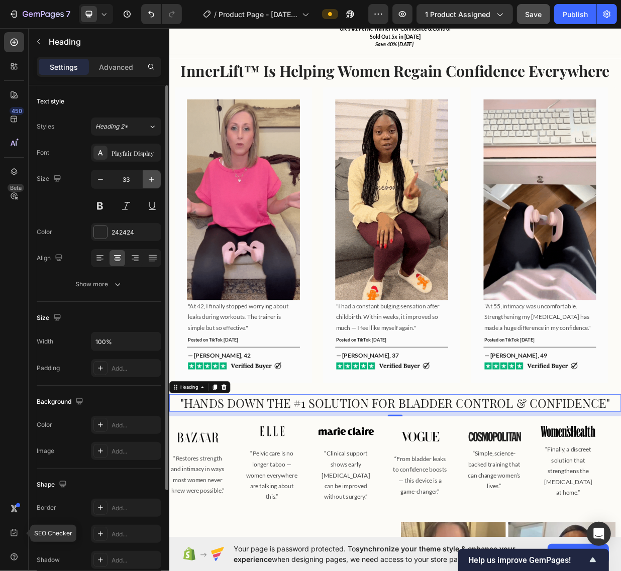
click at [153, 179] on icon "button" at bounding box center [151, 179] width 5 height 5
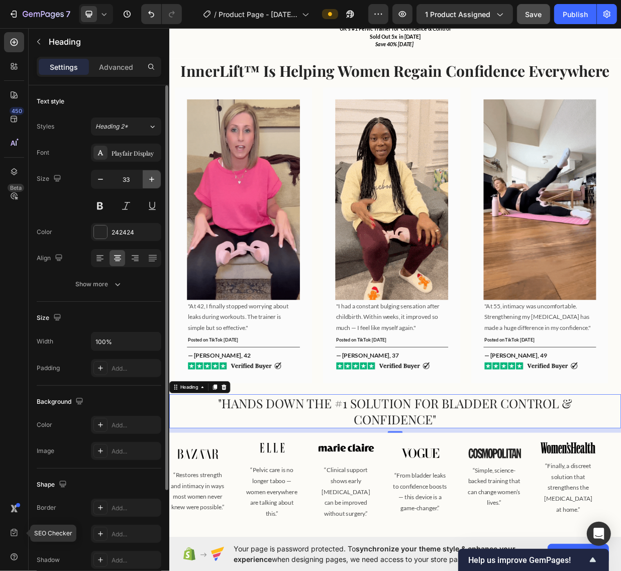
click at [153, 179] on icon "button" at bounding box center [151, 179] width 5 height 5
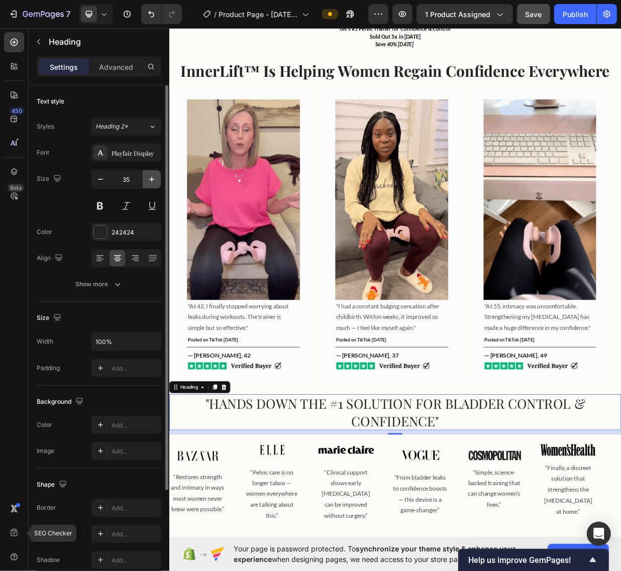
click at [153, 179] on icon "button" at bounding box center [151, 179] width 5 height 5
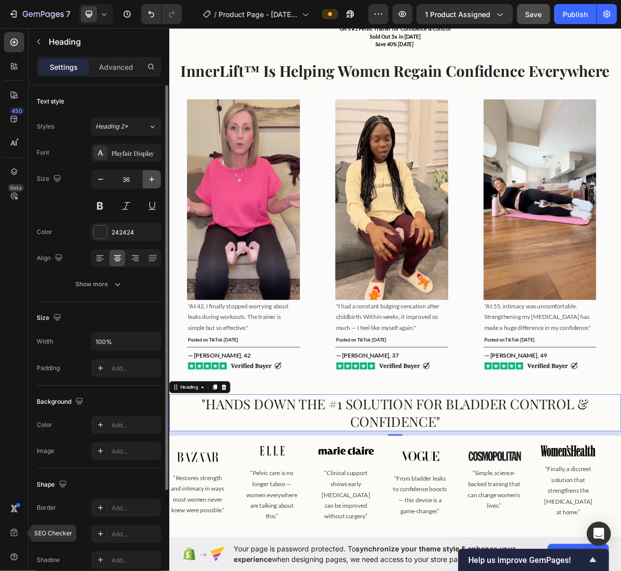
click at [153, 179] on icon "button" at bounding box center [151, 179] width 5 height 5
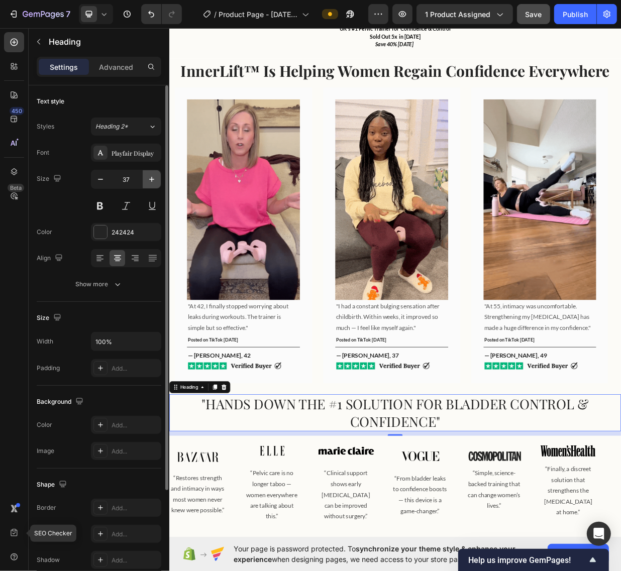
click at [153, 179] on icon "button" at bounding box center [151, 179] width 5 height 5
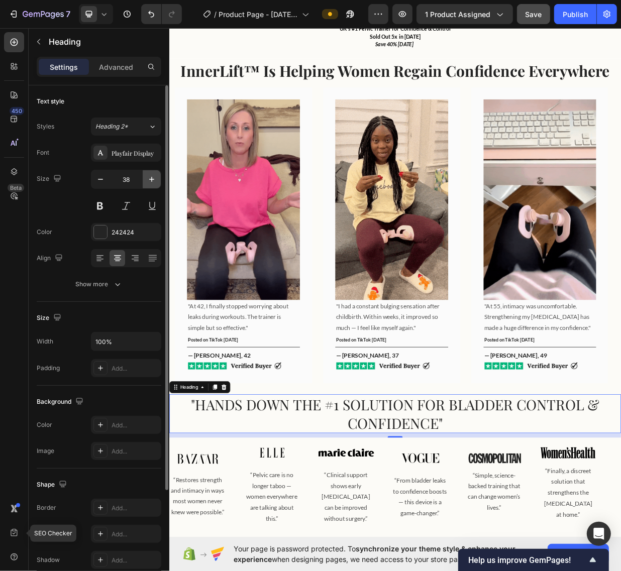
click at [153, 179] on icon "button" at bounding box center [151, 179] width 5 height 5
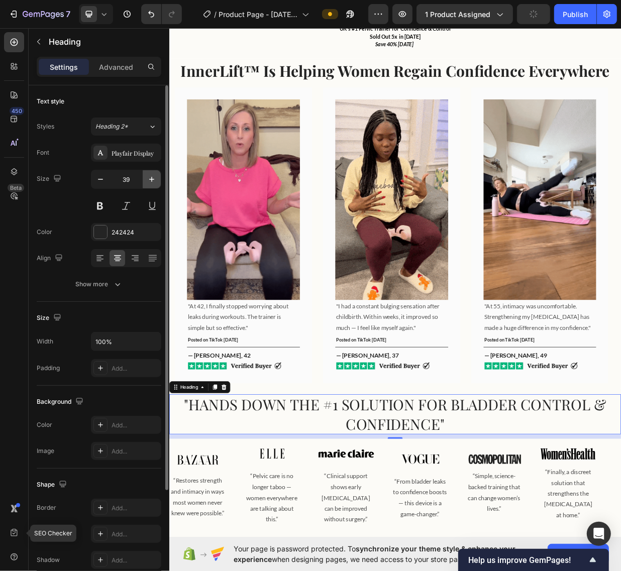
click at [153, 179] on icon "button" at bounding box center [151, 179] width 5 height 5
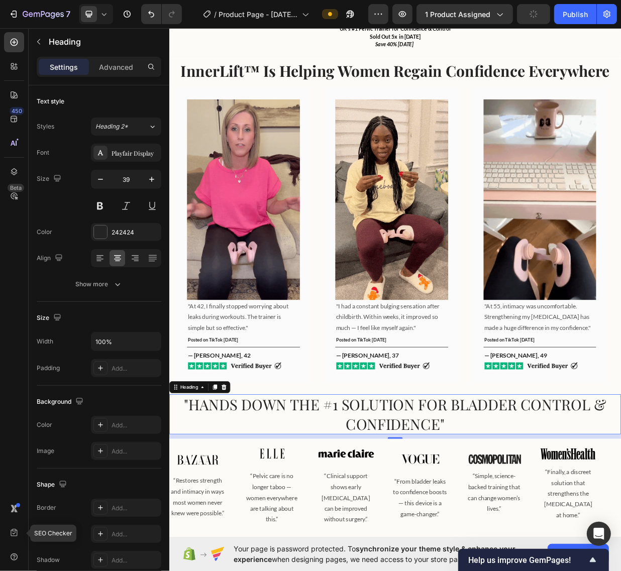
type input "40"
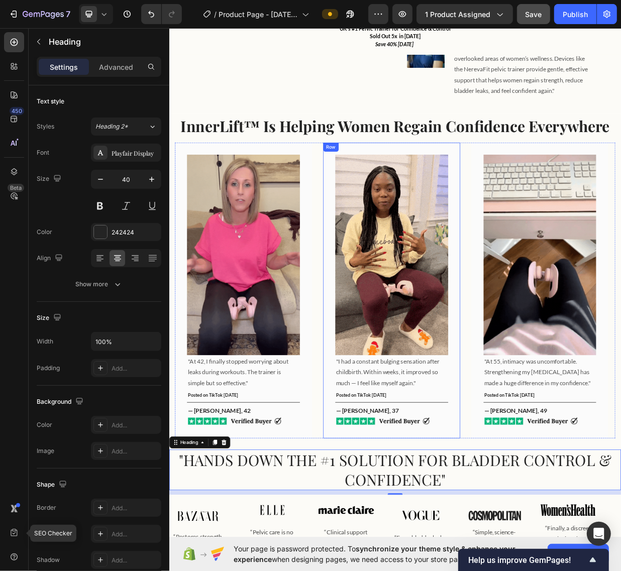
scroll to position [377, 0]
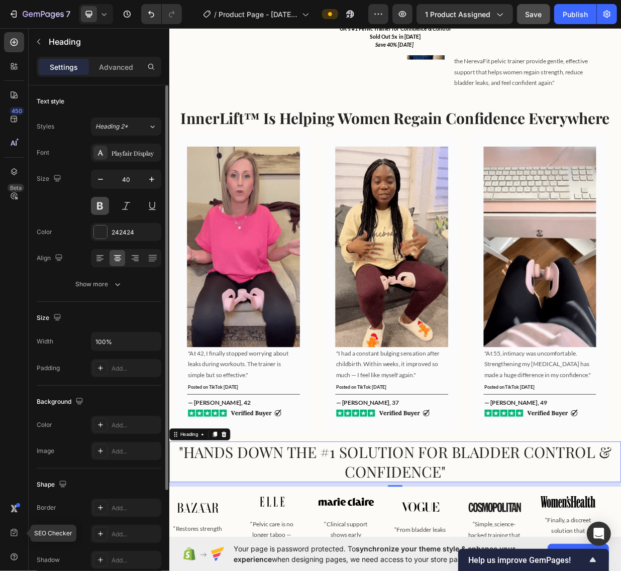
click at [99, 201] on button at bounding box center [100, 206] width 18 height 18
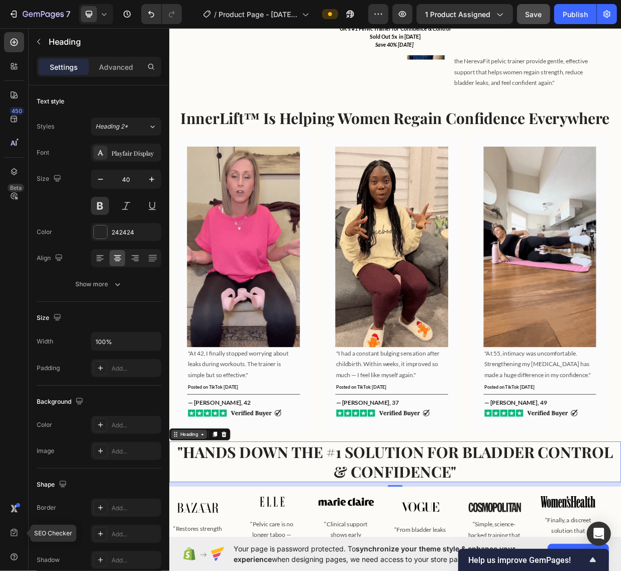
click at [187, 566] on div "Heading" at bounding box center [195, 572] width 48 height 12
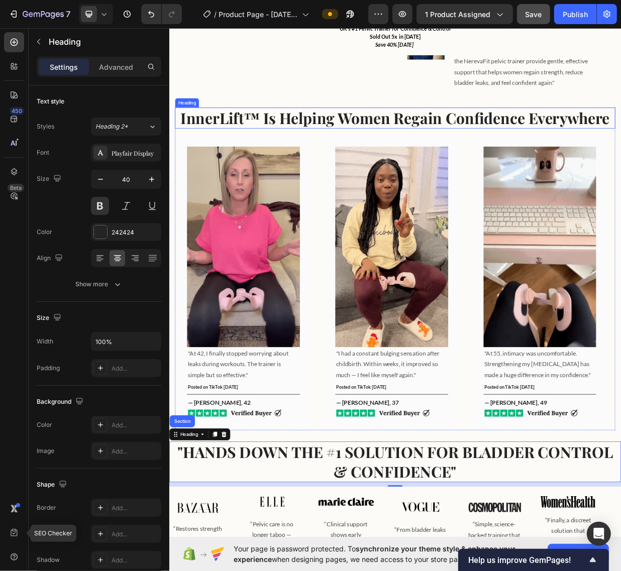
click at [213, 135] on h2 "InnerLift™ Is Helping Women Regain Confidence Everywhere" at bounding box center [470, 149] width 588 height 28
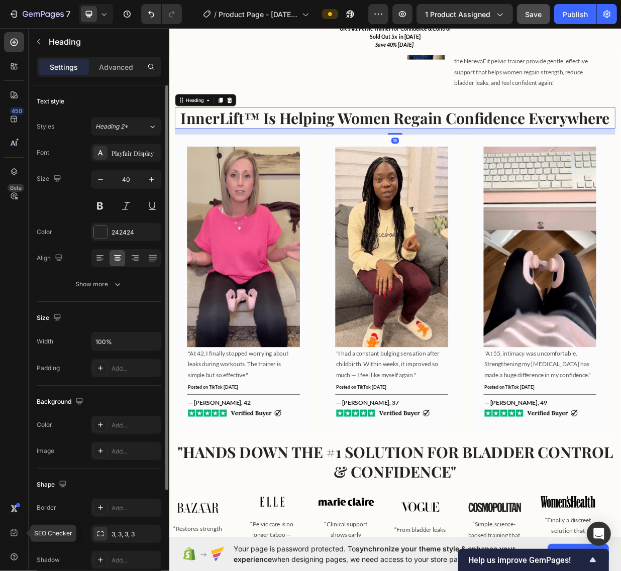
scroll to position [126, 0]
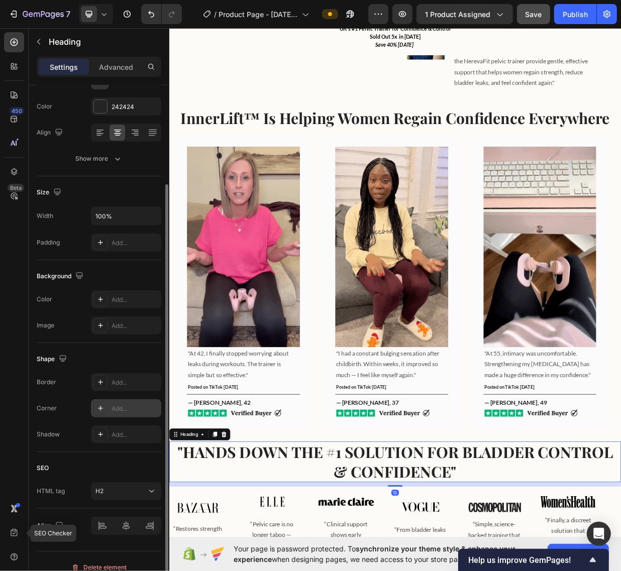
click at [104, 409] on icon at bounding box center [100, 408] width 8 height 8
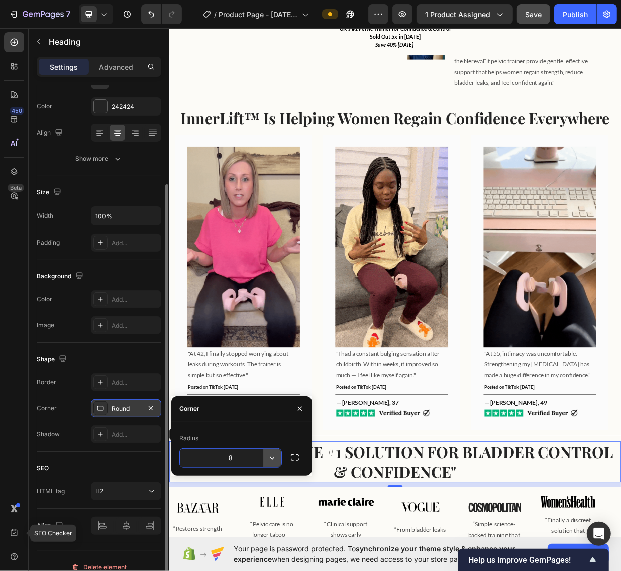
click at [270, 457] on icon "button" at bounding box center [272, 458] width 10 height 10
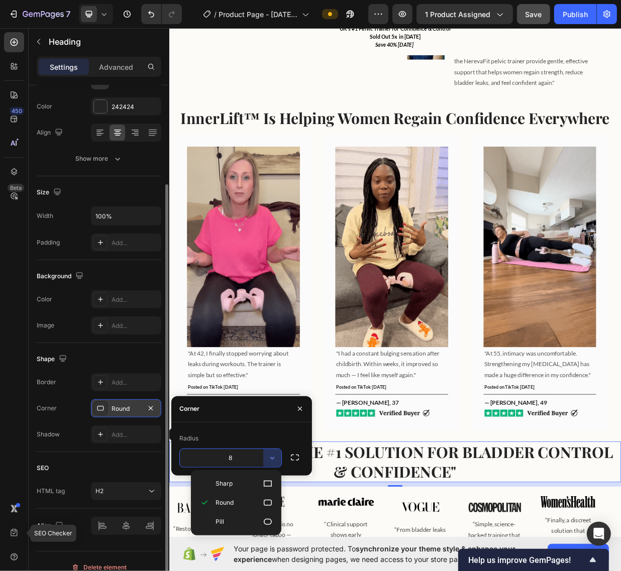
click at [249, 457] on input "8" at bounding box center [230, 458] width 101 height 18
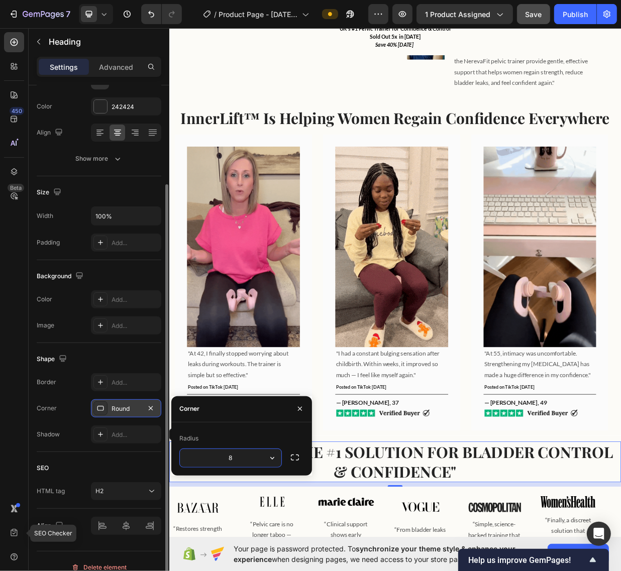
click at [249, 457] on input "8" at bounding box center [230, 458] width 101 height 18
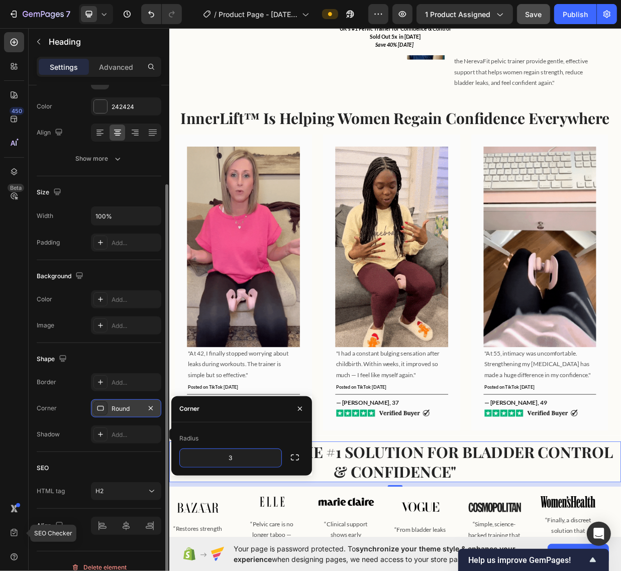
type input "3"
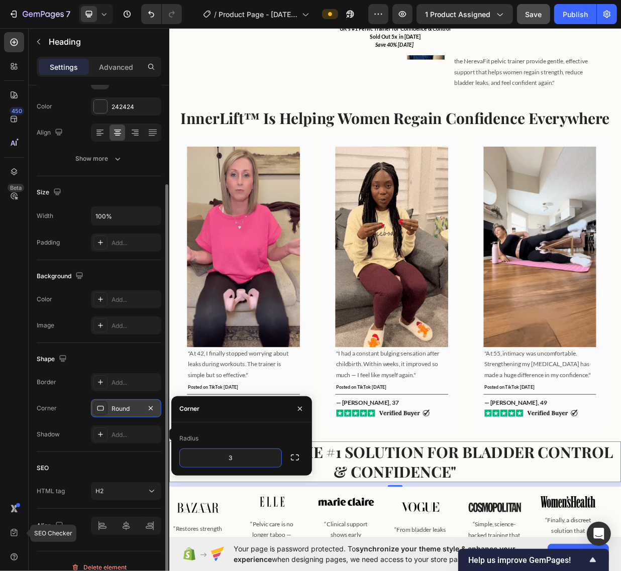
click at [136, 356] on div "Shape" at bounding box center [99, 359] width 125 height 16
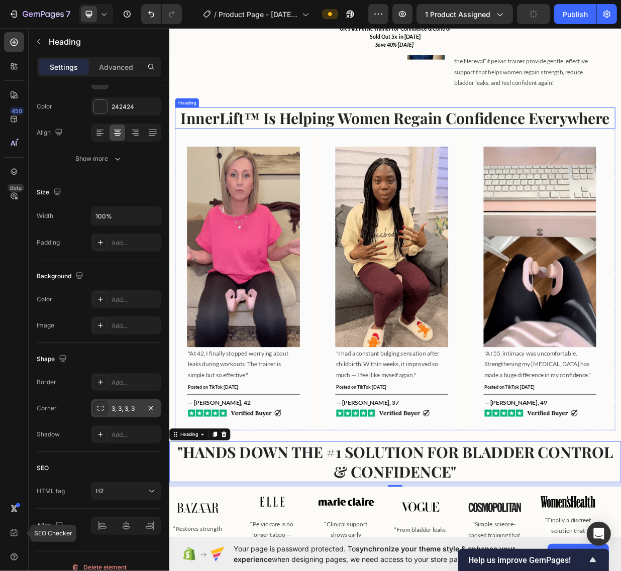
click at [213, 135] on h2 "InnerLift™ Is Helping Women Regain Confidence Everywhere" at bounding box center [470, 149] width 588 height 28
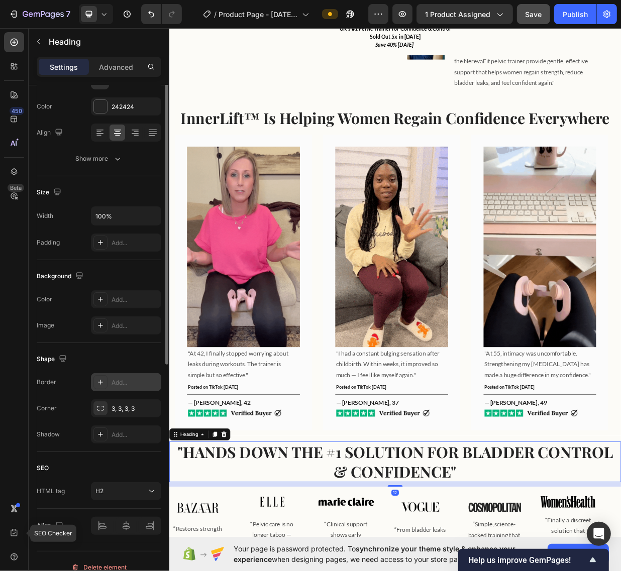
scroll to position [0, 0]
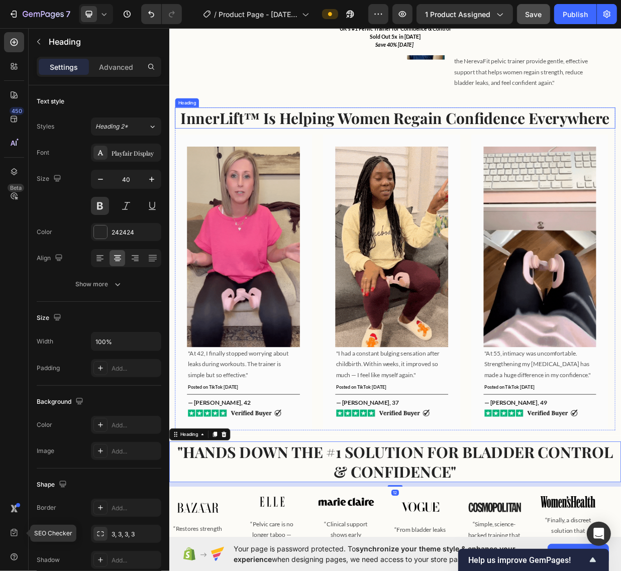
click at [213, 135] on h2 "InnerLift™ Is Helping Women Regain Confidence Everywhere" at bounding box center [470, 149] width 588 height 28
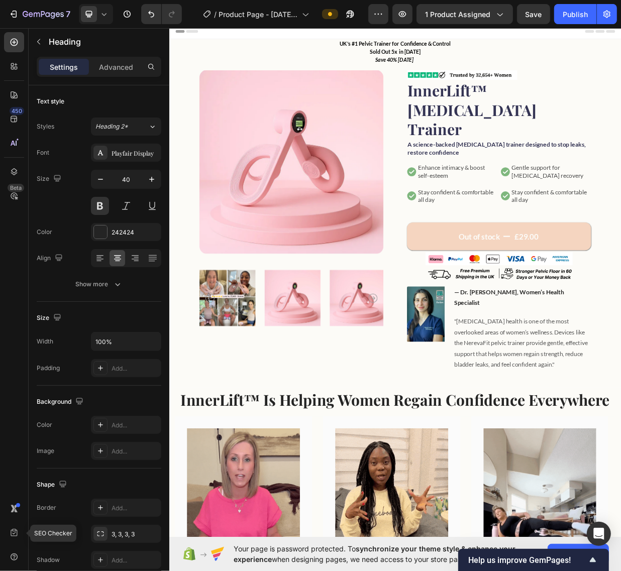
scroll to position [377, 0]
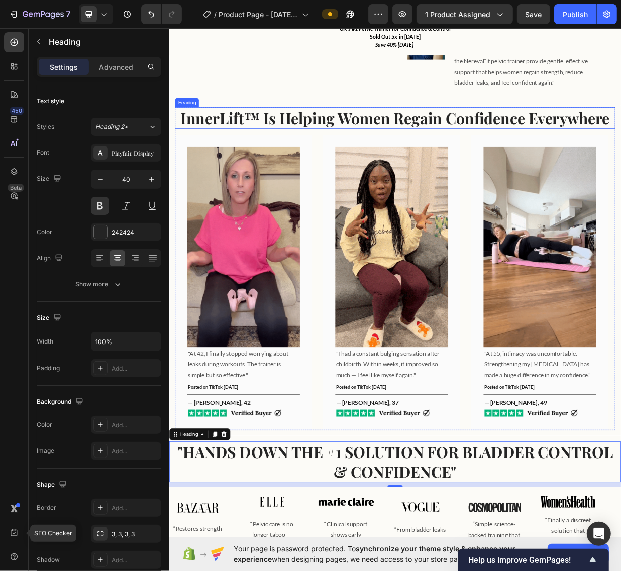
click at [328, 135] on h2 "InnerLift™ Is Helping Women Regain Confidence Everywhere" at bounding box center [470, 149] width 588 height 28
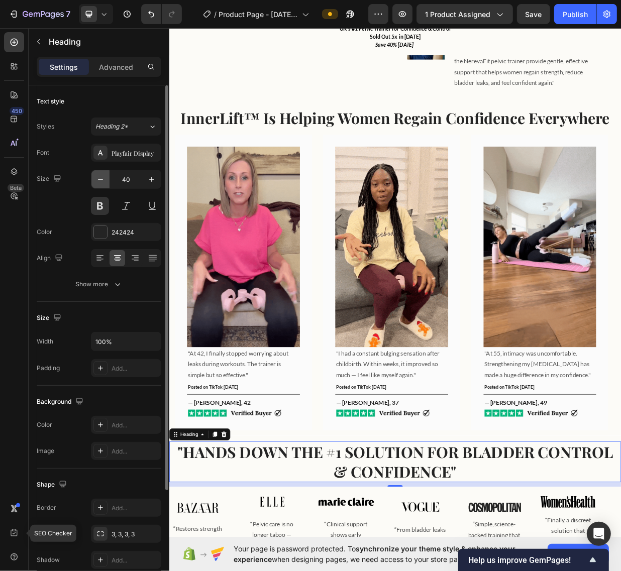
click at [97, 177] on icon "button" at bounding box center [100, 179] width 10 height 10
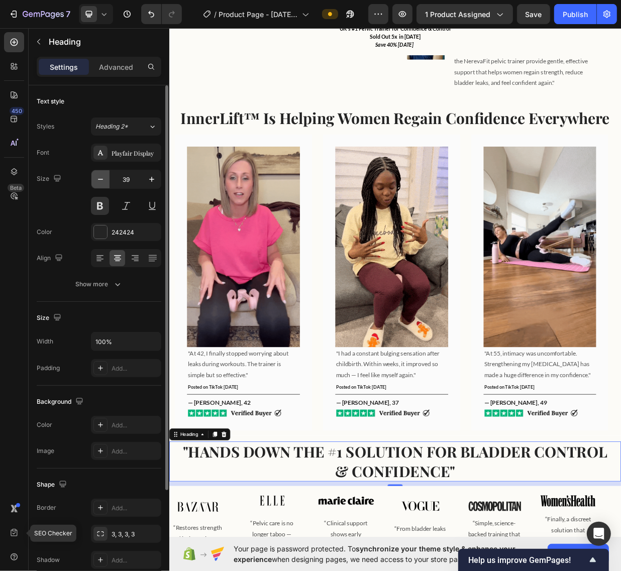
click at [97, 177] on icon "button" at bounding box center [100, 179] width 10 height 10
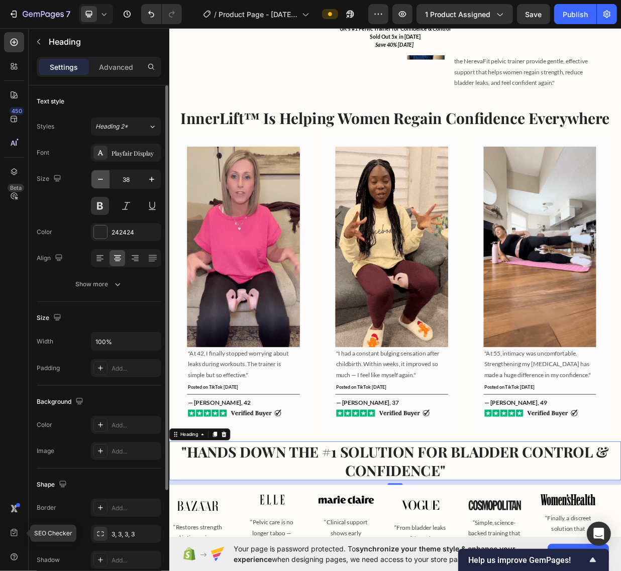
click at [97, 177] on icon "button" at bounding box center [100, 179] width 10 height 10
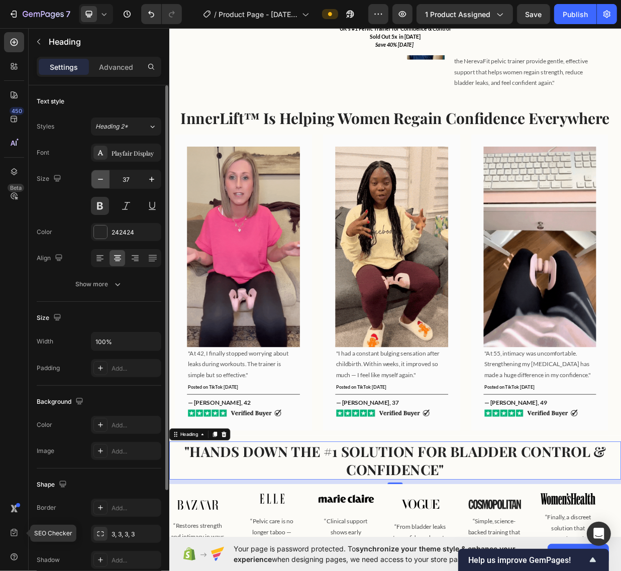
click at [97, 177] on icon "button" at bounding box center [100, 179] width 10 height 10
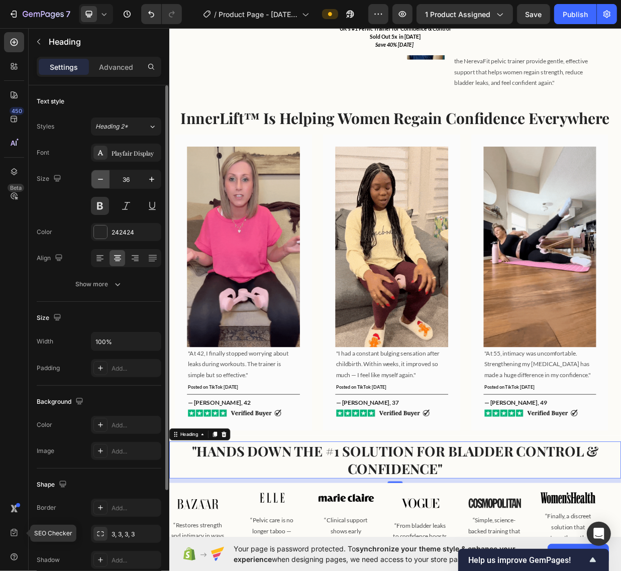
click at [97, 177] on icon "button" at bounding box center [100, 179] width 10 height 10
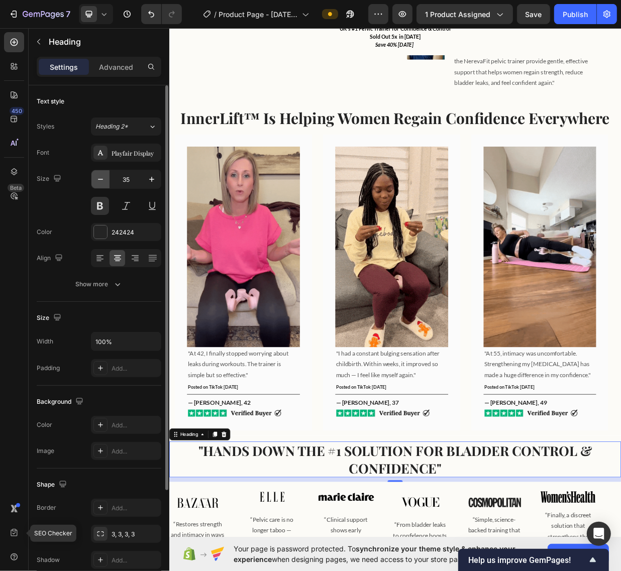
click at [97, 177] on icon "button" at bounding box center [100, 179] width 10 height 10
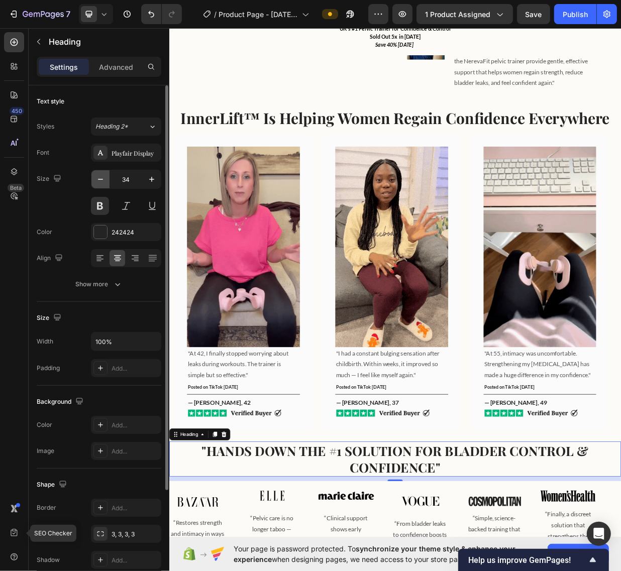
click at [97, 177] on icon "button" at bounding box center [100, 179] width 10 height 10
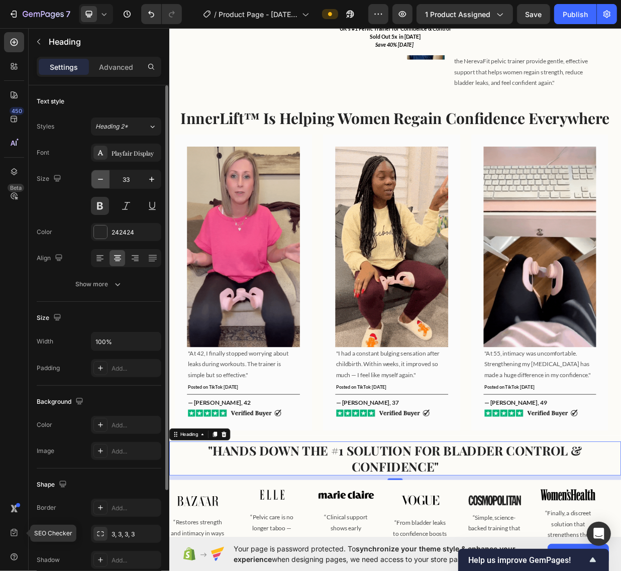
click at [97, 177] on icon "button" at bounding box center [100, 179] width 10 height 10
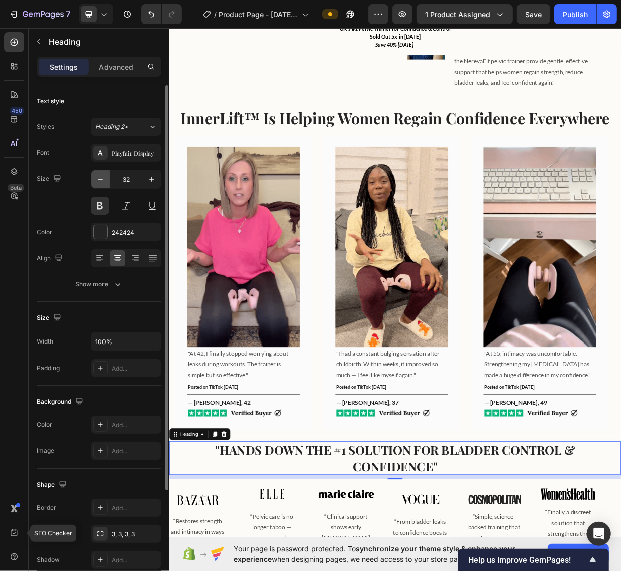
click at [97, 177] on icon "button" at bounding box center [100, 179] width 10 height 10
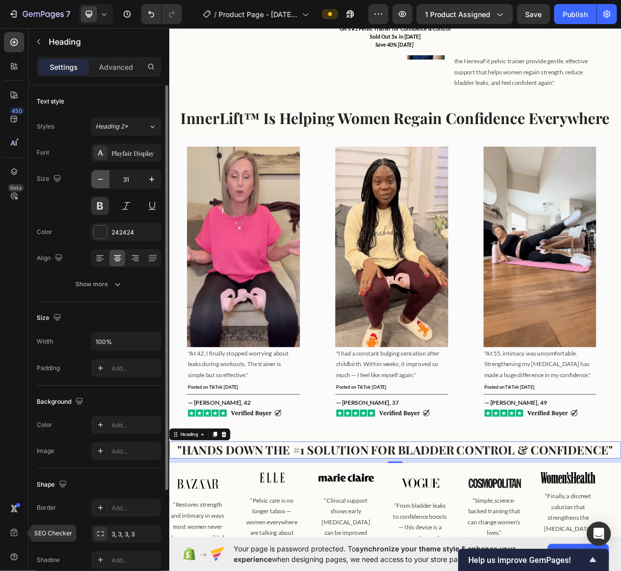
click at [97, 177] on icon "button" at bounding box center [100, 179] width 10 height 10
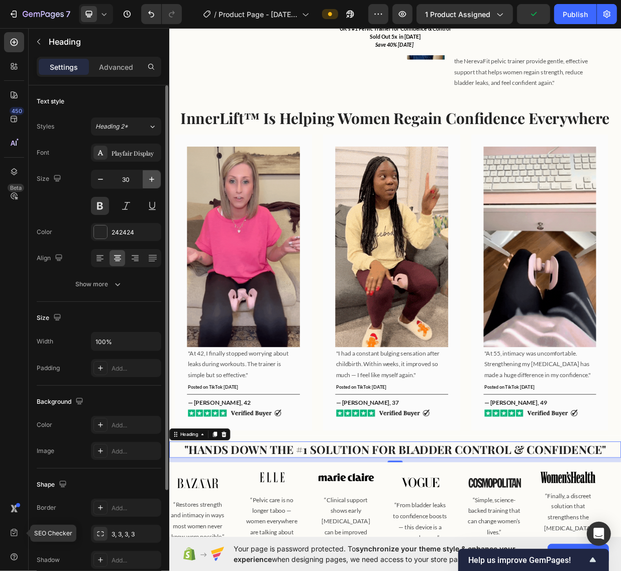
click at [154, 179] on icon "button" at bounding box center [152, 179] width 10 height 10
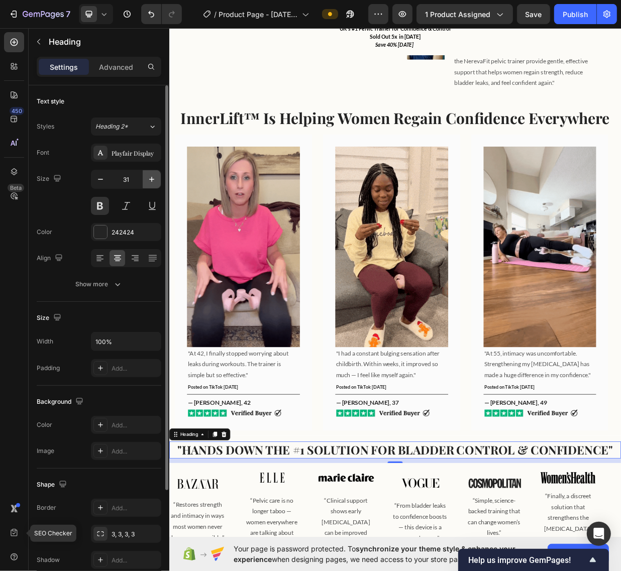
click at [154, 179] on icon "button" at bounding box center [152, 179] width 10 height 10
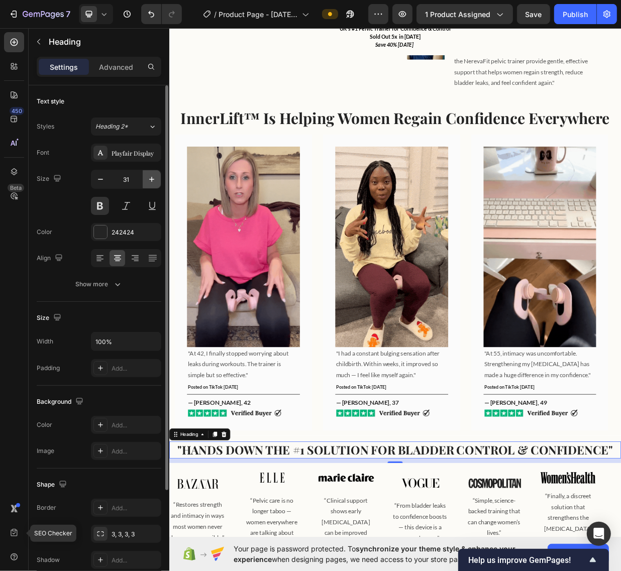
type input "32"
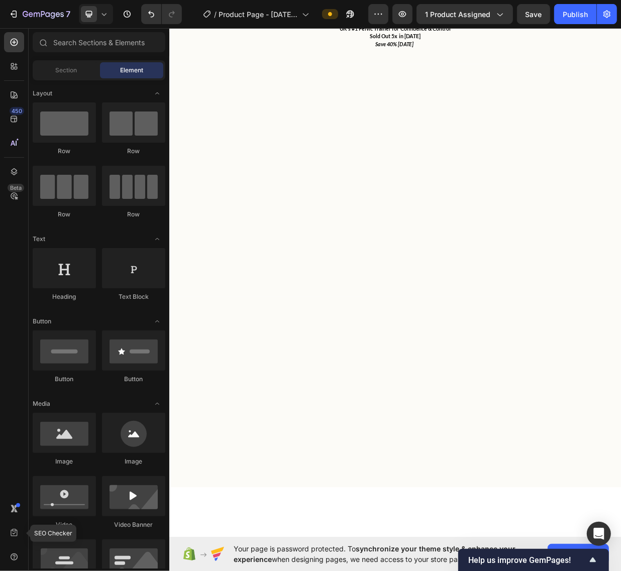
scroll to position [78, 0]
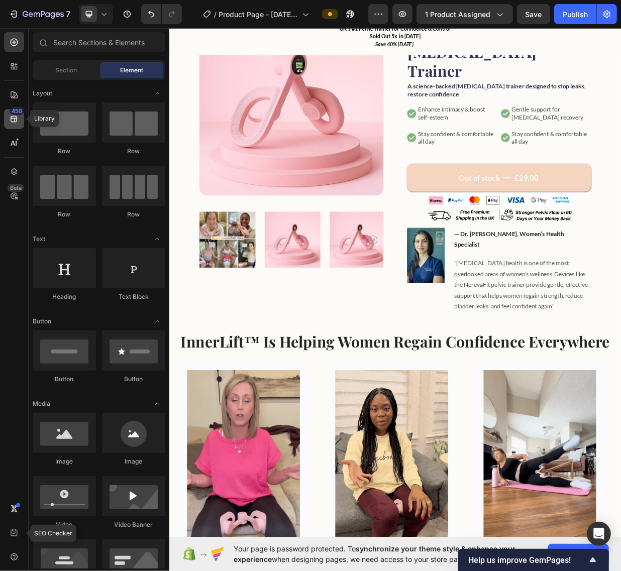
click at [11, 114] on div "450" at bounding box center [17, 111] width 15 height 8
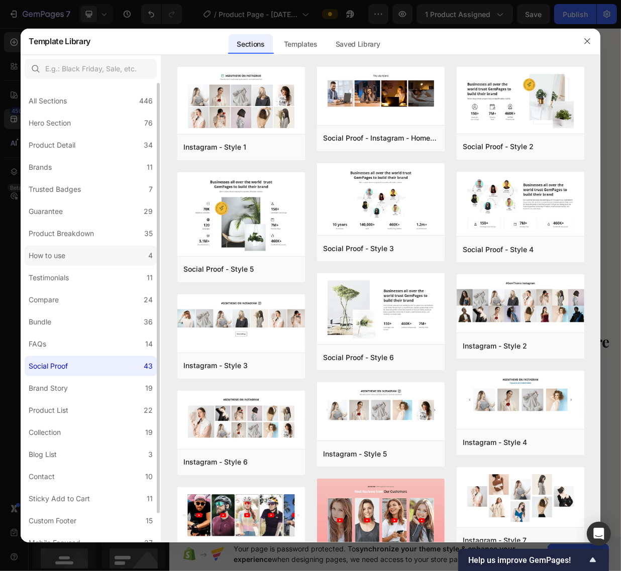
click at [81, 251] on label "How to use 4" at bounding box center [91, 256] width 132 height 20
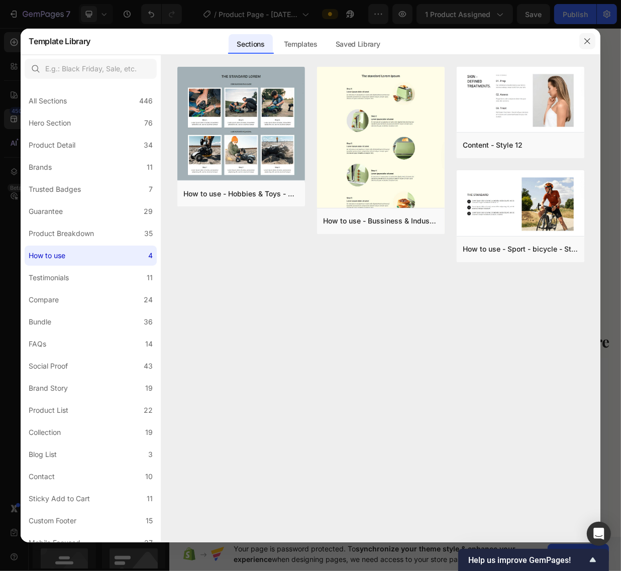
click at [589, 41] on icon "button" at bounding box center [587, 41] width 8 height 8
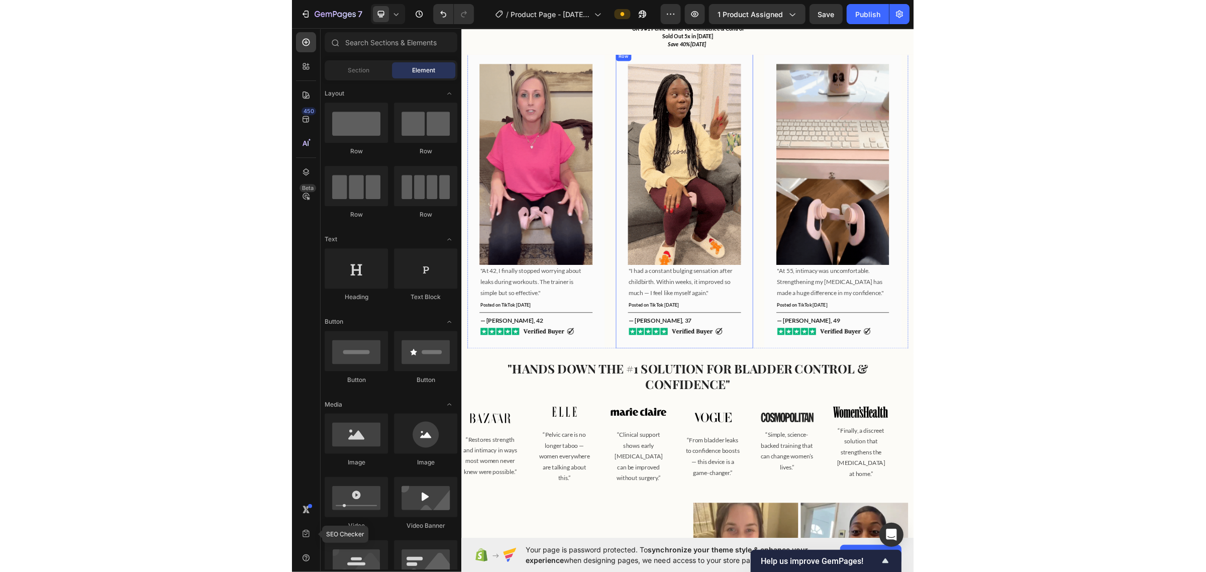
scroll to position [267, 0]
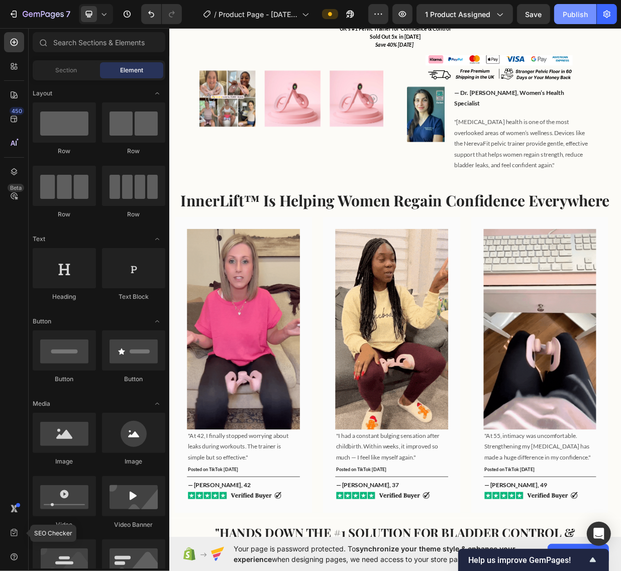
click at [579, 13] on div "Publish" at bounding box center [575, 14] width 25 height 11
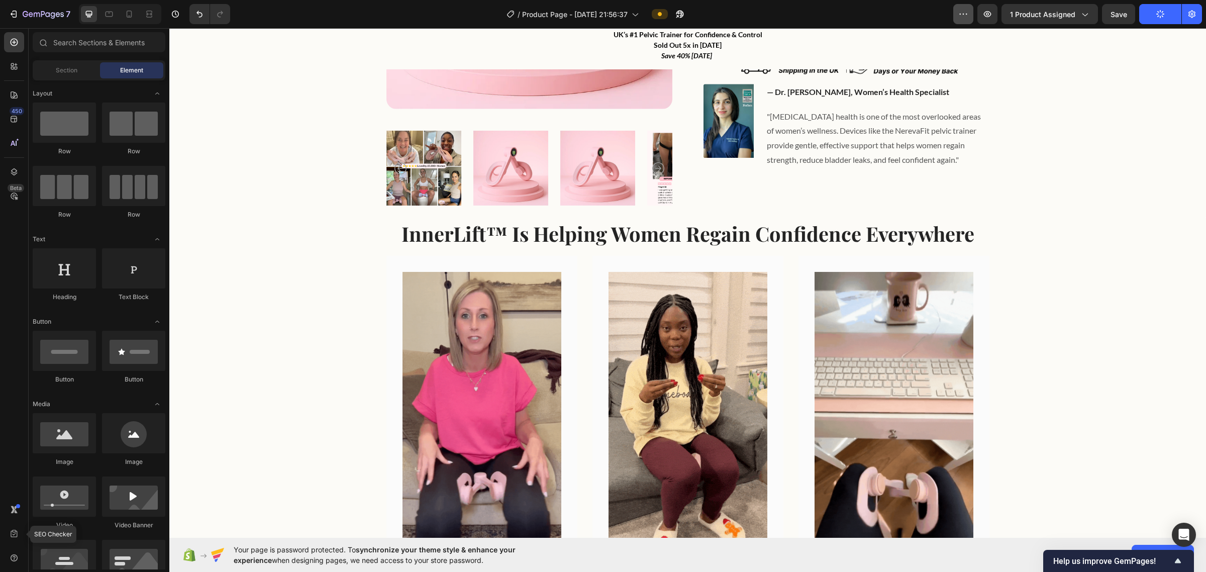
click at [620, 19] on icon "button" at bounding box center [963, 14] width 10 height 10
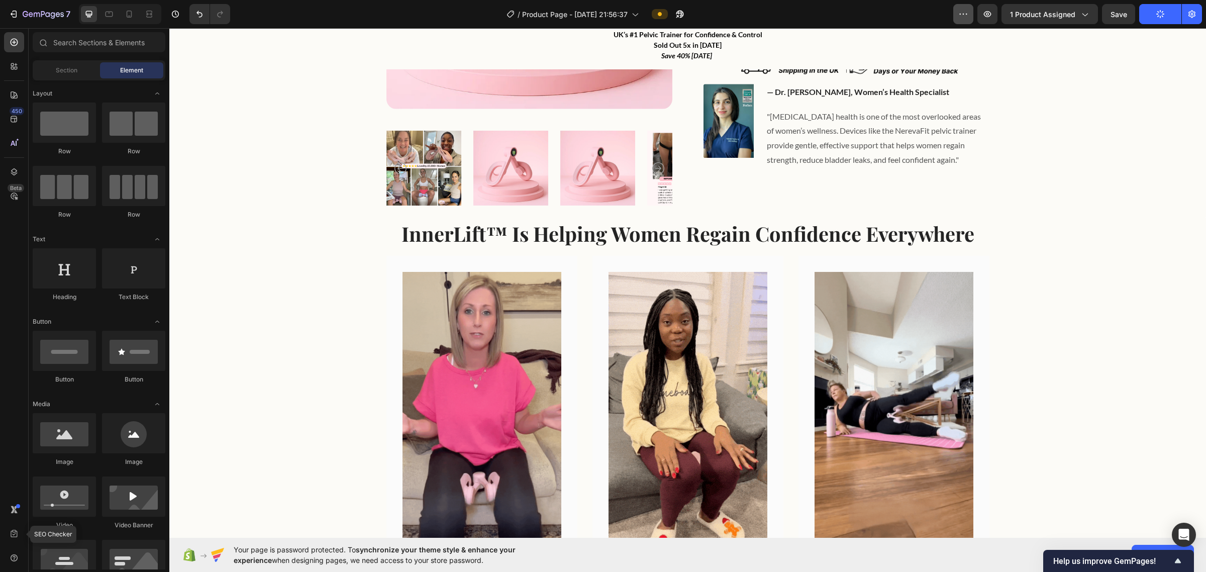
click at [620, 19] on icon "button" at bounding box center [963, 14] width 10 height 10
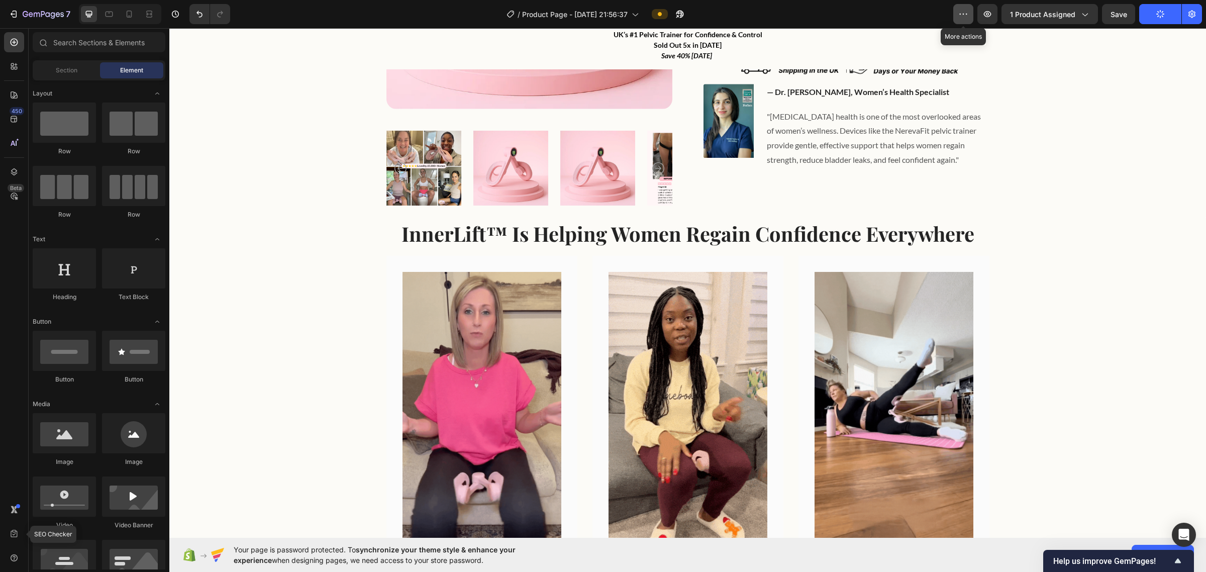
click at [620, 19] on icon "button" at bounding box center [963, 14] width 10 height 10
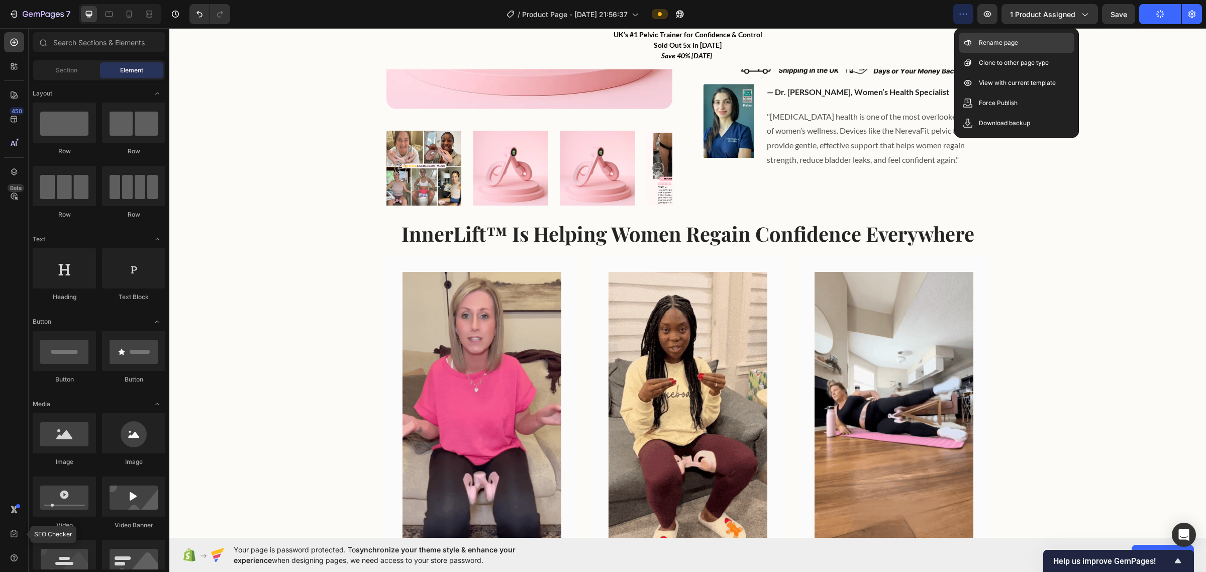
click at [620, 45] on p "Rename page" at bounding box center [998, 43] width 39 height 10
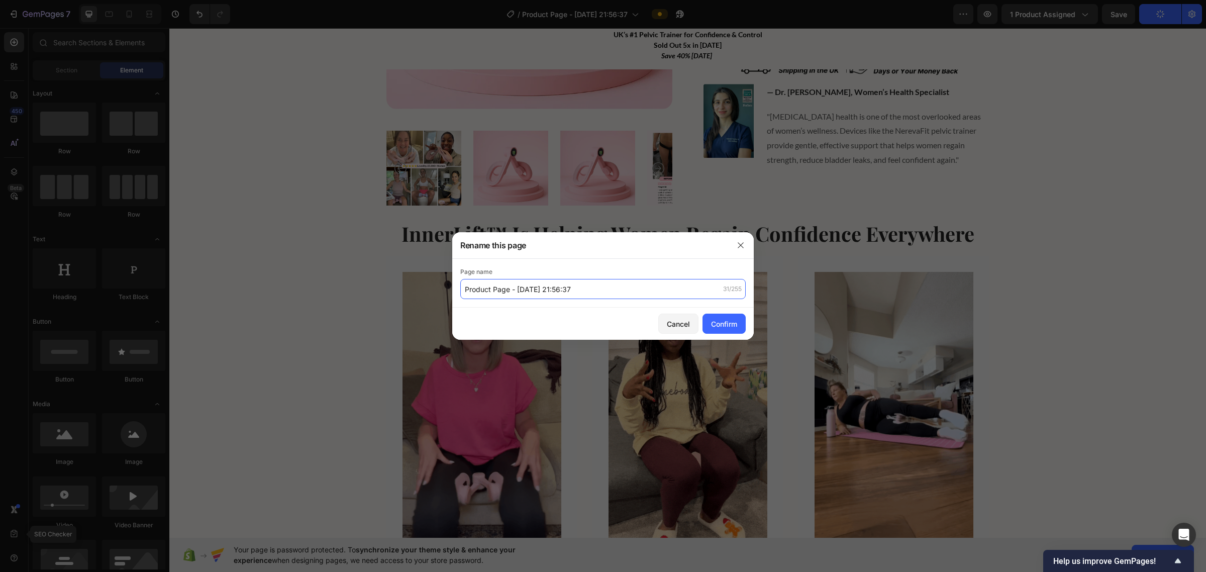
click at [593, 286] on input "Product Page - Sep 27, 21:56:37" at bounding box center [602, 289] width 285 height 20
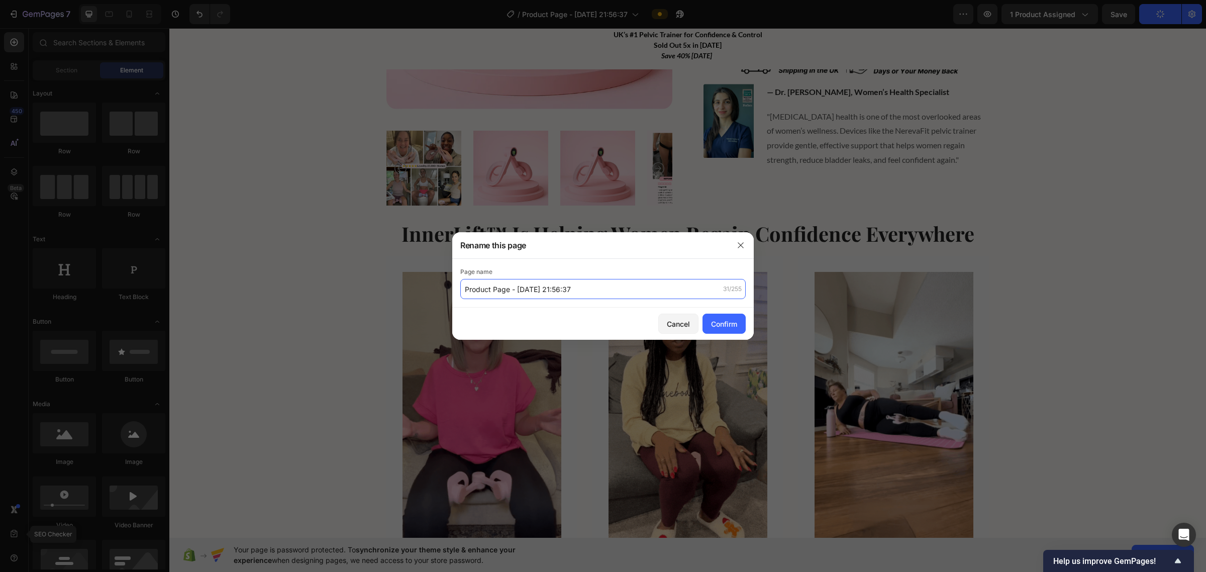
click at [593, 286] on input "Product Page - Sep 27, 21:56:37" at bounding box center [602, 289] width 285 height 20
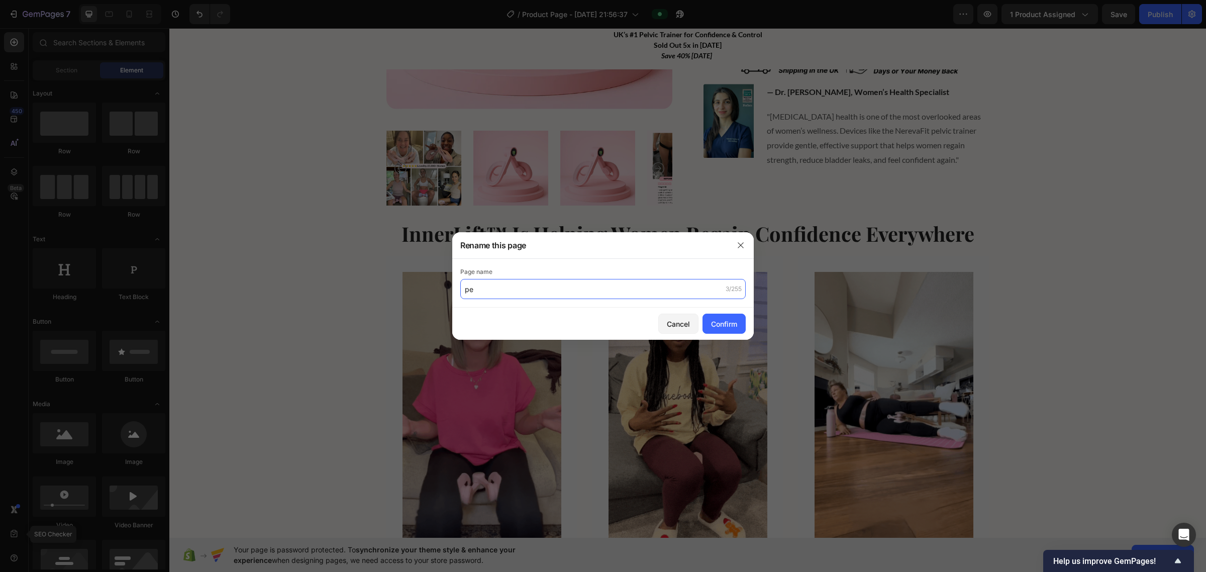
type input "p"
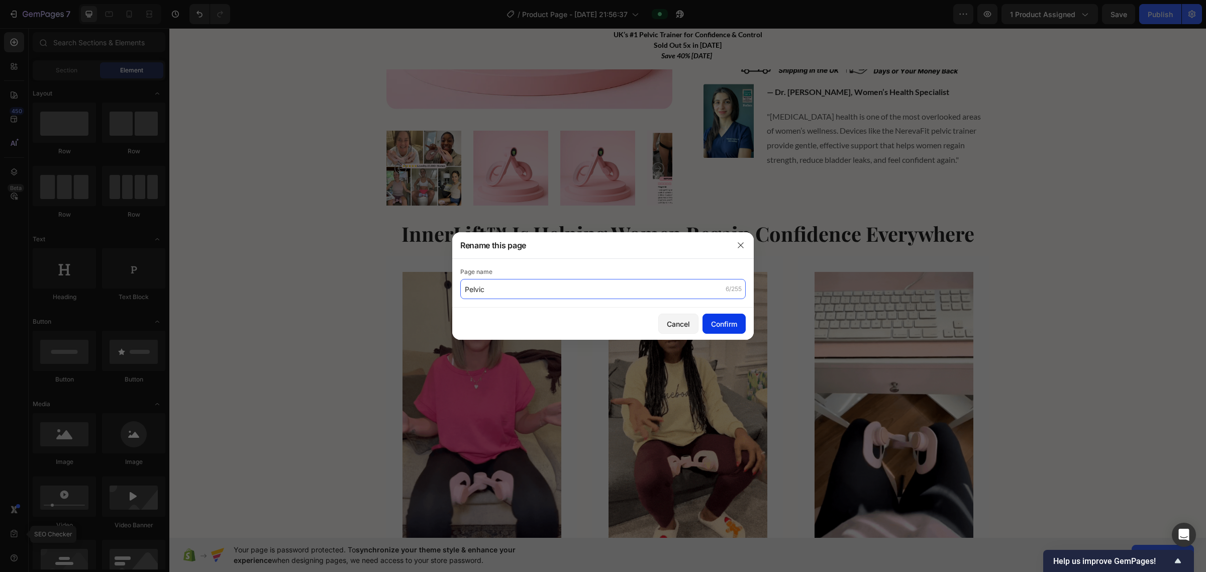
type input "Pelvic"
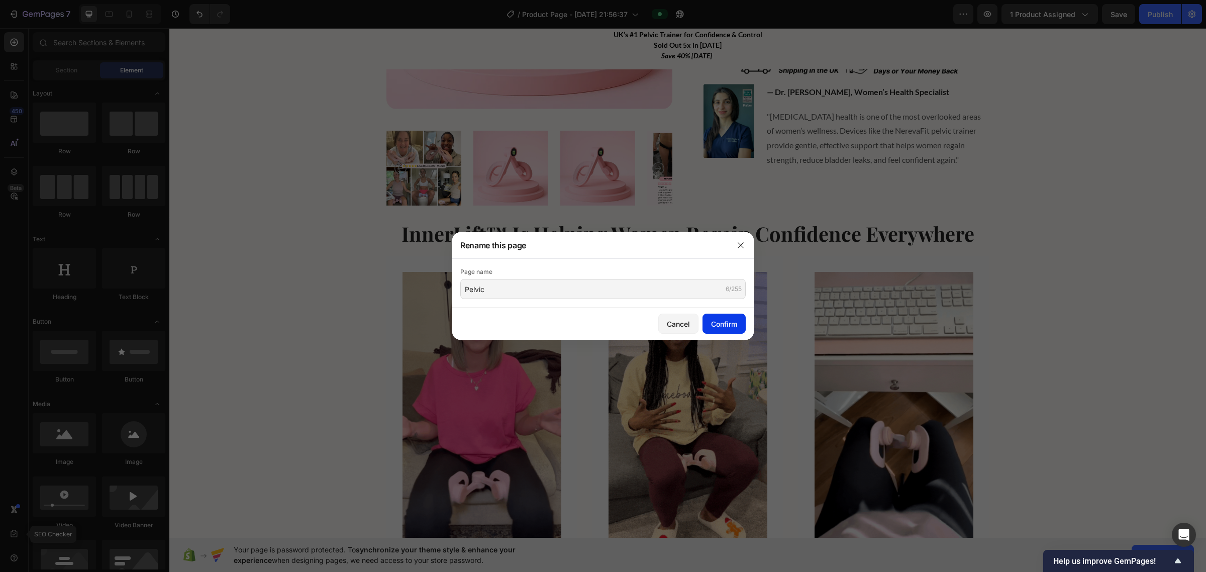
click at [620, 333] on button "Confirm" at bounding box center [723, 323] width 43 height 20
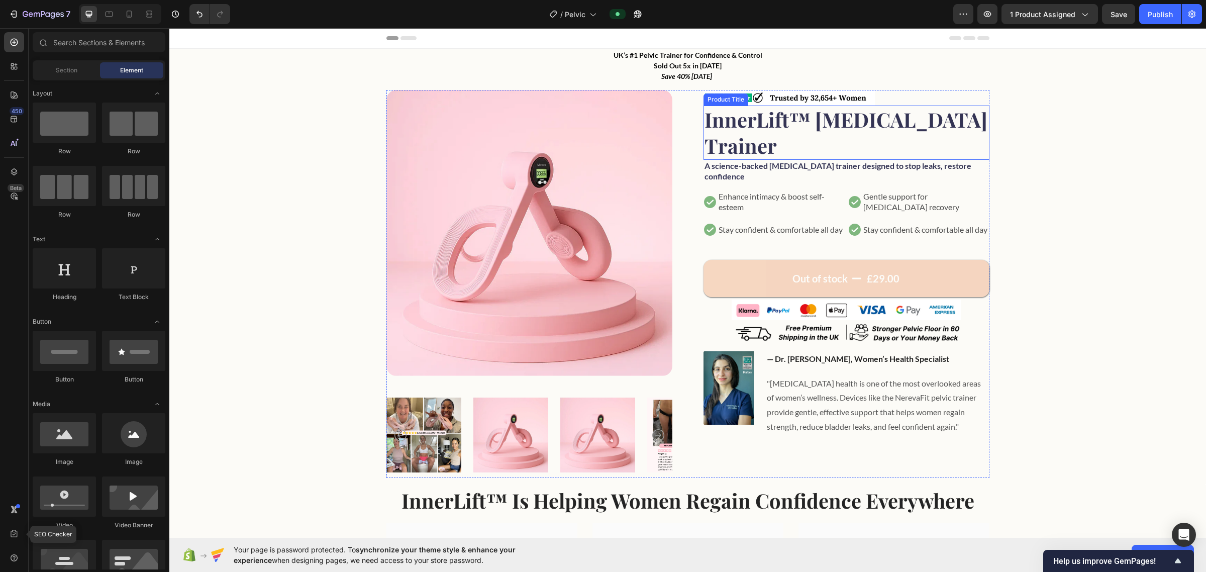
scroll to position [440, 0]
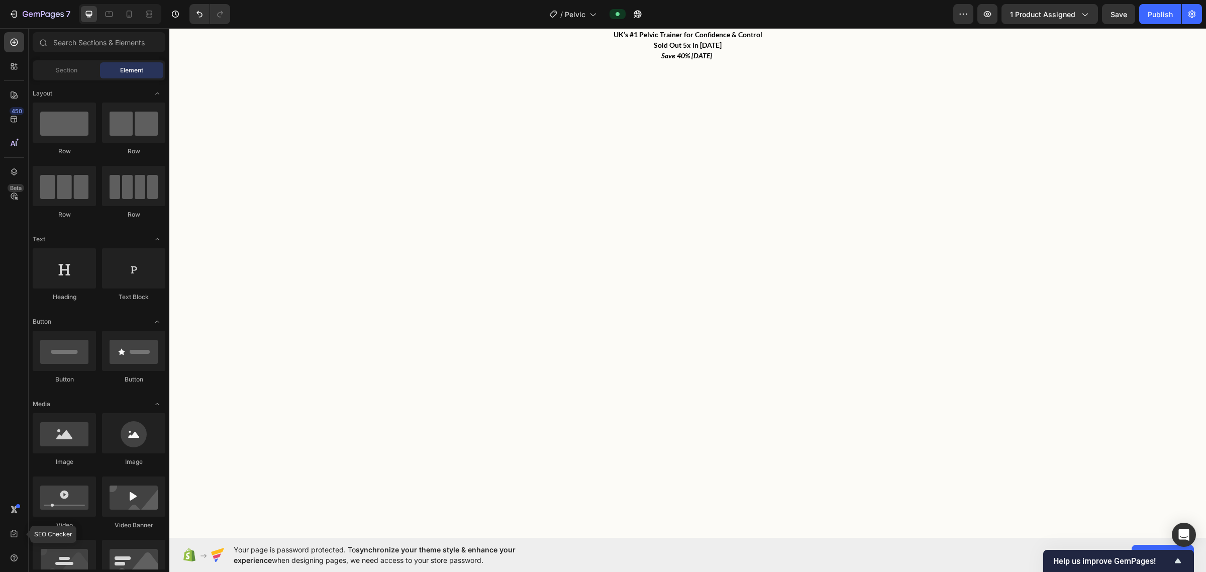
drag, startPoint x: 1203, startPoint y: 368, endPoint x: 201, endPoint y: 42, distance: 1054.1
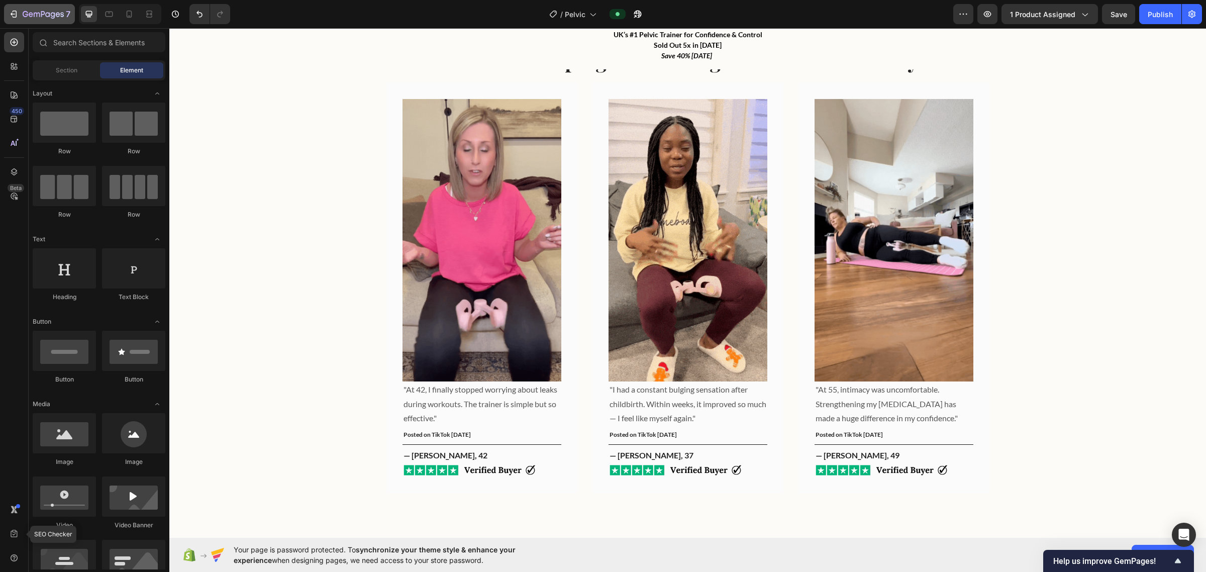
click at [32, 14] on icon "button" at bounding box center [43, 15] width 41 height 9
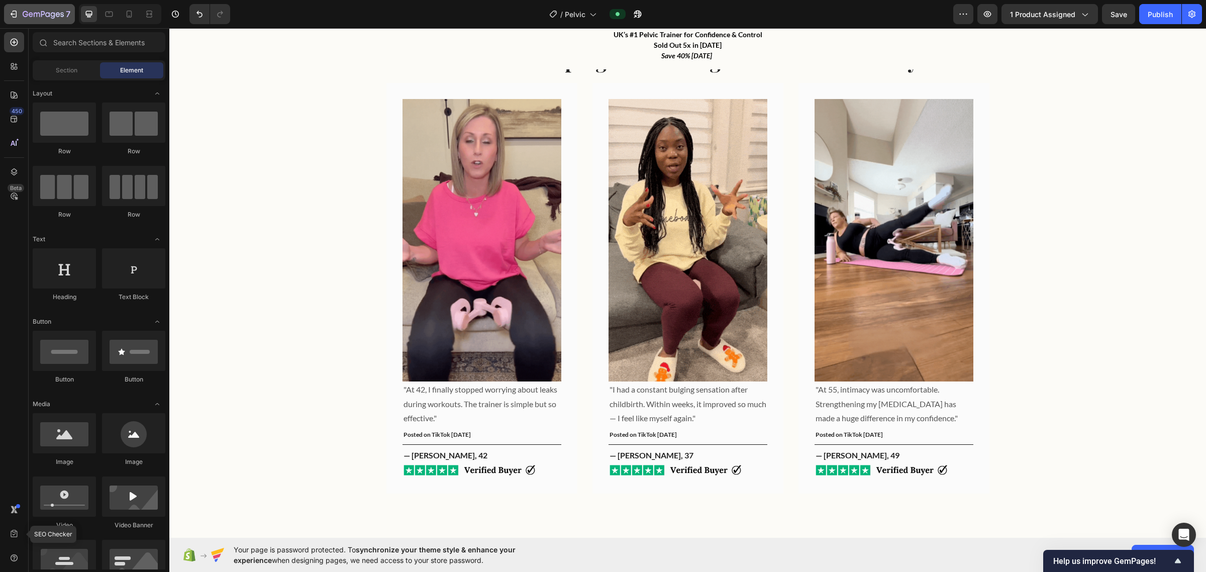
scroll to position [0, 0]
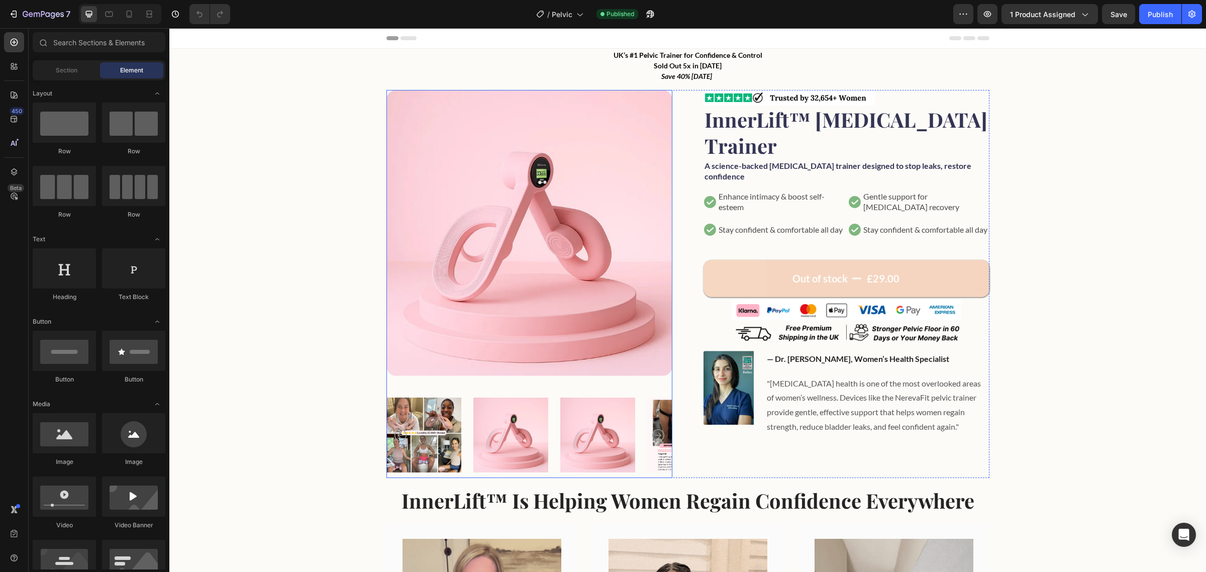
click at [546, 270] on img at bounding box center [529, 233] width 286 height 286
